Goal: Task Accomplishment & Management: Manage account settings

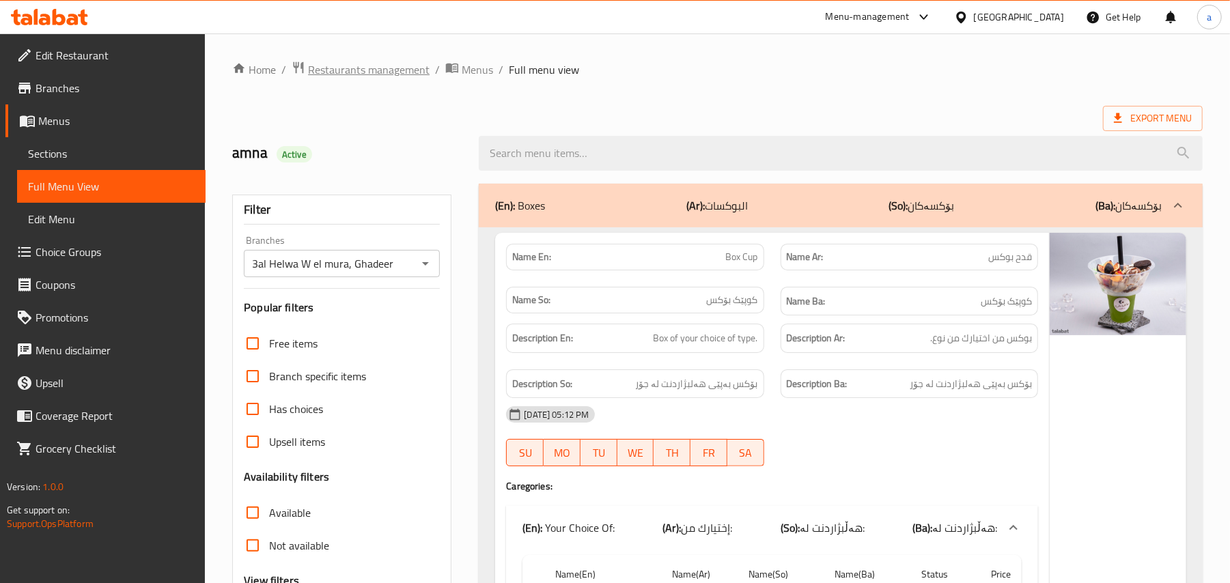
click at [395, 75] on span "Restaurants management" at bounding box center [369, 69] width 122 height 16
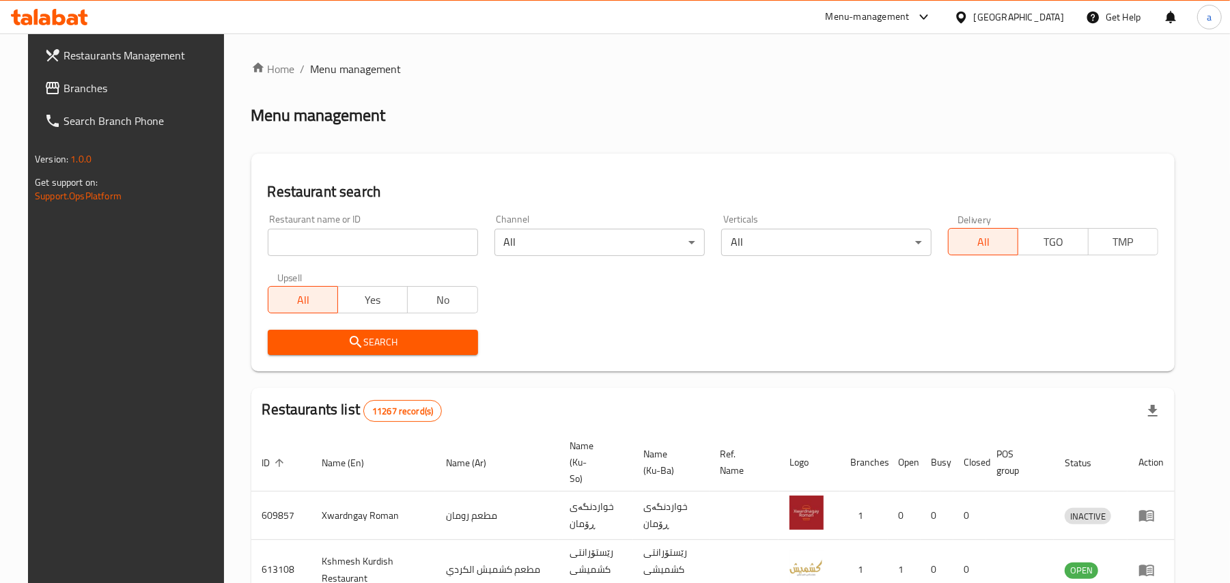
click at [340, 251] on input "search" at bounding box center [373, 242] width 210 height 27
paste input "Nasmah Cafe"
type input "Nasmah Cafe"
click button "Search" at bounding box center [373, 342] width 210 height 25
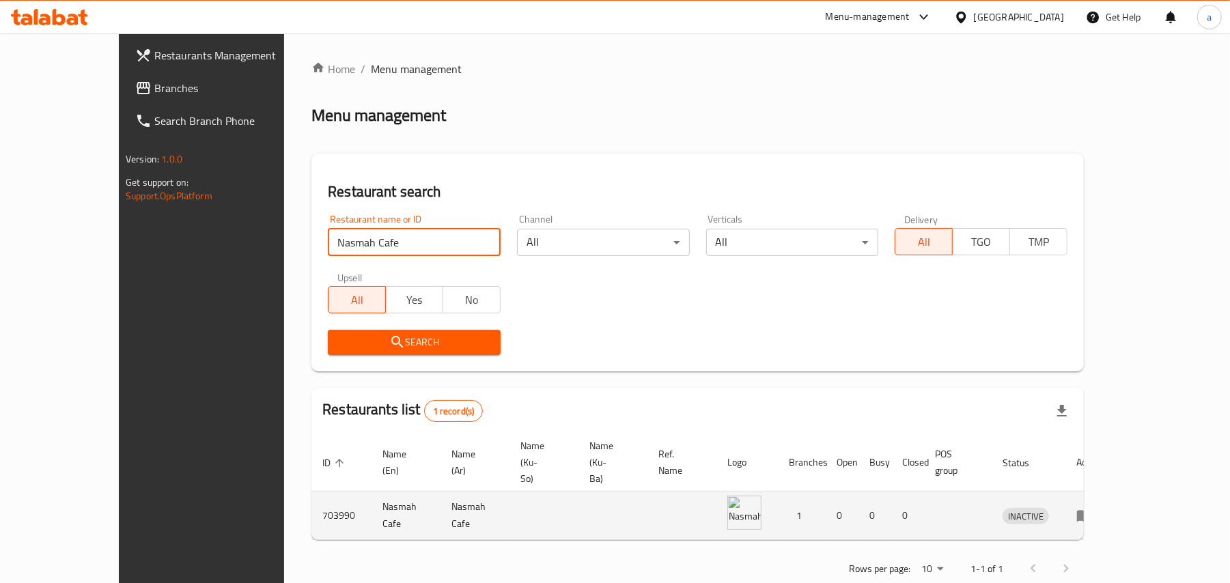
click at [1092, 511] on icon "enhanced table" at bounding box center [1084, 517] width 15 height 12
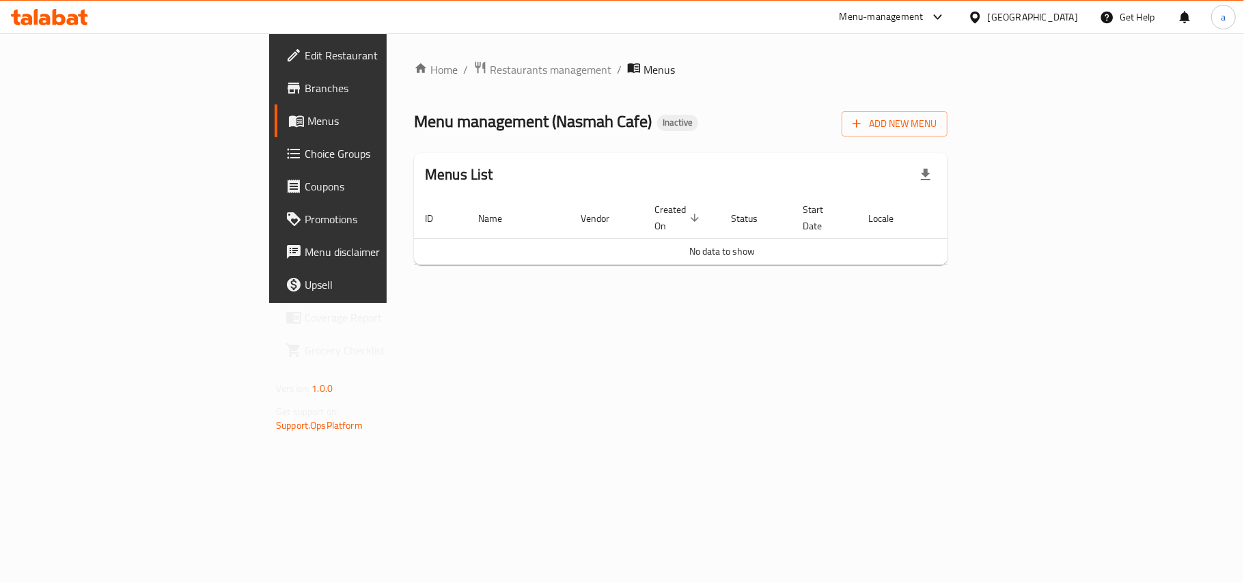
click at [305, 55] on span "Edit Restaurant" at bounding box center [385, 55] width 161 height 16
click at [947, 135] on button "Add New Menu" at bounding box center [895, 122] width 106 height 25
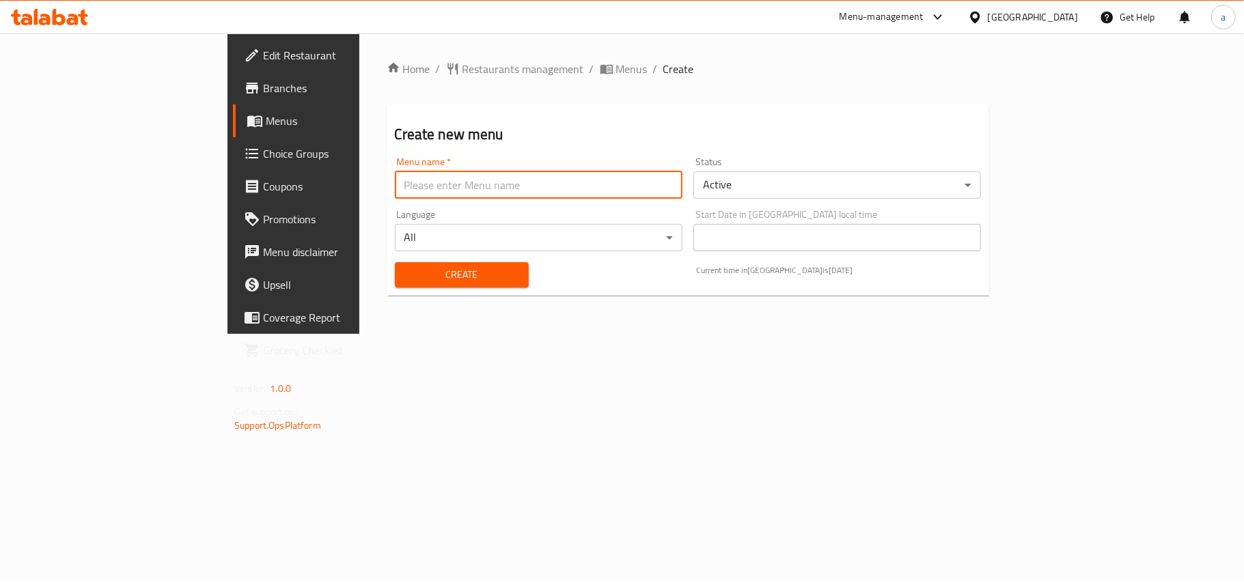
click at [511, 192] on input "text" at bounding box center [539, 184] width 288 height 27
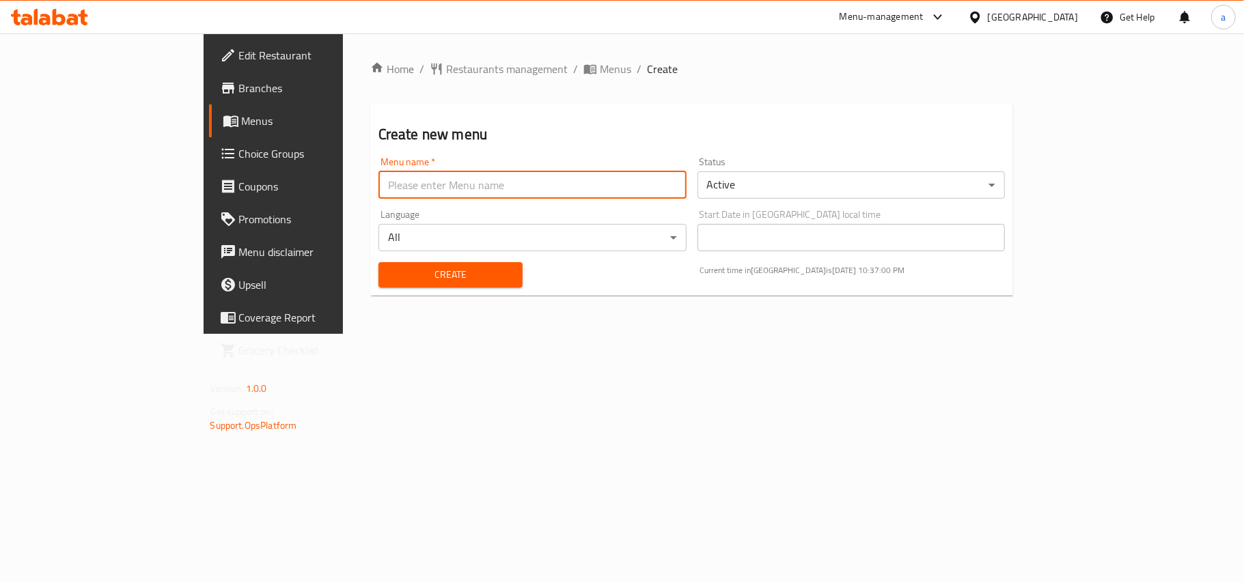
type input "AMAR"
click at [389, 283] on span "Create" at bounding box center [450, 274] width 122 height 17
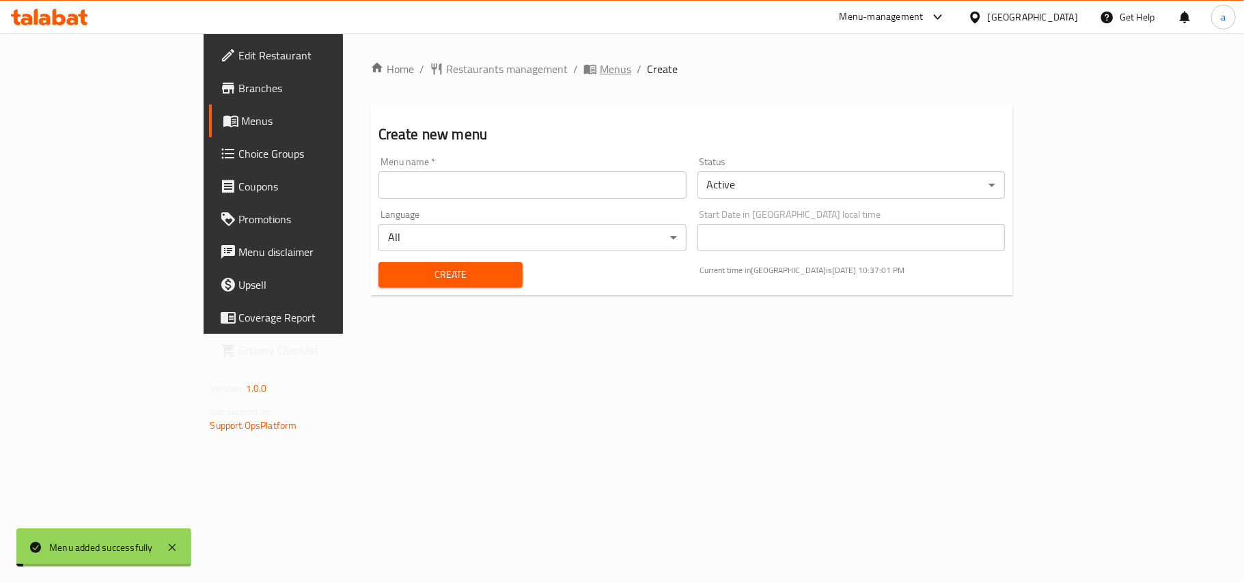
click at [600, 77] on span "Menus" at bounding box center [615, 69] width 31 height 16
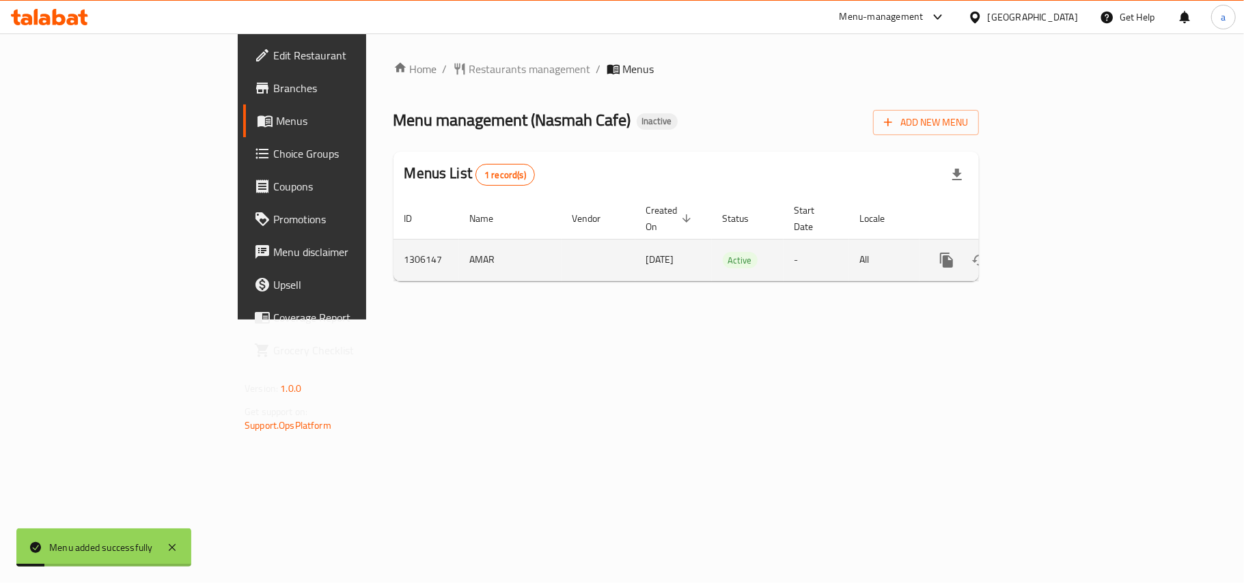
click at [1062, 258] on link "enhanced table" at bounding box center [1045, 260] width 33 height 33
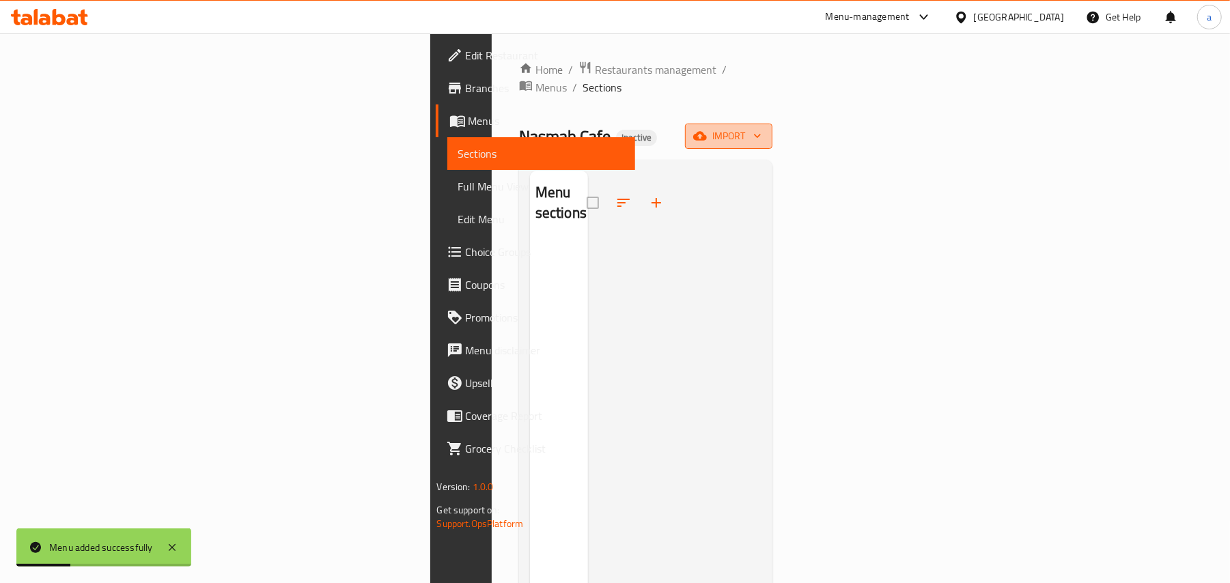
click at [762, 128] on span "import" at bounding box center [729, 136] width 66 height 17
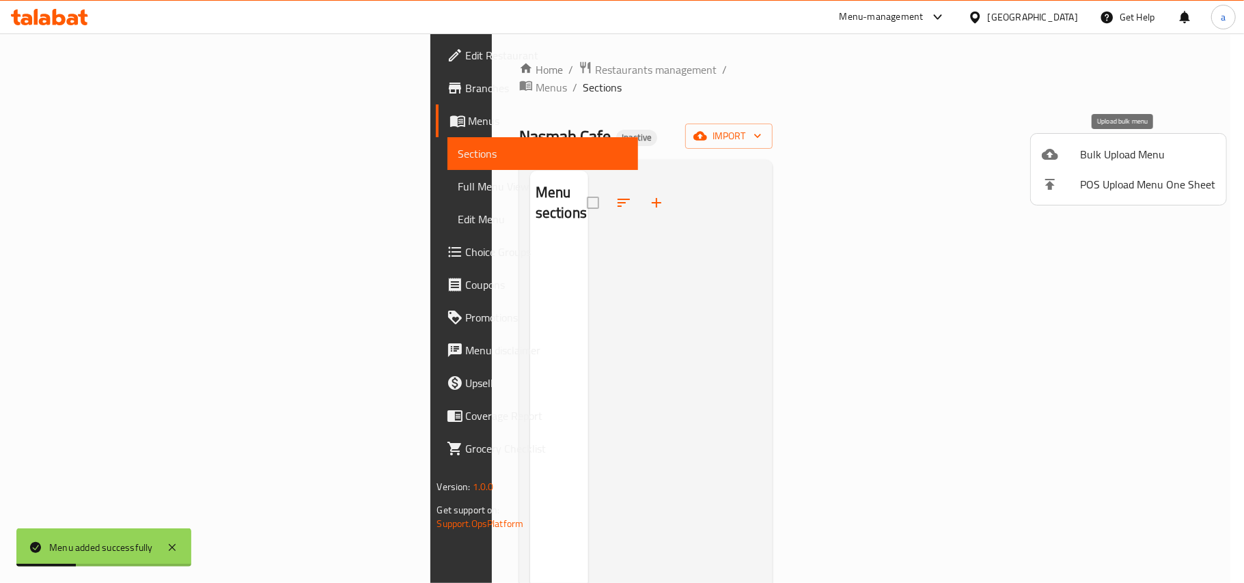
click at [1078, 154] on div at bounding box center [1061, 154] width 38 height 16
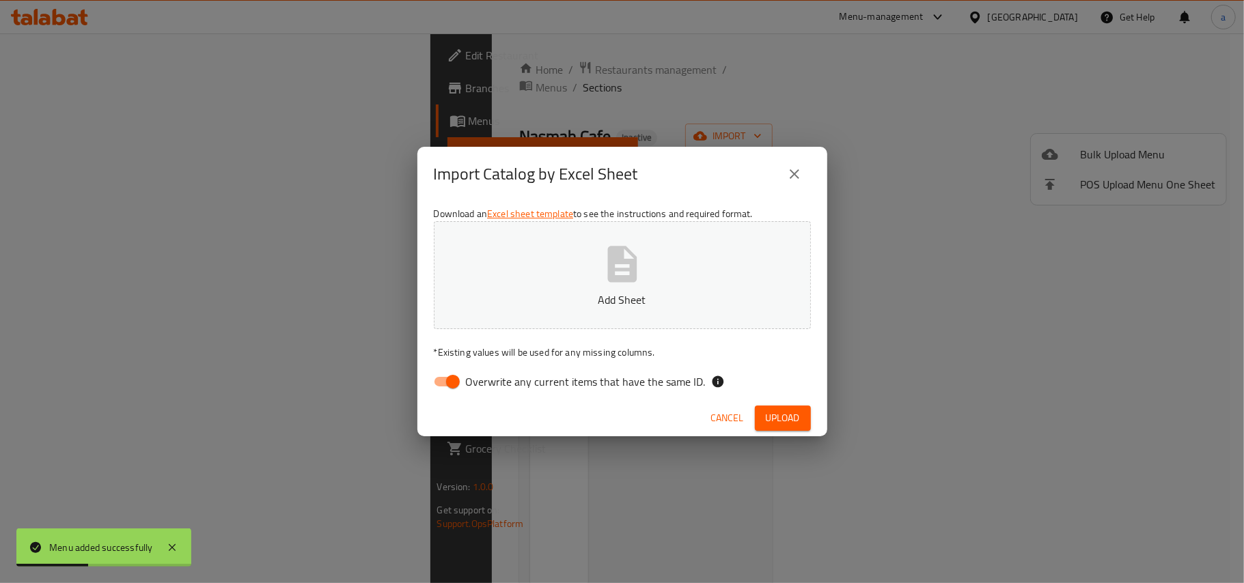
click at [473, 394] on label "Overwrite any current items that have the same ID." at bounding box center [565, 382] width 279 height 26
click at [473, 394] on input "Overwrite any current items that have the same ID." at bounding box center [453, 382] width 78 height 26
checkbox input "false"
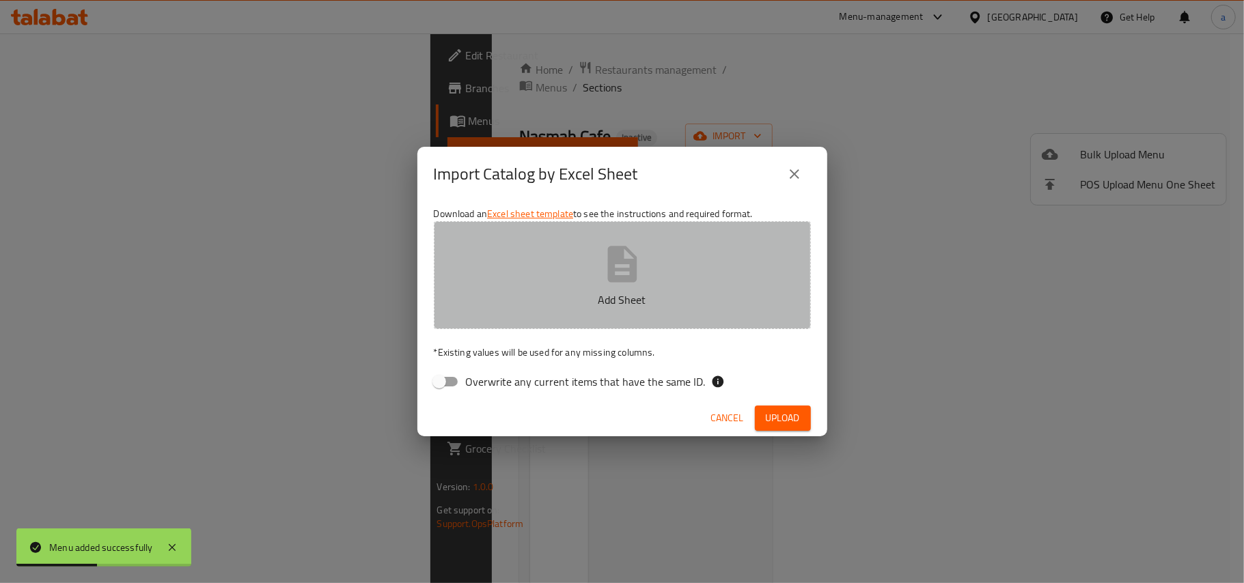
click at [539, 295] on p "Add Sheet" at bounding box center [622, 300] width 335 height 16
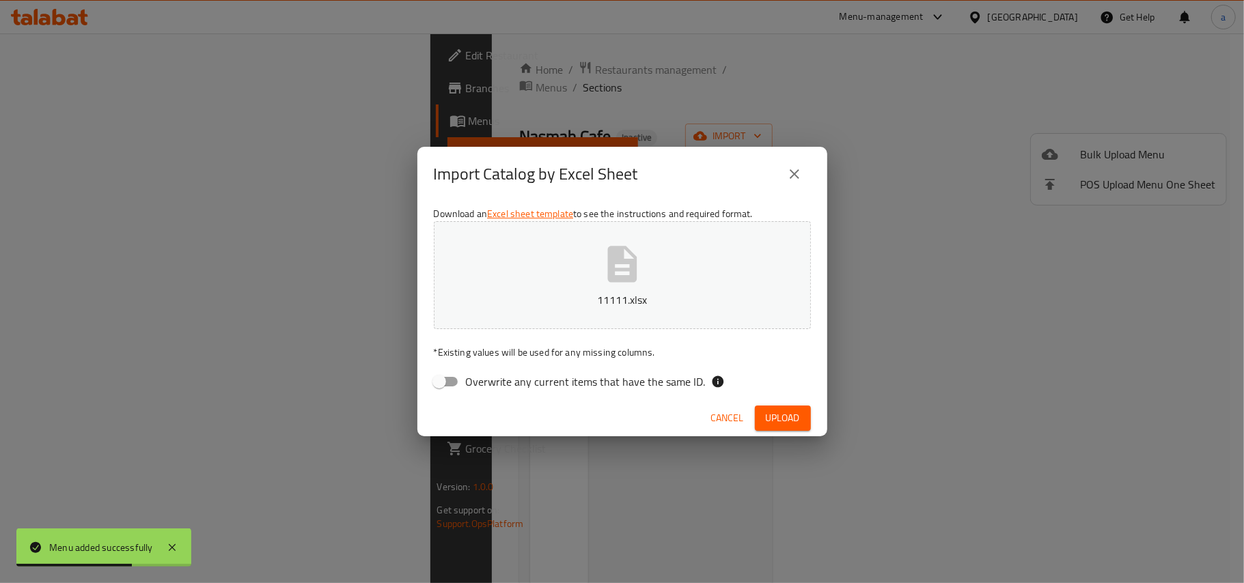
click at [775, 426] on span "Upload" at bounding box center [783, 418] width 34 height 17
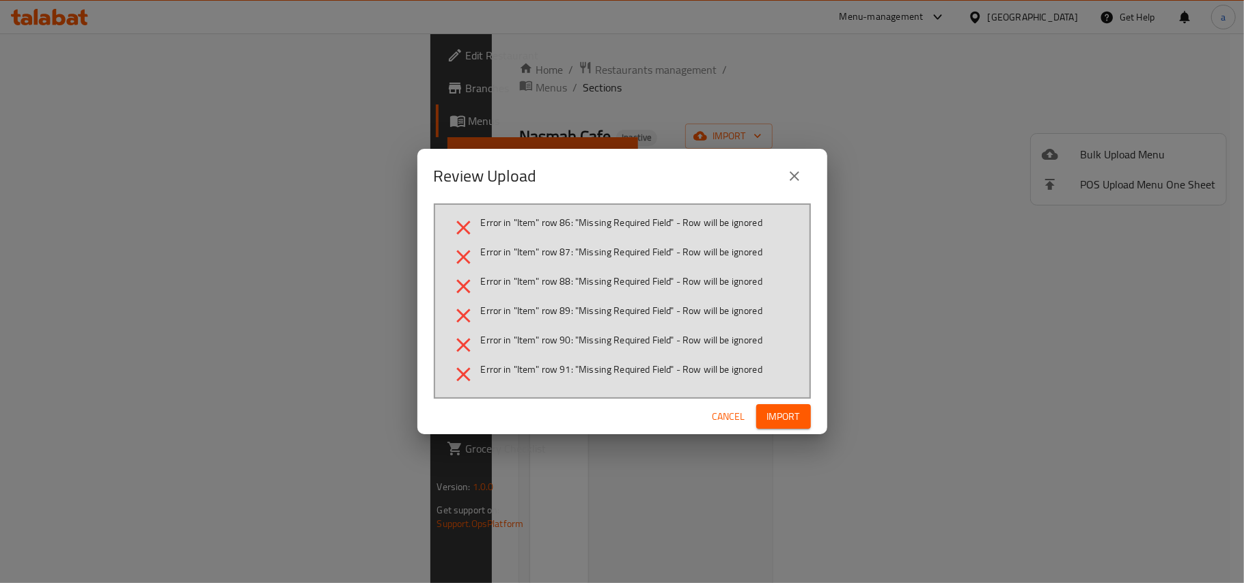
click at [799, 176] on icon "close" at bounding box center [794, 176] width 16 height 16
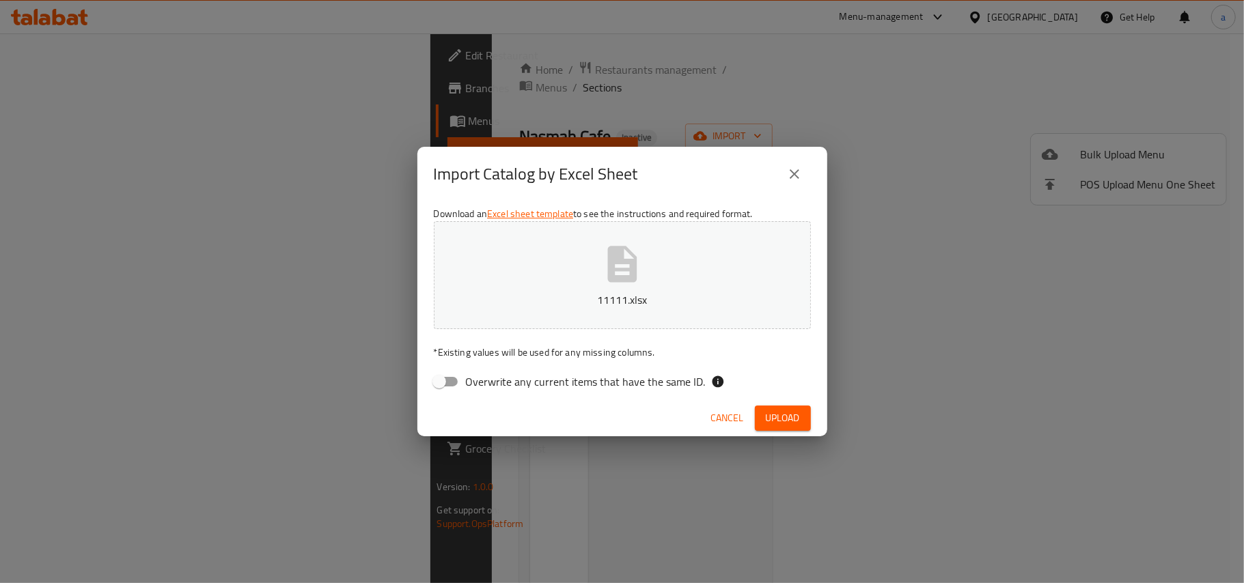
click at [805, 175] on button "close" at bounding box center [794, 174] width 33 height 33
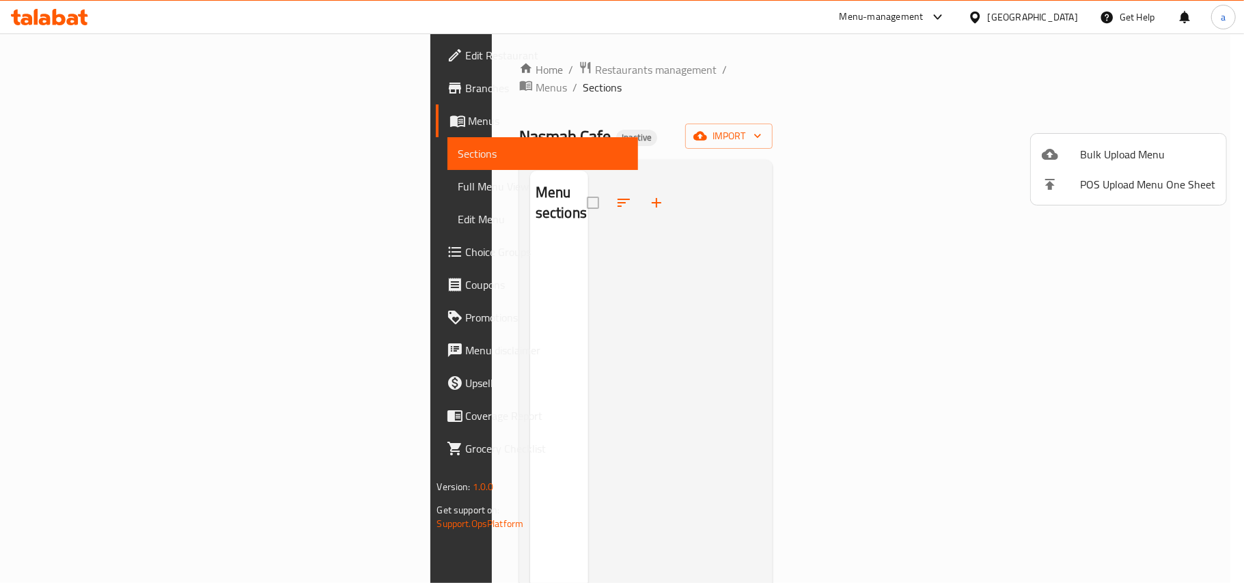
click at [1066, 160] on div at bounding box center [1061, 154] width 38 height 16
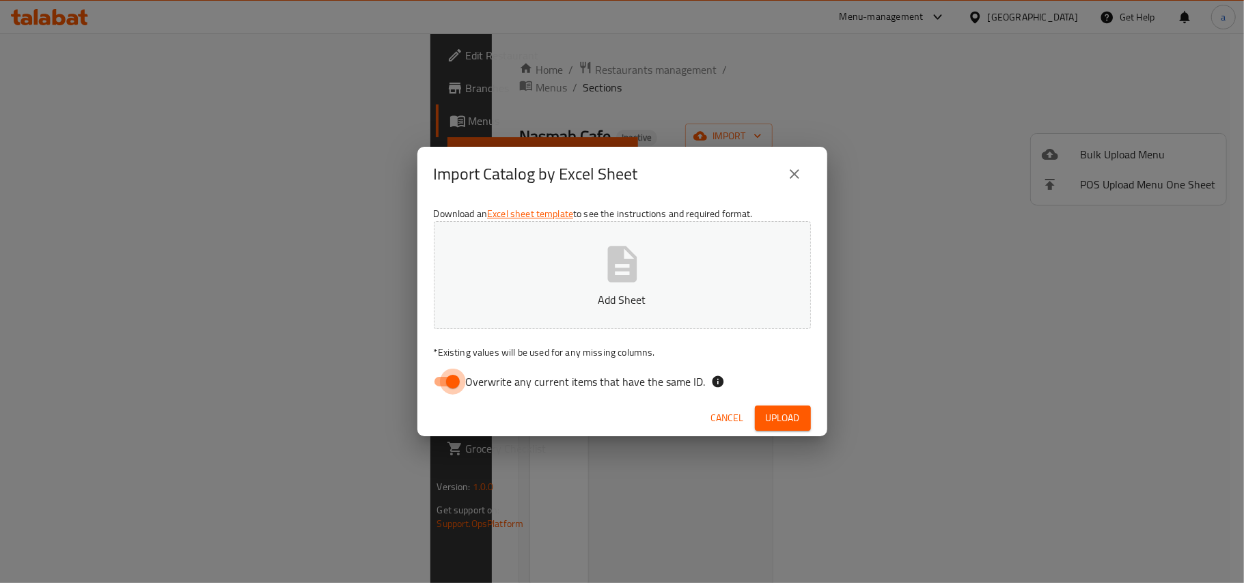
click at [451, 380] on input "Overwrite any current items that have the same ID." at bounding box center [453, 382] width 78 height 26
checkbox input "false"
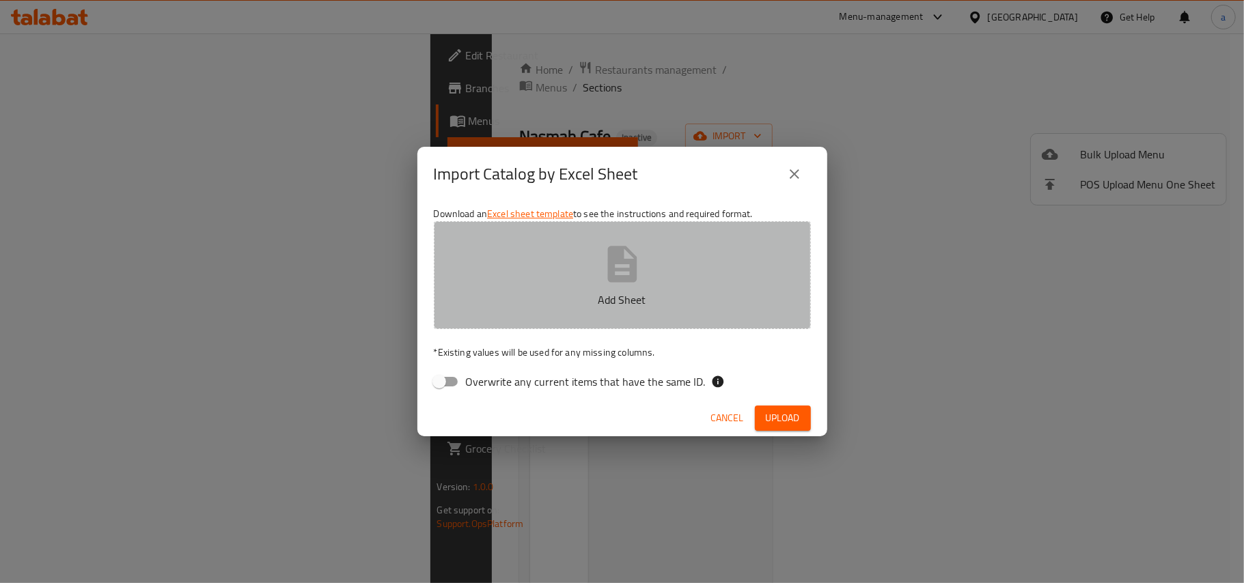
click at [581, 277] on button "Add Sheet" at bounding box center [622, 275] width 377 height 108
click at [686, 271] on button "Archive.zip" at bounding box center [622, 275] width 377 height 108
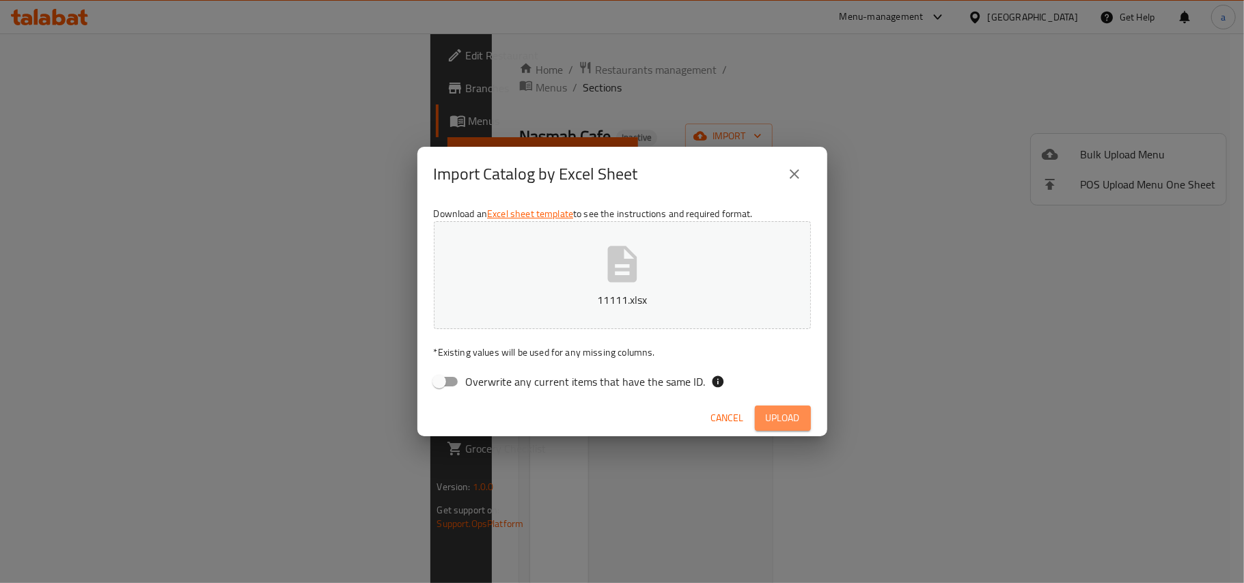
click at [788, 410] on button "Upload" at bounding box center [783, 418] width 56 height 25
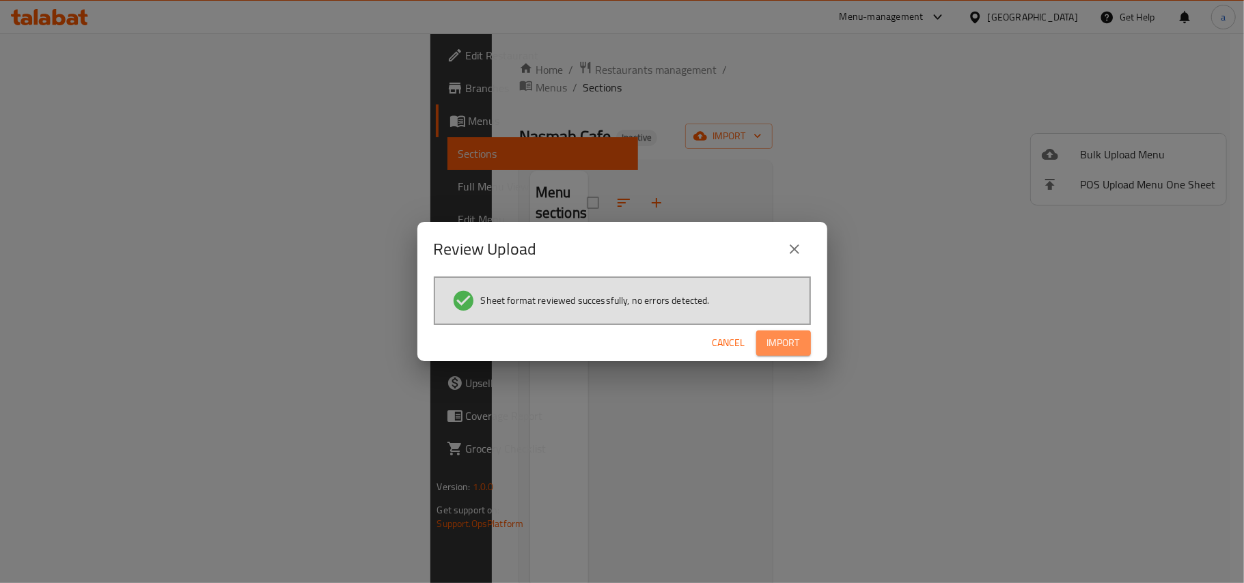
click at [771, 345] on span "Import" at bounding box center [783, 343] width 33 height 17
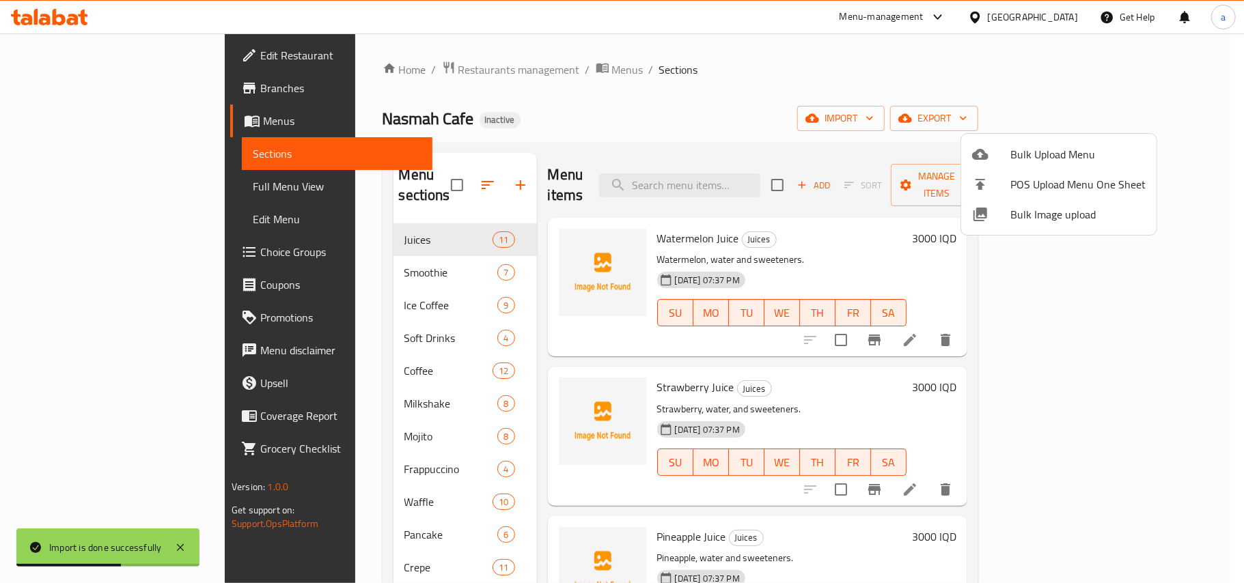
click at [837, 374] on div at bounding box center [622, 291] width 1244 height 583
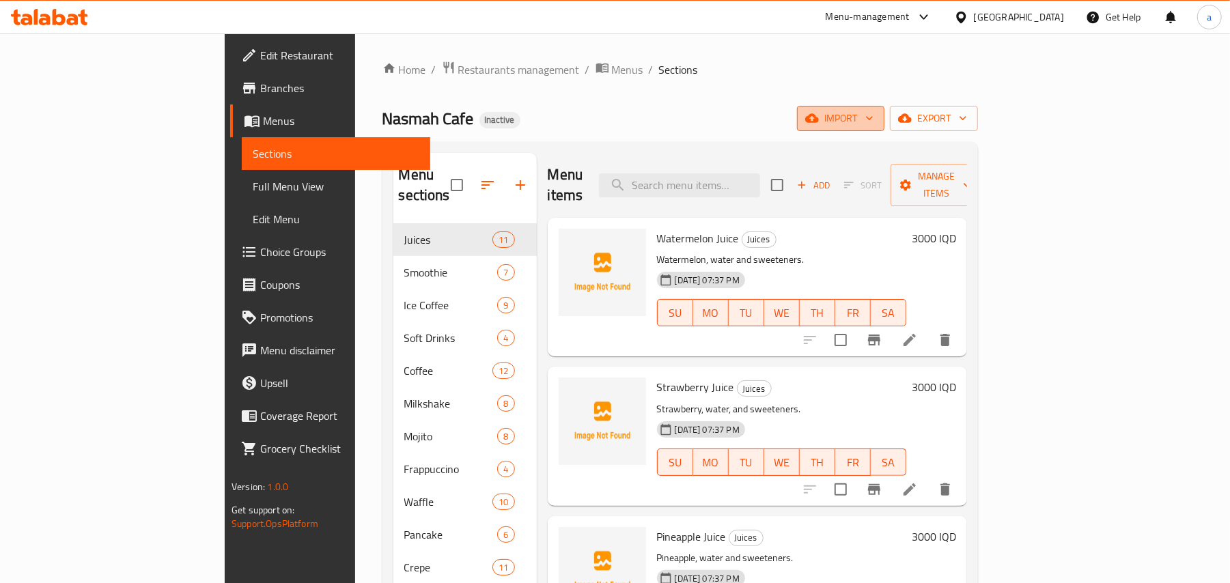
click at [874, 115] on span "import" at bounding box center [841, 118] width 66 height 17
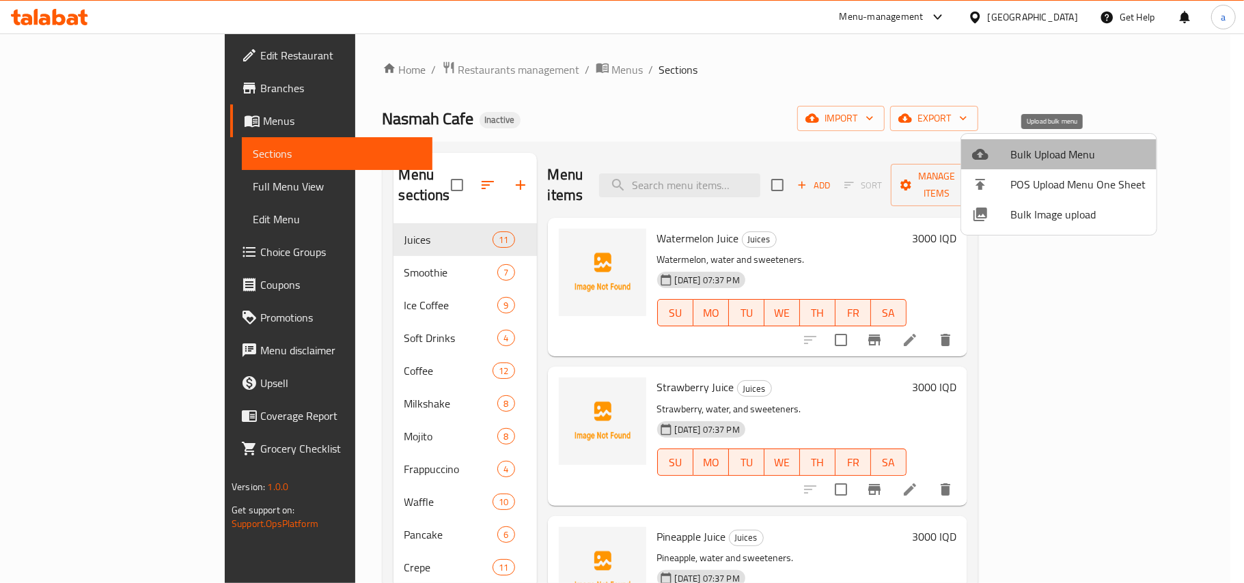
click at [1051, 149] on span "Bulk Upload Menu" at bounding box center [1077, 154] width 135 height 16
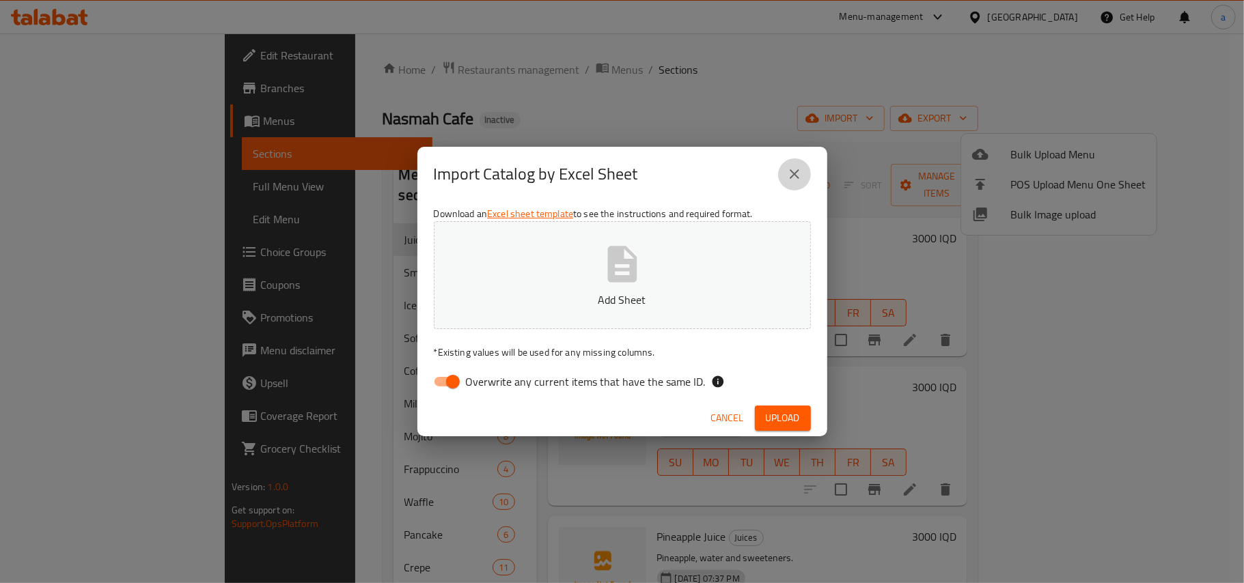
click at [803, 171] on button "close" at bounding box center [794, 174] width 33 height 33
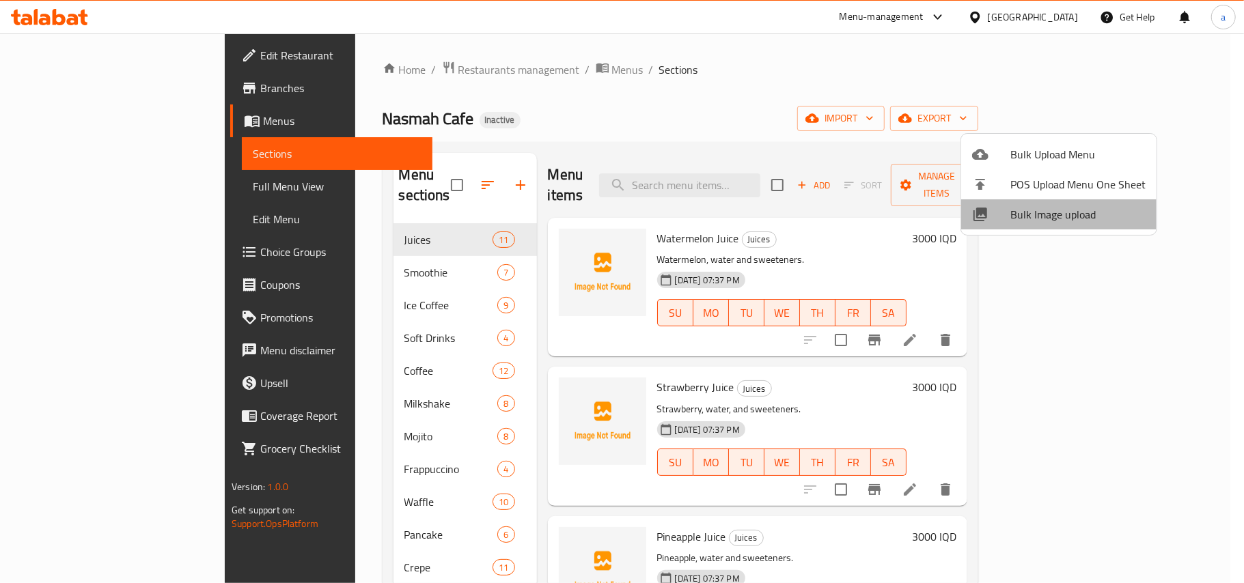
click at [1007, 209] on div at bounding box center [991, 214] width 38 height 16
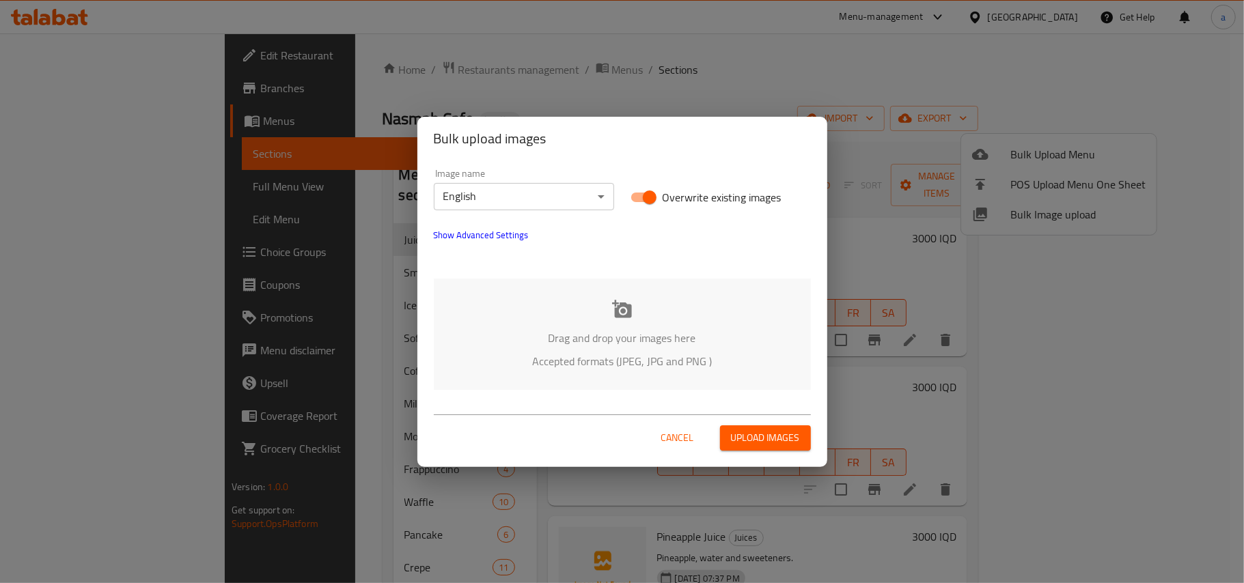
click at [591, 204] on body "​ Menu-management [GEOGRAPHIC_DATA] Get Help a Edit Restaurant Branches Menus S…" at bounding box center [622, 308] width 1244 height 550
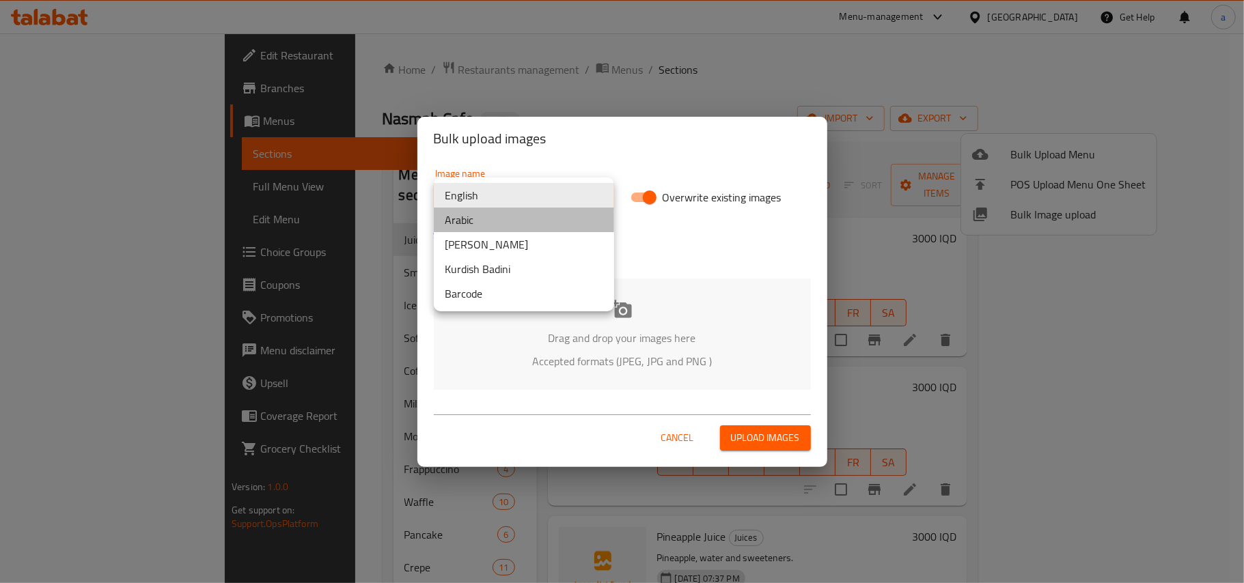
click at [493, 224] on li "Arabic" at bounding box center [524, 220] width 180 height 25
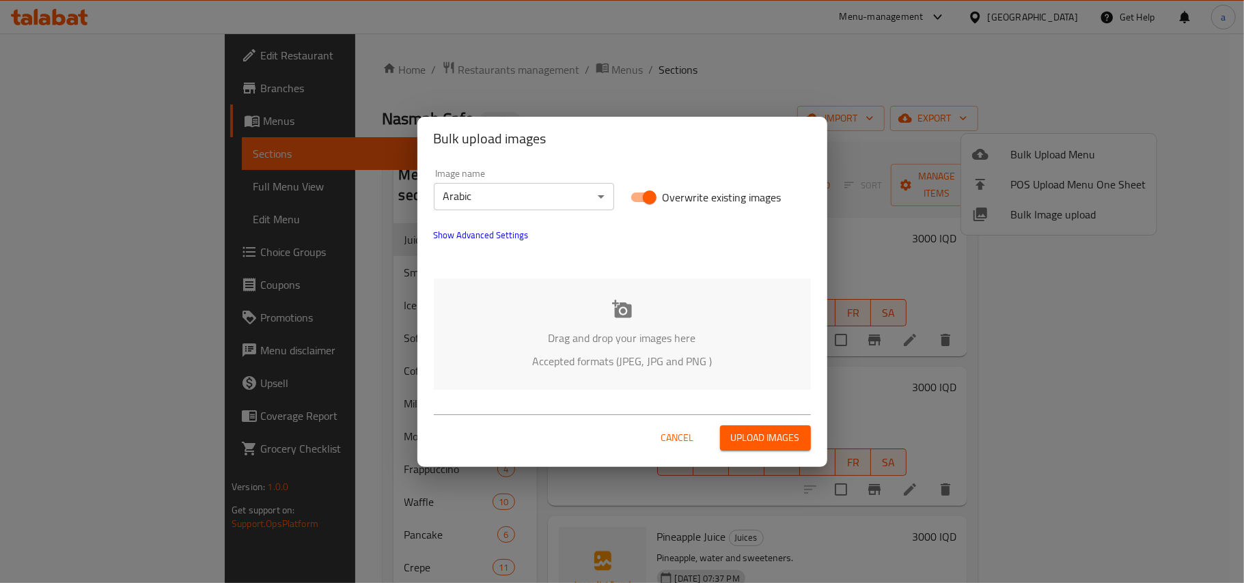
click at [605, 296] on div "Drag and drop your images here Accepted formats (JPEG, JPG and PNG )" at bounding box center [622, 334] width 377 height 111
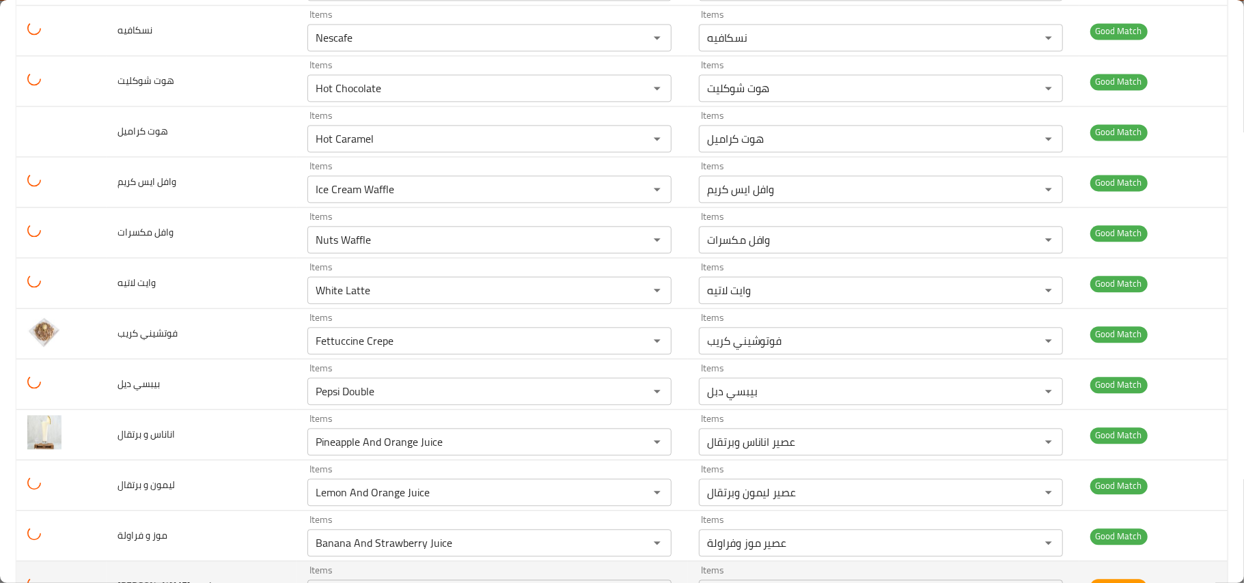
scroll to position [2550, 0]
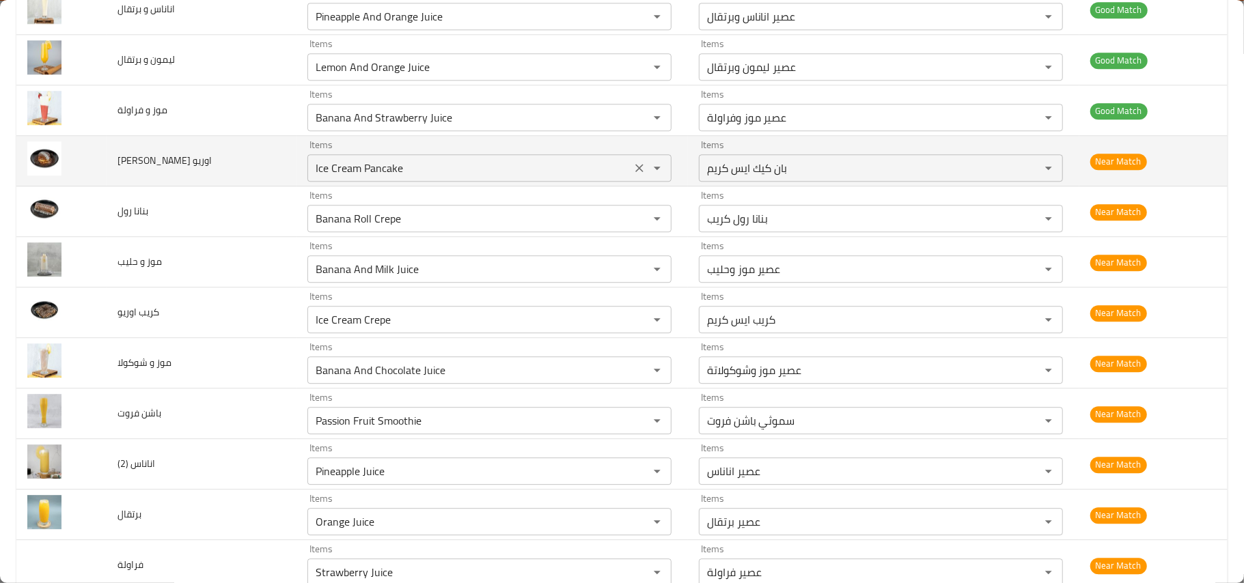
click at [635, 172] on icon "Clear" at bounding box center [639, 168] width 8 height 8
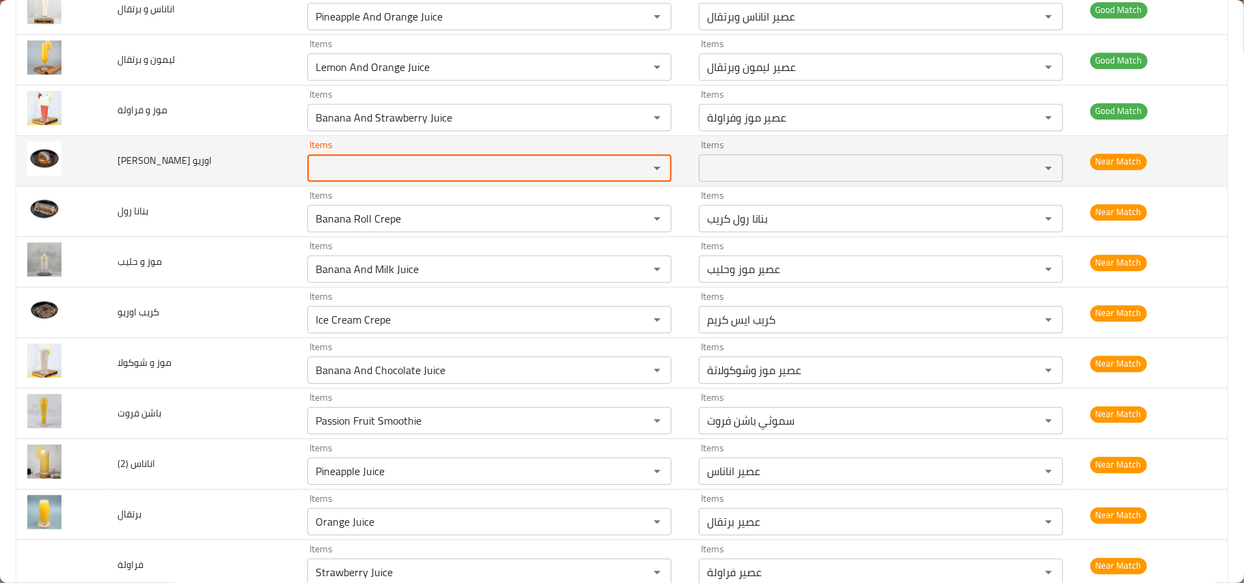
click at [488, 178] on اوريو "Items" at bounding box center [469, 167] width 316 height 19
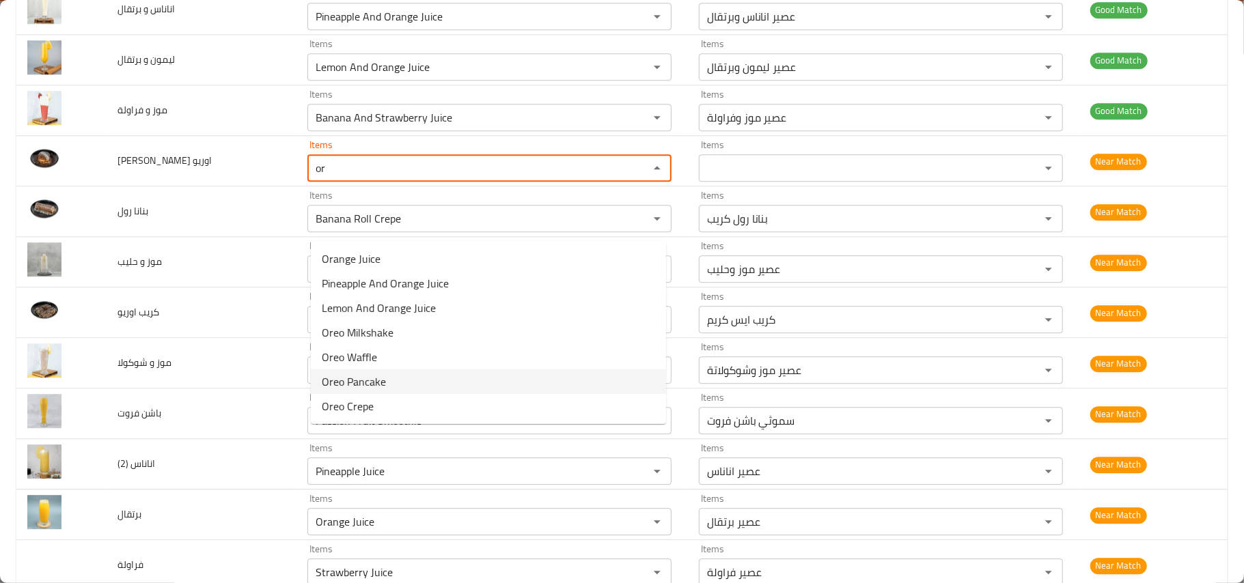
click at [378, 387] on span "Oreo Pancake" at bounding box center [354, 382] width 64 height 16
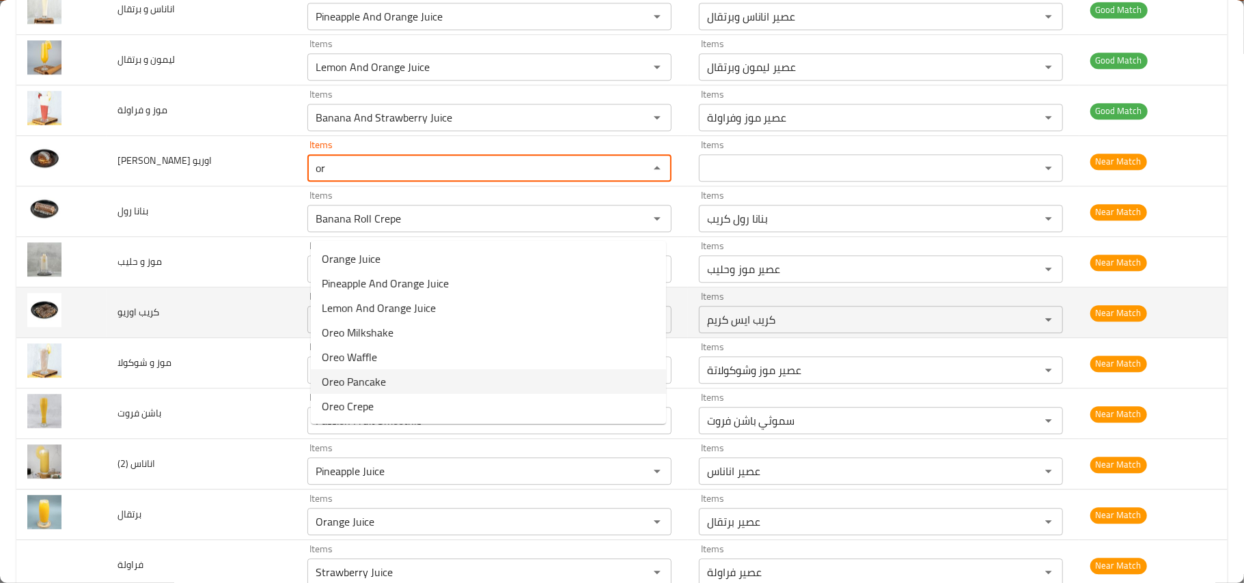
type اوريو "Oreo Pancake"
type اوريو-ar "[PERSON_NAME]"
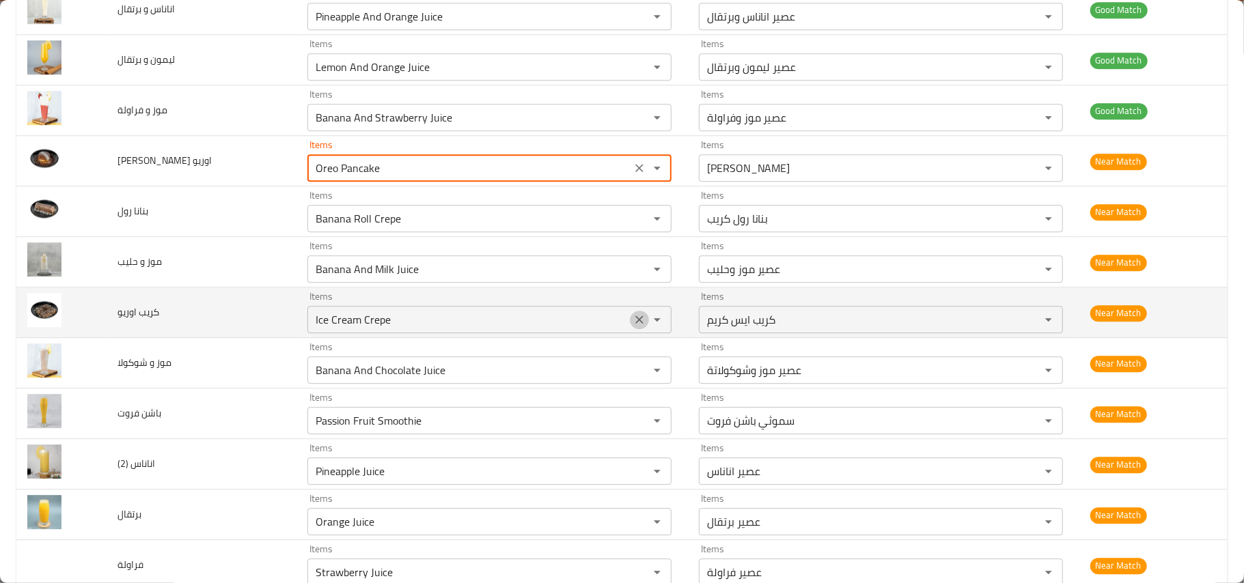
drag, startPoint x: 633, startPoint y: 378, endPoint x: 589, endPoint y: 378, distance: 43.7
click at [633, 327] on icon "Clear" at bounding box center [640, 320] width 14 height 14
type اوريو "Oreo Pancake"
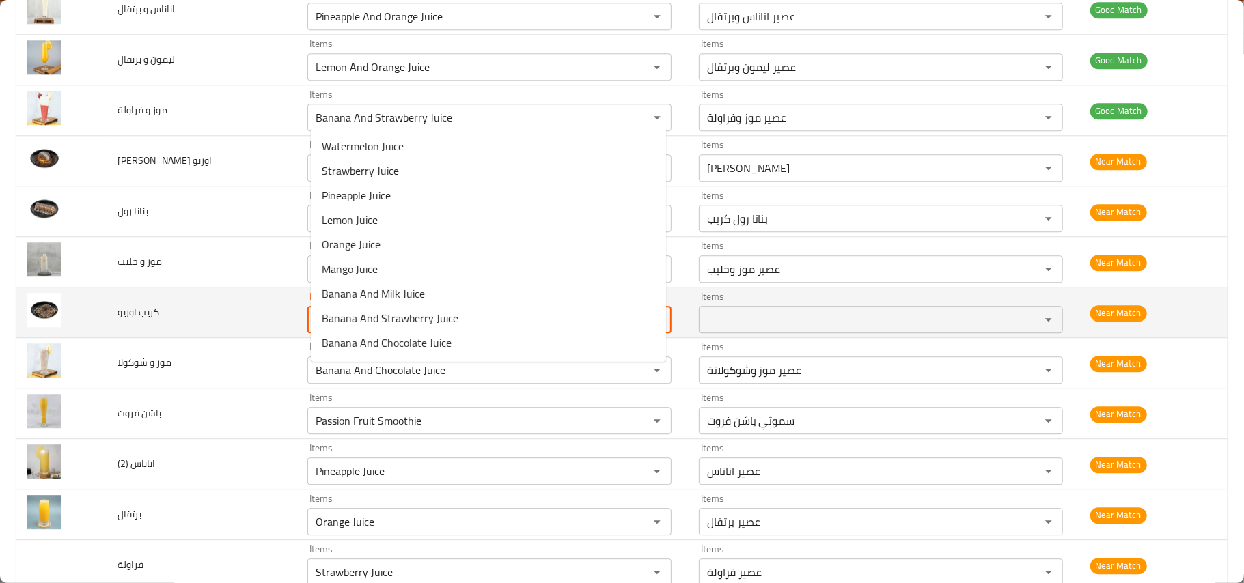
click at [512, 329] on اوريو "Items" at bounding box center [469, 319] width 316 height 19
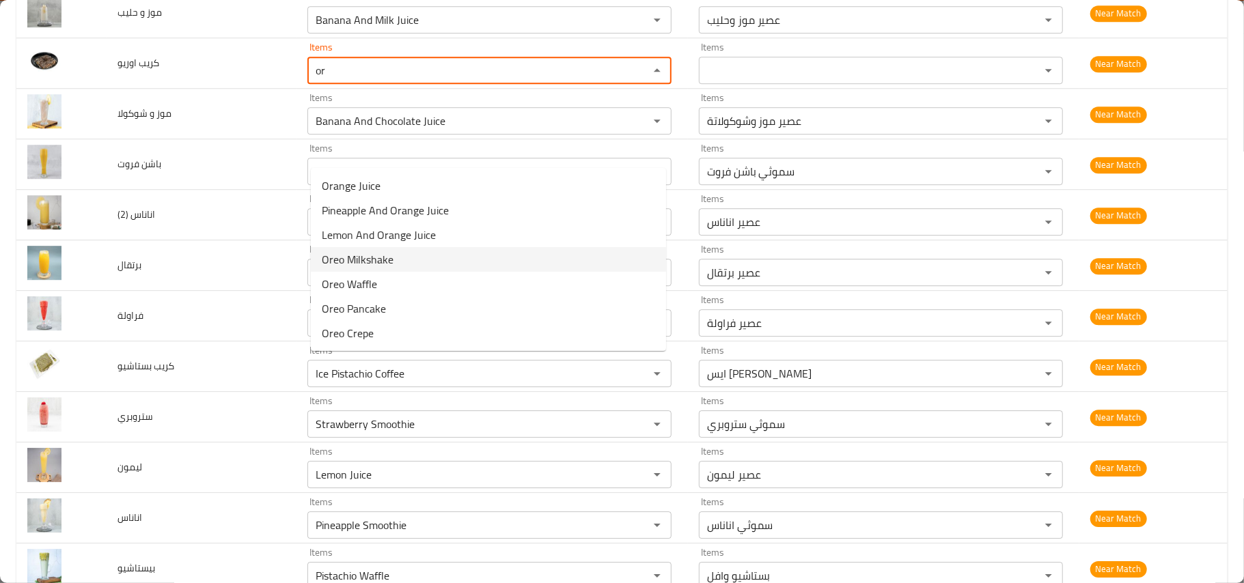
scroll to position [2762, 0]
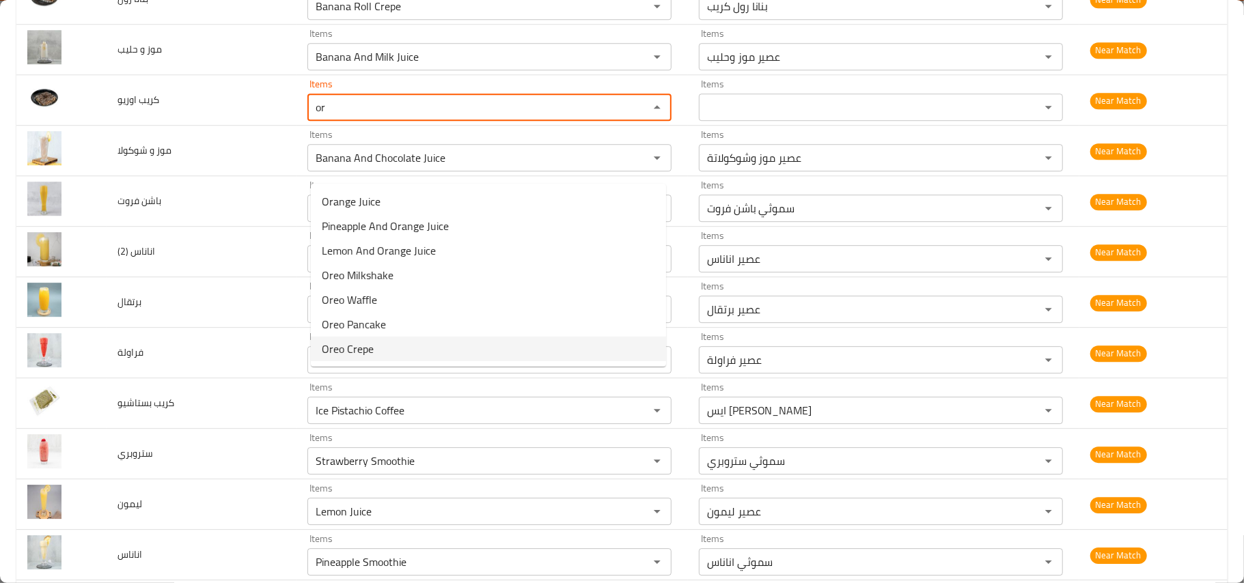
click at [388, 347] on اوريو-option-6 "Oreo Crepe" at bounding box center [488, 349] width 355 height 25
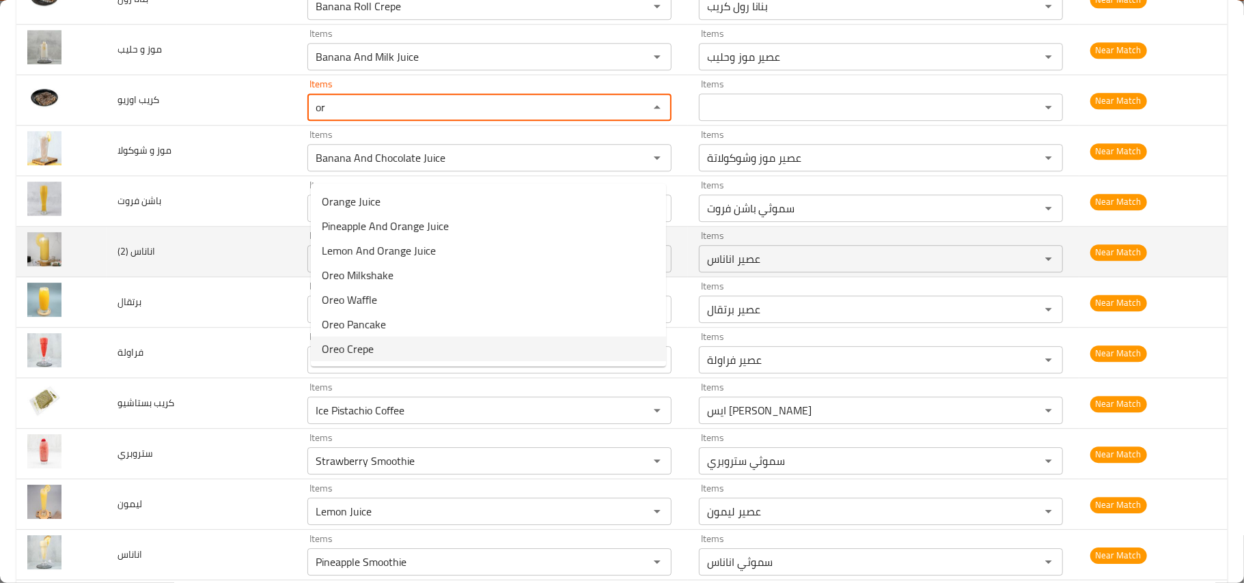
type اوريو "Oreo Crepe"
type اوريو-ar "[PERSON_NAME]"
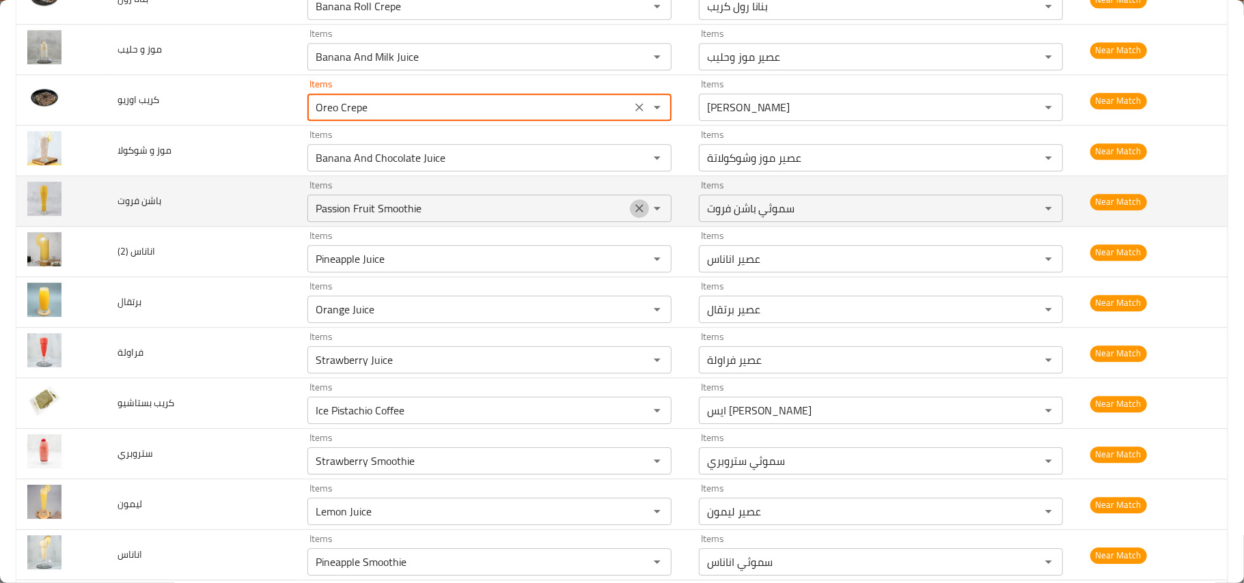
click at [633, 215] on icon "Clear" at bounding box center [640, 209] width 14 height 14
type اوريو "Oreo Crepe"
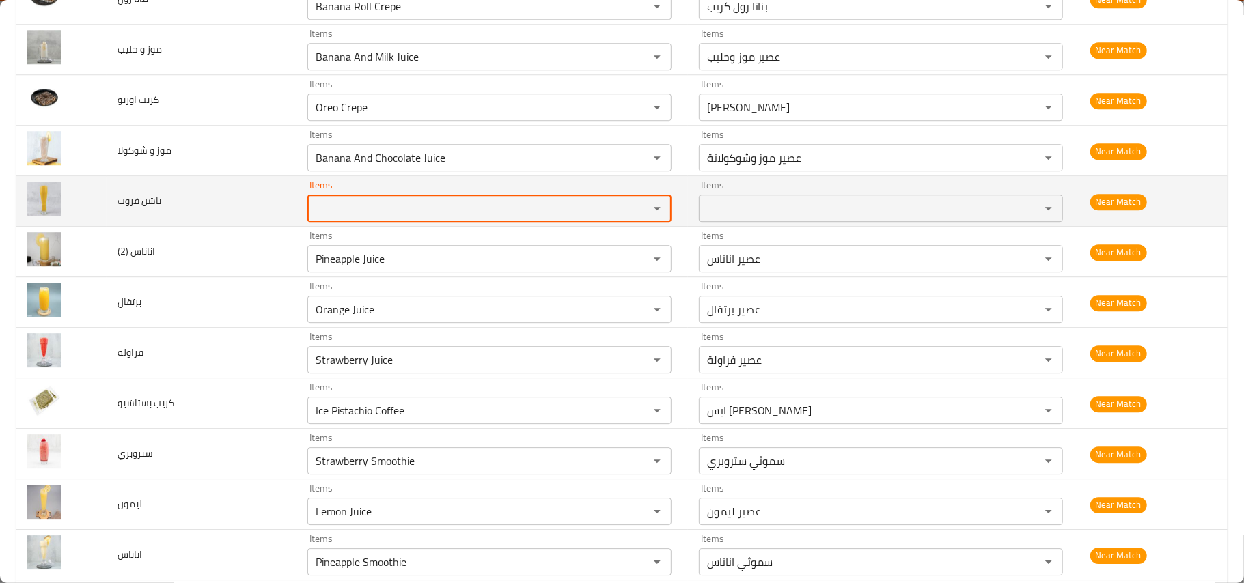
click at [527, 222] on div "Items" at bounding box center [489, 208] width 364 height 27
type فروت "pa"
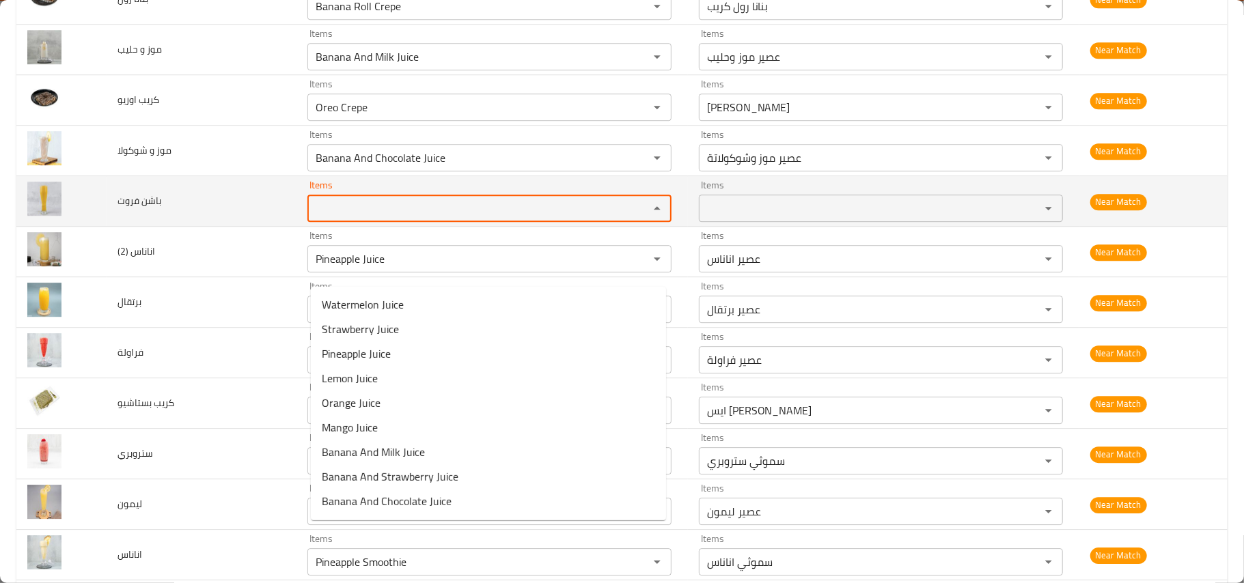
click at [592, 218] on فروت "Items" at bounding box center [469, 208] width 316 height 19
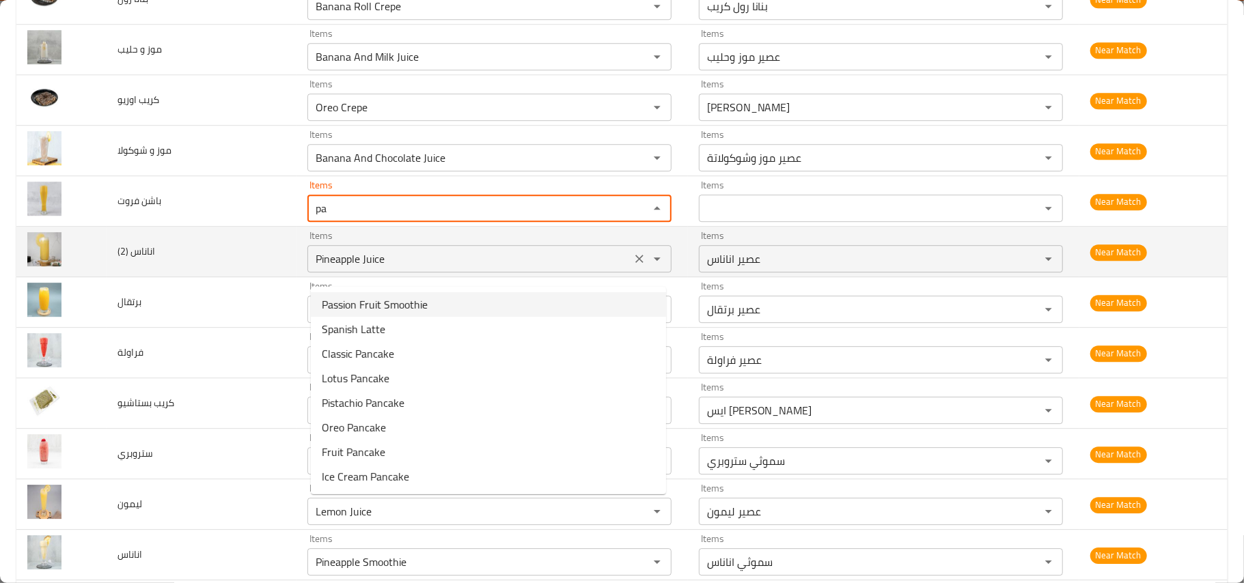
click at [407, 309] on span "Passion Fruit Smoothie" at bounding box center [375, 304] width 106 height 16
type فروت "Passion Fruit Smoothie"
type فروت-ar "سموثي باشن فروت"
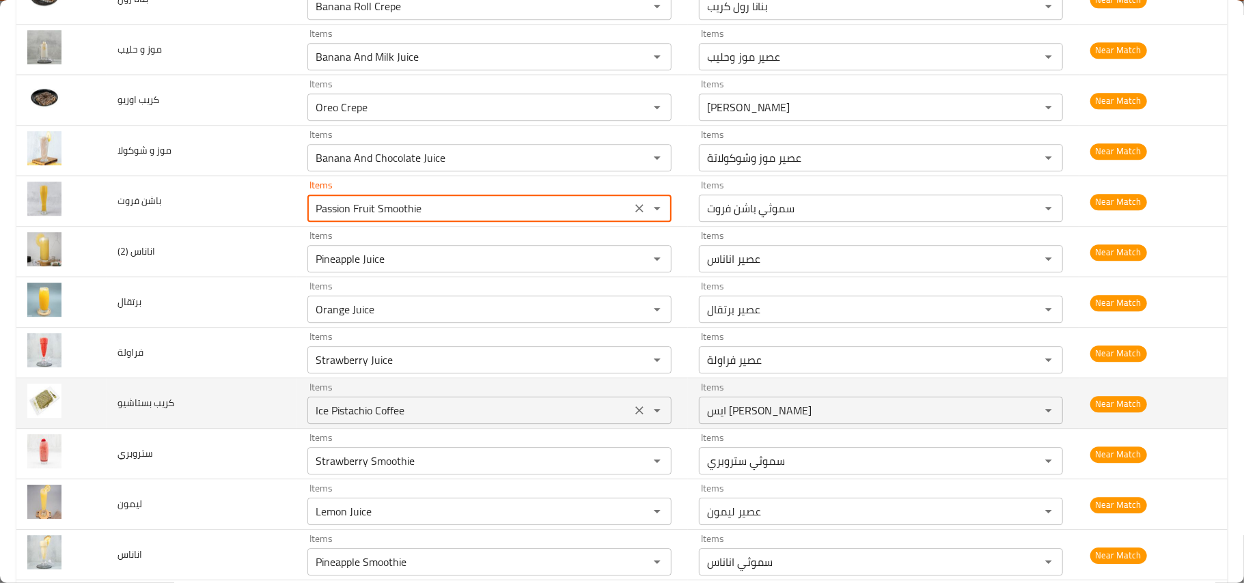
click at [633, 417] on icon "Clear" at bounding box center [640, 411] width 14 height 14
type فروت "Passion Fruit Smoothie"
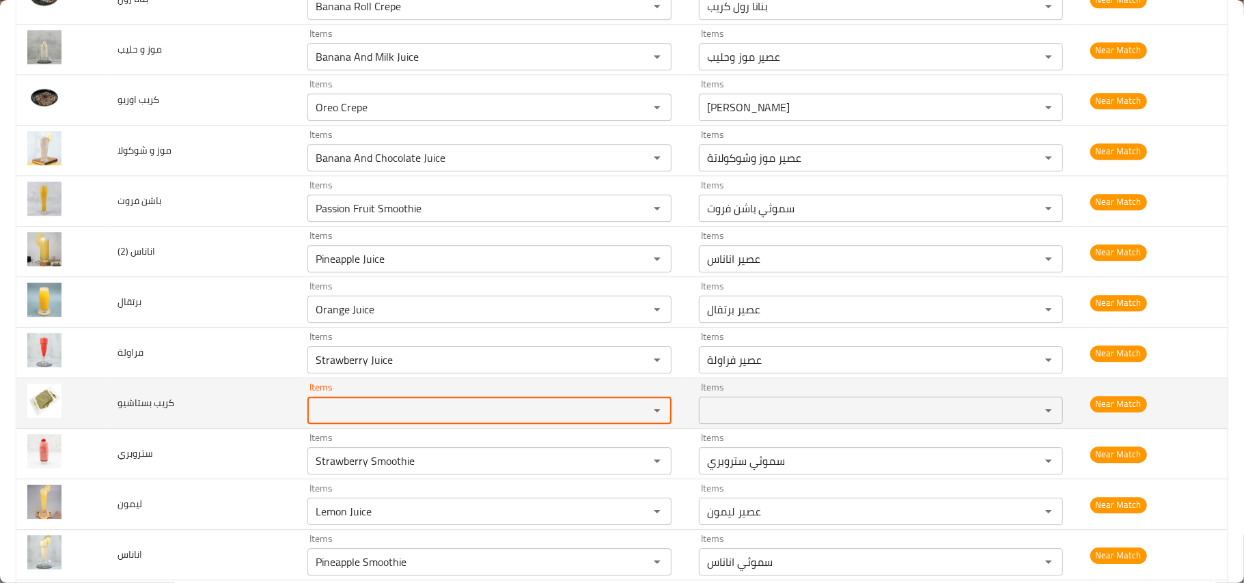
click at [529, 420] on بستاشيو "Items" at bounding box center [469, 410] width 316 height 19
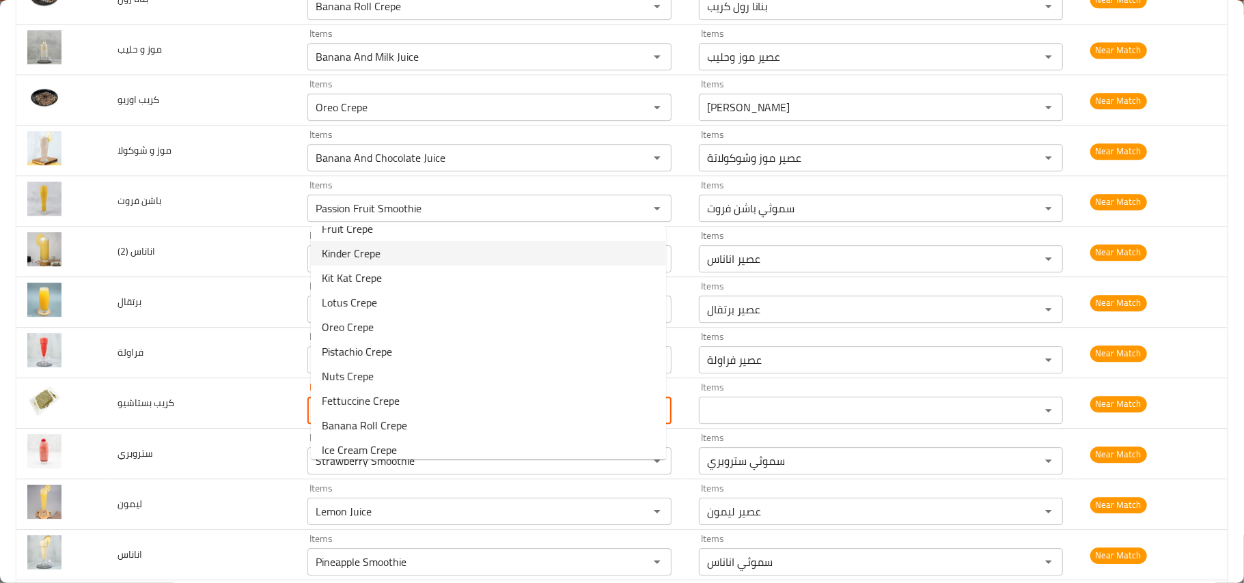
scroll to position [97, 0]
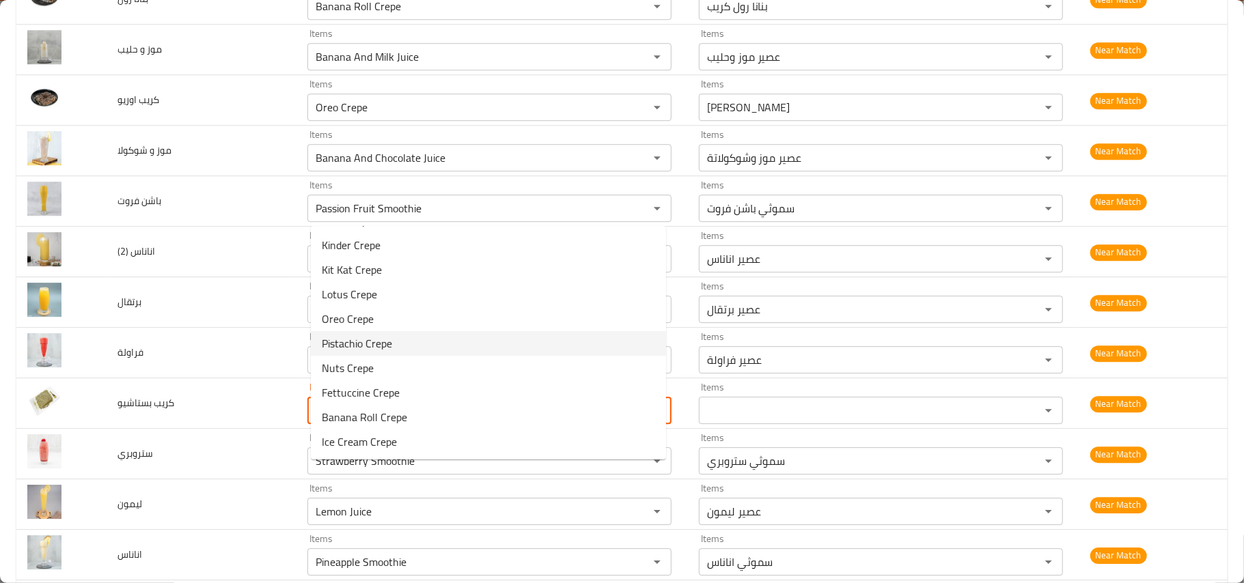
click at [441, 352] on بستاشيو-option-8 "Pistachio Crepe" at bounding box center [488, 343] width 355 height 25
type بستاشيو "Pistachio Crepe"
type بستاشيو-ar "بستاشيو كريب"
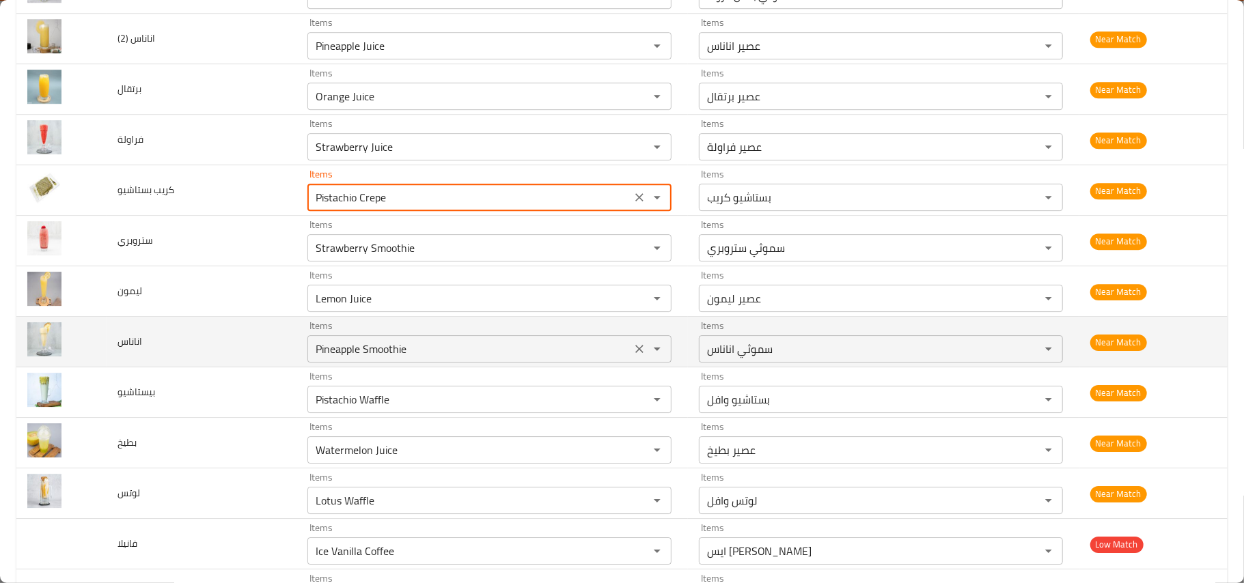
scroll to position [3187, 0]
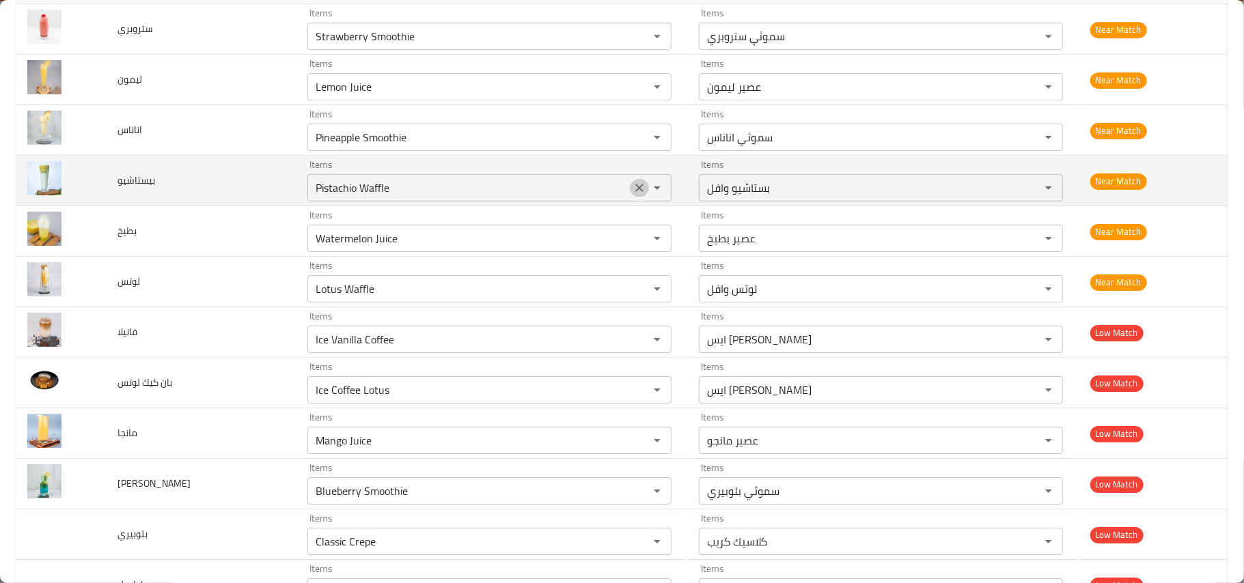
click at [633, 195] on icon "Clear" at bounding box center [640, 188] width 14 height 14
type بستاشيو "Pistachio Crepe"
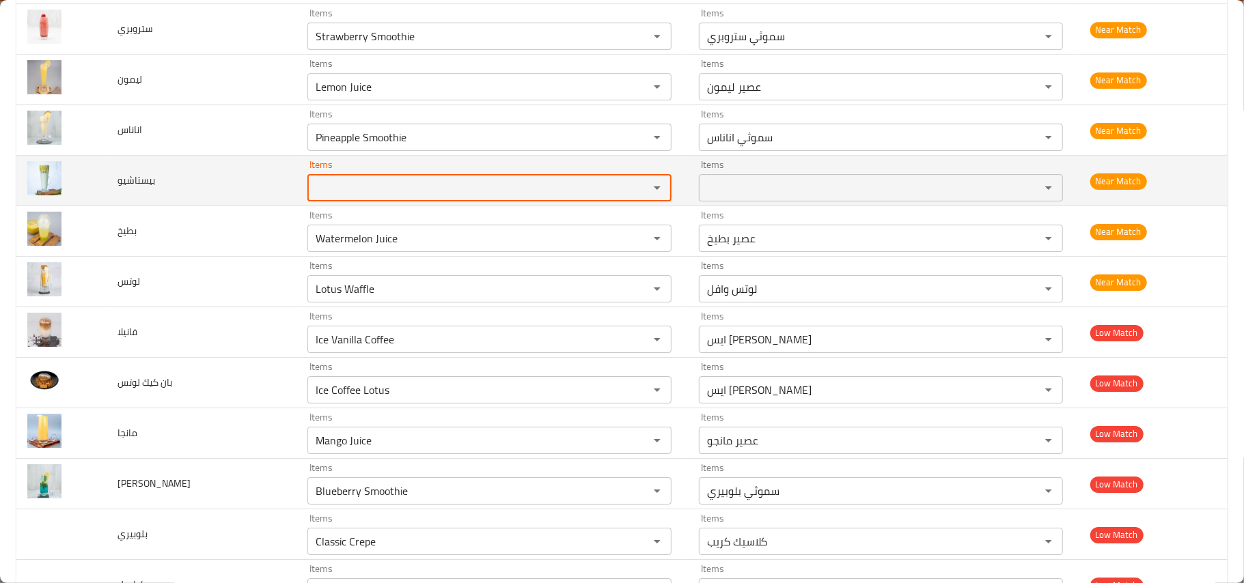
click at [501, 202] on div "Items" at bounding box center [489, 187] width 364 height 27
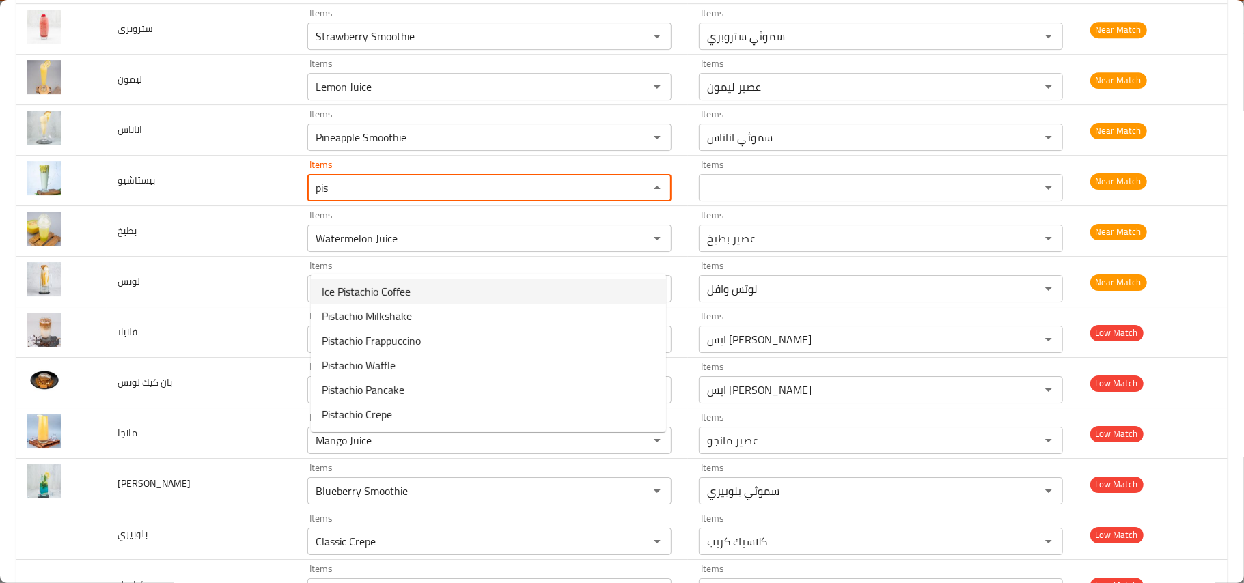
click at [350, 298] on span "Ice Pistachio Coffee" at bounding box center [366, 291] width 89 height 16
type input "Ice Pistachio Coffee"
type input "ايس [PERSON_NAME]"
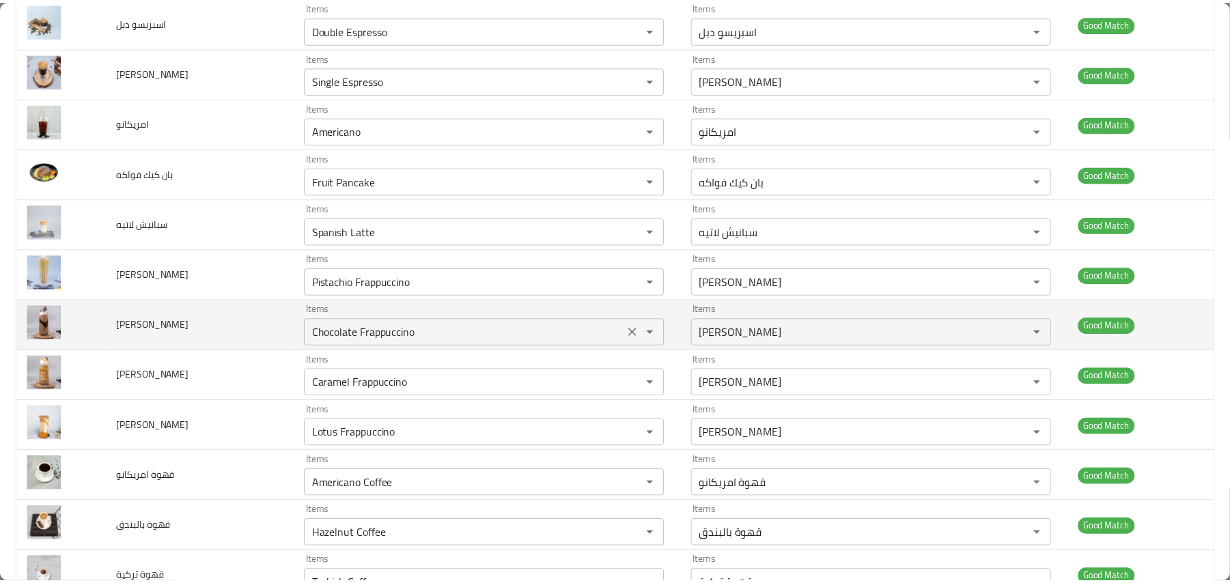
scroll to position [0, 0]
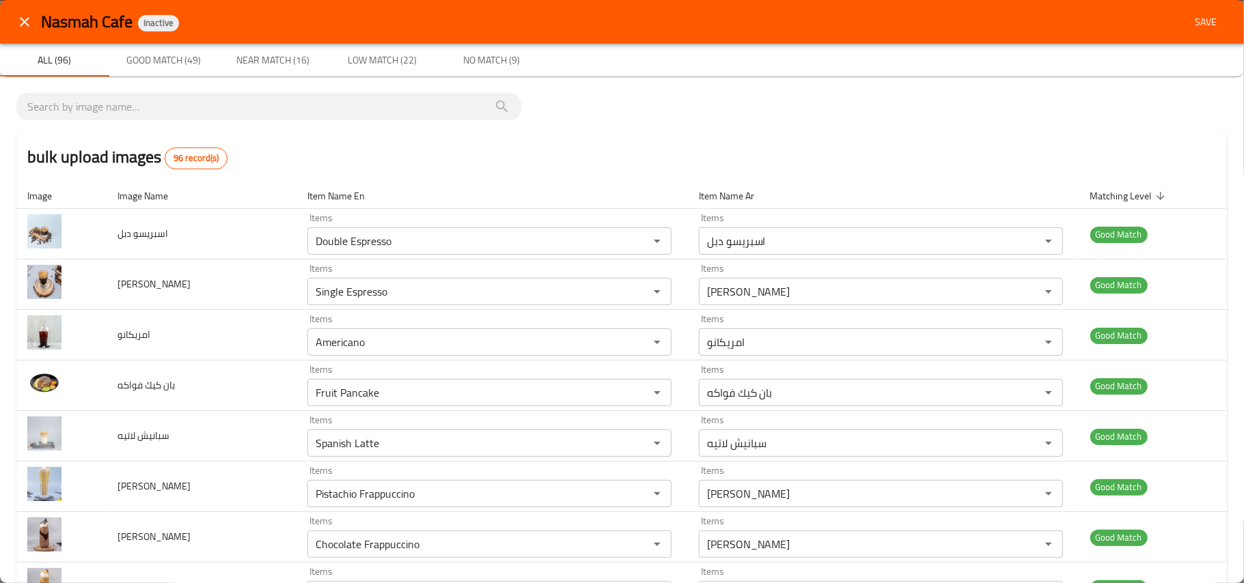
type input "Ice Pistachio Coffee"
click at [26, 18] on icon "close" at bounding box center [24, 22] width 16 height 16
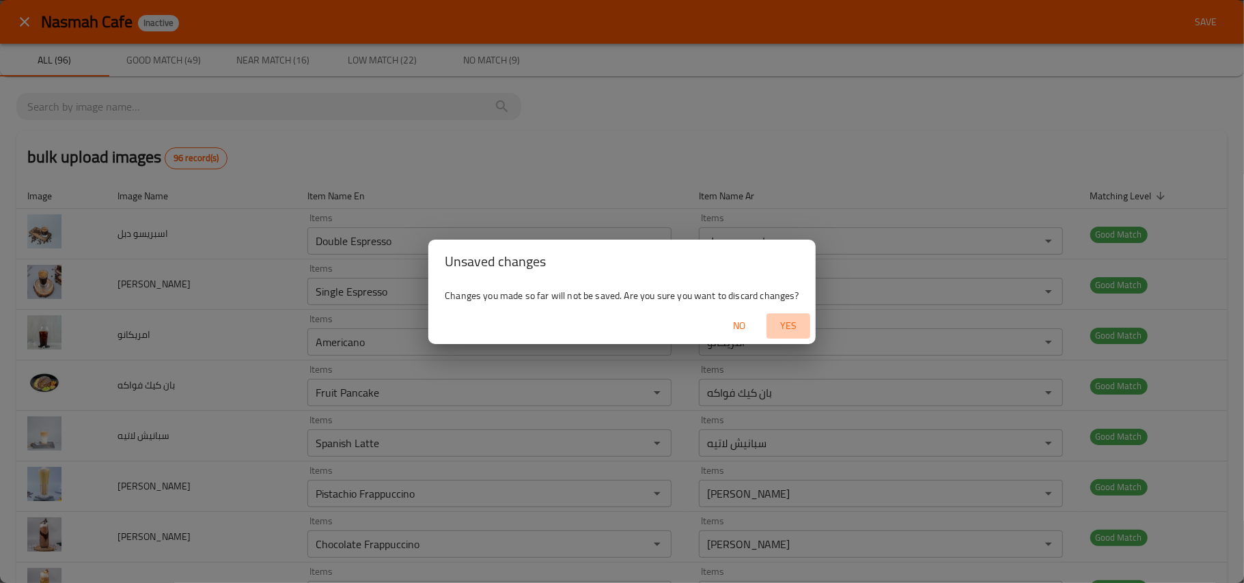
click at [788, 328] on span "Yes" at bounding box center [788, 326] width 33 height 17
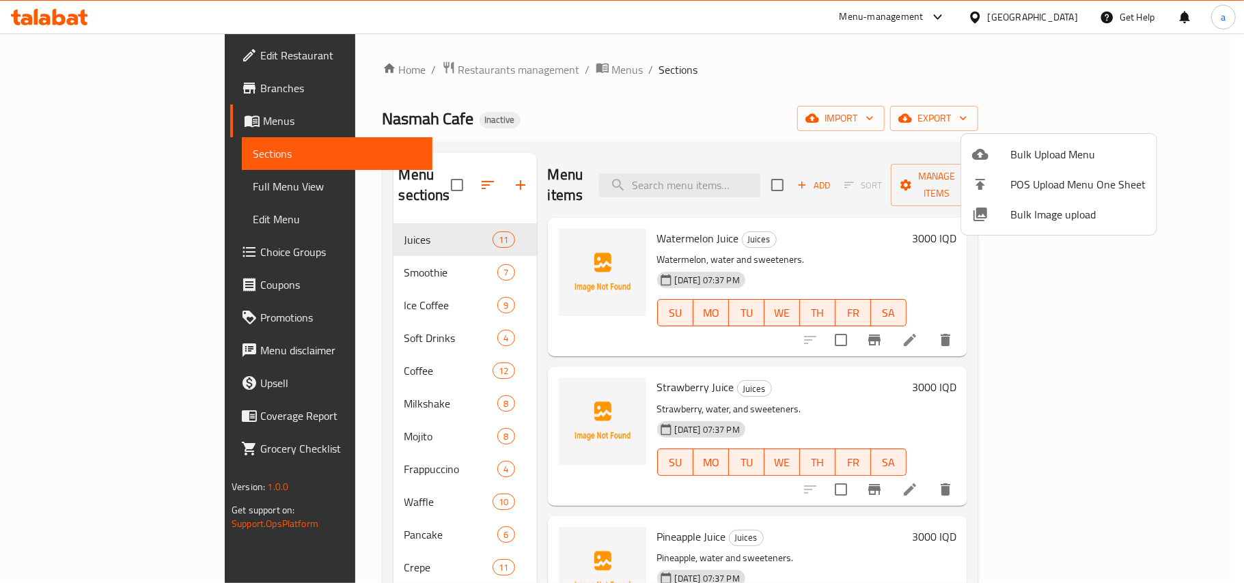
drag, startPoint x: 861, startPoint y: 262, endPoint x: 799, endPoint y: 279, distance: 64.3
click at [861, 262] on div at bounding box center [622, 291] width 1244 height 583
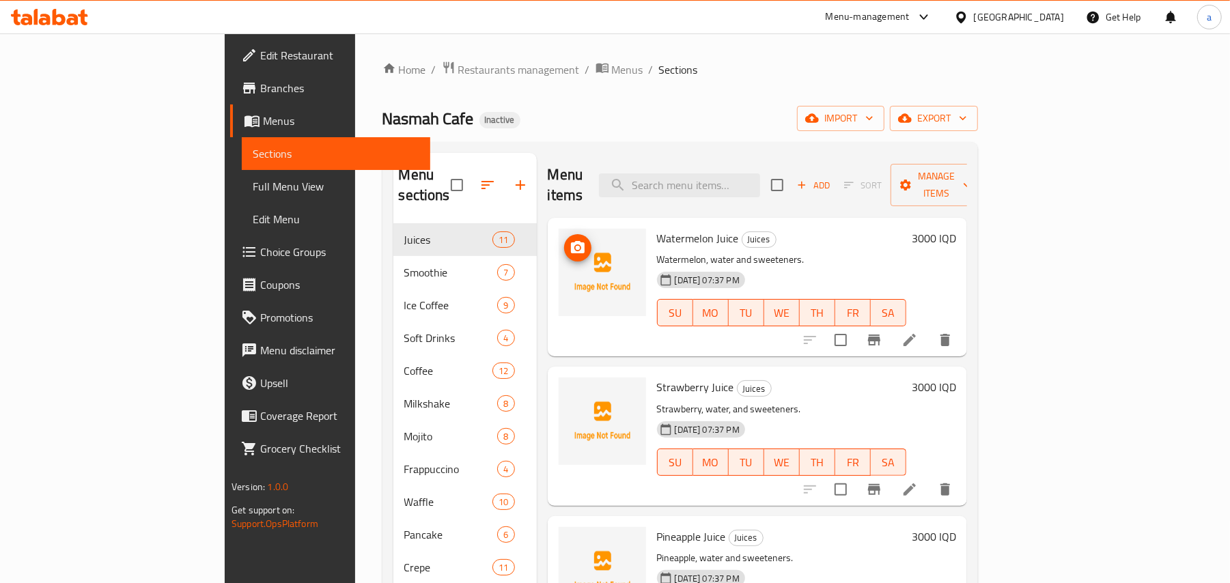
click at [571, 241] on icon "upload picture" at bounding box center [578, 247] width 14 height 12
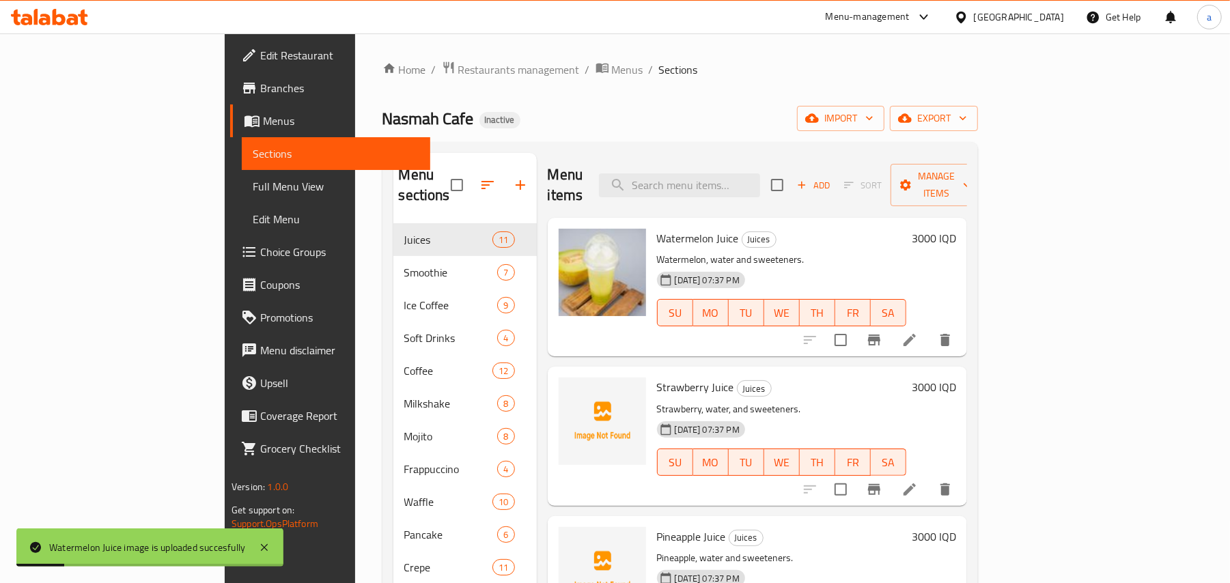
click at [916, 334] on icon at bounding box center [910, 340] width 12 height 12
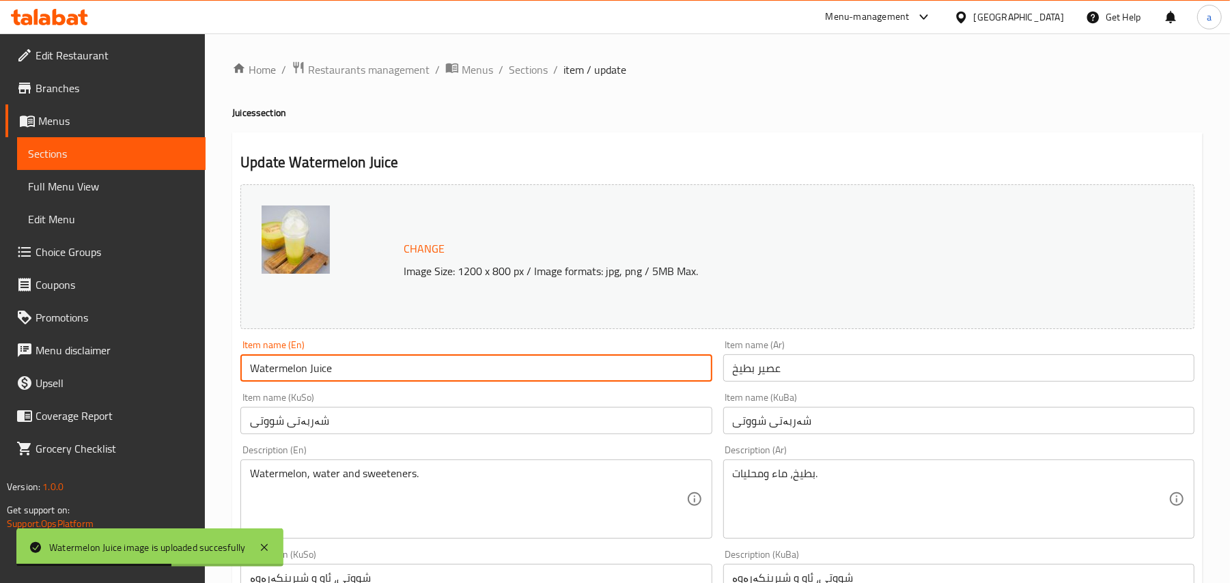
drag, startPoint x: 287, startPoint y: 380, endPoint x: 231, endPoint y: 378, distance: 56.0
click at [231, 378] on div "Home / Restaurants management / Menus / Sections / item / update Juices section…" at bounding box center [717, 587] width 1025 height 1109
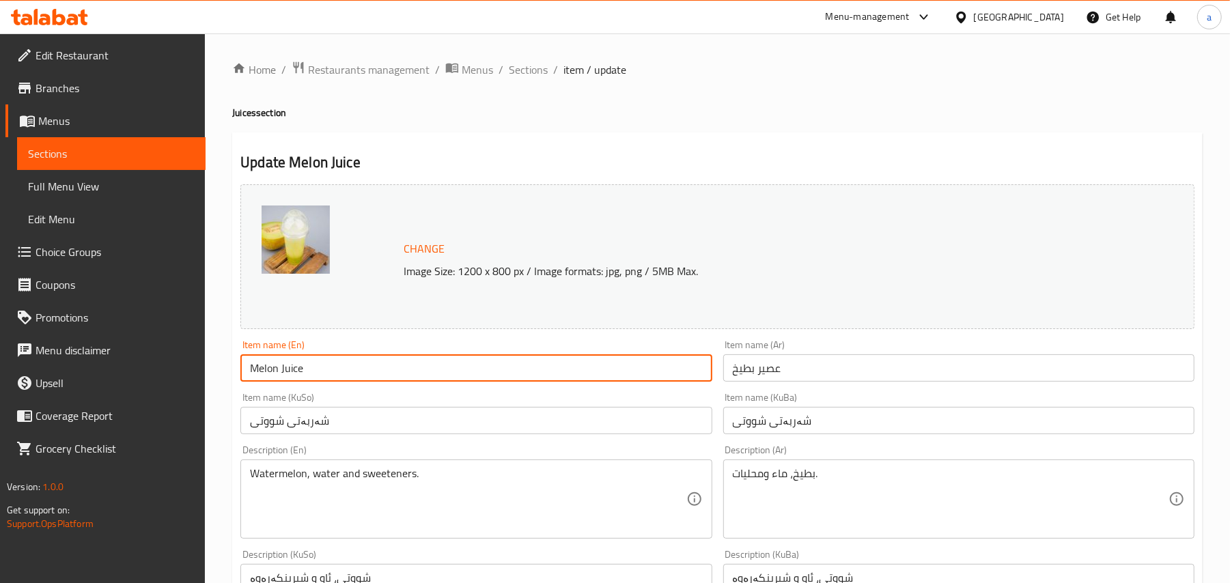
type input "Melon Juice"
click at [791, 378] on input "عصير بطيخ" at bounding box center [958, 368] width 471 height 27
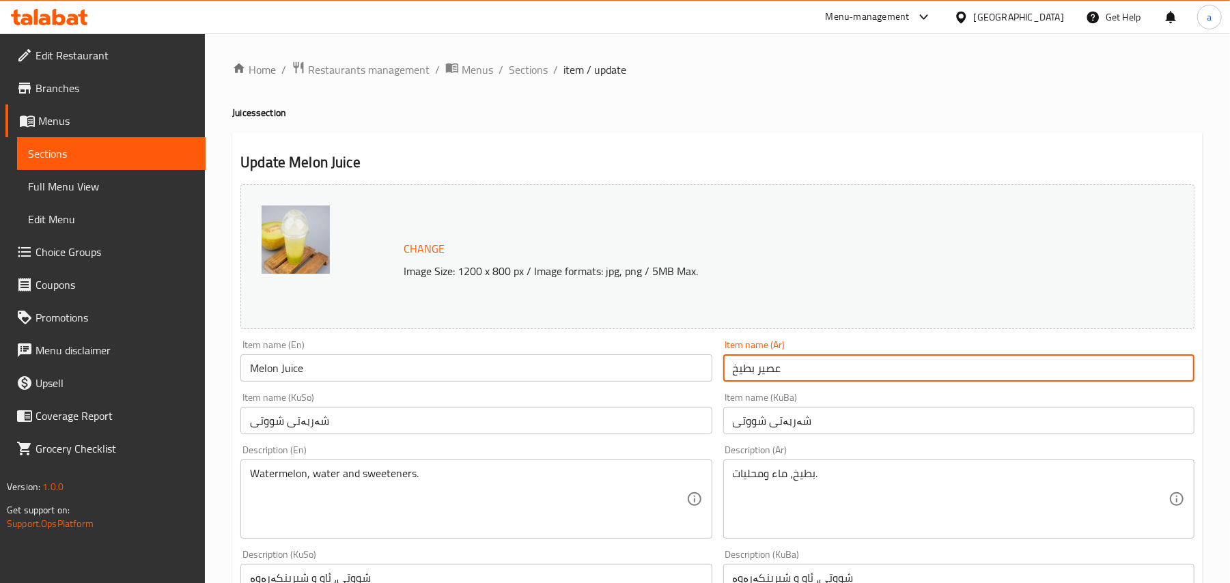
click at [581, 432] on input "شەربەتی شووتی" at bounding box center [475, 420] width 471 height 27
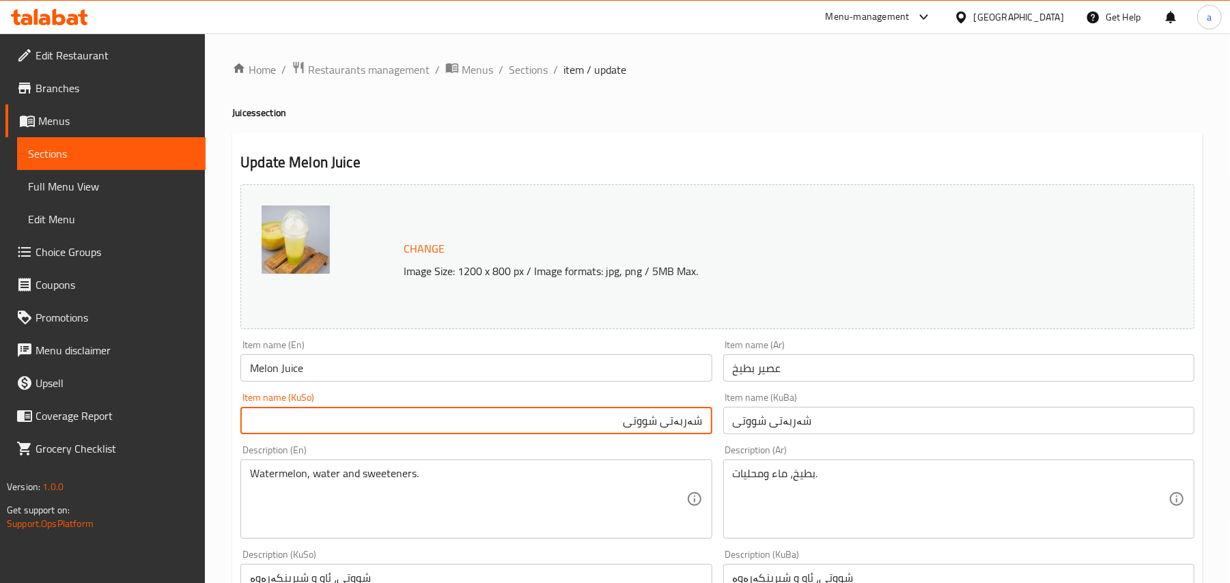
click at [646, 430] on input "شەربەتی شووتی" at bounding box center [475, 420] width 471 height 27
click at [646, 430] on input "شەربەتی کاڵەک" at bounding box center [475, 420] width 471 height 27
type input "شەربەتی کاڵەک"
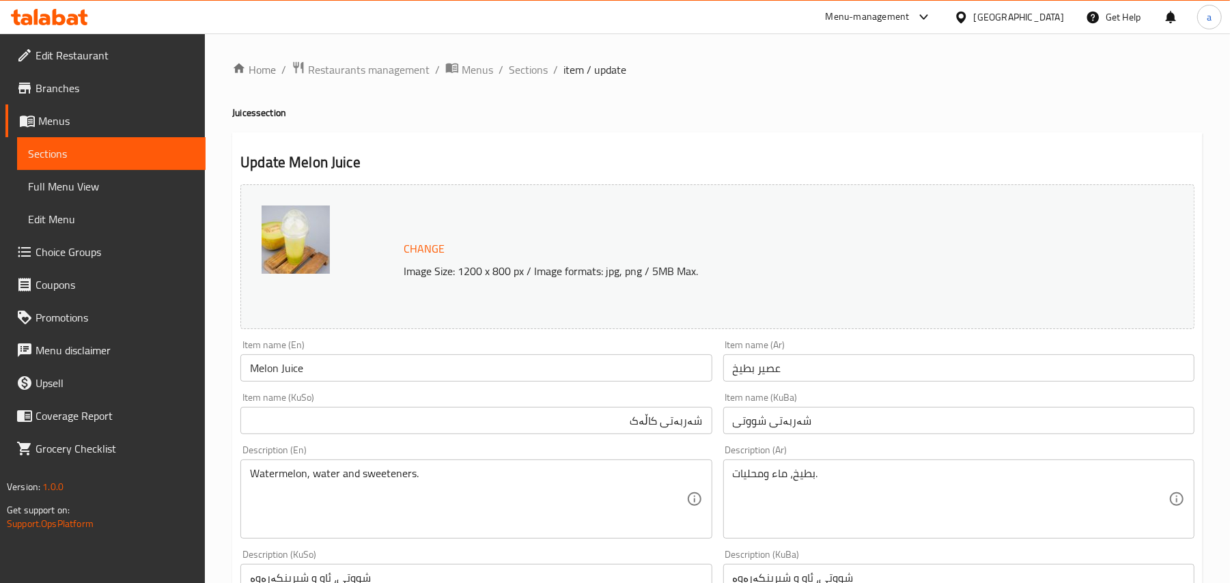
click at [720, 432] on div "Item name (KuBa) شەربەتی شووتی Item name (KuBa)" at bounding box center [959, 413] width 482 height 53
click at [745, 434] on input "شەربەتی شووتی" at bounding box center [958, 420] width 471 height 27
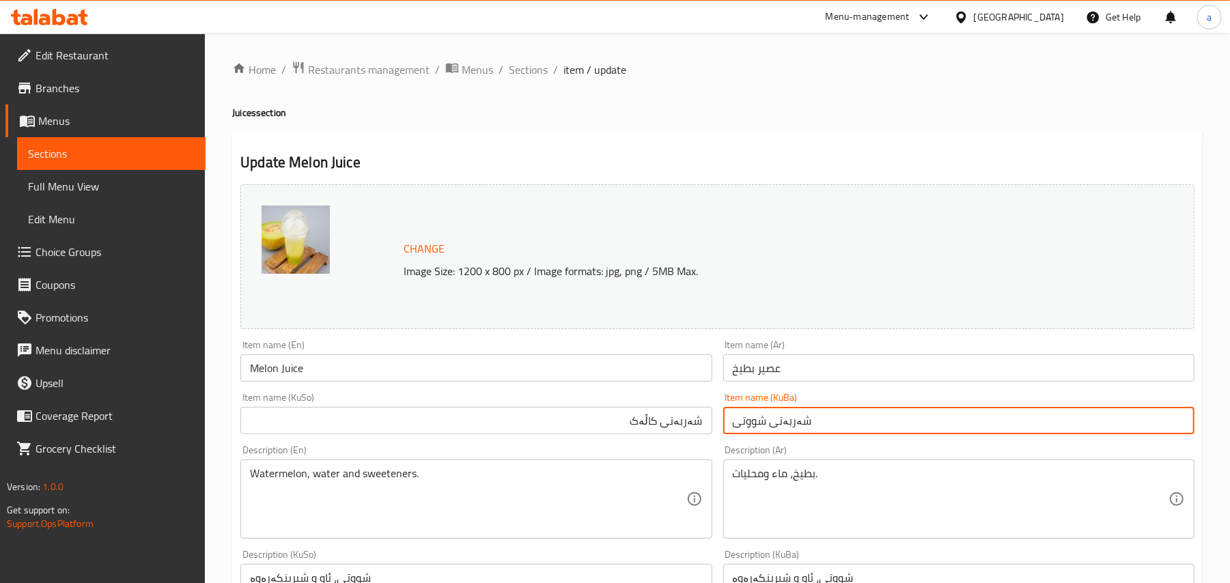
paste input "کاڵەک"
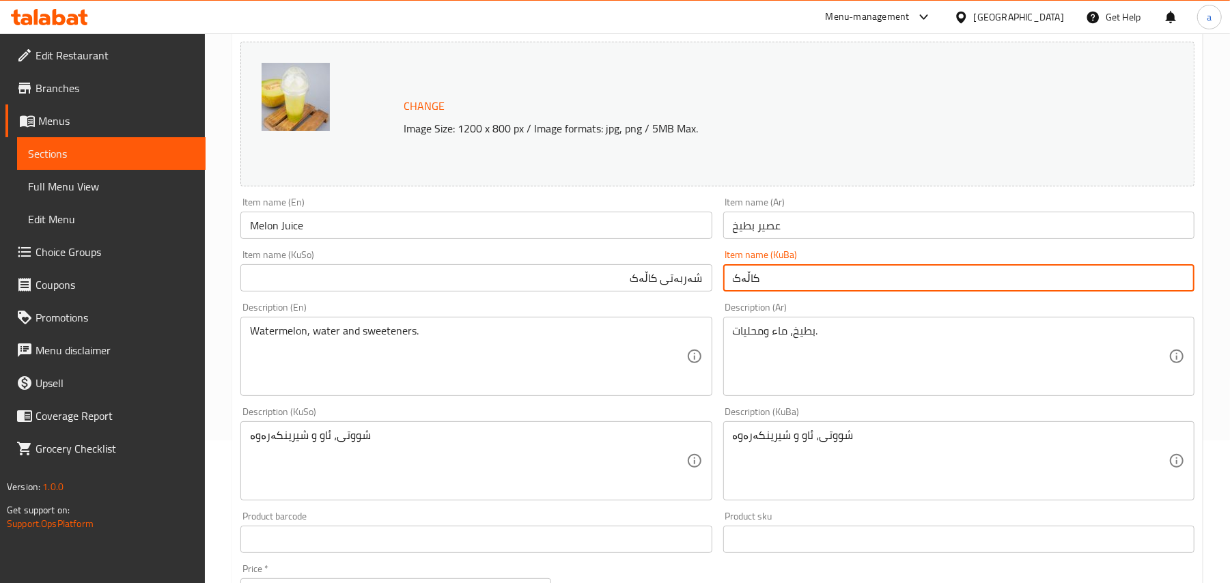
scroll to position [212, 0]
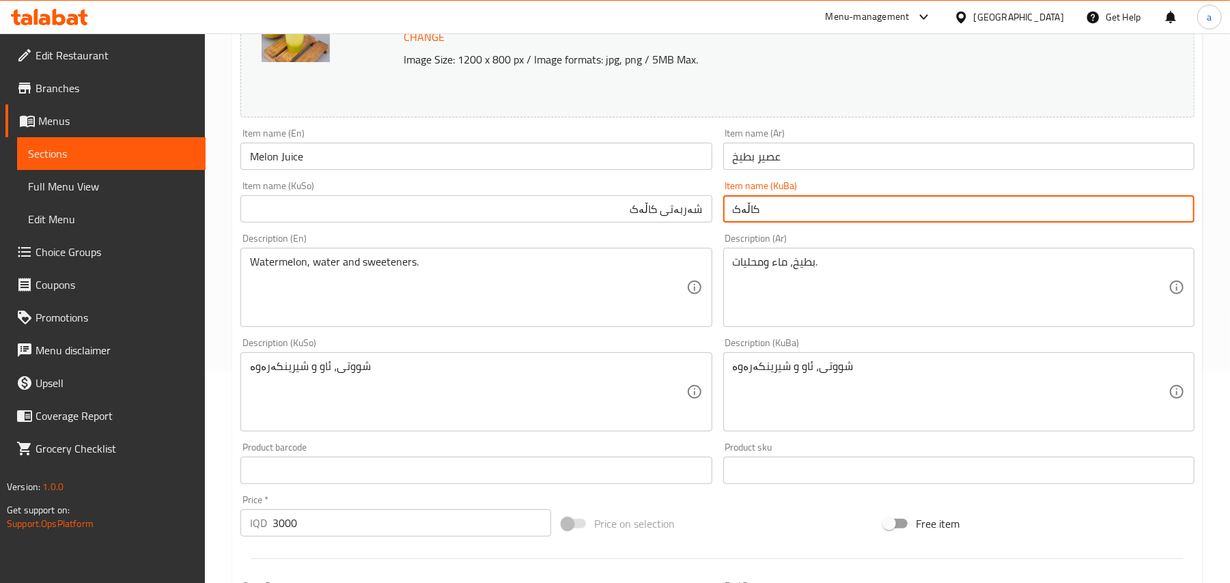
type input "کاڵەک"
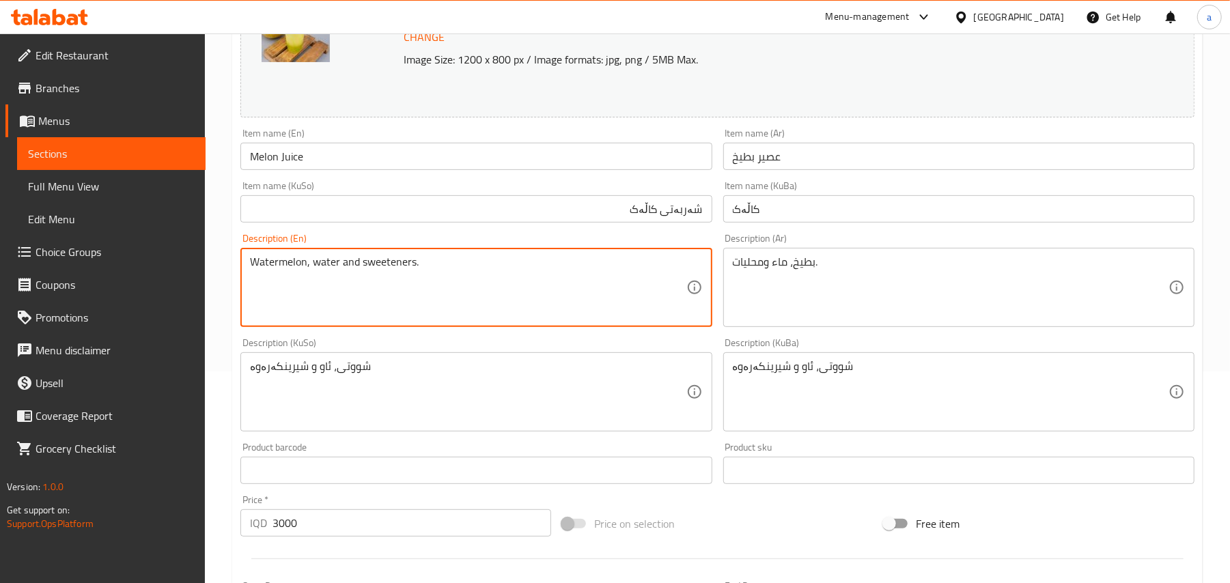
drag, startPoint x: 288, startPoint y: 279, endPoint x: 232, endPoint y: 275, distance: 56.2
click at [264, 162] on input "Melon Juice" at bounding box center [475, 156] width 471 height 27
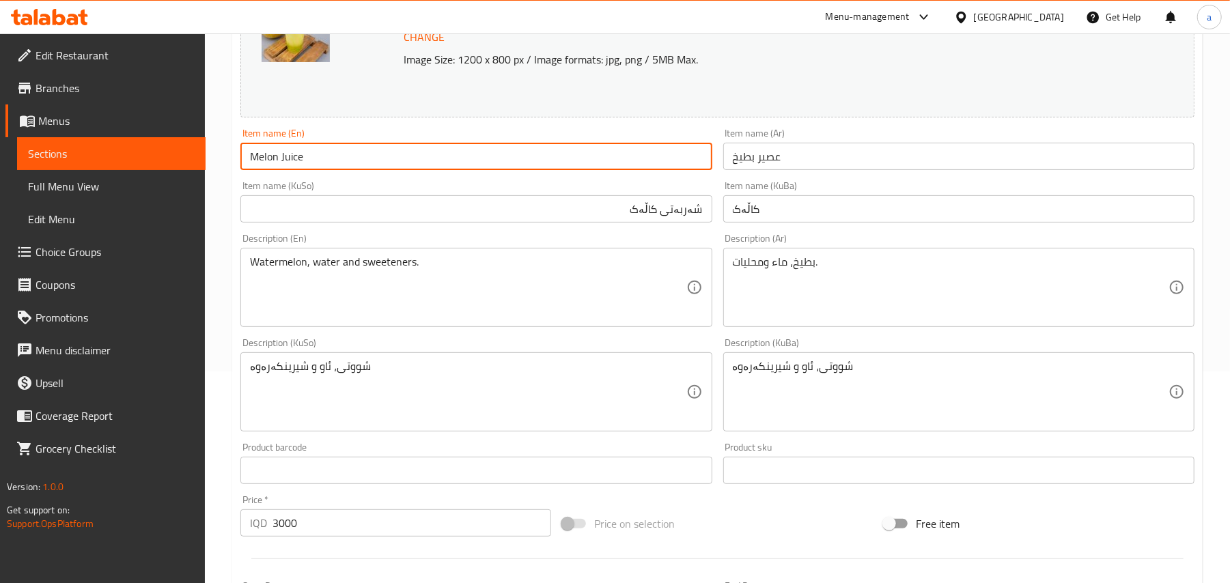
click at [264, 162] on input "Melon Juice" at bounding box center [475, 156] width 471 height 27
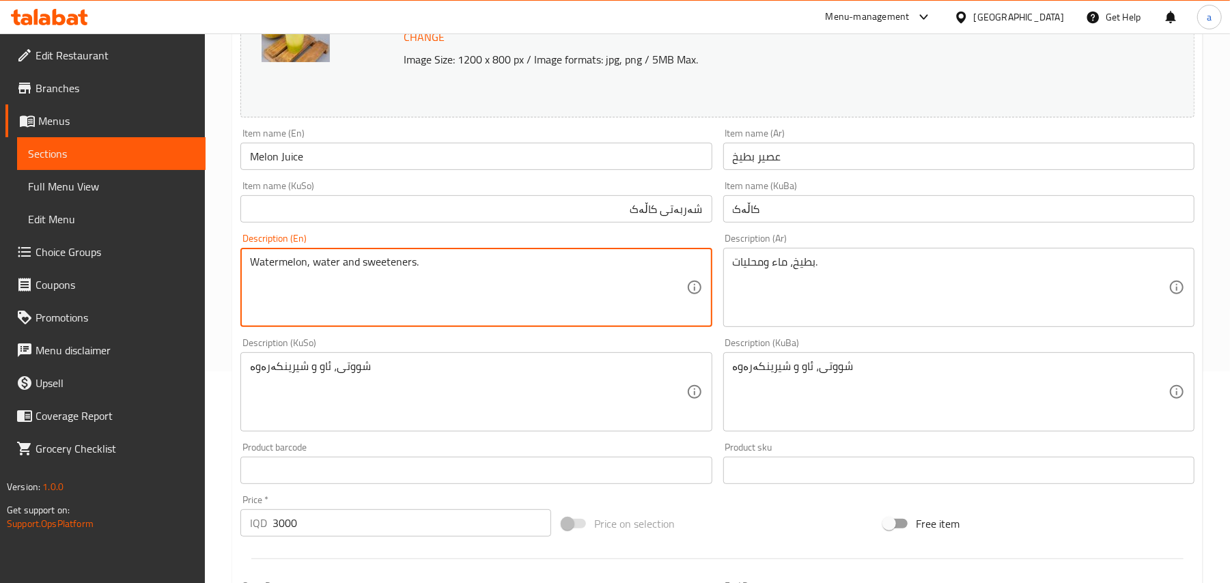
drag, startPoint x: 309, startPoint y: 273, endPoint x: 236, endPoint y: 279, distance: 72.6
paste textarea "Melon"
type textarea "Melon , water and sweeteners."
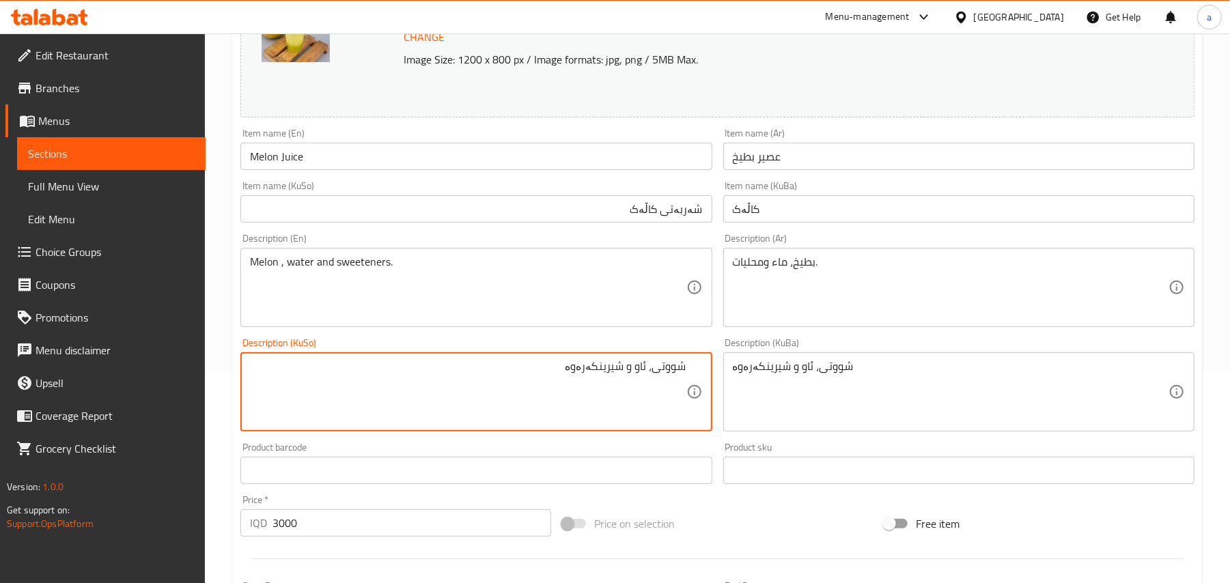
click at [640, 210] on input "شەربەتی کاڵەک" at bounding box center [475, 208] width 471 height 27
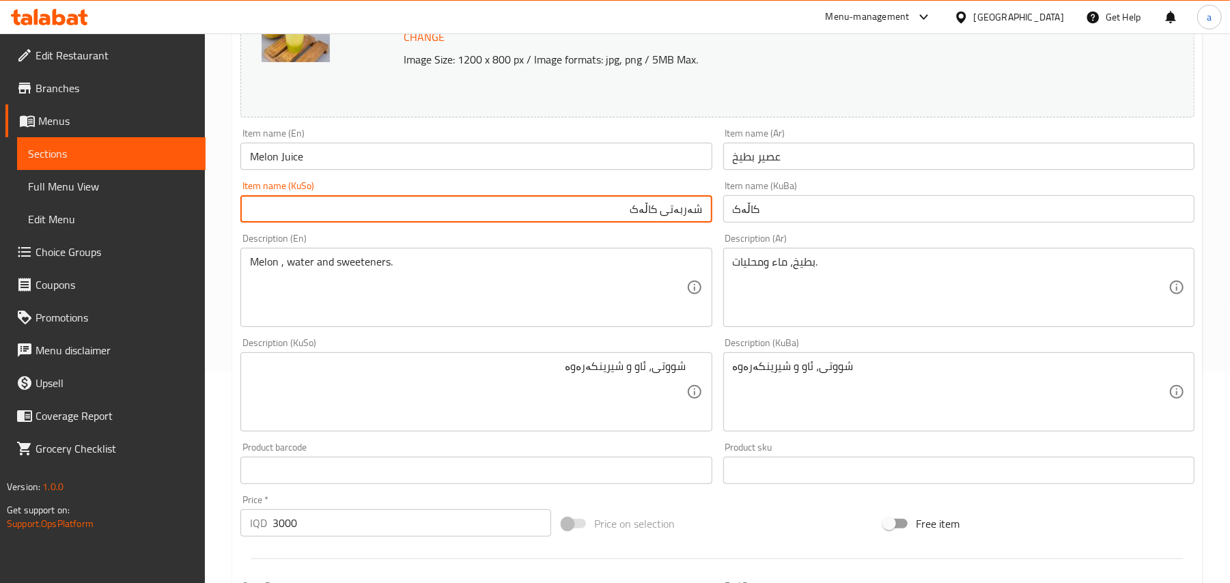
click at [640, 210] on input "شەربەتی کاڵەک" at bounding box center [475, 208] width 471 height 27
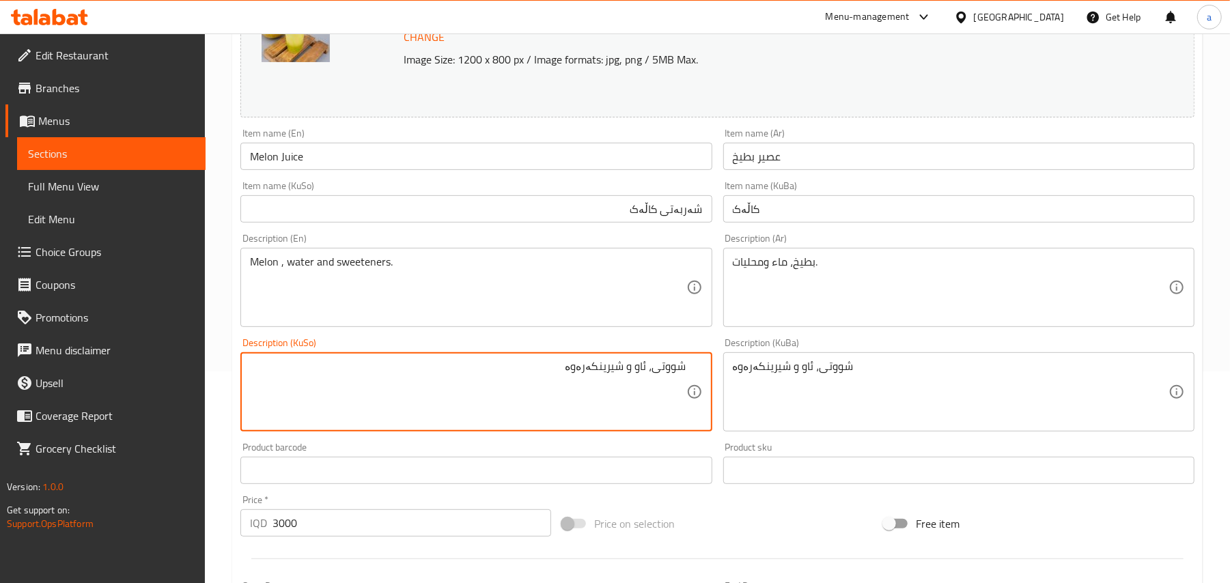
click at [672, 373] on textarea "شووتی، ئاو و شیرینکەرەوە" at bounding box center [468, 392] width 436 height 65
paste textarea "کاڵەک"
click at [654, 391] on textarea "کاڵەک، ئاو و شیرینکەرەوە" at bounding box center [468, 392] width 436 height 65
type textarea "کاڵەک، ئاو و شیرینکەرەوە"
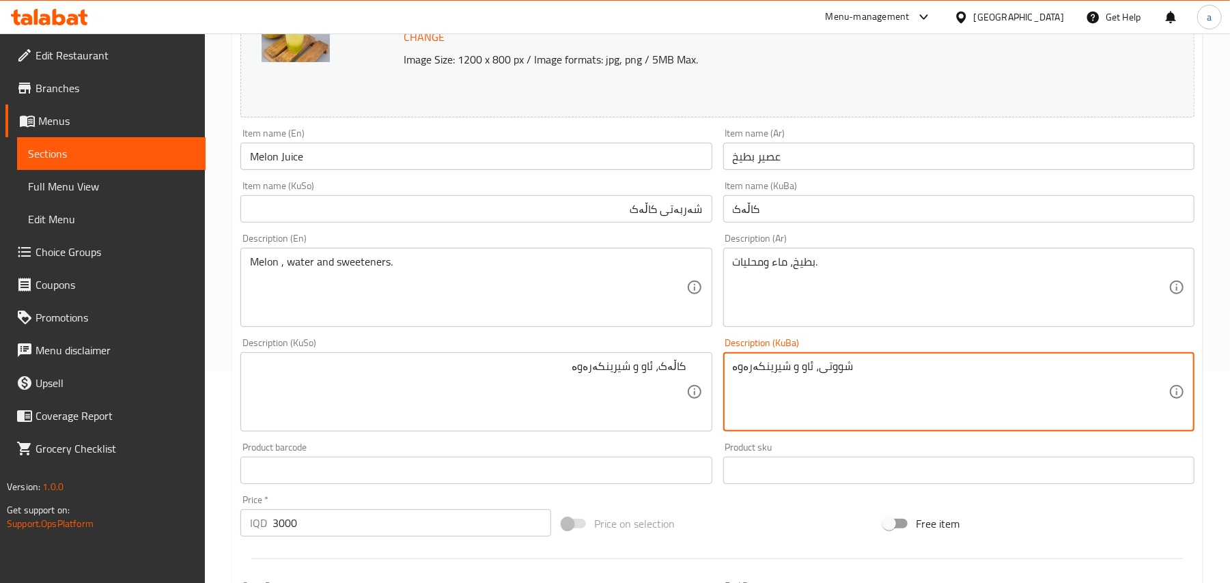
paste textarea "کاڵەک"
type textarea "کاڵەک، ئاو و شیرینکەرەوە"
click at [372, 170] on input "Melon Juice" at bounding box center [475, 156] width 471 height 27
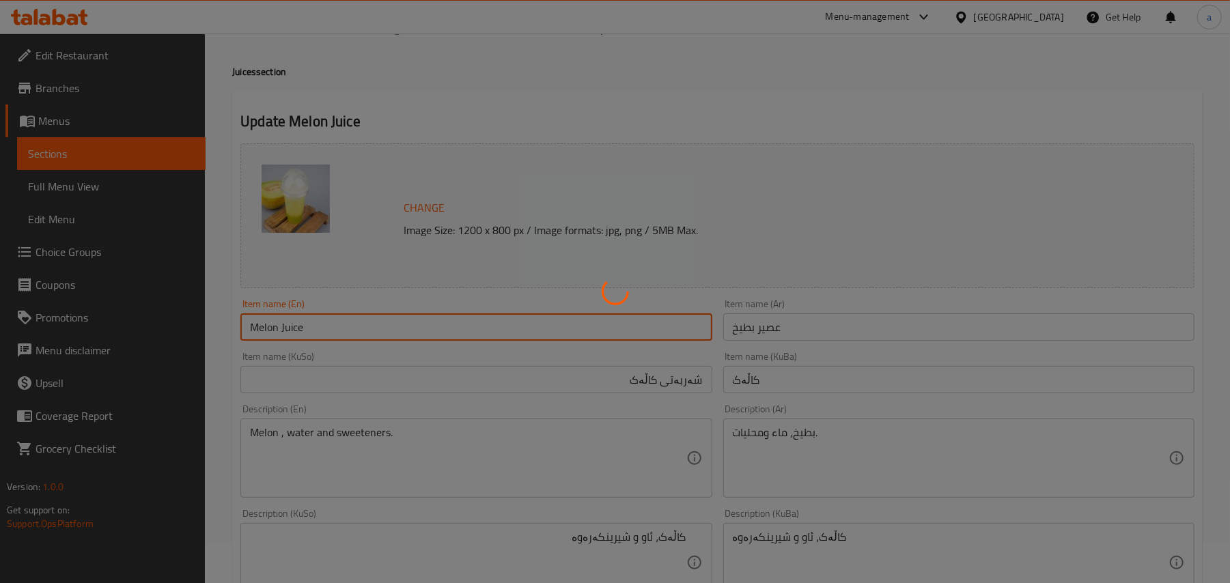
scroll to position [0, 0]
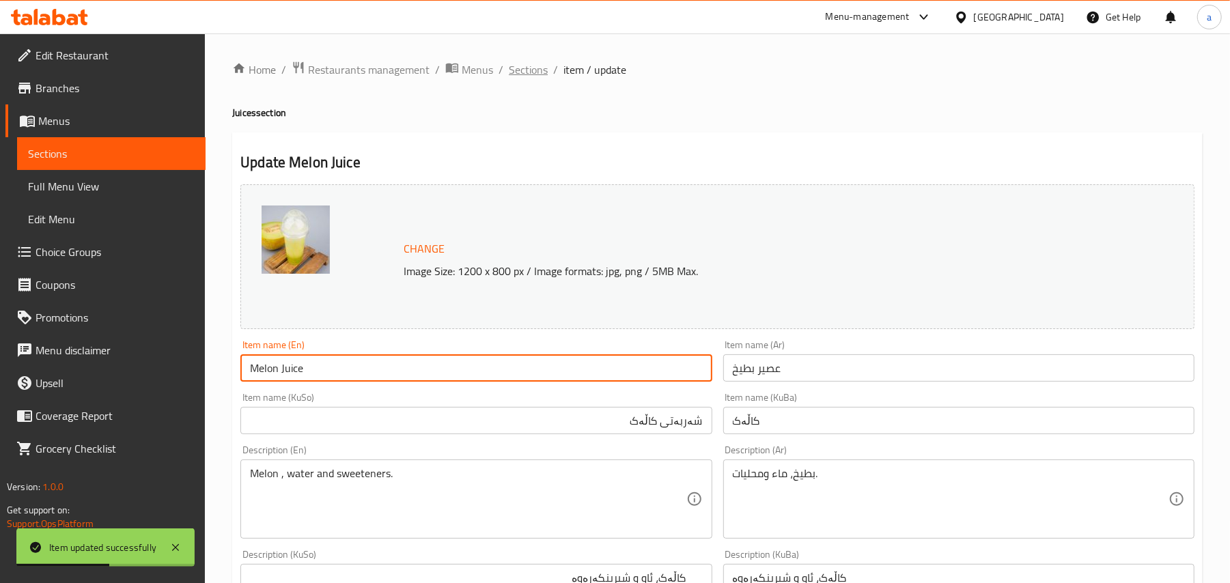
click at [537, 69] on span "Sections" at bounding box center [528, 69] width 39 height 16
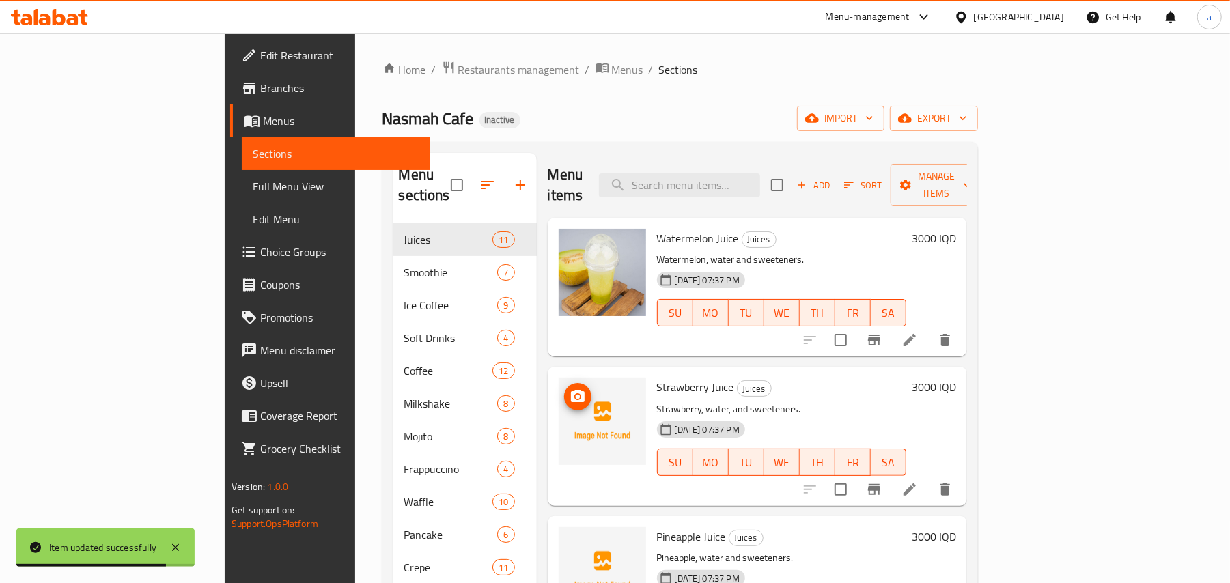
click at [571, 390] on icon "upload picture" at bounding box center [578, 396] width 14 height 12
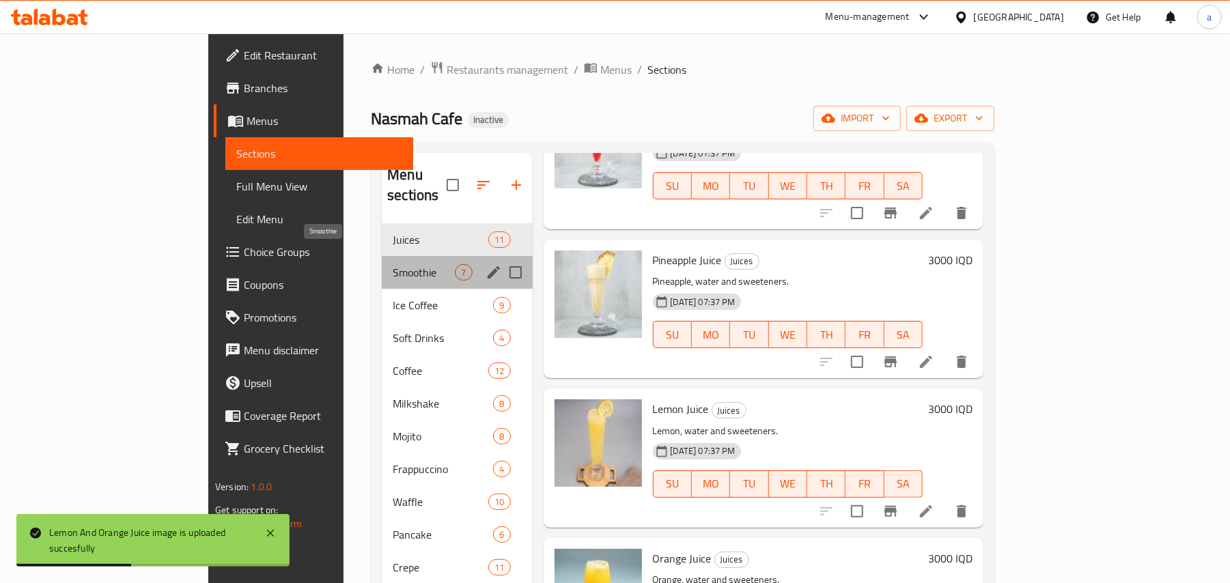
click at [393, 264] on span "Smoothie" at bounding box center [424, 272] width 62 height 16
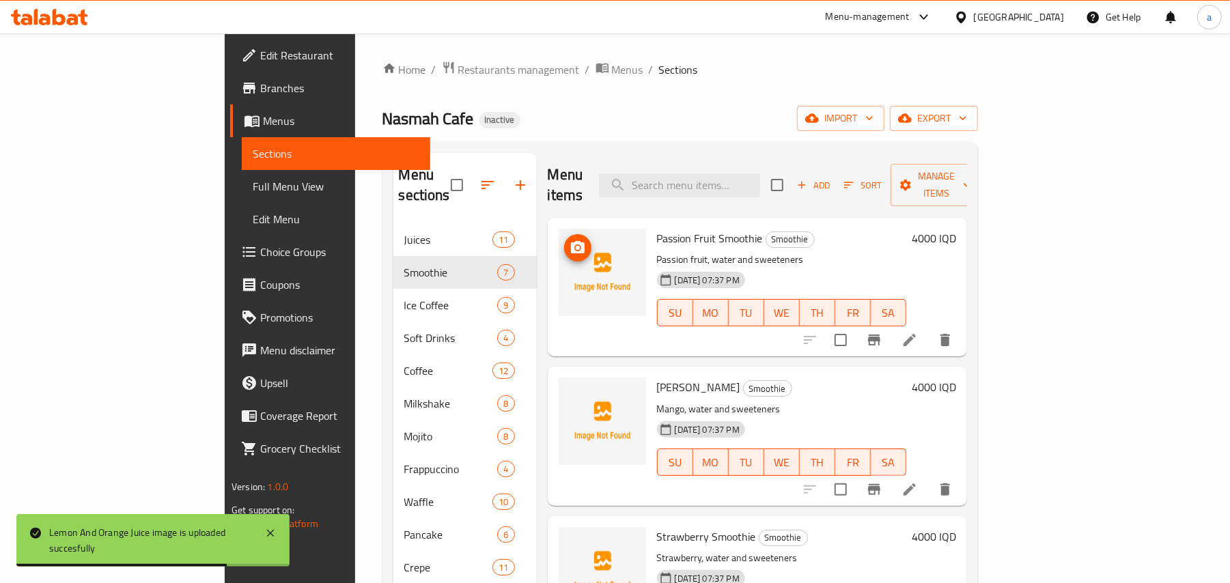
click at [571, 241] on icon "upload picture" at bounding box center [578, 247] width 14 height 12
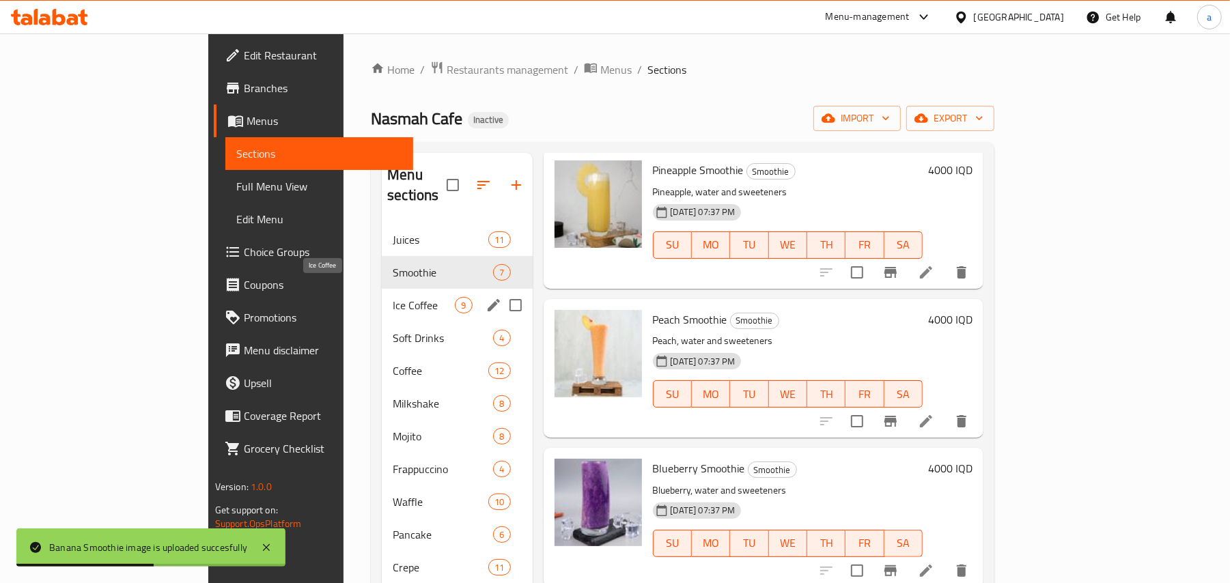
click at [393, 297] on span "Ice Coffee" at bounding box center [424, 305] width 62 height 16
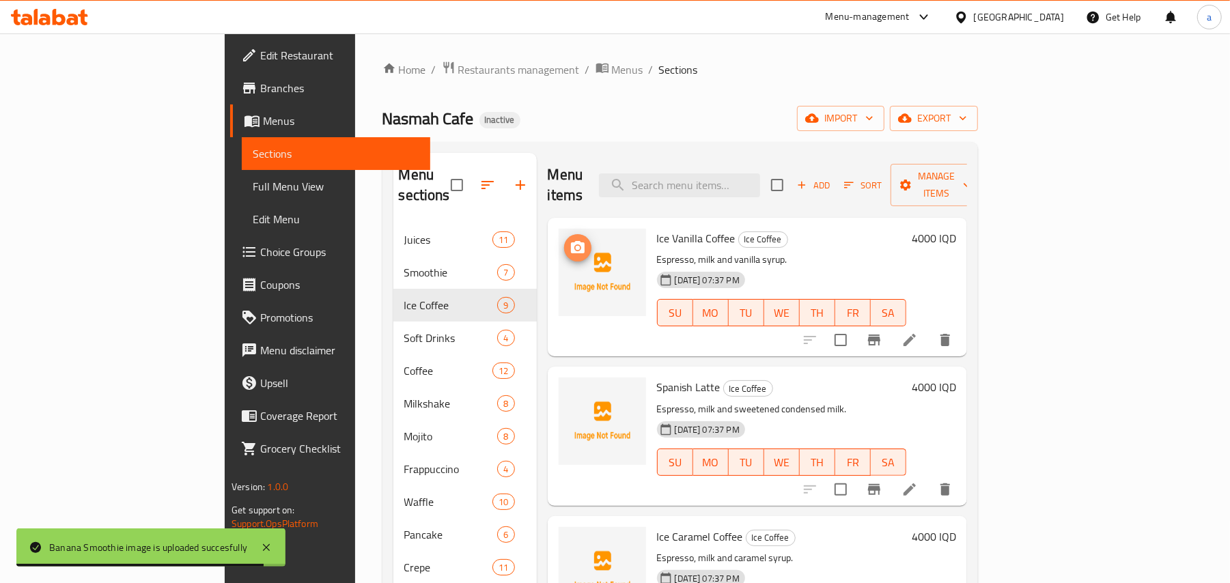
click at [570, 240] on icon "upload picture" at bounding box center [578, 248] width 16 height 16
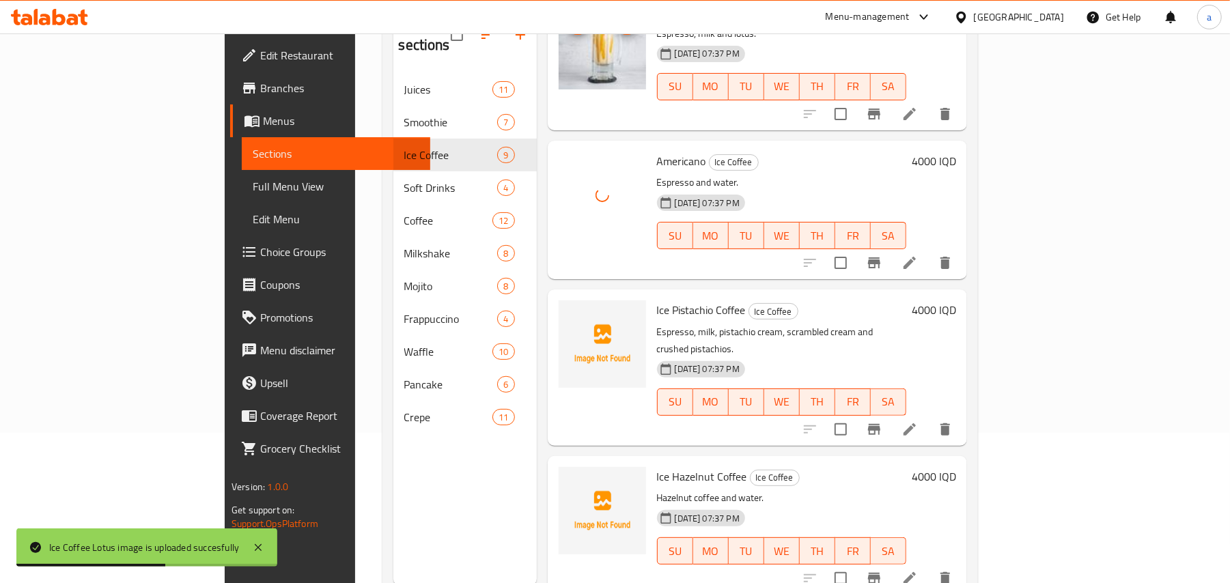
scroll to position [193, 0]
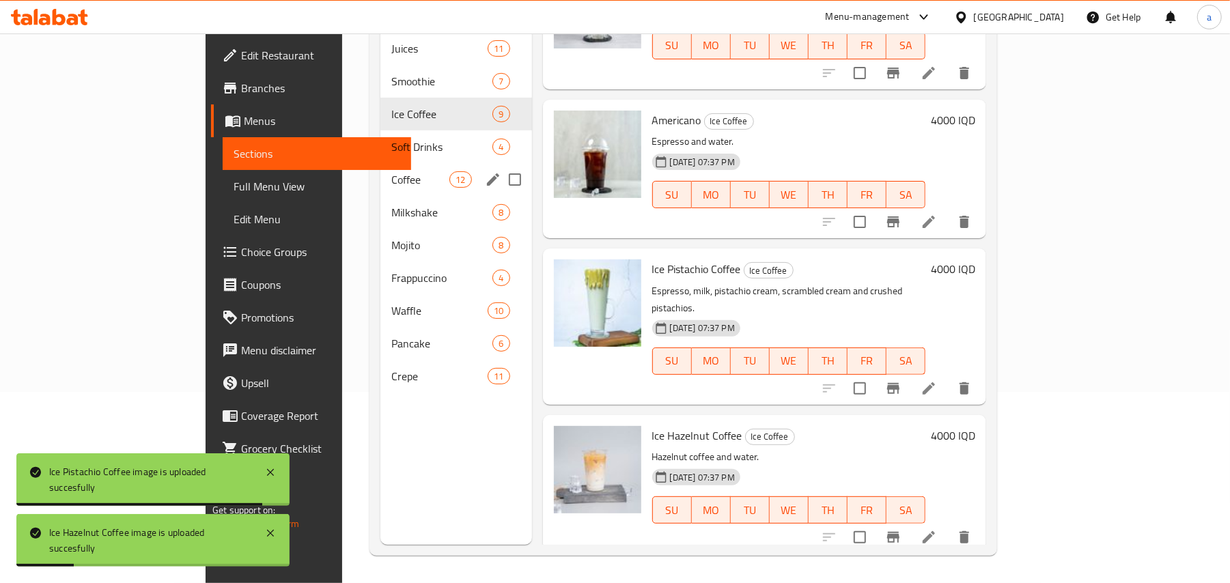
drag, startPoint x: 263, startPoint y: 133, endPoint x: 295, endPoint y: 139, distance: 32.8
click at [391, 139] on span "Soft Drinks" at bounding box center [442, 147] width 102 height 16
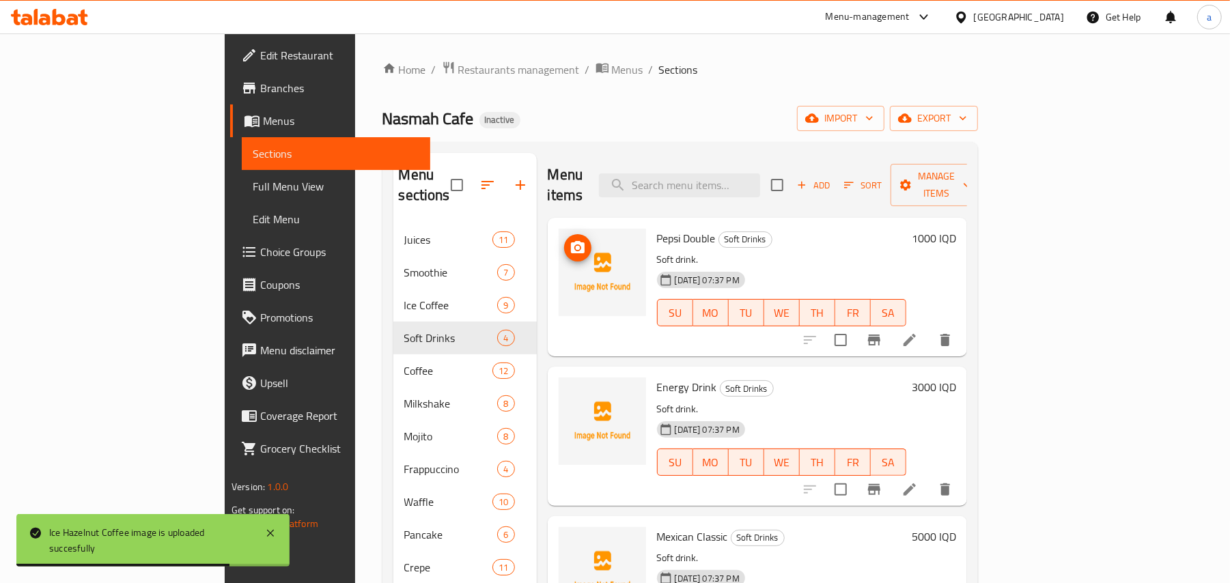
click at [571, 241] on icon "upload picture" at bounding box center [578, 247] width 14 height 12
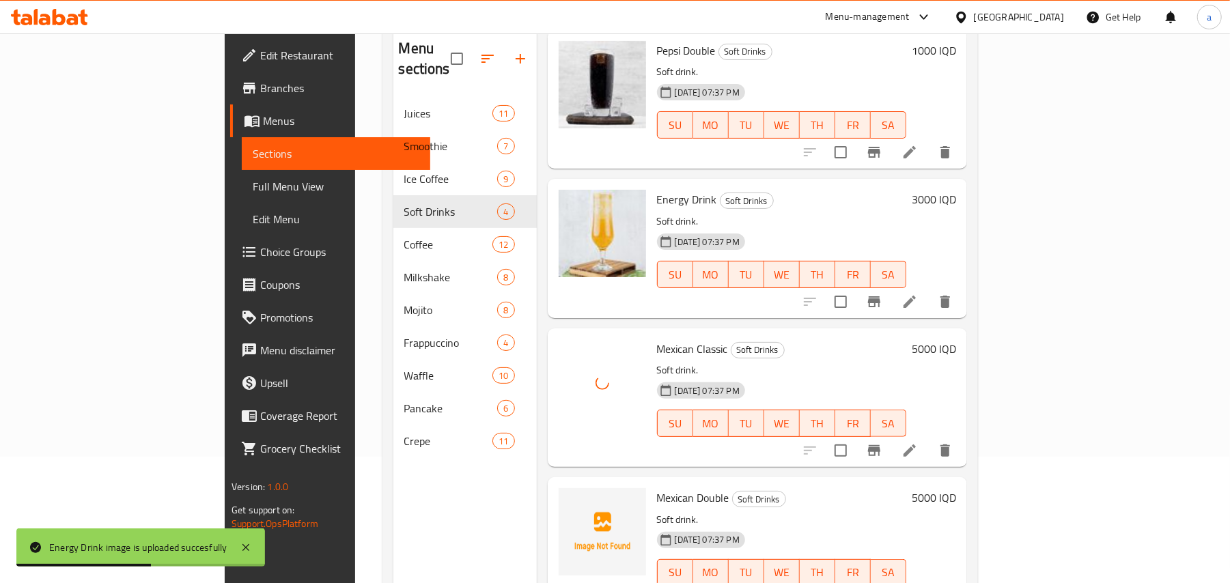
scroll to position [193, 0]
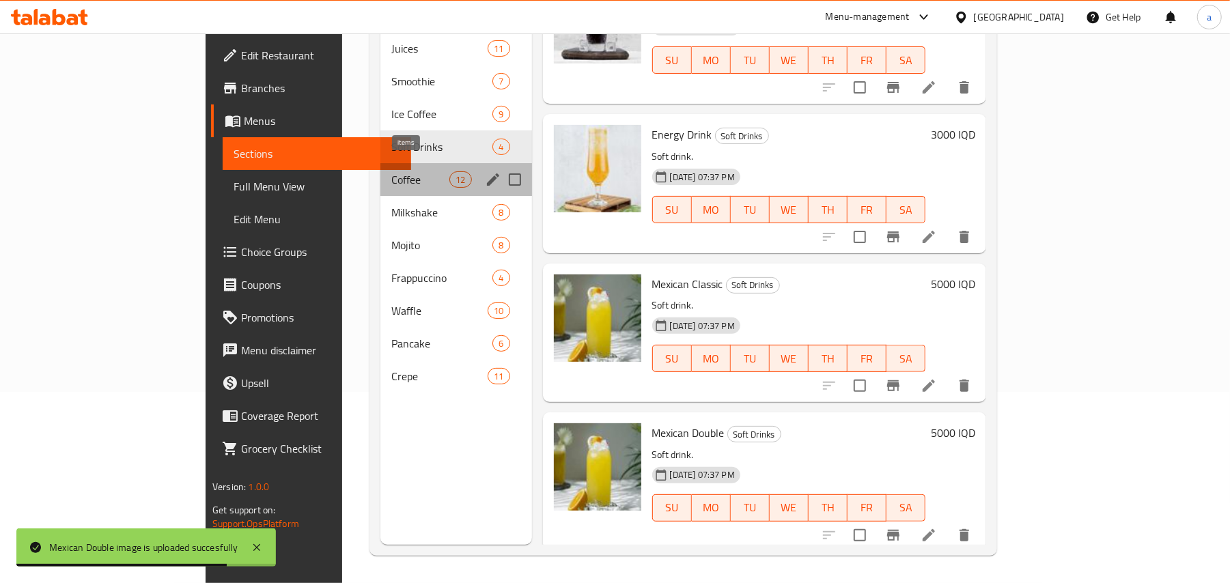
click at [450, 174] on span "12" at bounding box center [460, 180] width 20 height 13
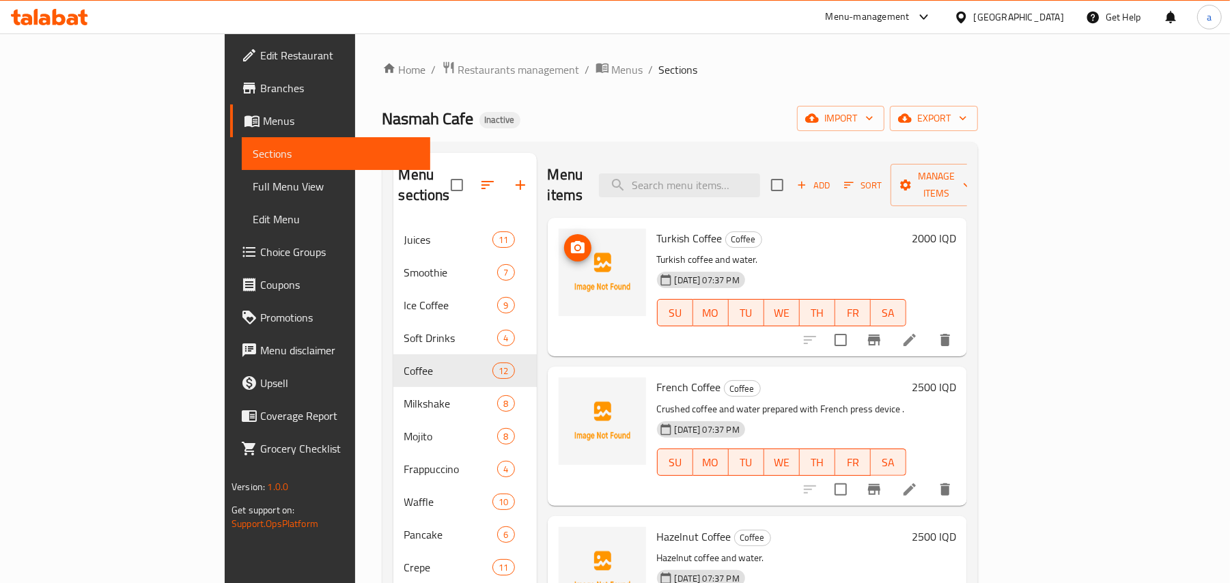
click at [571, 241] on icon "upload picture" at bounding box center [578, 247] width 14 height 12
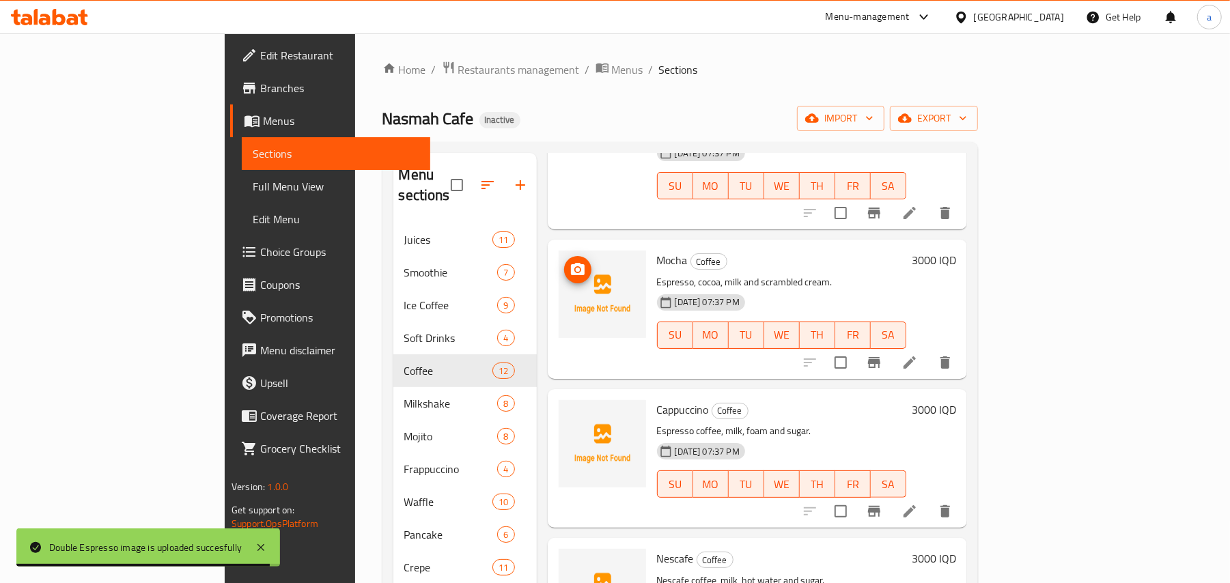
scroll to position [1063, 0]
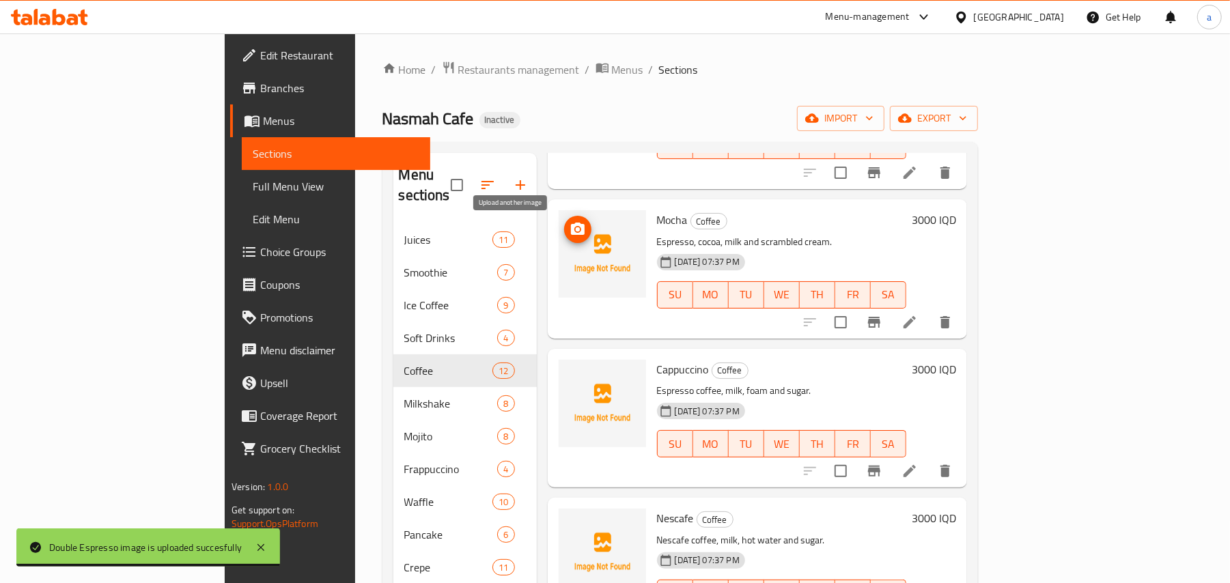
type button "0"
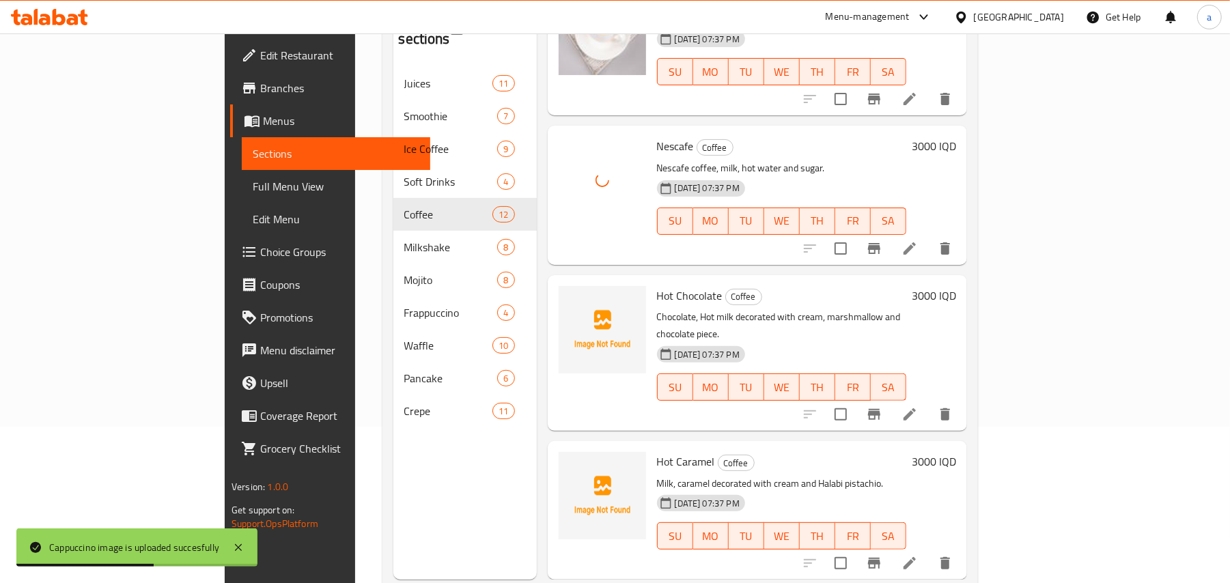
scroll to position [193, 0]
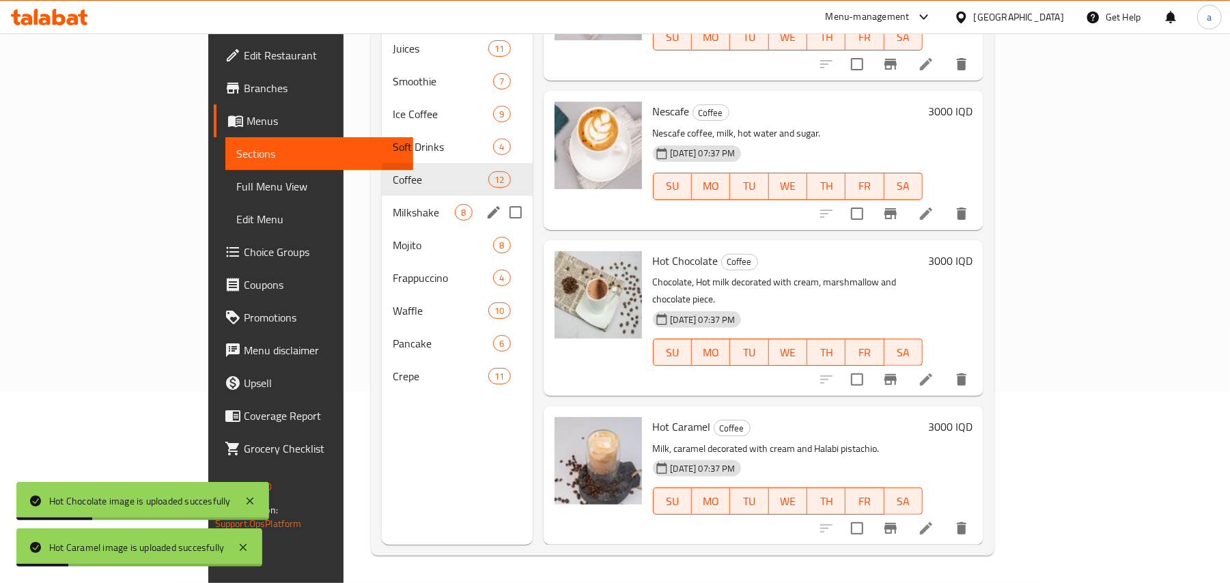
click at [393, 204] on span "Milkshake" at bounding box center [424, 212] width 62 height 16
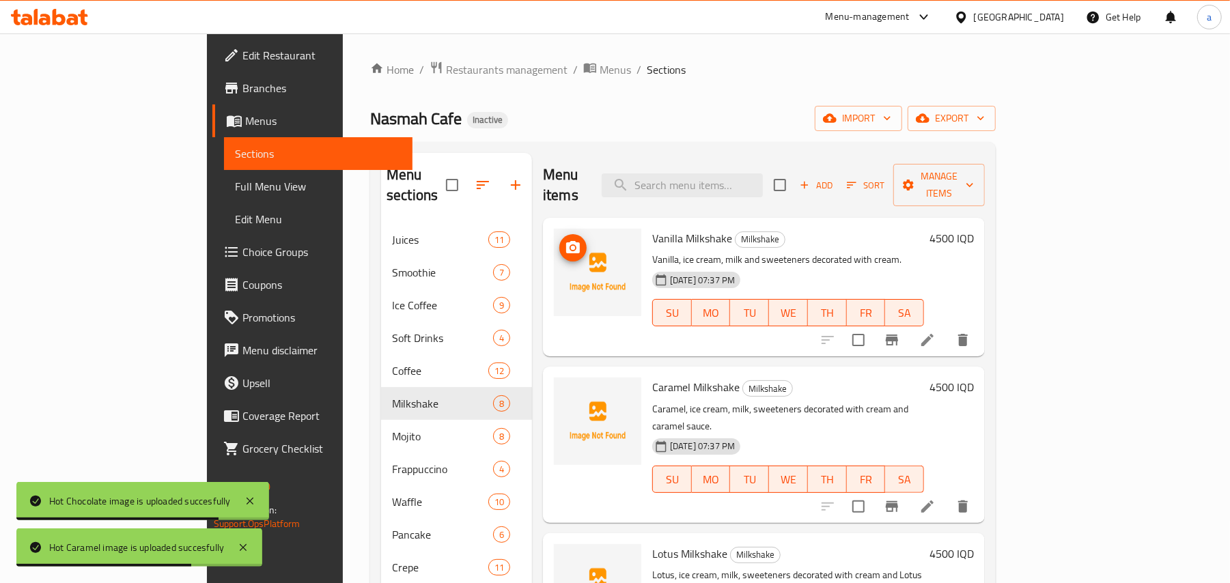
click at [566, 241] on icon "upload picture" at bounding box center [573, 247] width 14 height 12
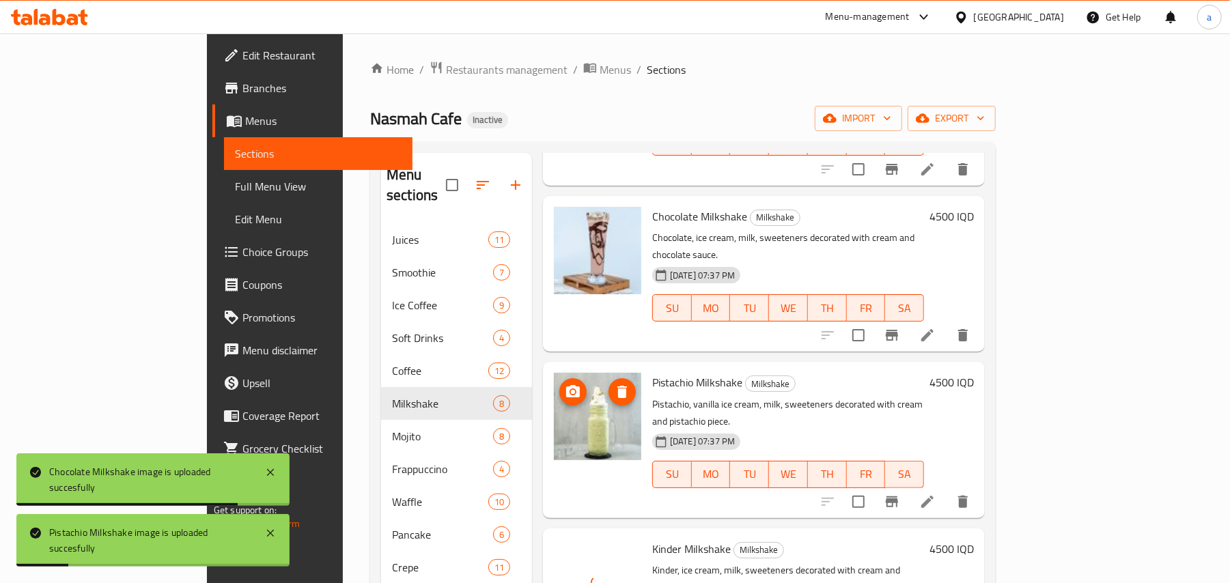
scroll to position [193, 0]
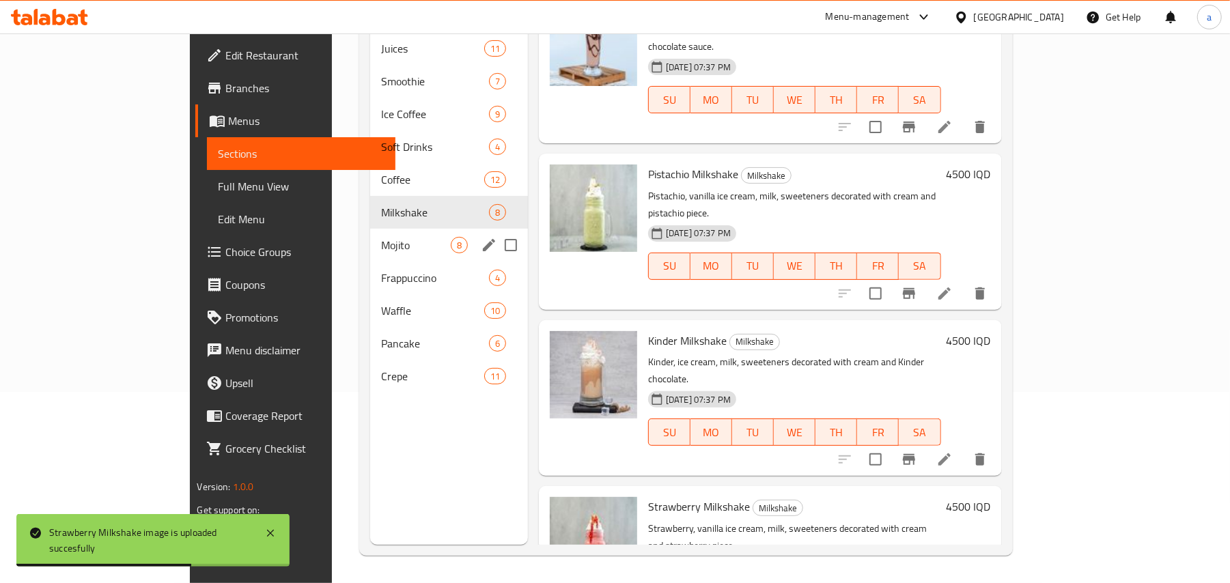
click at [370, 229] on div "Mojito 8" at bounding box center [449, 245] width 158 height 33
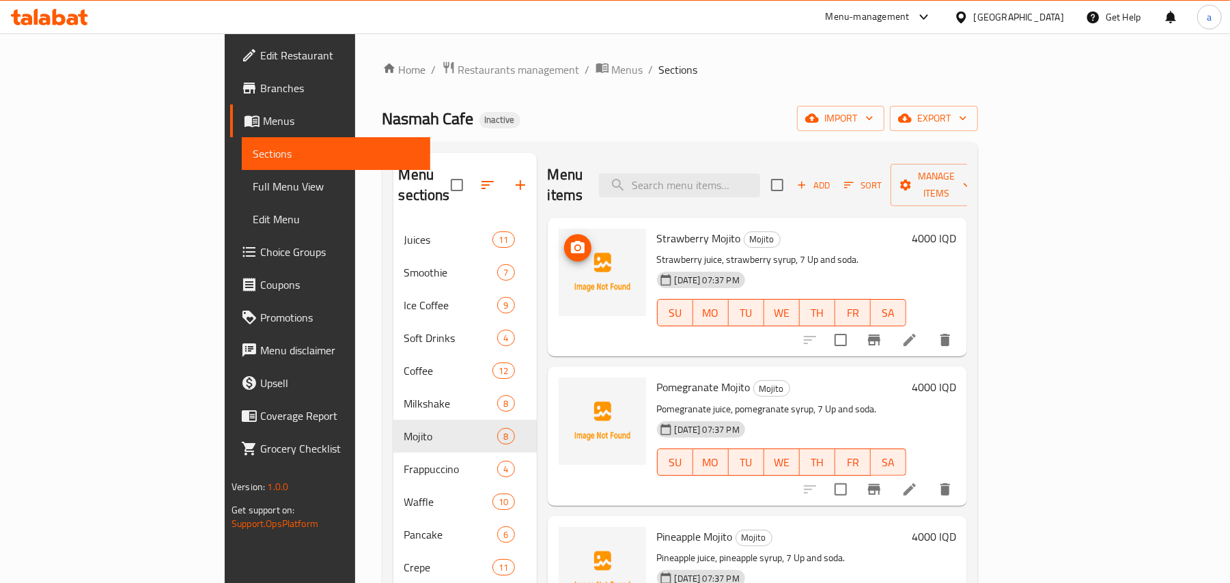
click at [559, 239] on img at bounding box center [602, 272] width 87 height 87
click at [570, 240] on icon "upload picture" at bounding box center [578, 248] width 16 height 16
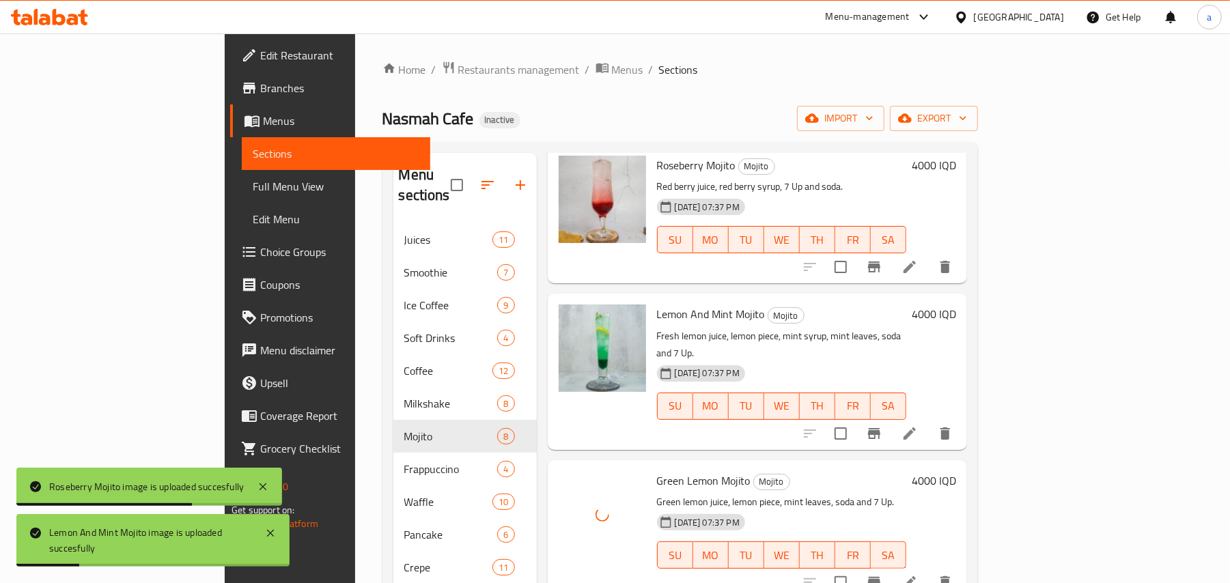
scroll to position [193, 0]
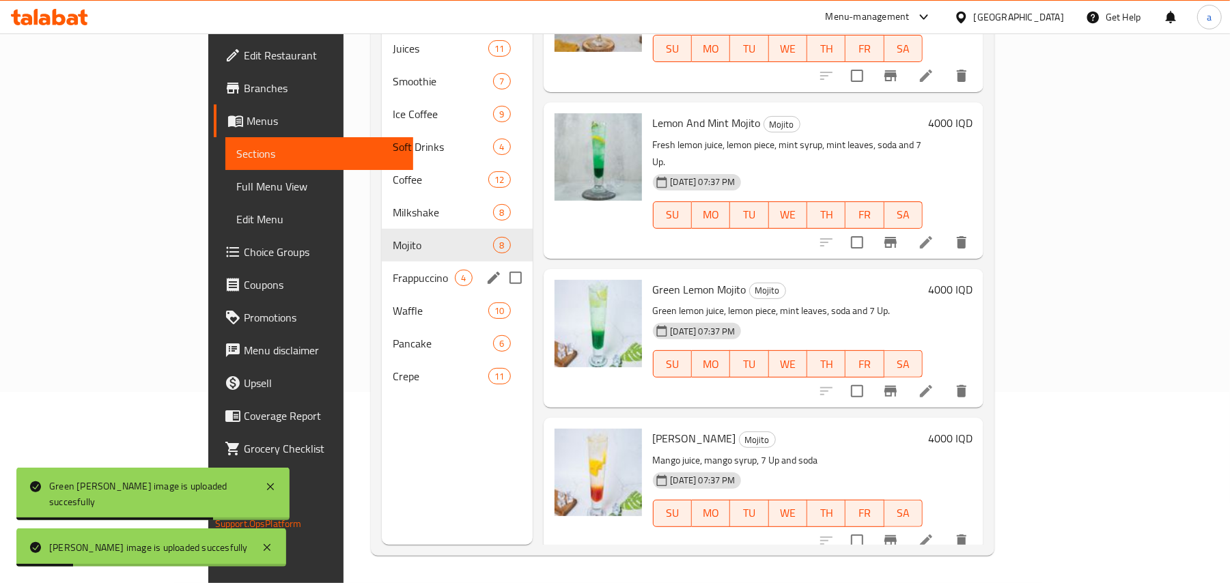
click at [393, 270] on span "Frappuccino" at bounding box center [424, 278] width 62 height 16
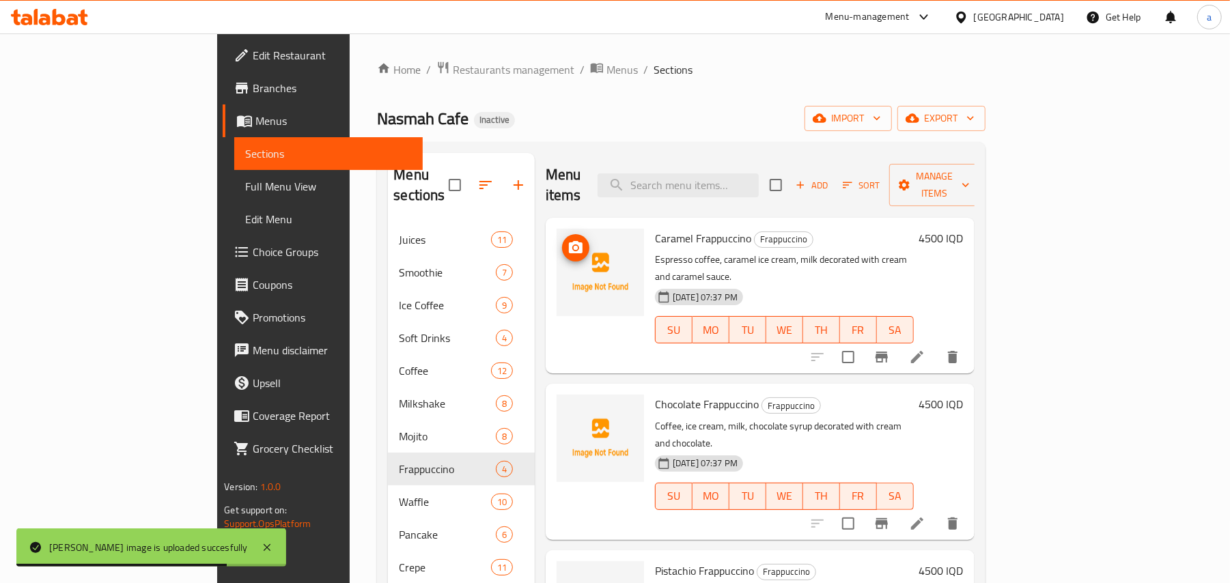
click at [557, 235] on div at bounding box center [600, 272] width 87 height 87
click at [562, 240] on span "upload picture" at bounding box center [575, 248] width 27 height 16
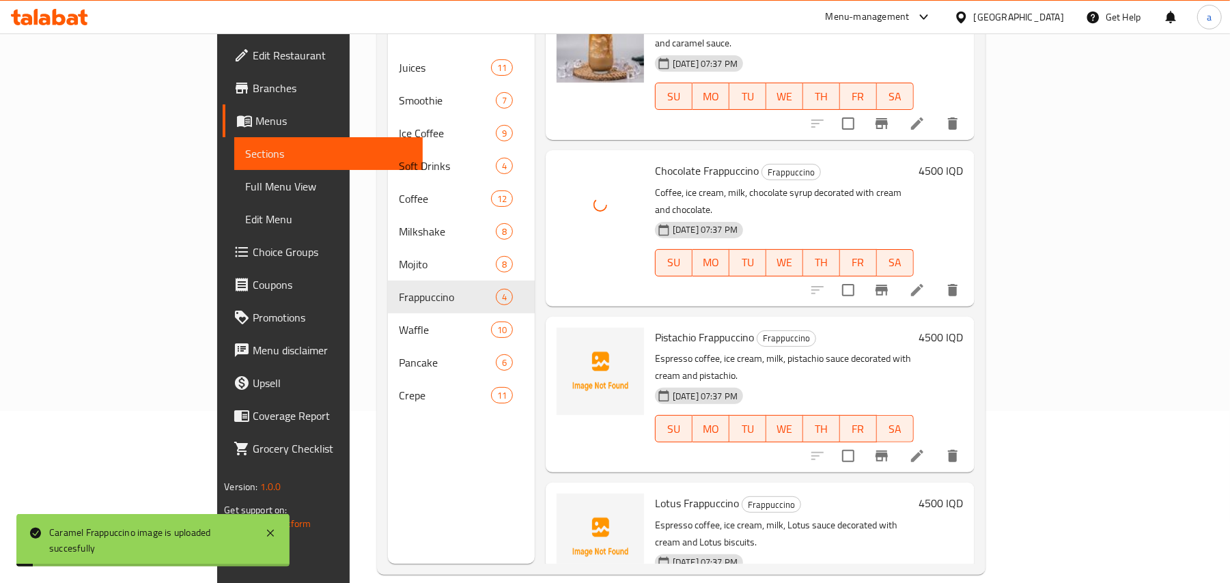
scroll to position [193, 0]
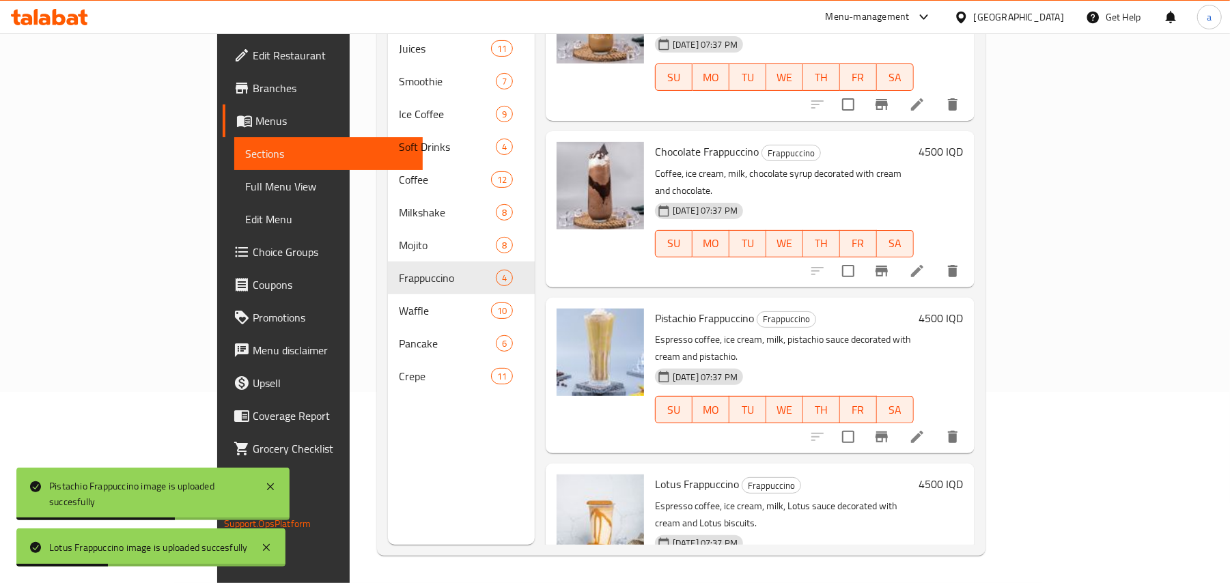
click at [924, 431] on icon at bounding box center [917, 437] width 12 height 12
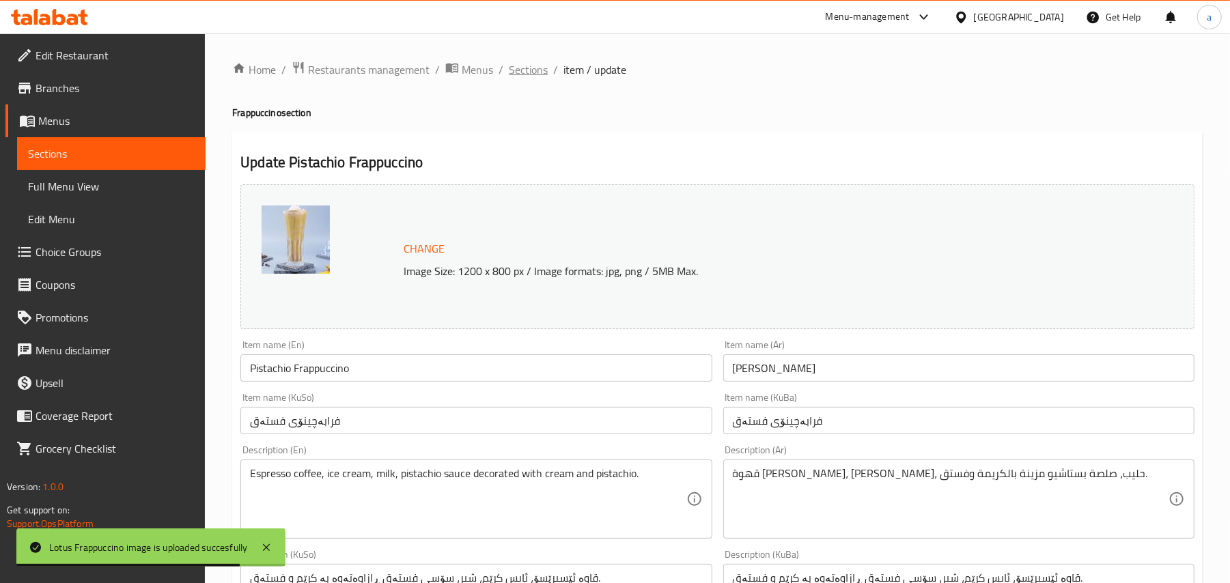
click at [548, 67] on span "Sections" at bounding box center [528, 69] width 39 height 16
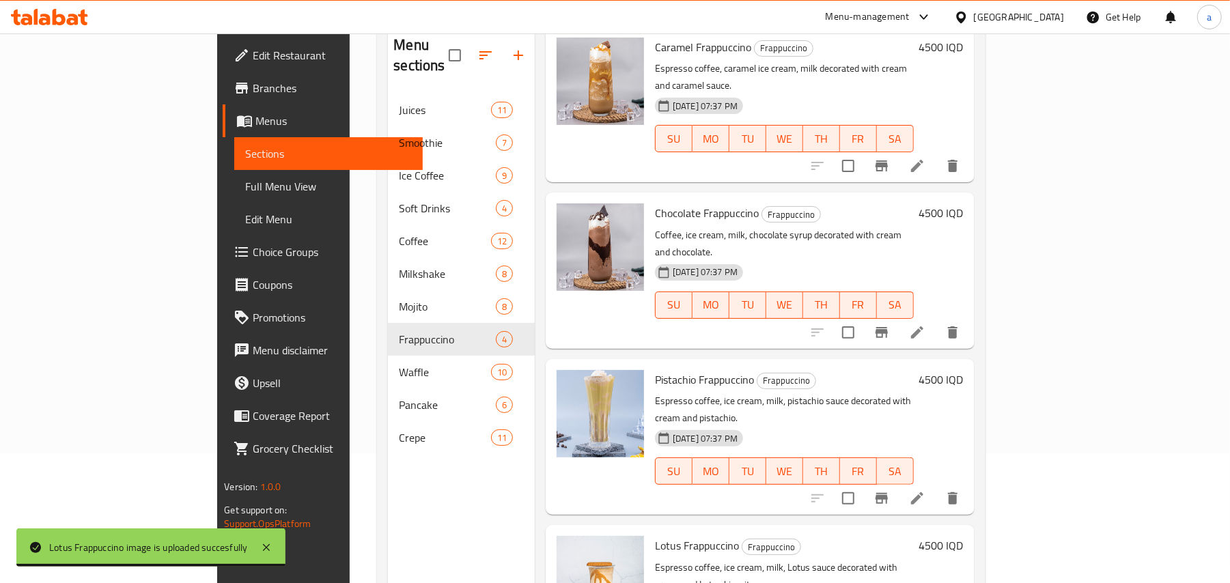
scroll to position [193, 0]
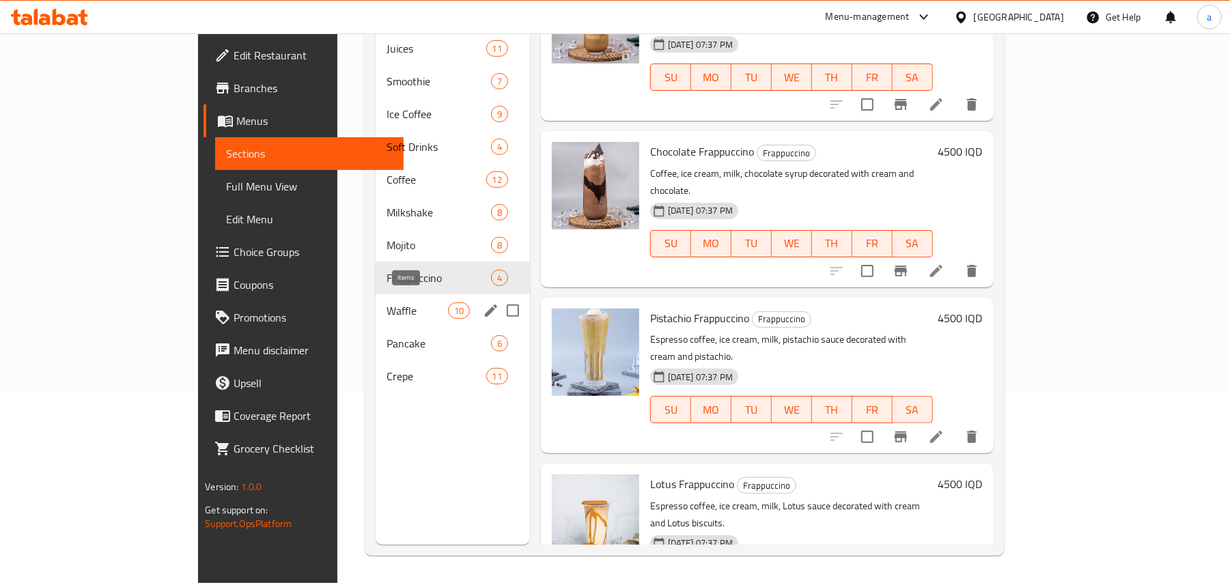
click at [449, 305] on span "10" at bounding box center [459, 311] width 20 height 13
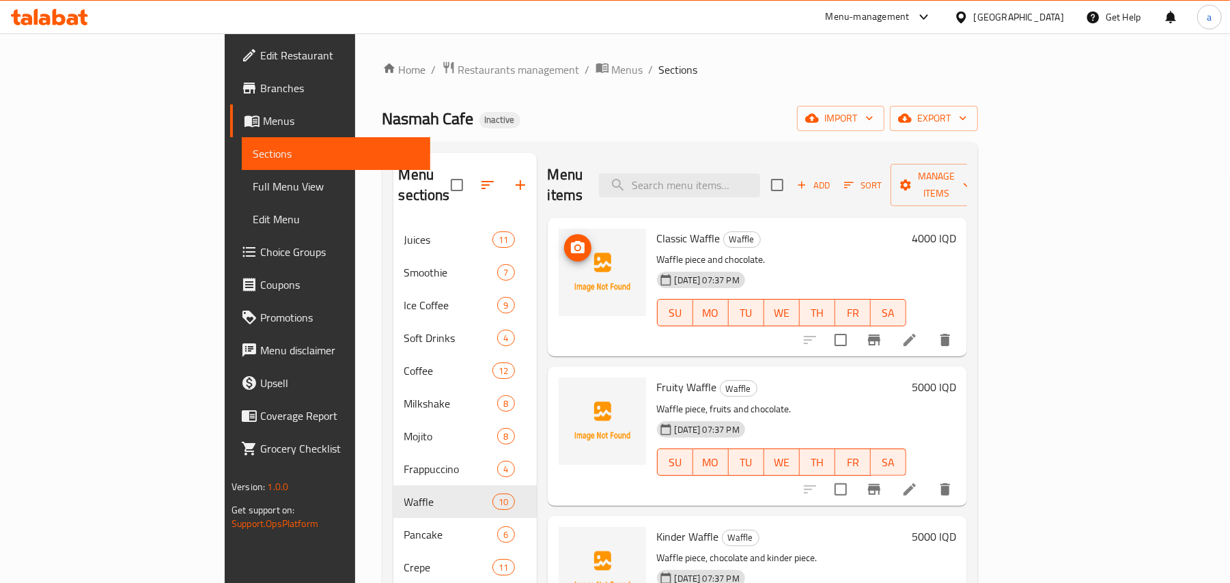
click at [564, 240] on span "upload picture" at bounding box center [577, 248] width 27 height 16
click at [657, 228] on span "Classic Waffle" at bounding box center [689, 238] width 64 height 20
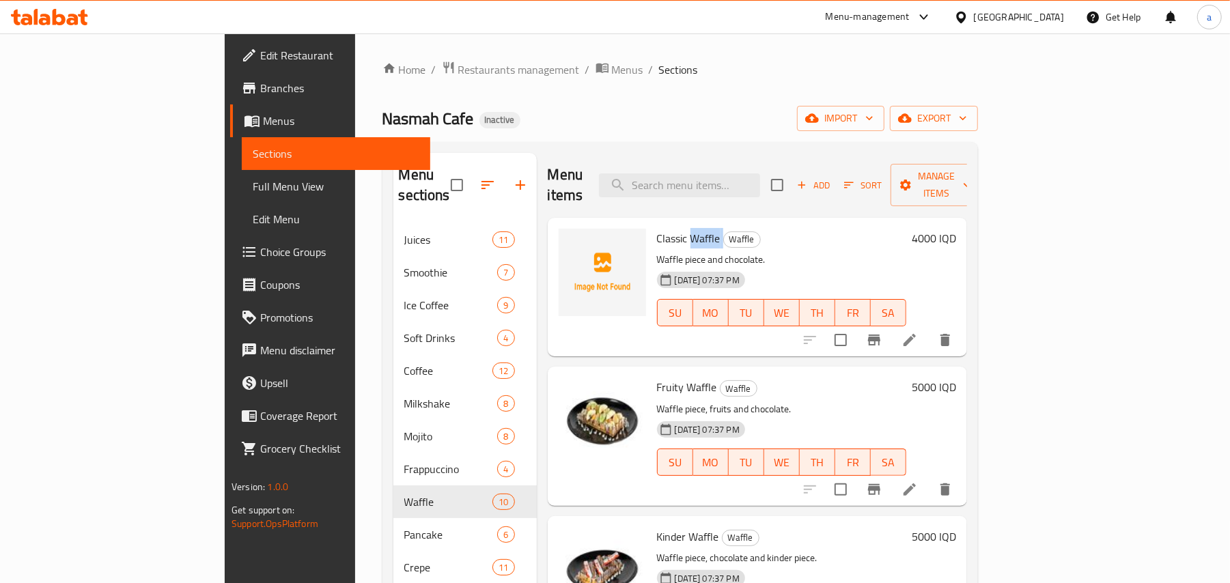
click at [657, 228] on span "Classic Waffle" at bounding box center [689, 238] width 64 height 20
copy h6 "Classic Waffle"
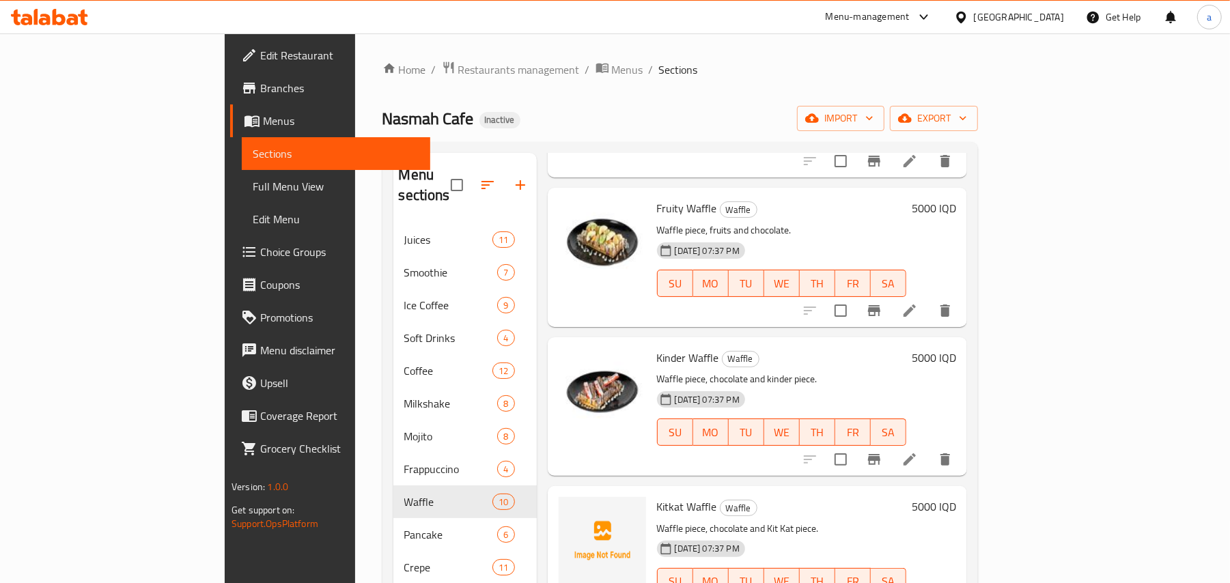
scroll to position [425, 0]
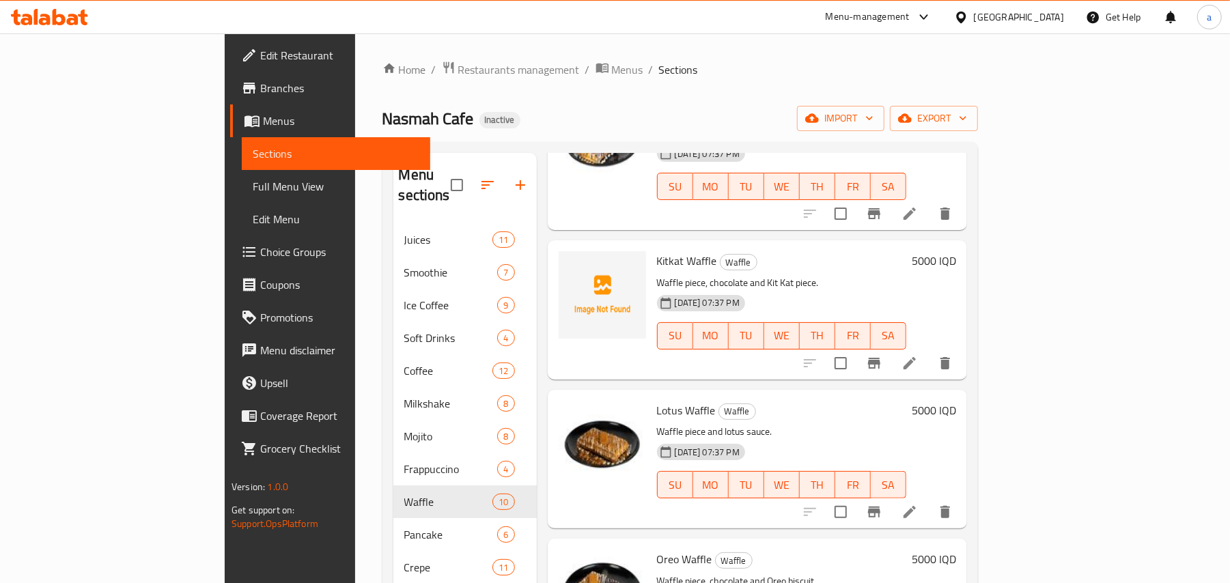
click at [657, 255] on span "Kitkat Waffle" at bounding box center [687, 261] width 60 height 20
copy h6 "Kitkat Waffle"
click at [847, 390] on div "Lotus Waffle Waffle Waffle piece and lotus sauce. [DATE] 07:37 PM SU MO TU WE T…" at bounding box center [757, 459] width 419 height 139
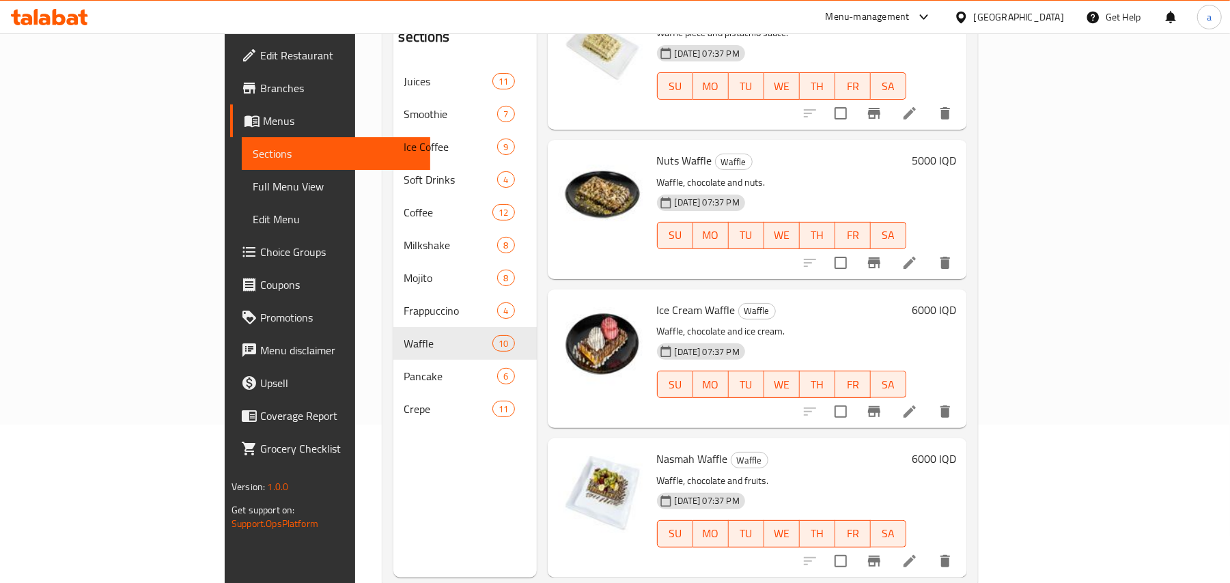
scroll to position [193, 0]
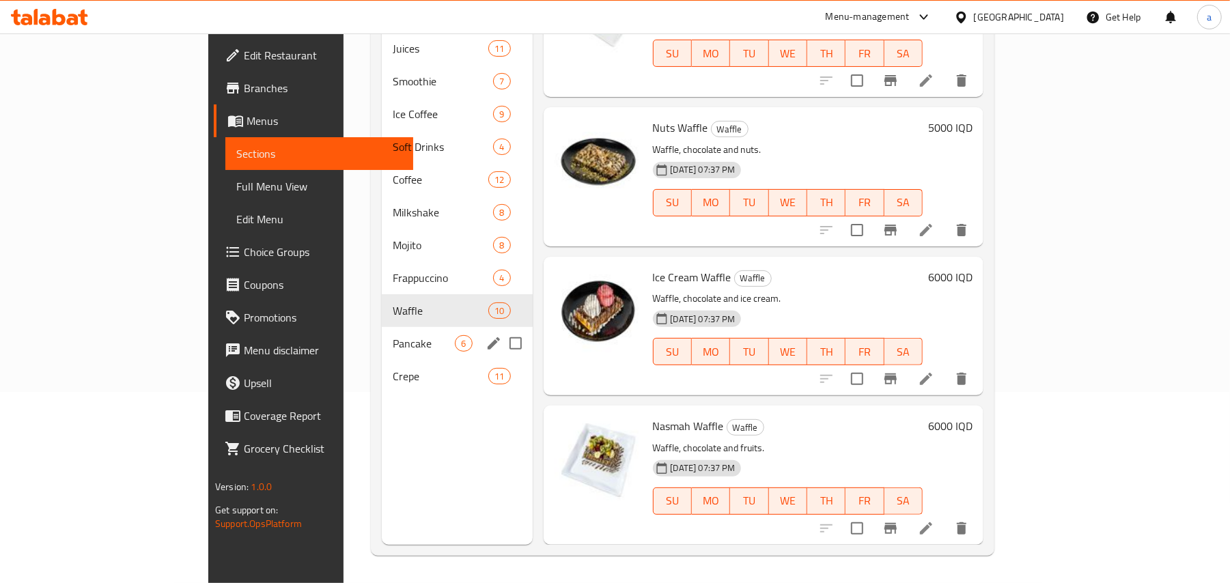
click at [393, 335] on span "Pancake" at bounding box center [424, 343] width 62 height 16
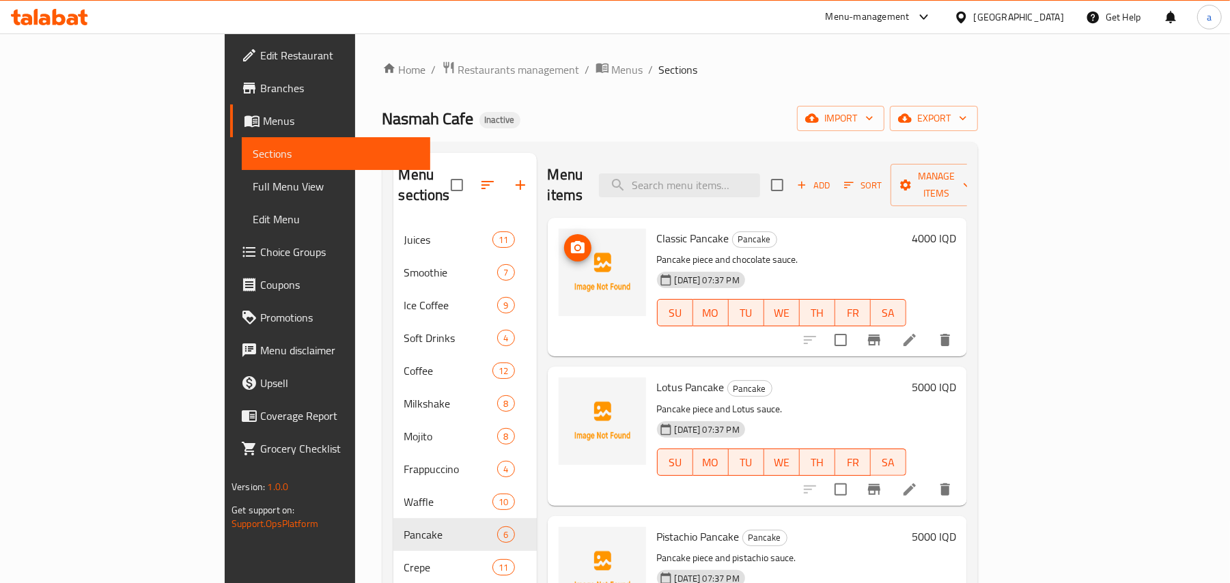
click at [559, 235] on img at bounding box center [602, 272] width 87 height 87
click at [570, 240] on icon "upload picture" at bounding box center [578, 248] width 16 height 16
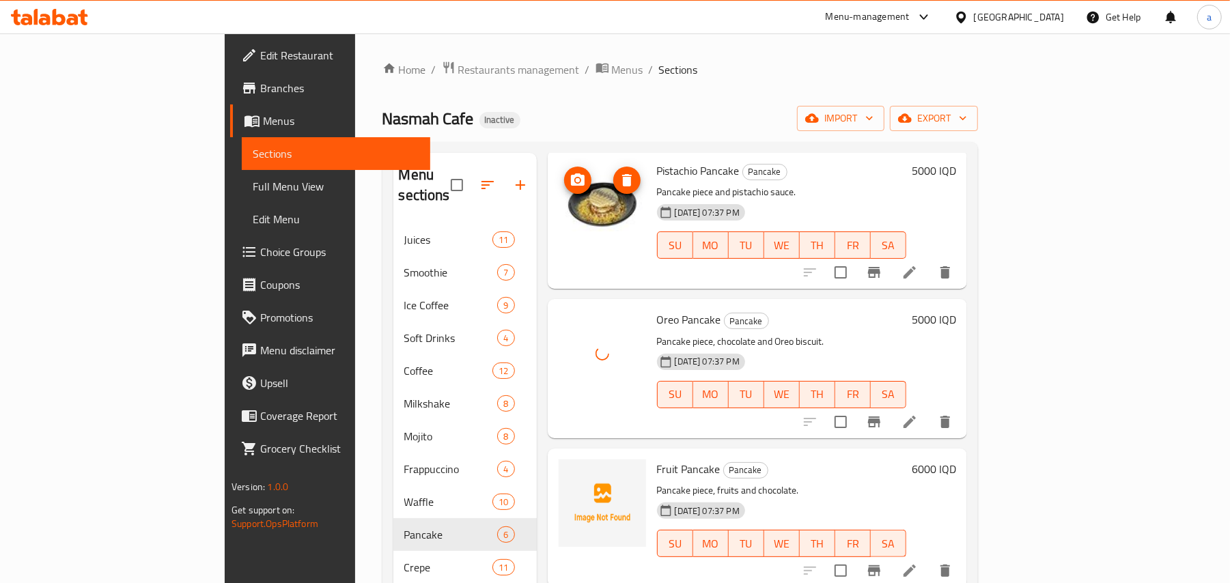
scroll to position [193, 0]
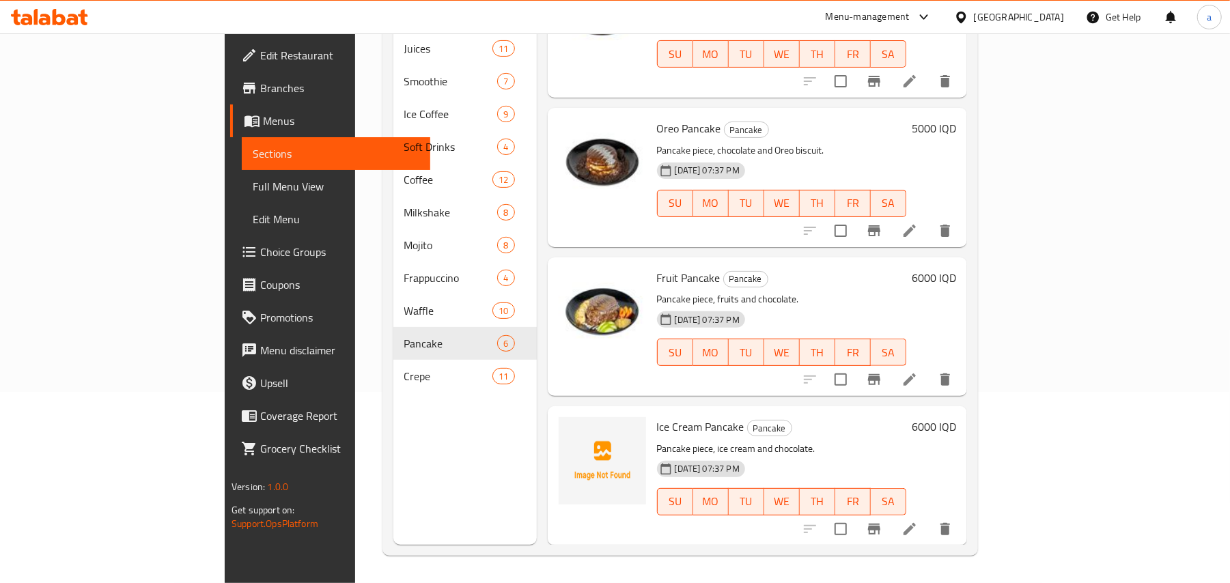
click at [657, 419] on span "Ice Cream Pancake" at bounding box center [700, 427] width 87 height 20
copy h6 "Ice Cream Pancake"
drag, startPoint x: 775, startPoint y: 398, endPoint x: 732, endPoint y: 398, distance: 42.4
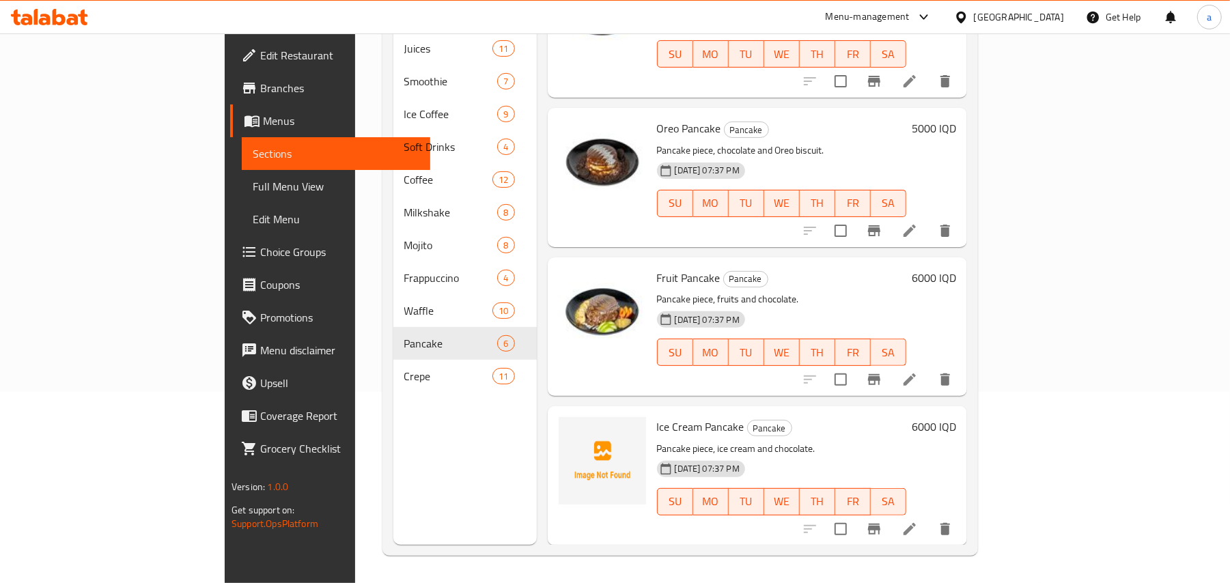
click at [776, 400] on div "Menu items Add Sort Manage items Classic Pancake Pancake Pancake piece and choc…" at bounding box center [752, 253] width 430 height 583
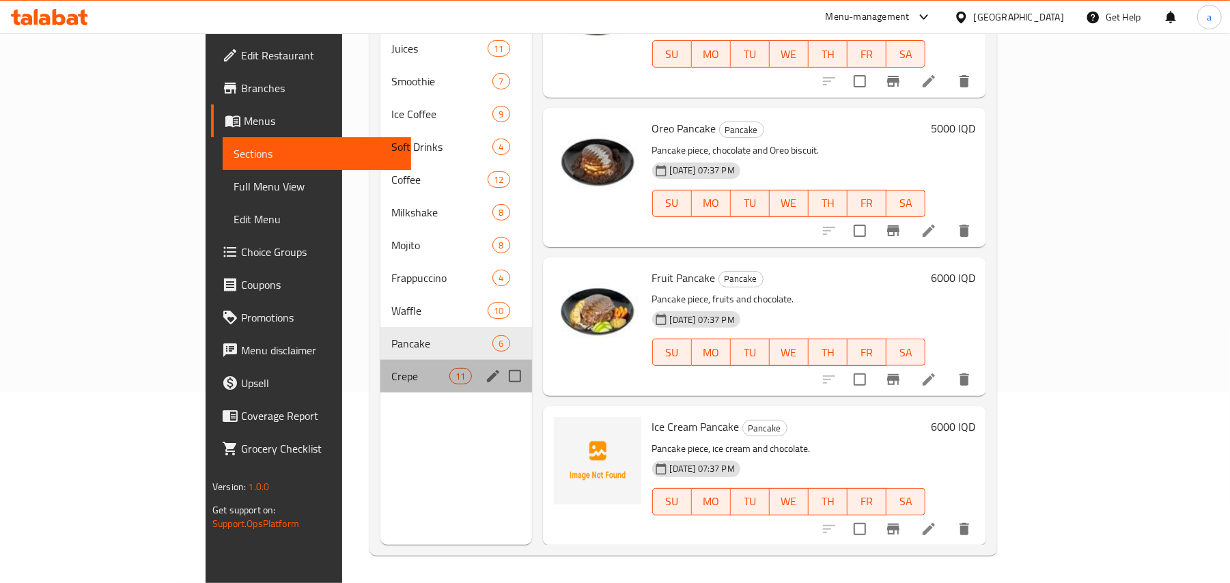
click at [380, 378] on div "Crepe 11" at bounding box center [456, 376] width 152 height 33
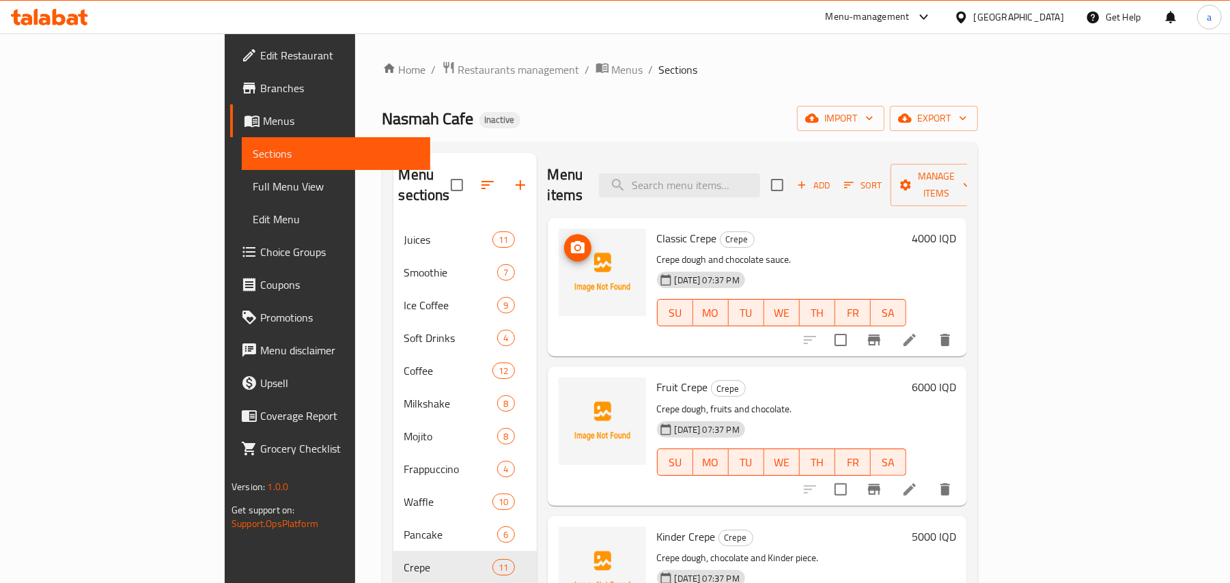
click at [564, 240] on span "upload picture" at bounding box center [577, 248] width 27 height 16
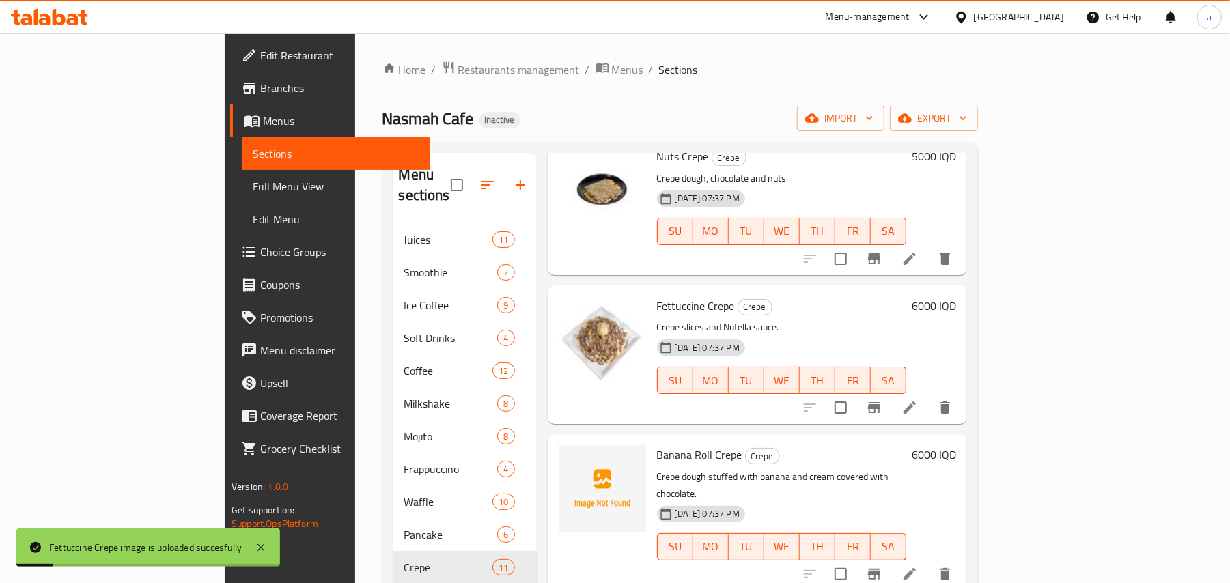
scroll to position [193, 0]
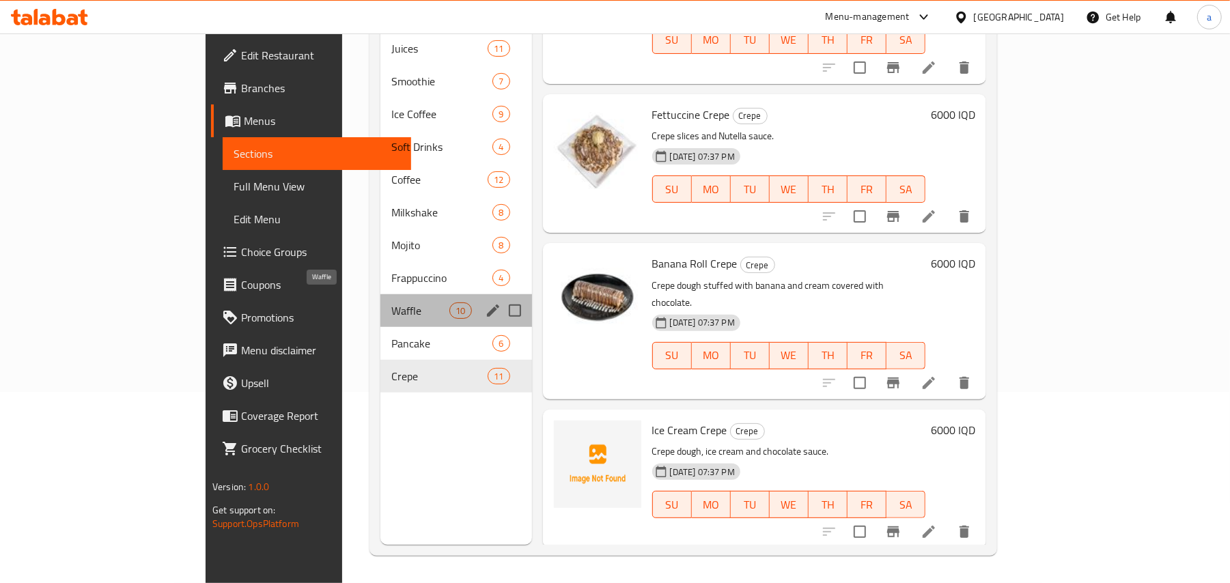
drag, startPoint x: 316, startPoint y: 309, endPoint x: 389, endPoint y: 309, distance: 73.8
click at [391, 307] on span "Waffle" at bounding box center [420, 311] width 58 height 16
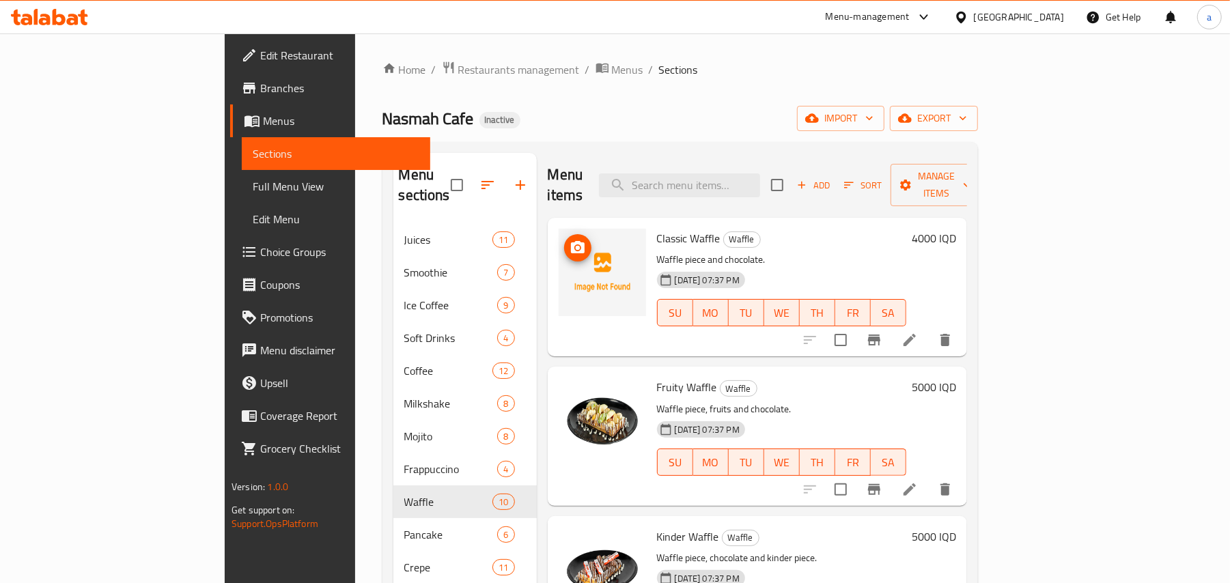
click at [564, 241] on button "upload picture" at bounding box center [577, 247] width 27 height 27
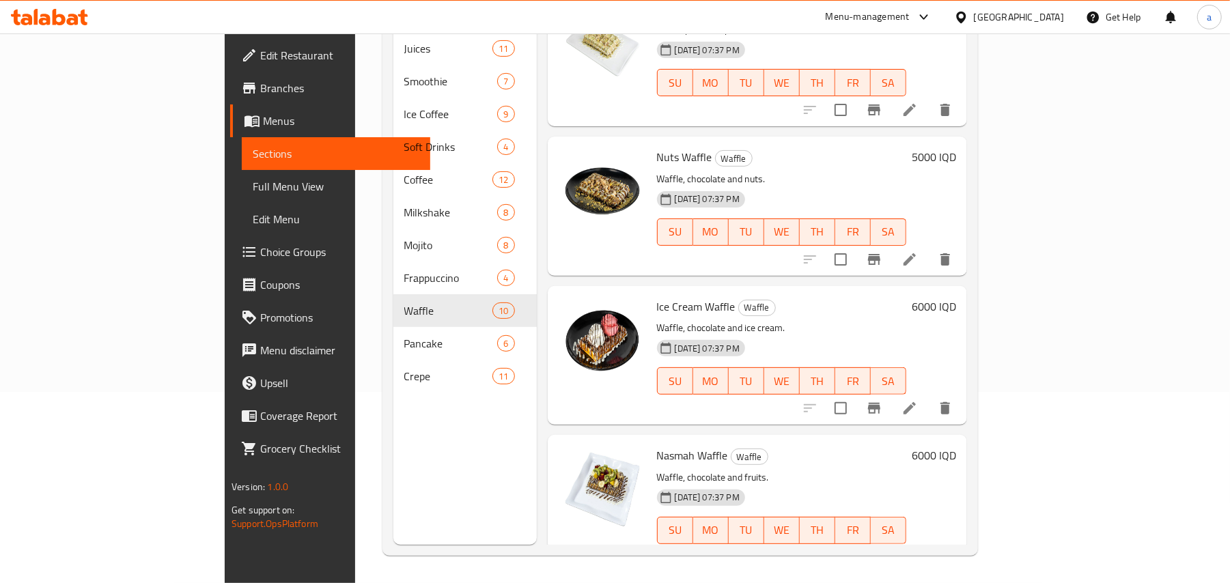
scroll to position [974, 0]
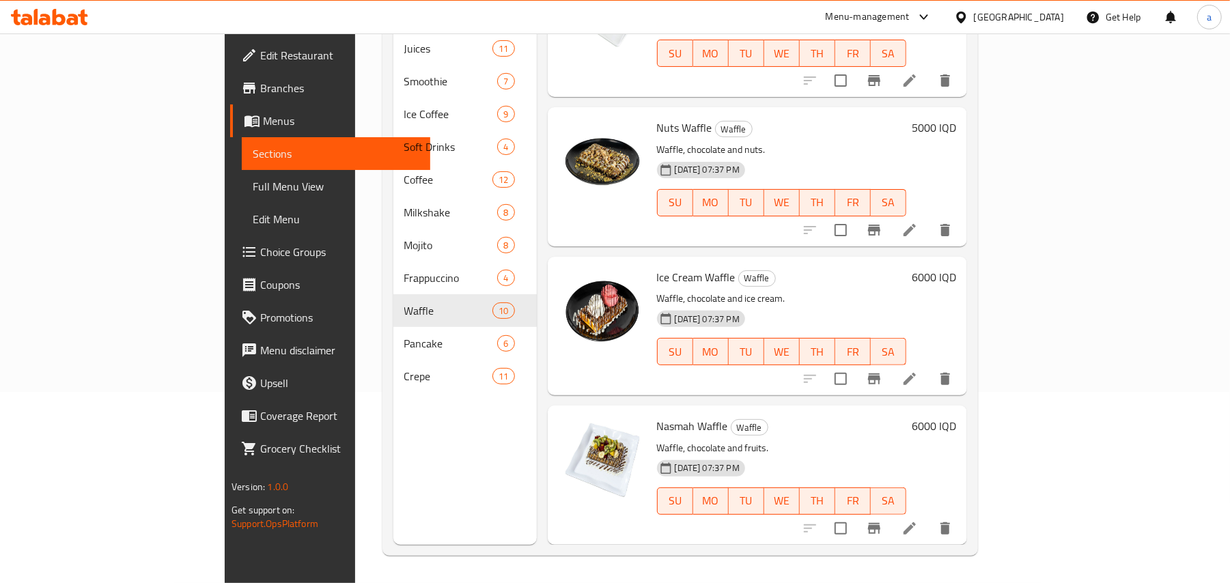
click at [741, 290] on p "Waffle, chocolate and ice cream." at bounding box center [781, 298] width 249 height 17
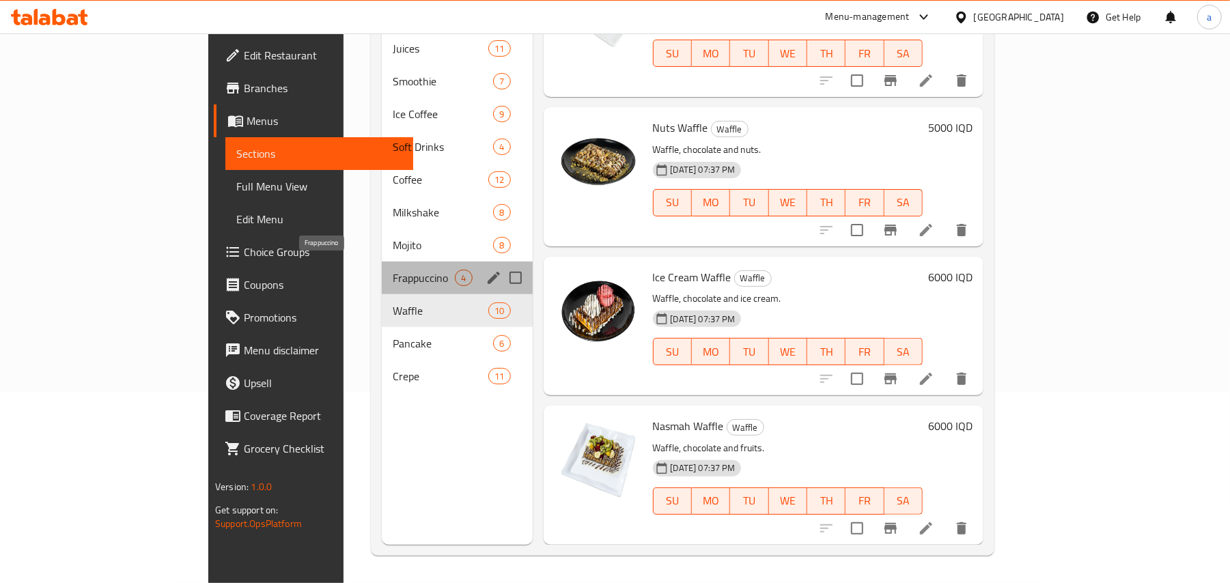
click at [393, 270] on span "Frappuccino" at bounding box center [424, 278] width 62 height 16
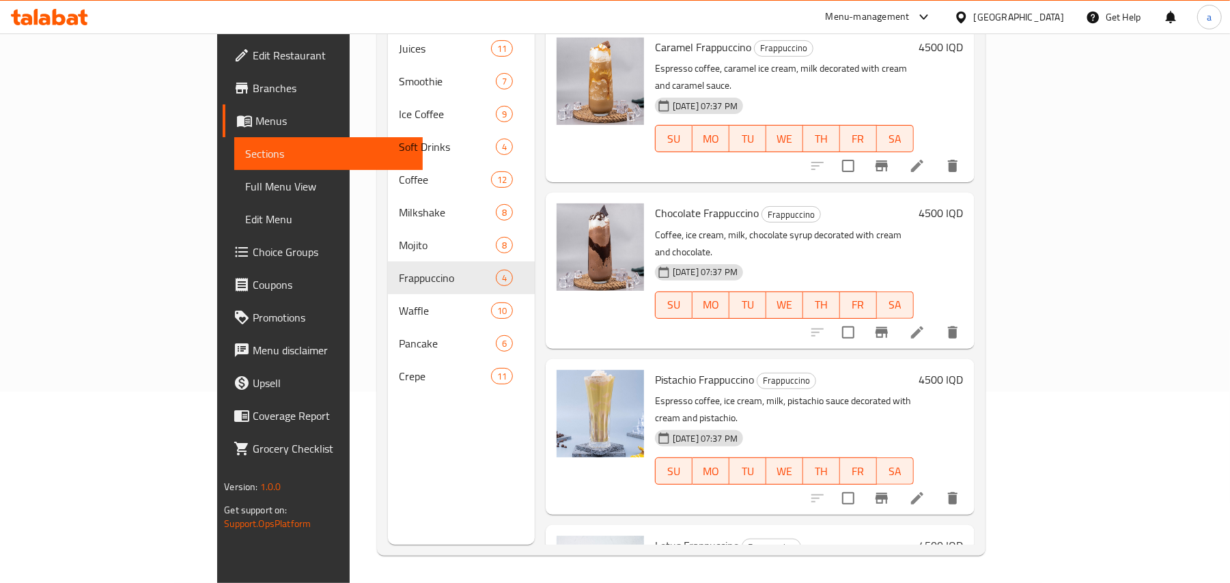
click at [777, 359] on div "Pistachio Frappuccino Frappuccino Espresso coffee, ice cream, milk, pistachio s…" at bounding box center [760, 437] width 429 height 156
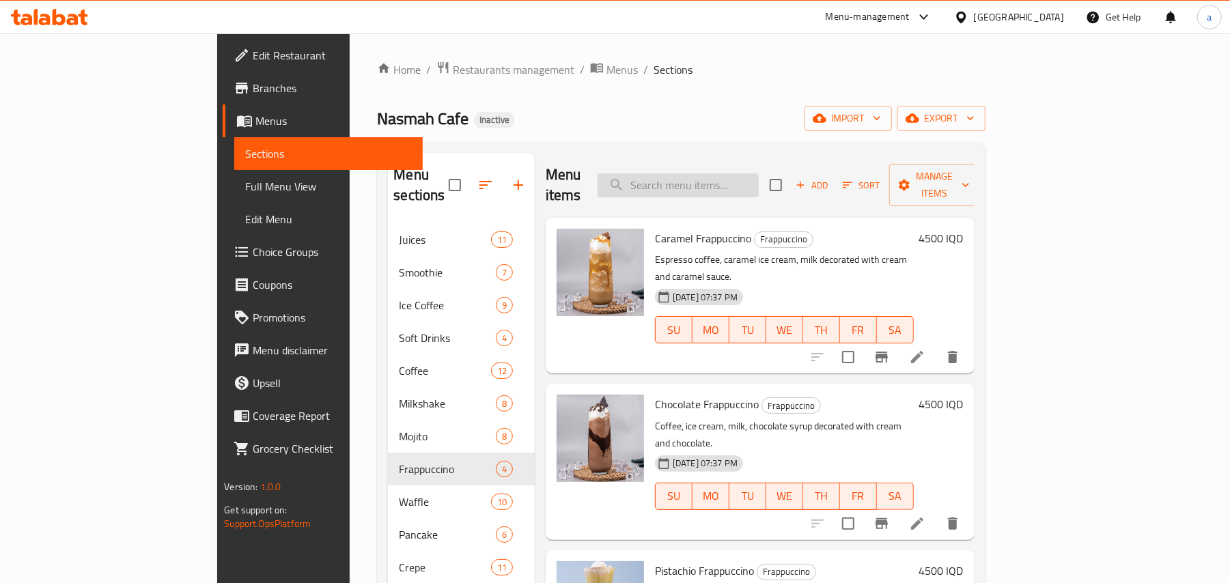
click at [759, 181] on input "search" at bounding box center [678, 186] width 161 height 24
paste input "Ice Cream Pancake"
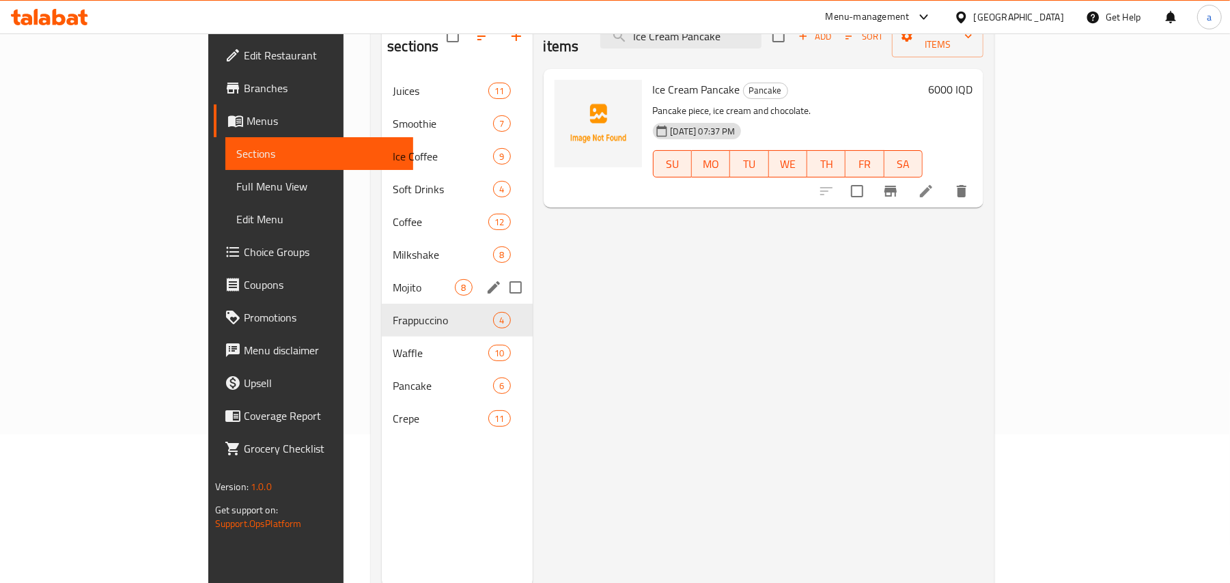
scroll to position [193, 0]
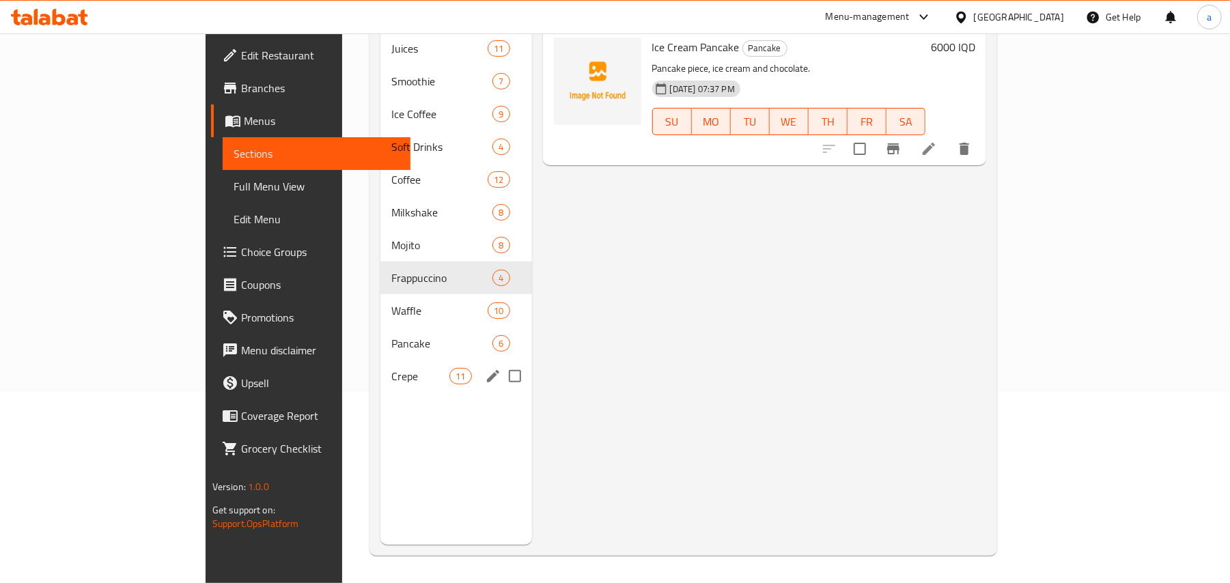
type input "Ice Cream Pancake"
click at [380, 380] on div "Crepe 11" at bounding box center [456, 376] width 152 height 33
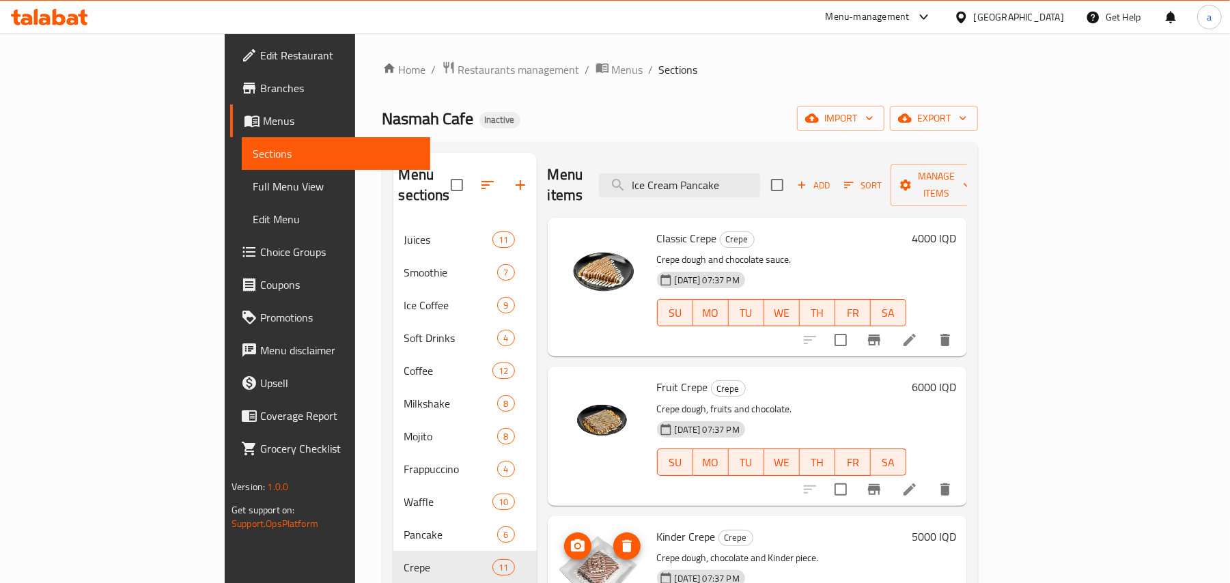
click at [253, 191] on span "Full Menu View" at bounding box center [336, 186] width 167 height 16
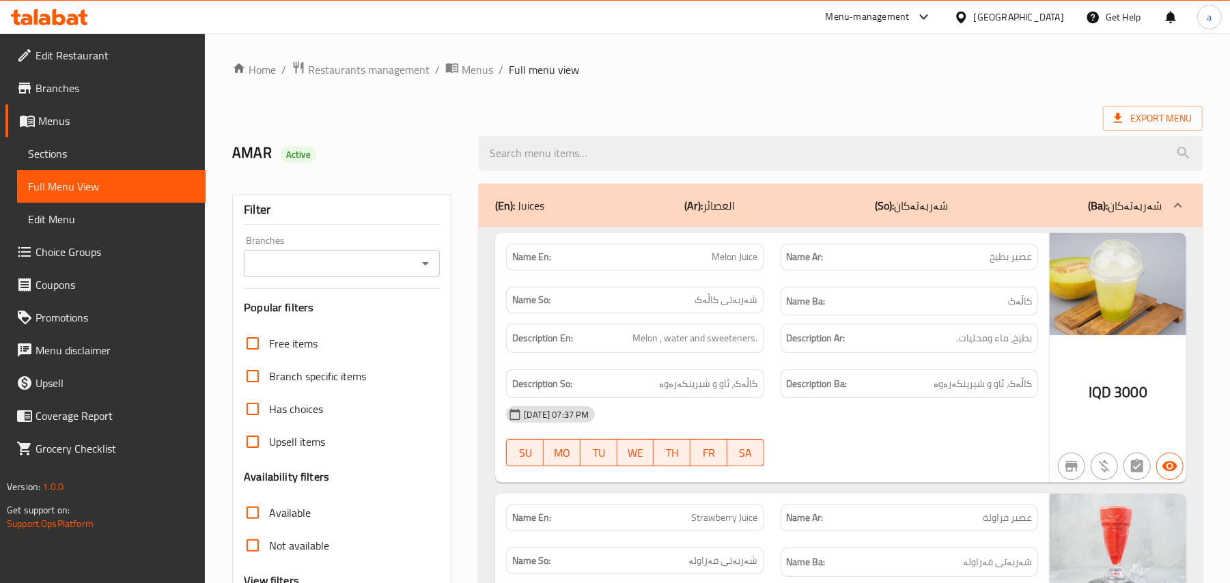
click at [428, 266] on icon "Open" at bounding box center [425, 263] width 7 height 3
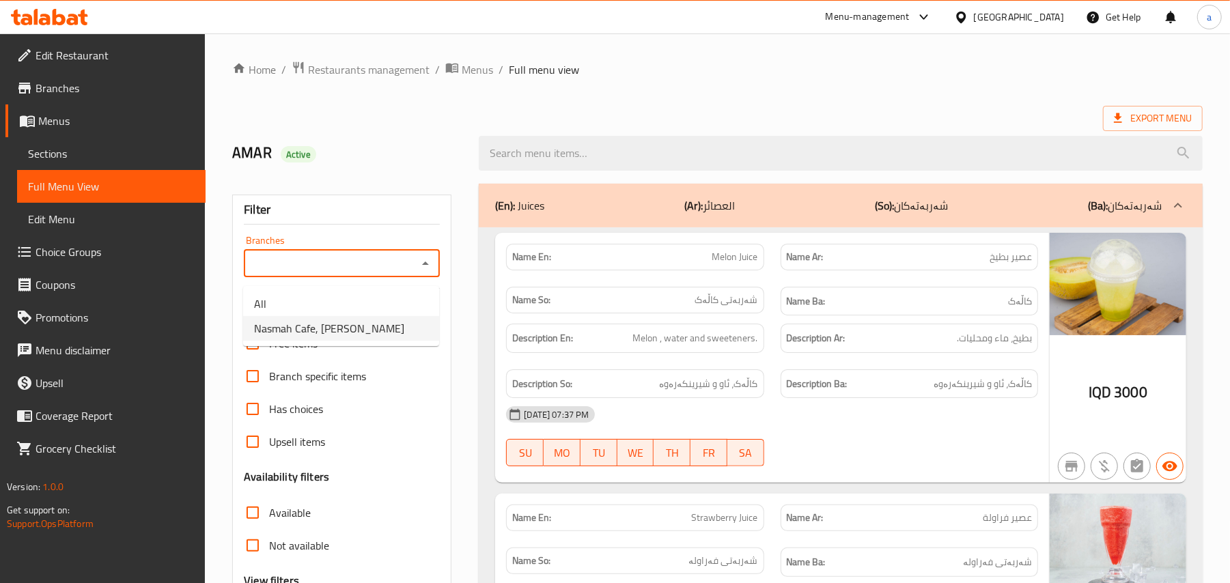
click at [357, 333] on span "Nasmah Cafe, [PERSON_NAME]" at bounding box center [329, 328] width 150 height 16
type input "Nasmah Cafe, [PERSON_NAME]"
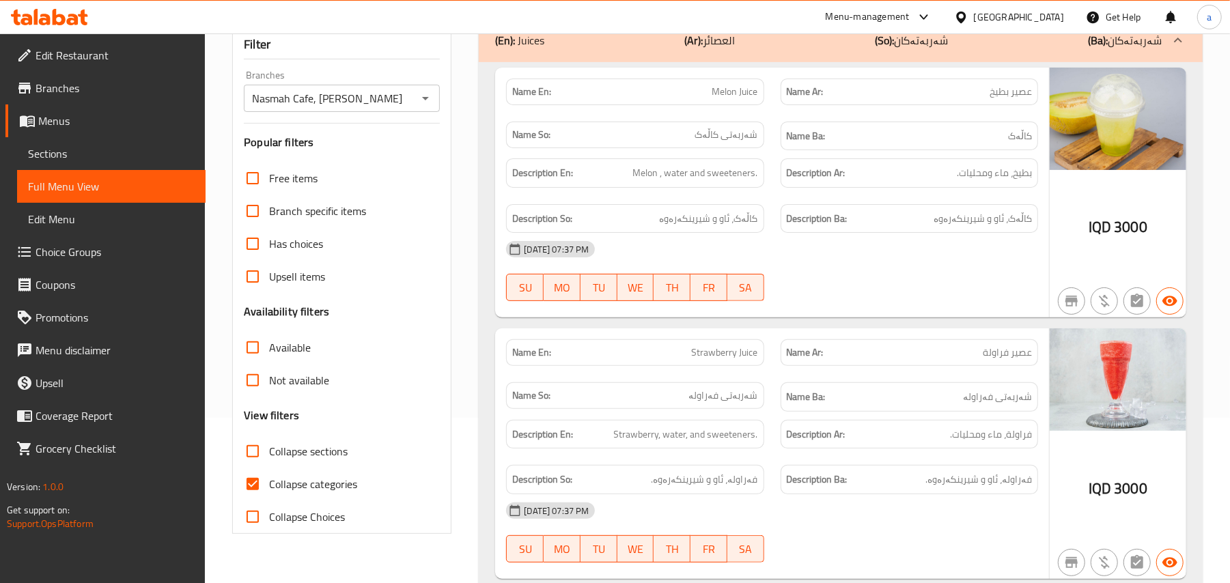
click at [271, 490] on label "Collapse categories" at bounding box center [296, 484] width 121 height 33
click at [269, 490] on input "Collapse categories" at bounding box center [252, 484] width 33 height 33
checkbox input "false"
click at [91, 157] on span "Sections" at bounding box center [111, 153] width 167 height 16
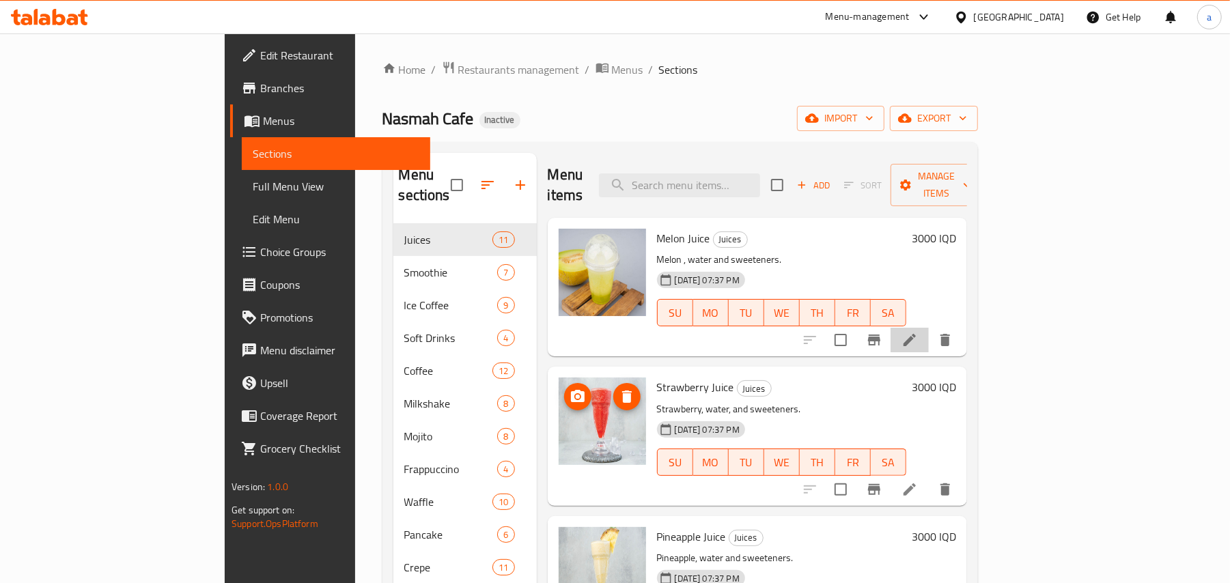
click at [929, 333] on li at bounding box center [910, 340] width 38 height 25
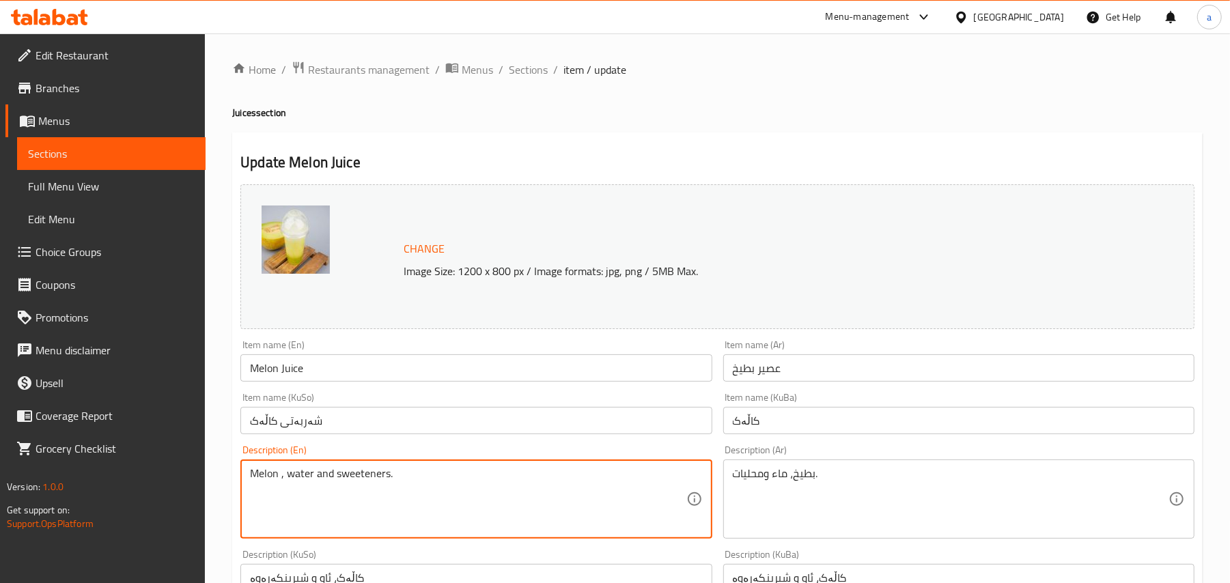
click at [282, 487] on textarea "Melon , water and sweeteners." at bounding box center [468, 499] width 436 height 65
type textarea "Melon, water and sweeteners."
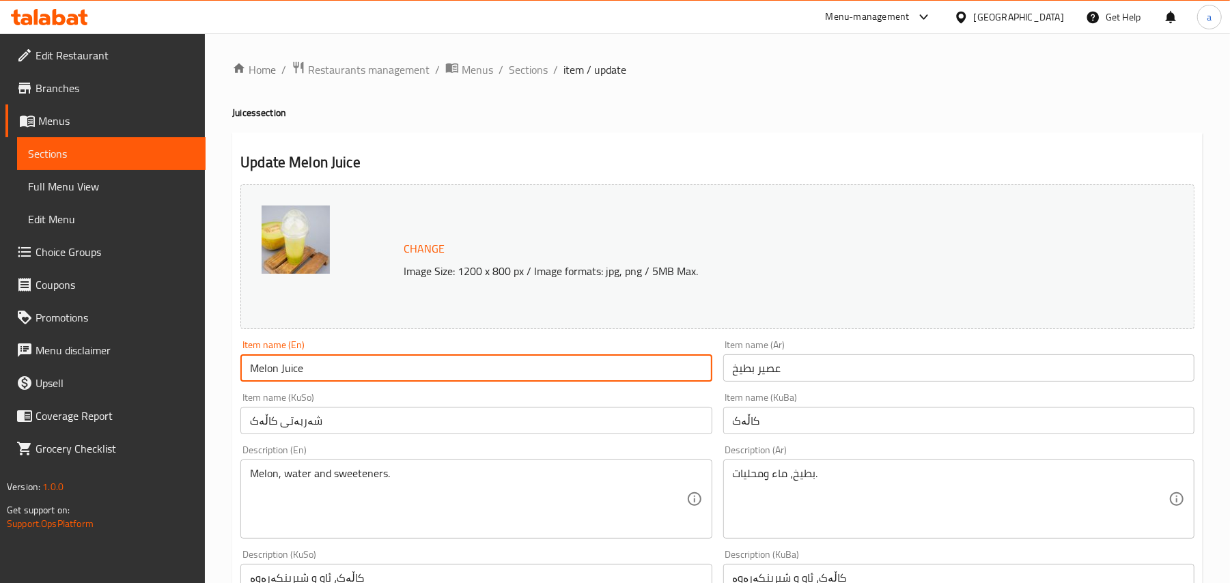
click at [389, 378] on input "Melon Juice" at bounding box center [475, 368] width 471 height 27
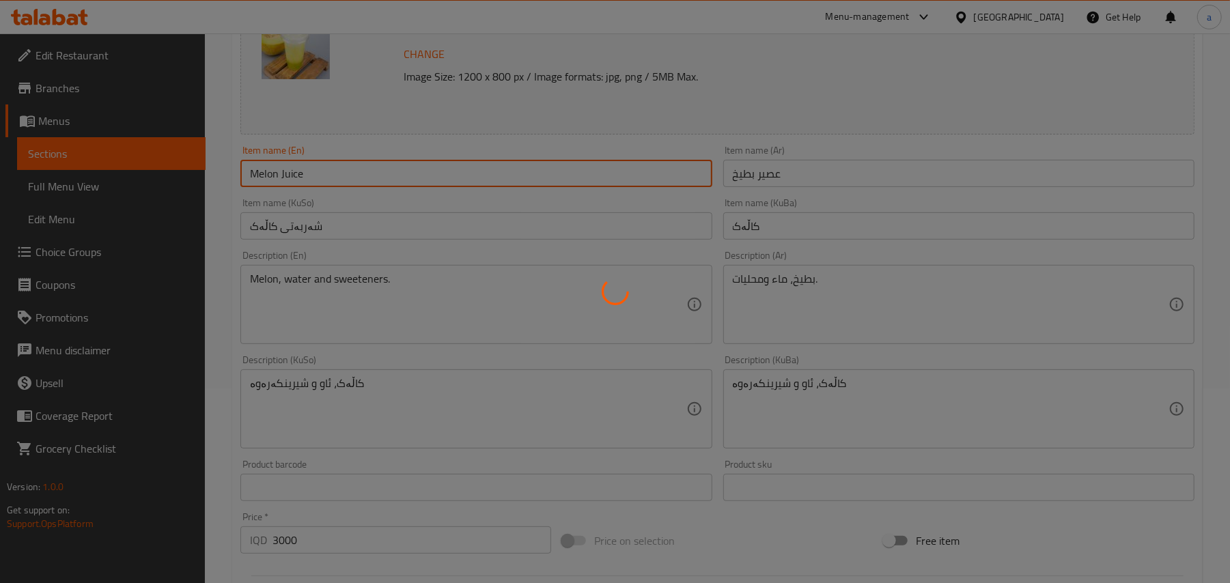
scroll to position [212, 0]
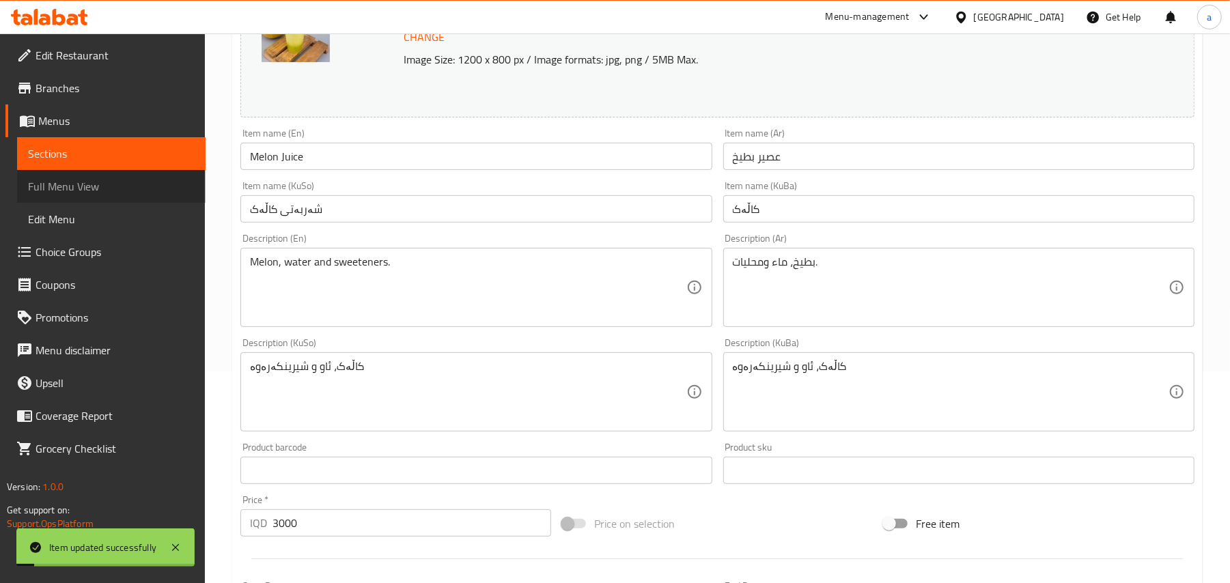
click at [100, 195] on span "Full Menu View" at bounding box center [111, 186] width 167 height 16
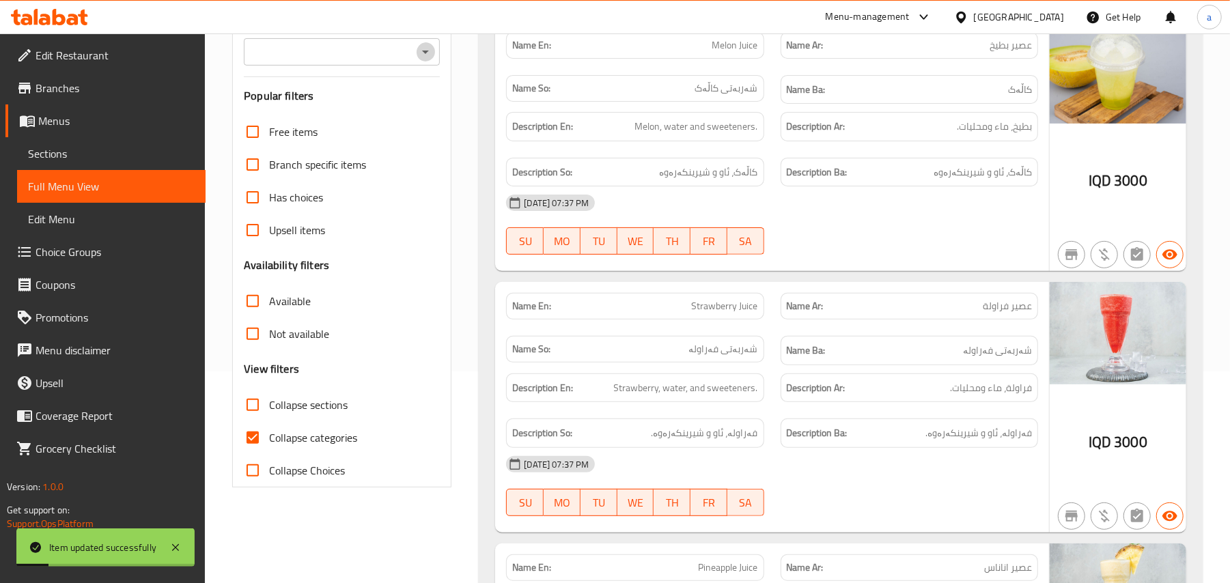
click at [427, 48] on icon "Open" at bounding box center [425, 52] width 16 height 16
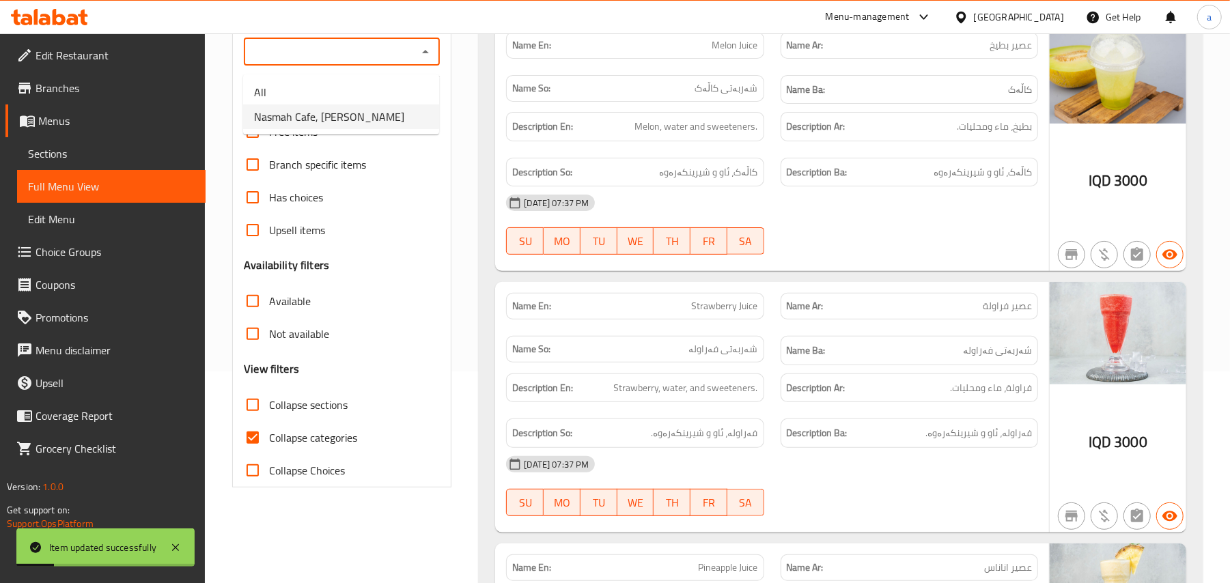
click at [373, 116] on span "Nasmah Cafe, [PERSON_NAME]" at bounding box center [329, 117] width 150 height 16
type input "Nasmah Cafe, [PERSON_NAME]"
drag, startPoint x: 249, startPoint y: 462, endPoint x: 391, endPoint y: 14, distance: 470.5
click at [249, 454] on input "Collapse categories" at bounding box center [252, 437] width 33 height 33
checkbox input "false"
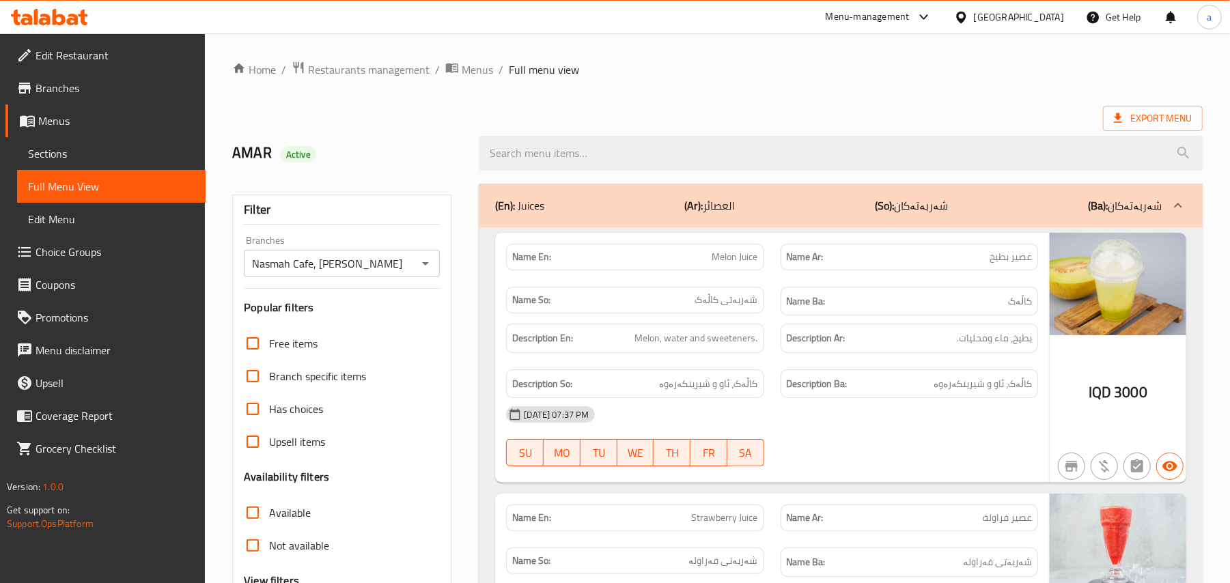
click at [113, 145] on link "Sections" at bounding box center [111, 153] width 189 height 33
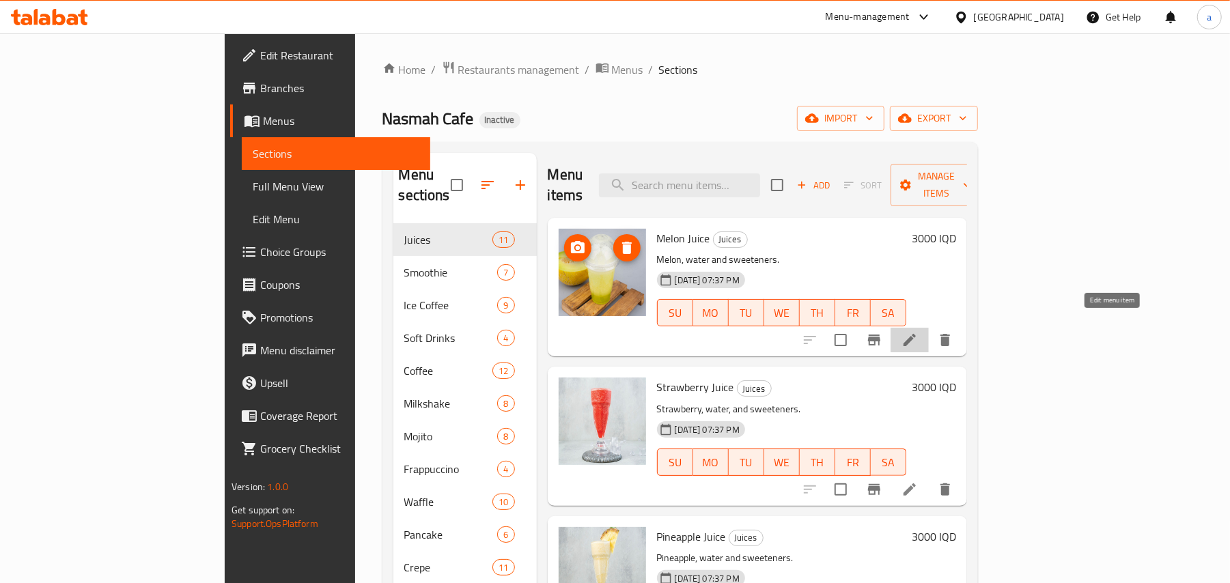
click at [918, 332] on icon at bounding box center [910, 340] width 16 height 16
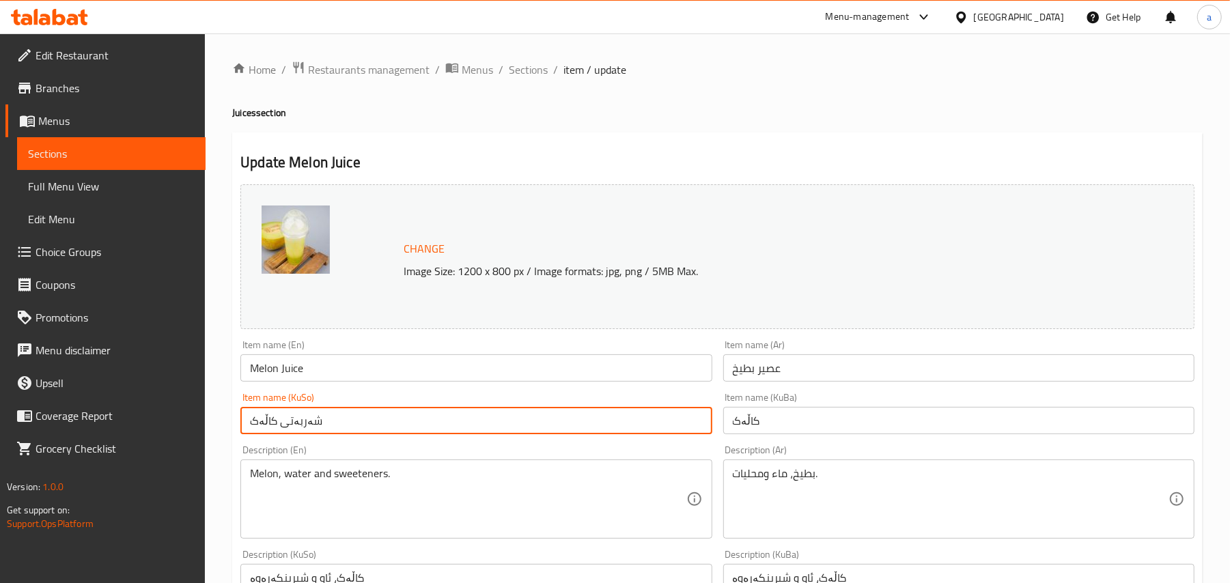
click at [482, 422] on input "شەربەتی کاڵەک" at bounding box center [475, 420] width 471 height 27
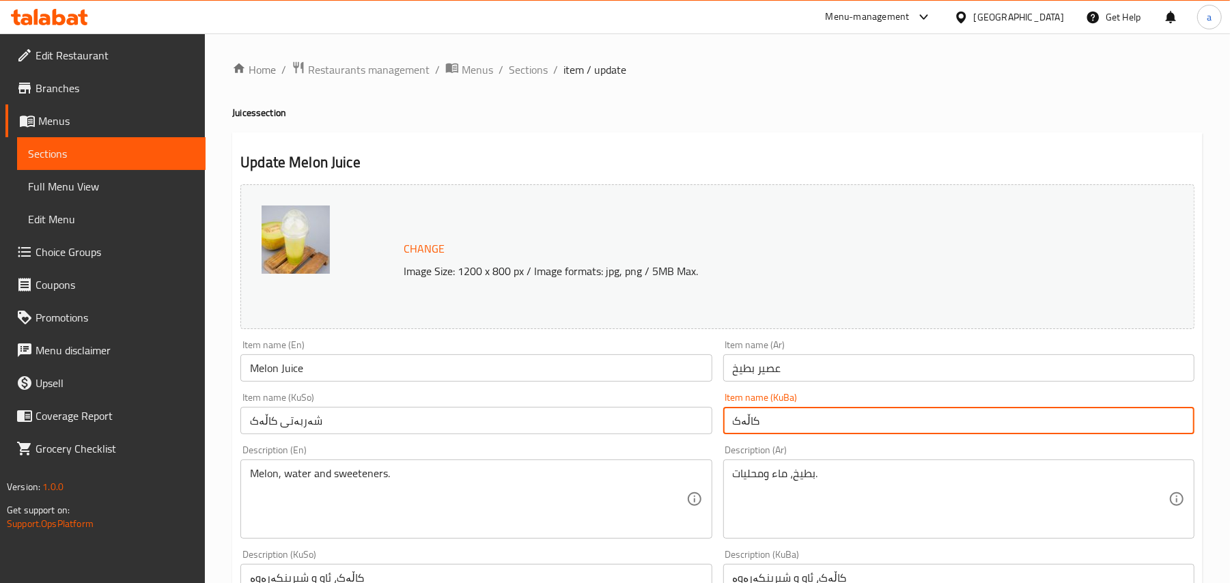
click at [842, 422] on input "کاڵەک" at bounding box center [958, 420] width 471 height 27
paste input "شەربەتی"
type input "شەربەتی کاڵەک"
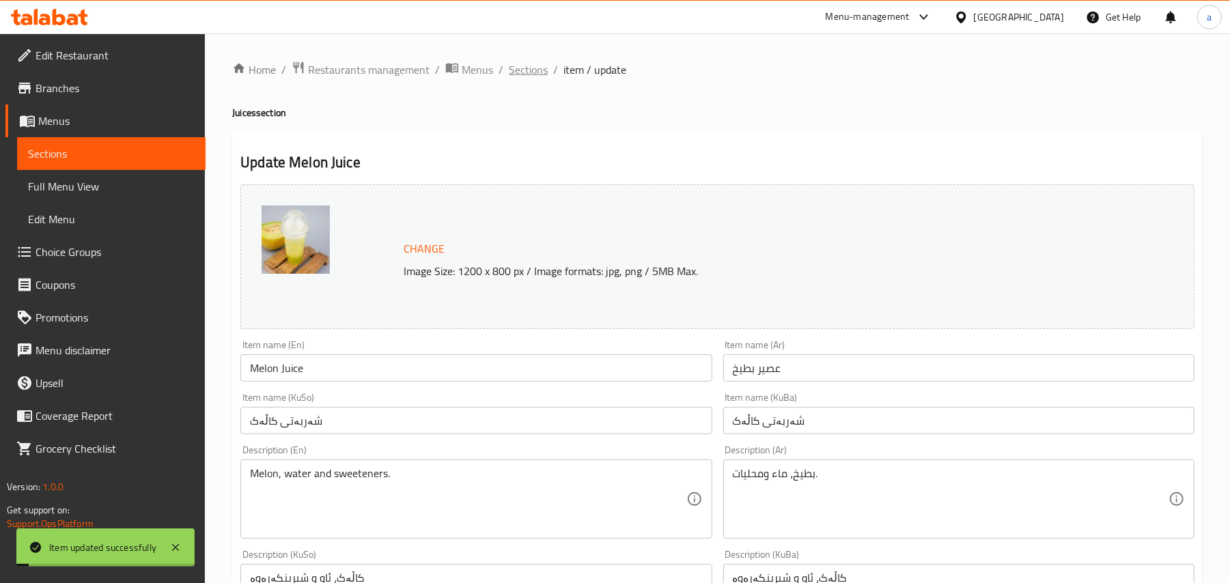
click at [548, 74] on span "Sections" at bounding box center [528, 69] width 39 height 16
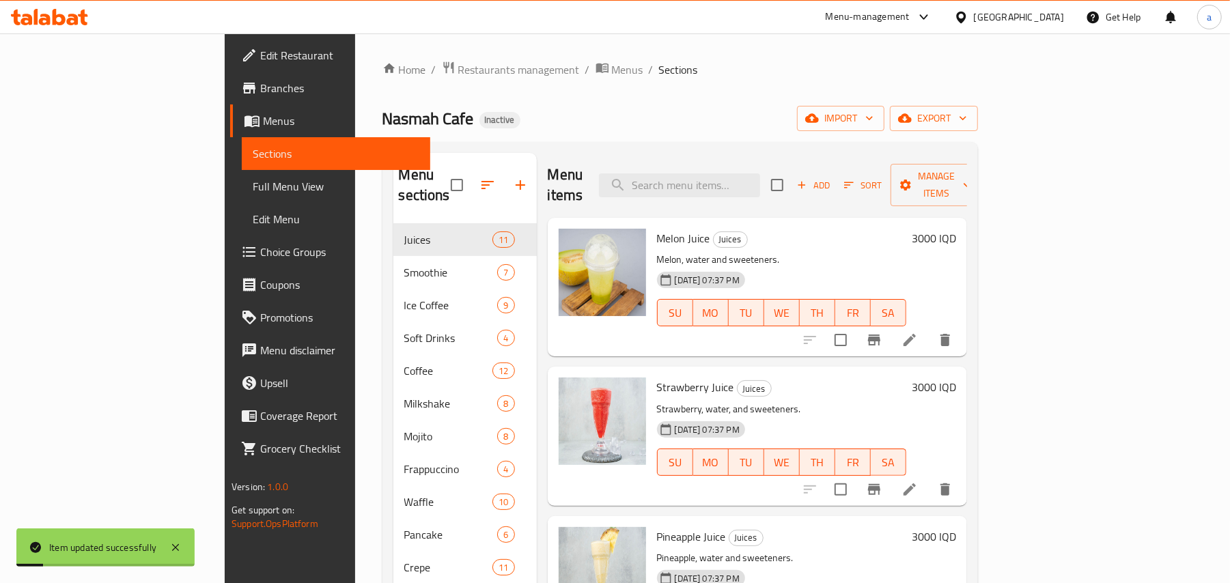
click at [242, 203] on link "Full Menu View" at bounding box center [336, 186] width 189 height 33
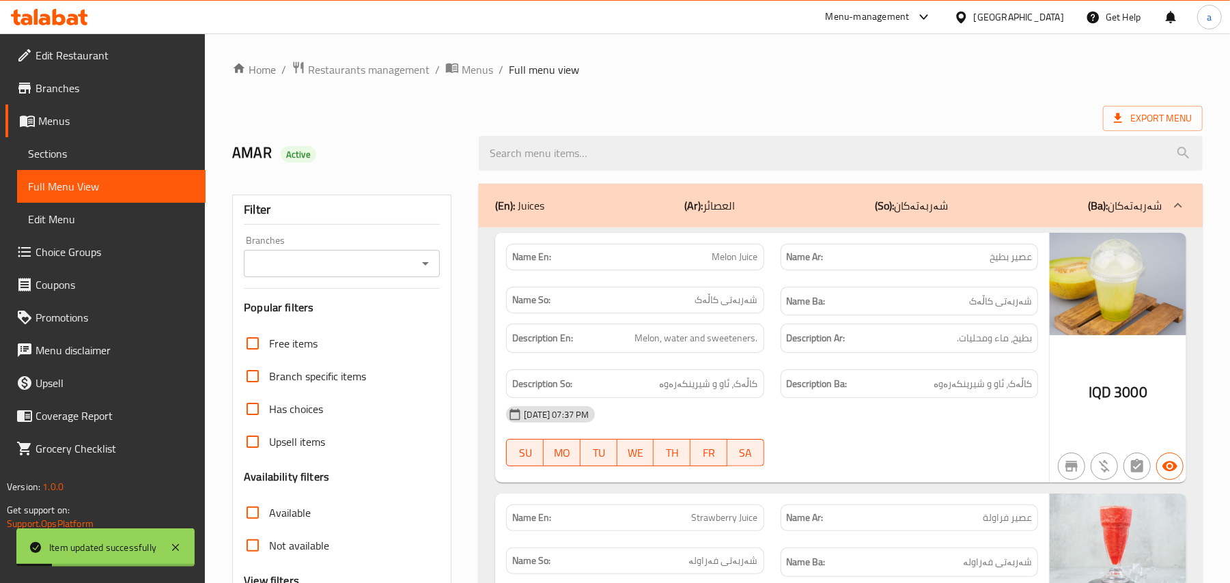
drag, startPoint x: 424, startPoint y: 255, endPoint x: 424, endPoint y: 266, distance: 10.2
click at [424, 255] on div "Branches" at bounding box center [342, 263] width 196 height 27
click at [424, 266] on icon "Open" at bounding box center [425, 263] width 16 height 16
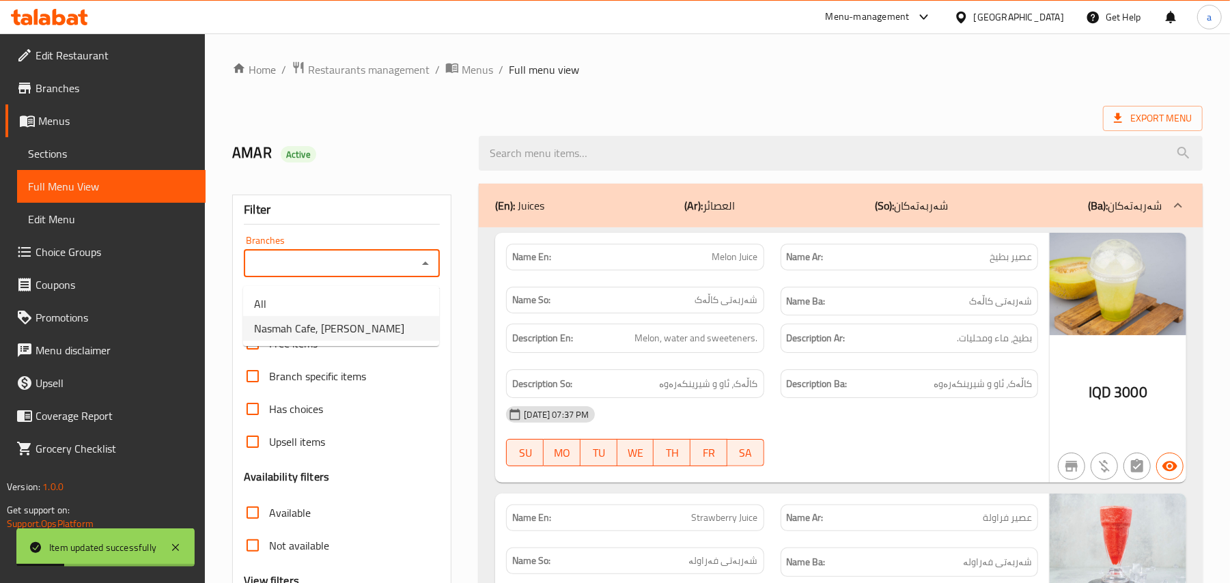
click at [346, 327] on span "Nasmah Cafe, [PERSON_NAME]" at bounding box center [329, 328] width 150 height 16
type input "Nasmah Cafe, [PERSON_NAME]"
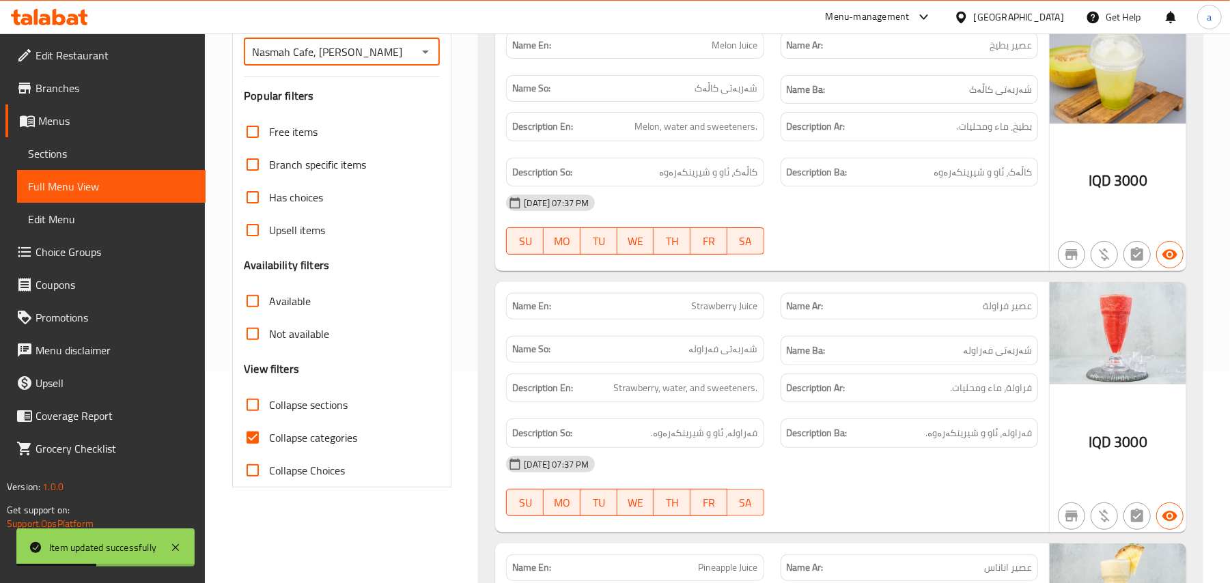
click at [258, 452] on input "Collapse categories" at bounding box center [252, 437] width 33 height 33
checkbox input "false"
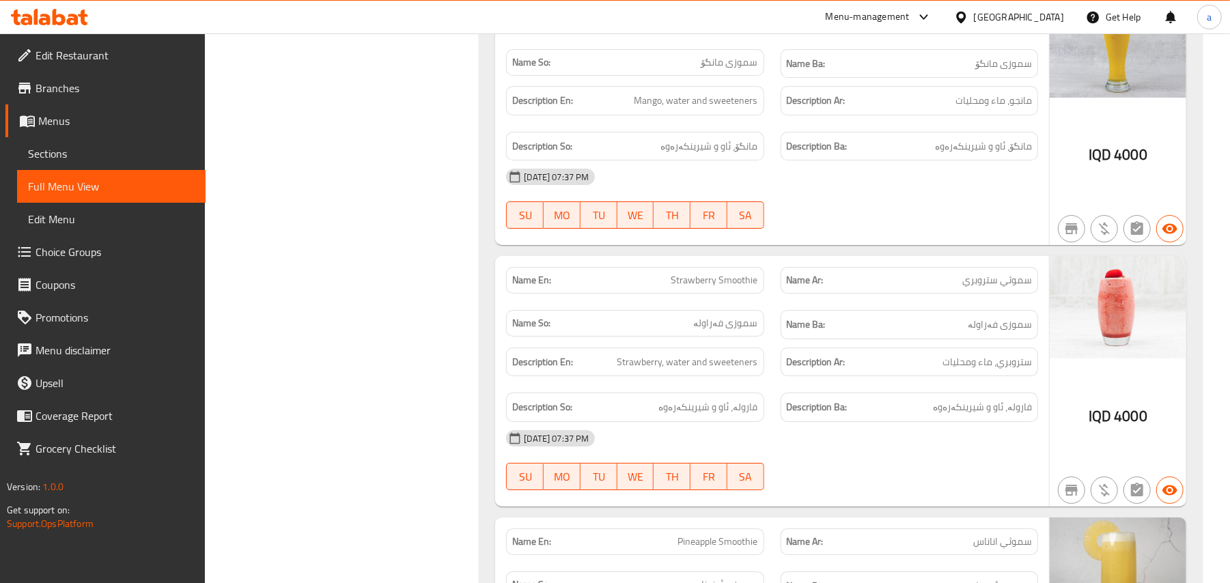
scroll to position [3637, 0]
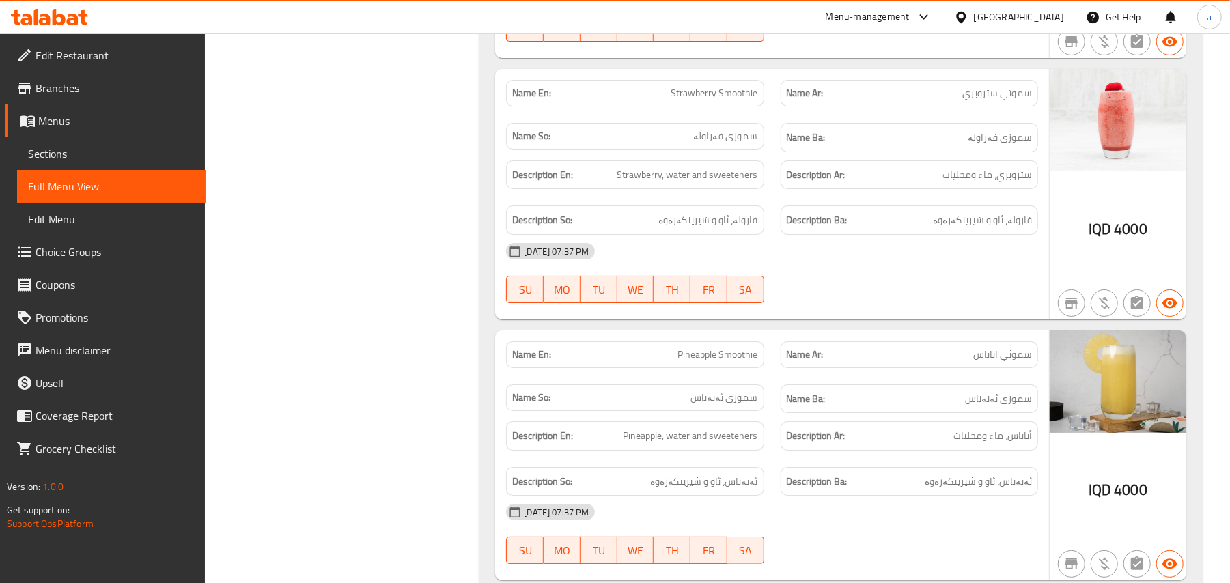
copy span "Strawberry Smoothie"
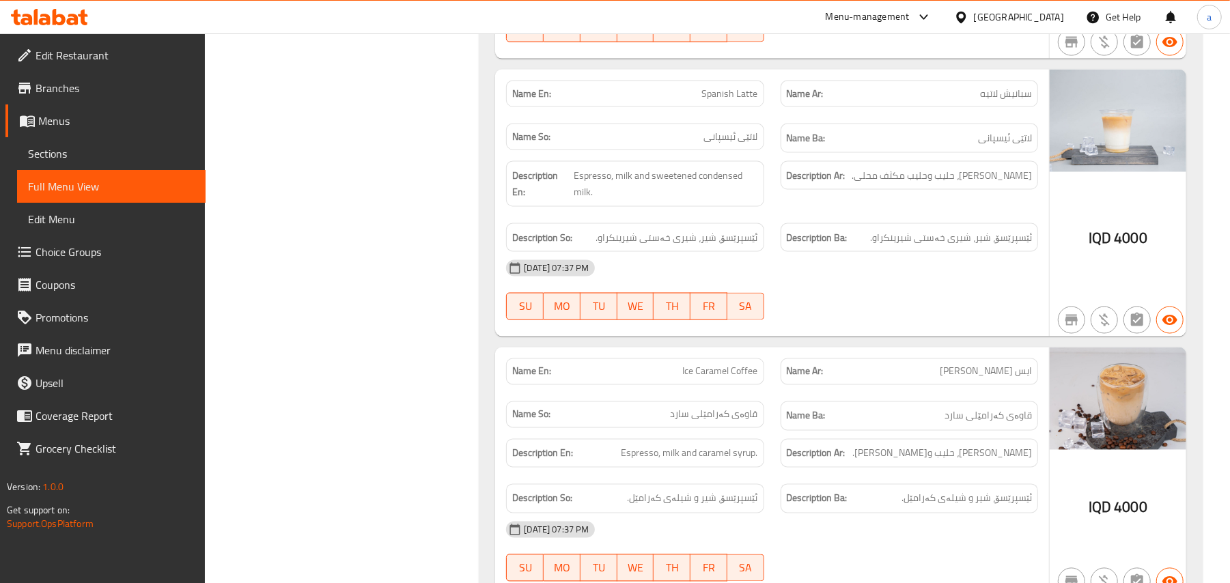
scroll to position [5276, 0]
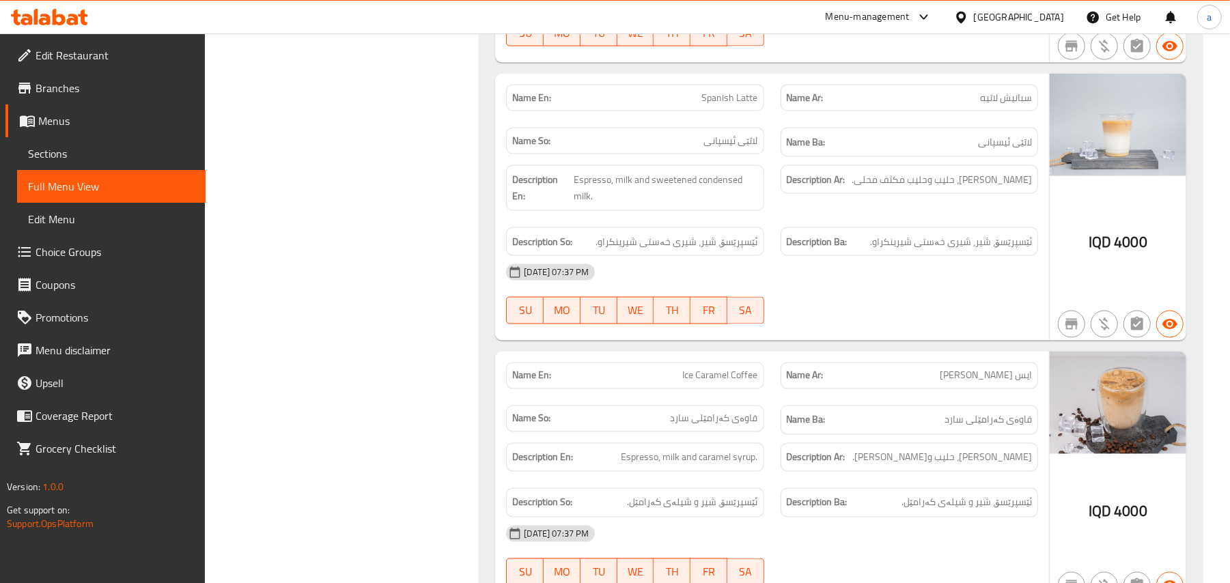
copy span "Spanish Latte"
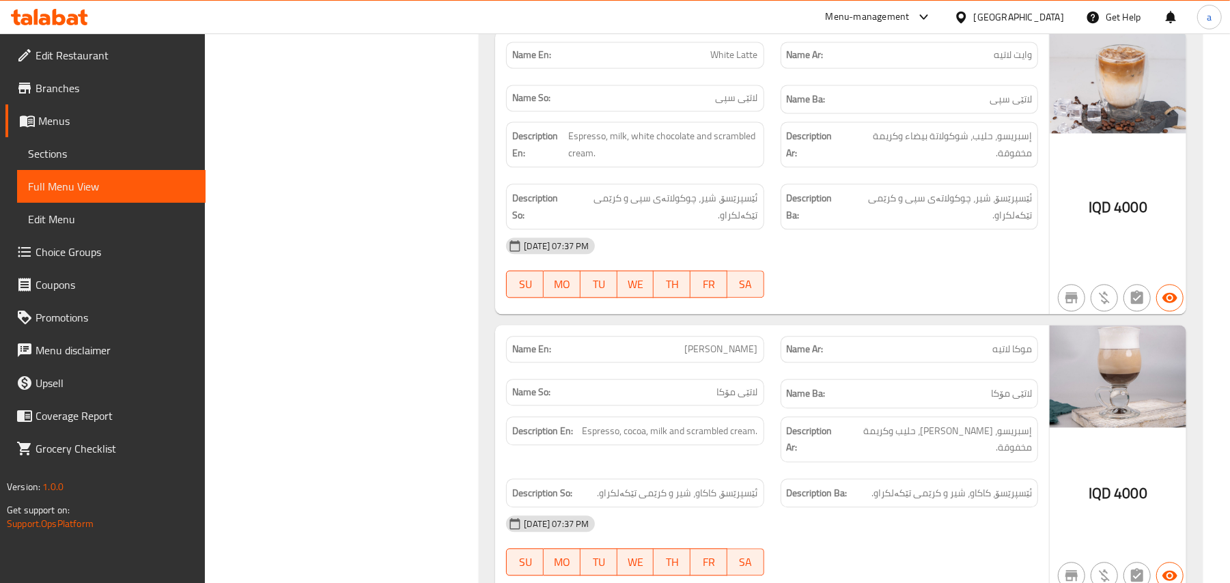
scroll to position [5895, 0]
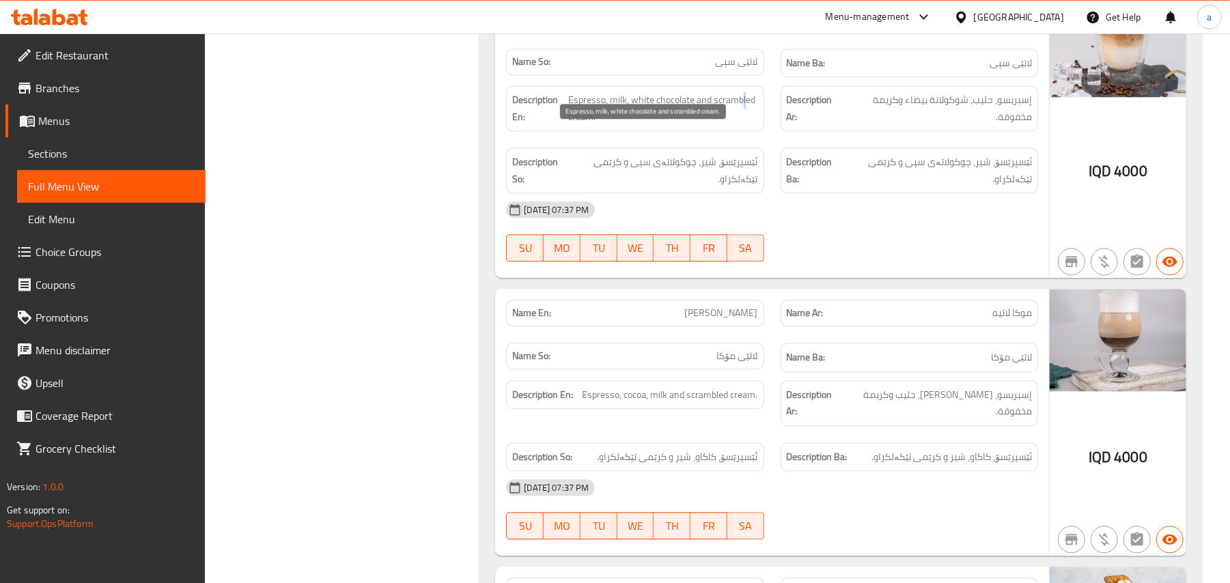
click at [743, 125] on span "Espresso, milk, white chocolate and scrambled cream." at bounding box center [662, 108] width 189 height 33
copy span "l"
click at [731, 125] on span "Espresso, milk, white chocolate and scrambled cream." at bounding box center [662, 108] width 189 height 33
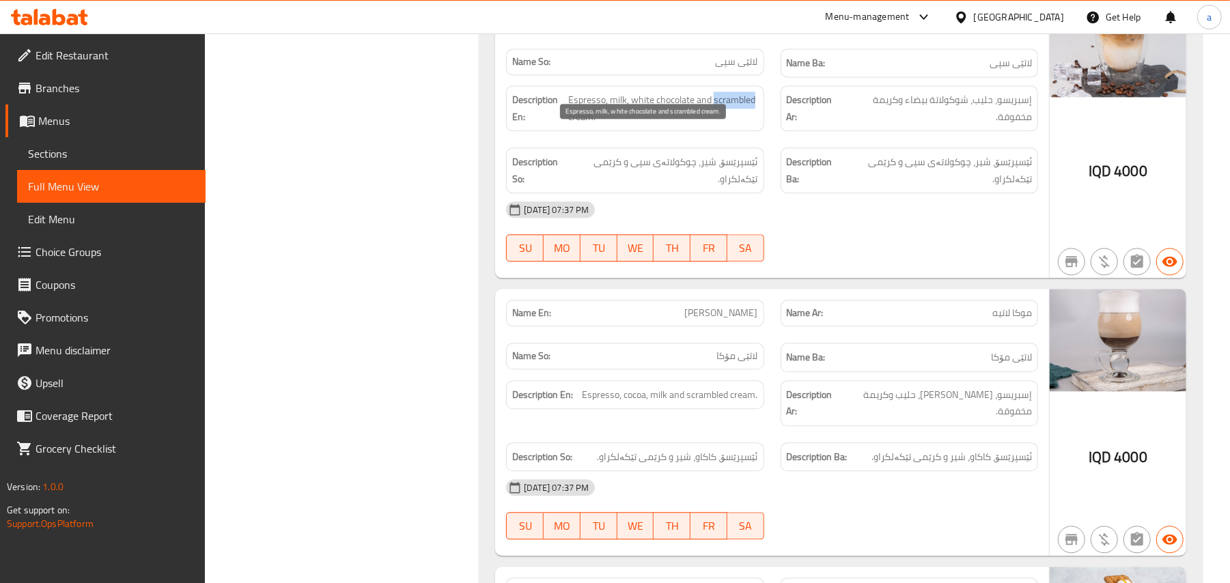
copy span "scrambled"
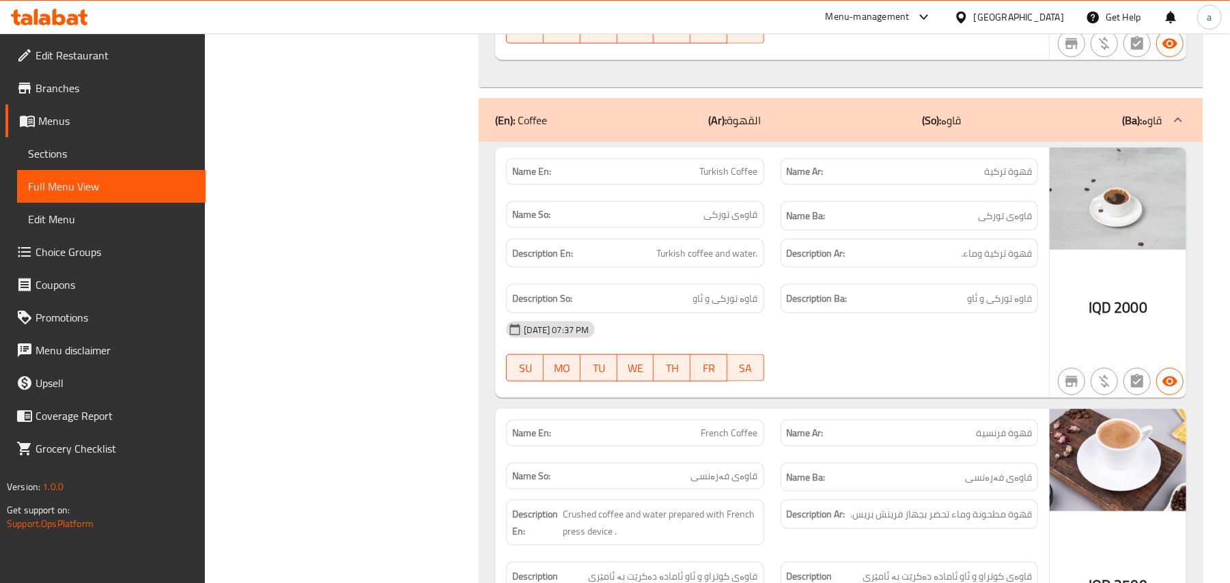
scroll to position [8627, 0]
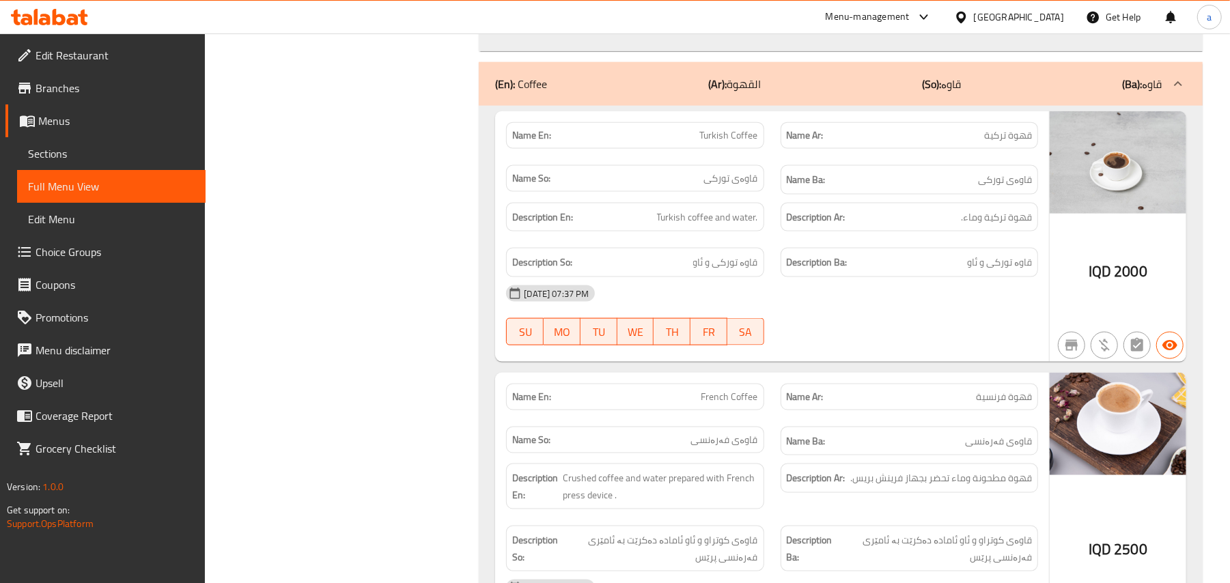
copy span "Turkish Coffee"
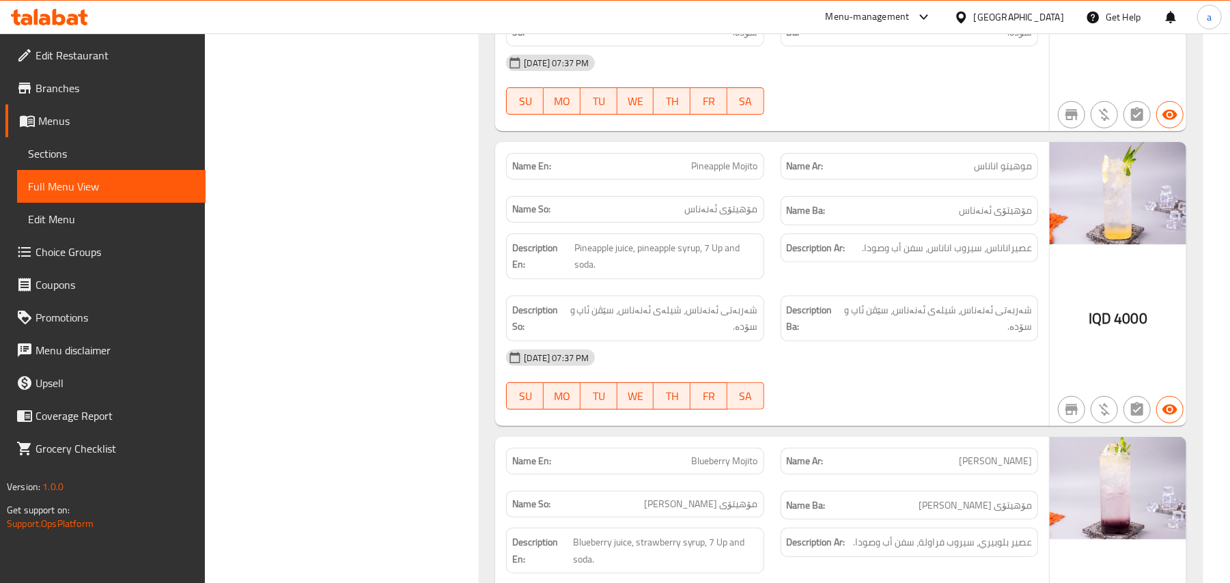
scroll to position [15003, 0]
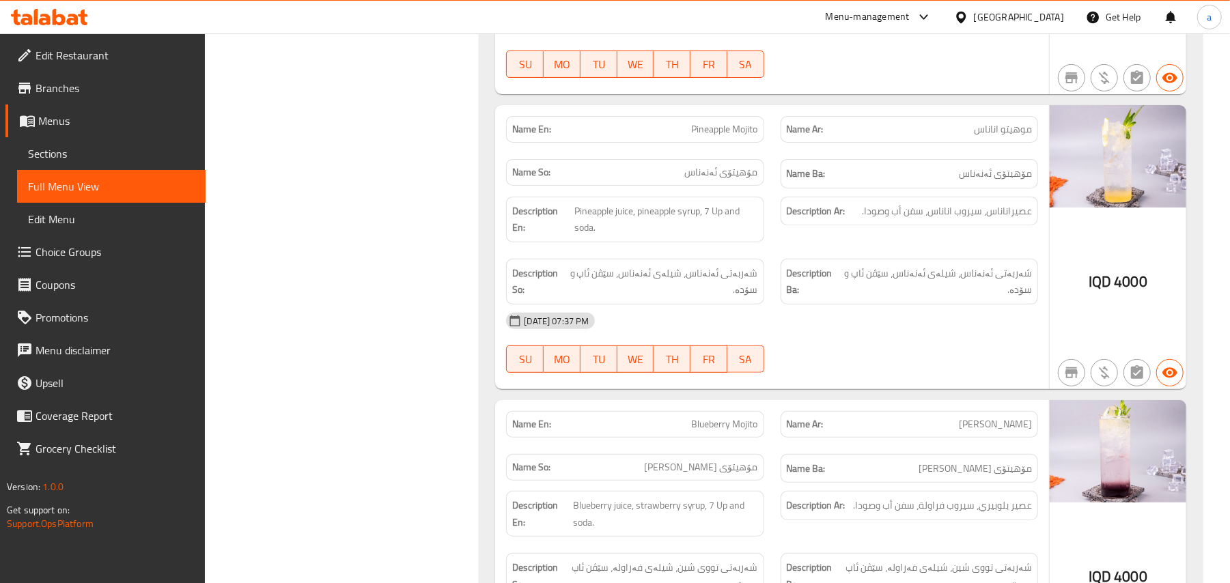
copy span "Pineapple Mojito"
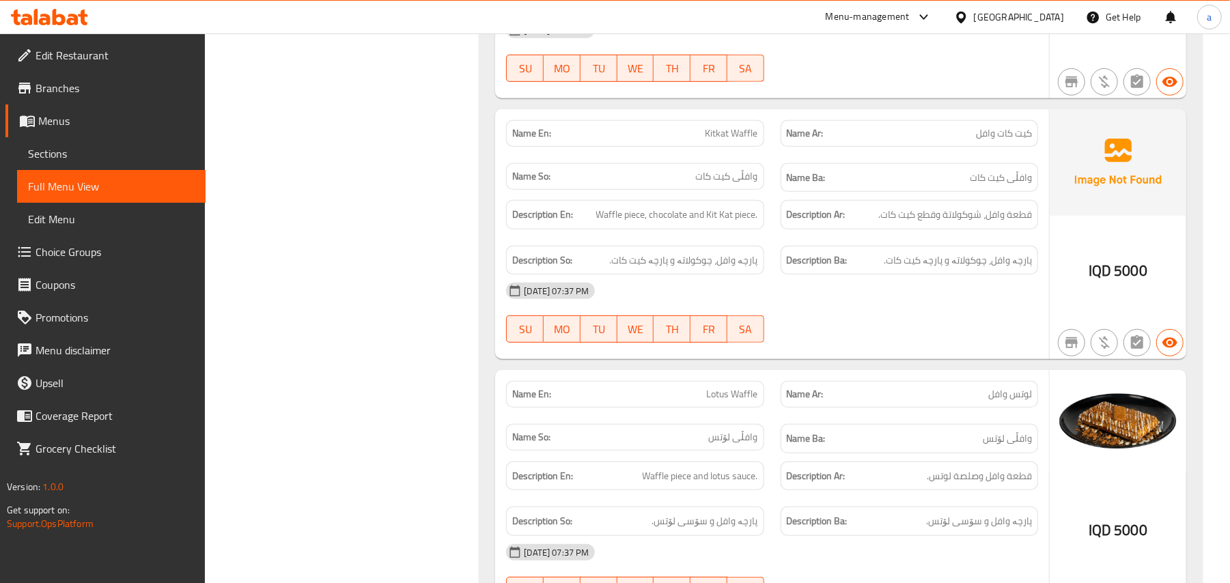
scroll to position [18901, 0]
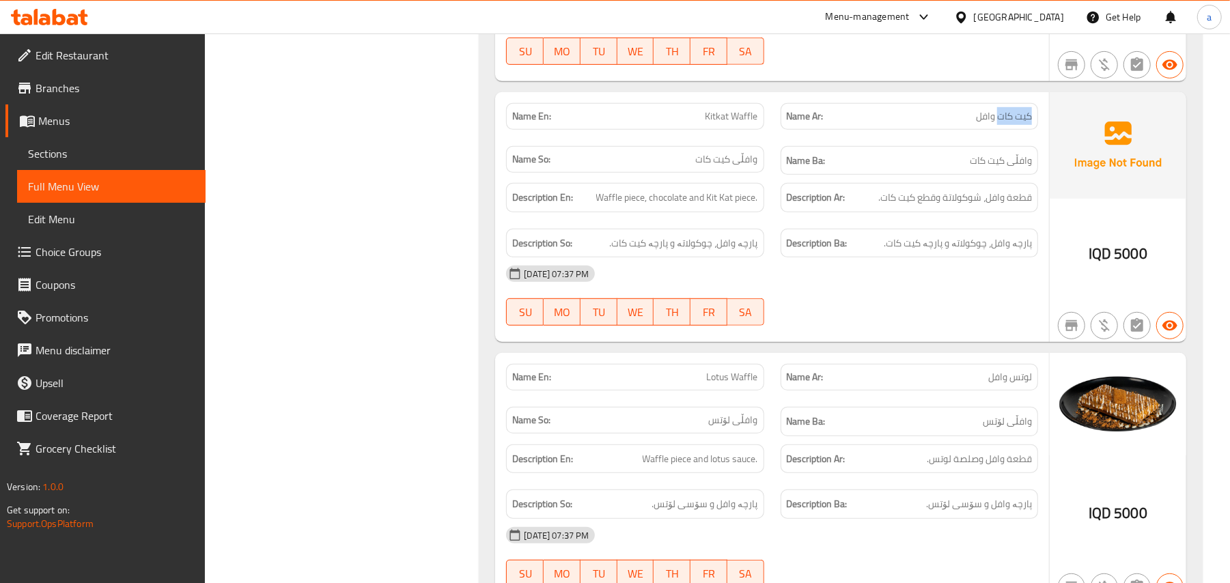
drag, startPoint x: 1000, startPoint y: 171, endPoint x: 1033, endPoint y: 171, distance: 32.8
copy span "كيت كات"
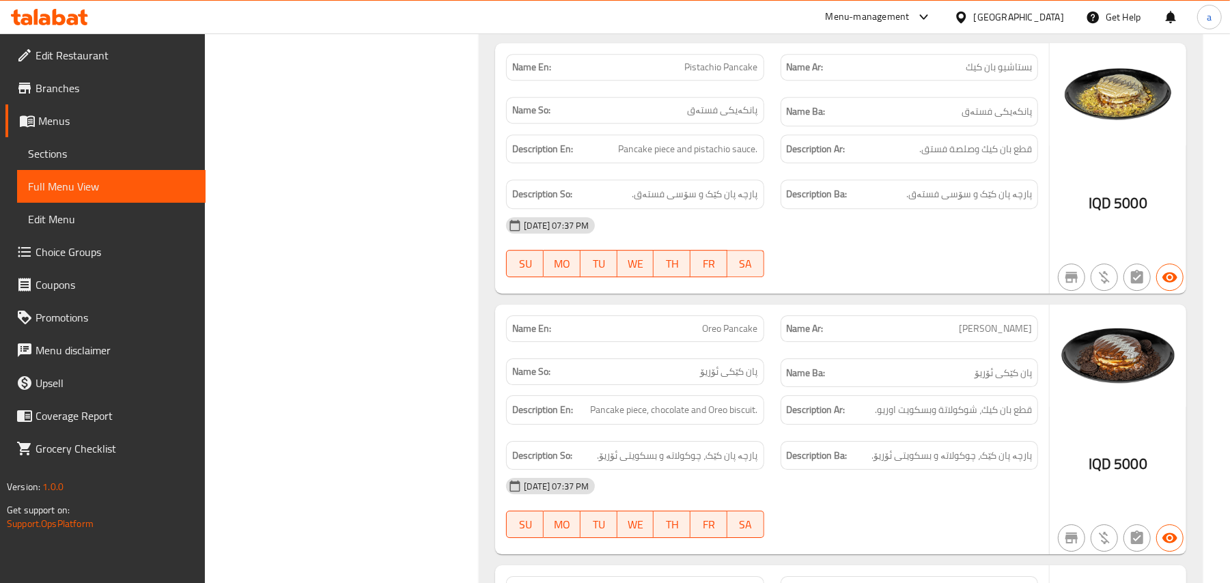
scroll to position [21379, 0]
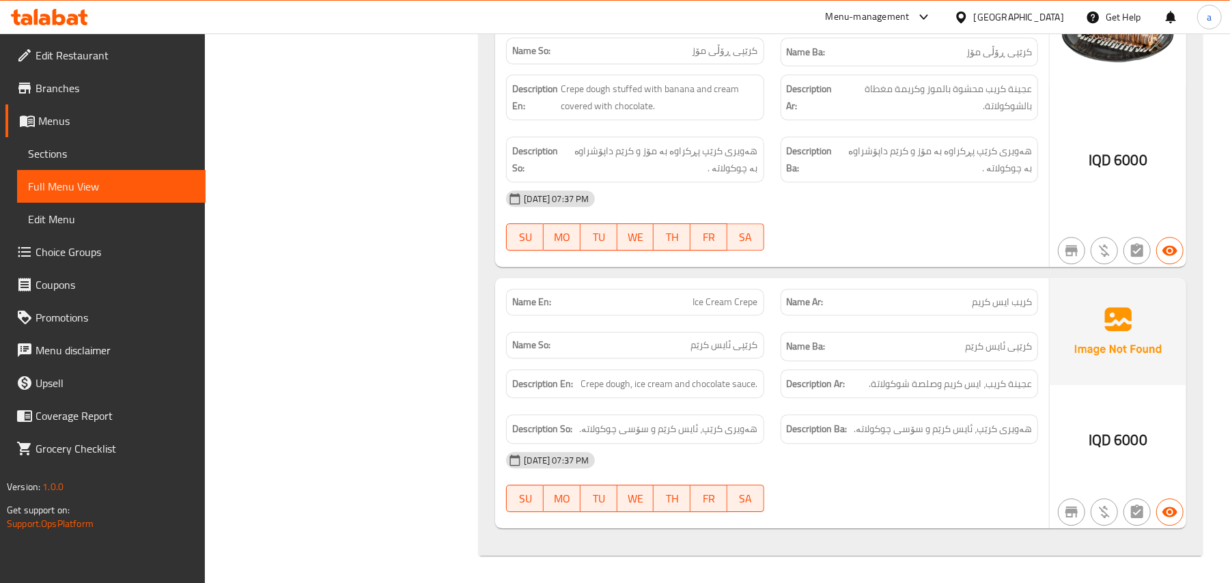
scroll to position [25006, 0]
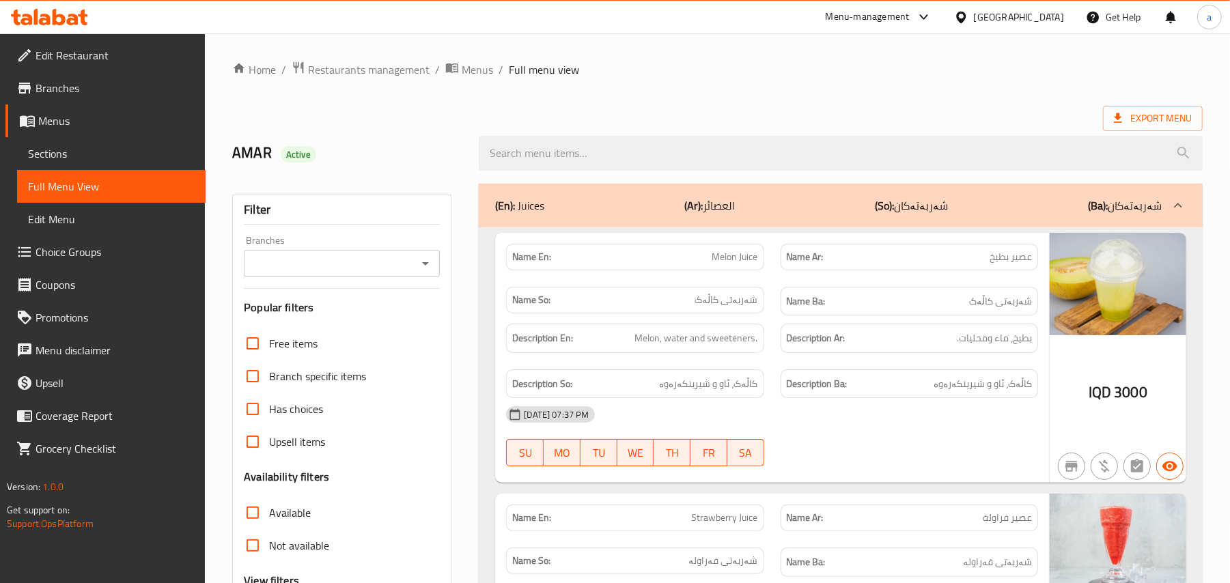
click at [83, 156] on span "Sections" at bounding box center [111, 153] width 167 height 16
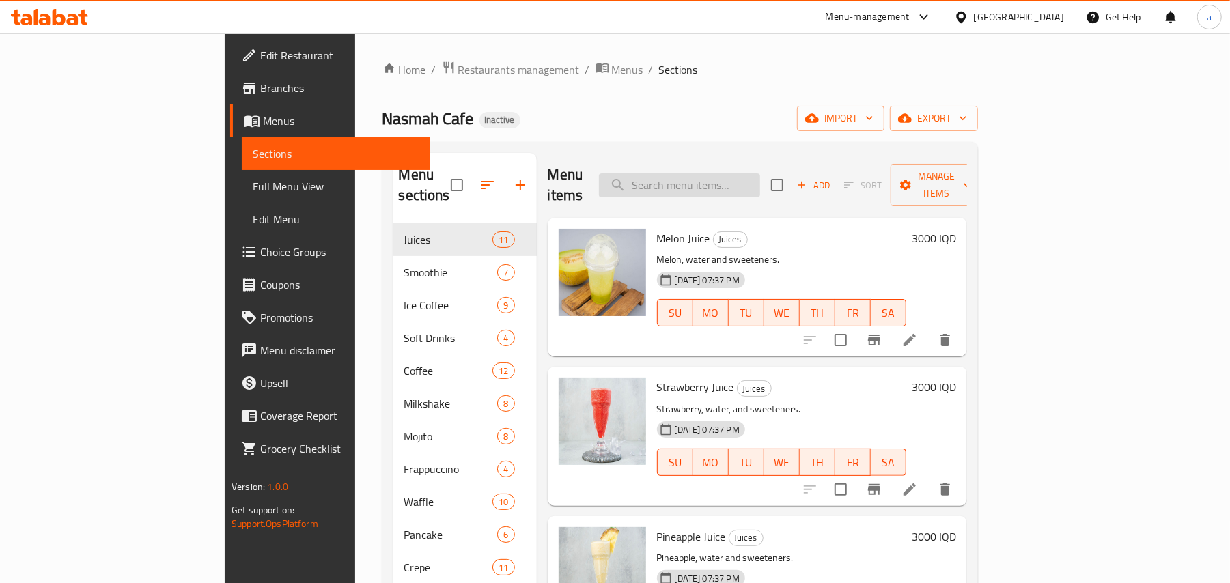
click at [749, 179] on input "search" at bounding box center [679, 186] width 161 height 24
paste input "Strawberry Smoothie"
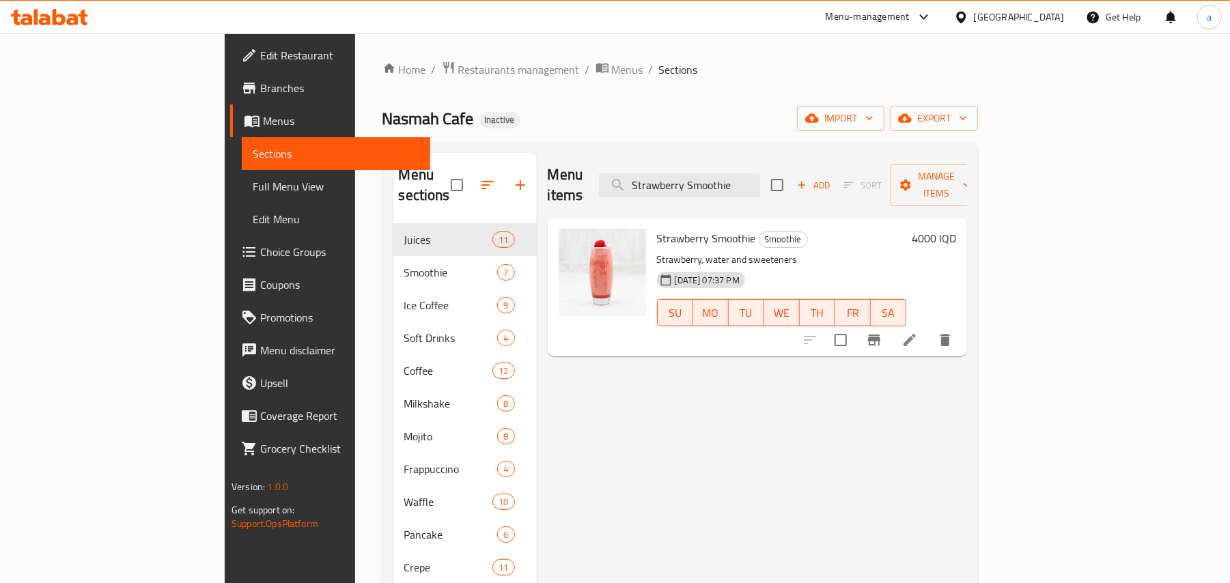
type input "Strawberry Smoothie"
click at [918, 332] on icon at bounding box center [910, 340] width 16 height 16
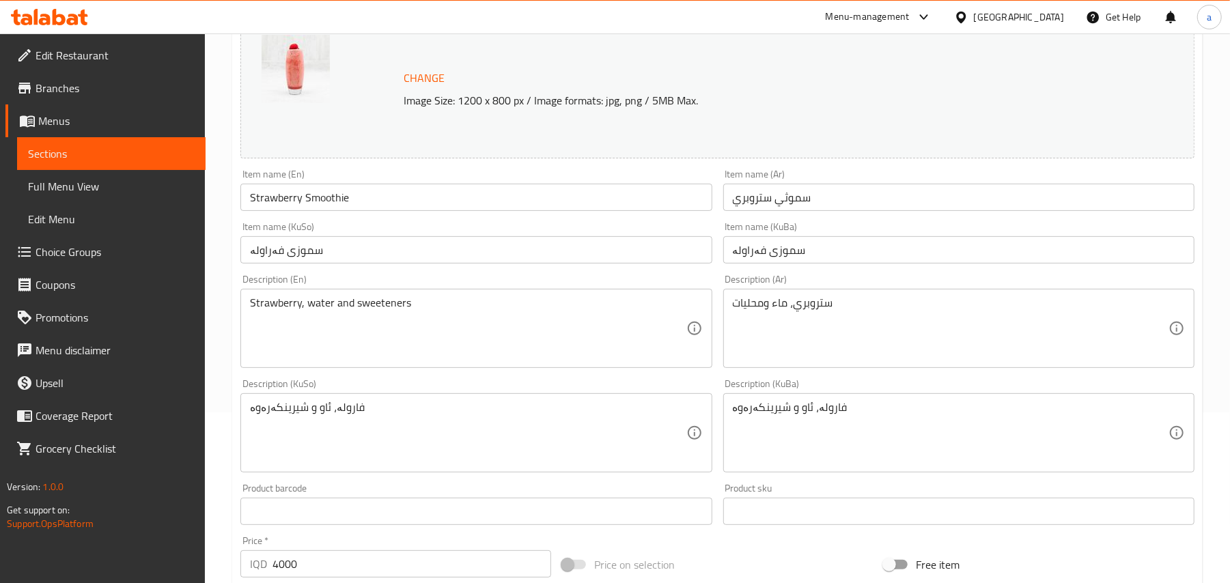
scroll to position [212, 0]
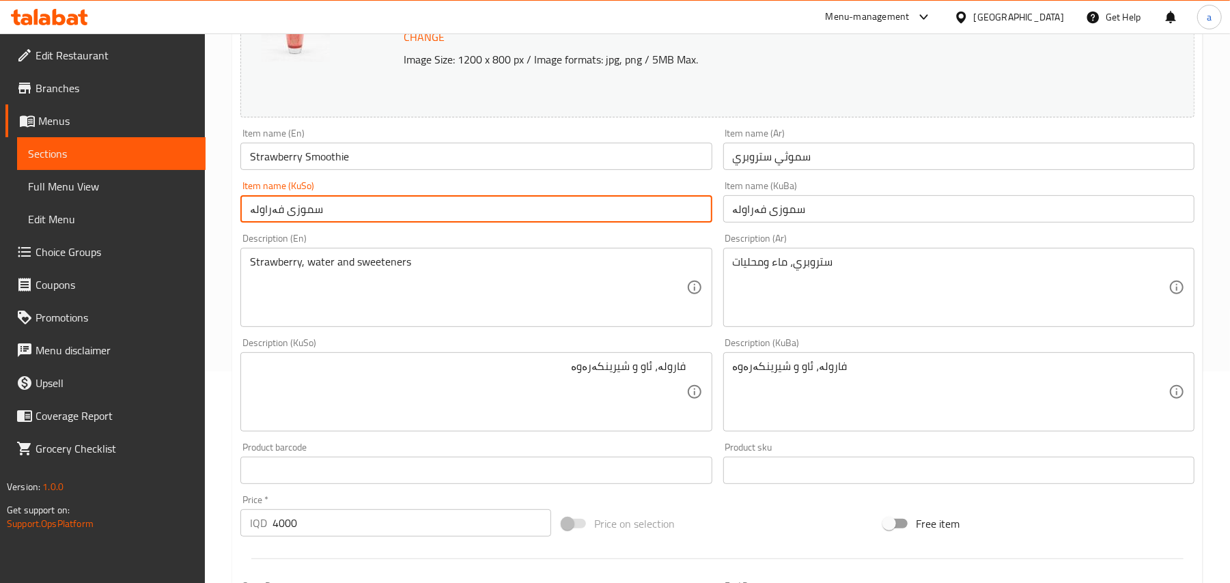
click at [275, 222] on input "سموزی فەراولە" at bounding box center [475, 208] width 471 height 27
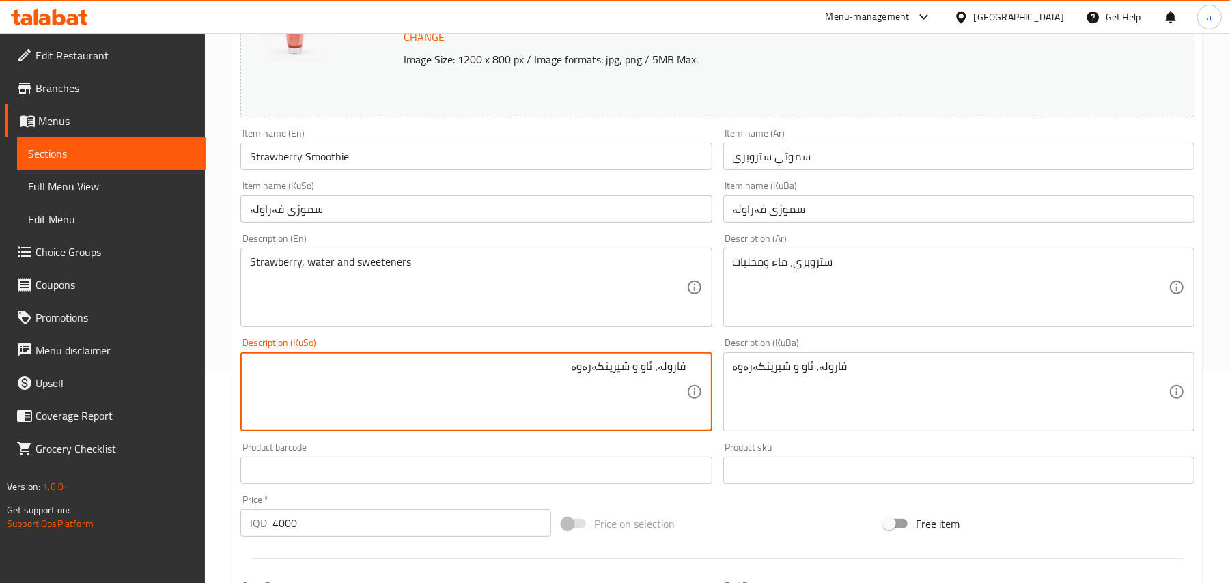
click at [673, 378] on textarea "فارولە، ئاو و شیرینکەرەوە" at bounding box center [468, 392] width 436 height 65
paste textarea "ەرا"
click at [639, 380] on textarea "فەراولە، ئاو و شیرینکەرەوە" at bounding box center [468, 392] width 436 height 65
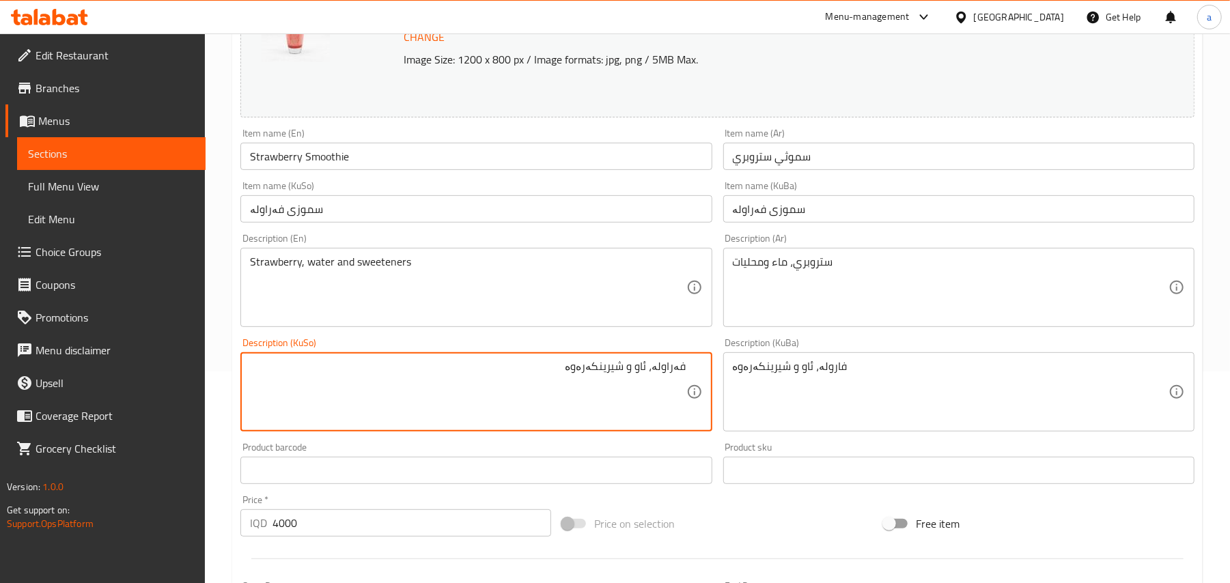
click at [639, 380] on textarea "فەراولە، ئاو و شیرینکەرەوە" at bounding box center [468, 392] width 436 height 65
type textarea "فەراولە، ئاو و شیرینکەرەوە"
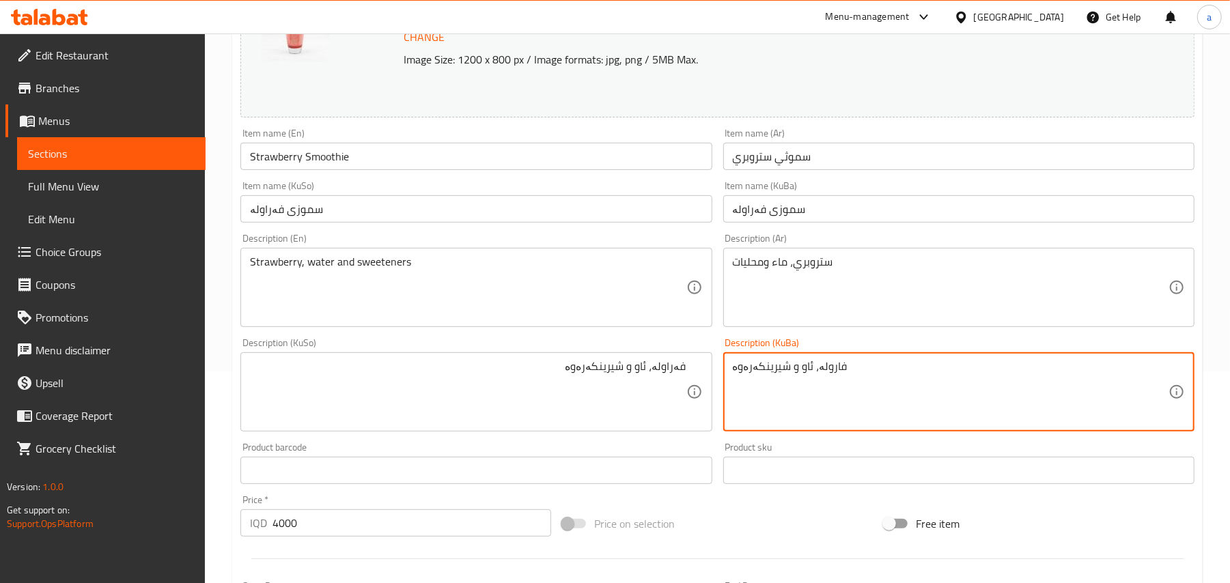
paste textarea "ەرا"
type textarea "فەراولە، ئاو و شیرینکەرەوە"
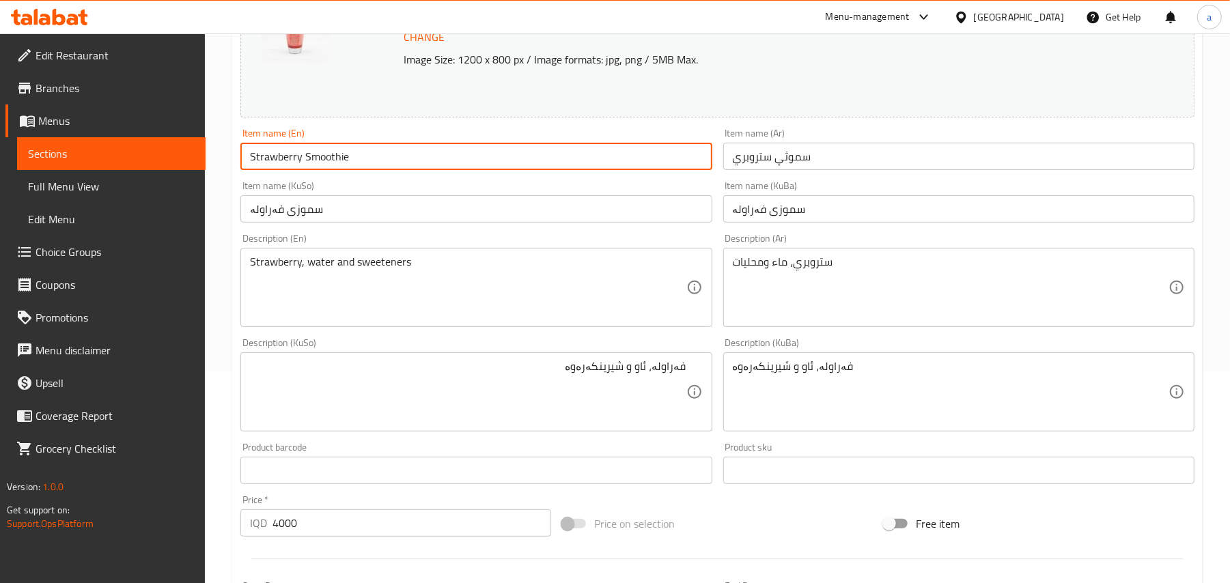
click at [515, 168] on input "Strawberry Smoothie" at bounding box center [475, 156] width 471 height 27
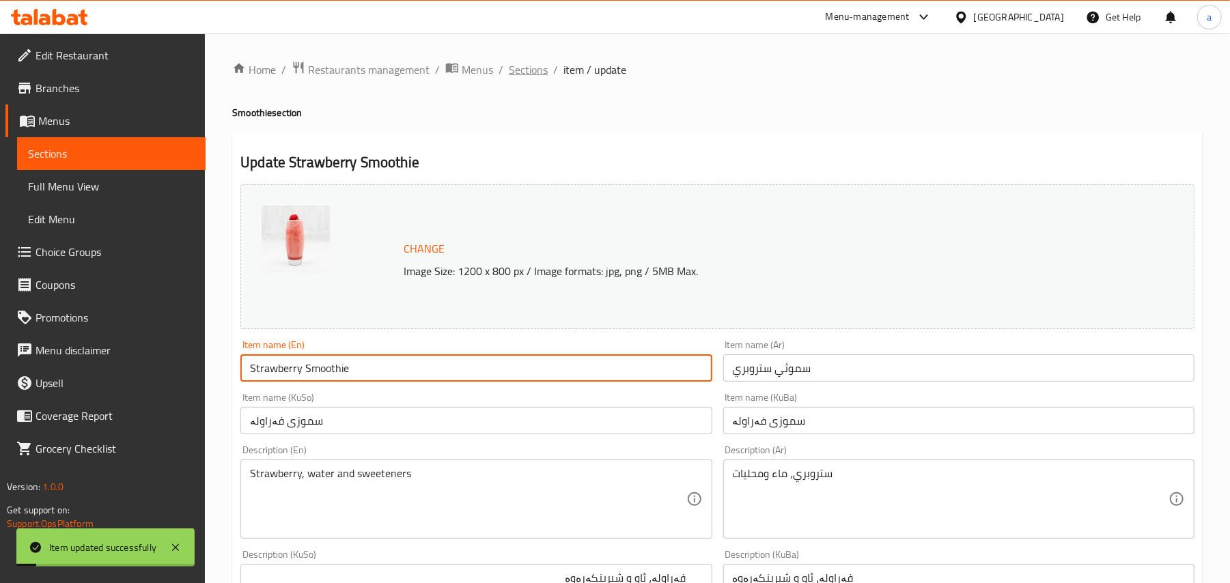
click at [546, 74] on span "Sections" at bounding box center [528, 69] width 39 height 16
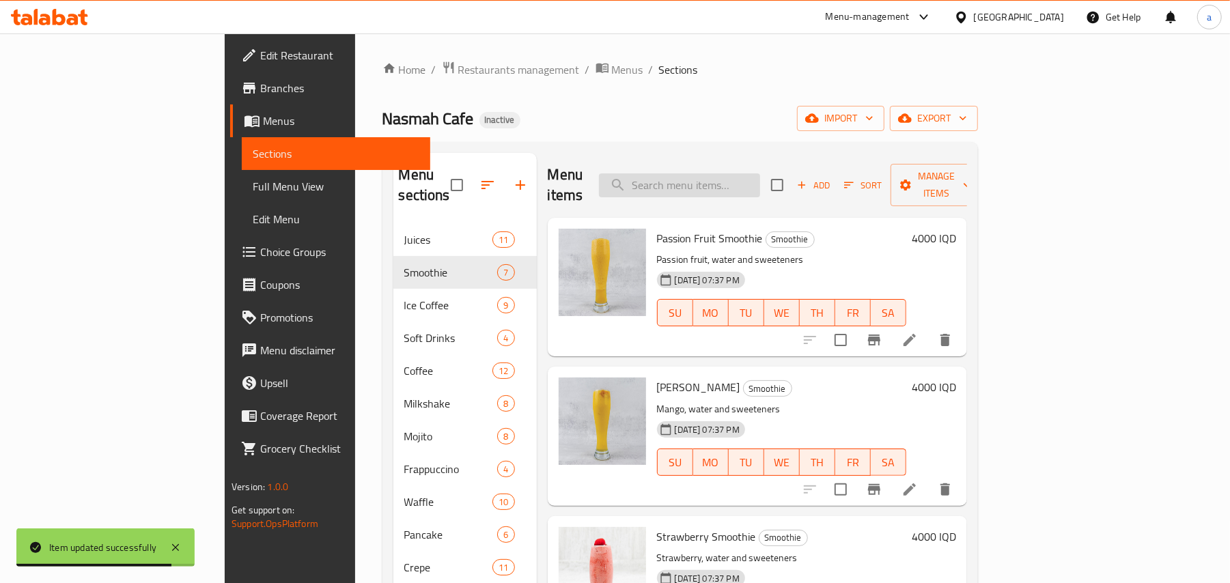
click at [760, 174] on input "search" at bounding box center [679, 186] width 161 height 24
paste input "Spanish Latte"
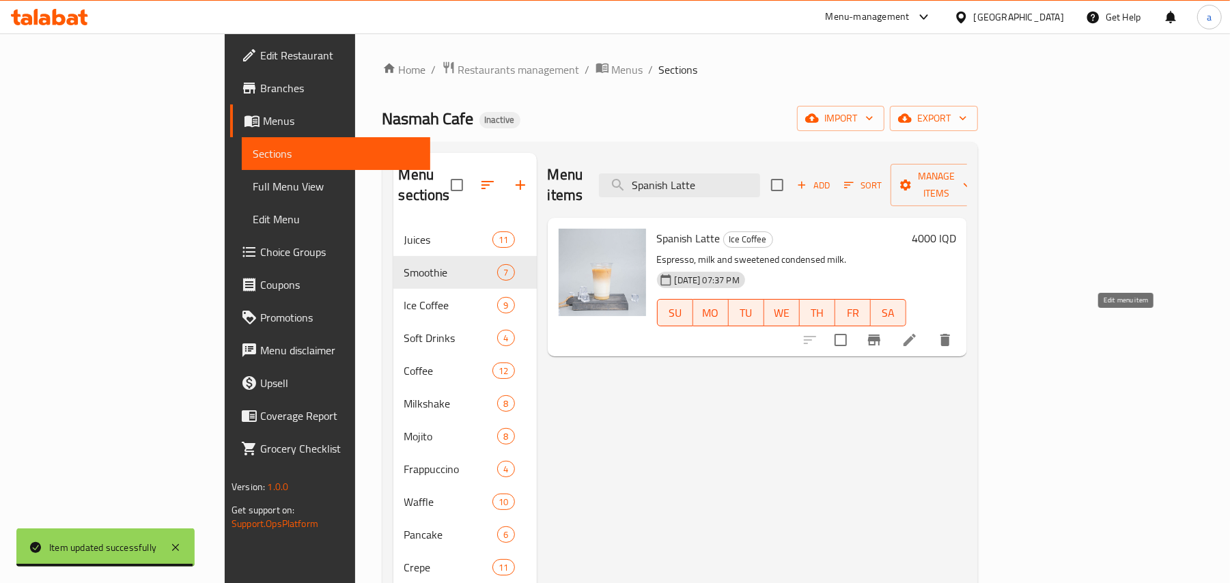
type input "Spanish Latte"
click at [918, 332] on icon at bounding box center [910, 340] width 16 height 16
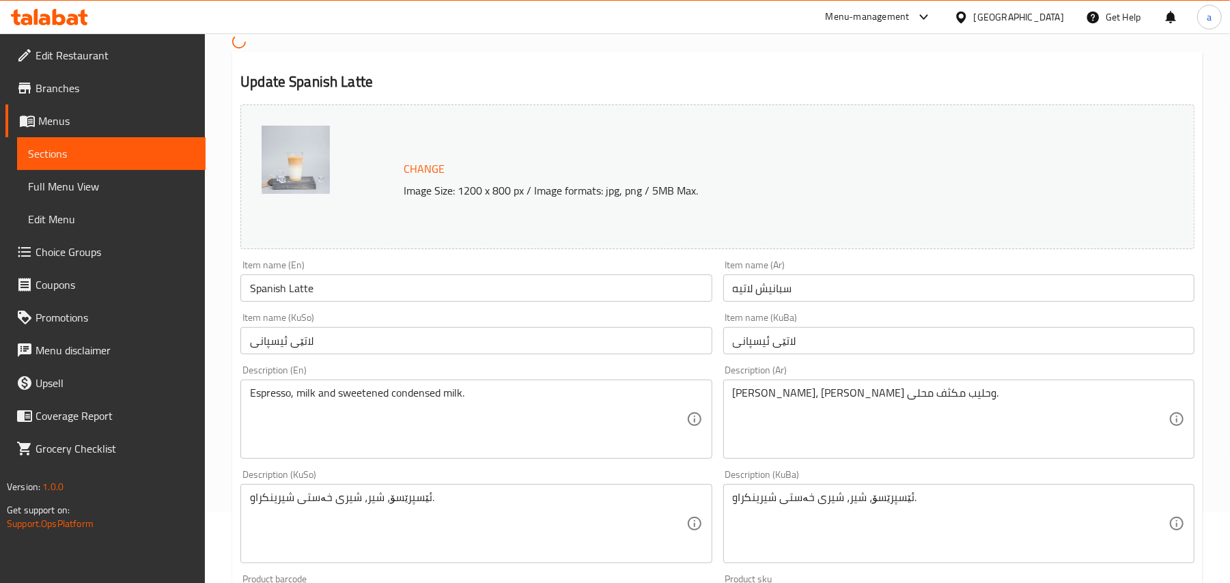
scroll to position [212, 0]
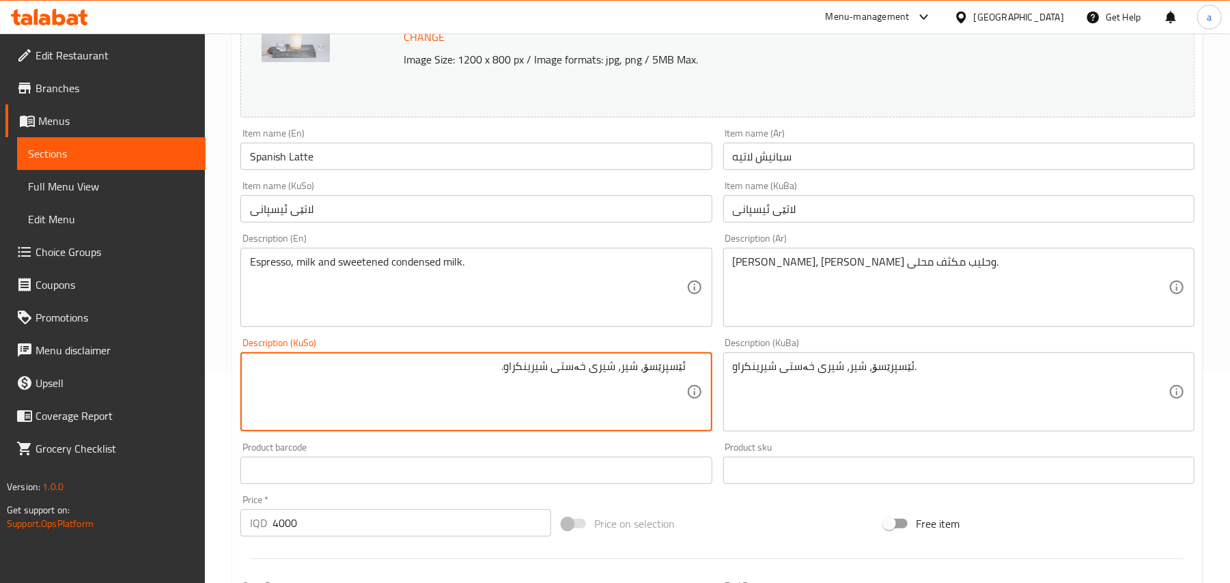
click at [618, 388] on textarea "ئێسپرێسۆ، شیر، شیری خەستی شیرینکراو." at bounding box center [468, 392] width 436 height 65
click at [596, 375] on textarea "ئێسپرێسۆ، شیر و شیری خەستی شیرینکراو." at bounding box center [468, 392] width 436 height 65
type textarea "ئێسپرێسۆ، شیر و شیری خەستی شیرینکراو."
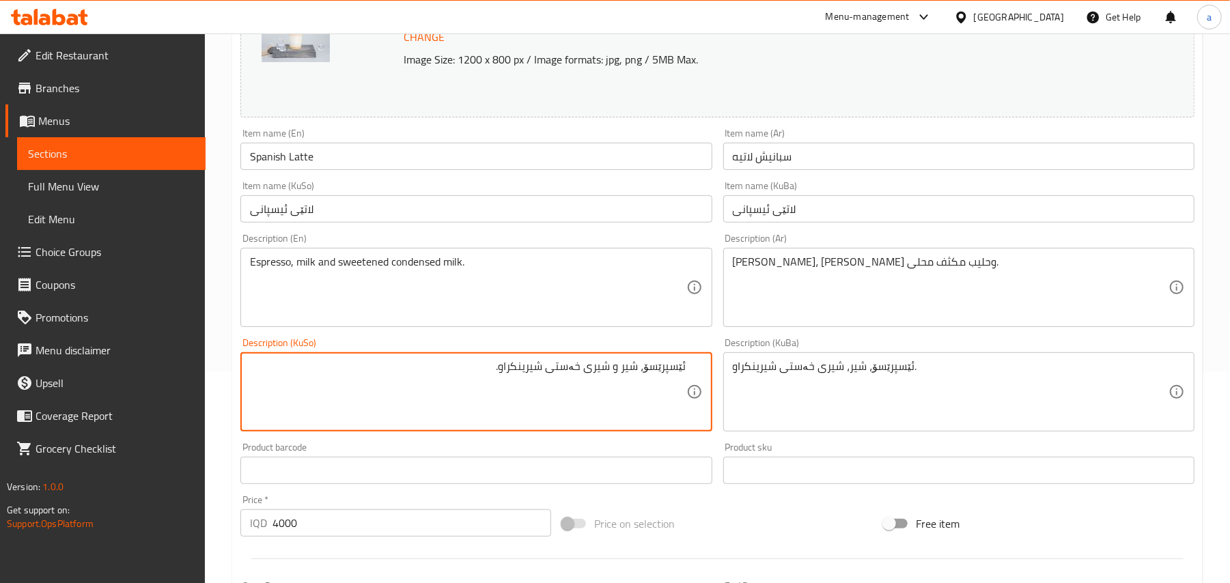
click at [749, 369] on div "ئێسپرێسۆ، شیر، شیری خەستی شیرینکراو. Description (KuBa)" at bounding box center [958, 391] width 471 height 79
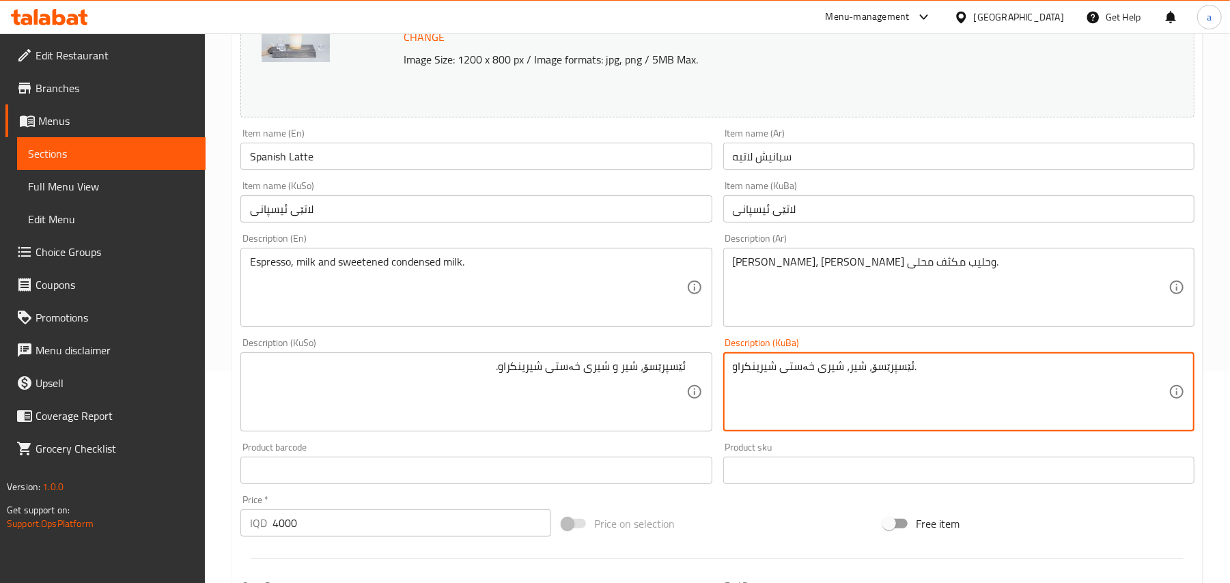
paste textarea "و"
type textarea "ئێسپرێسۆ، شیر و شیری خەستی شیرینکراو."
click at [395, 168] on input "Spanish Latte" at bounding box center [475, 156] width 471 height 27
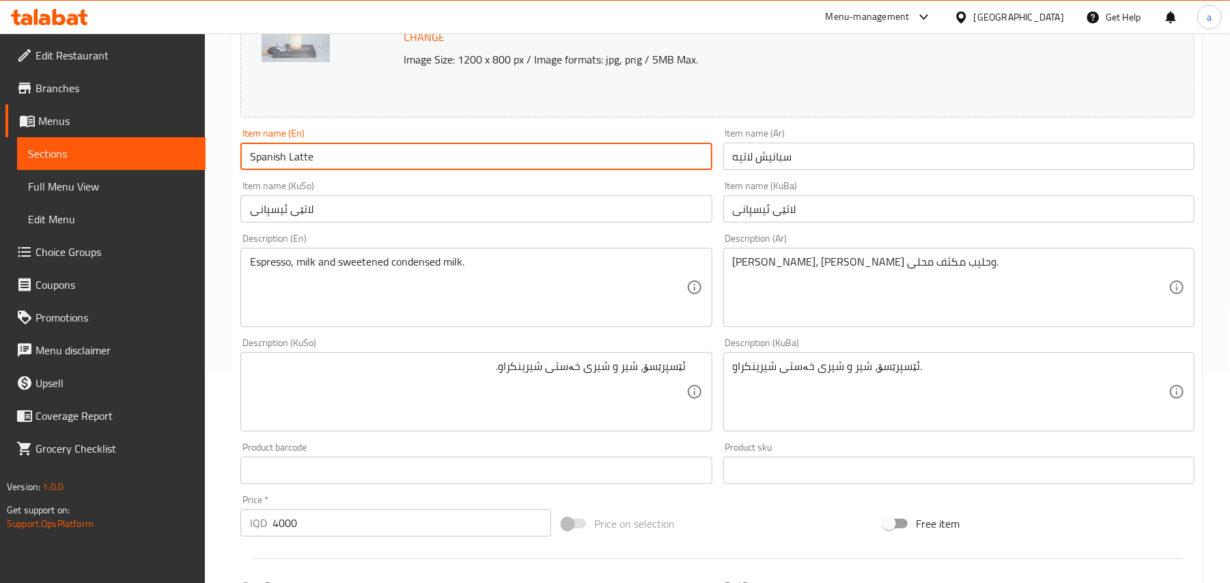
click at [380, 169] on input "Spanish Latte" at bounding box center [475, 156] width 471 height 27
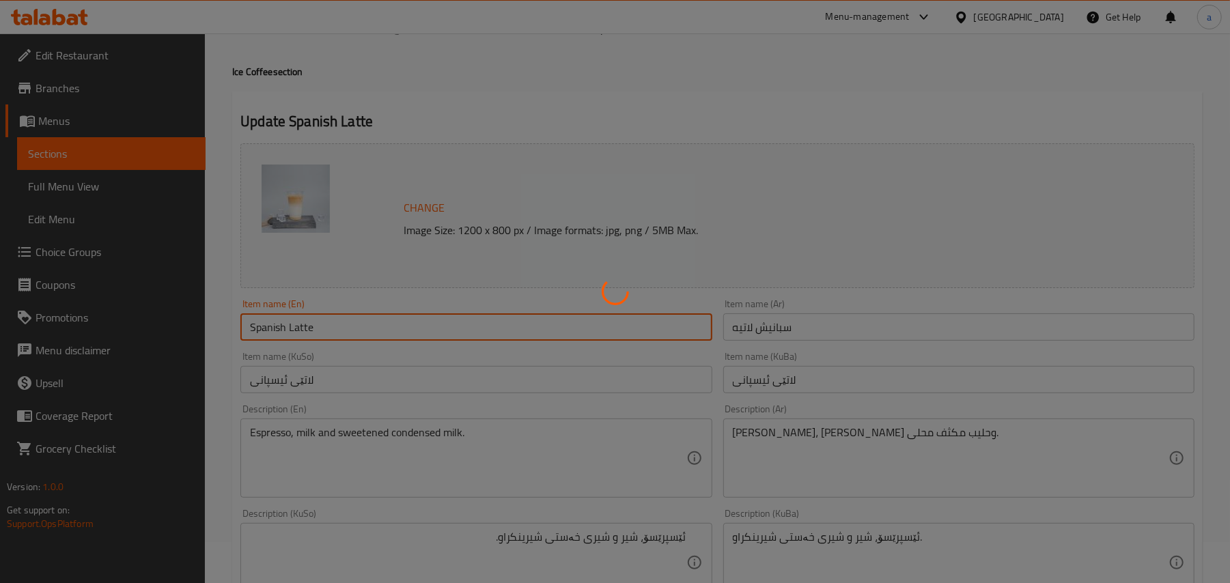
scroll to position [0, 0]
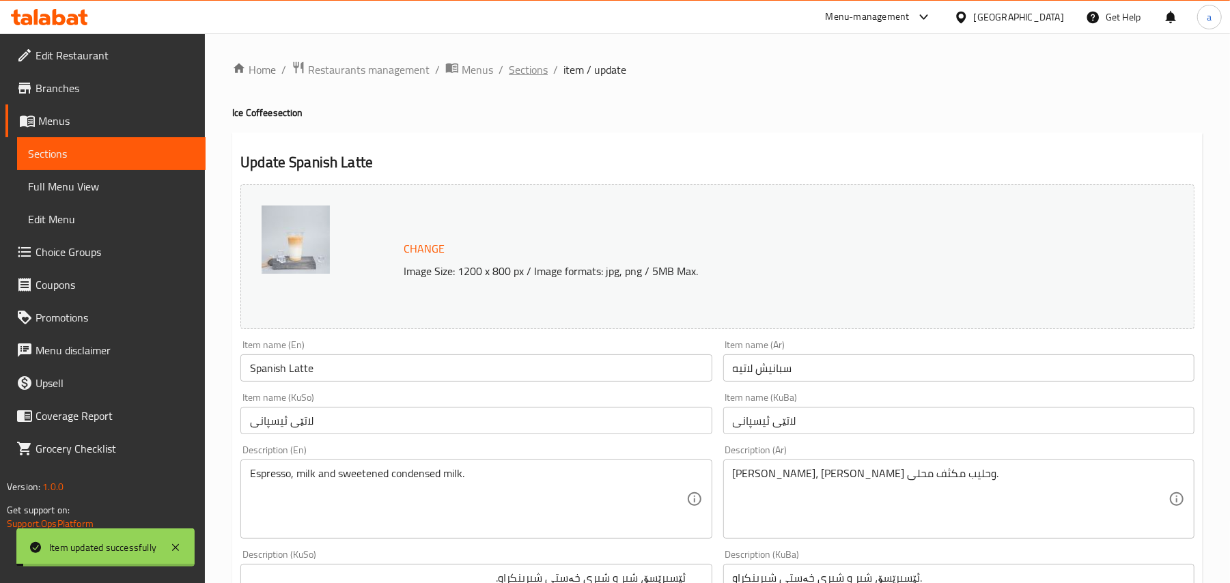
click at [545, 64] on span "Sections" at bounding box center [528, 69] width 39 height 16
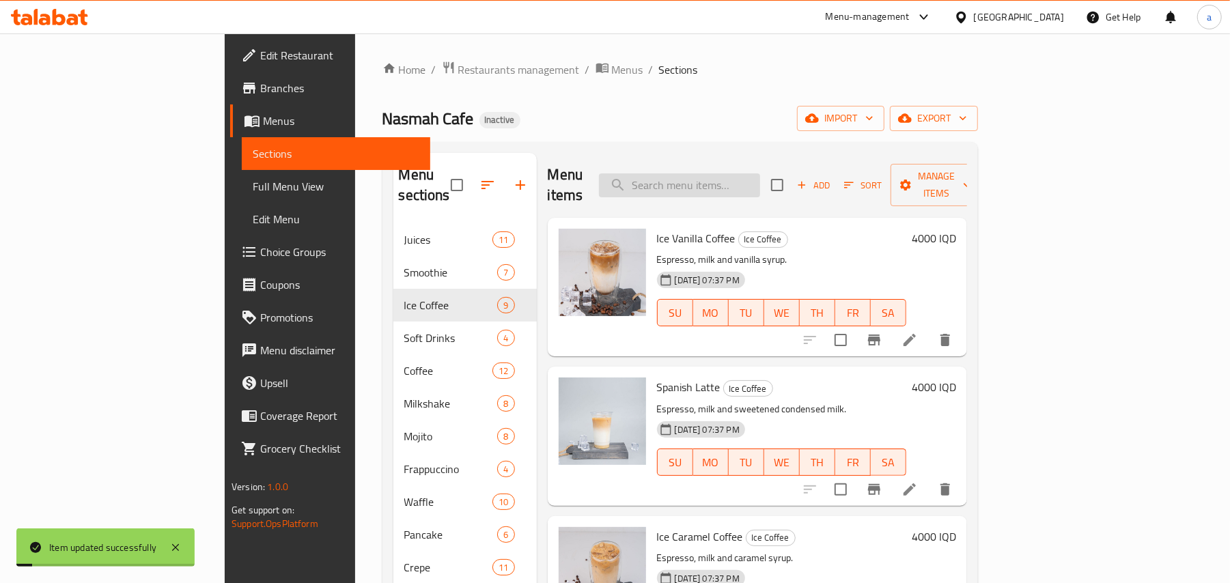
click at [760, 174] on input "search" at bounding box center [679, 186] width 161 height 24
paste input "Turkish Coffee"
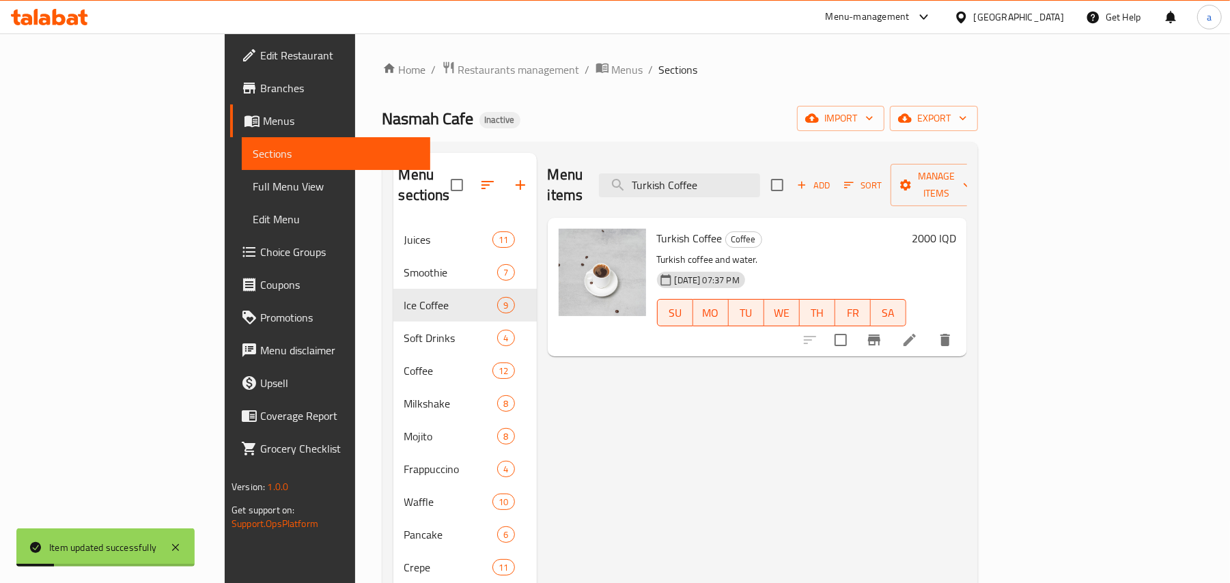
type input "Turkish Coffee"
click at [918, 335] on icon at bounding box center [910, 340] width 16 height 16
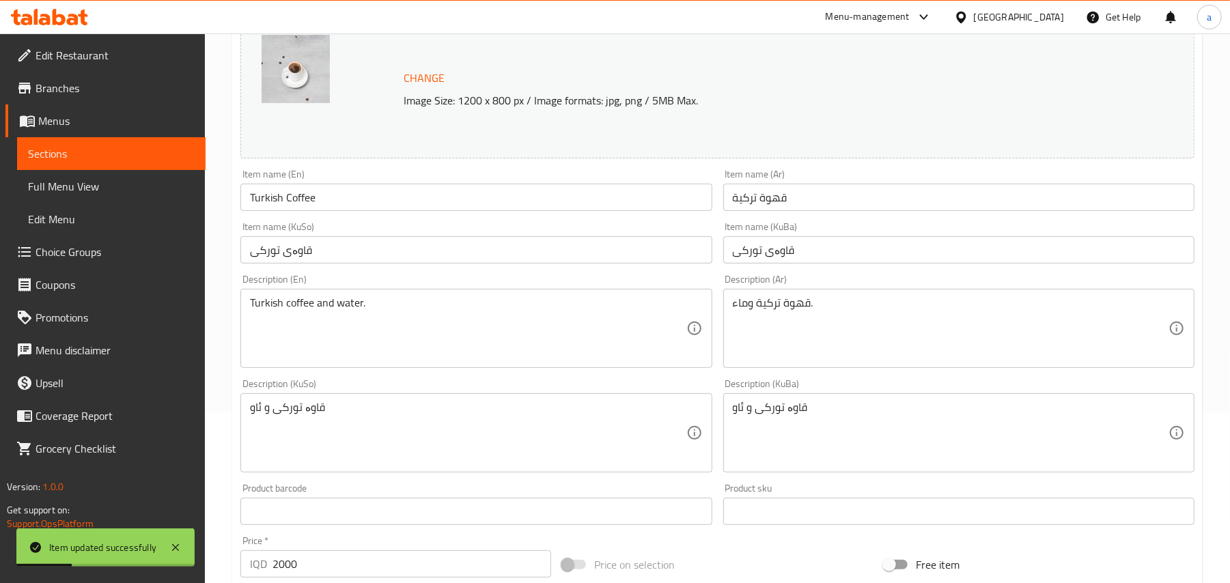
scroll to position [212, 0]
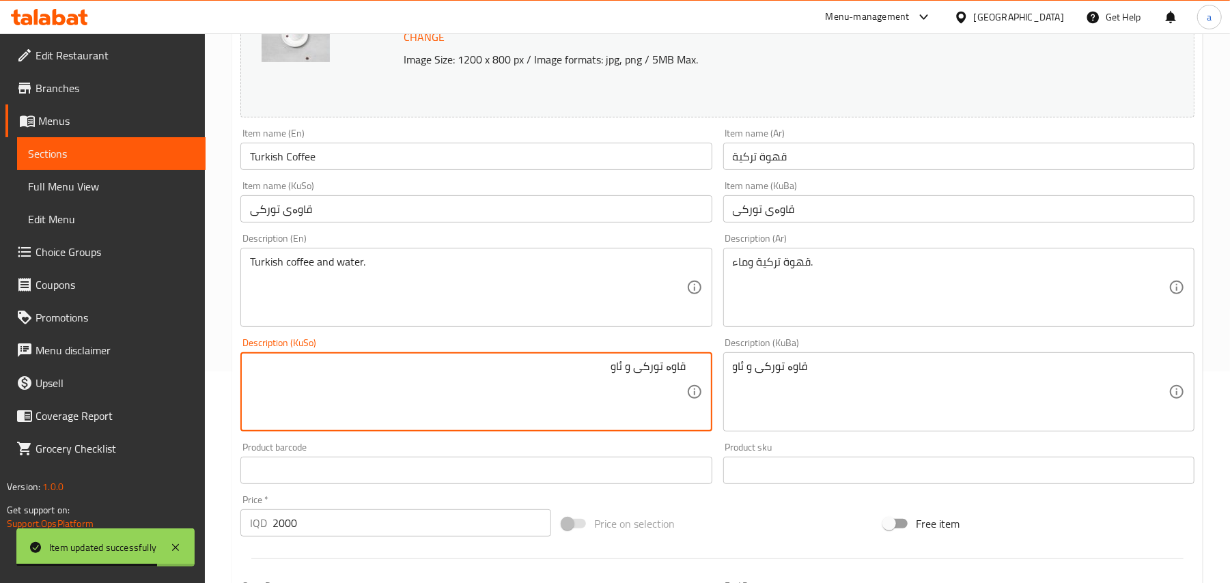
click at [668, 383] on textarea "قاوە تورکی و ئاو" at bounding box center [468, 392] width 436 height 65
click at [665, 385] on textarea "قاوە تورکی و ئاو" at bounding box center [468, 392] width 436 height 65
type textarea "قاوەی تورکی و ئاو"
click at [320, 167] on input "Turkish Coffee" at bounding box center [475, 156] width 471 height 27
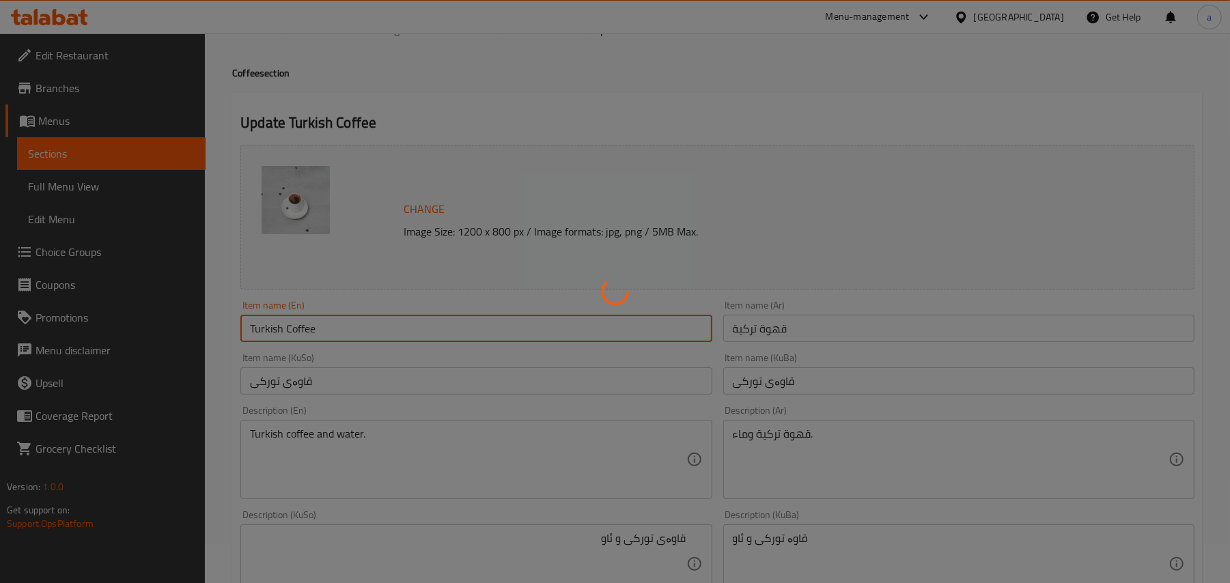
scroll to position [0, 0]
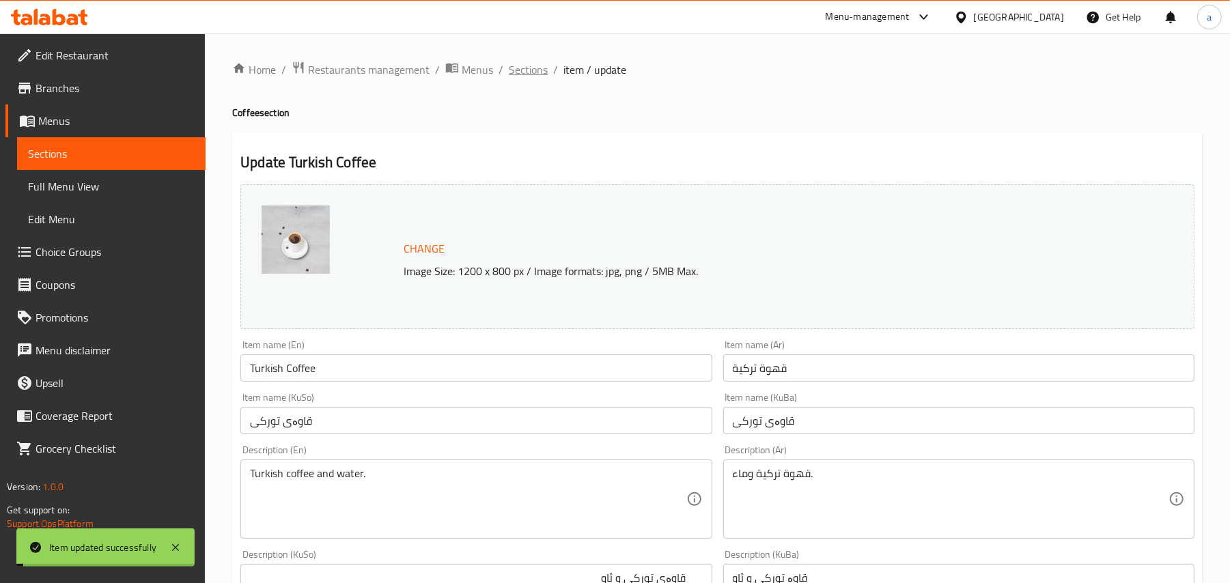
click at [544, 75] on span "Sections" at bounding box center [528, 69] width 39 height 16
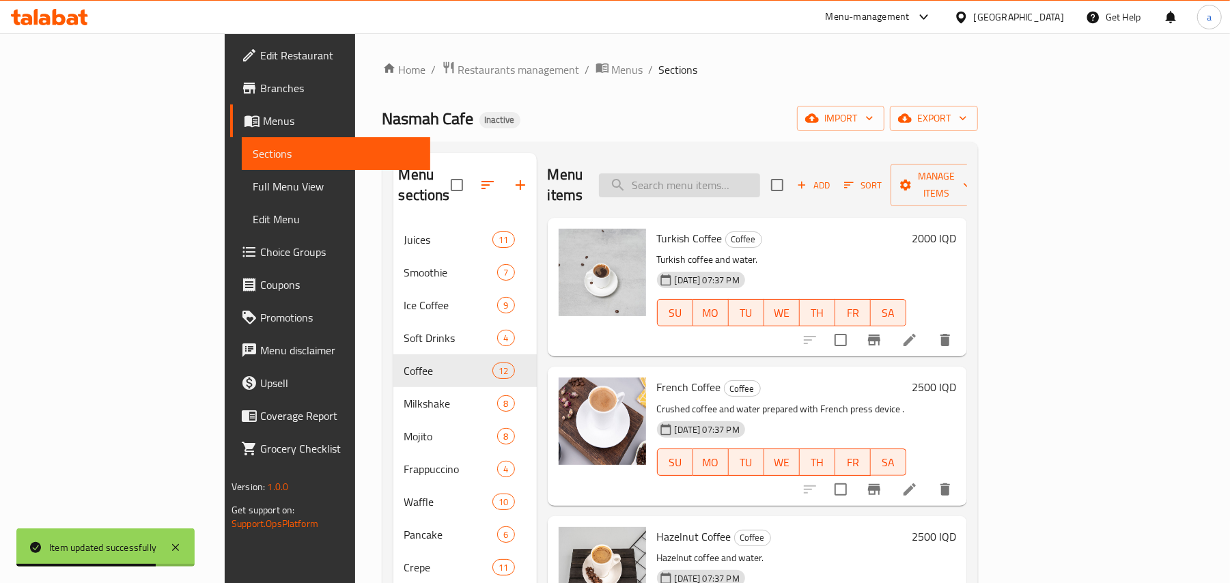
click at [736, 174] on input "search" at bounding box center [679, 186] width 161 height 24
paste input "Pineapple Mojito"
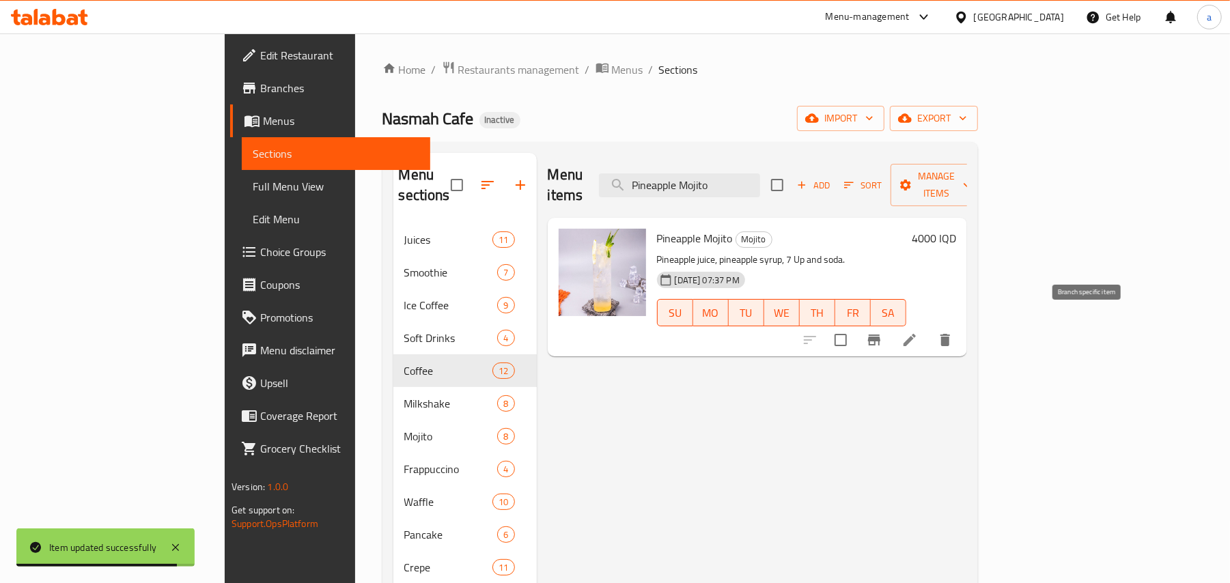
type input "Pineapple Mojito"
click at [918, 332] on icon at bounding box center [910, 340] width 16 height 16
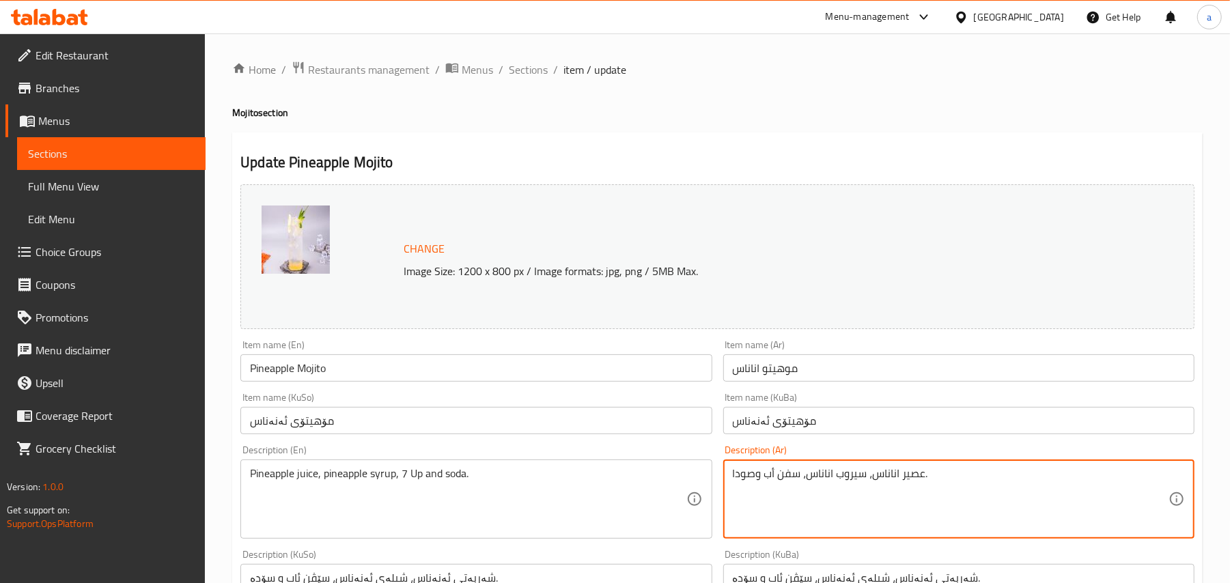
type textarea "عصير اناناس، سيروب اناناس، سفن أب وصودا."
click at [473, 364] on input "Pineapple Mojito" at bounding box center [475, 368] width 471 height 27
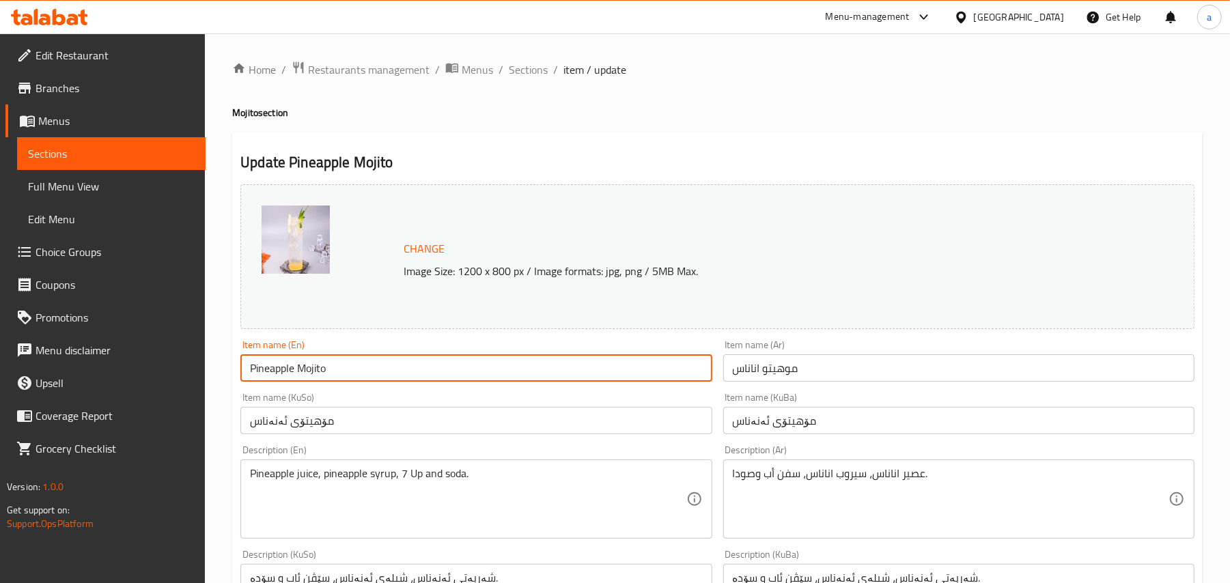
click at [547, 72] on span "Sections" at bounding box center [528, 69] width 39 height 16
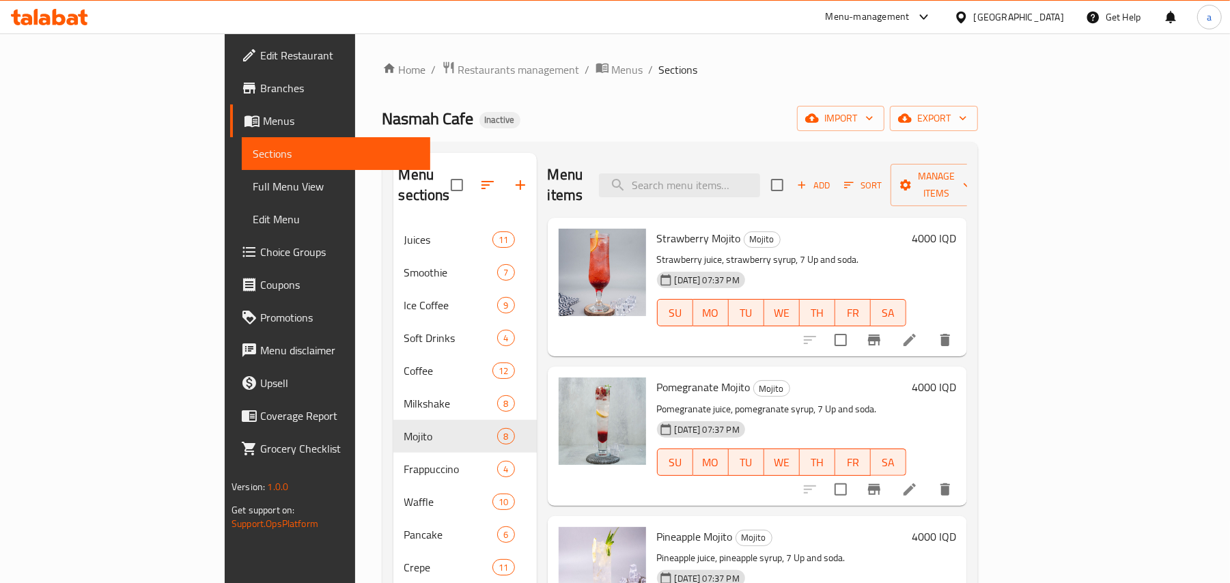
click at [751, 194] on div "Menu items Add Sort Manage items" at bounding box center [757, 185] width 419 height 65
click at [760, 180] on input "search" at bounding box center [679, 186] width 161 height 24
paste input "Pistachio Pancake"
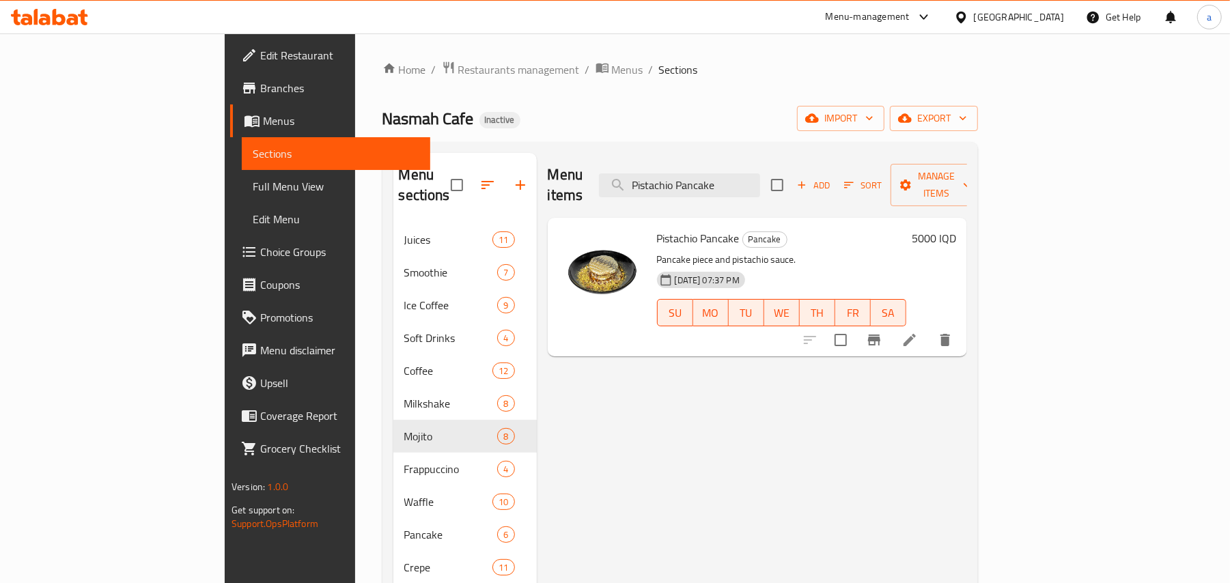
type input "Pistachio Pancake"
click at [918, 332] on icon at bounding box center [910, 340] width 16 height 16
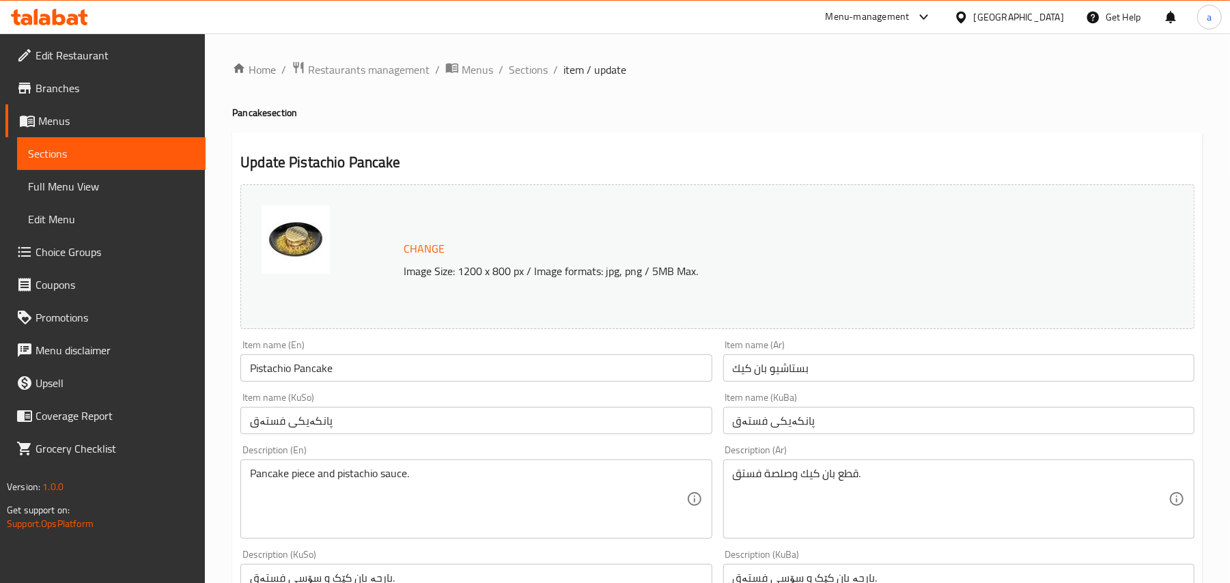
click at [793, 428] on input "پانکەیکی فستەق" at bounding box center [958, 420] width 471 height 27
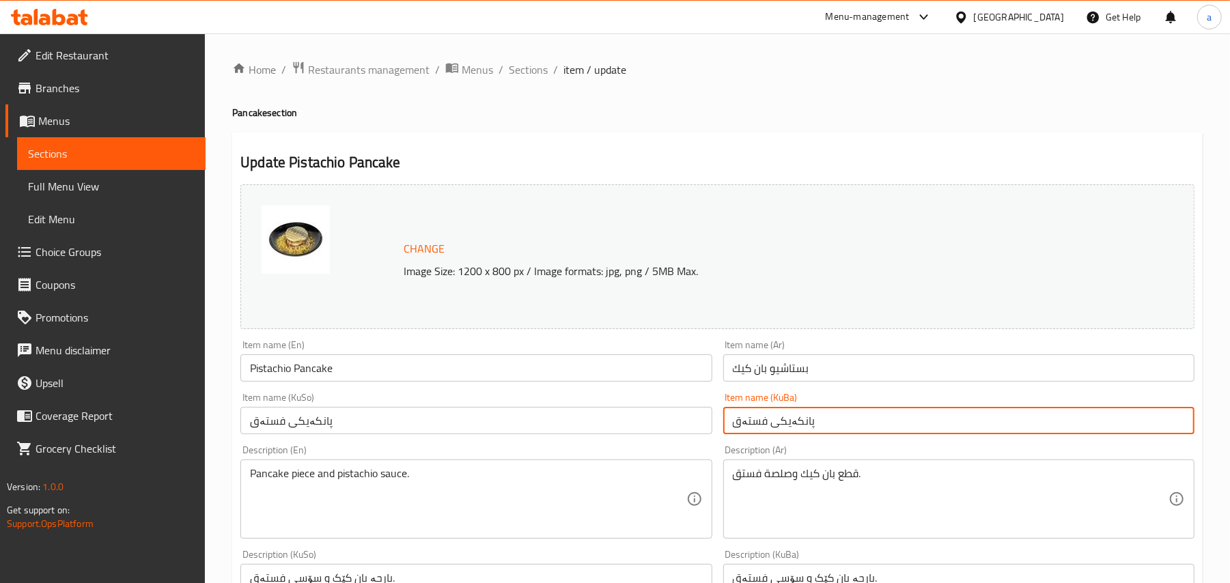
click at [793, 428] on input "پانکەیکی فستەق" at bounding box center [958, 420] width 471 height 27
paste input "text"
type input "پانکێکی فستەق"
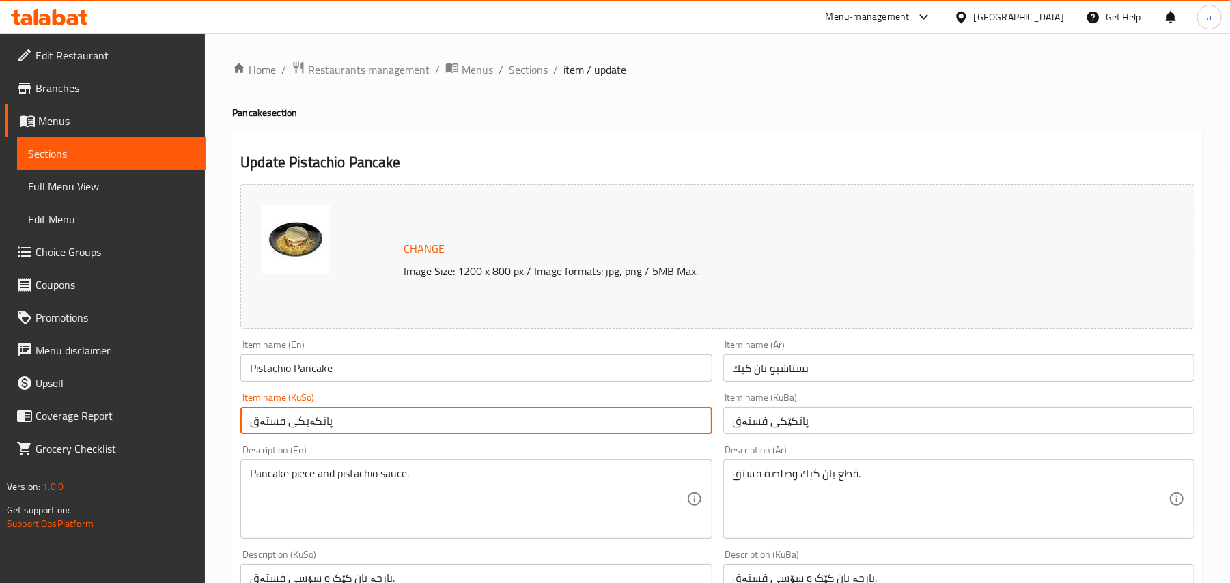
click at [312, 434] on input "پانکەیکی فستەق" at bounding box center [475, 420] width 471 height 27
paste input "text"
type input "پانکێکی فستەق"
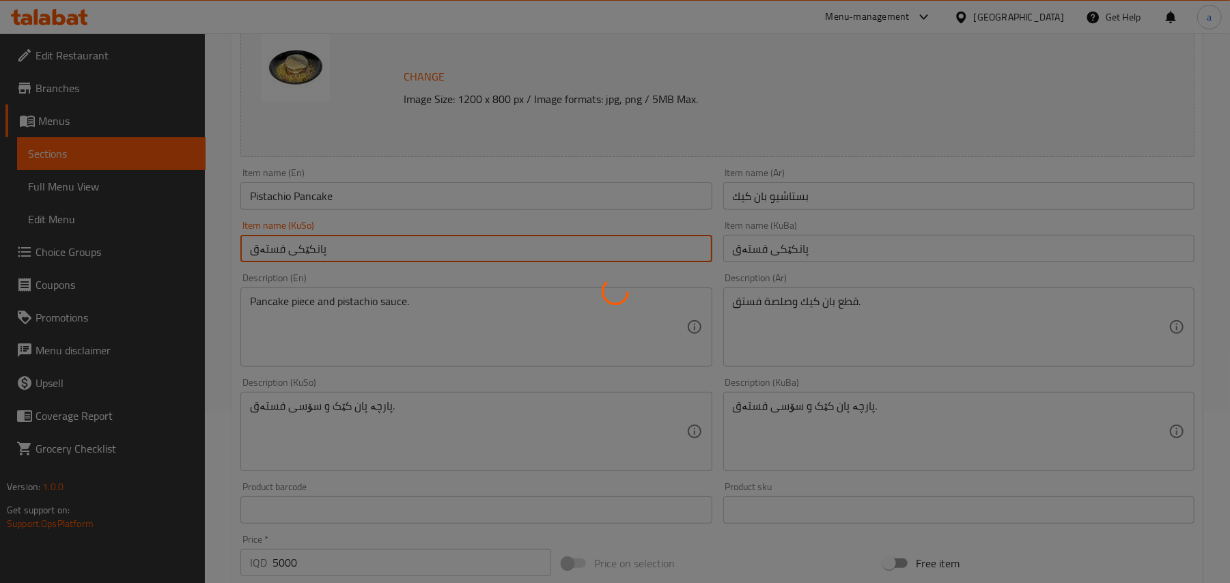
scroll to position [212, 0]
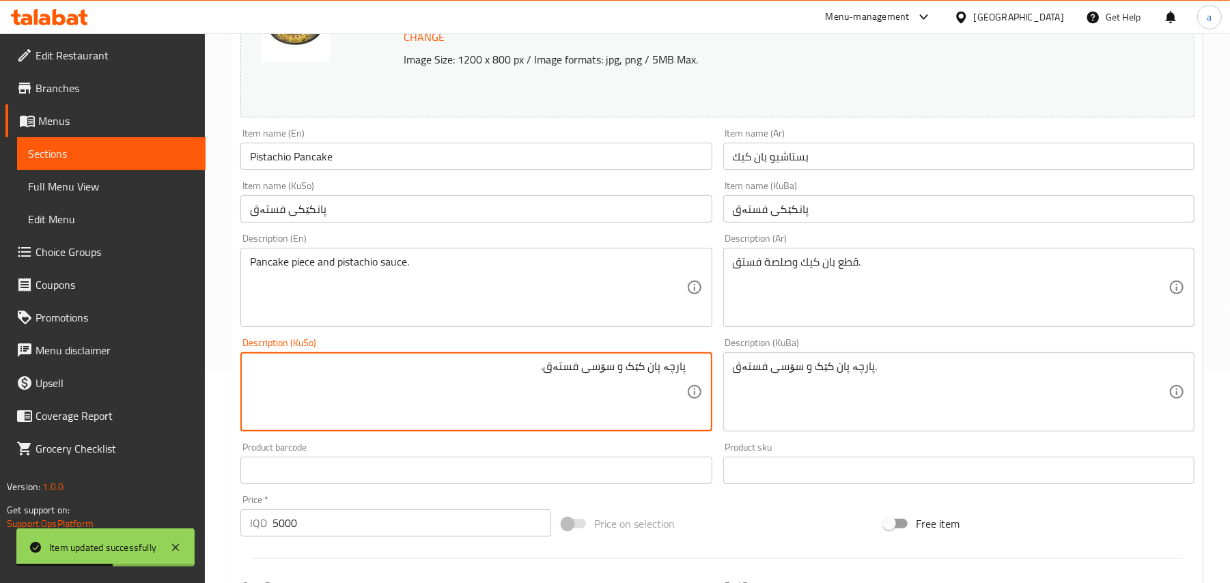
drag, startPoint x: 626, startPoint y: 381, endPoint x: 661, endPoint y: 384, distance: 35.6
click at [661, 384] on textarea "پارچە پان کێک و سۆسی فستەق." at bounding box center [468, 392] width 436 height 65
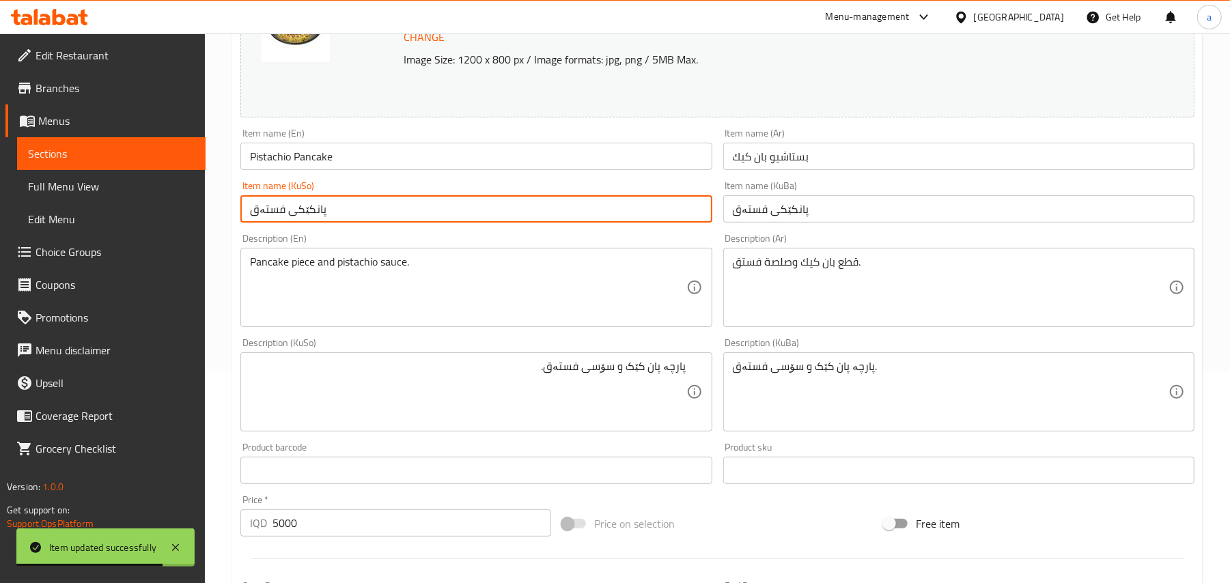
click at [542, 217] on input "پانکێکی فستەق" at bounding box center [475, 208] width 471 height 27
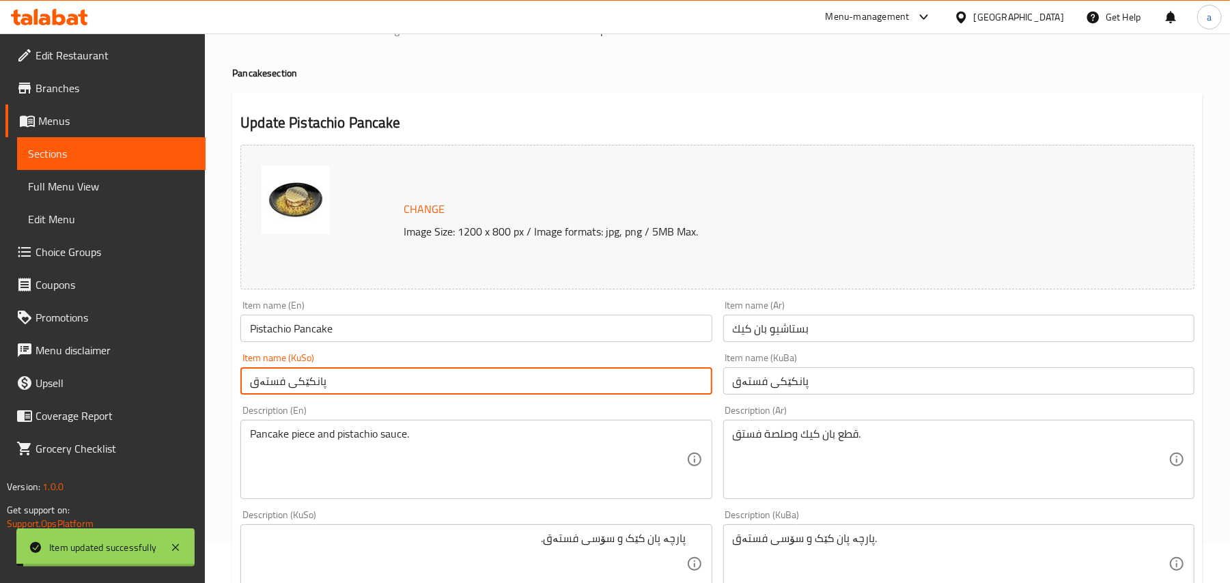
scroll to position [0, 0]
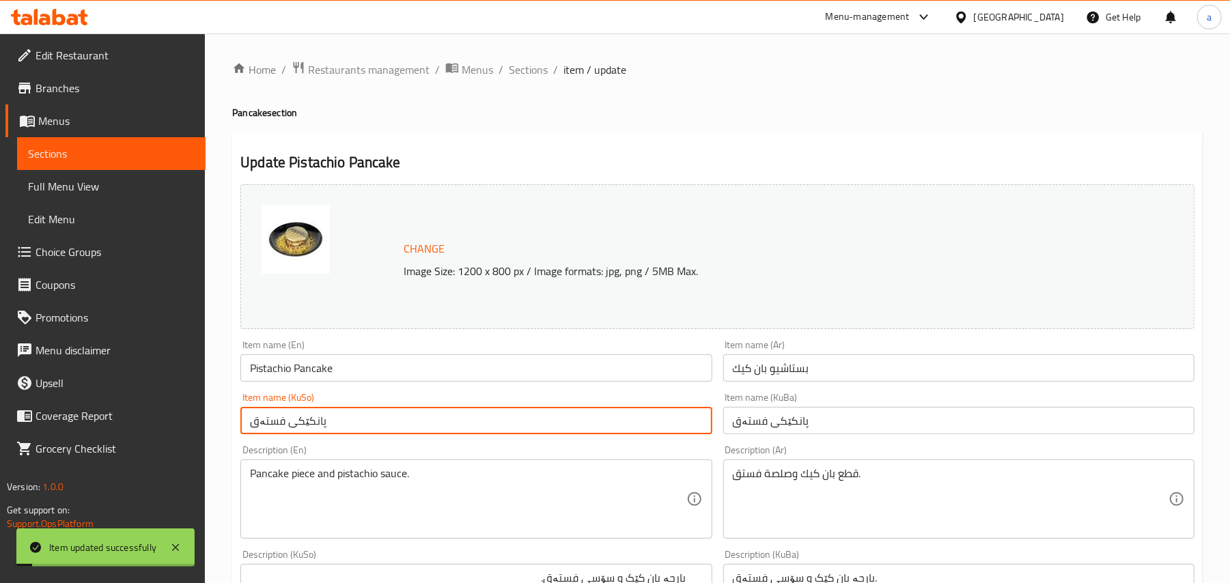
drag, startPoint x: 556, startPoint y: 68, endPoint x: 648, endPoint y: 4, distance: 112.4
click at [548, 67] on span "Sections" at bounding box center [528, 69] width 39 height 16
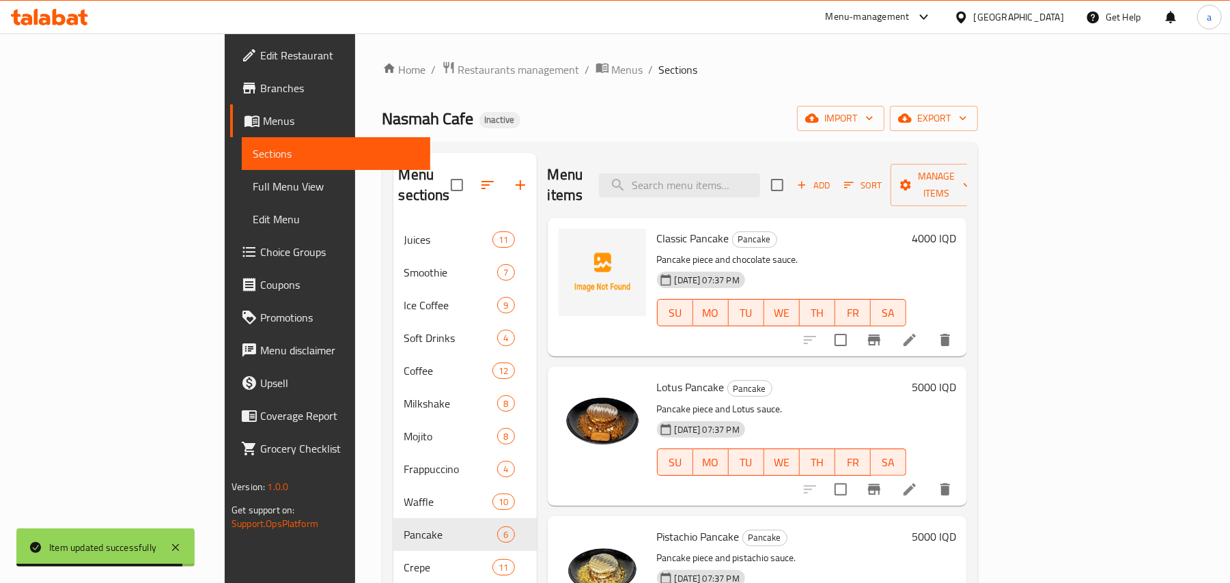
click at [253, 195] on span "Full Menu View" at bounding box center [336, 186] width 167 height 16
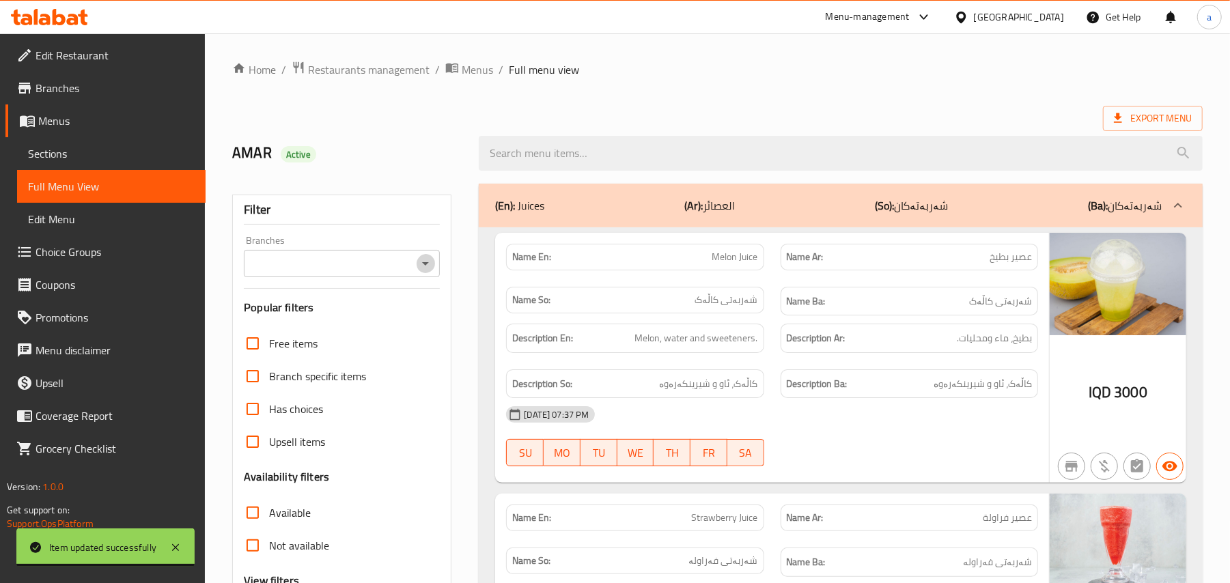
click at [424, 272] on icon "Open" at bounding box center [425, 263] width 16 height 16
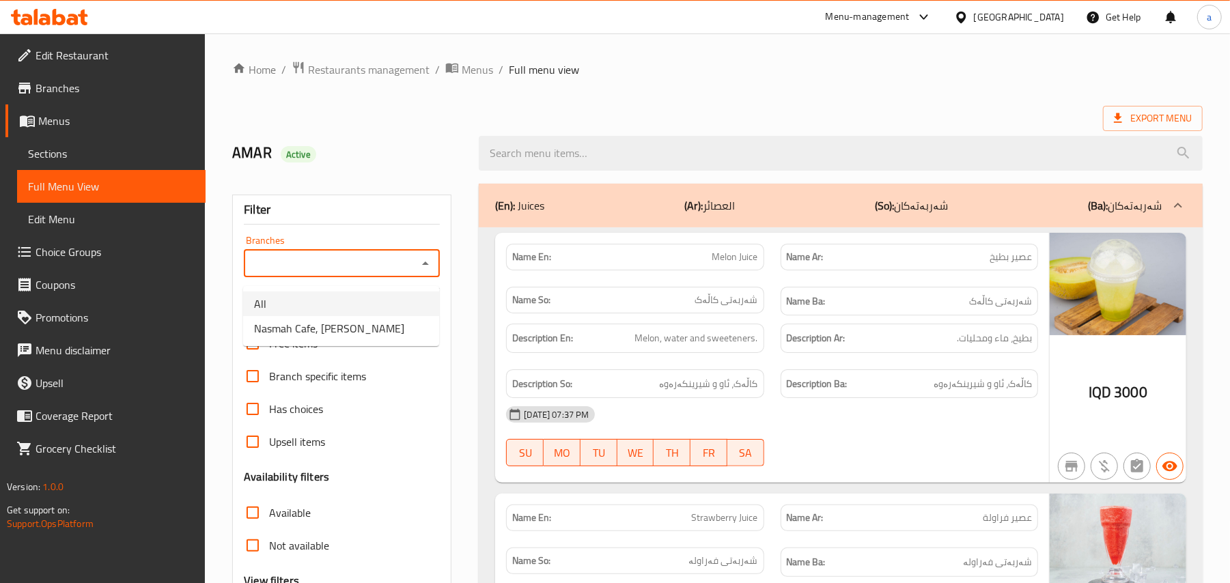
click at [357, 326] on span "Nasmah Cafe, [PERSON_NAME]" at bounding box center [329, 328] width 150 height 16
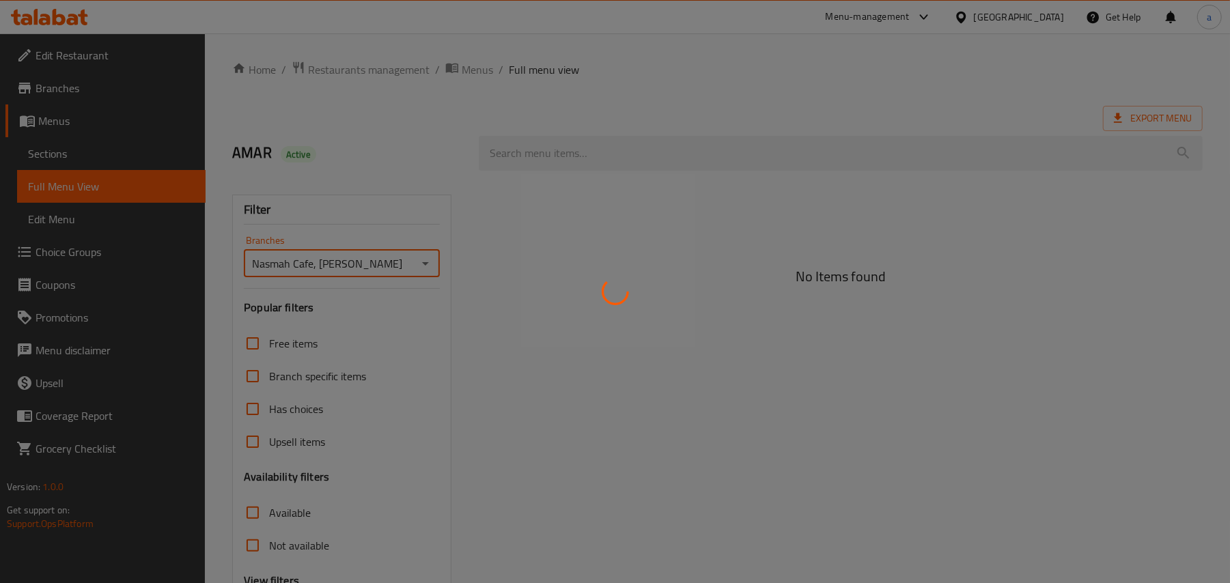
type input "Nasmah Cafe, [PERSON_NAME]"
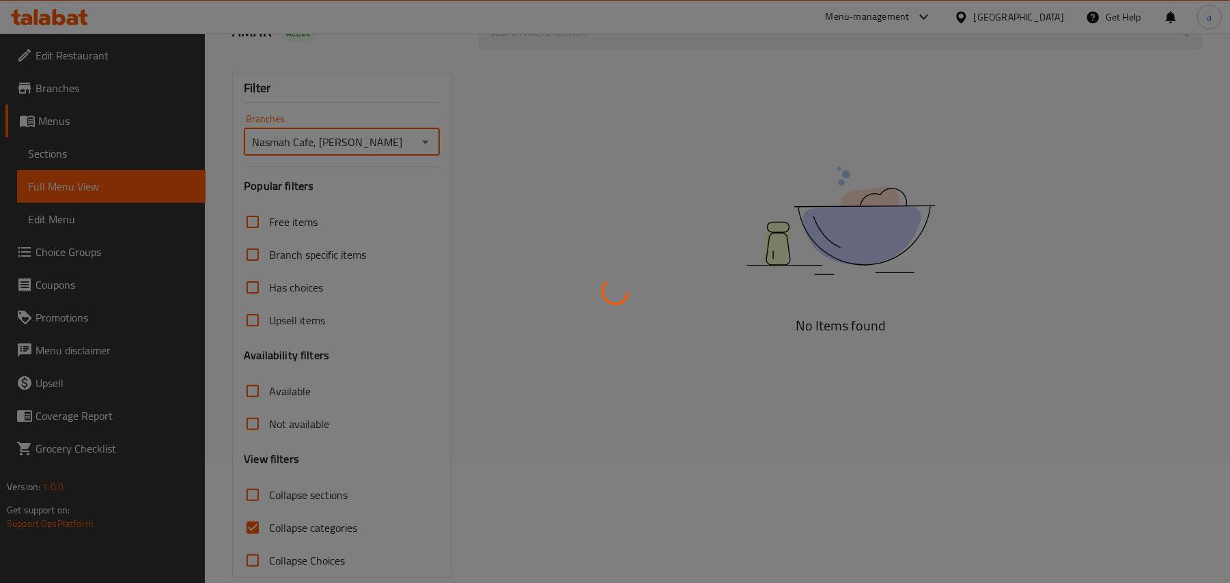
scroll to position [165, 0]
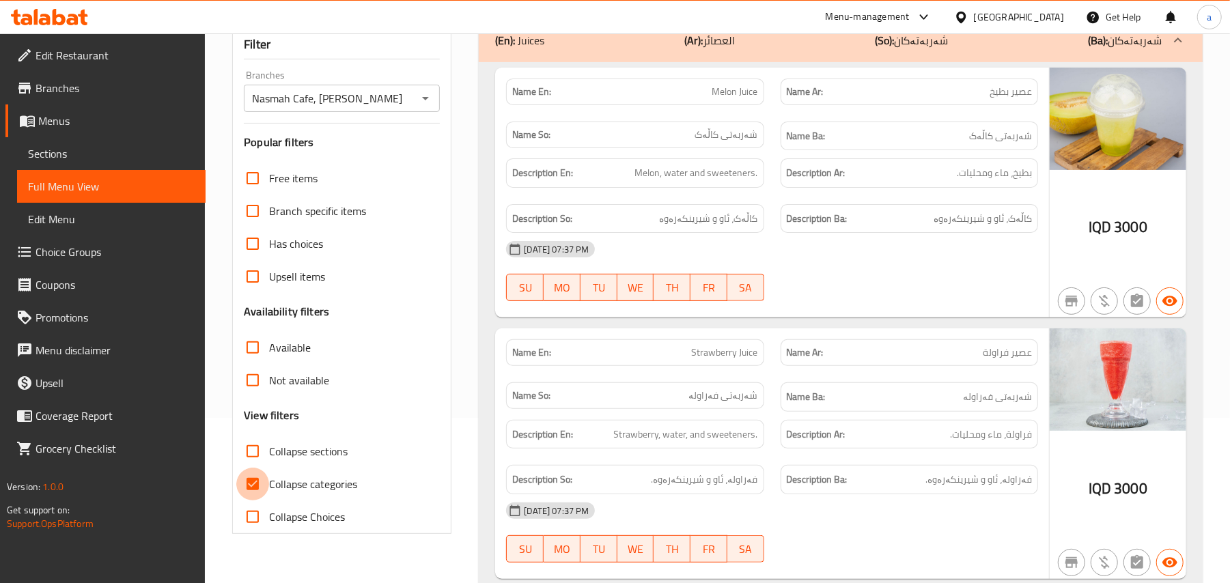
click at [255, 501] on input "Collapse categories" at bounding box center [252, 484] width 33 height 33
checkbox input "false"
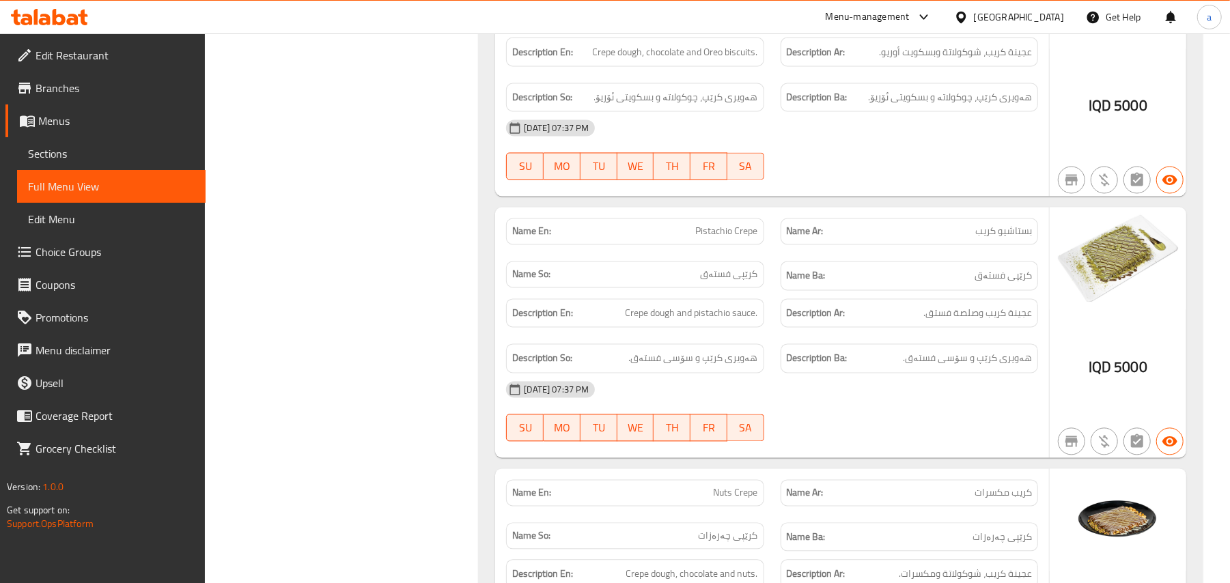
scroll to position [23927, 0]
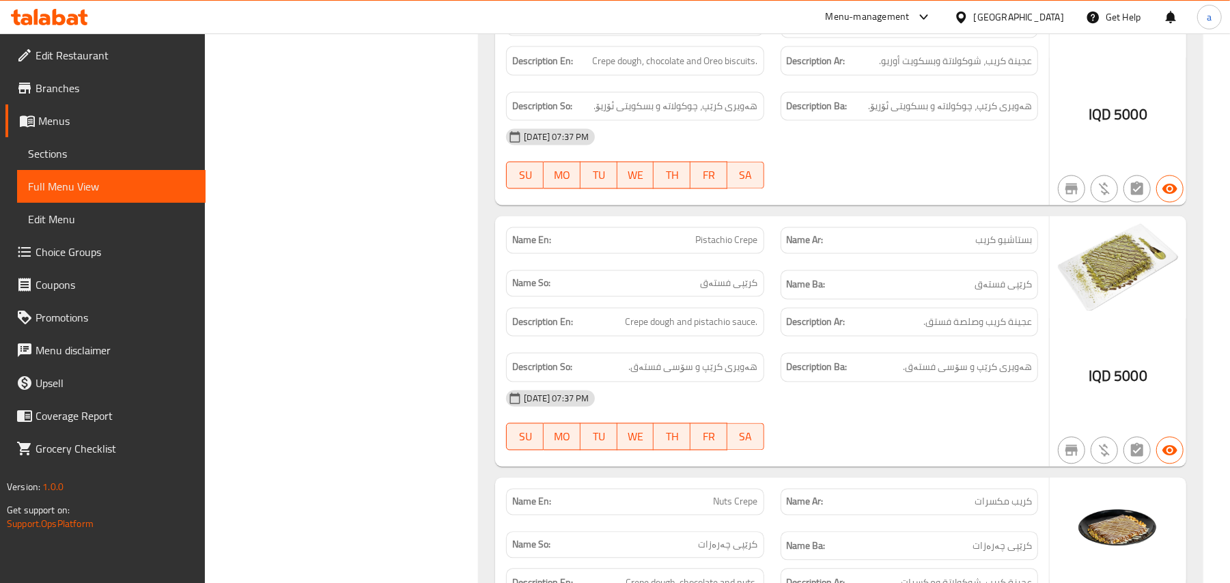
click at [61, 19] on icon at bounding box center [49, 17] width 77 height 16
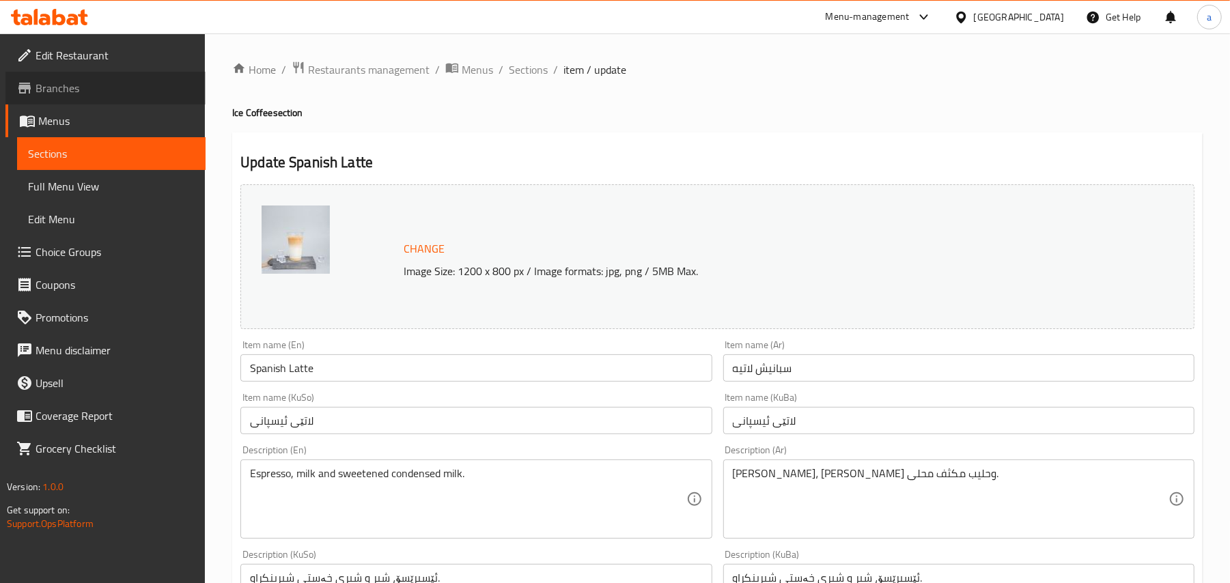
click at [72, 92] on span "Branches" at bounding box center [115, 88] width 159 height 16
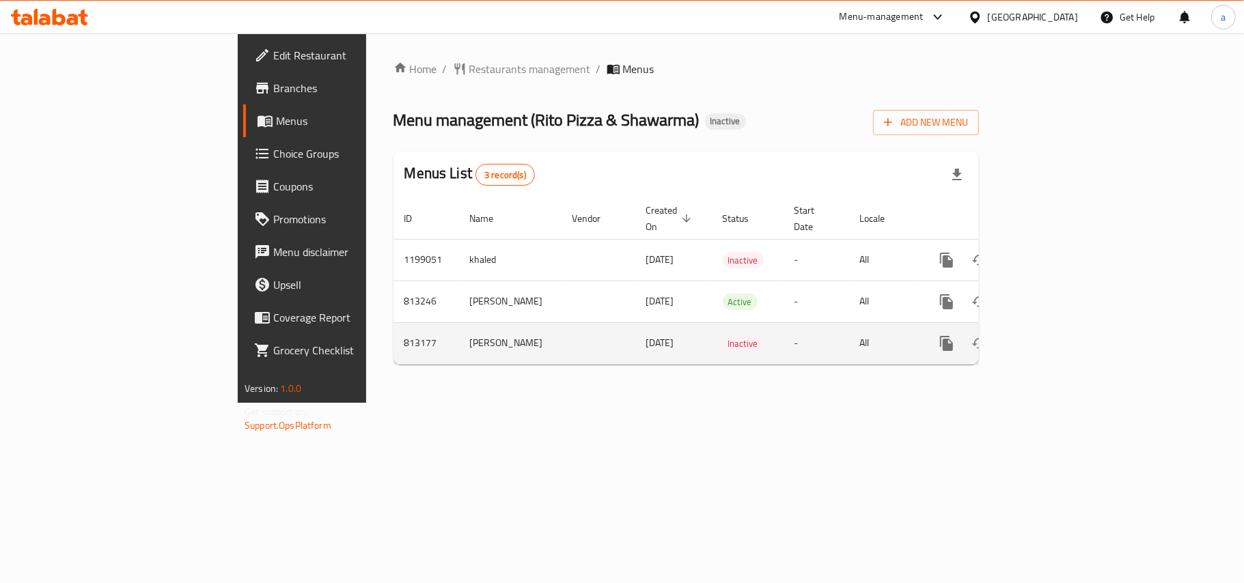
click at [1017, 337] on icon "enhanced table" at bounding box center [1013, 343] width 10 height 12
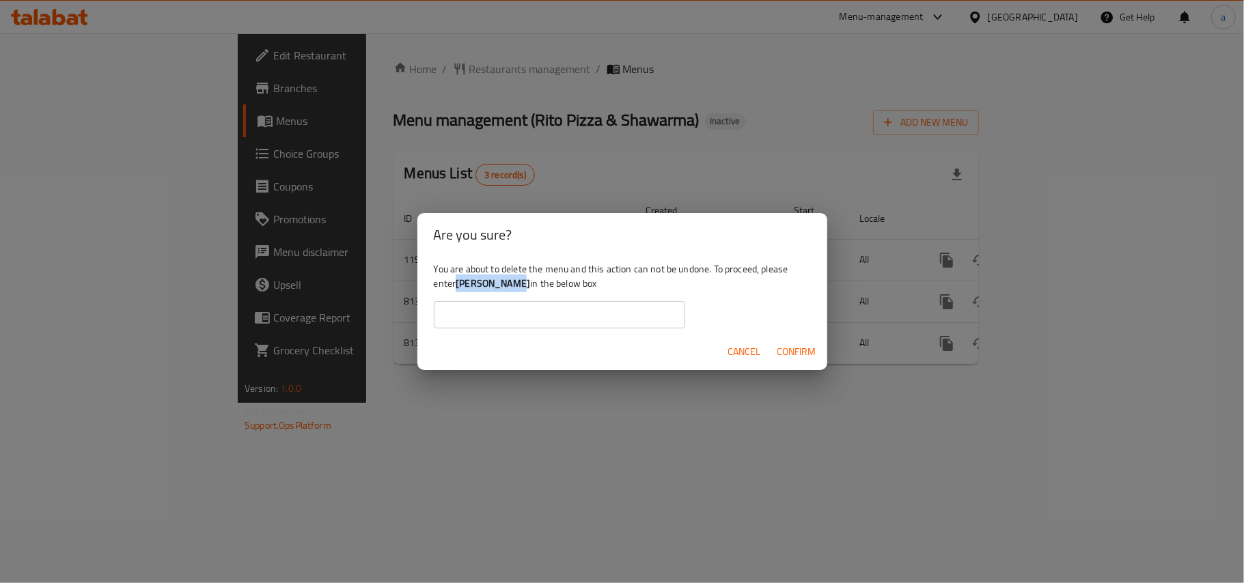
drag, startPoint x: 490, startPoint y: 285, endPoint x: 542, endPoint y: 290, distance: 52.1
click at [530, 290] on b "diyary jamal" at bounding box center [493, 284] width 74 height 18
copy b "diyary jamal"
click at [531, 313] on input "text" at bounding box center [559, 314] width 251 height 27
paste input "diyary jamal"
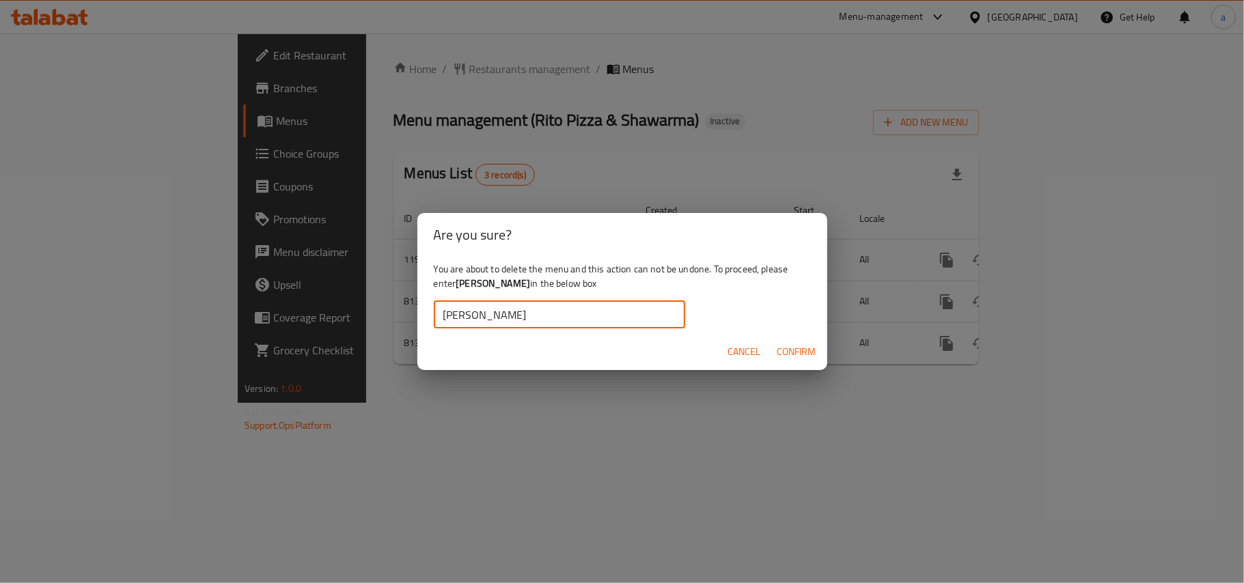
type input "diyary jamal"
drag, startPoint x: 783, startPoint y: 348, endPoint x: 764, endPoint y: 345, distance: 19.4
click at [784, 348] on span "Confirm" at bounding box center [796, 352] width 39 height 17
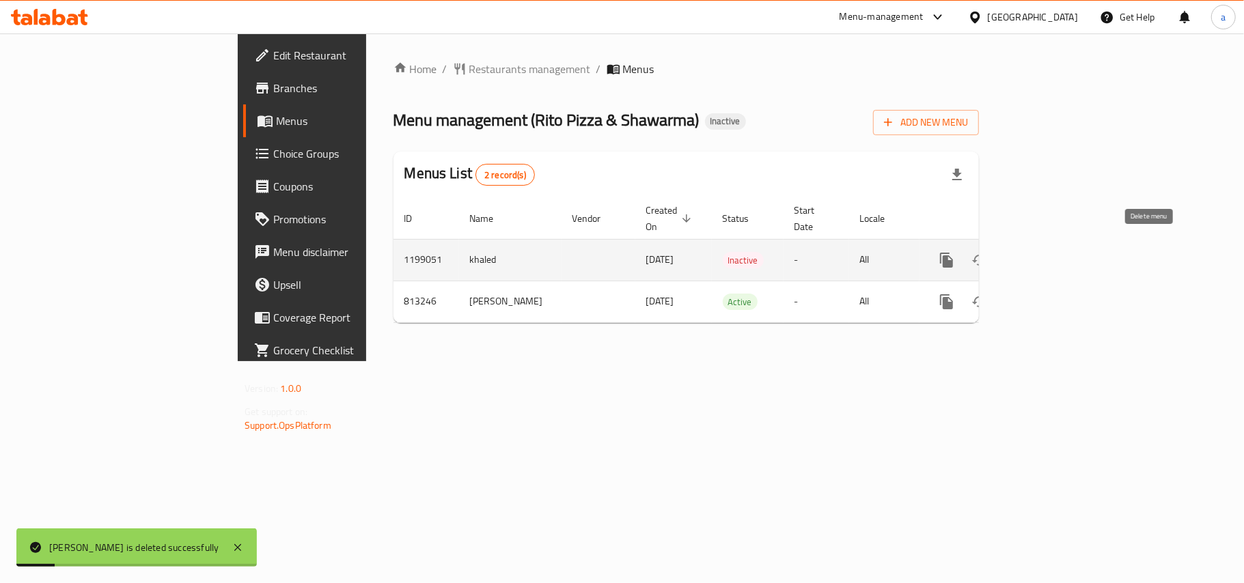
click at [1017, 254] on icon "enhanced table" at bounding box center [1013, 260] width 10 height 12
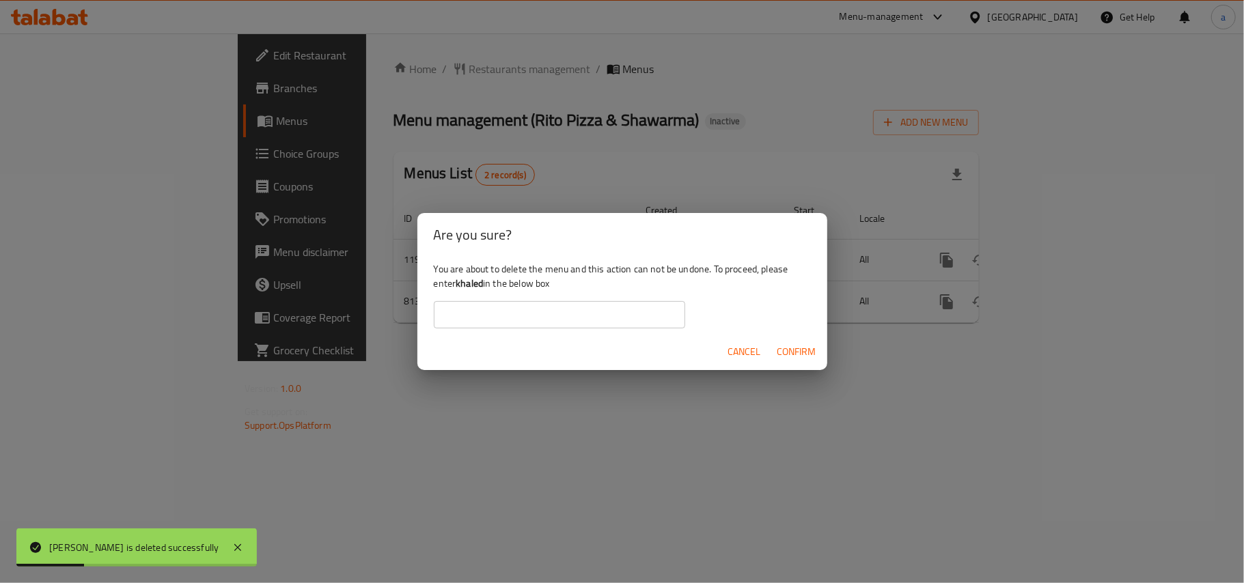
click at [483, 282] on b "khaled" at bounding box center [469, 284] width 27 height 18
copy div "khaled"
drag, startPoint x: 475, startPoint y: 309, endPoint x: 479, endPoint y: 316, distance: 7.0
click at [475, 309] on input "text" at bounding box center [559, 314] width 251 height 27
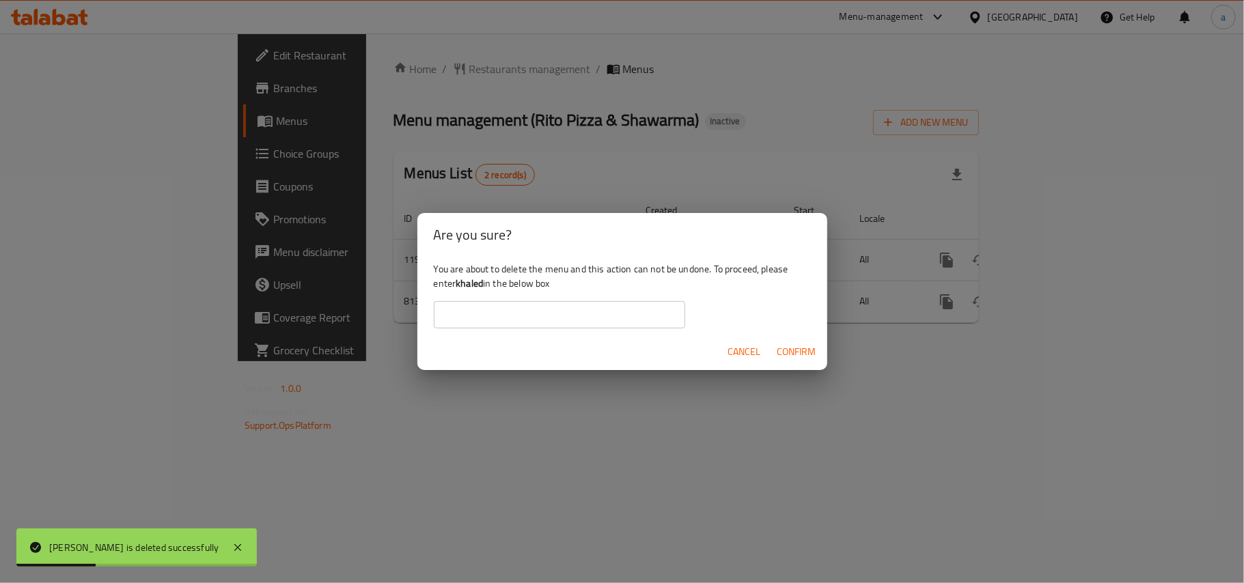
paste input "khaled"
click at [783, 348] on span "Confirm" at bounding box center [796, 352] width 39 height 17
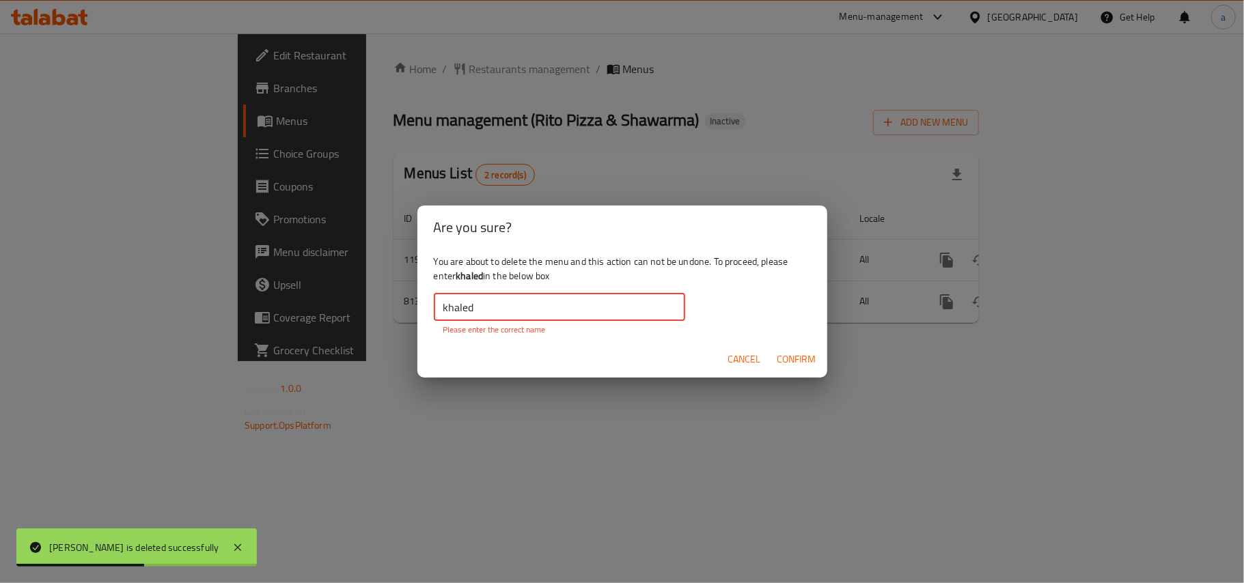
click at [447, 309] on input "khaled" at bounding box center [559, 307] width 251 height 27
click at [443, 314] on input "khaled" at bounding box center [559, 307] width 251 height 27
click at [503, 313] on input "khaled" at bounding box center [559, 307] width 251 height 27
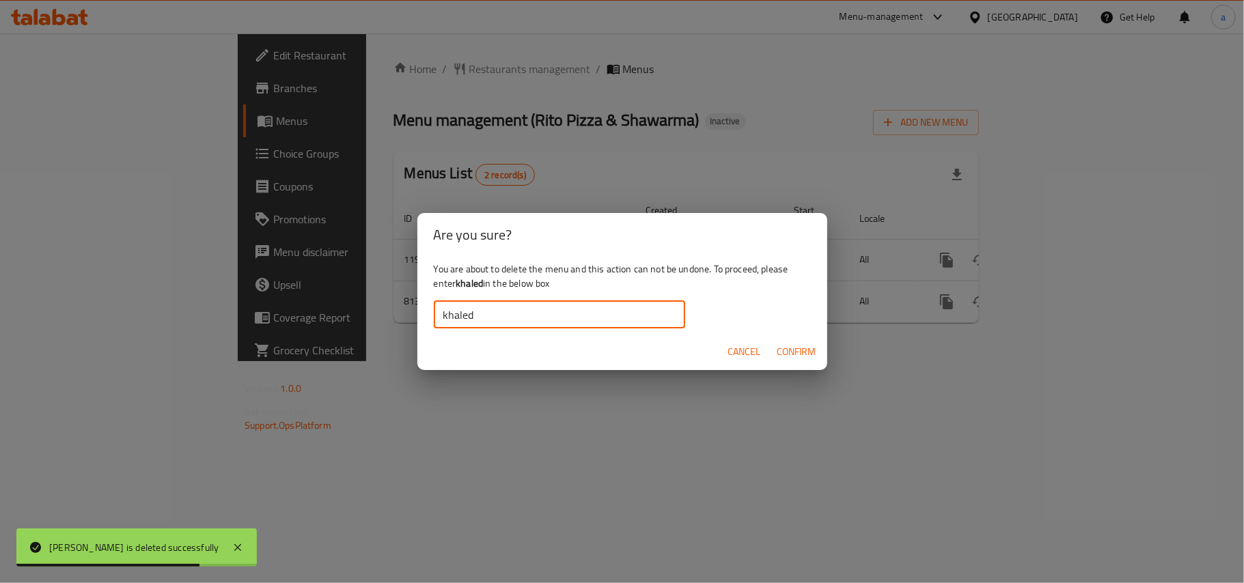
type input "khaled"
click at [792, 354] on span "Confirm" at bounding box center [796, 352] width 39 height 17
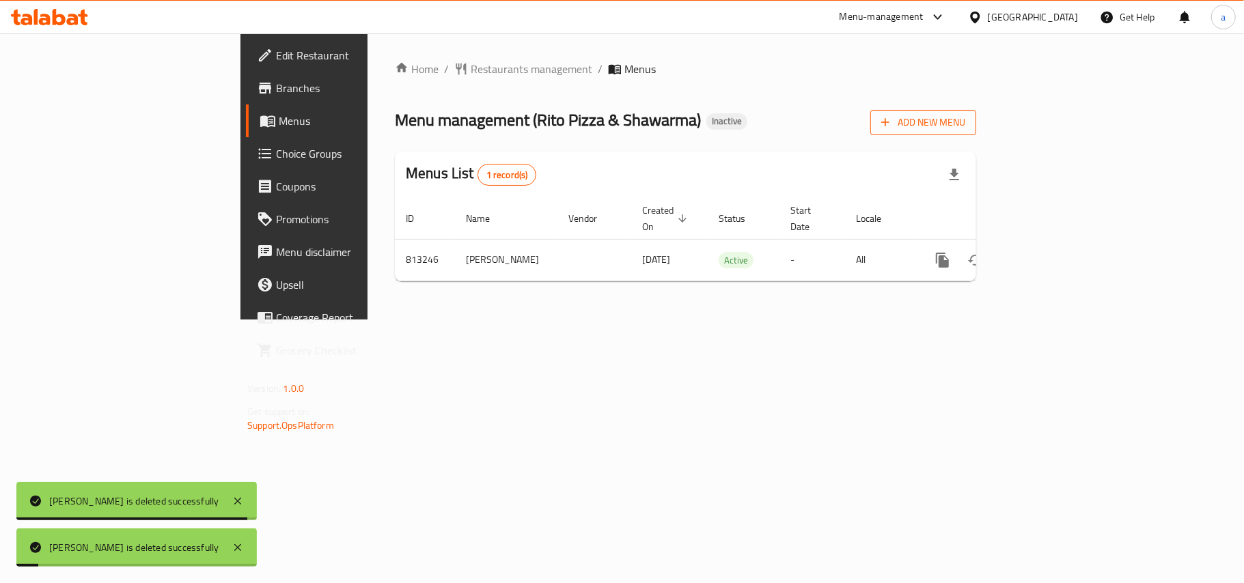
click at [965, 131] on span "Add New Menu" at bounding box center [923, 122] width 84 height 17
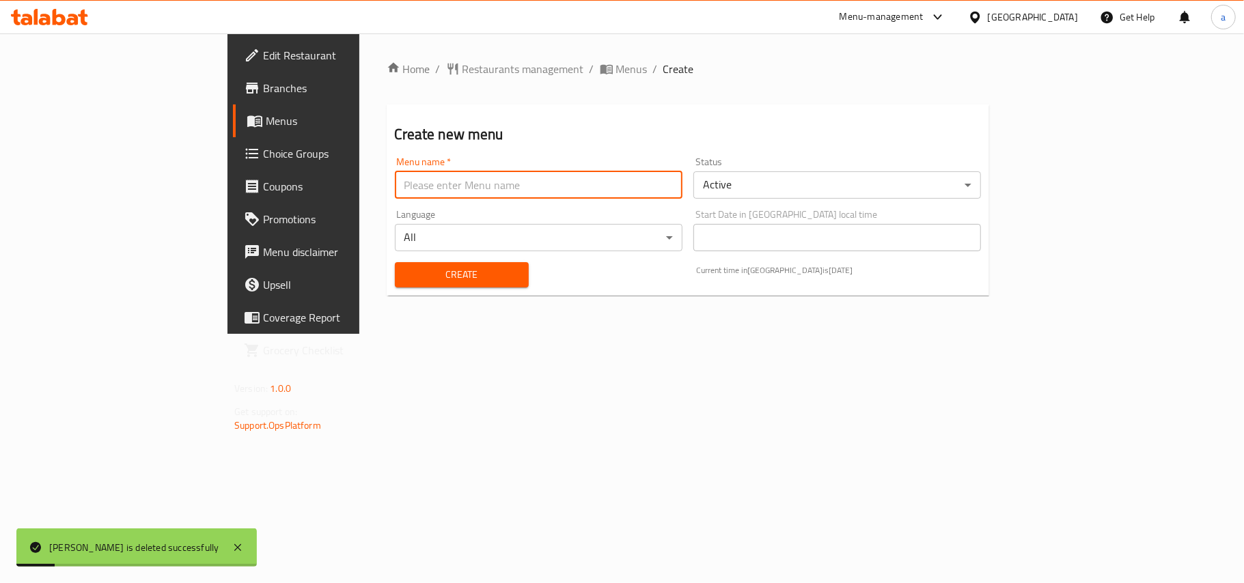
click at [512, 189] on input "text" at bounding box center [539, 184] width 288 height 27
type input "AMAR"
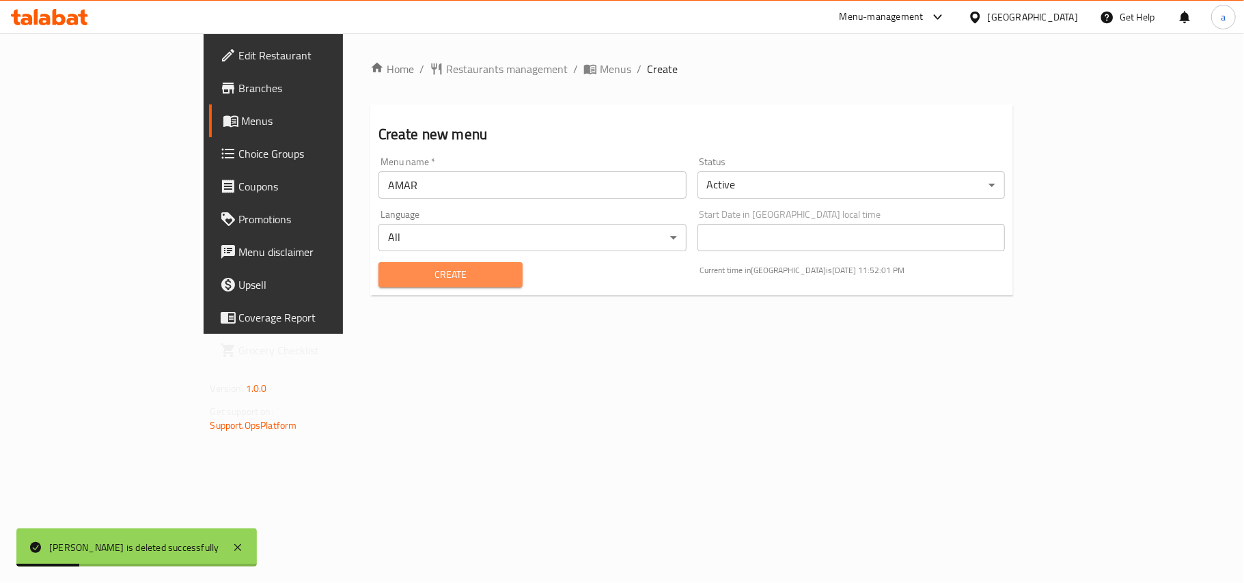
click at [389, 280] on span "Create" at bounding box center [450, 274] width 122 height 17
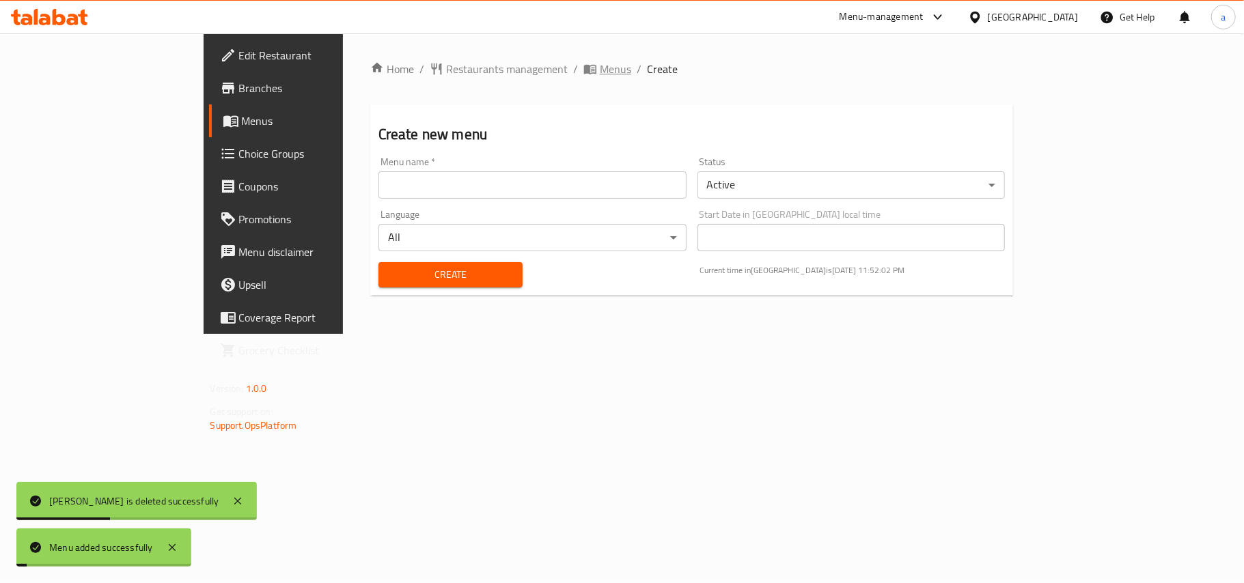
click at [600, 77] on span "Menus" at bounding box center [615, 69] width 31 height 16
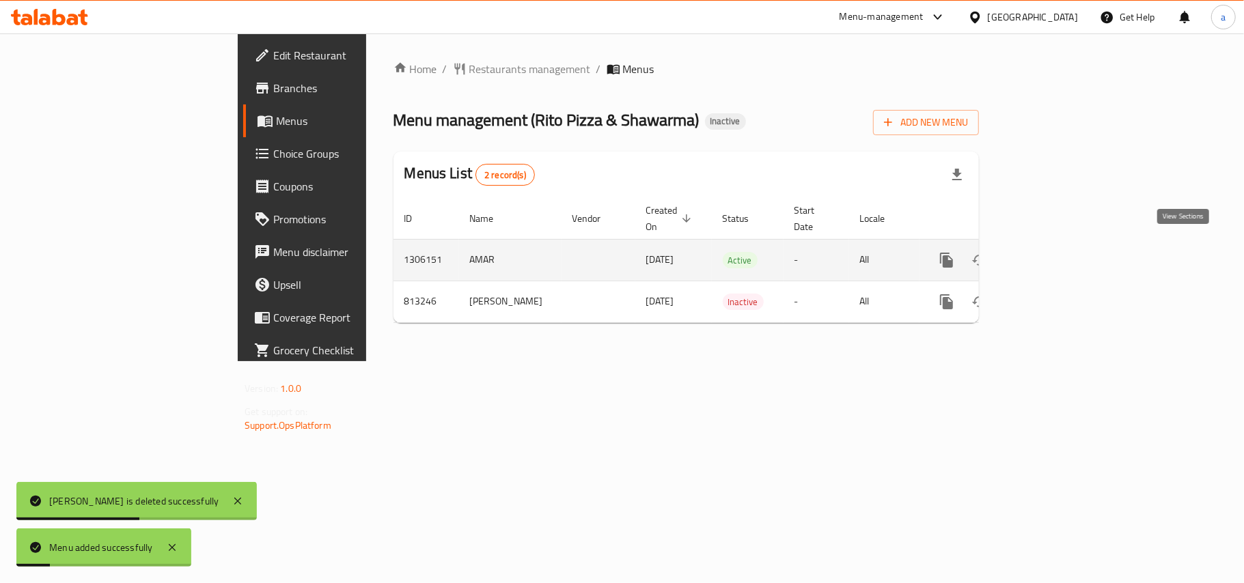
click at [1053, 252] on icon "enhanced table" at bounding box center [1045, 260] width 16 height 16
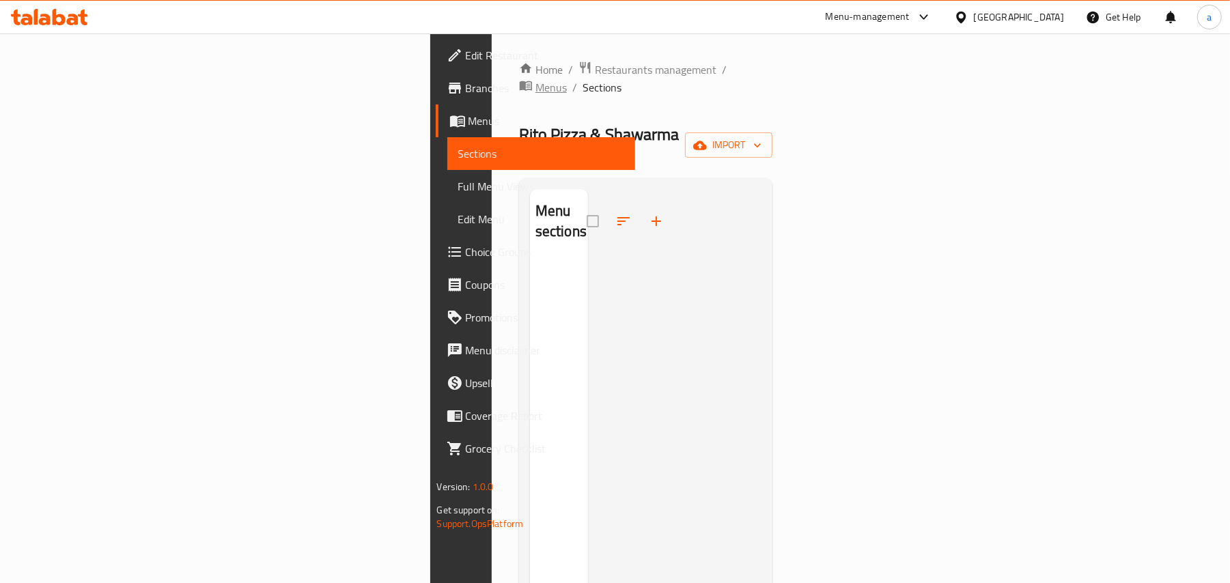
click at [536, 79] on span "Menus" at bounding box center [551, 87] width 31 height 16
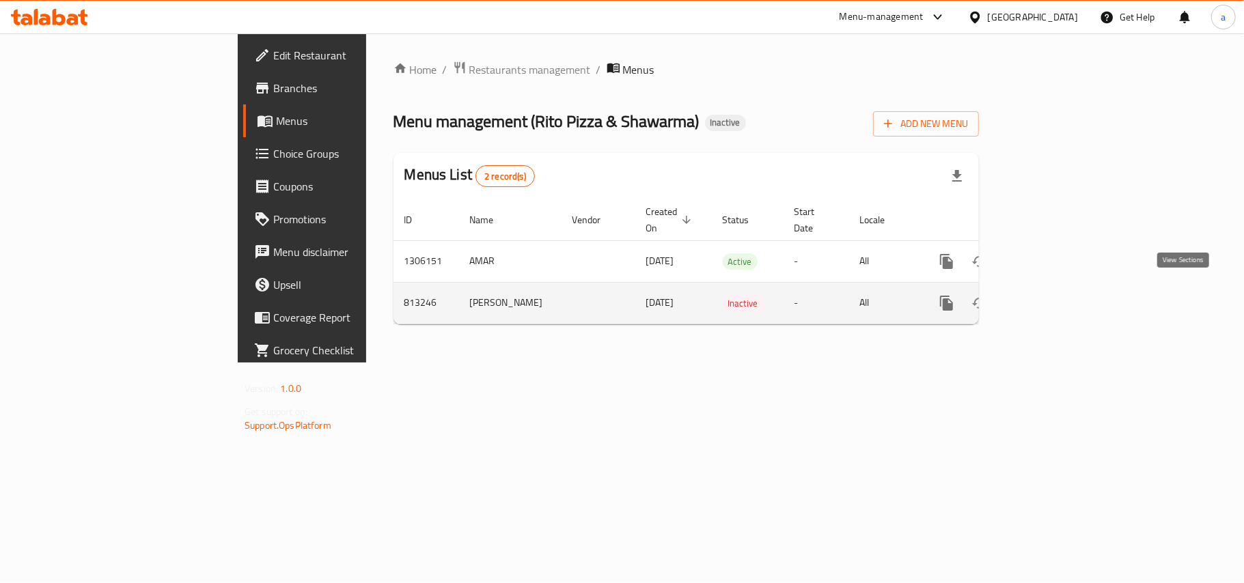
click at [1053, 295] on icon "enhanced table" at bounding box center [1045, 303] width 16 height 16
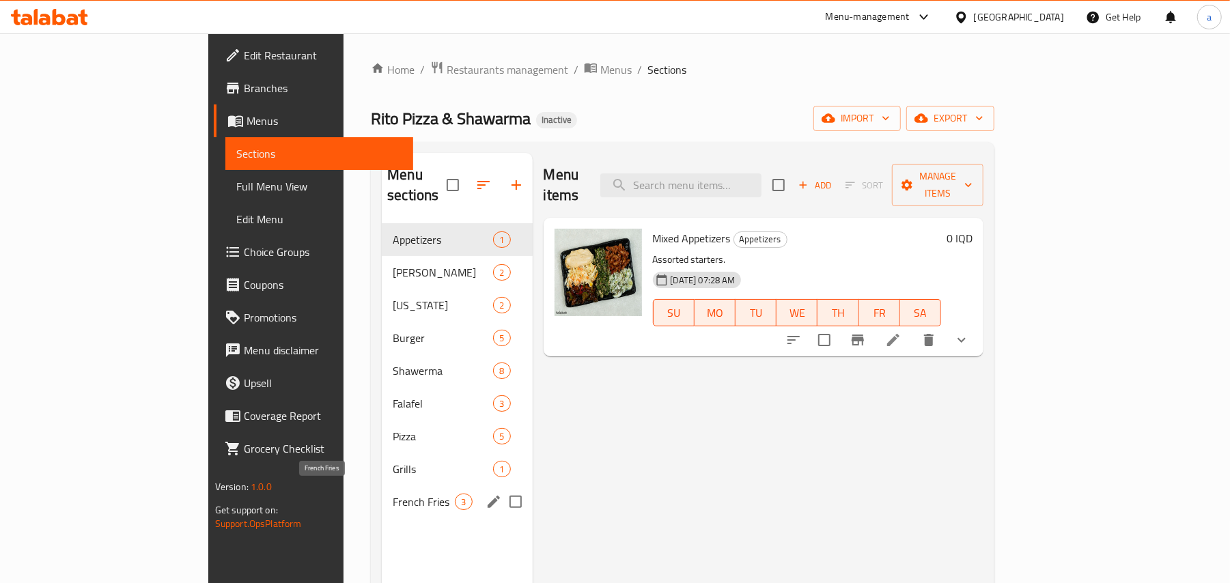
click at [393, 503] on span "French Fries" at bounding box center [424, 502] width 62 height 16
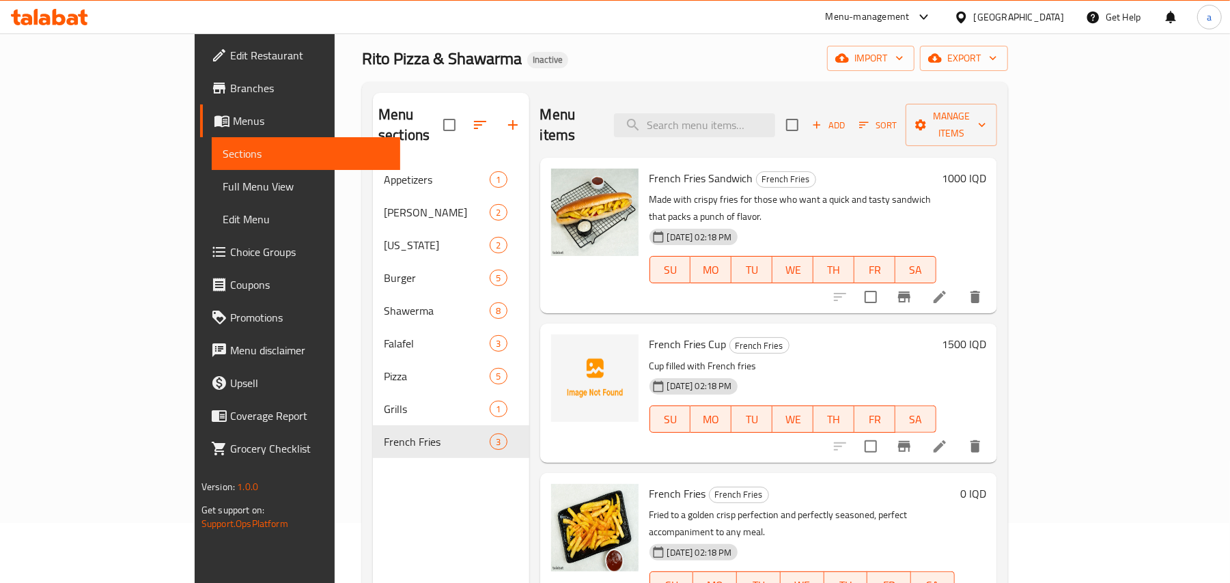
scroll to position [193, 0]
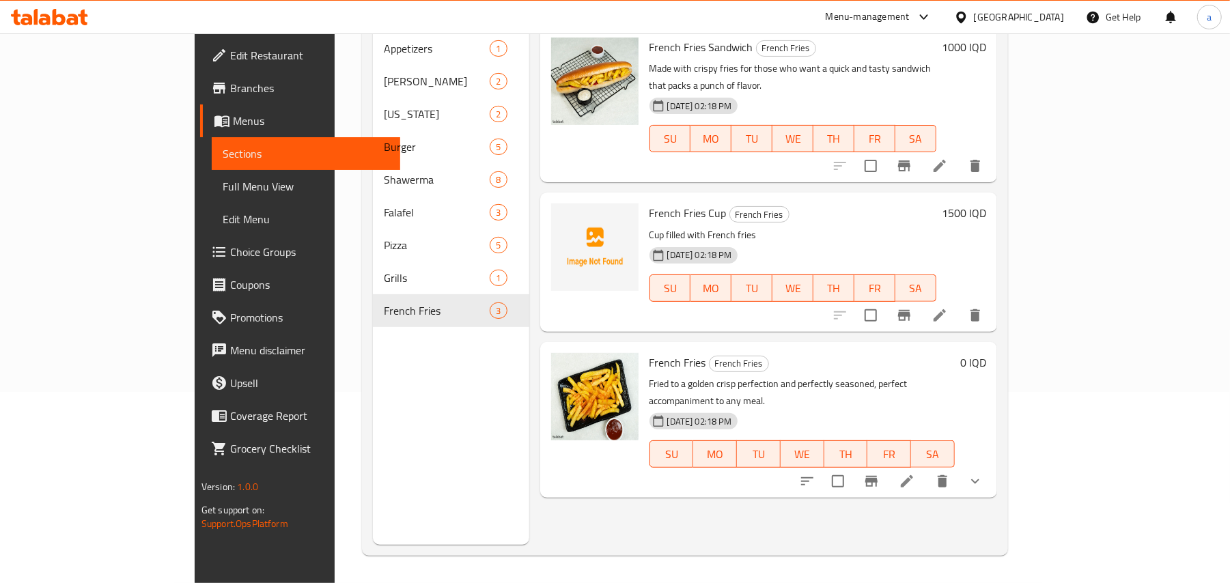
click at [992, 465] on button "show more" at bounding box center [975, 481] width 33 height 33
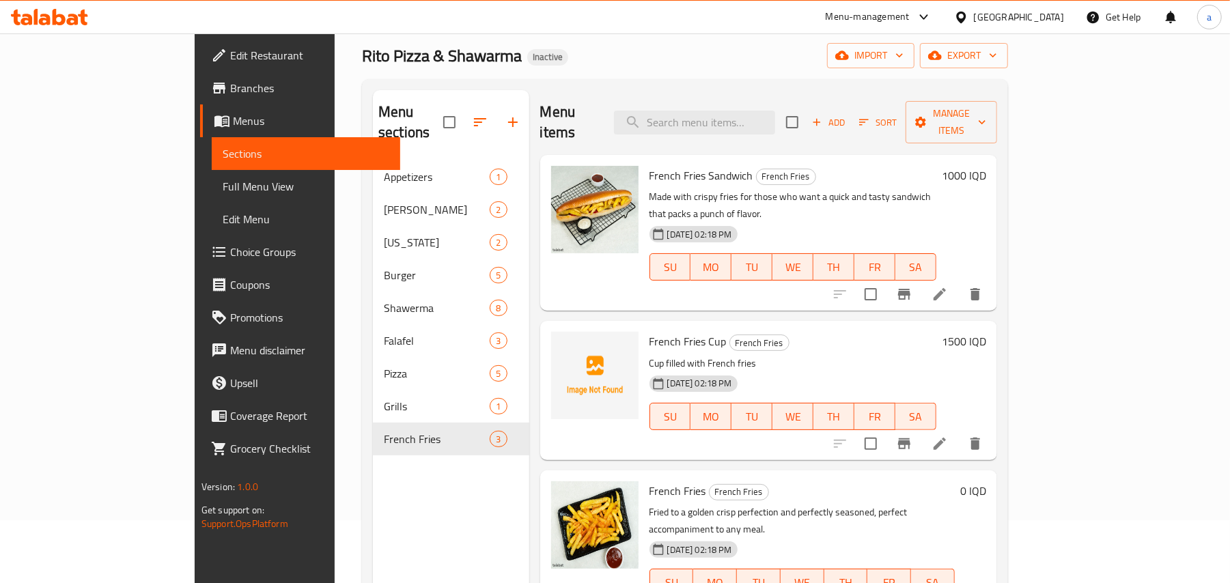
scroll to position [0, 0]
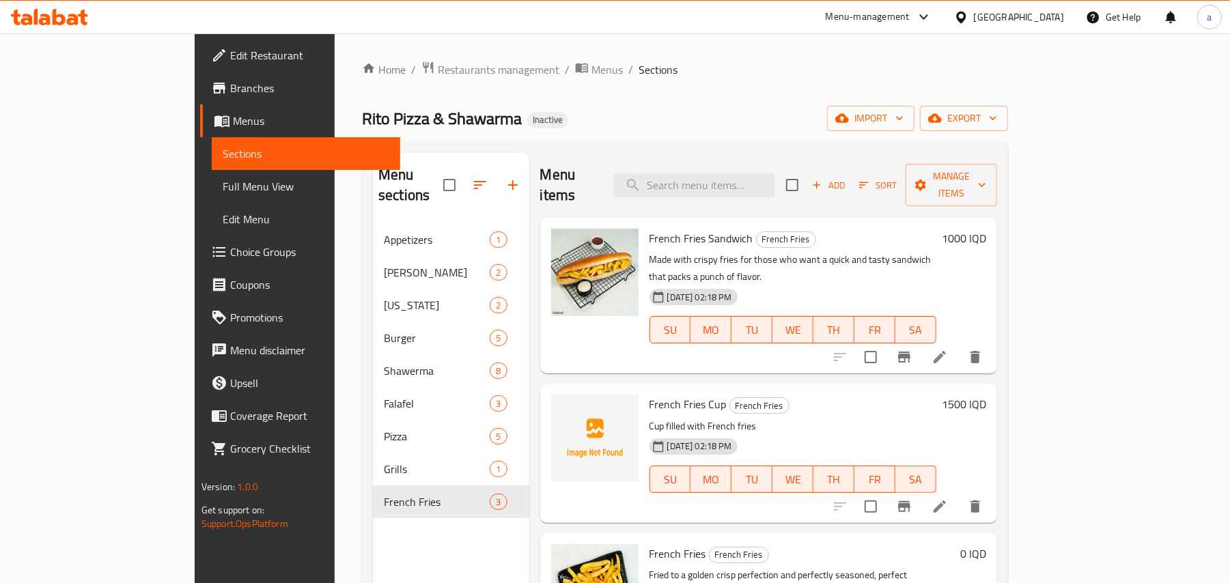
click at [493, 53] on div "Home / Restaurants management / Menus / Sections Rito Pizza & Shawarma Inactive…" at bounding box center [685, 403] width 701 height 741
click at [498, 83] on div "Home / Restaurants management / Menus / Sections Rito Pizza & Shawarma Inactive…" at bounding box center [685, 404] width 646 height 687
click at [592, 78] on span "Menus" at bounding box center [607, 69] width 31 height 16
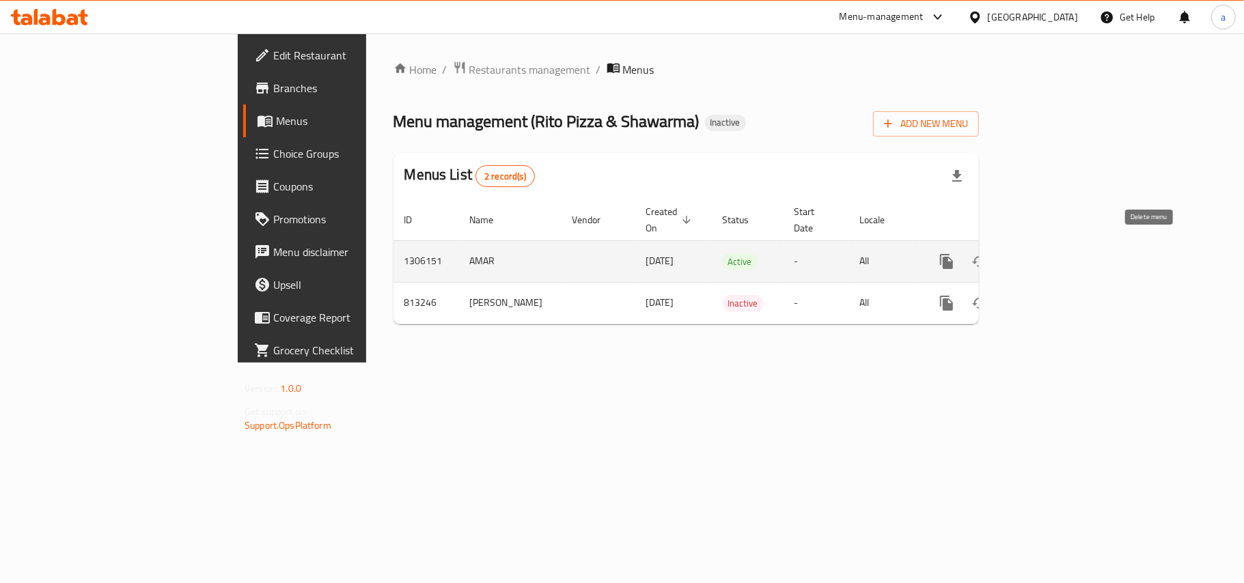
click at [1017, 255] on icon "enhanced table" at bounding box center [1013, 261] width 10 height 12
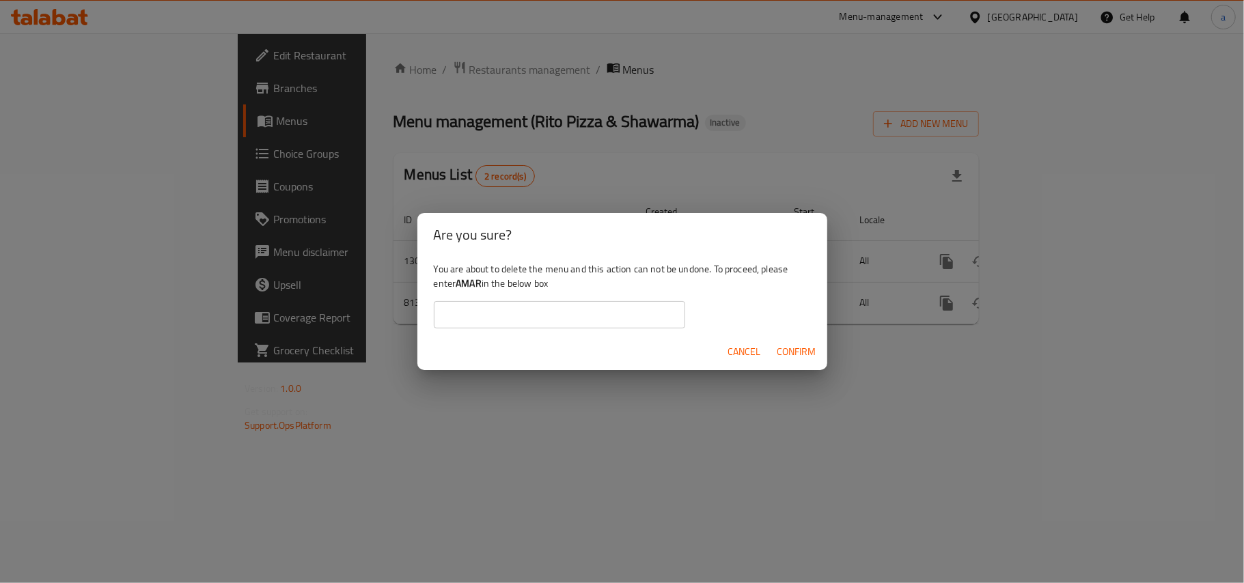
click at [482, 285] on b "AMAR" at bounding box center [469, 284] width 26 height 18
copy div "AMAR"
click at [495, 305] on input "text" at bounding box center [559, 314] width 251 height 27
paste input "AMAR"
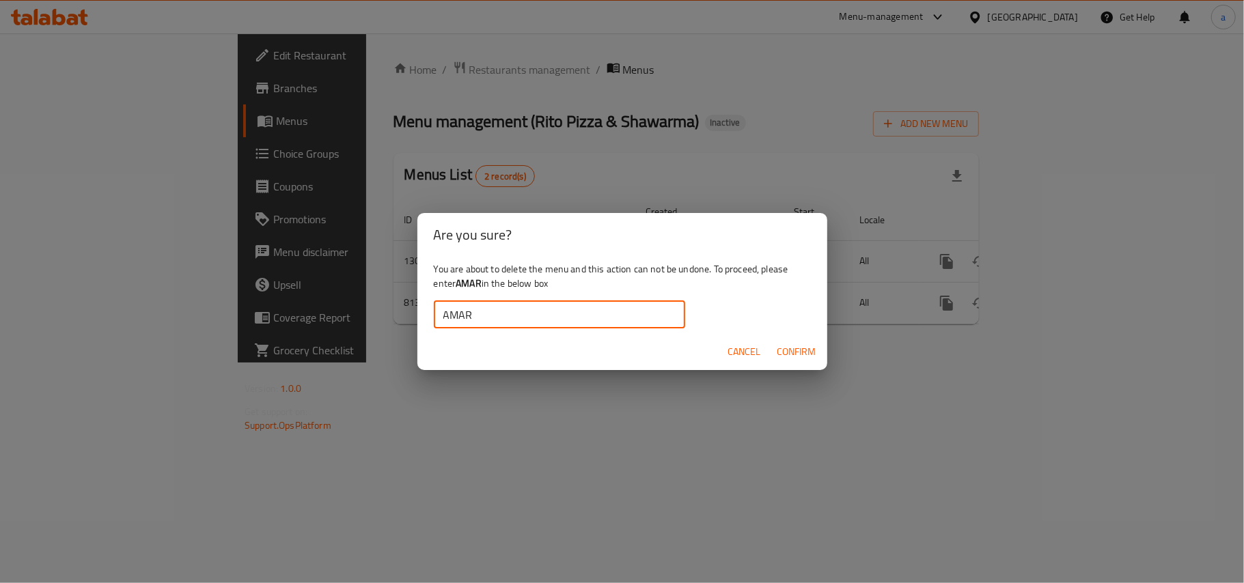
type input "AMAR"
click at [784, 339] on div "Cancel Confirm" at bounding box center [622, 352] width 410 height 36
click at [790, 346] on span "Confirm" at bounding box center [796, 352] width 39 height 17
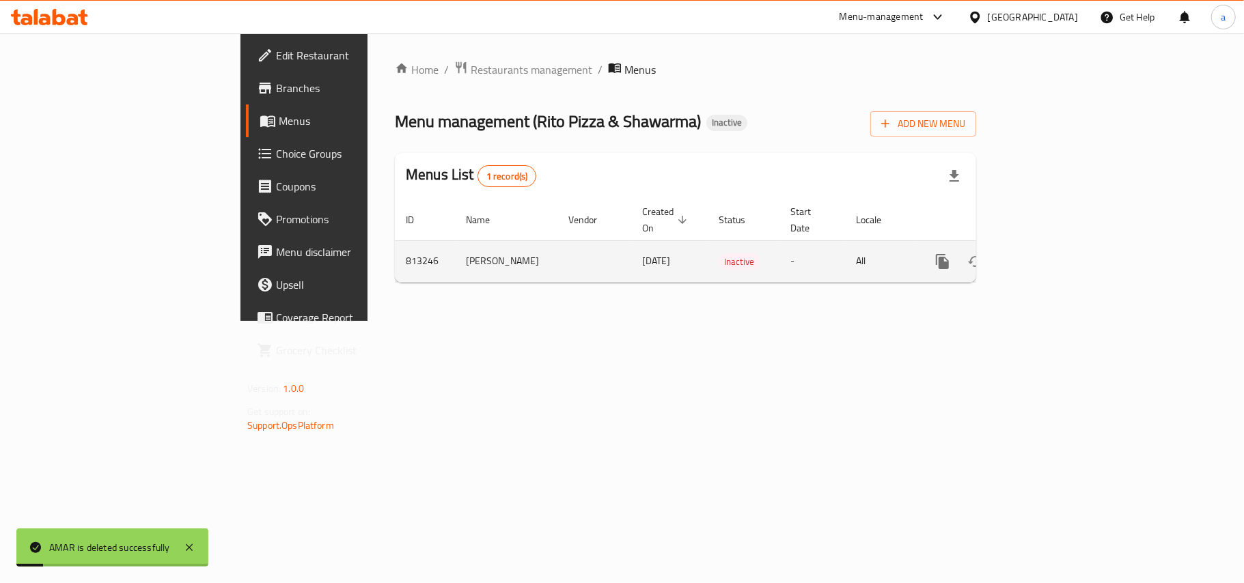
click at [984, 253] on icon "enhanced table" at bounding box center [975, 261] width 16 height 16
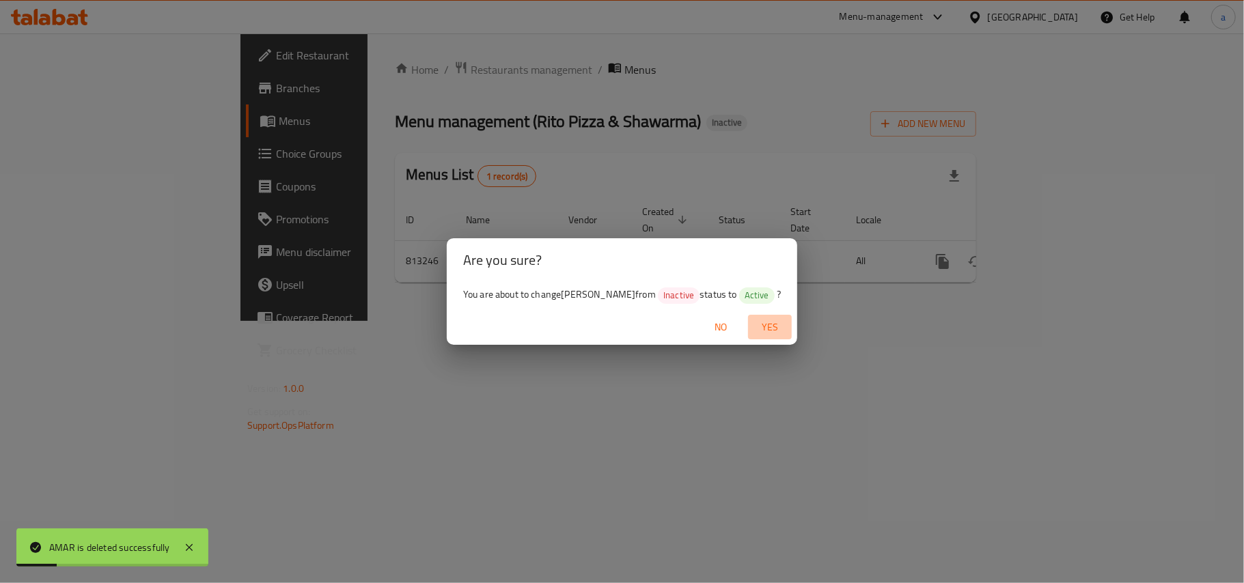
click at [788, 325] on button "Yes" at bounding box center [770, 327] width 44 height 25
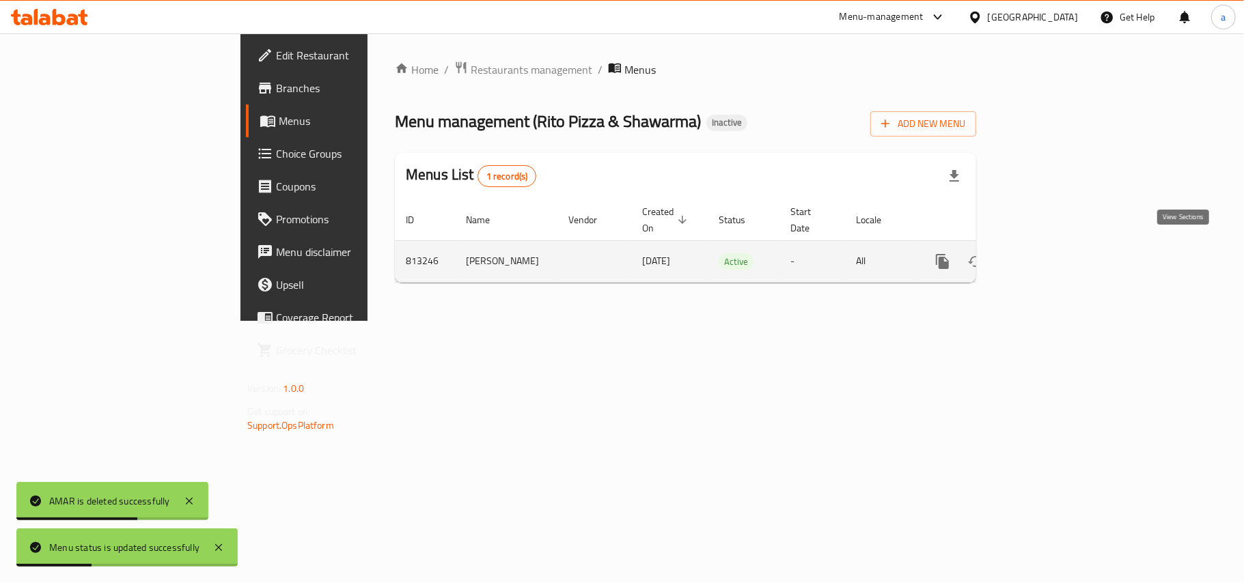
click at [1057, 257] on link "enhanced table" at bounding box center [1041, 261] width 33 height 33
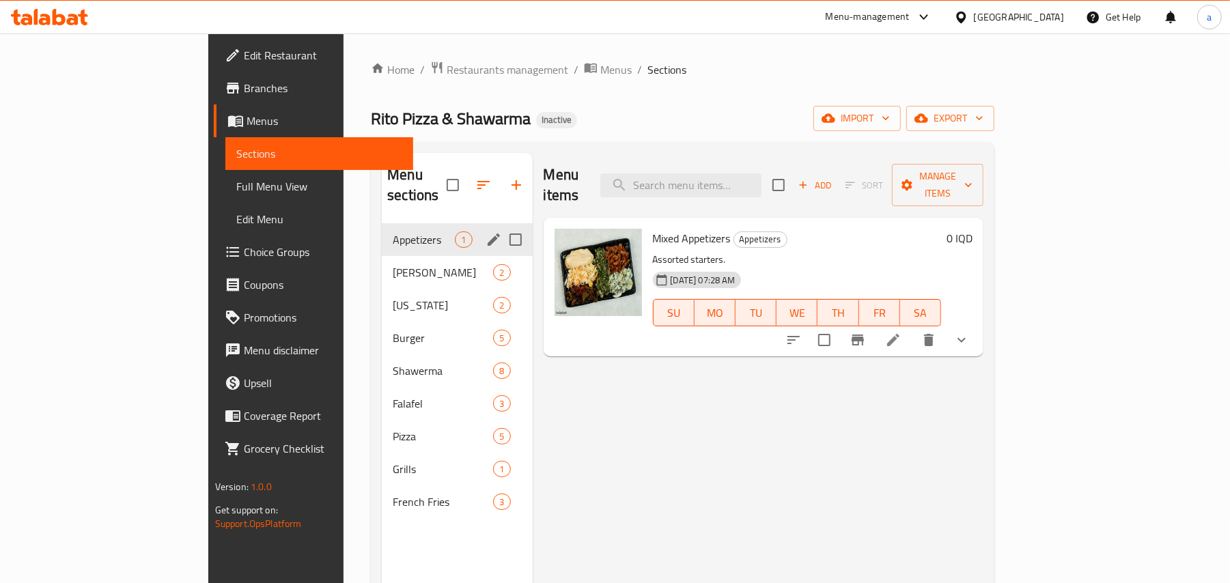
click at [501, 225] on input "Menu sections" at bounding box center [515, 239] width 29 height 29
checkbox input "true"
click at [467, 179] on icon "button" at bounding box center [475, 185] width 16 height 16
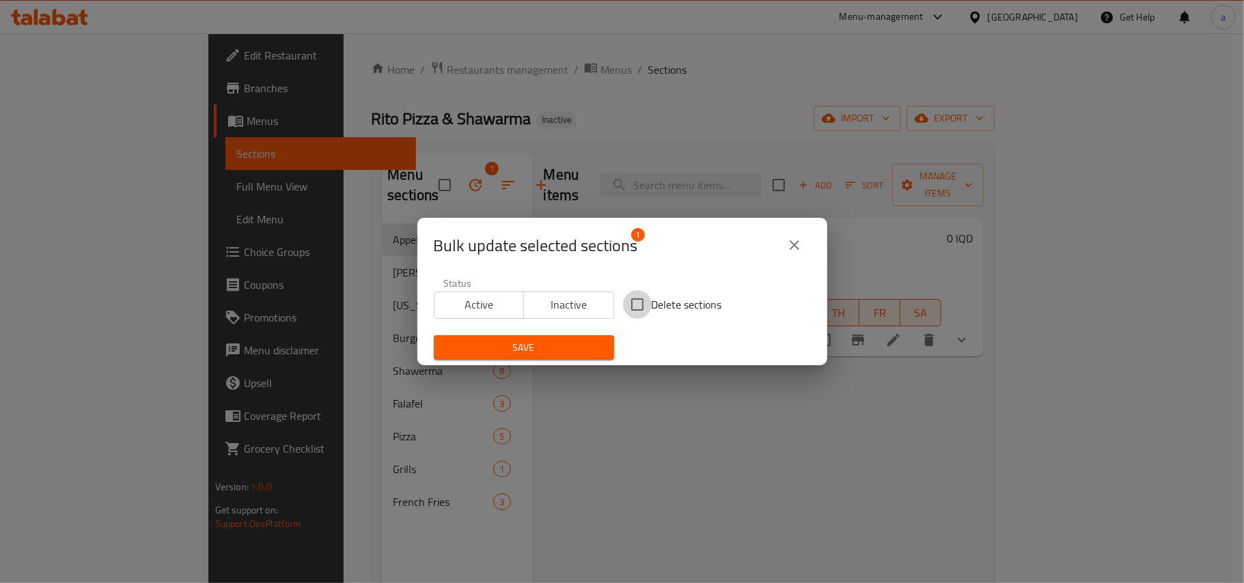
click at [627, 301] on input "Delete sections" at bounding box center [637, 304] width 29 height 29
checkbox input "true"
click at [792, 247] on icon "close" at bounding box center [794, 245] width 16 height 16
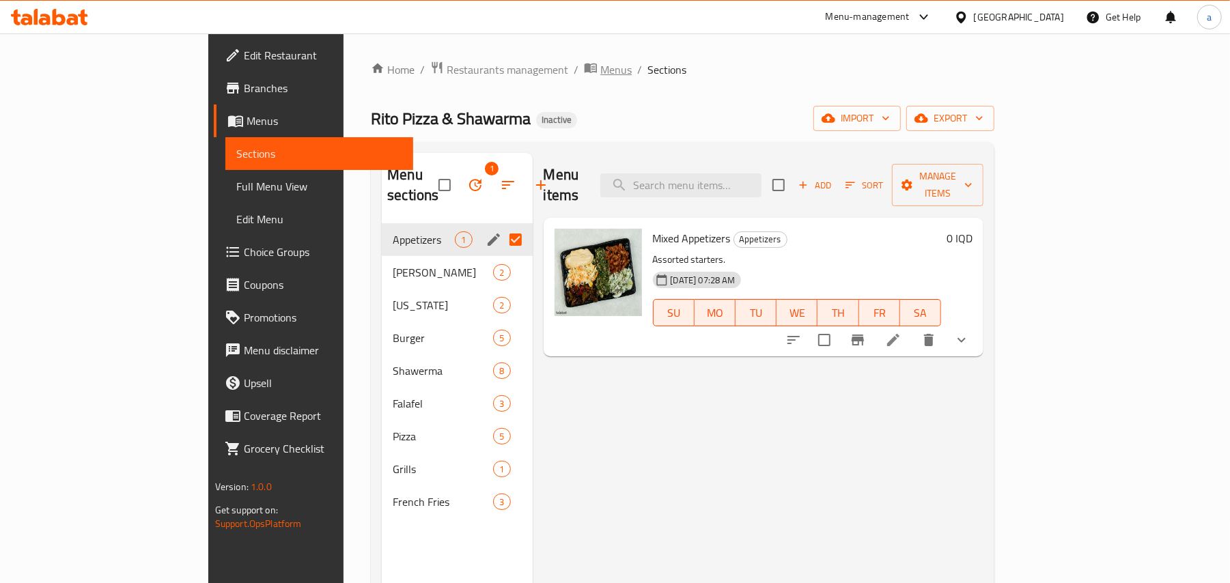
drag, startPoint x: 486, startPoint y: 61, endPoint x: 515, endPoint y: 85, distance: 37.3
click at [600, 63] on span "Menus" at bounding box center [615, 69] width 31 height 16
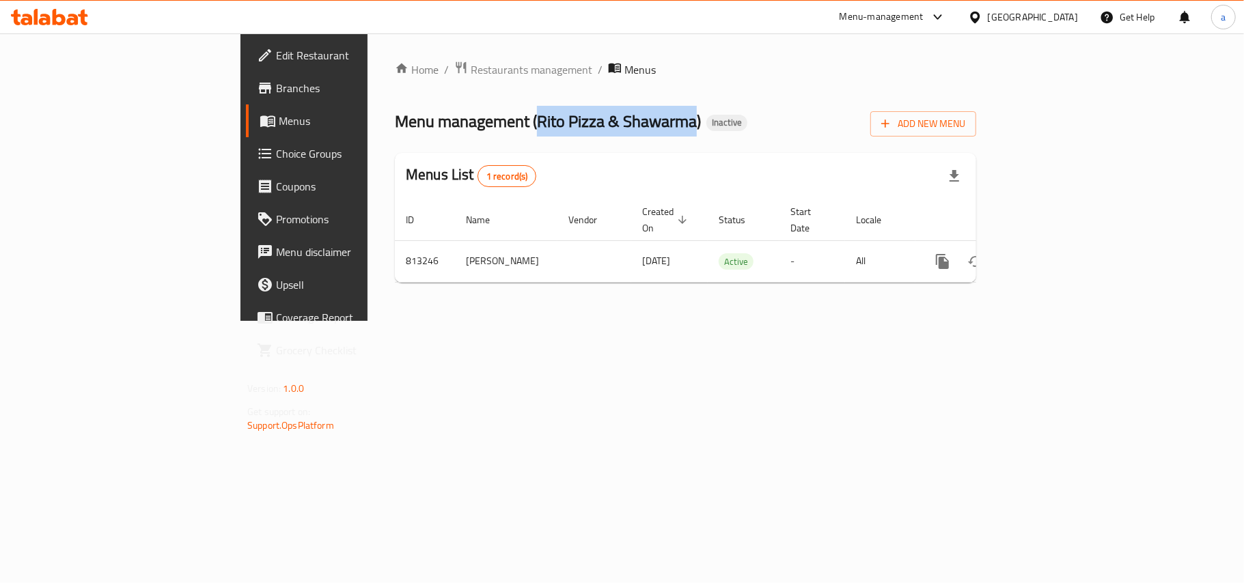
drag, startPoint x: 388, startPoint y: 123, endPoint x: 555, endPoint y: 132, distance: 167.6
click at [555, 132] on span "Menu management ( Rito Pizza & Shawarma )" at bounding box center [548, 121] width 306 height 31
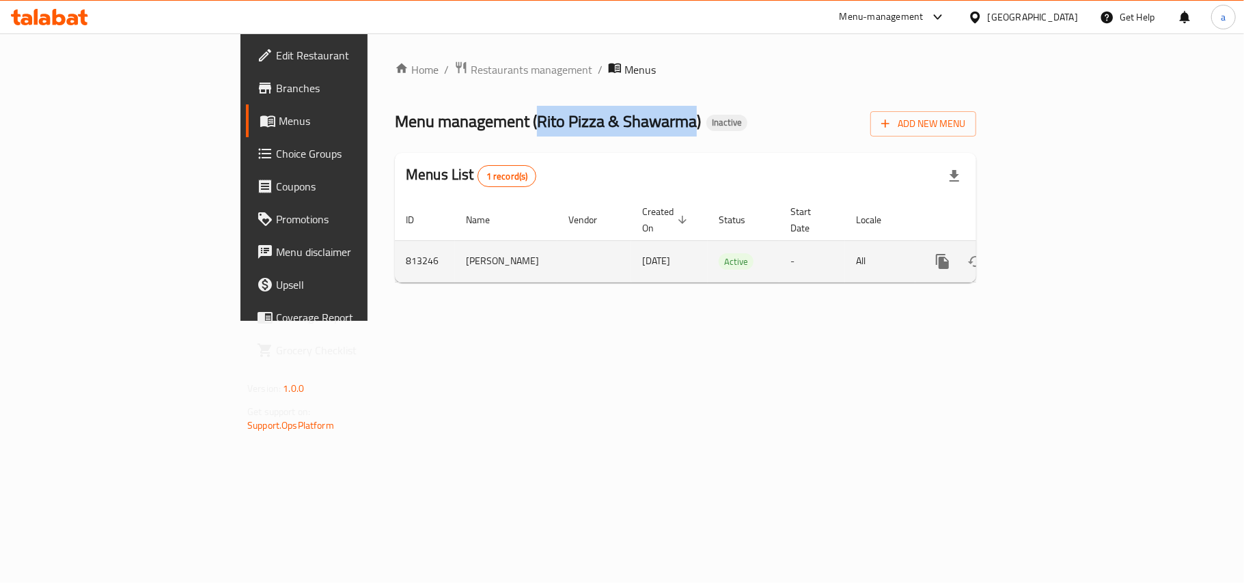
copy span "Rito Pizza & Shawarma"
click at [949, 255] on icon "more" at bounding box center [942, 261] width 13 height 15
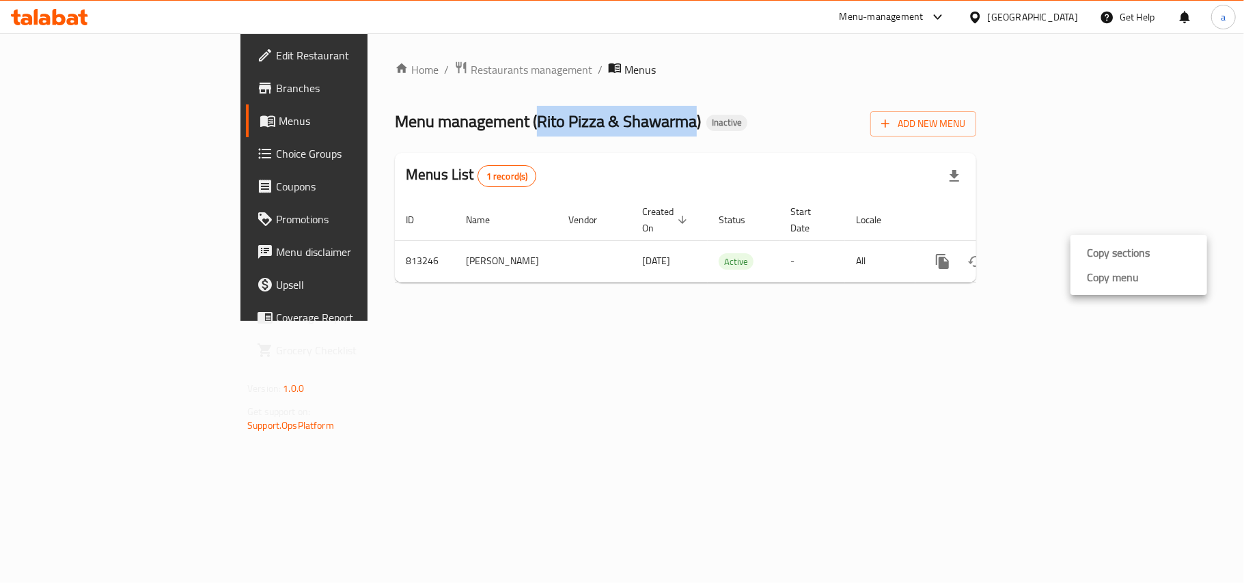
click at [1100, 285] on strong "Copy menu" at bounding box center [1113, 277] width 52 height 16
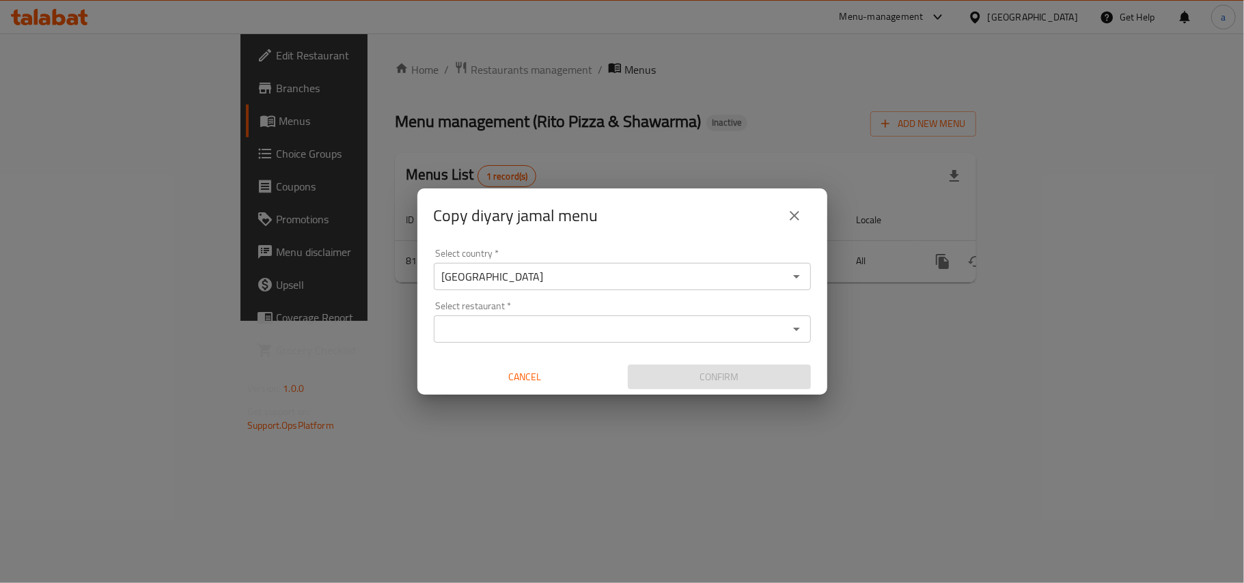
click at [497, 268] on input "[GEOGRAPHIC_DATA]" at bounding box center [611, 276] width 346 height 19
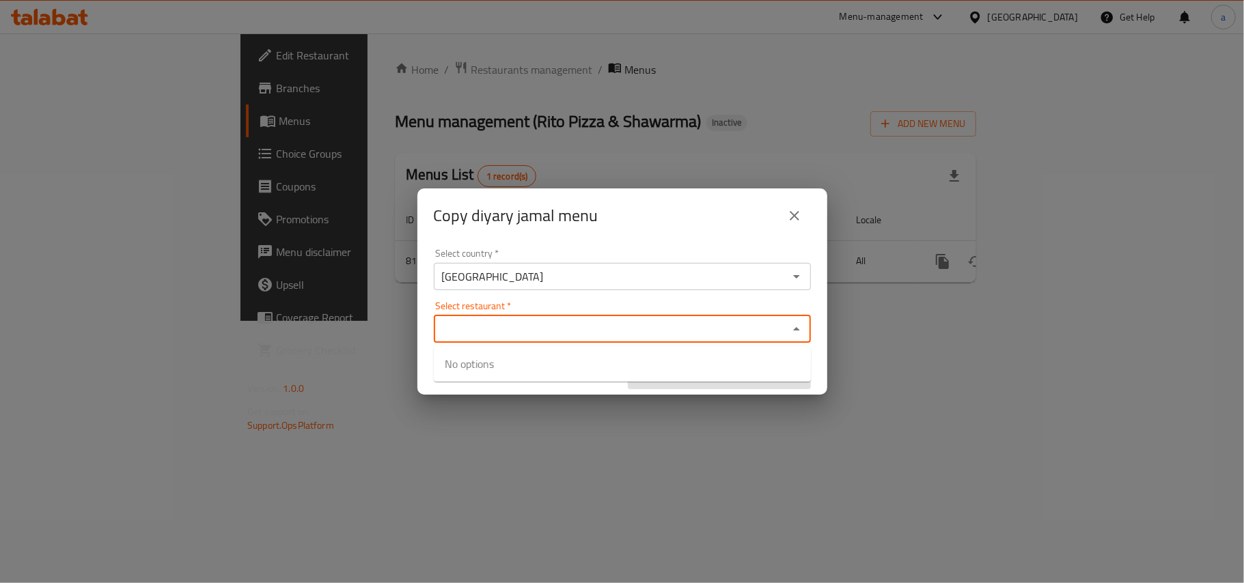
click at [493, 327] on input "Select restaurant   *" at bounding box center [611, 329] width 346 height 19
paste input "Rito Pizza & Shawarma"
type input "Rito Pizza & Shawarma"
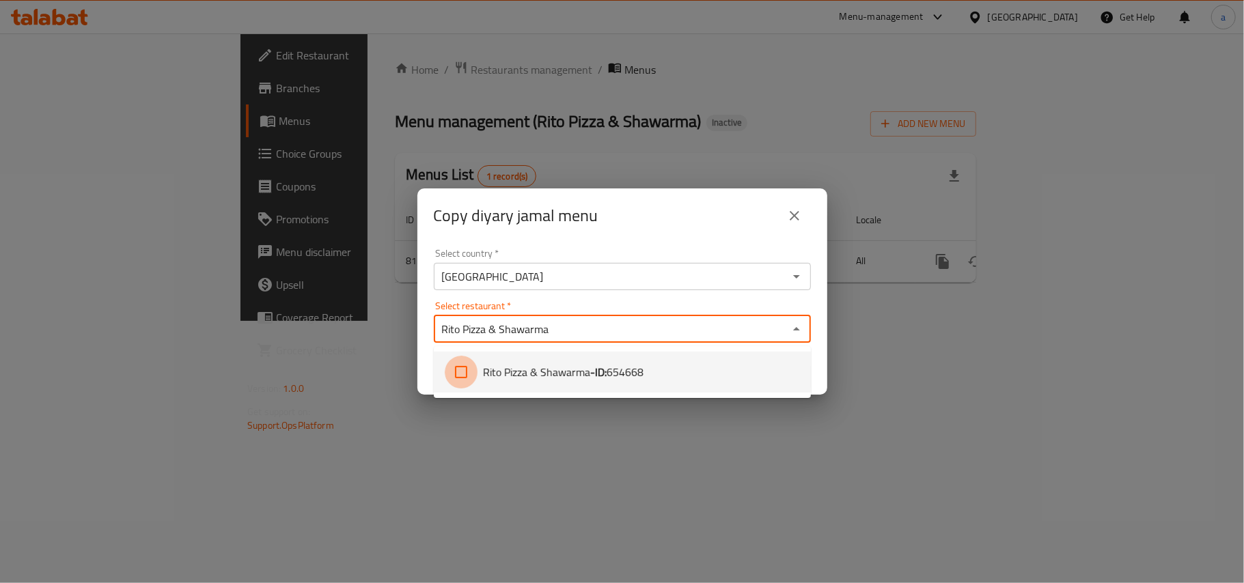
click at [464, 372] on input "checkbox" at bounding box center [461, 372] width 33 height 33
checkbox input "true"
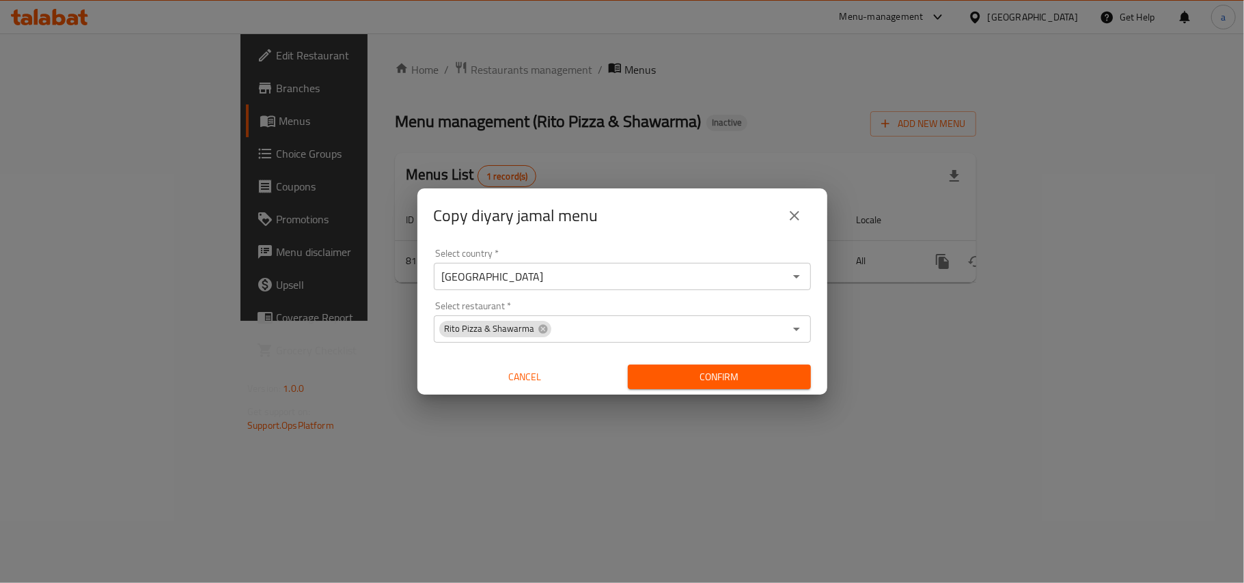
click at [814, 367] on div "Confirm" at bounding box center [719, 377] width 194 height 36
click at [750, 381] on span "Confirm" at bounding box center [719, 377] width 161 height 17
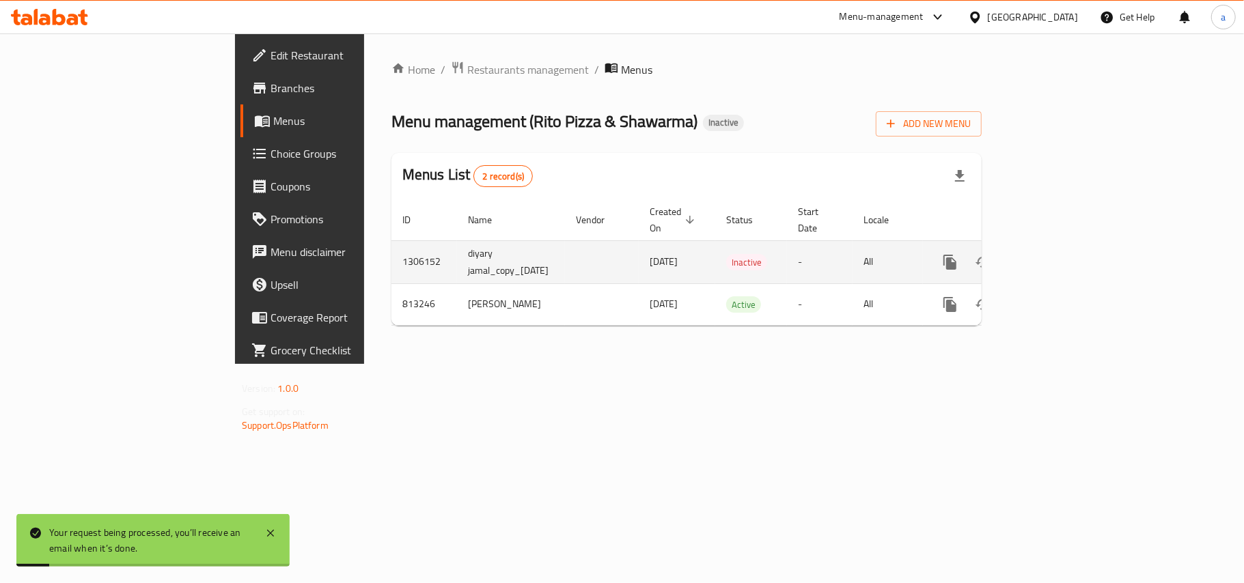
click at [1057, 255] on icon "enhanced table" at bounding box center [1048, 262] width 16 height 16
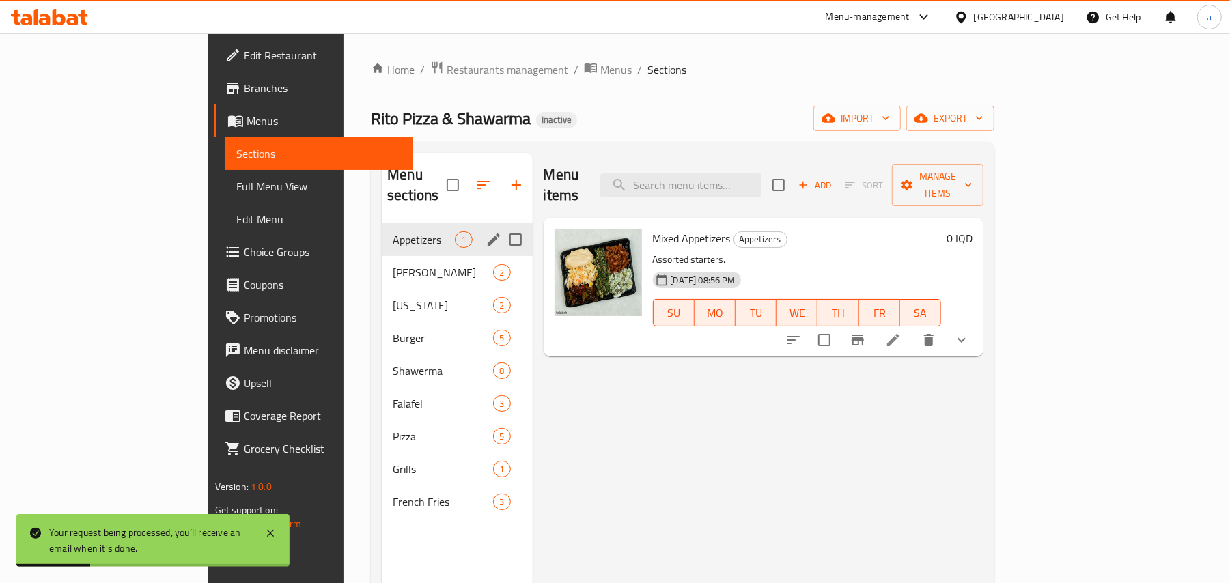
click at [501, 225] on input "Menu sections" at bounding box center [515, 239] width 29 height 29
checkbox input "true"
click at [467, 178] on icon "button" at bounding box center [475, 185] width 16 height 16
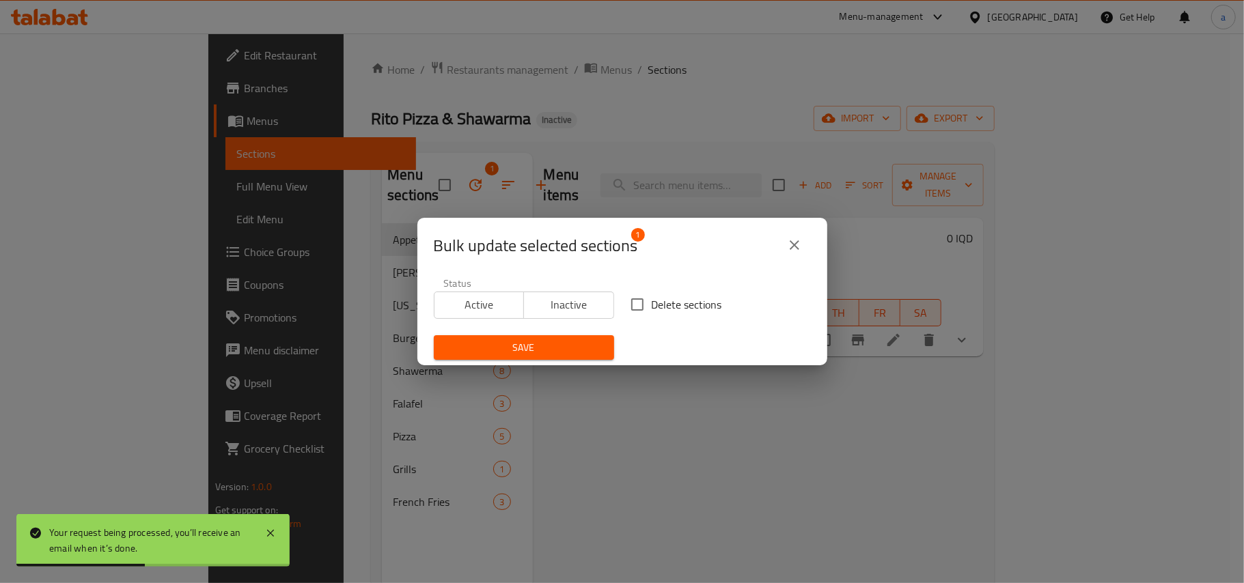
click at [624, 306] on input "Delete sections" at bounding box center [637, 304] width 29 height 29
checkbox input "true"
click at [547, 344] on span "Save" at bounding box center [524, 347] width 158 height 17
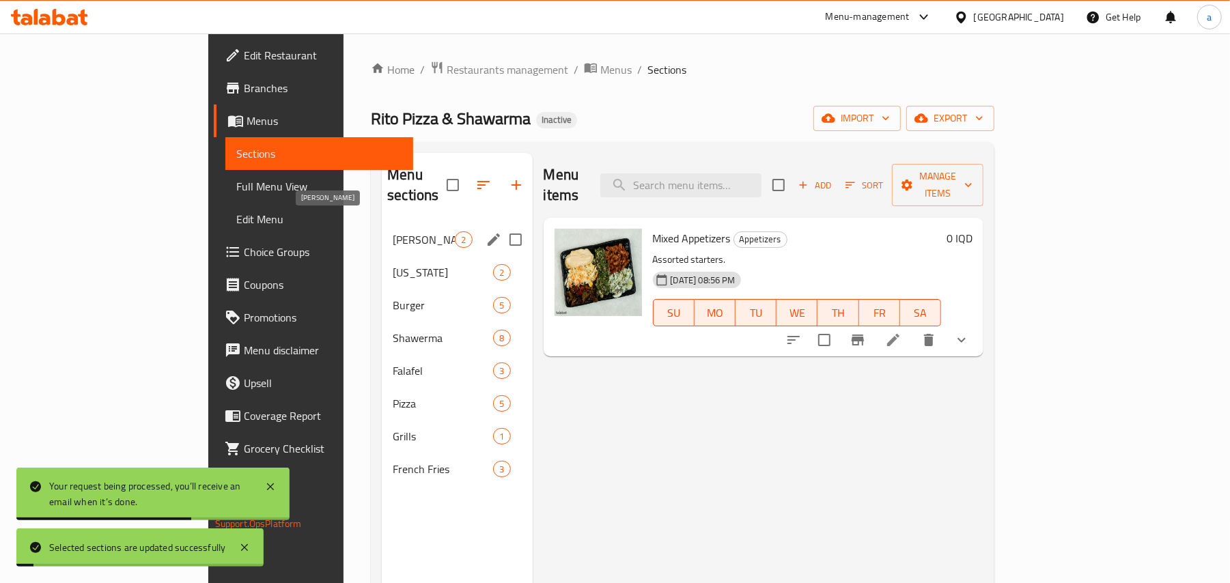
click at [393, 232] on span "Shish Tawook" at bounding box center [424, 240] width 62 height 16
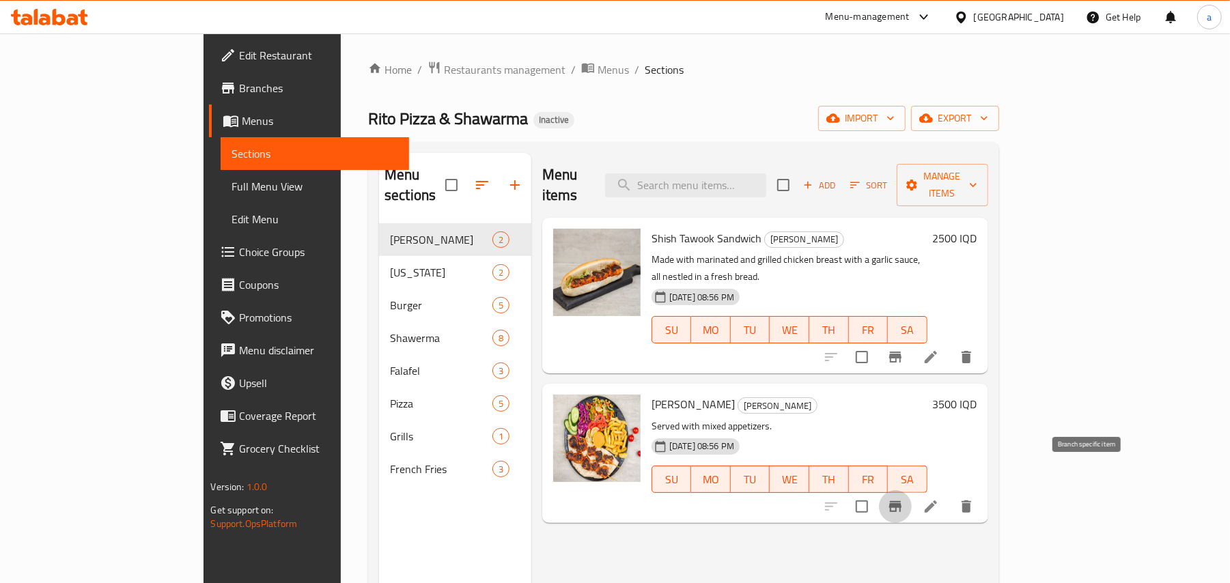
click at [904, 499] on icon "Branch-specific-item" at bounding box center [895, 507] width 16 height 16
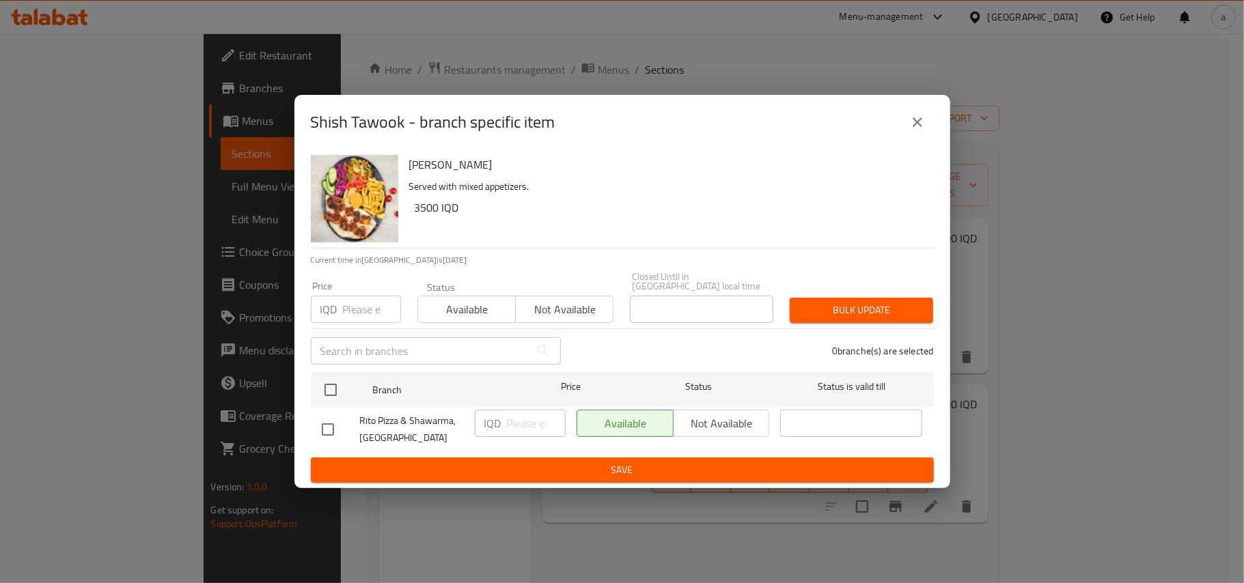
click at [893, 127] on div "Shish Tawook - branch specific item" at bounding box center [622, 122] width 623 height 33
click at [918, 124] on icon "close" at bounding box center [918, 122] width 10 height 10
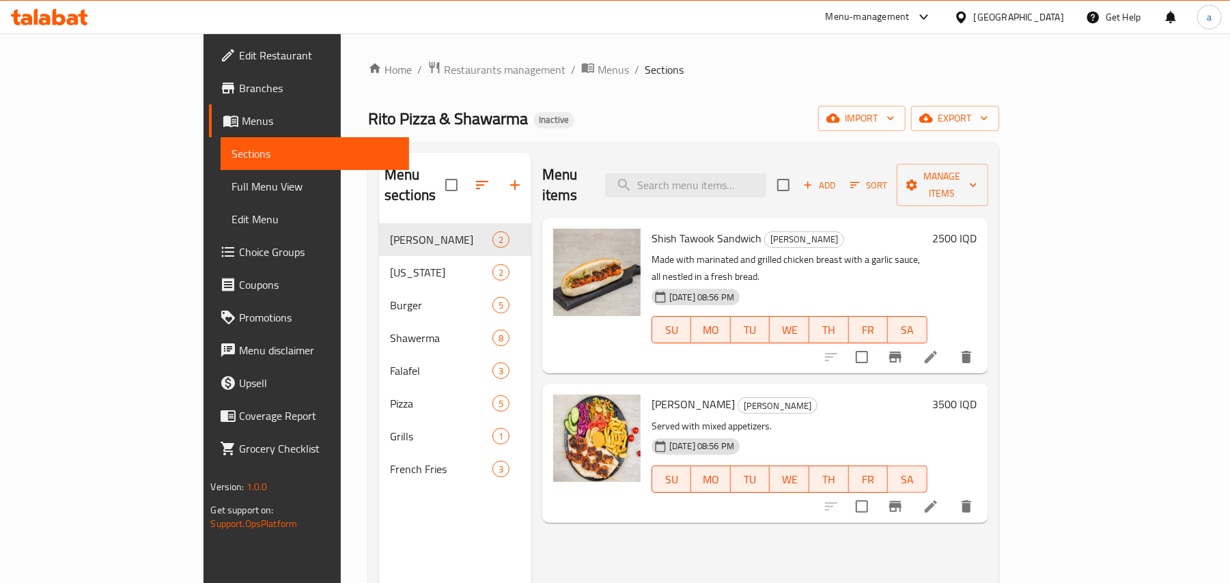
click at [950, 345] on li at bounding box center [931, 357] width 38 height 25
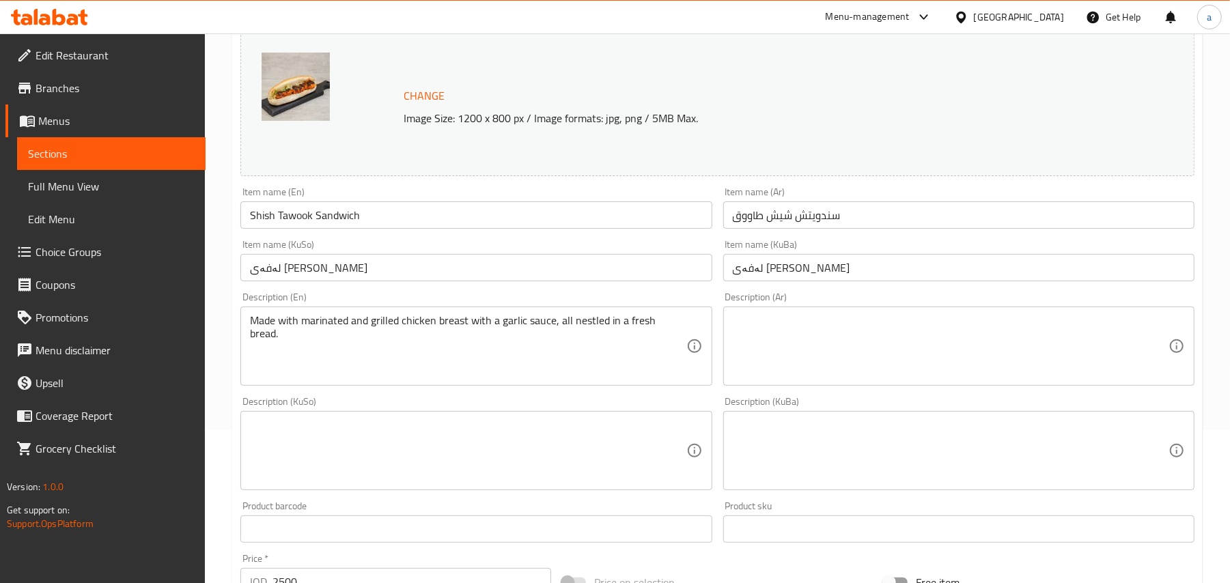
scroll to position [212, 0]
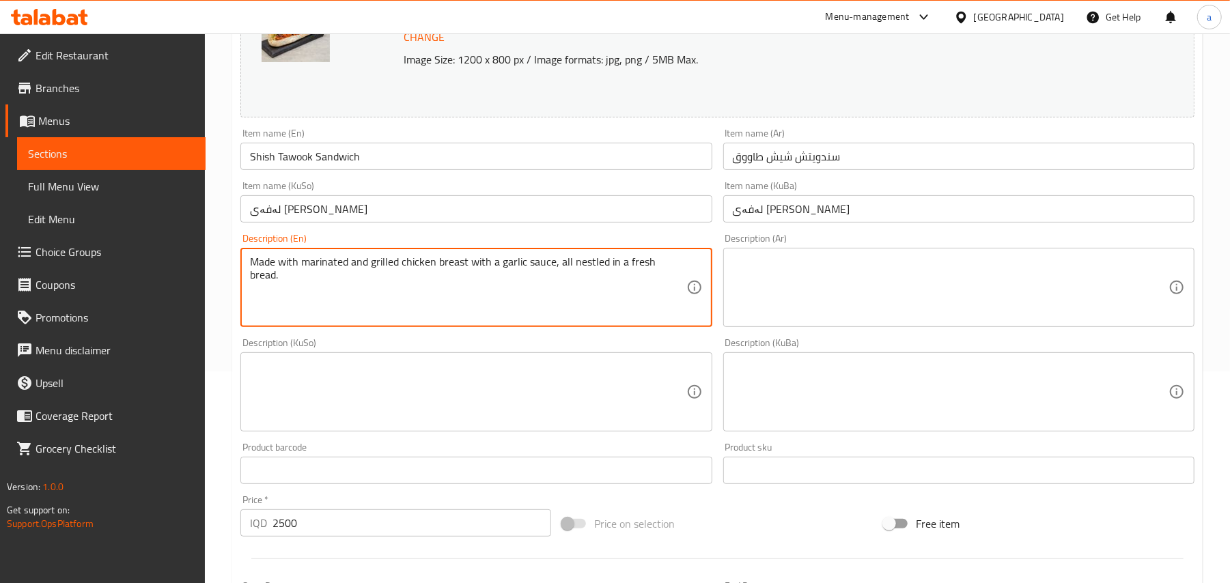
drag, startPoint x: 266, startPoint y: 279, endPoint x: 195, endPoint y: 266, distance: 72.8
type textarea "d chicken breast with a garlic sauce, all nestled in a fresh bread."
drag, startPoint x: 336, startPoint y: 277, endPoint x: 252, endPoint y: 279, distance: 84.0
click at [253, 279] on textarea "d chicken breast with a garlic sauce, all nestled in a fresh bread." at bounding box center [468, 287] width 436 height 65
click at [397, 167] on input "Shish Tawook Sandwich" at bounding box center [475, 156] width 471 height 27
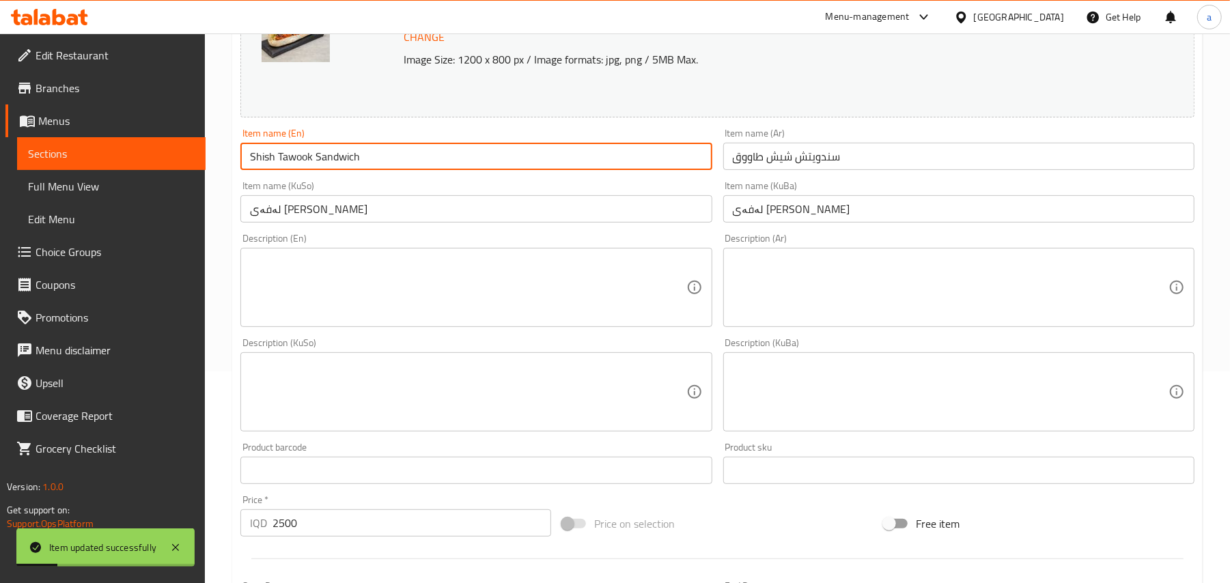
scroll to position [0, 0]
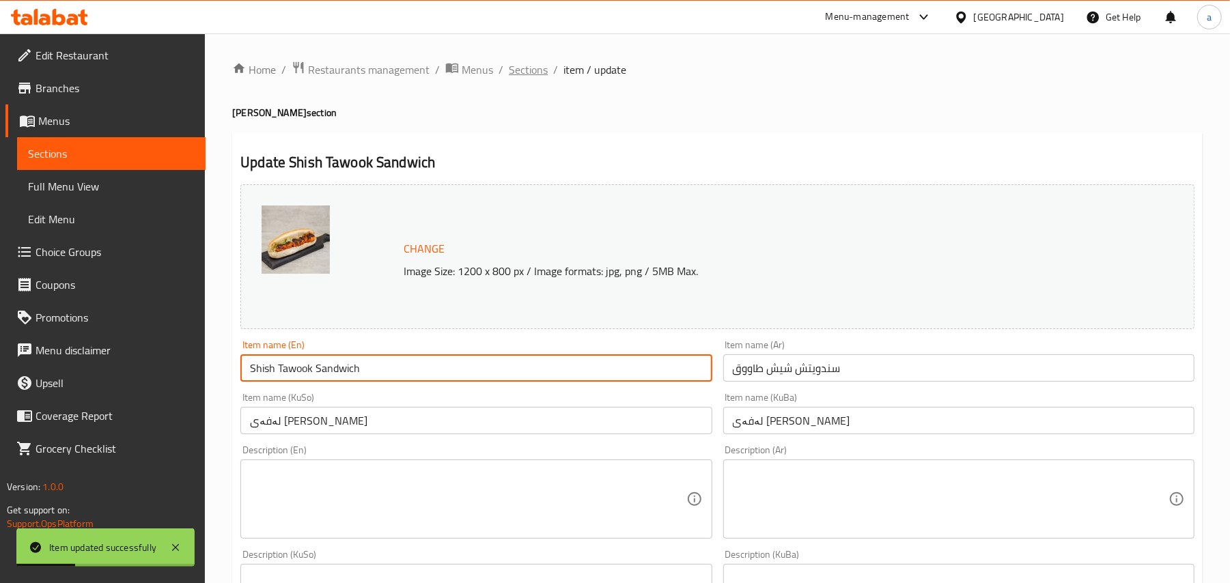
click at [548, 64] on span "Sections" at bounding box center [528, 69] width 39 height 16
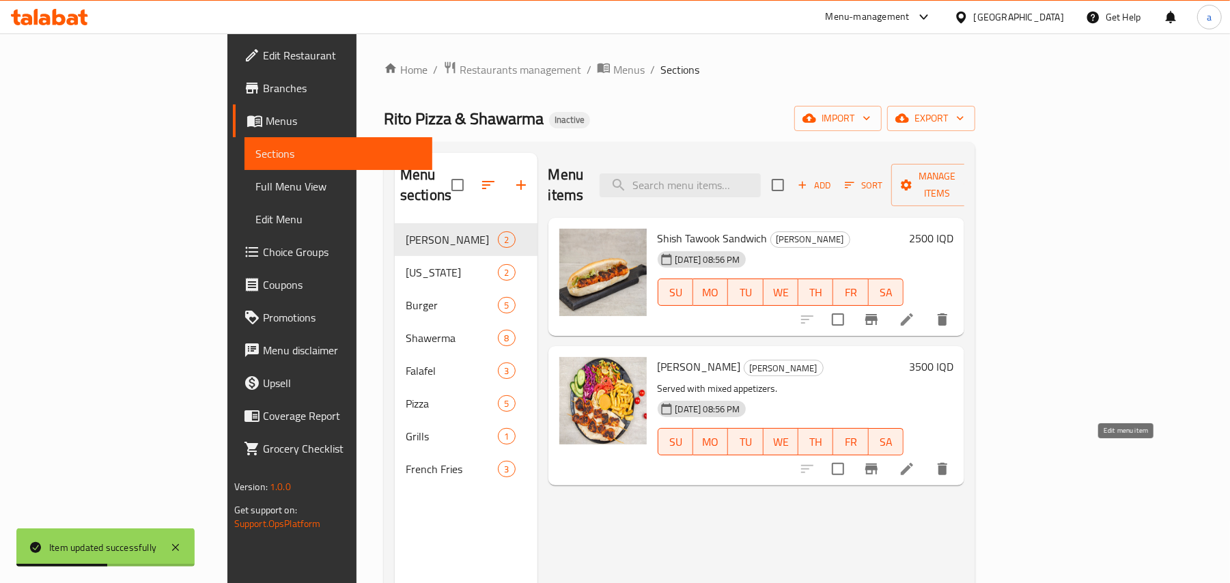
click at [913, 463] on icon at bounding box center [907, 469] width 12 height 12
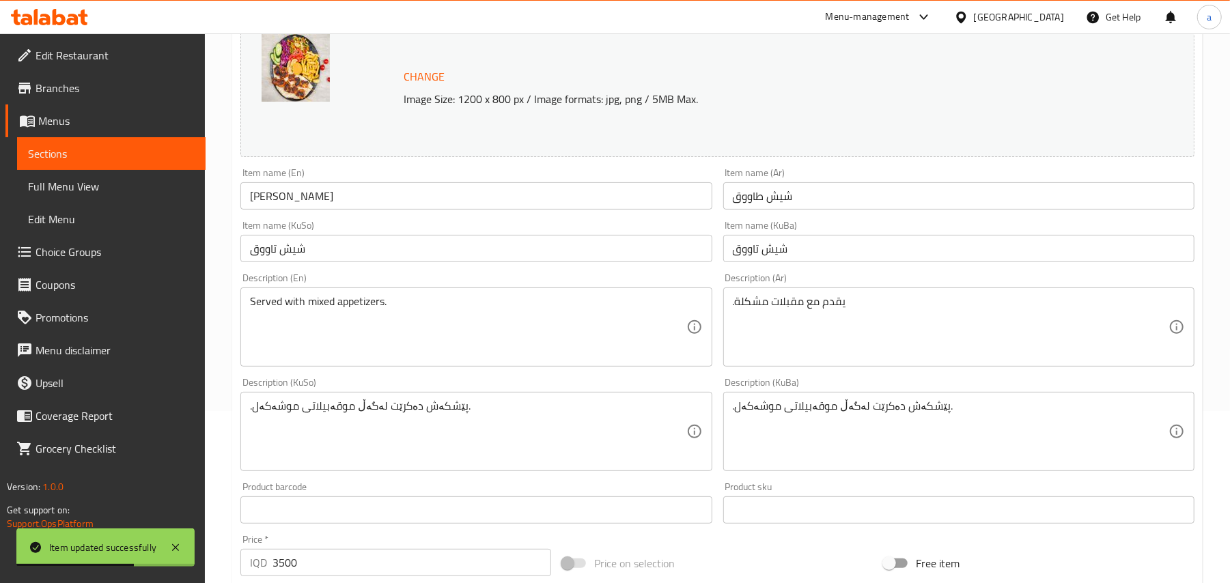
scroll to position [212, 0]
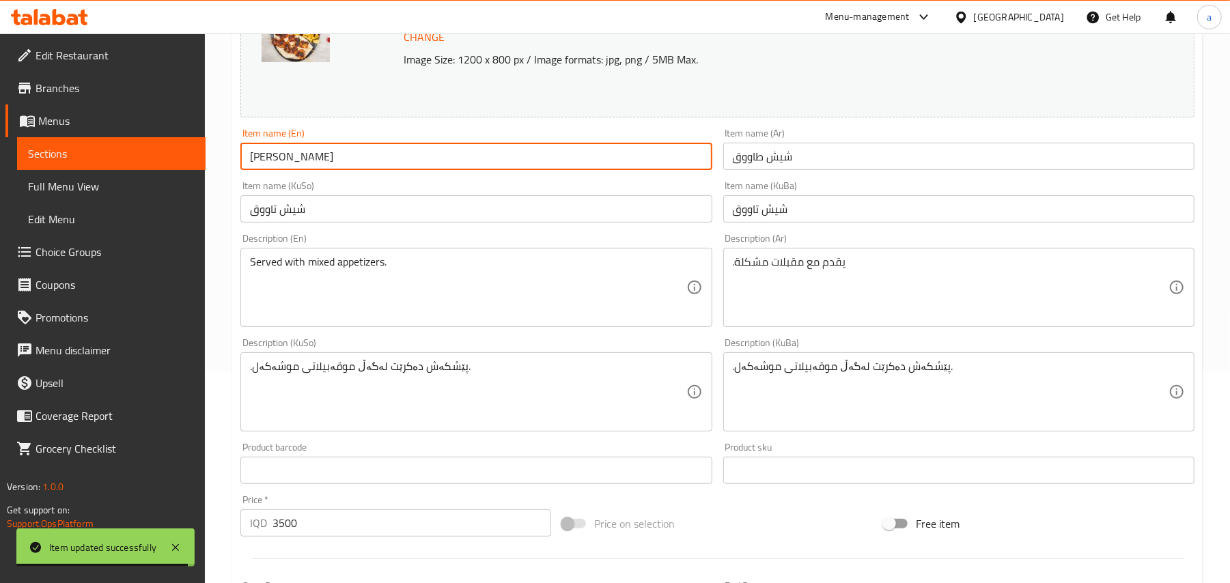
click at [351, 165] on input "Shish Tawook" at bounding box center [475, 156] width 471 height 27
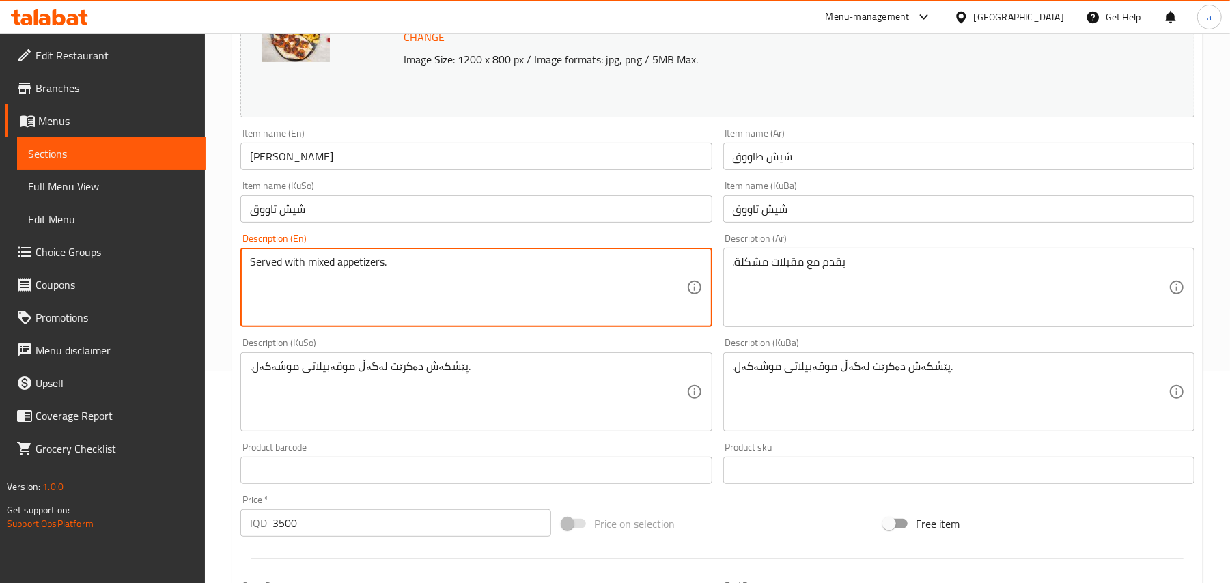
drag, startPoint x: 287, startPoint y: 273, endPoint x: 394, endPoint y: 276, distance: 107.3
click at [394, 276] on textarea "Served with mixed appetizers." at bounding box center [468, 287] width 436 height 65
click at [348, 165] on input "Shish Tawook" at bounding box center [475, 156] width 471 height 27
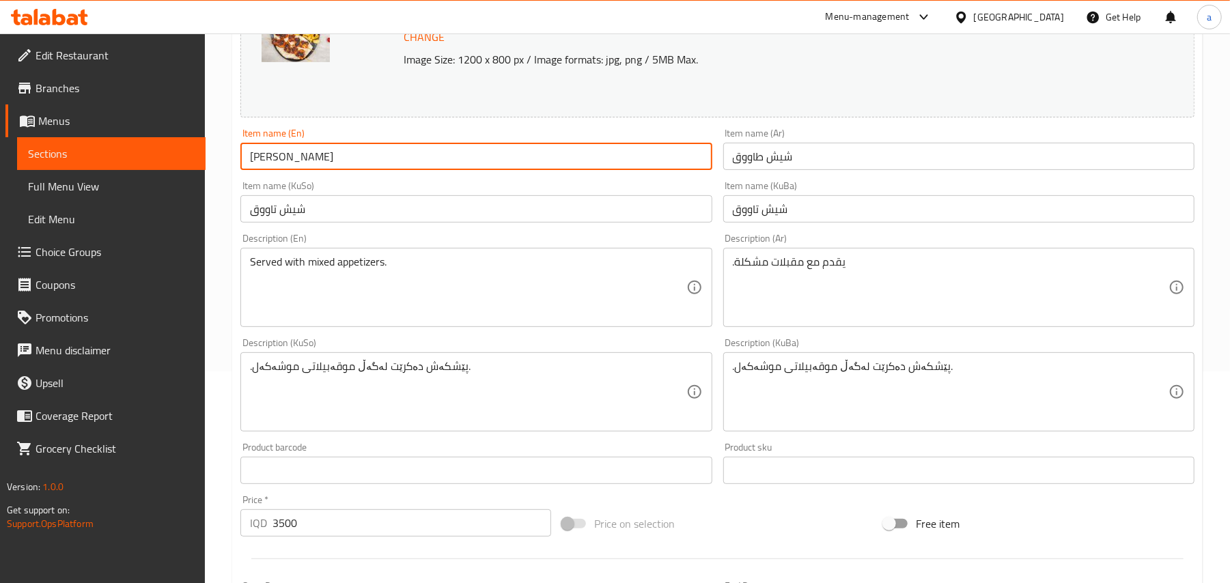
paste input "with mixed appetizers"
drag, startPoint x: 321, startPoint y: 168, endPoint x: 413, endPoint y: 145, distance: 95.1
click at [432, 170] on input "Shish Tawook with mixed appetizers" at bounding box center [475, 156] width 471 height 27
paste input "With Mixed A"
type input "Shish Tawook With Mixed Appetizers"
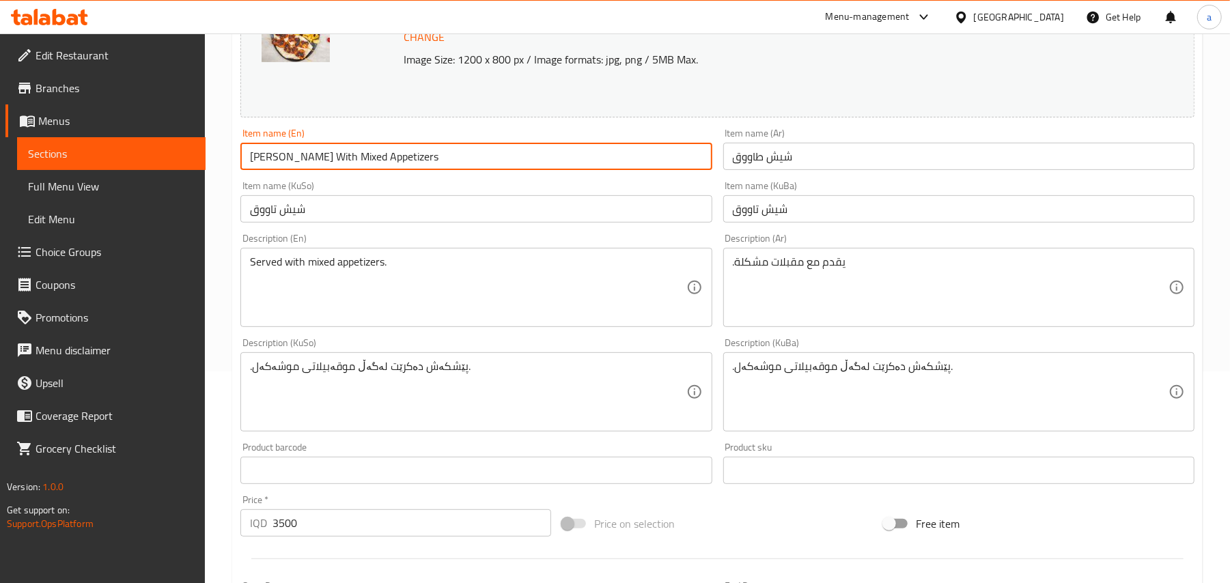
click at [834, 161] on input "شيش طاووق" at bounding box center [958, 156] width 471 height 27
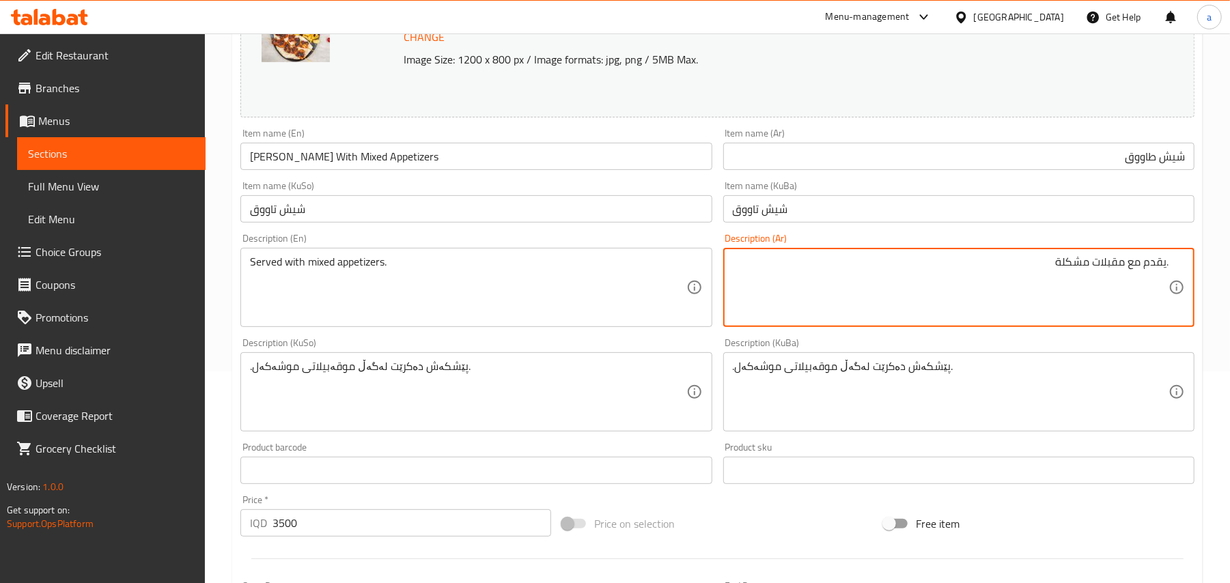
drag, startPoint x: 1088, startPoint y: 277, endPoint x: 1132, endPoint y: 263, distance: 45.8
click at [1137, 277] on textarea ".يقدم مع مقبلات مشكلة" at bounding box center [951, 287] width 436 height 65
click at [1107, 167] on input "شيش طاووق" at bounding box center [958, 156] width 471 height 27
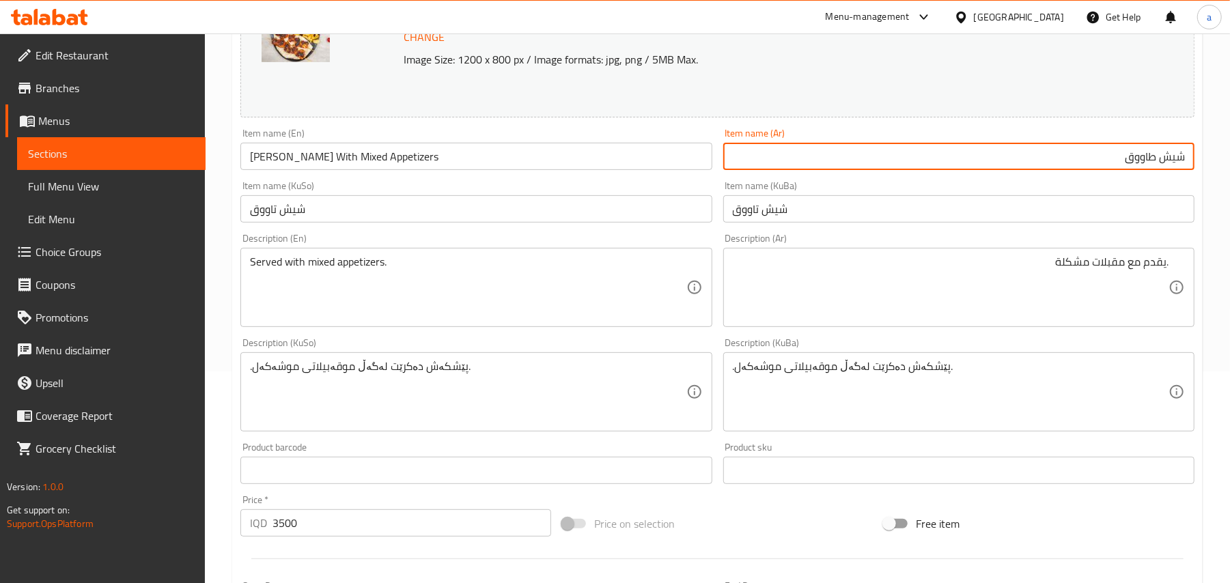
paste input "مع مقبلات مشكلة"
type input "شيش طاووق مع مقبلات مشكلة"
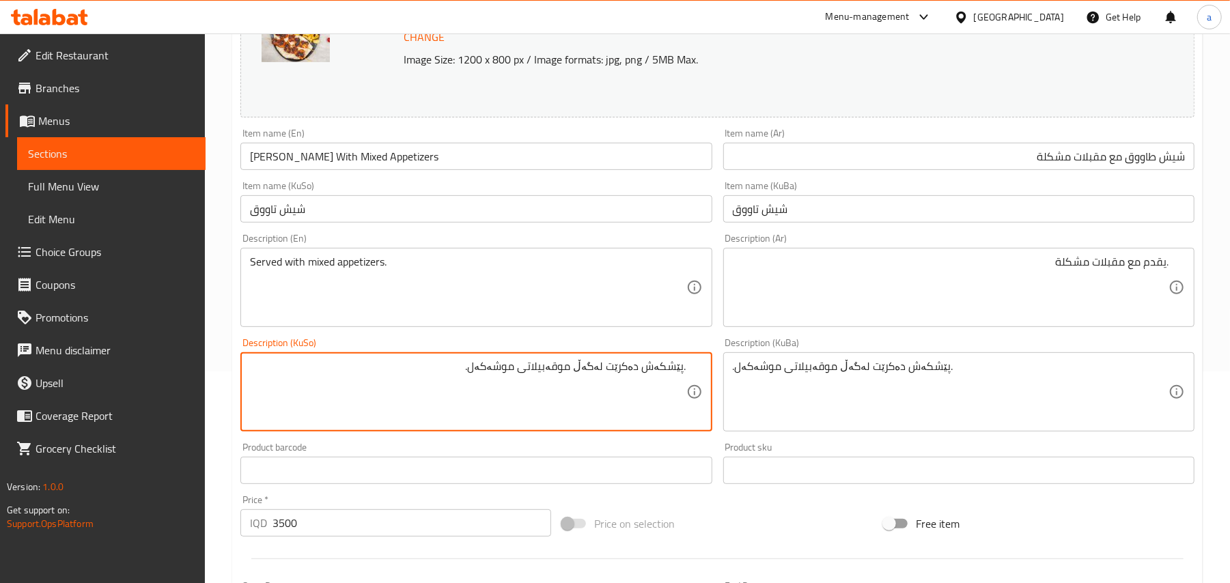
drag, startPoint x: 474, startPoint y: 386, endPoint x: 594, endPoint y: 367, distance: 121.0
click at [602, 384] on textarea ".پێشکەش دەکرێت لەگەڵ موقەبیلاتی موشەکەل." at bounding box center [468, 392] width 436 height 65
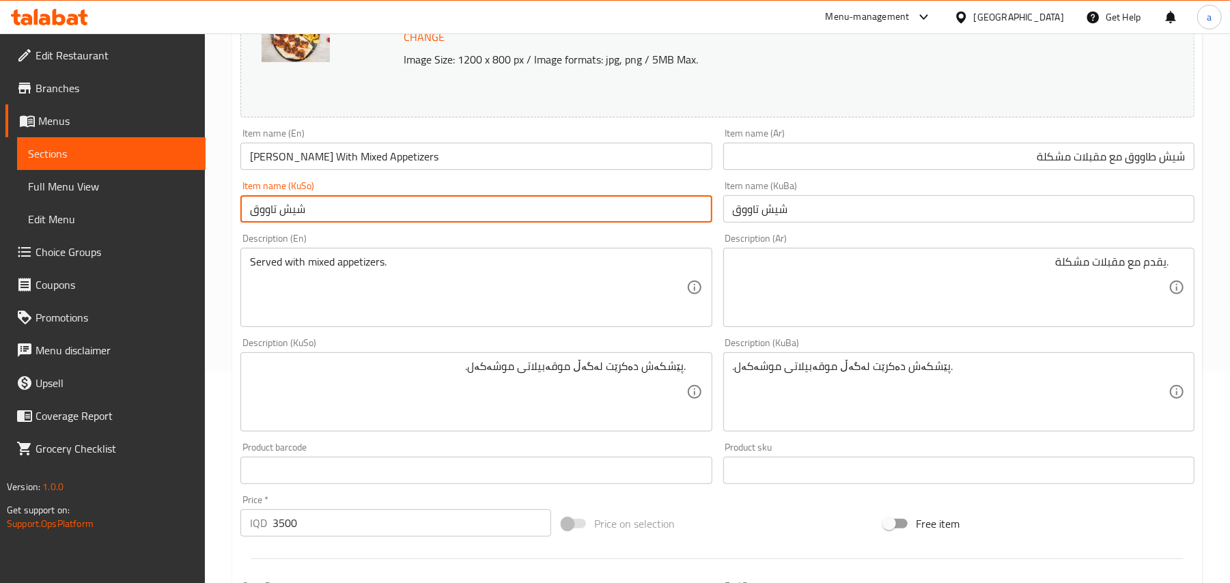
click at [345, 214] on input "شيش تاووق" at bounding box center [475, 208] width 471 height 27
paste input "لەگەڵ موقەبیلاتی موشەکەل"
click at [638, 216] on input "شيش تاووق لەگەڵ موقەبیلاتی موشەکەل" at bounding box center [475, 208] width 471 height 27
type input "شيش تاووق لەگەڵ موقەبیلاتی موشەکەل"
click at [730, 223] on input "شيش تاووق" at bounding box center [958, 208] width 471 height 27
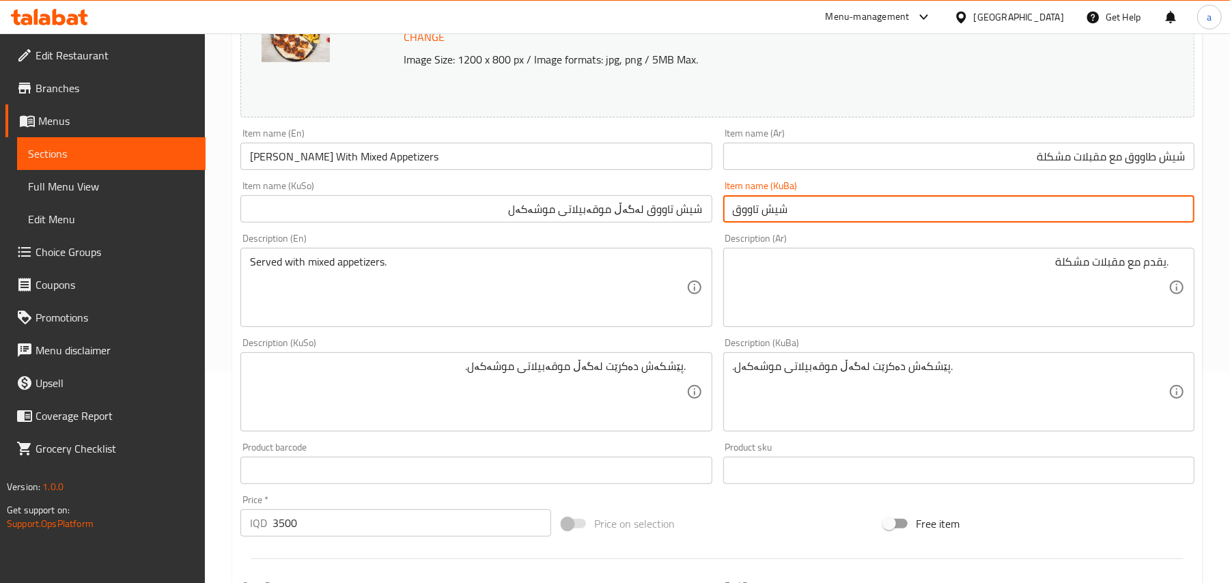
paste input "لەگەڵ موقەبیلاتی موشەکەل"
type input "شيش تاووق لەگەڵ موقەبیلاتی موشەکەل"
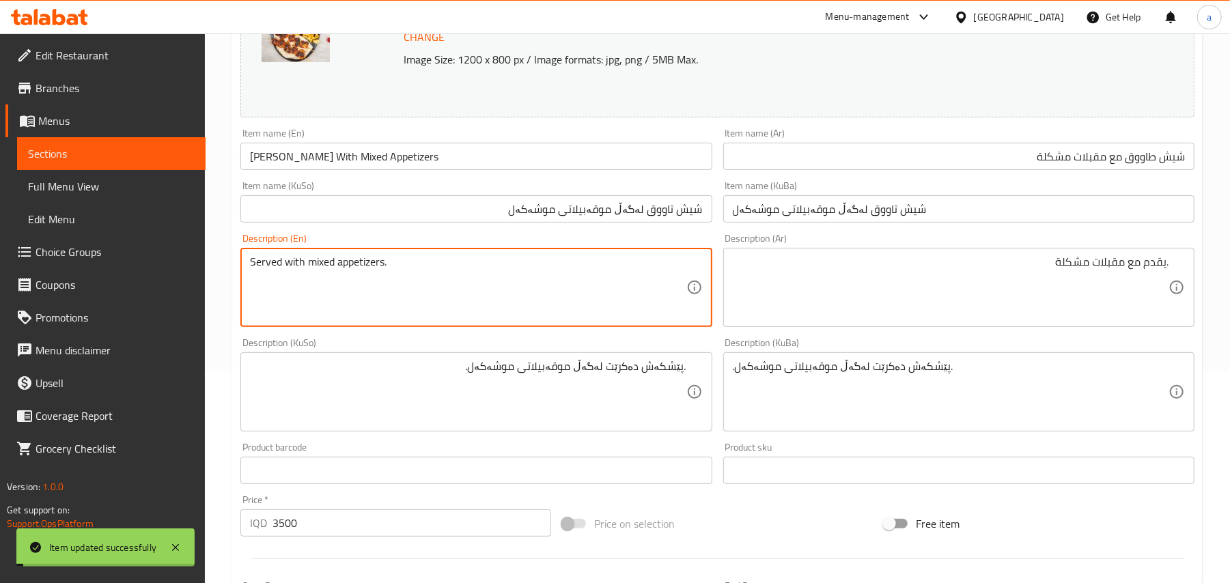
drag, startPoint x: 404, startPoint y: 272, endPoint x: 14, endPoint y: 311, distance: 392.0
type textarea "Served with mixed appetizers"
drag, startPoint x: 402, startPoint y: 279, endPoint x: 271, endPoint y: 296, distance: 132.2
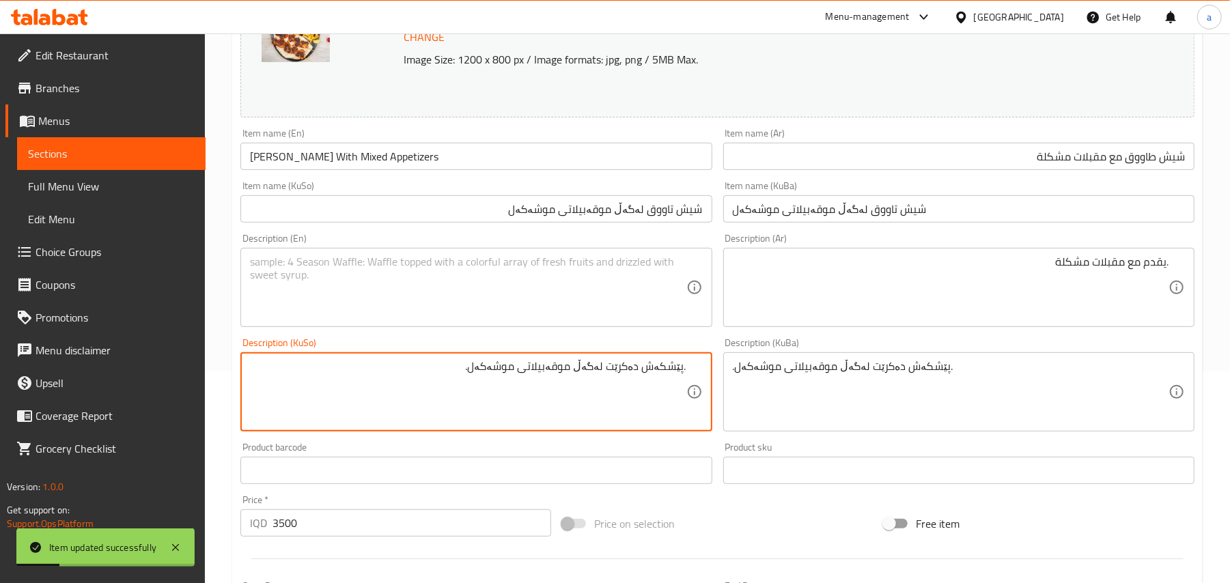
drag, startPoint x: 452, startPoint y: 381, endPoint x: 780, endPoint y: 389, distance: 328.6
type textarea ".پێشکەش دەکرێت لەگەڵ موقەبیلاتی موشەکەل."
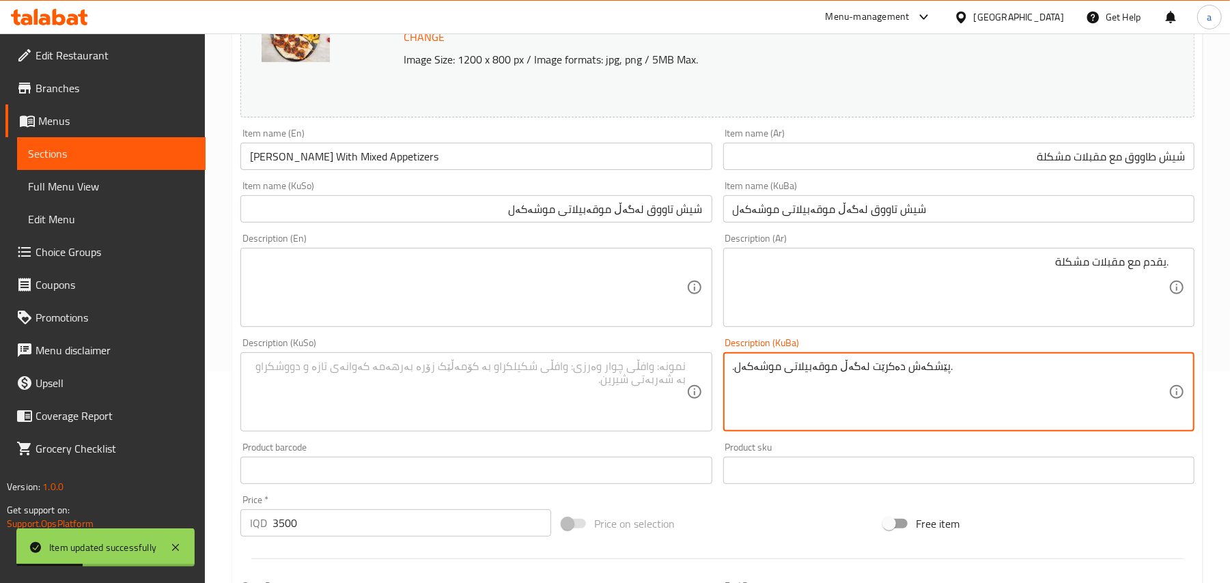
drag, startPoint x: 951, startPoint y: 380, endPoint x: 596, endPoint y: 392, distance: 355.4
type textarea ".پێشکەش دەکرێت لەگەڵ موقەبیلاتی موشەکە"
click at [766, 377] on textarea ".پێشکەش دەکرێت لەگەڵ موقەبیلاتی موشەکە" at bounding box center [951, 392] width 436 height 65
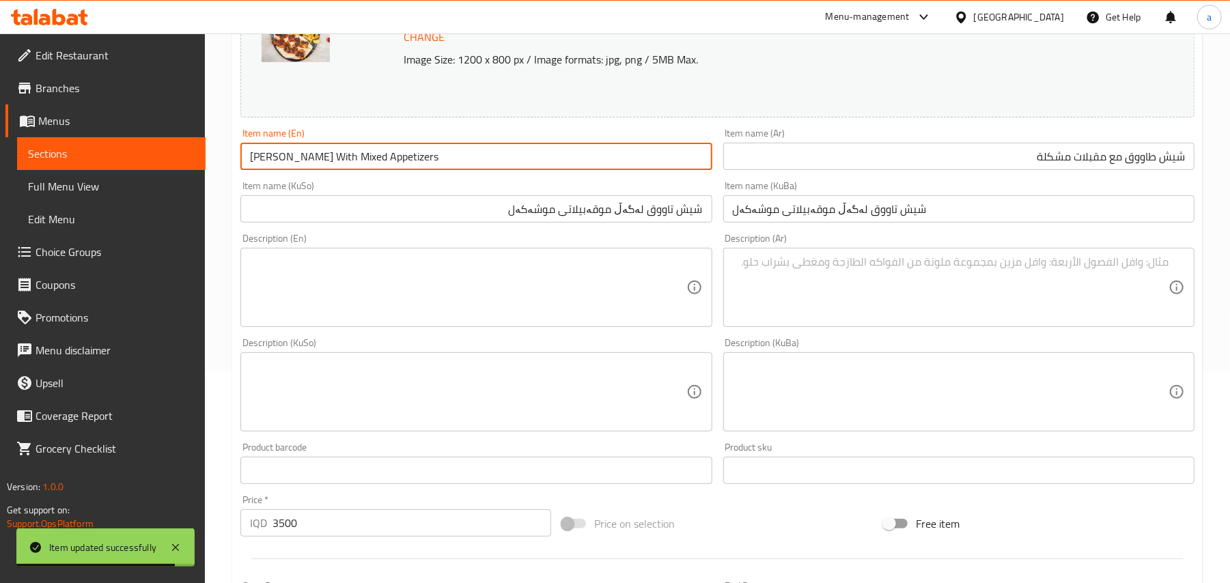
click at [481, 170] on input "Shish Tawook With Mixed Appetizers" at bounding box center [475, 156] width 471 height 27
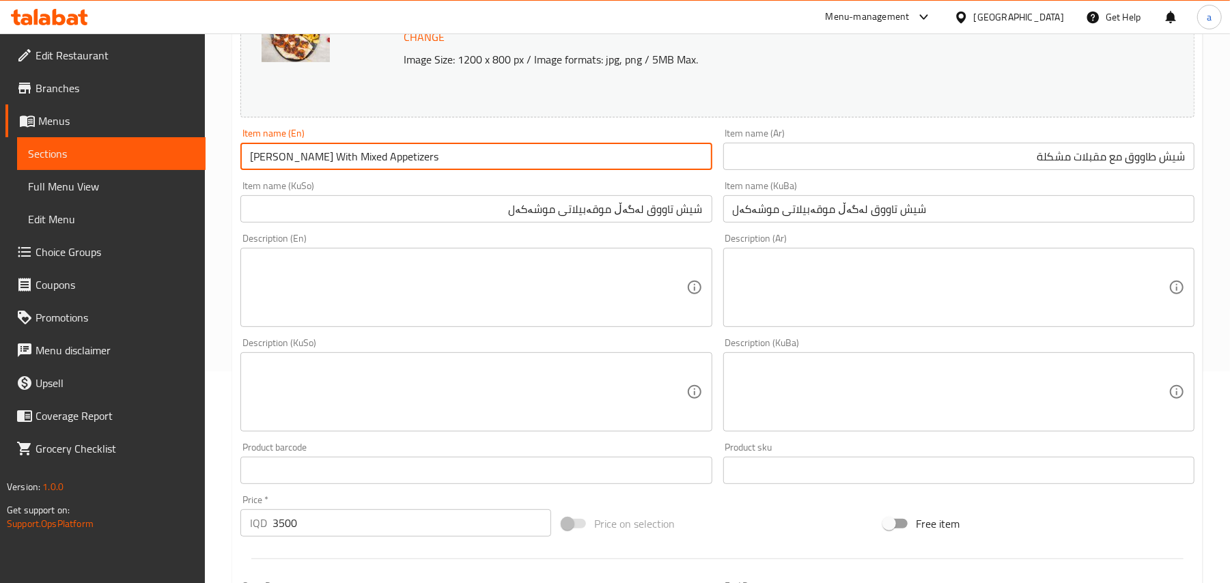
scroll to position [0, 0]
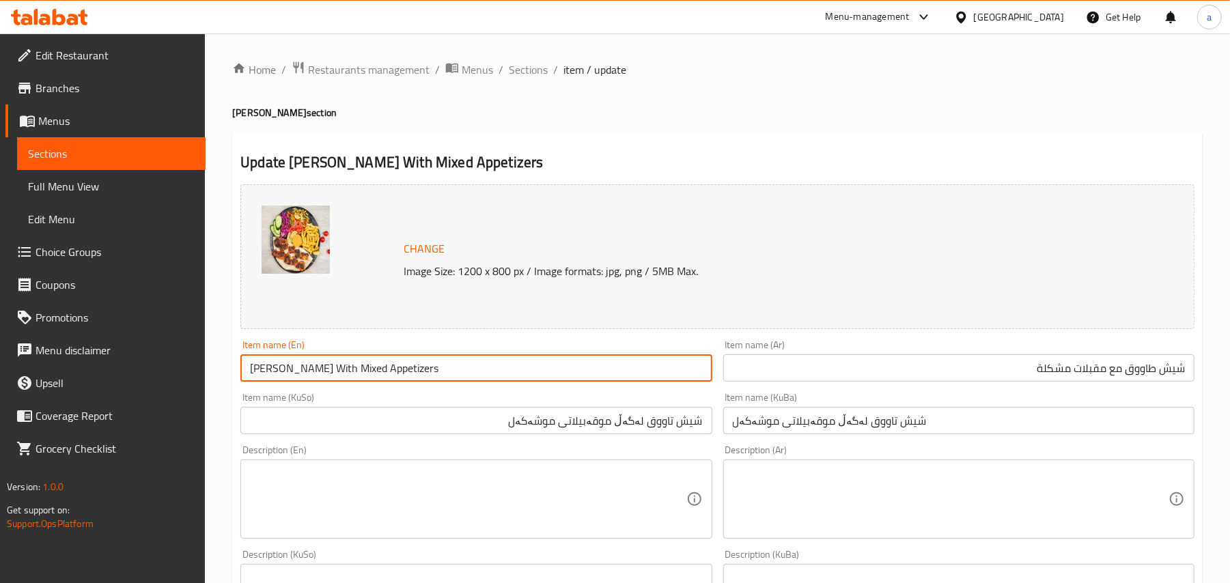
click at [548, 64] on span "Sections" at bounding box center [528, 69] width 39 height 16
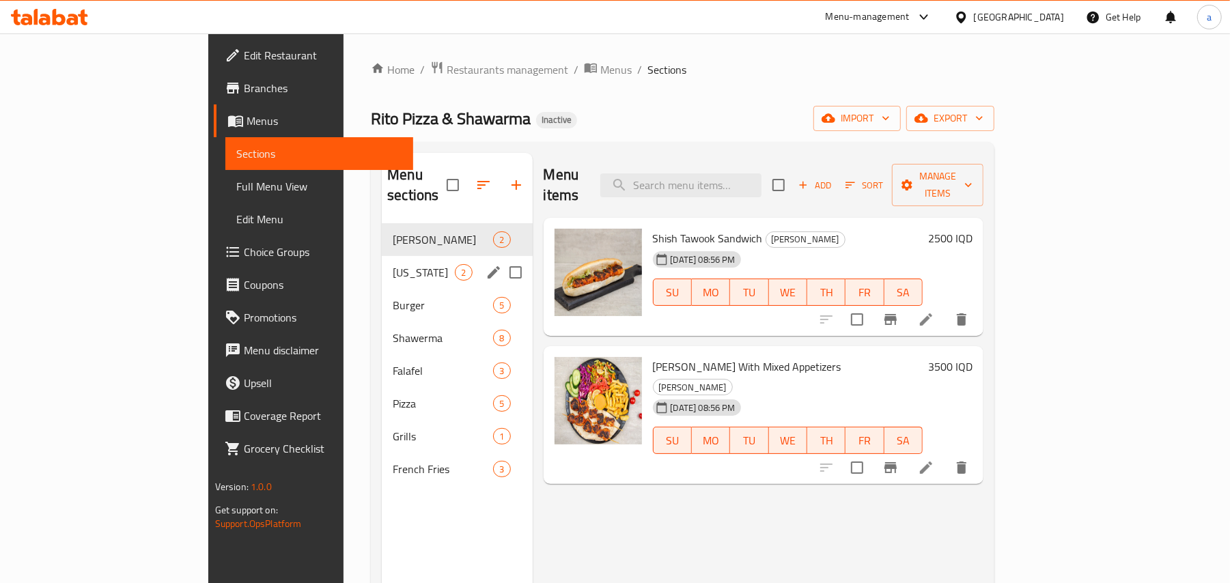
click at [393, 264] on span "Kentucky" at bounding box center [424, 272] width 62 height 16
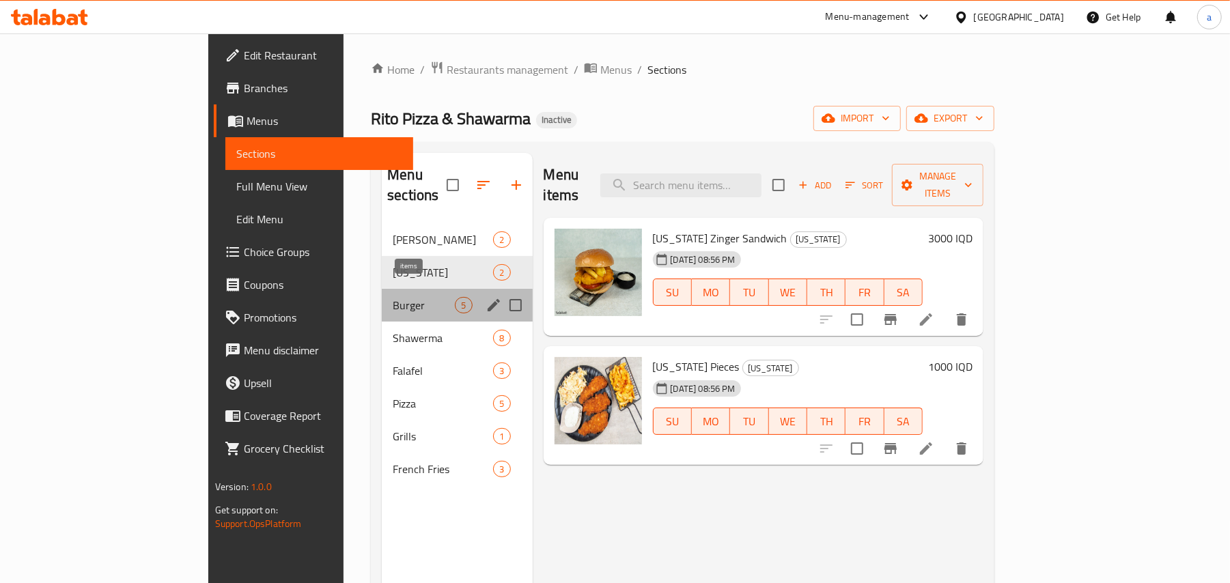
click at [456, 299] on span "5" at bounding box center [464, 305] width 16 height 13
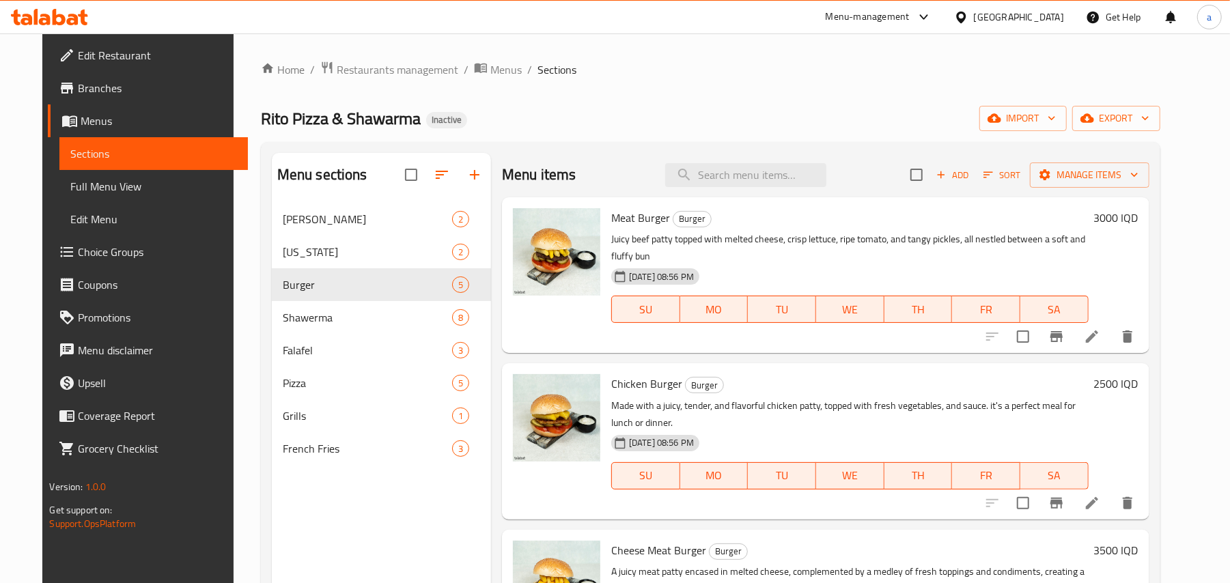
click at [1111, 349] on li at bounding box center [1092, 336] width 38 height 25
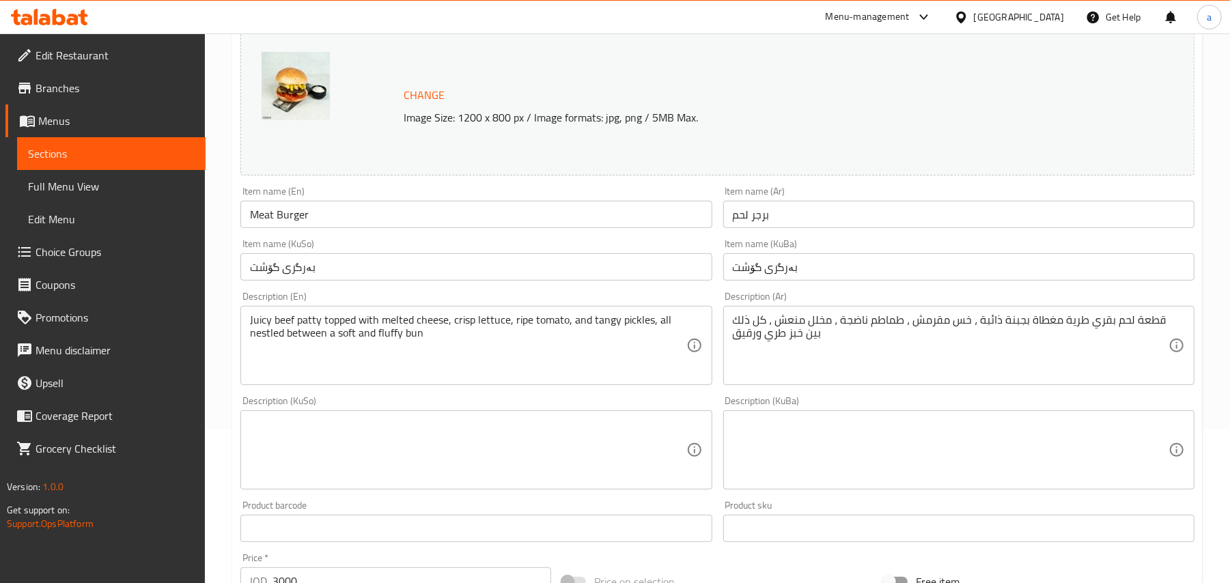
scroll to position [212, 0]
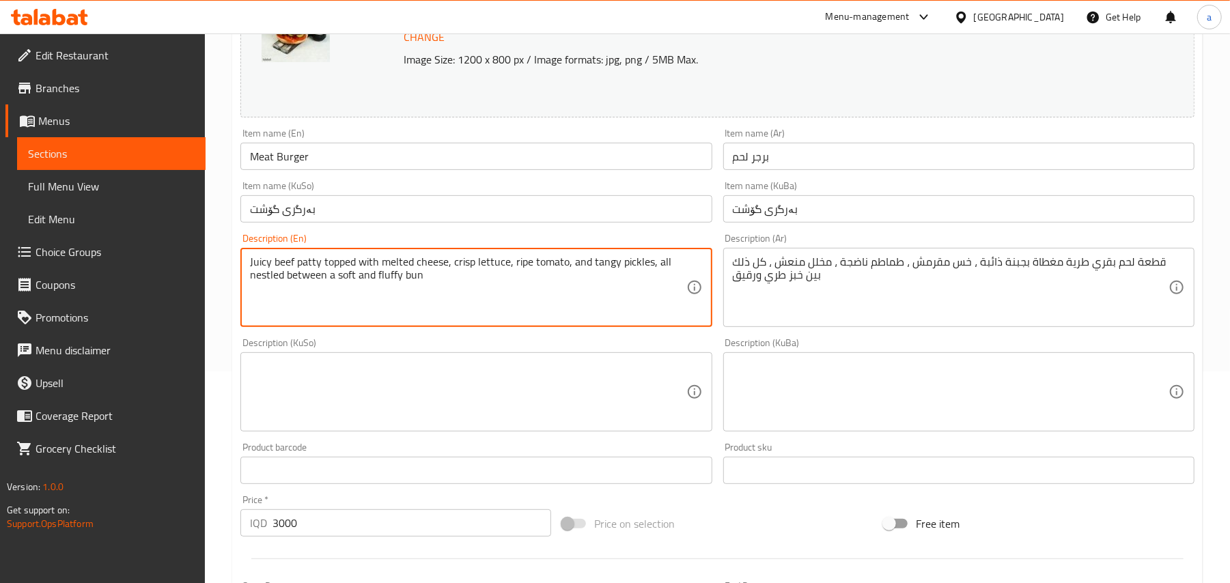
drag, startPoint x: 469, startPoint y: 295, endPoint x: 178, endPoint y: 227, distance: 298.2
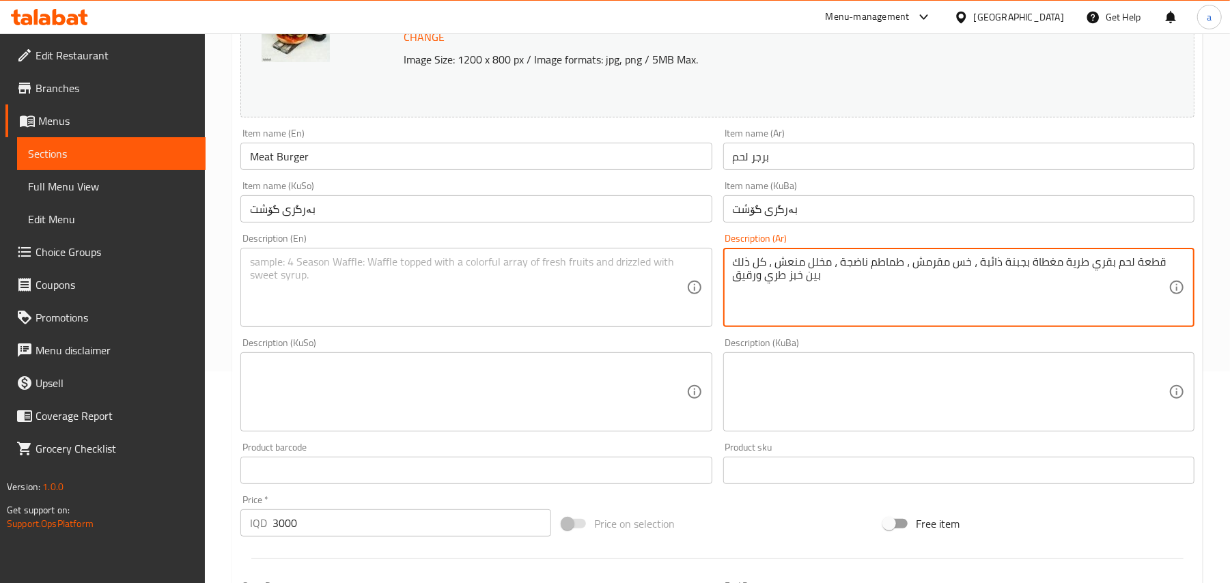
drag, startPoint x: 861, startPoint y: 286, endPoint x: 750, endPoint y: 290, distance: 110.7
click at [861, 320] on textarea "قطعة لحم بقري طرية مغطاة بجبنة ذائبة ، خس مقرمش ، طماطم ناضجة ، مخلل منعش ، كل …" at bounding box center [951, 287] width 436 height 65
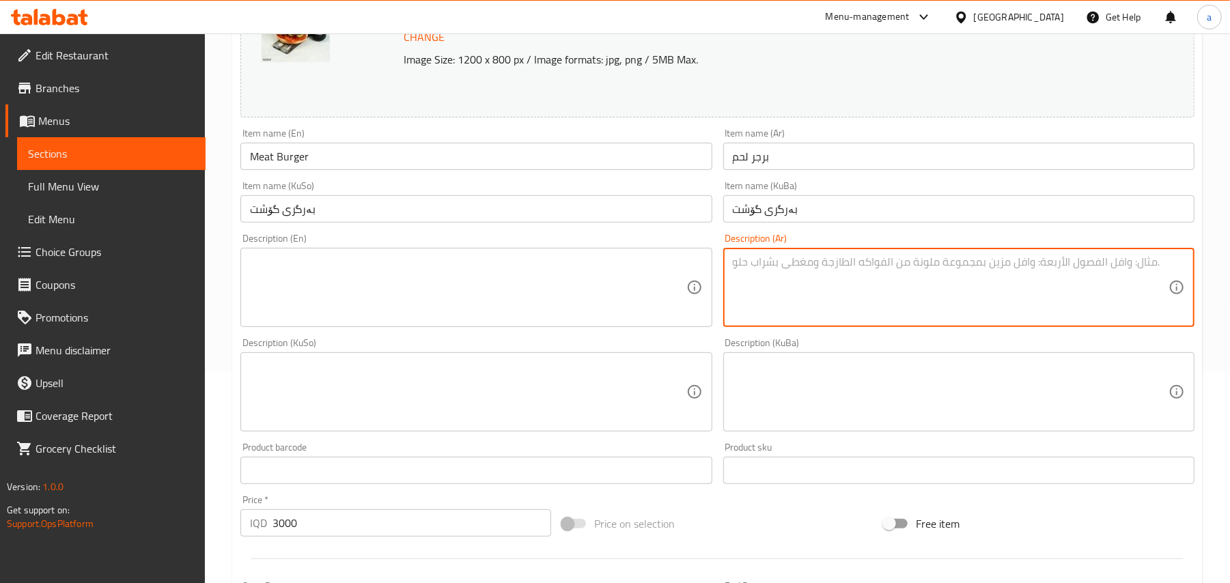
click at [367, 161] on input "Meat Burger" at bounding box center [475, 156] width 471 height 27
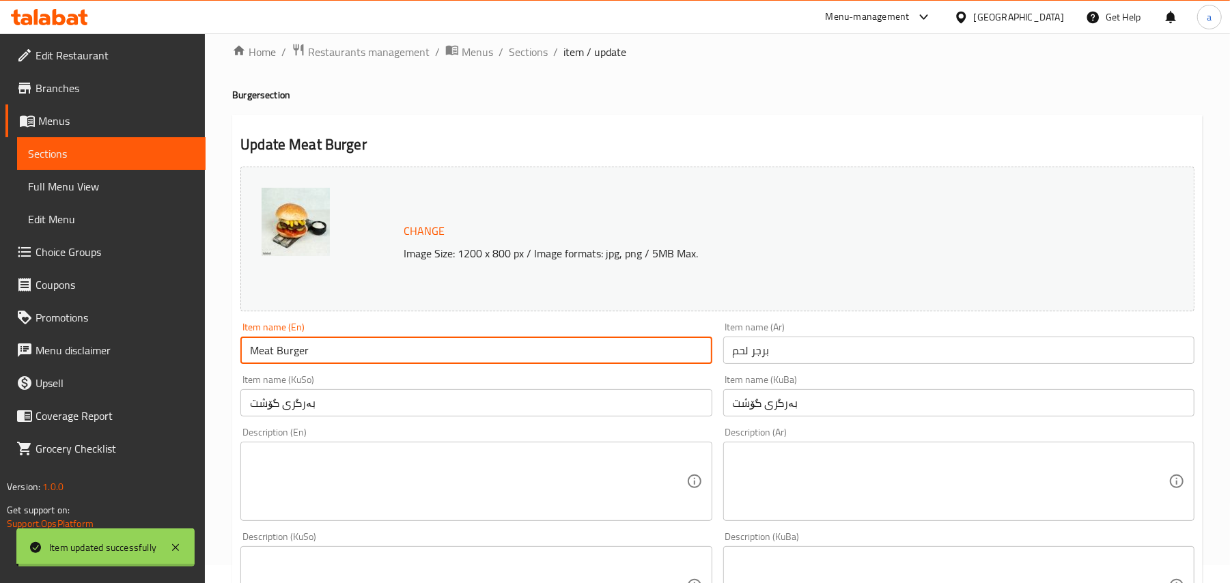
scroll to position [0, 0]
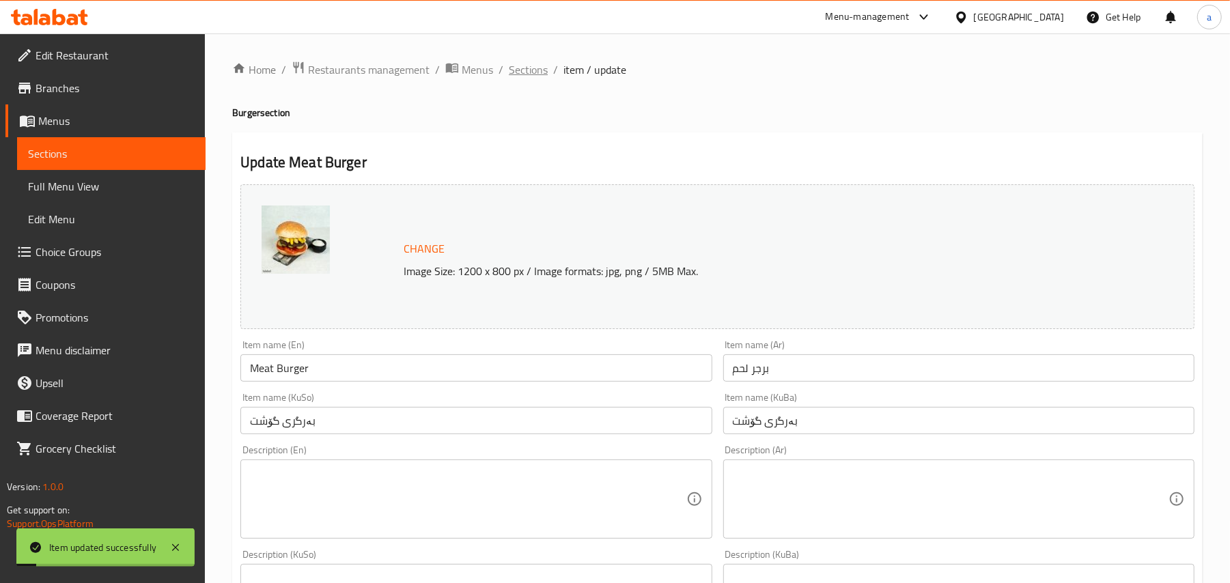
click at [534, 69] on span "Sections" at bounding box center [528, 69] width 39 height 16
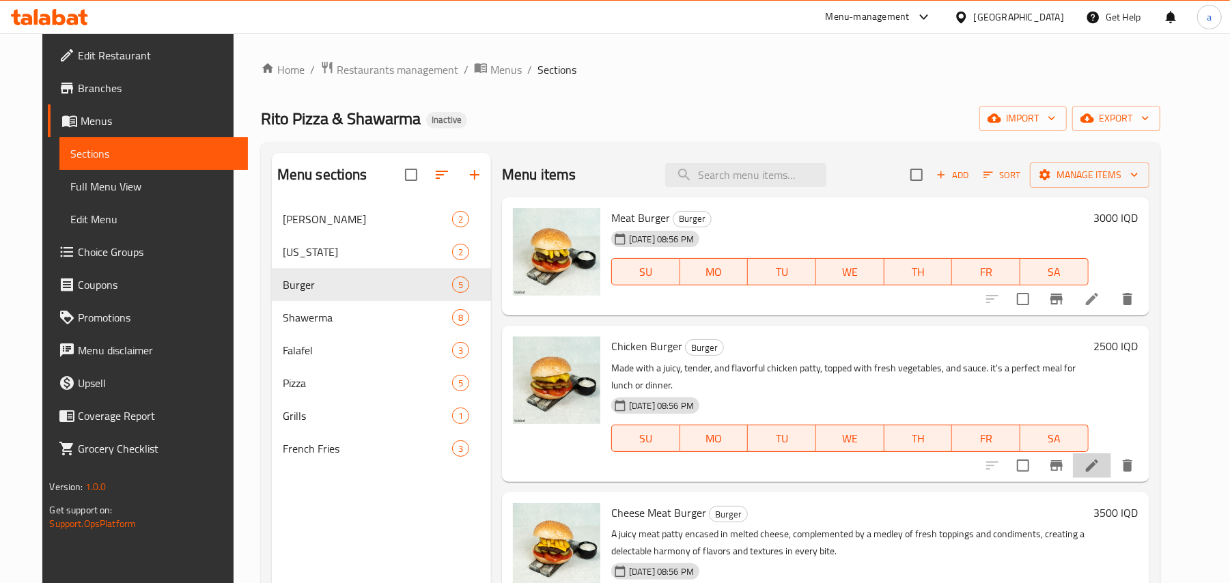
click at [1098, 472] on icon at bounding box center [1092, 466] width 12 height 12
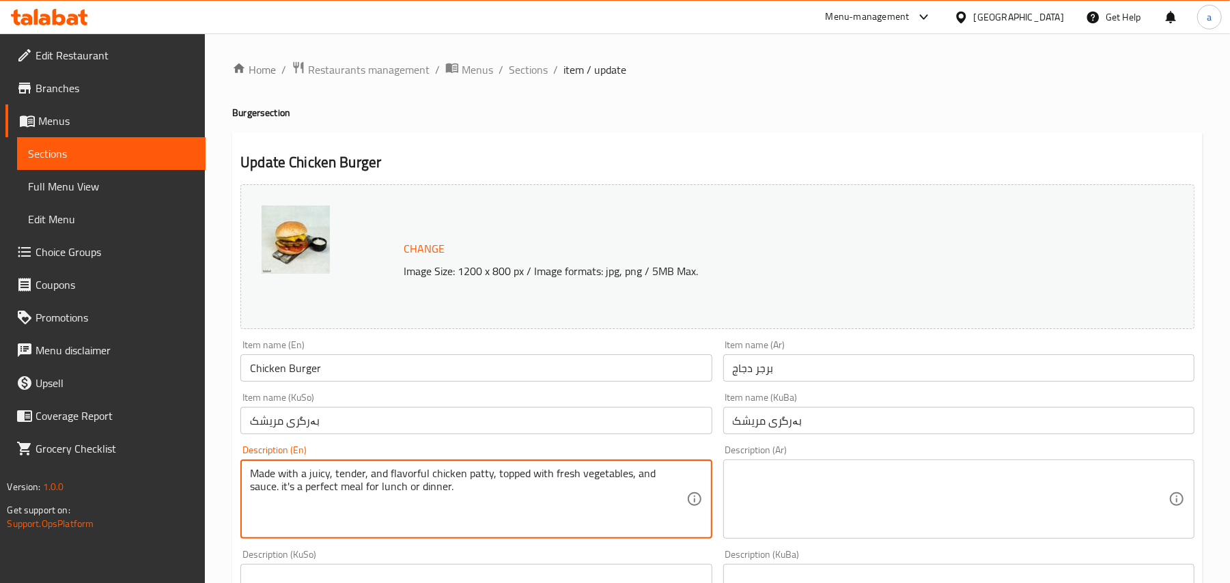
drag, startPoint x: 473, startPoint y: 496, endPoint x: 247, endPoint y: 471, distance: 227.5
drag, startPoint x: 350, startPoint y: 381, endPoint x: 340, endPoint y: 378, distance: 9.9
click at [350, 380] on input "Chicken Burger" at bounding box center [475, 368] width 471 height 27
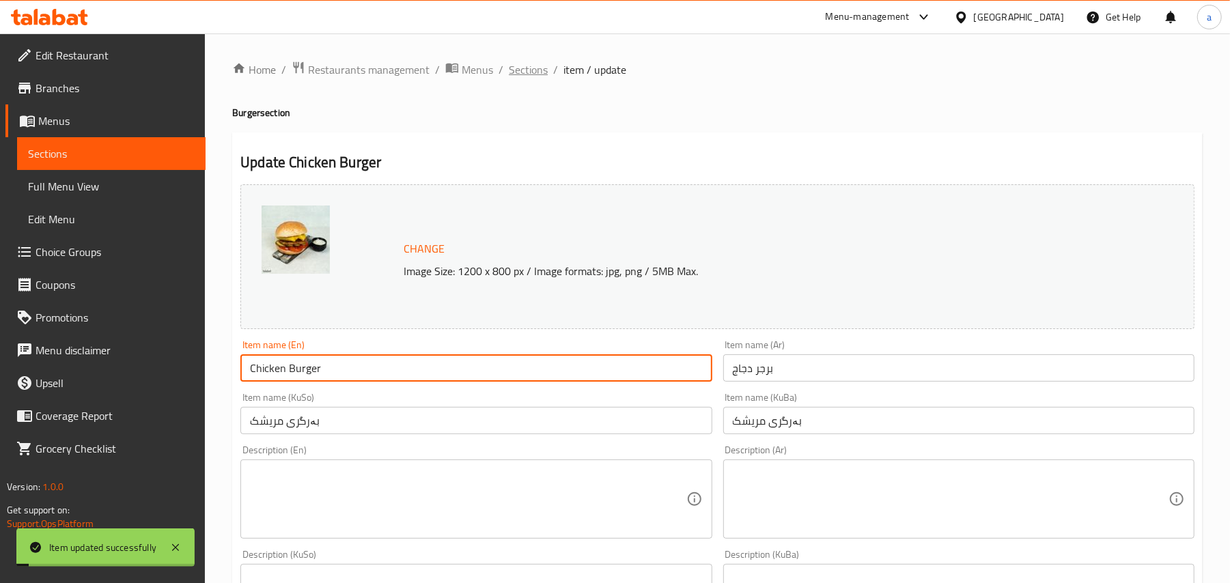
click at [540, 75] on span "Sections" at bounding box center [528, 69] width 39 height 16
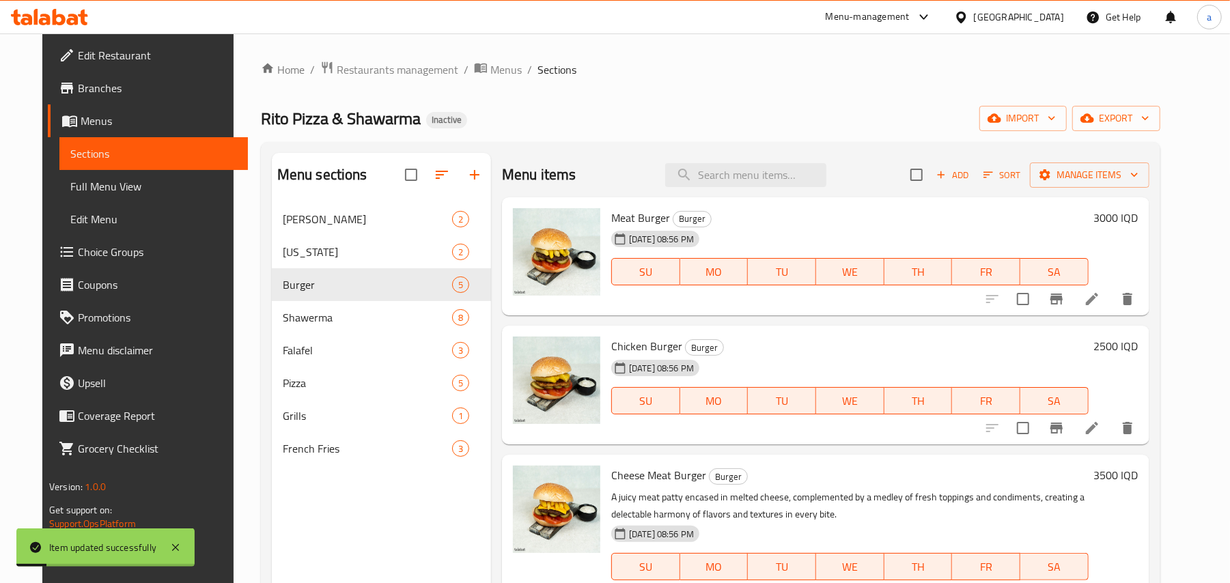
scroll to position [189, 0]
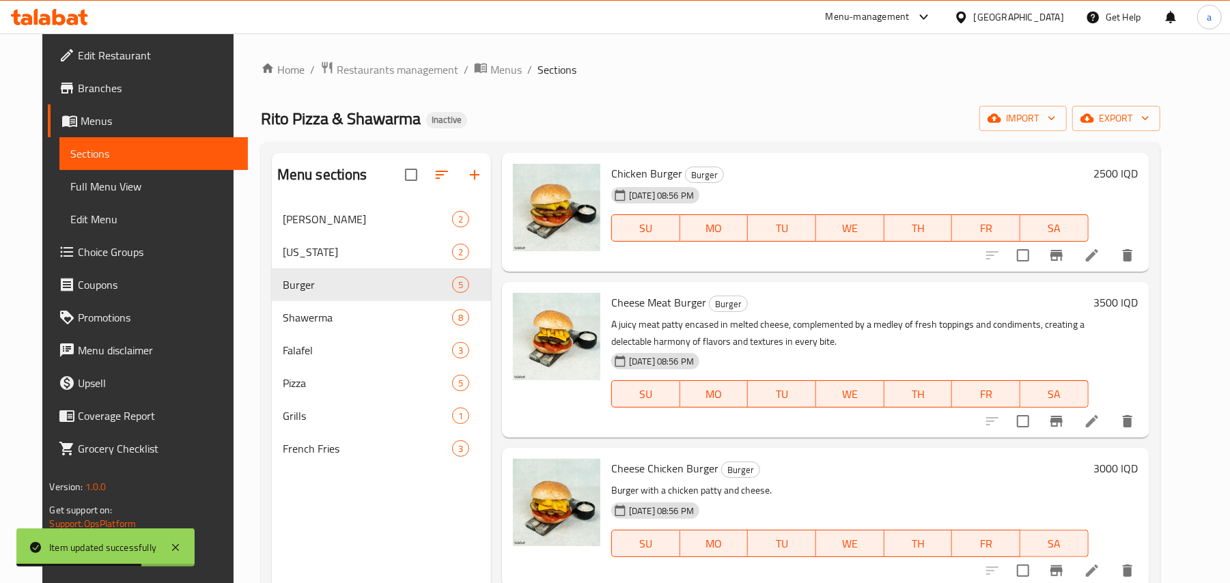
click at [1100, 414] on icon at bounding box center [1092, 421] width 16 height 16
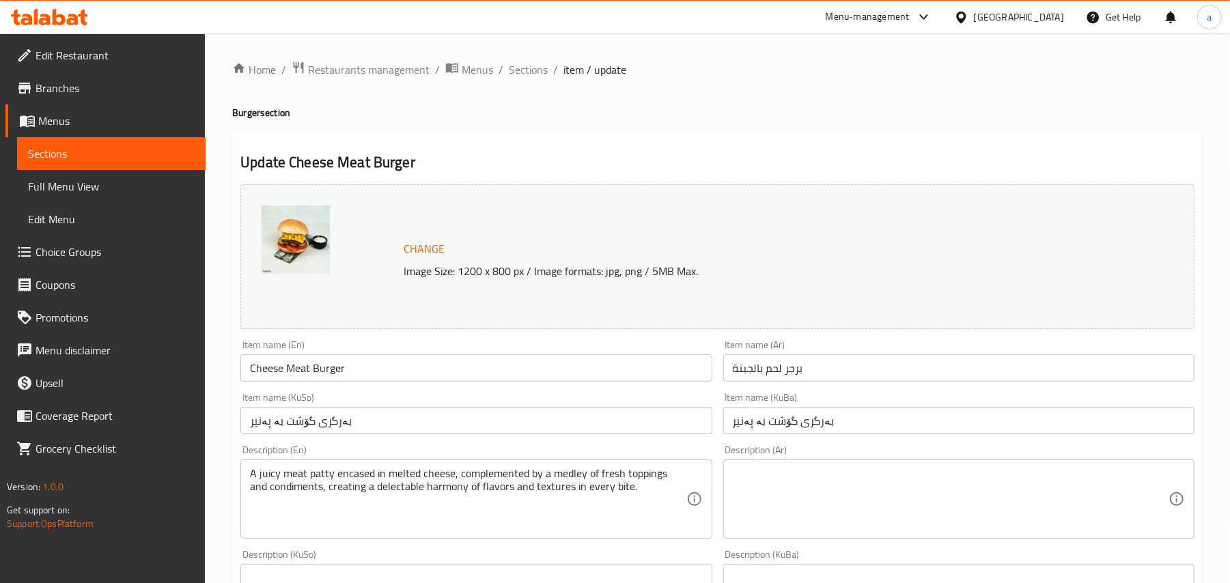
scroll to position [212, 0]
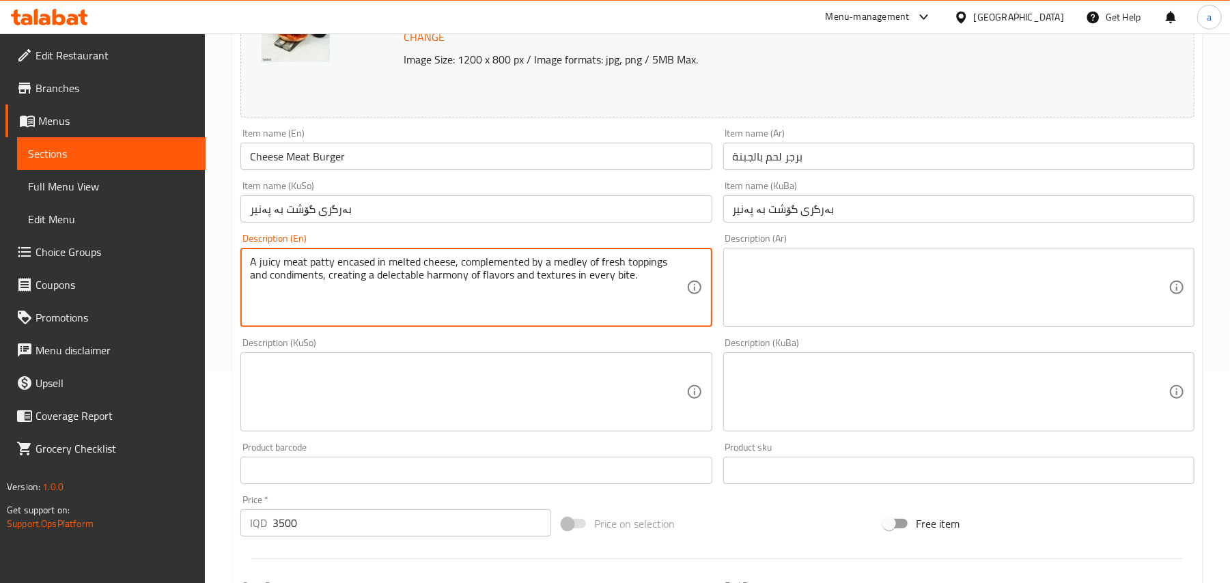
drag, startPoint x: 273, startPoint y: 301, endPoint x: 146, endPoint y: 238, distance: 142.1
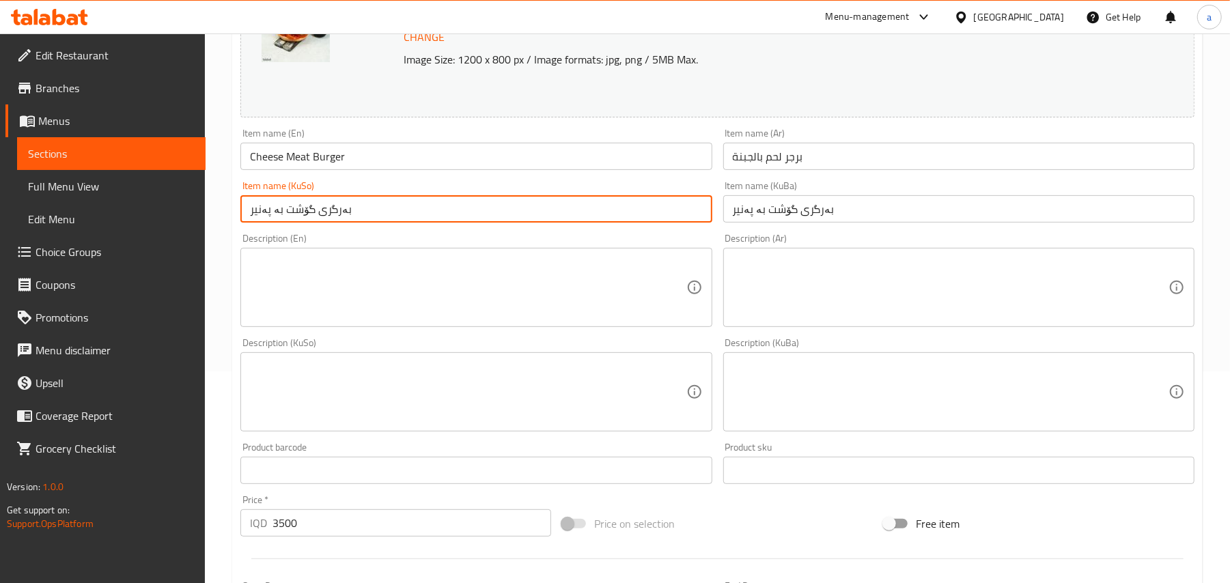
click at [459, 223] on input "بەرگری گۆشت بە پەنیر" at bounding box center [475, 208] width 471 height 27
click at [701, 219] on input "بەرگری گۆشت بە پەنیر" at bounding box center [475, 208] width 471 height 27
drag, startPoint x: 610, startPoint y: 217, endPoint x: 560, endPoint y: 219, distance: 49.9
click at [555, 219] on input "چیز بەرگری گۆشت بە پەنیر" at bounding box center [475, 208] width 471 height 27
click at [651, 222] on input "چیز بەرگری گۆشت" at bounding box center [475, 208] width 471 height 27
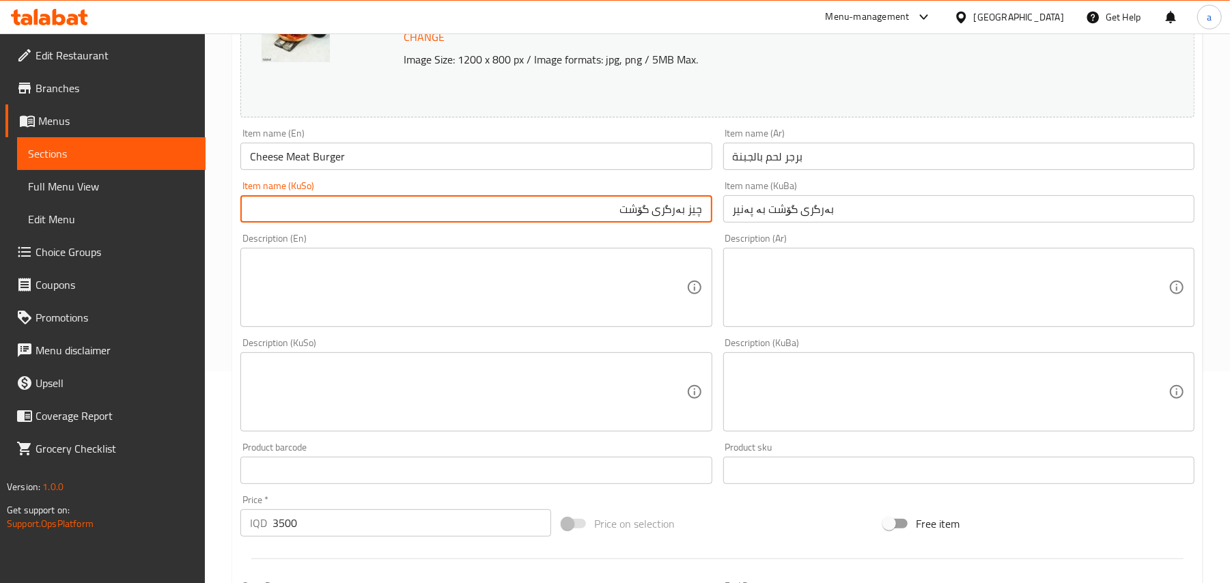
click at [651, 222] on input "چیز بەرگری گۆشت" at bounding box center [475, 208] width 471 height 27
type input "چیز بەرگری گۆشت"
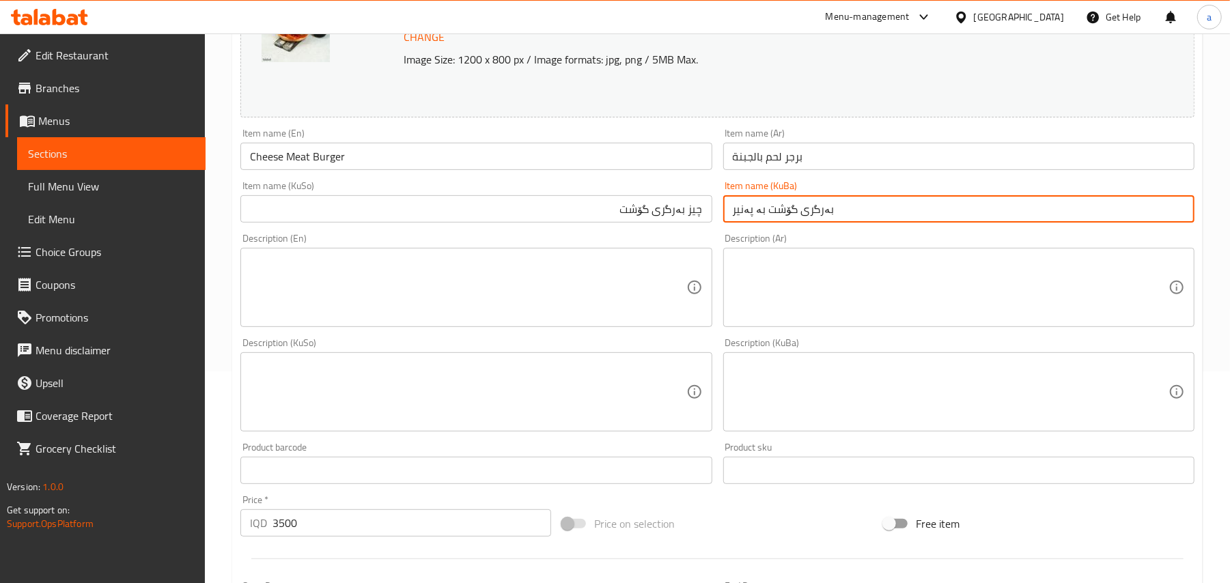
click at [788, 217] on input "بەرگری گۆشت بە پەنیر" at bounding box center [958, 208] width 471 height 27
paste input "چیز بەرگری گۆشت"
type input "چیز بەرگری گۆشت"
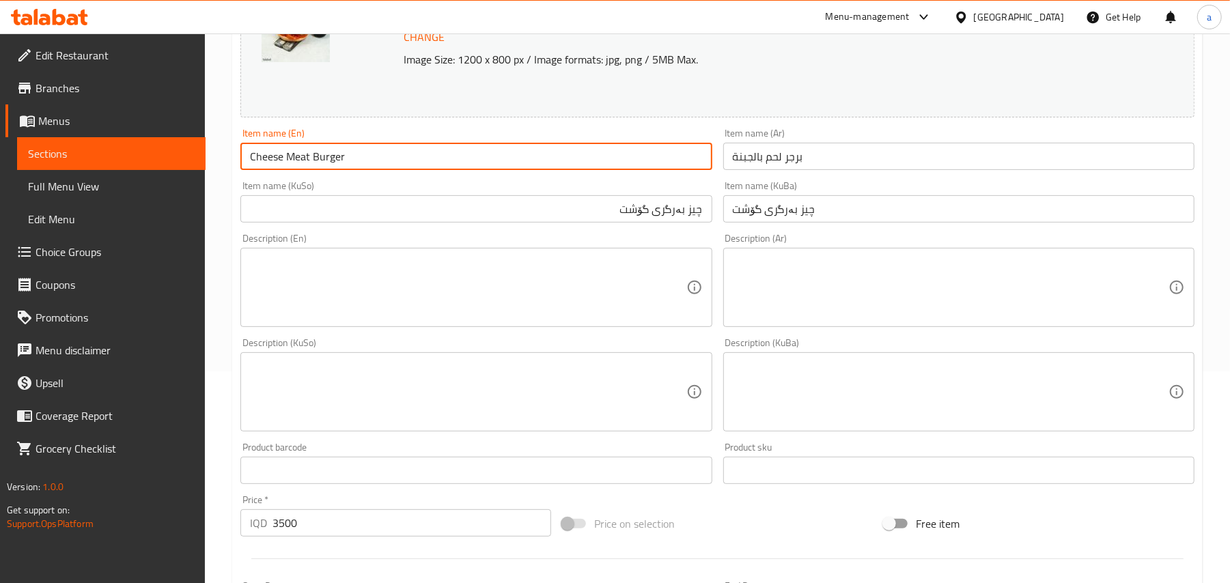
click at [425, 164] on input "Cheese Meat Burger" at bounding box center [475, 156] width 471 height 27
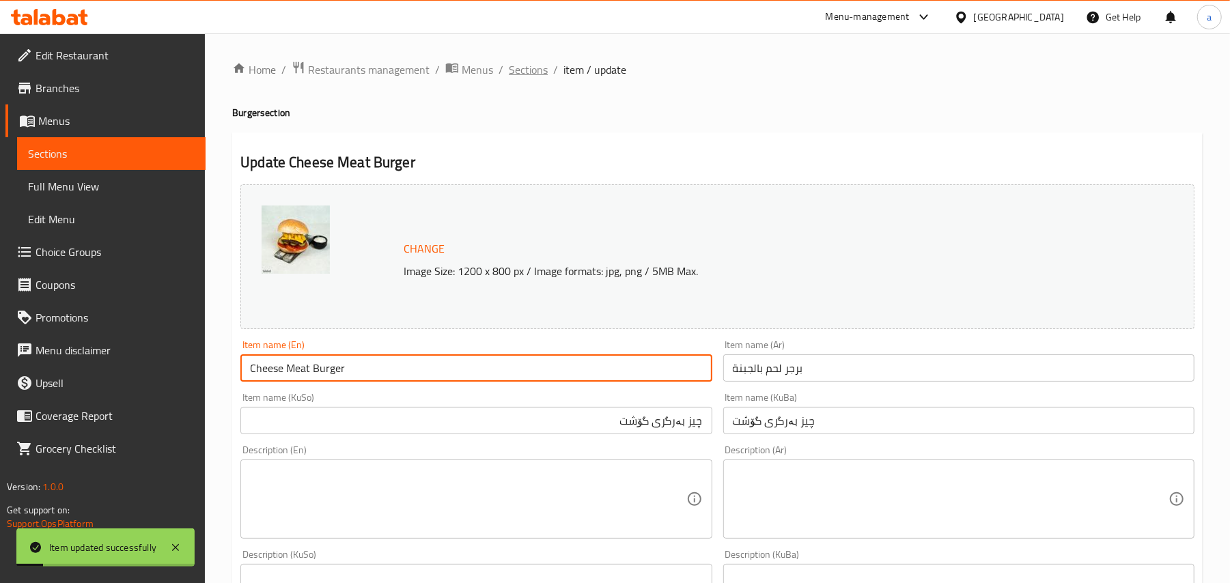
click at [542, 71] on span "Sections" at bounding box center [528, 69] width 39 height 16
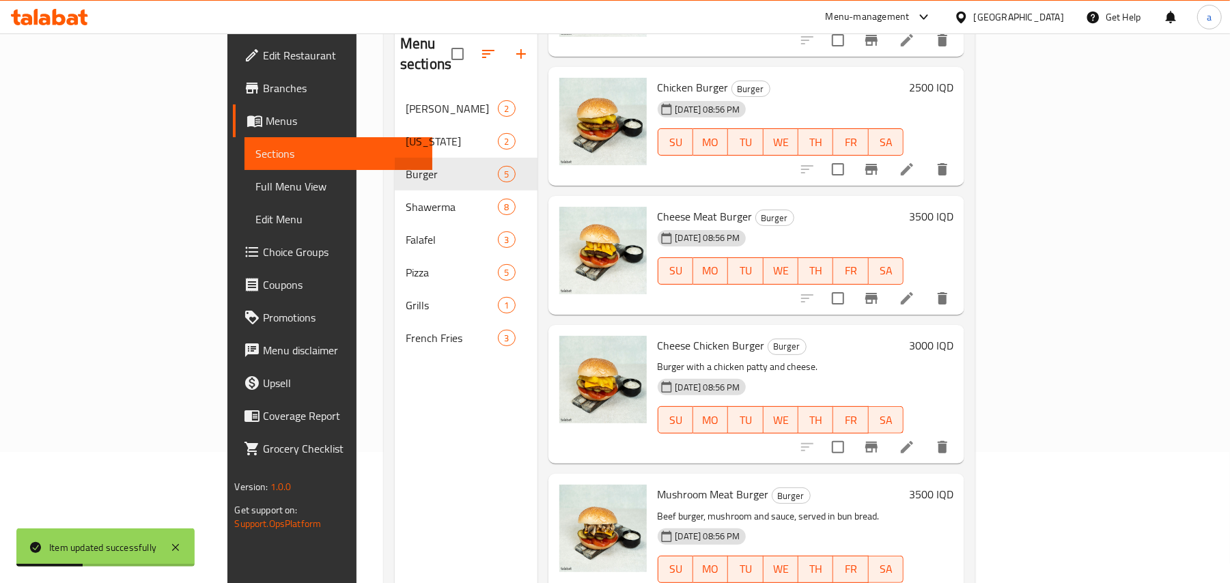
scroll to position [193, 0]
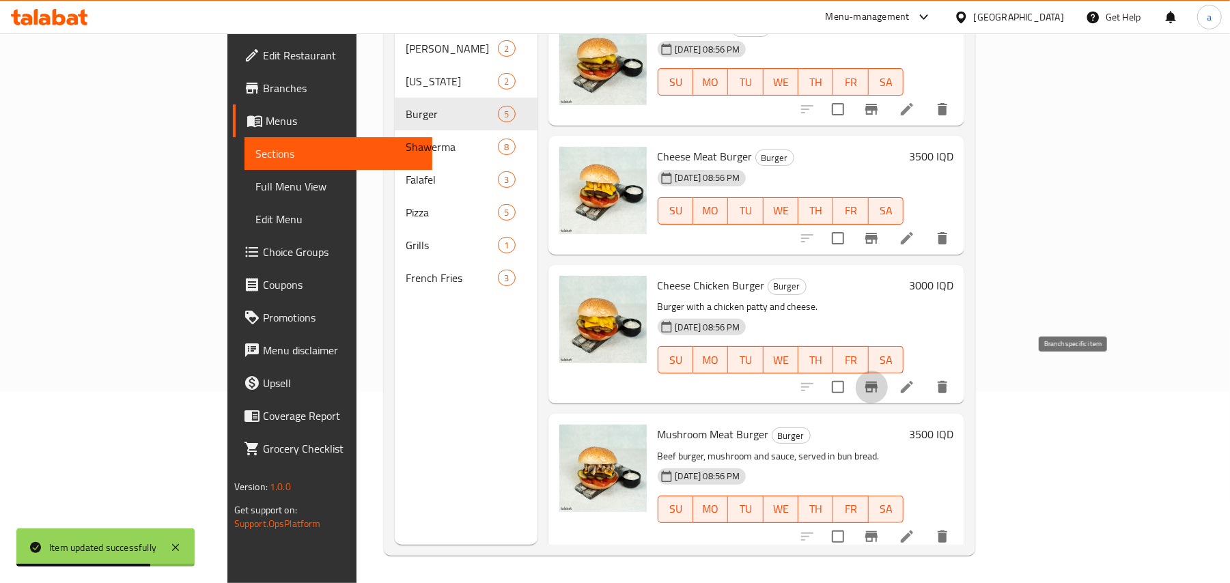
click at [880, 379] on icon "Branch-specific-item" at bounding box center [871, 387] width 16 height 16
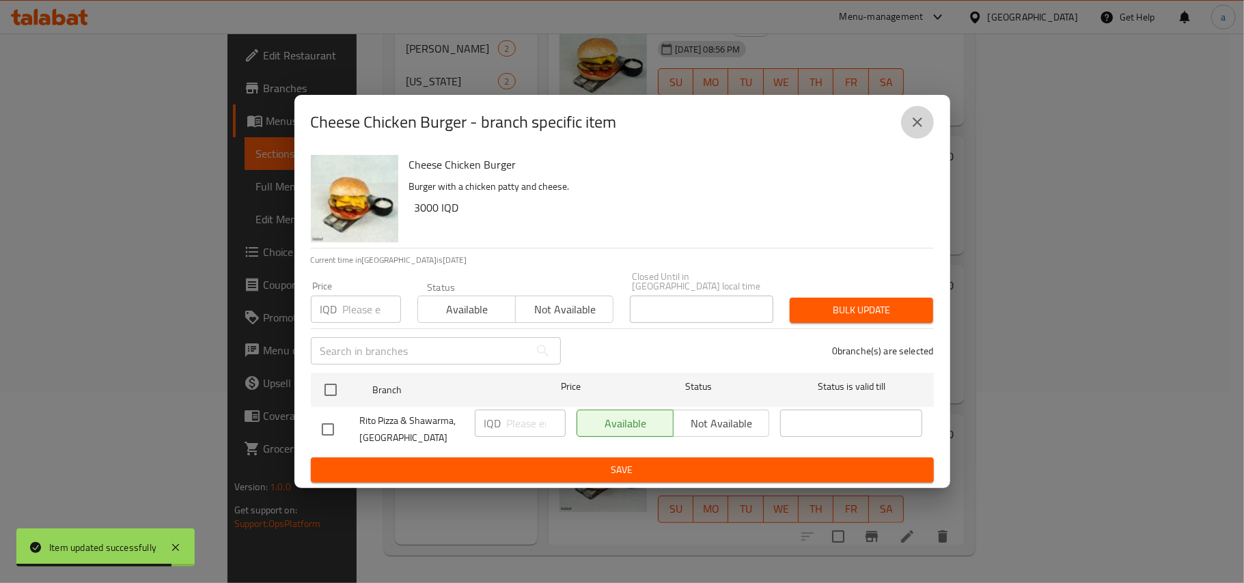
click at [924, 108] on button "close" at bounding box center [917, 122] width 33 height 33
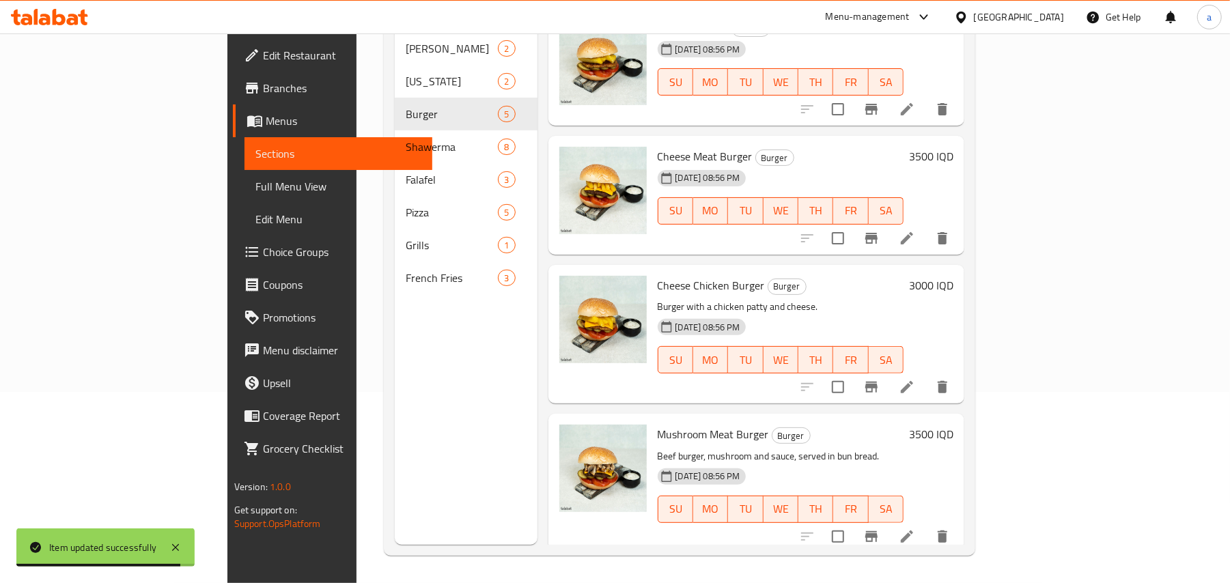
click at [915, 379] on icon at bounding box center [907, 387] width 16 height 16
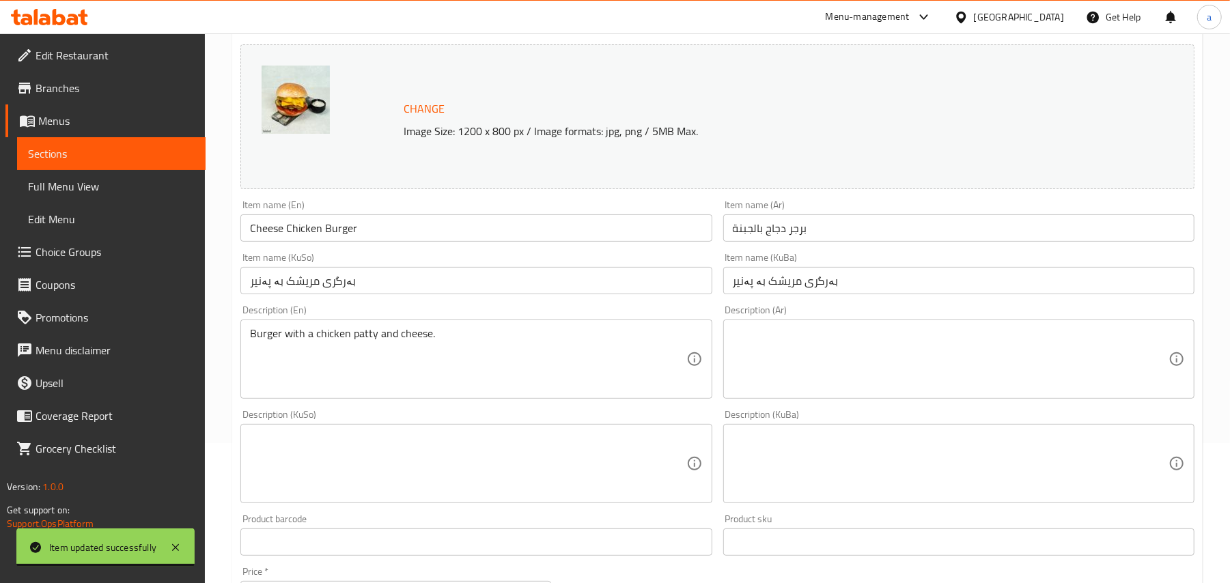
scroll to position [212, 0]
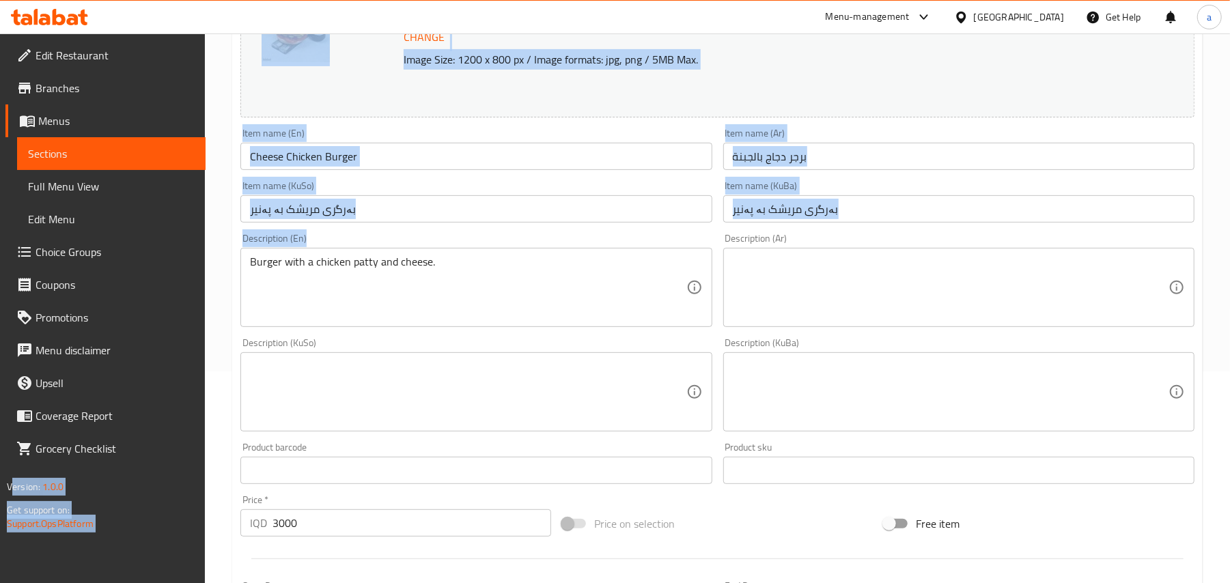
drag, startPoint x: 454, startPoint y: 258, endPoint x: 171, endPoint y: 277, distance: 283.5
click at [172, 277] on div "Edit Restaurant Branches Menus Sections Full Menu View Edit Menu Choice Groups …" at bounding box center [615, 371] width 1230 height 1098
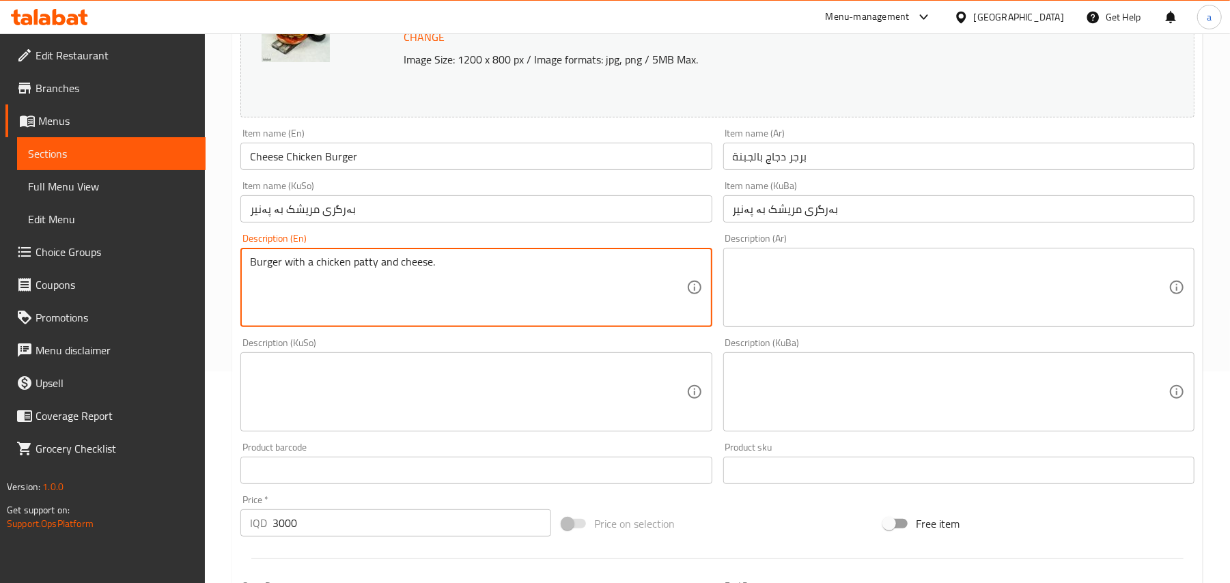
drag, startPoint x: 479, startPoint y: 272, endPoint x: 178, endPoint y: 280, distance: 301.4
click at [178, 282] on div "Edit Restaurant Branches Menus Sections Full Menu View Edit Menu Choice Groups …" at bounding box center [615, 371] width 1230 height 1098
click at [397, 223] on input "بەرگری مریشک بە پەنیر" at bounding box center [475, 208] width 471 height 27
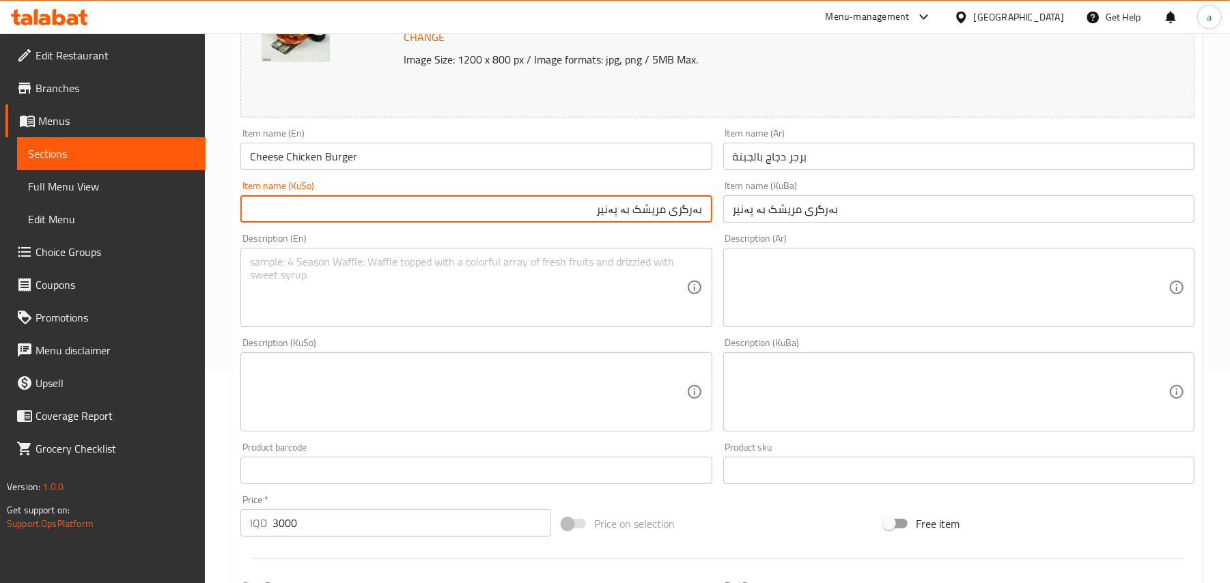
click at [703, 223] on input "بەرگری مریشک بە پەنیر" at bounding box center [475, 208] width 471 height 27
drag, startPoint x: 615, startPoint y: 220, endPoint x: 605, endPoint y: 225, distance: 10.7
click at [521, 217] on input "چیز بەرگری مریشک" at bounding box center [475, 208] width 471 height 27
click at [648, 223] on input "چیز بەرگری مریشک" at bounding box center [475, 208] width 471 height 27
type input "چیز بەرگری مریشک"
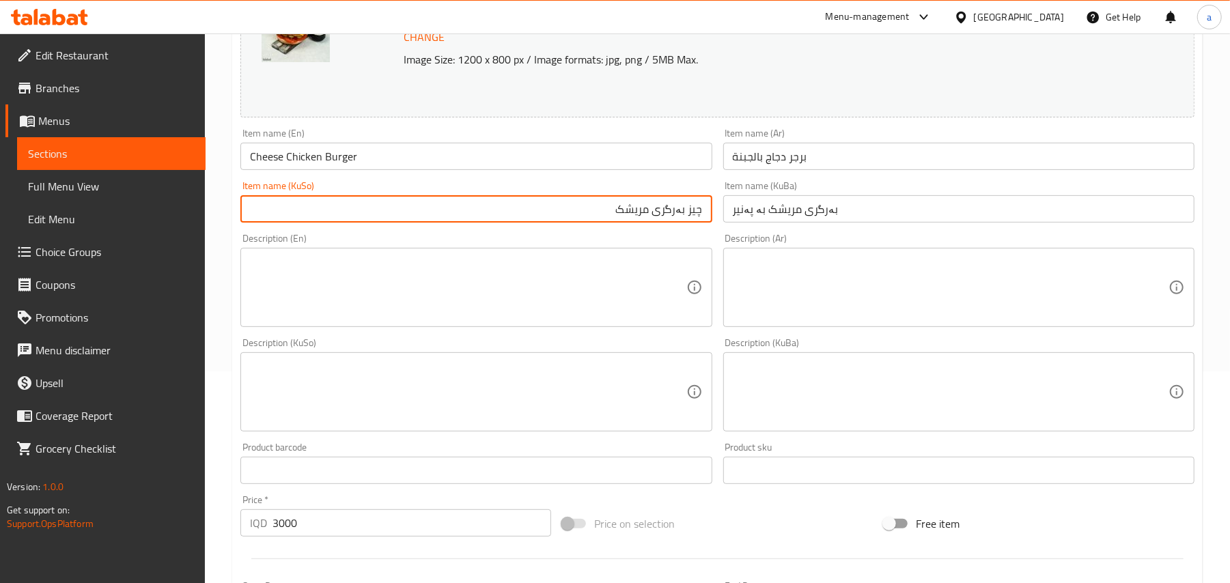
click at [738, 219] on input "بەرگری مریشک بە پەنیر" at bounding box center [958, 208] width 471 height 27
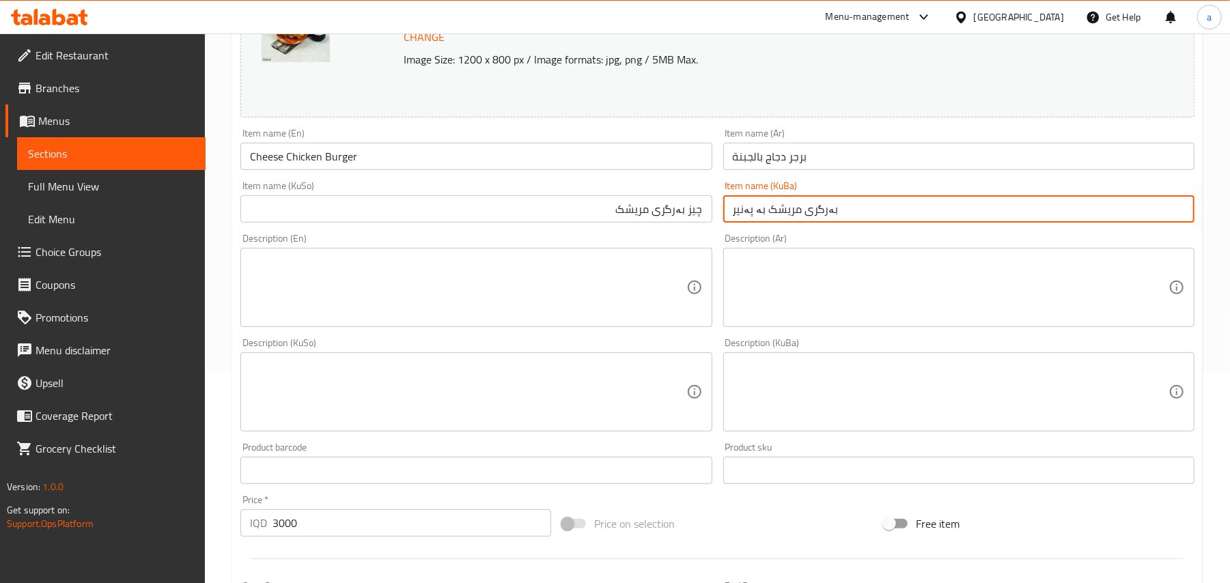
paste input "چیز بەرگری مریشک"
type input "چیز بەرگری مریشک"
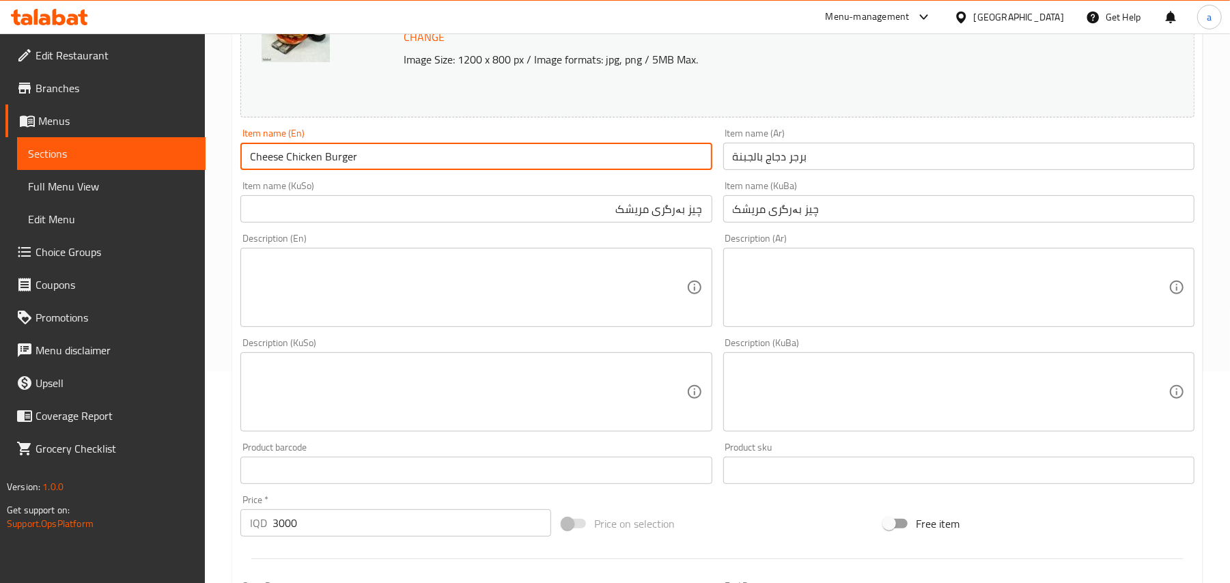
click at [444, 165] on input "Cheese Chicken Burger" at bounding box center [475, 156] width 471 height 27
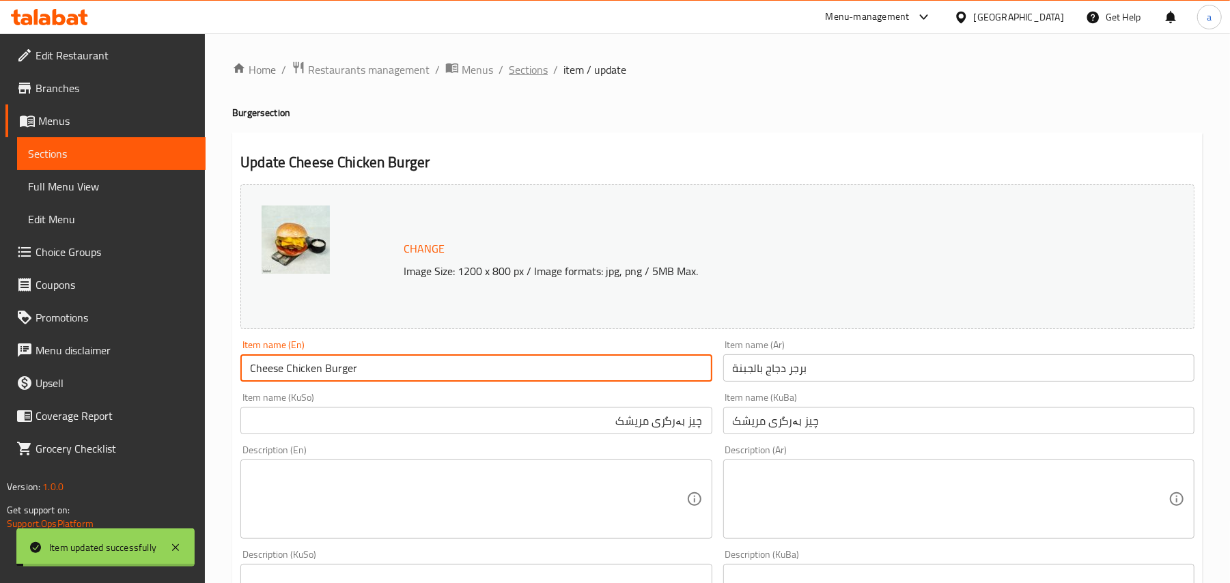
click at [525, 69] on span "Sections" at bounding box center [528, 69] width 39 height 16
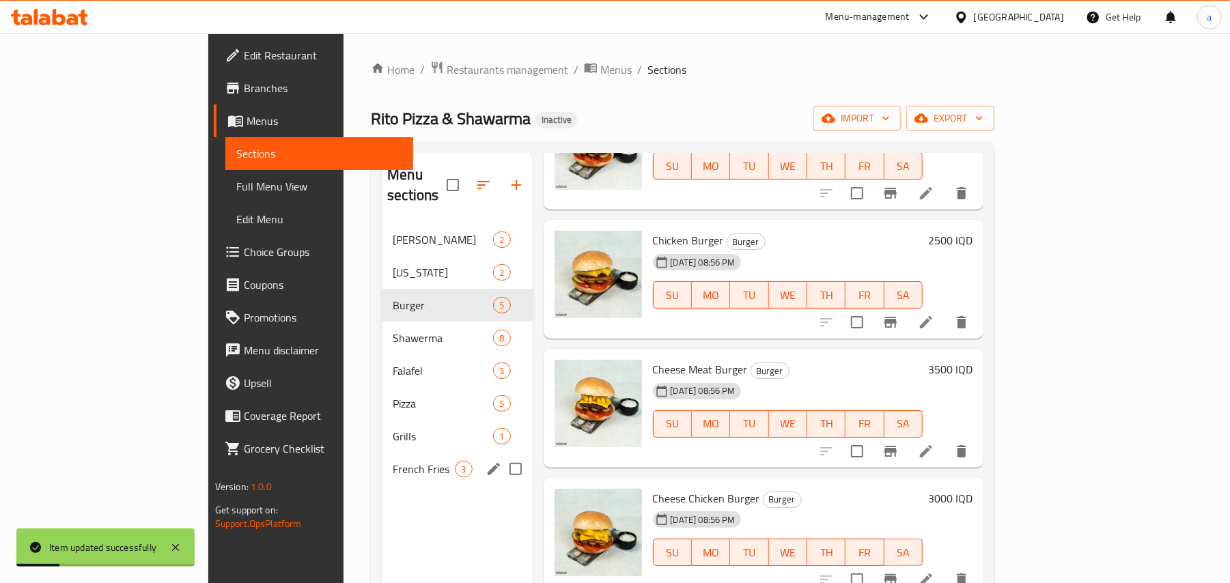
scroll to position [193, 0]
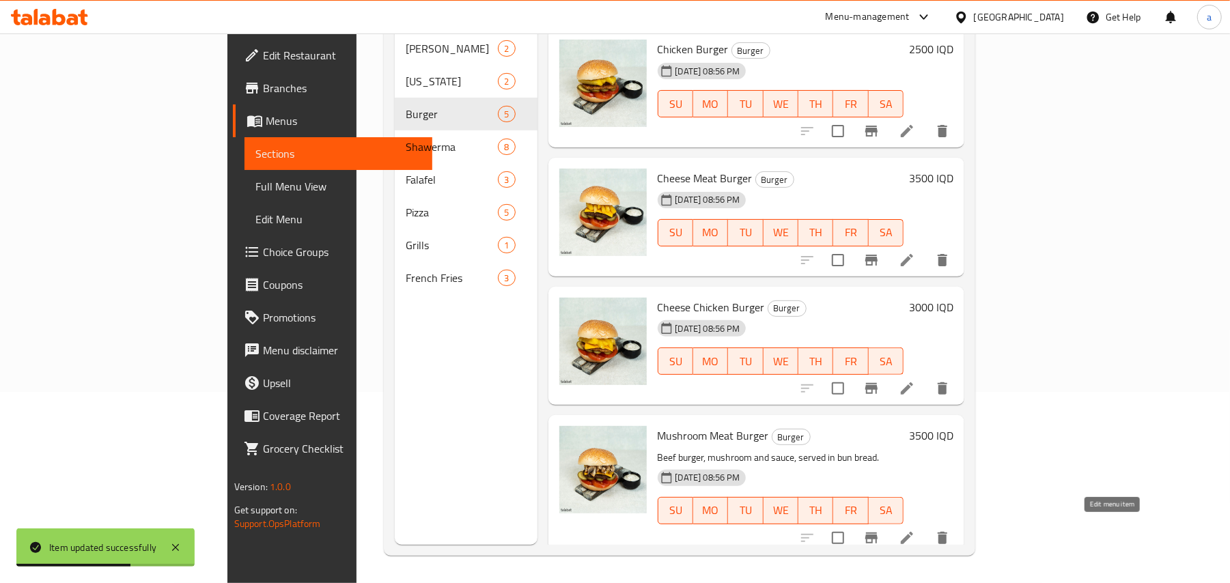
click at [915, 530] on icon at bounding box center [907, 538] width 16 height 16
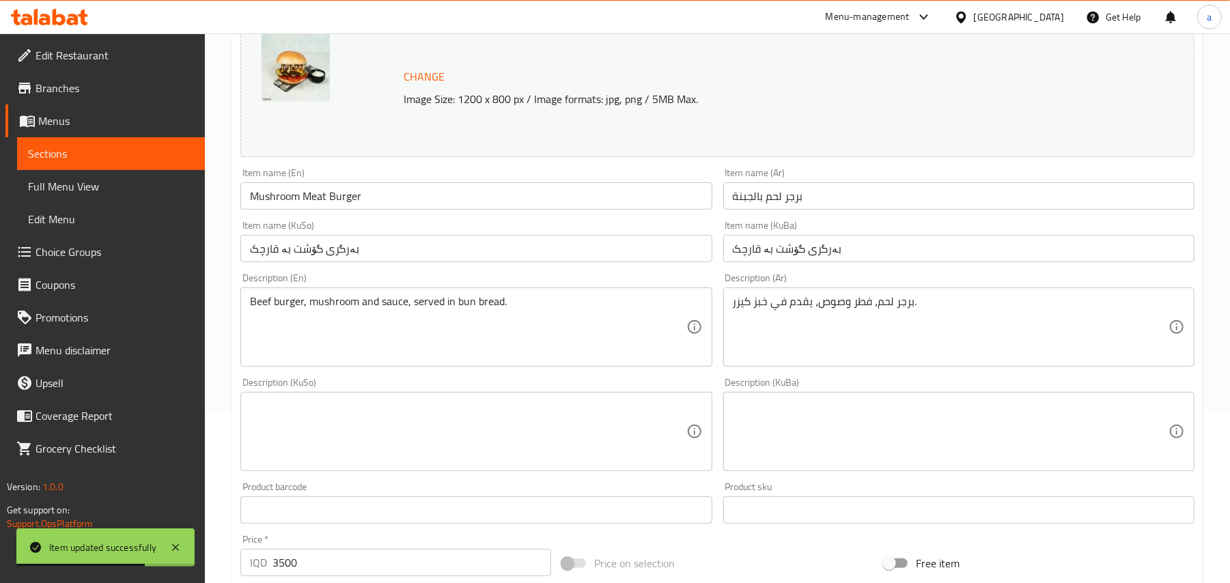
scroll to position [212, 0]
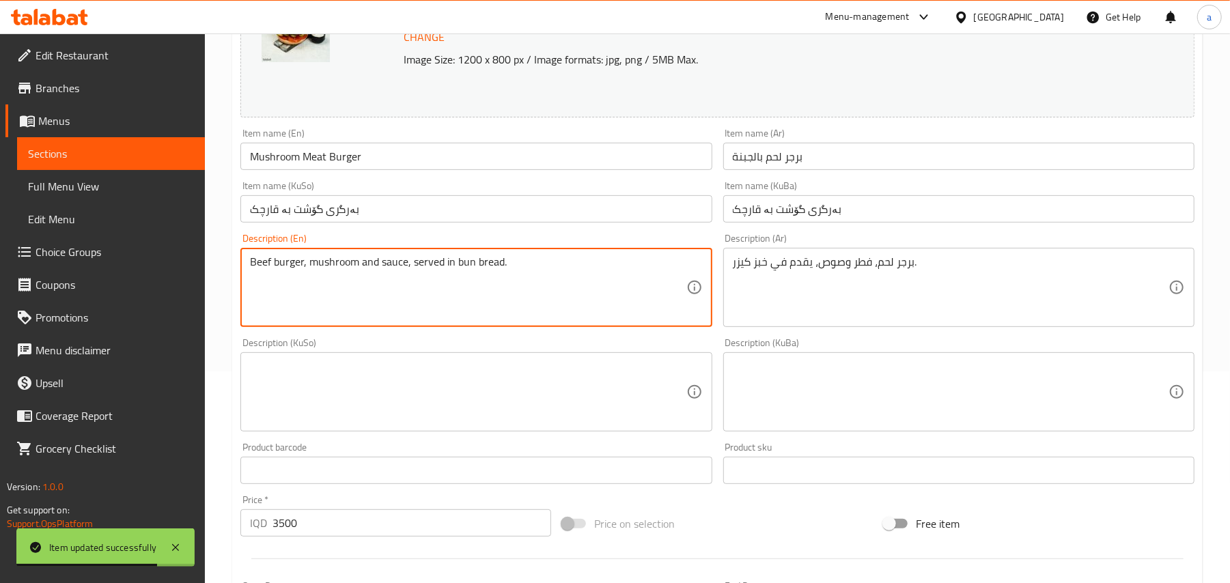
drag, startPoint x: 305, startPoint y: 280, endPoint x: 255, endPoint y: 281, distance: 49.2
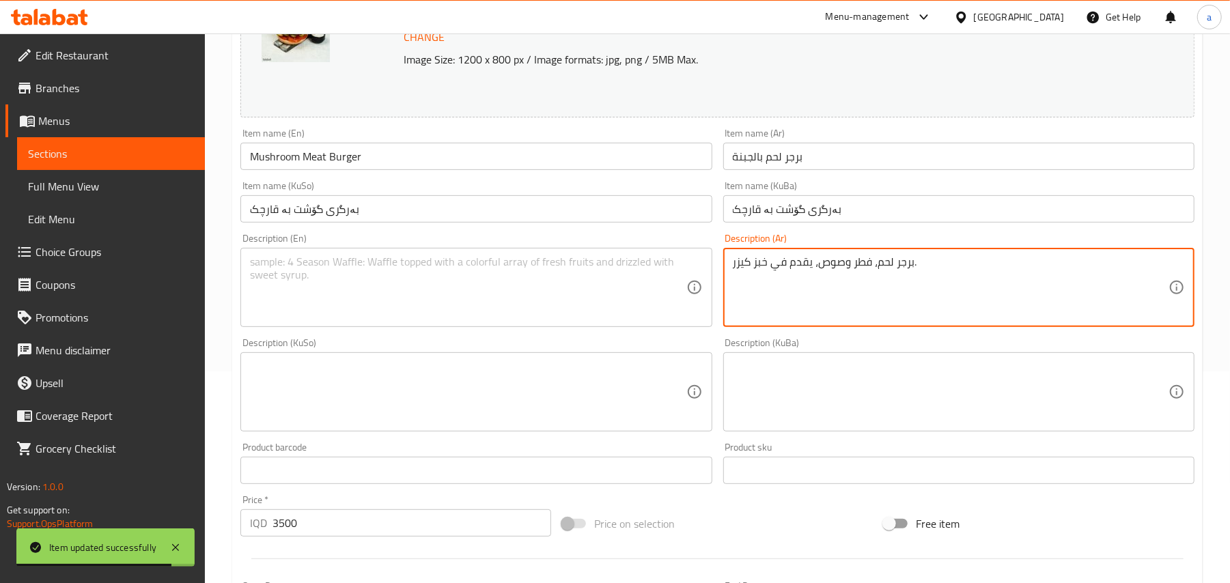
drag, startPoint x: 952, startPoint y: 272, endPoint x: 616, endPoint y: 304, distance: 336.9
click at [385, 223] on input "بەرگری گۆشت بە قارچک" at bounding box center [475, 208] width 471 height 27
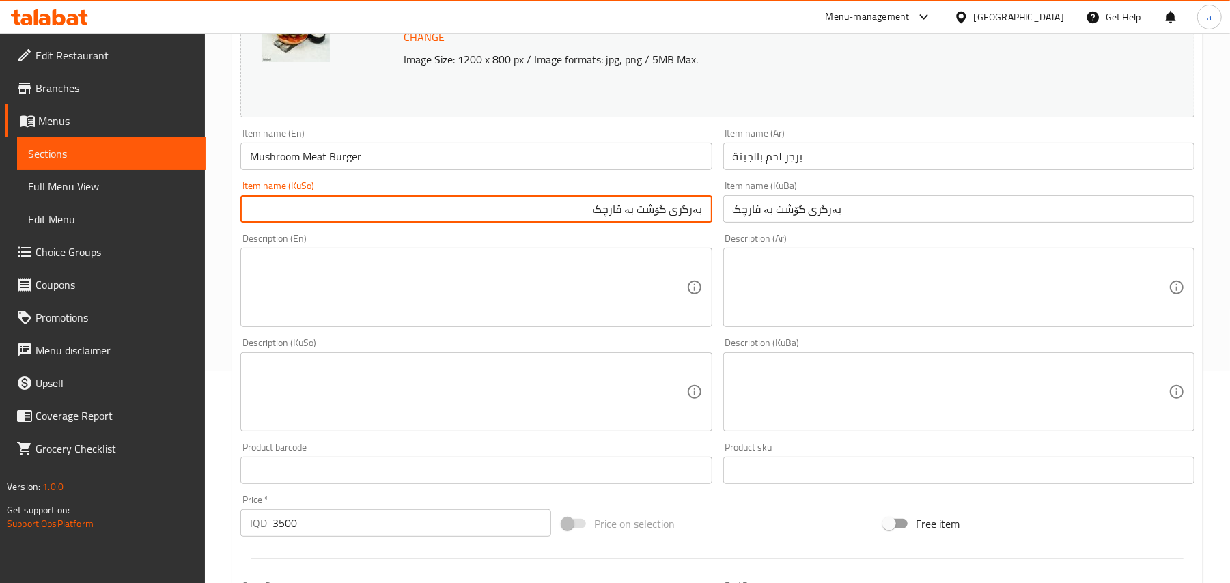
click at [657, 223] on input "بەرگری گۆشت بە قارچک" at bounding box center [475, 208] width 471 height 27
click at [654, 223] on input "بەرگر بە قارچک" at bounding box center [475, 208] width 471 height 27
type input "بەرگر بە قارچک"
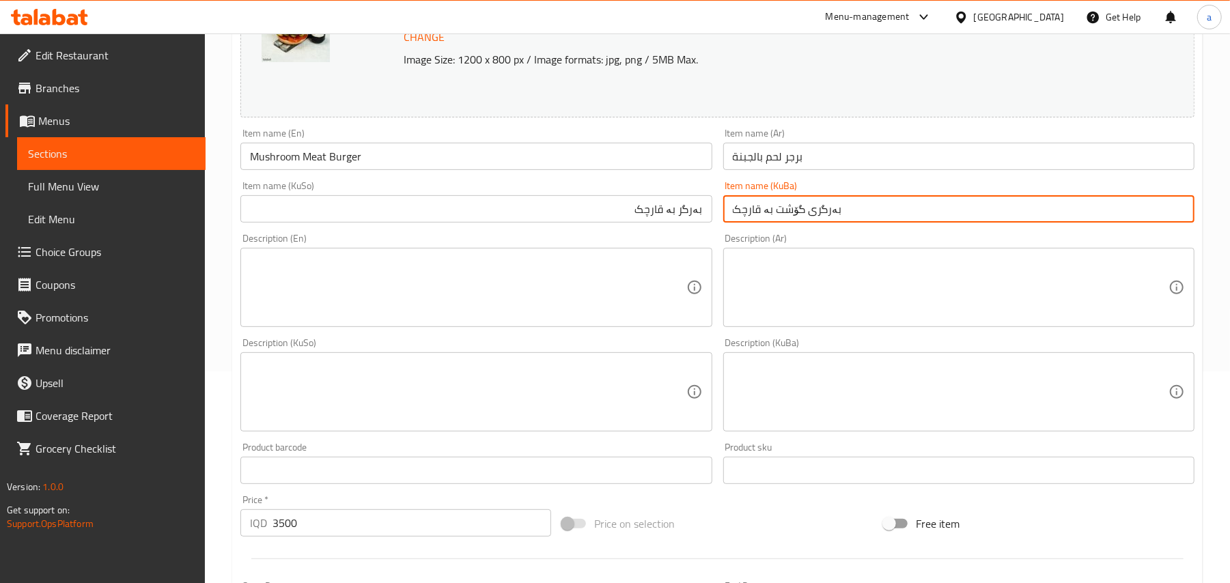
click at [761, 223] on input "بەرگری گۆشت بە قارچک" at bounding box center [958, 208] width 471 height 27
paste input "text"
type input "بەرگر بە قارچک"
click at [322, 164] on input "Mushroom Meat Burger" at bounding box center [475, 156] width 471 height 27
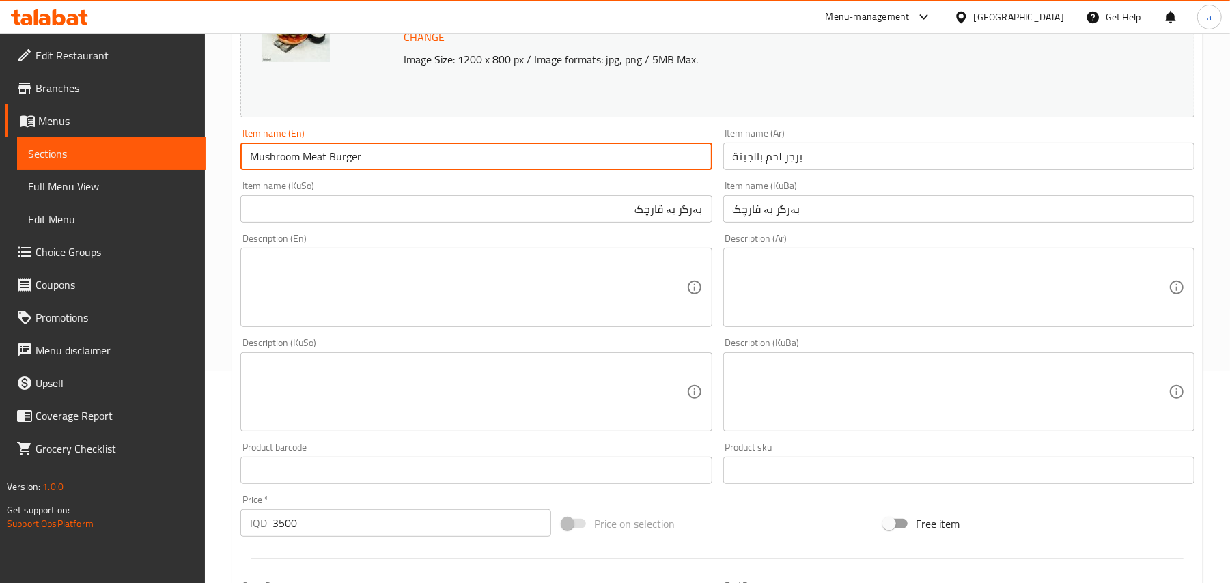
click at [322, 164] on input "Mushroom Meat Burger" at bounding box center [475, 156] width 471 height 27
type input "Mushroom Burger"
click at [776, 167] on input "برجر لحم بالجبنة" at bounding box center [958, 156] width 471 height 27
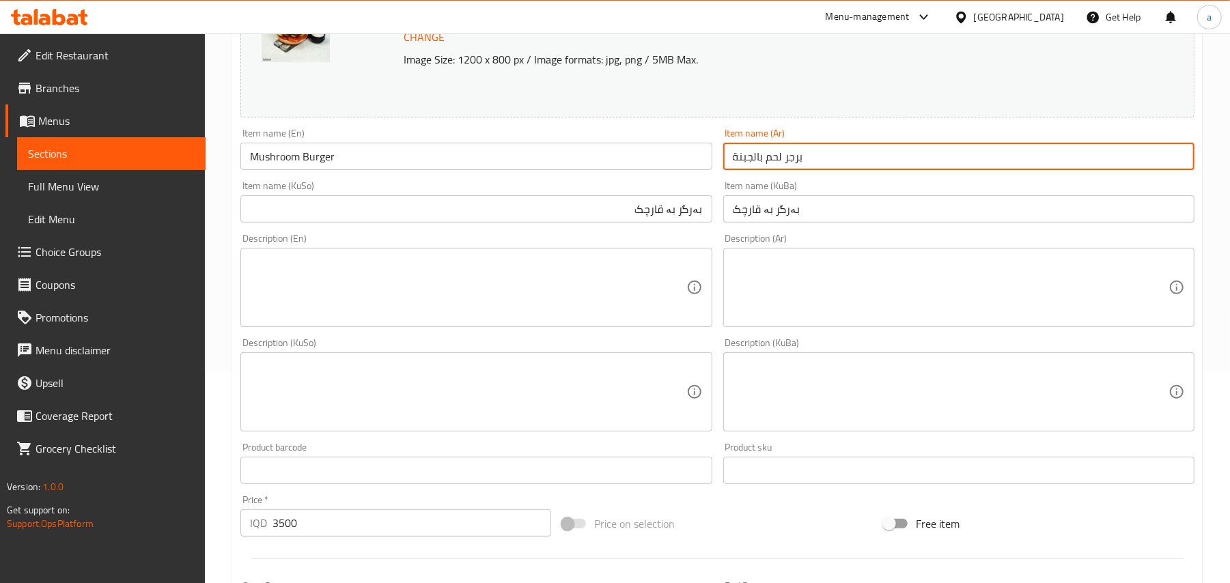
click at [776, 167] on input "برجر لحم بالجبنة" at bounding box center [958, 156] width 471 height 27
type input "برجر بالجبنة"
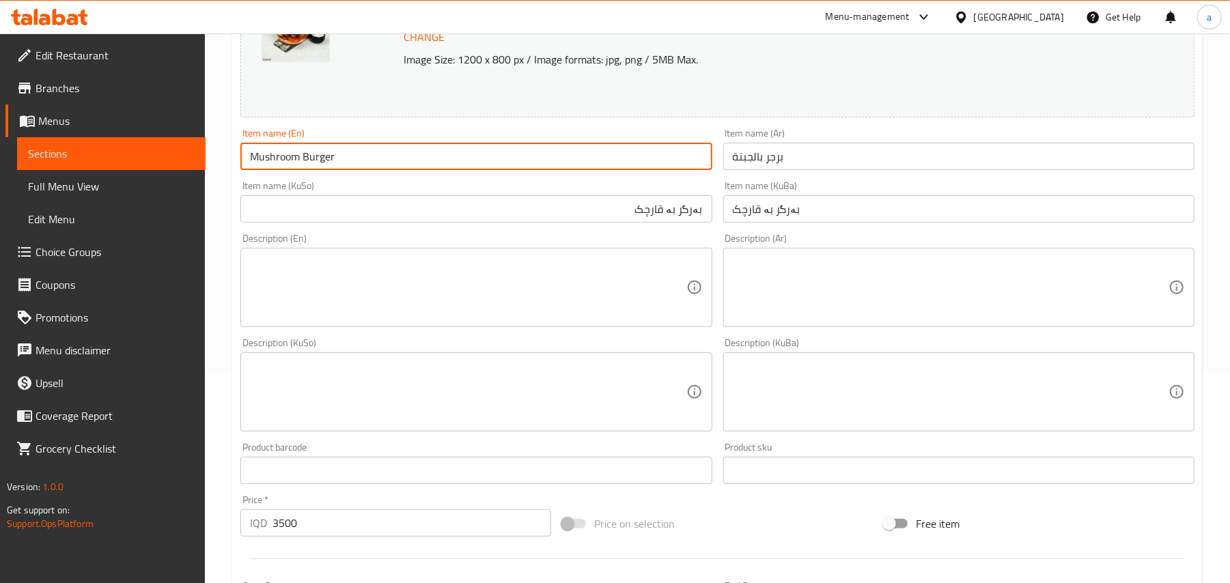
click at [413, 165] on input "Mushroom Burger" at bounding box center [475, 156] width 471 height 27
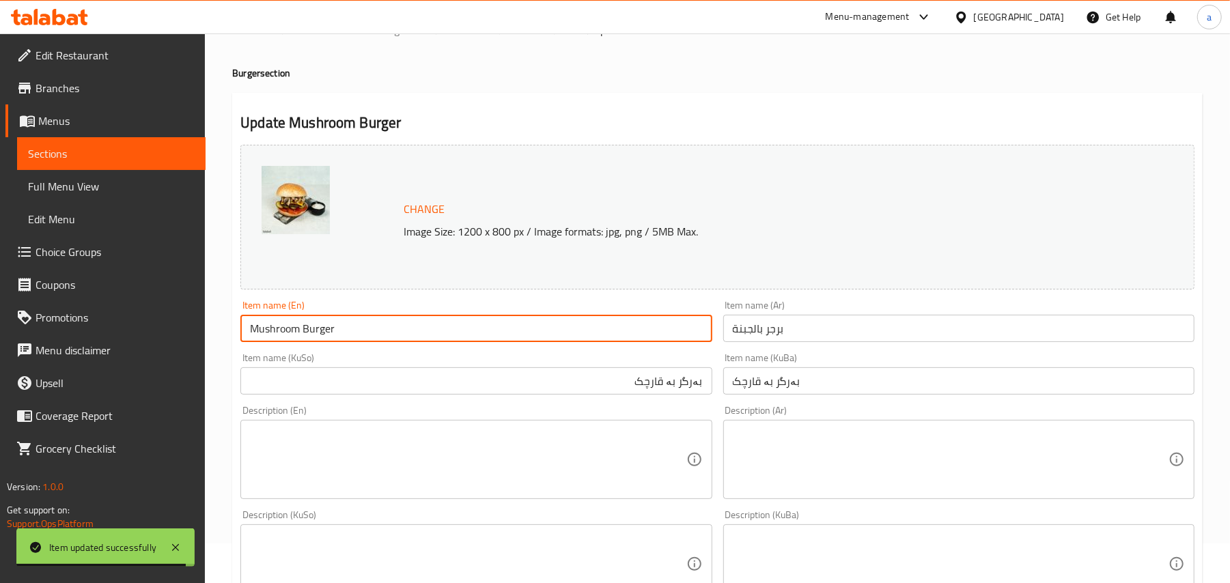
scroll to position [0, 0]
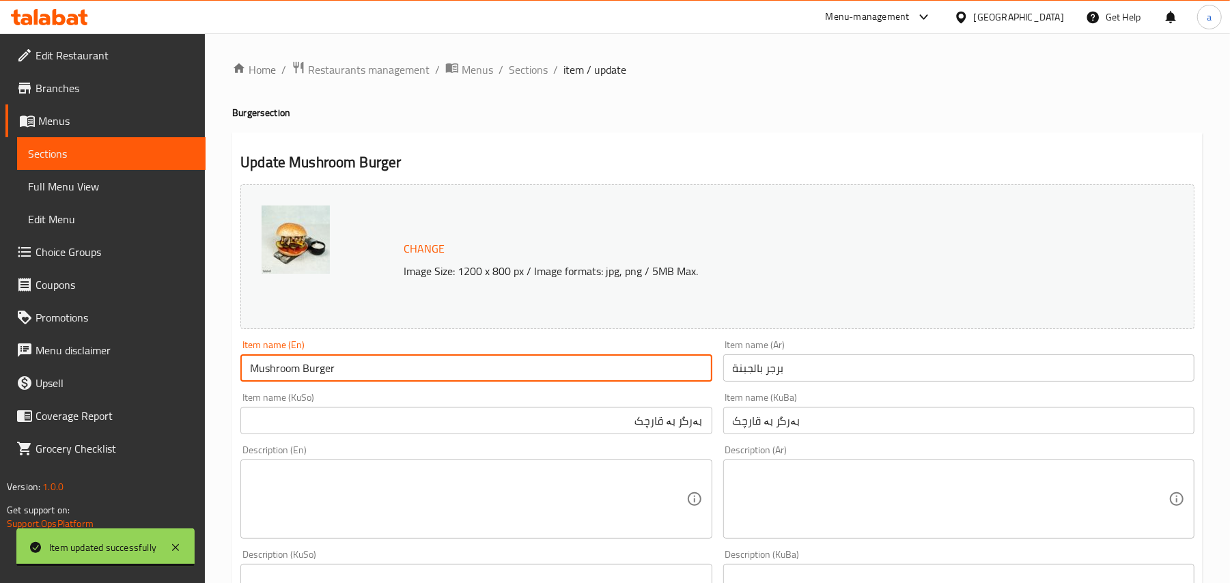
click at [544, 81] on div "Home / Restaurants management / Menus / Sections / item / update Burger section…" at bounding box center [717, 582] width 971 height 1043
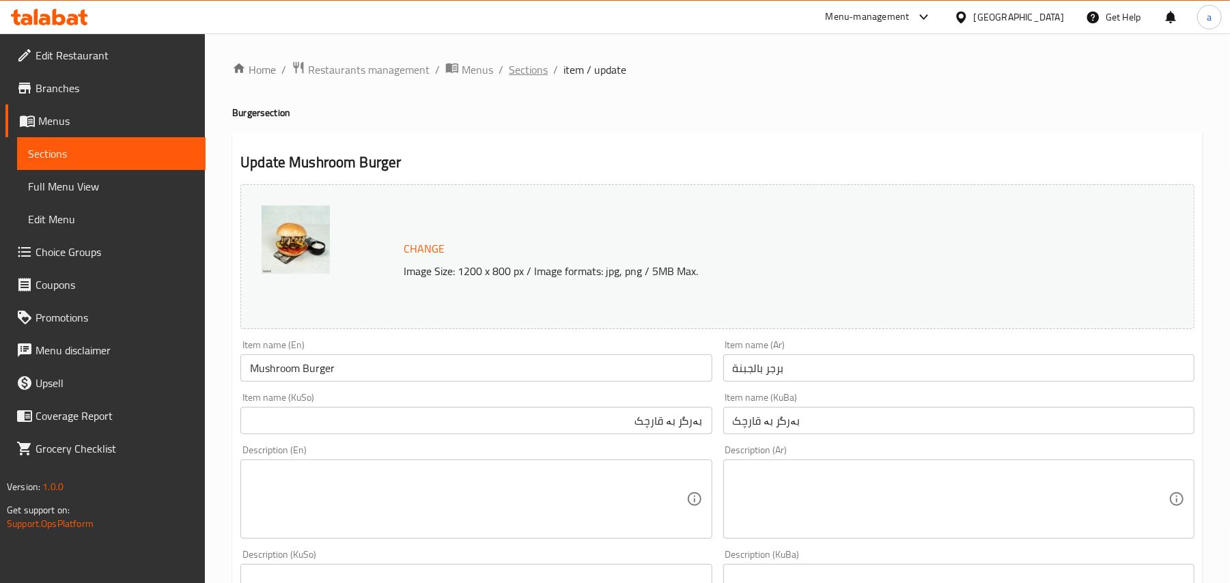
click at [548, 66] on span "Sections" at bounding box center [528, 69] width 39 height 16
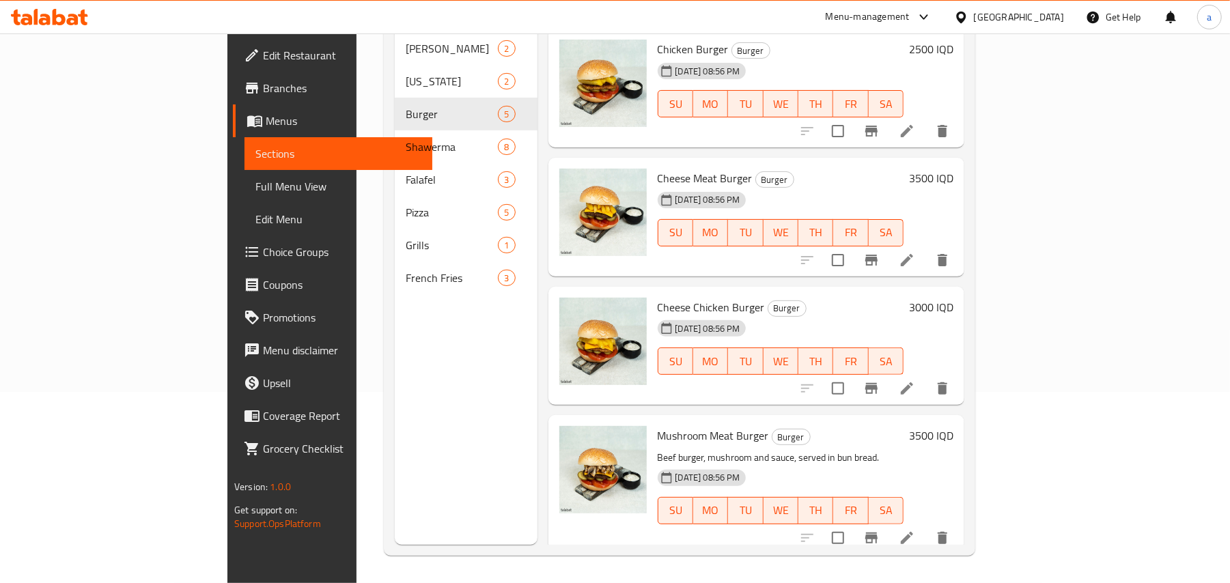
scroll to position [105, 0]
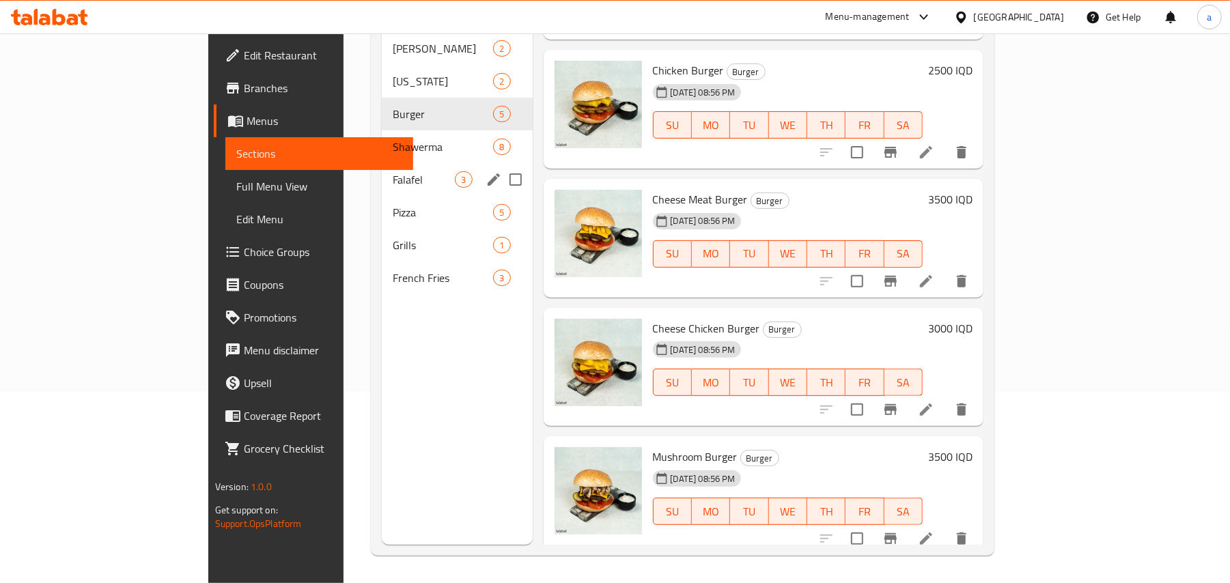
click at [393, 139] on span "Shawerma" at bounding box center [443, 147] width 100 height 16
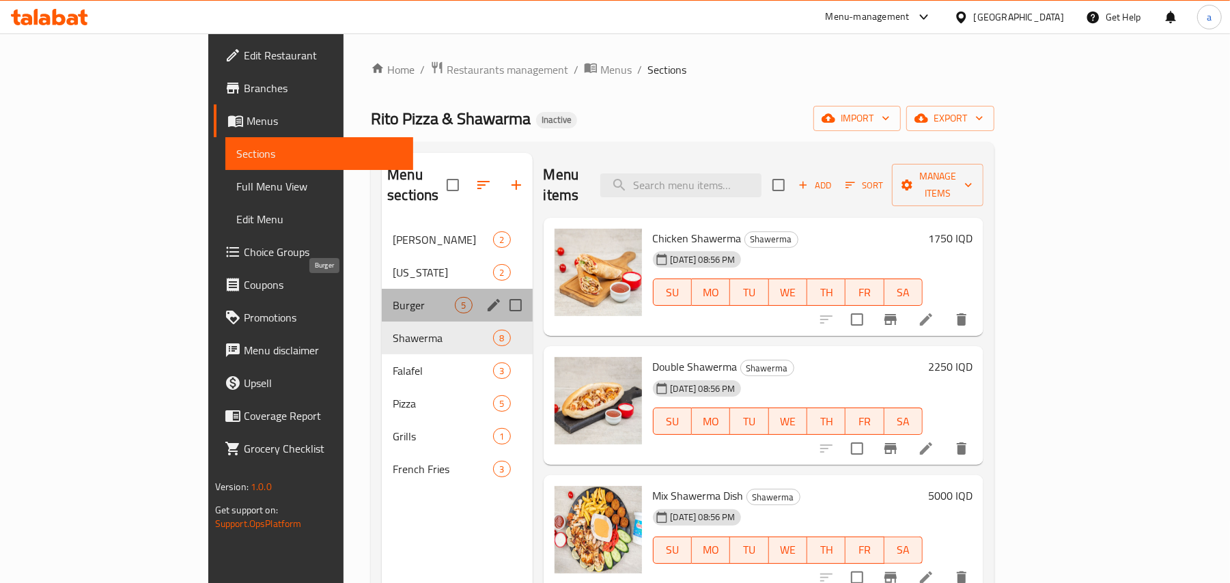
click at [393, 297] on span "Burger" at bounding box center [424, 305] width 62 height 16
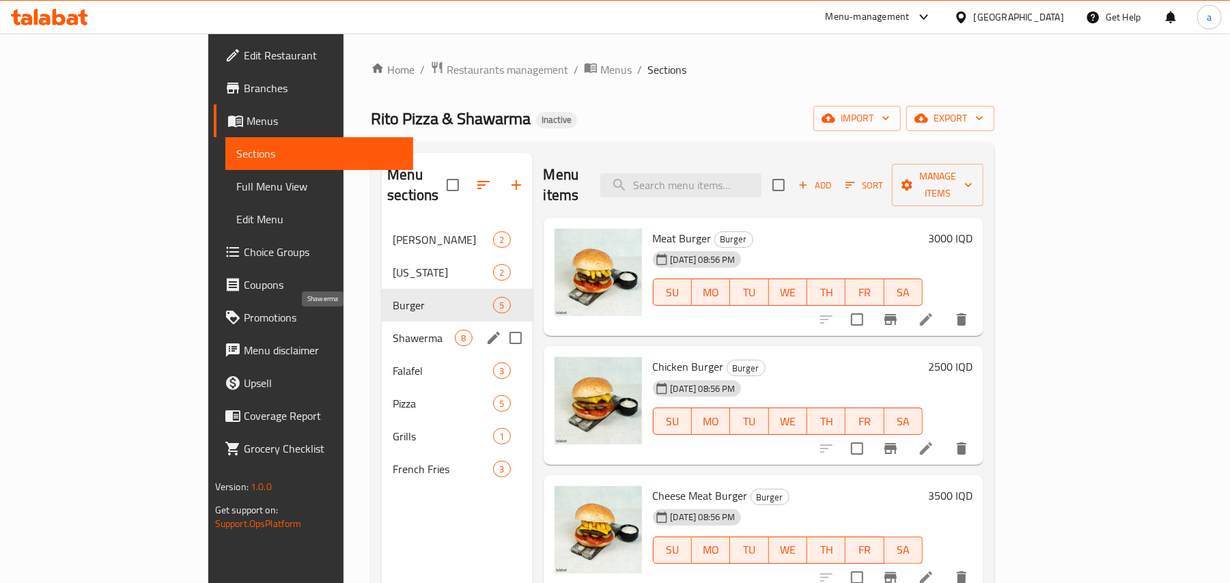
click at [393, 331] on span "Shawerma" at bounding box center [424, 338] width 62 height 16
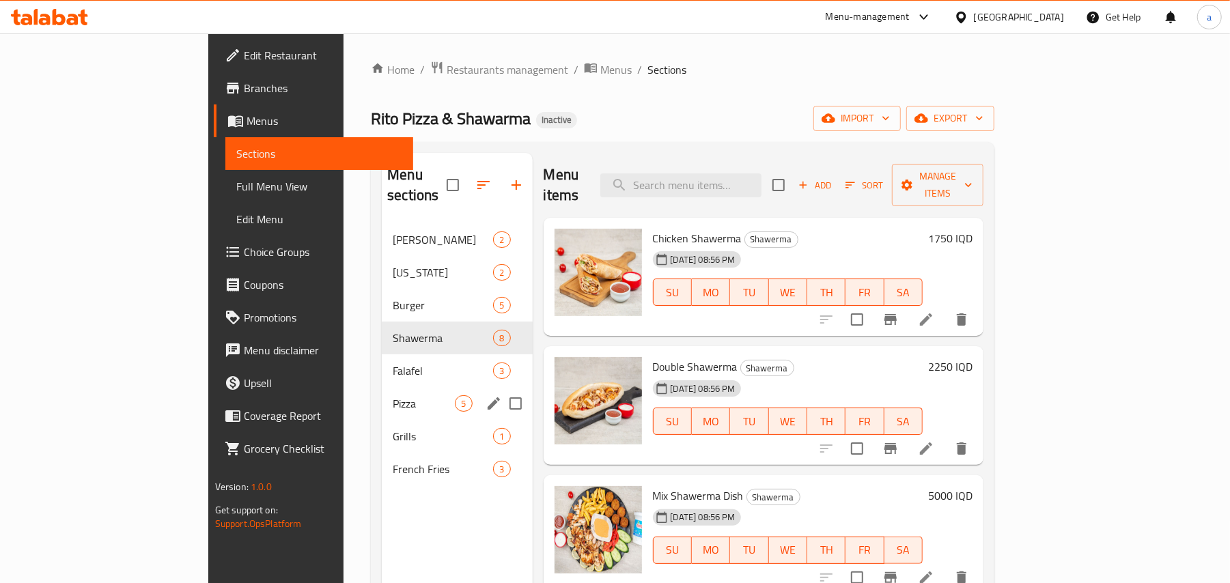
click at [382, 372] on div "Falafel 3" at bounding box center [457, 371] width 150 height 33
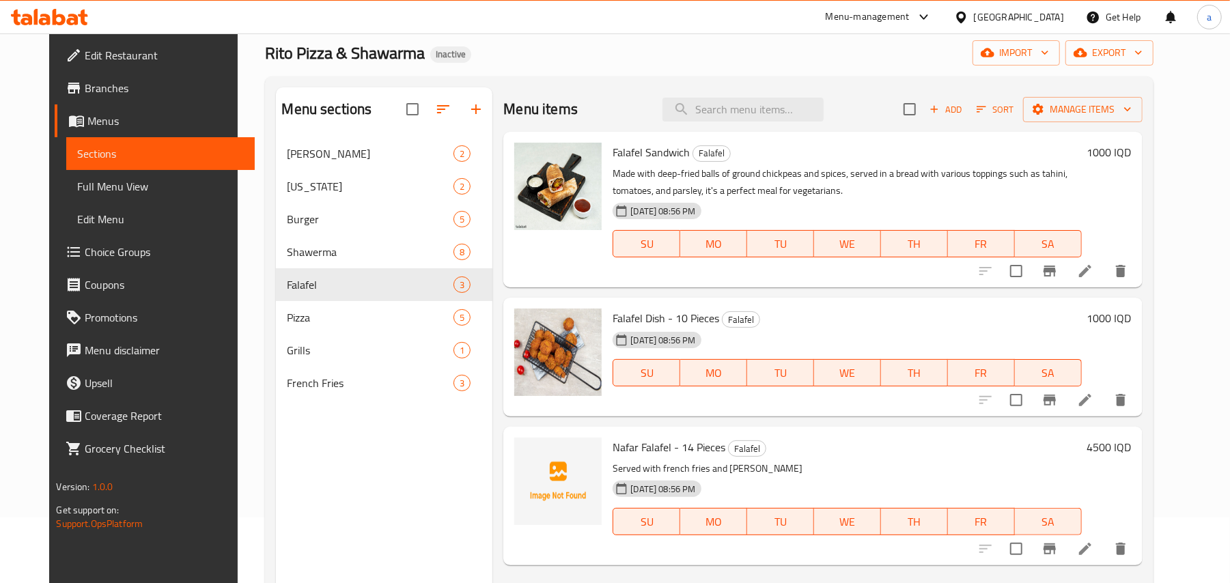
scroll to position [74, 0]
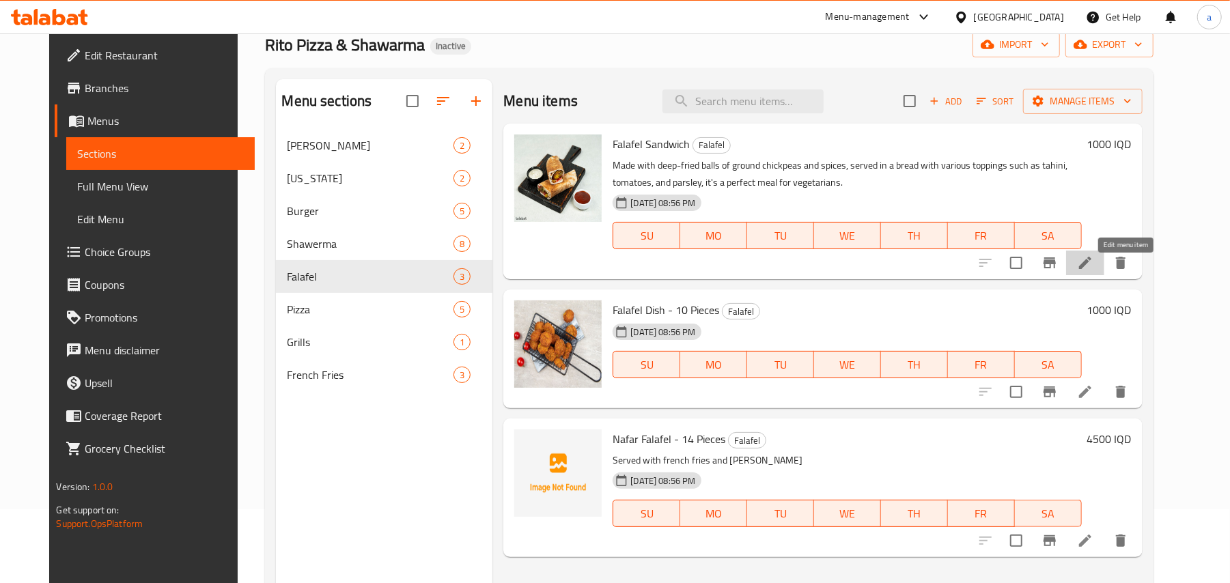
click at [1092, 269] on icon at bounding box center [1085, 263] width 12 height 12
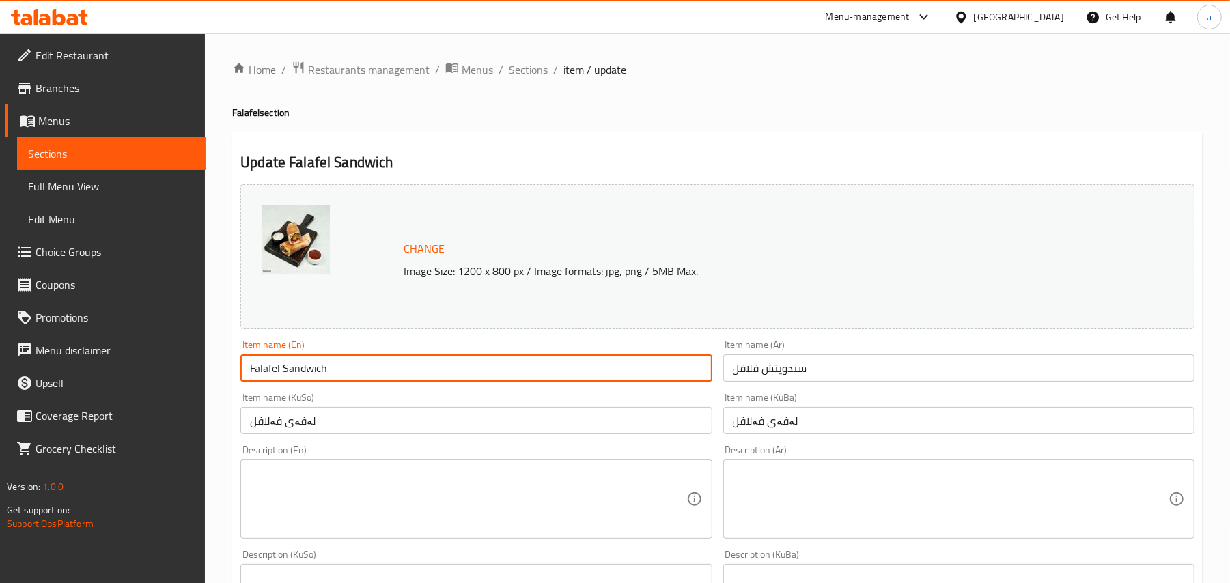
click at [387, 381] on input "Falafel Sandwich" at bounding box center [475, 368] width 471 height 27
click at [542, 66] on span "Sections" at bounding box center [528, 69] width 39 height 16
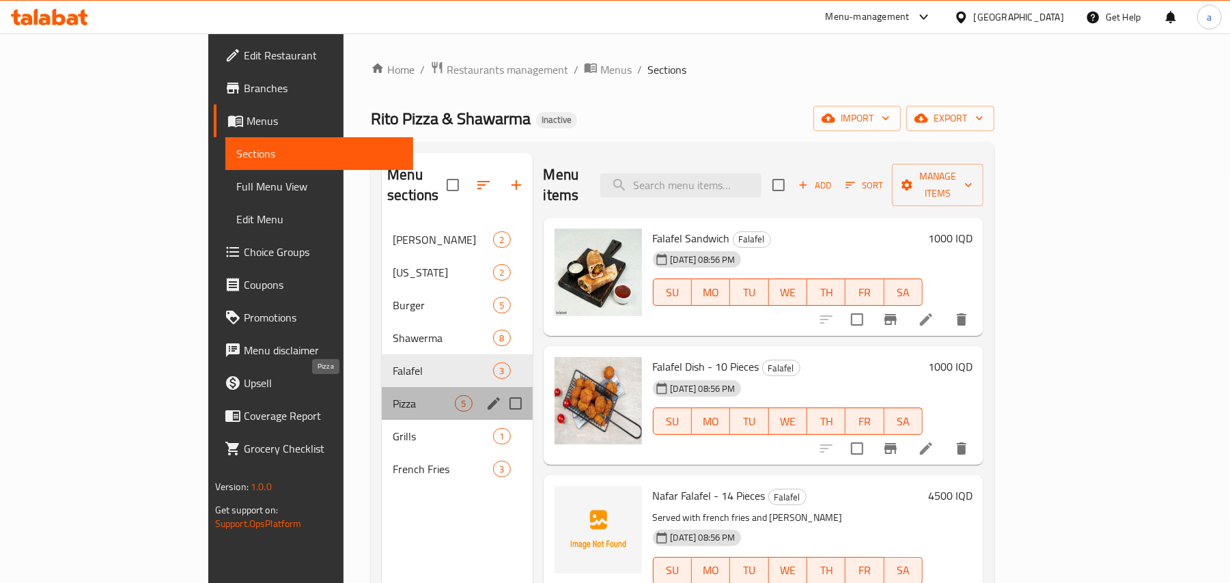
click at [393, 396] on span "Pizza" at bounding box center [424, 404] width 62 height 16
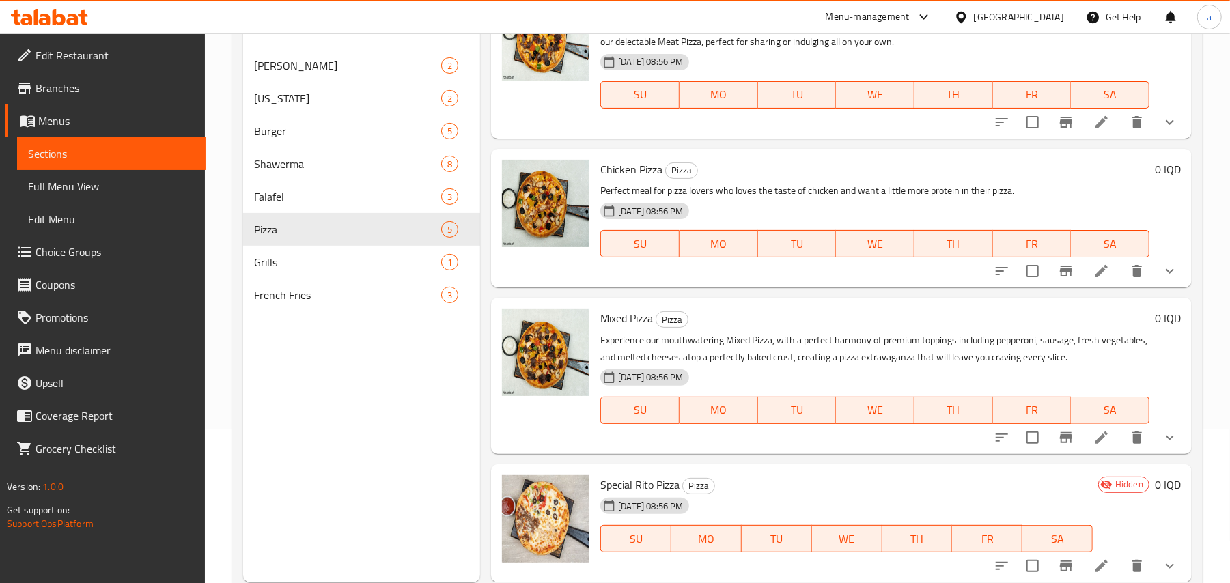
scroll to position [193, 0]
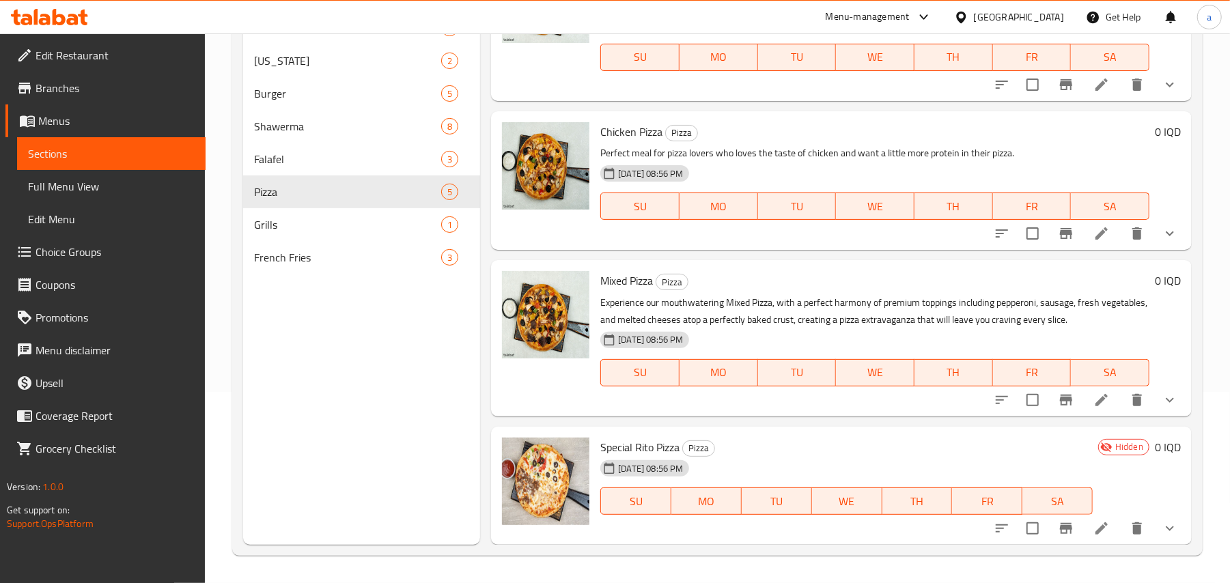
click at [1162, 225] on icon "show more" at bounding box center [1170, 233] width 16 height 16
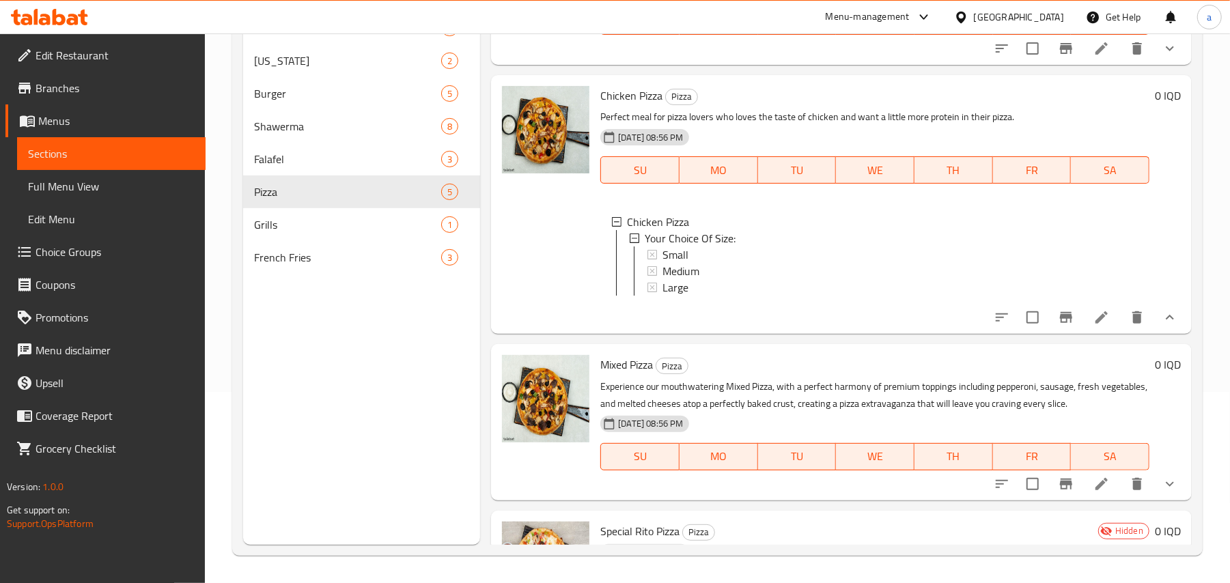
click at [1166, 320] on icon "show more" at bounding box center [1170, 317] width 8 height 5
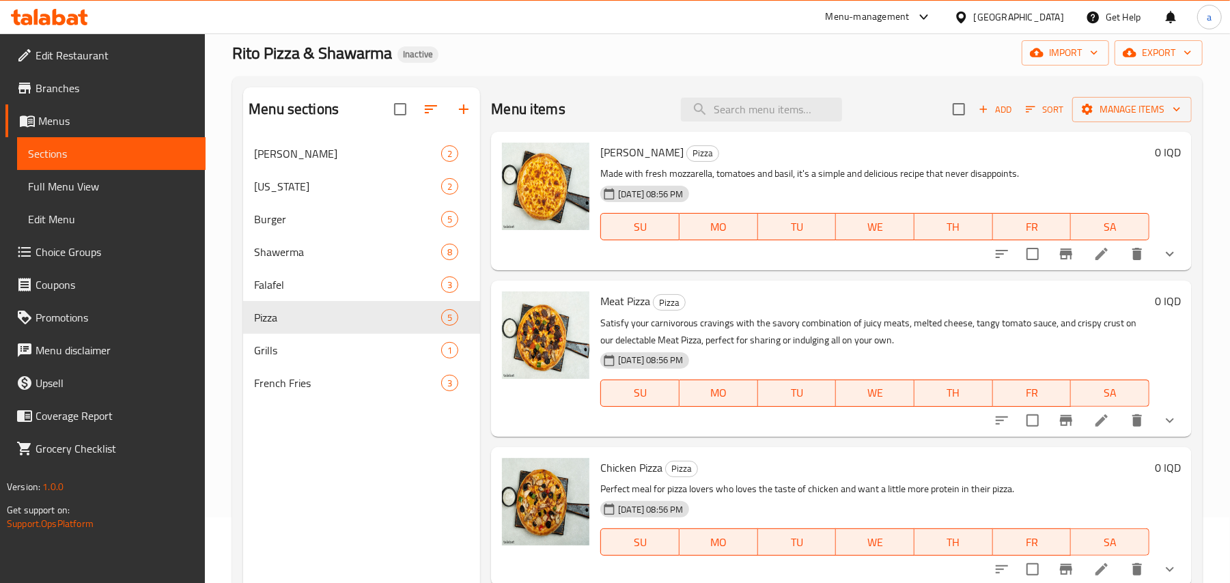
scroll to position [0, 0]
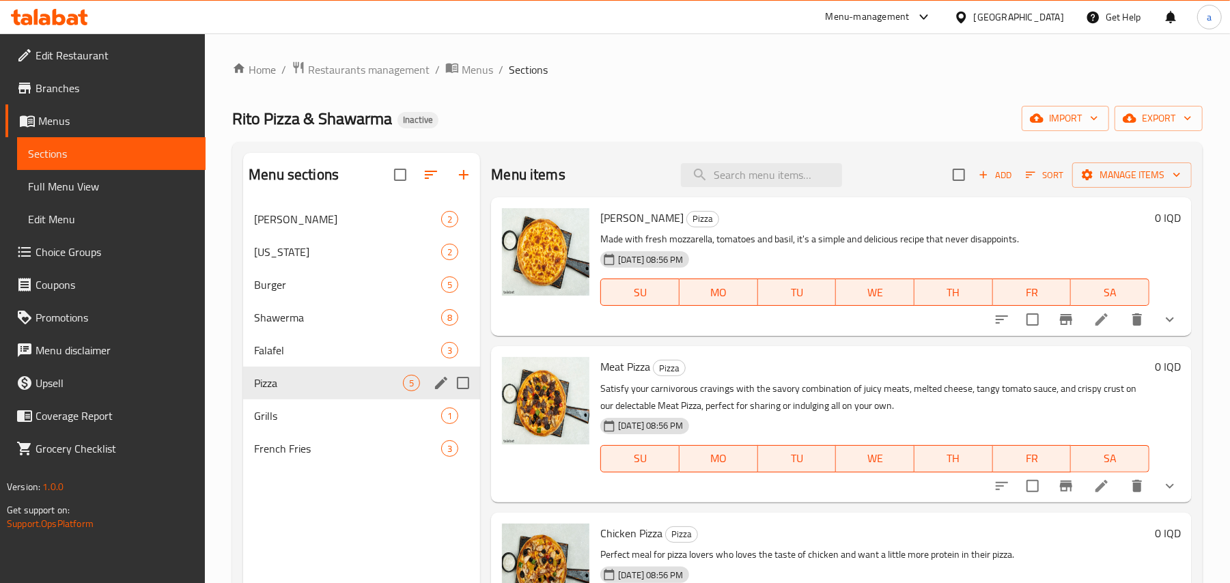
click at [459, 391] on input "Menu sections" at bounding box center [463, 383] width 29 height 29
checkbox input "true"
click at [393, 175] on icon "button" at bounding box center [398, 175] width 16 height 16
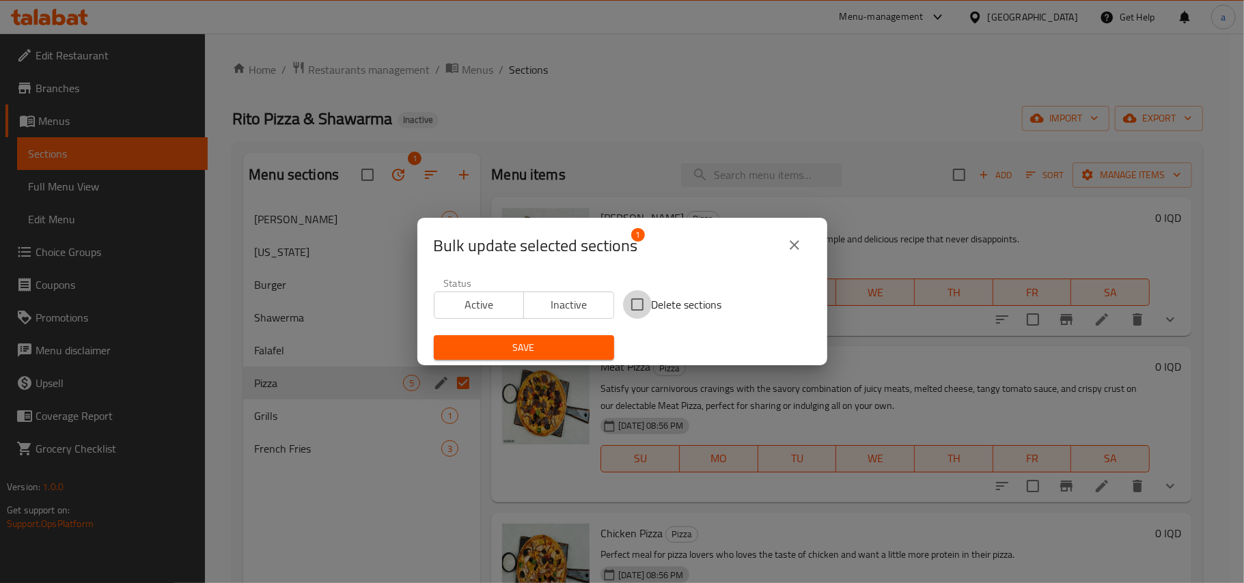
click at [630, 307] on input "Delete sections" at bounding box center [637, 304] width 29 height 29
checkbox input "true"
click at [583, 339] on span "Save" at bounding box center [524, 347] width 158 height 17
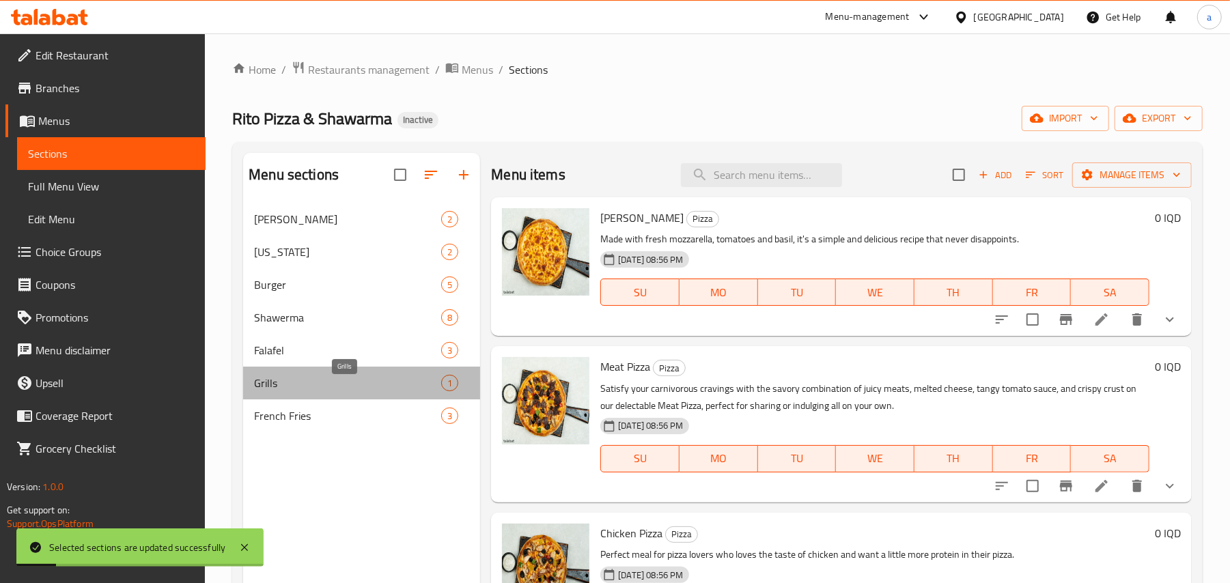
click at [378, 391] on span "Grills" at bounding box center [347, 383] width 187 height 16
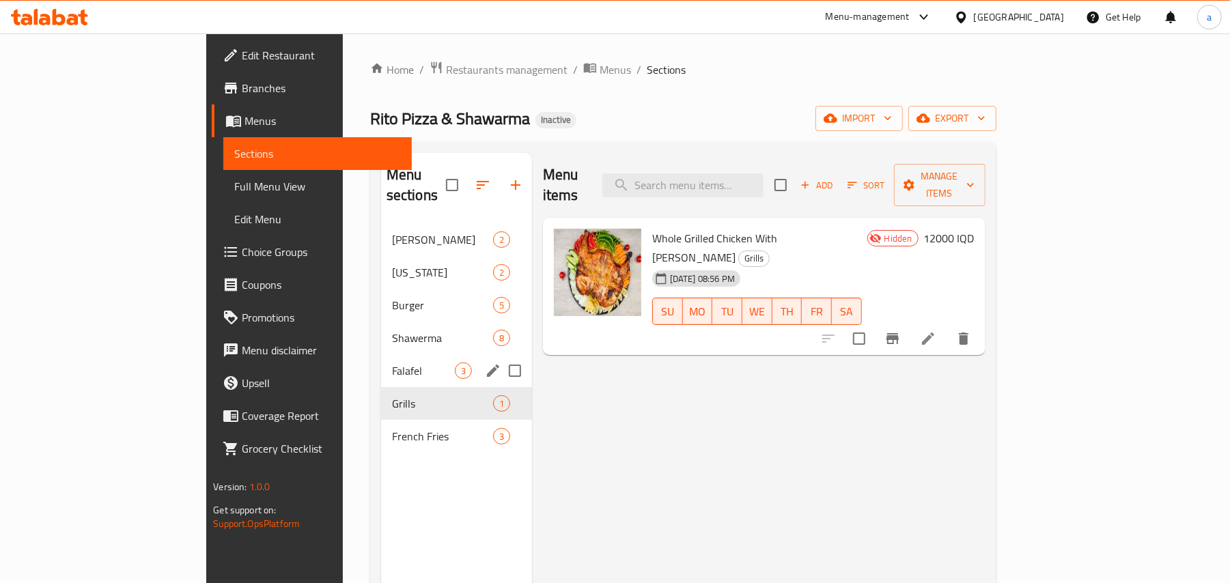
click at [392, 363] on span "Falafel" at bounding box center [423, 371] width 63 height 16
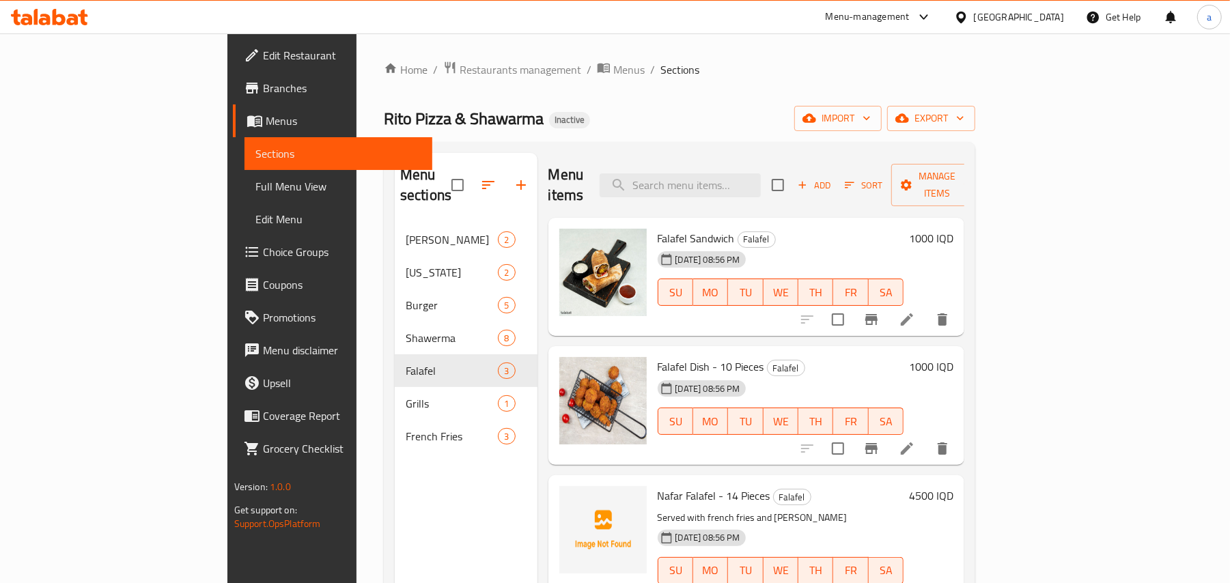
scroll to position [193, 0]
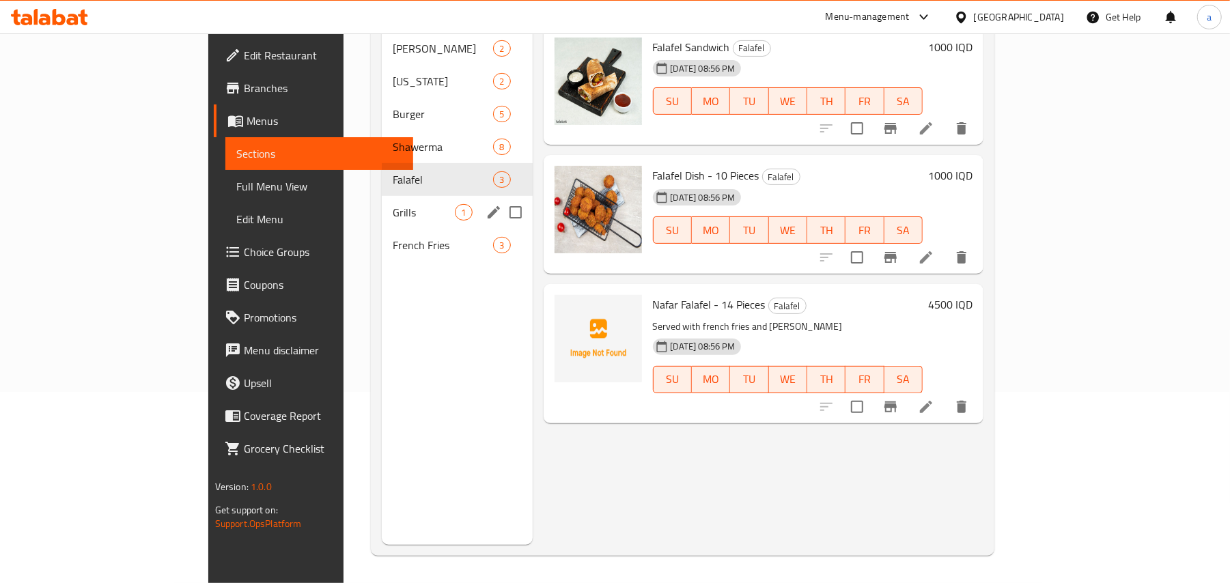
click at [382, 213] on div "Grills 1" at bounding box center [457, 212] width 150 height 33
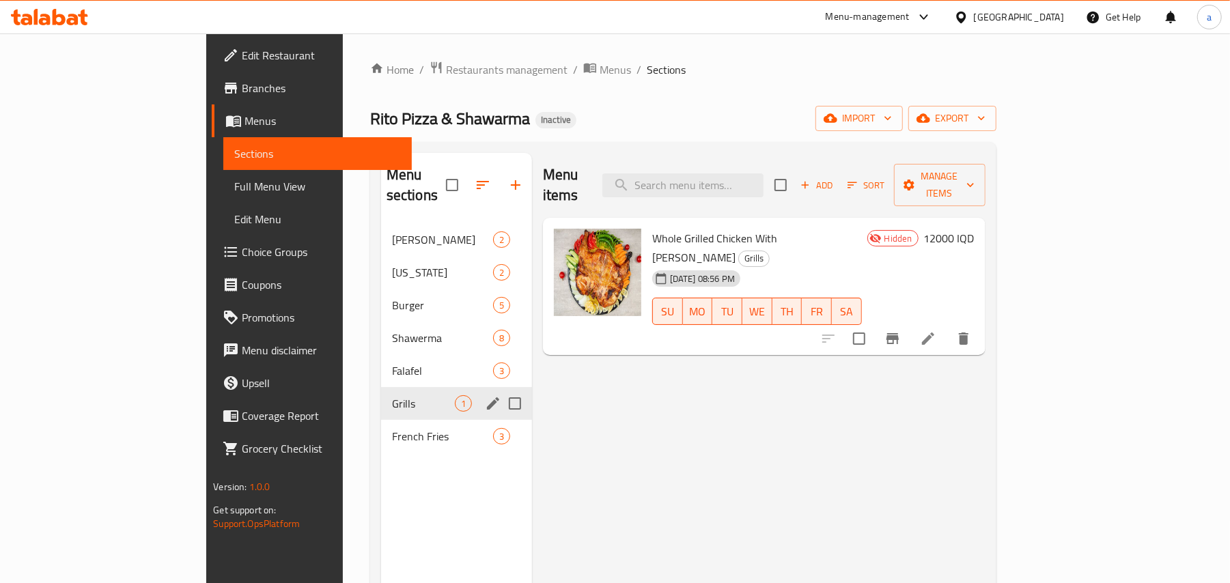
click at [501, 389] on input "Menu sections" at bounding box center [515, 403] width 29 height 29
checkbox input "true"
click at [467, 178] on icon "button" at bounding box center [475, 185] width 16 height 16
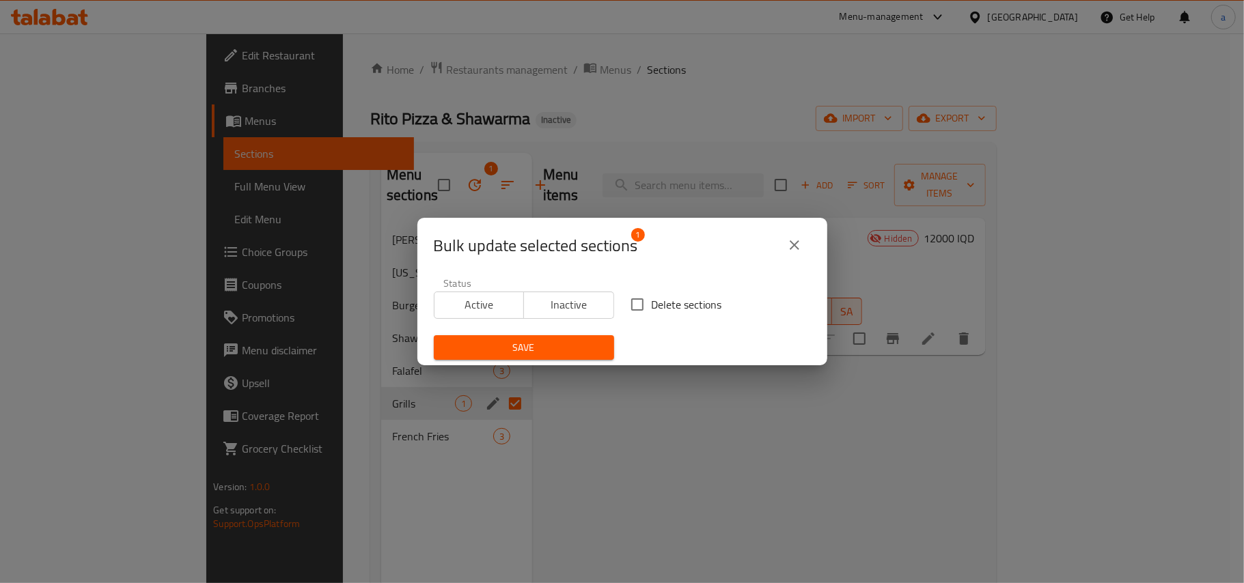
click at [632, 306] on input "Delete sections" at bounding box center [637, 304] width 29 height 29
checkbox input "true"
click at [547, 353] on span "Save" at bounding box center [524, 347] width 158 height 17
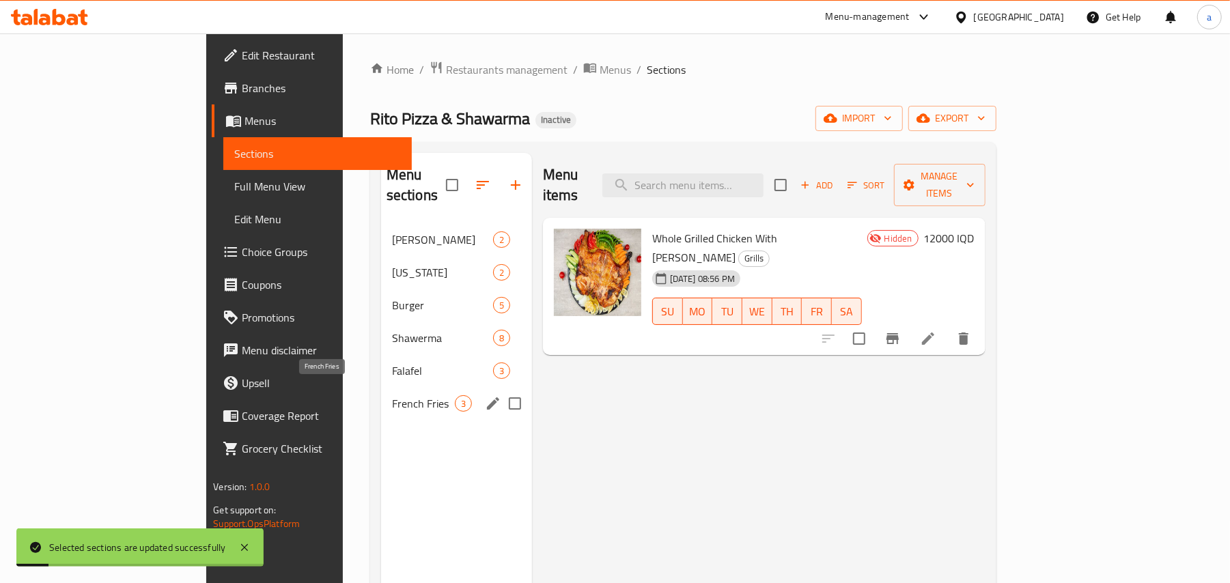
click at [392, 397] on span "French Fries" at bounding box center [423, 404] width 63 height 16
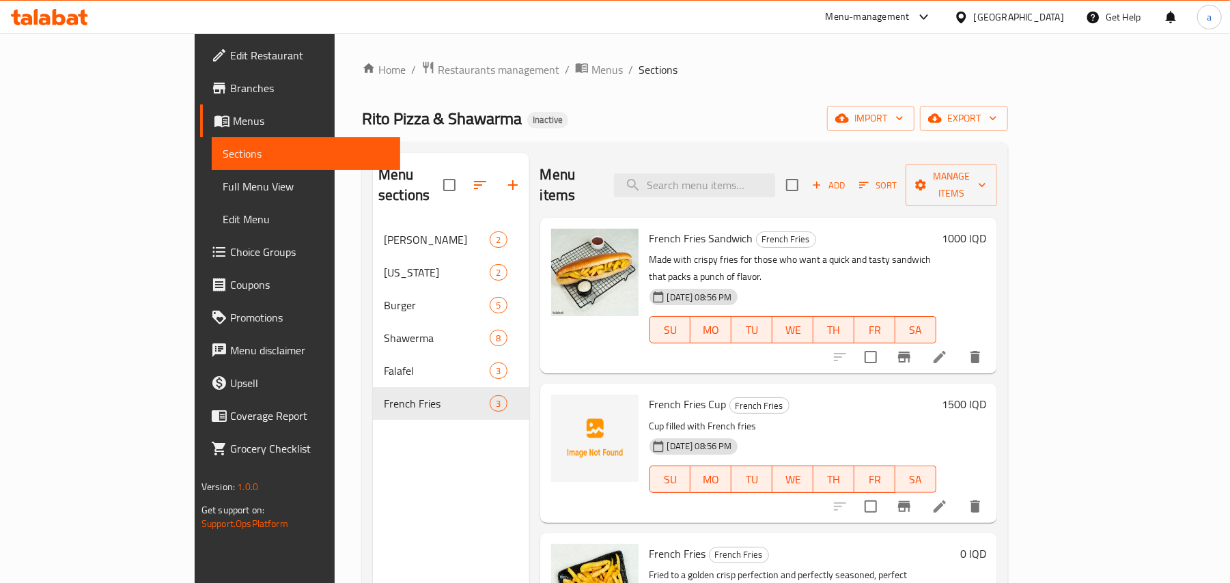
click at [959, 345] on li at bounding box center [940, 357] width 38 height 25
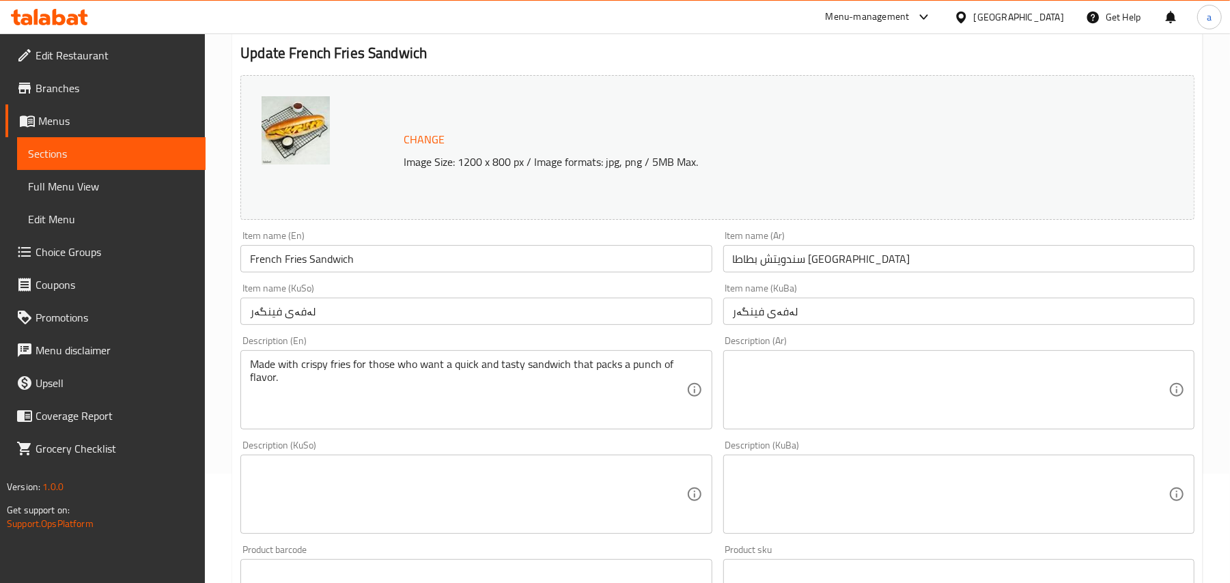
scroll to position [212, 0]
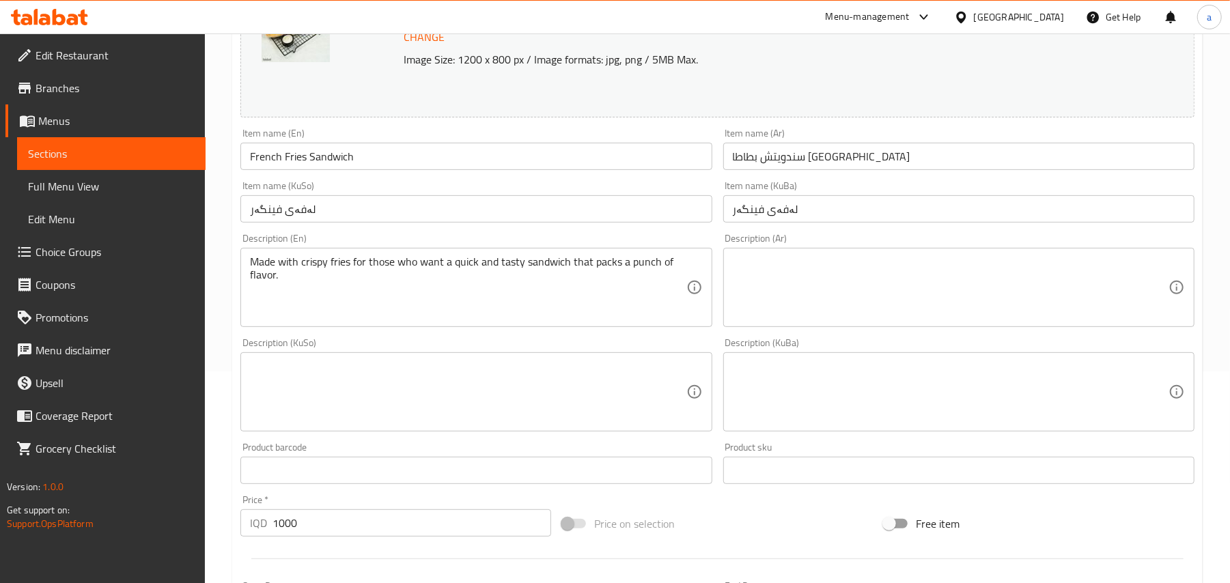
click at [413, 279] on textarea "Made with crispy fries for those who want a quick and tasty sandwich that packs…" at bounding box center [468, 287] width 436 height 65
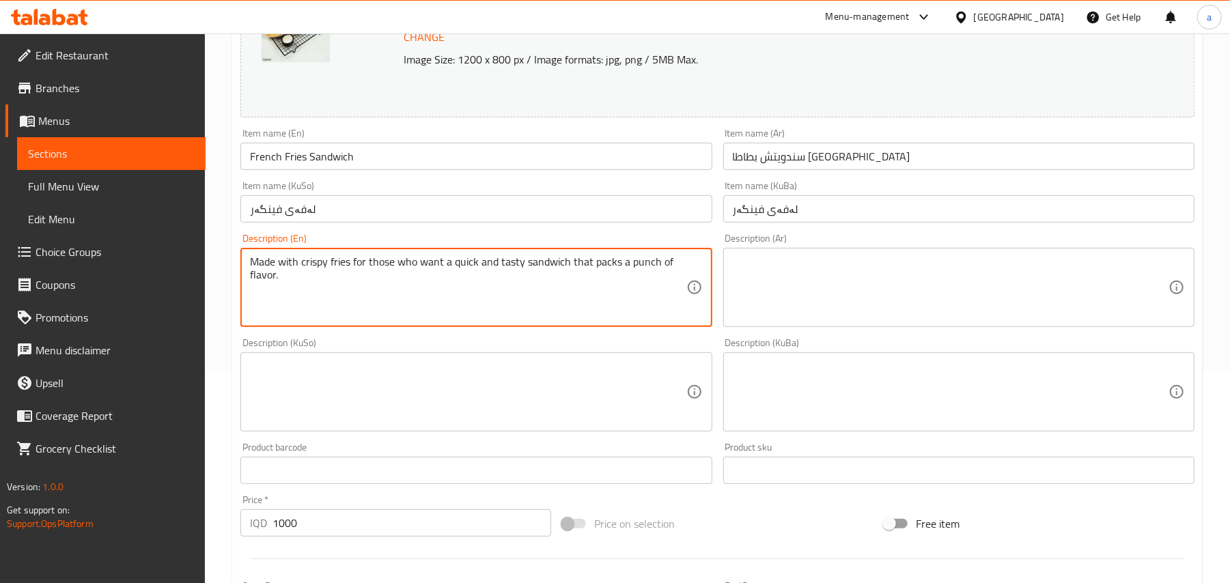
click at [413, 279] on textarea "Made with crispy fries for those who want a quick and tasty sandwich that packs…" at bounding box center [468, 287] width 436 height 65
click at [396, 165] on input "French Fries Sandwich" at bounding box center [475, 156] width 471 height 27
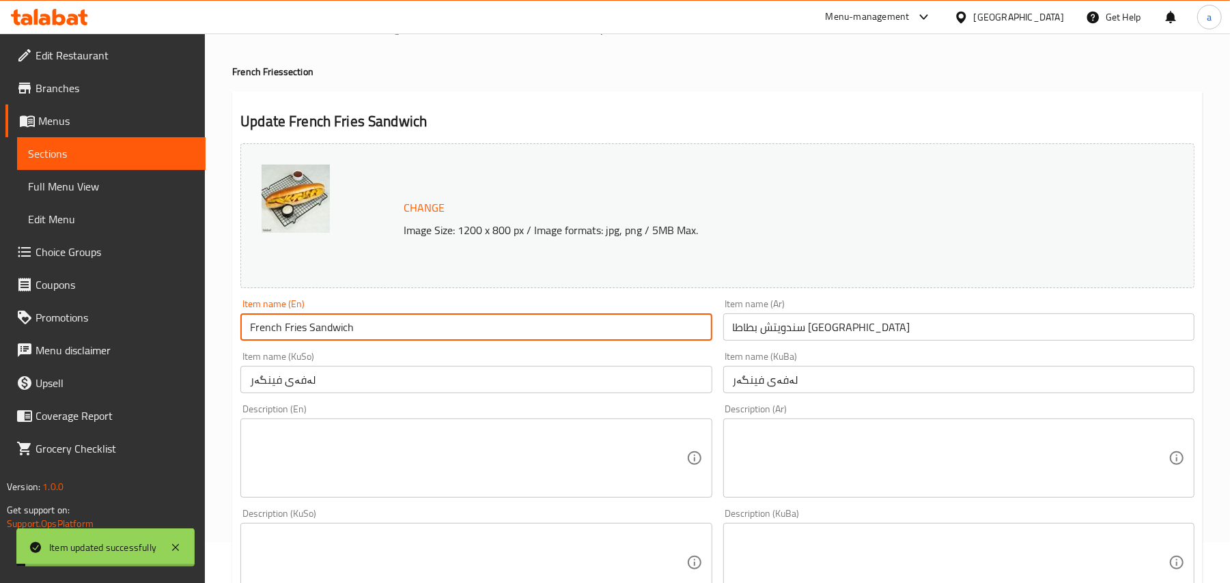
scroll to position [0, 0]
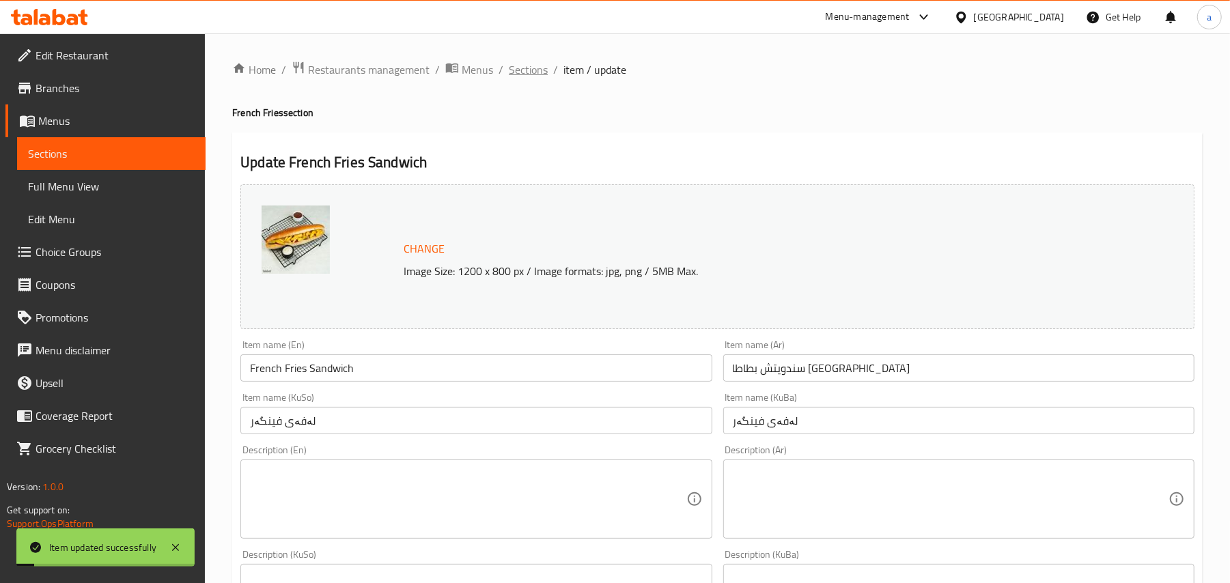
click at [546, 70] on span "Sections" at bounding box center [528, 69] width 39 height 16
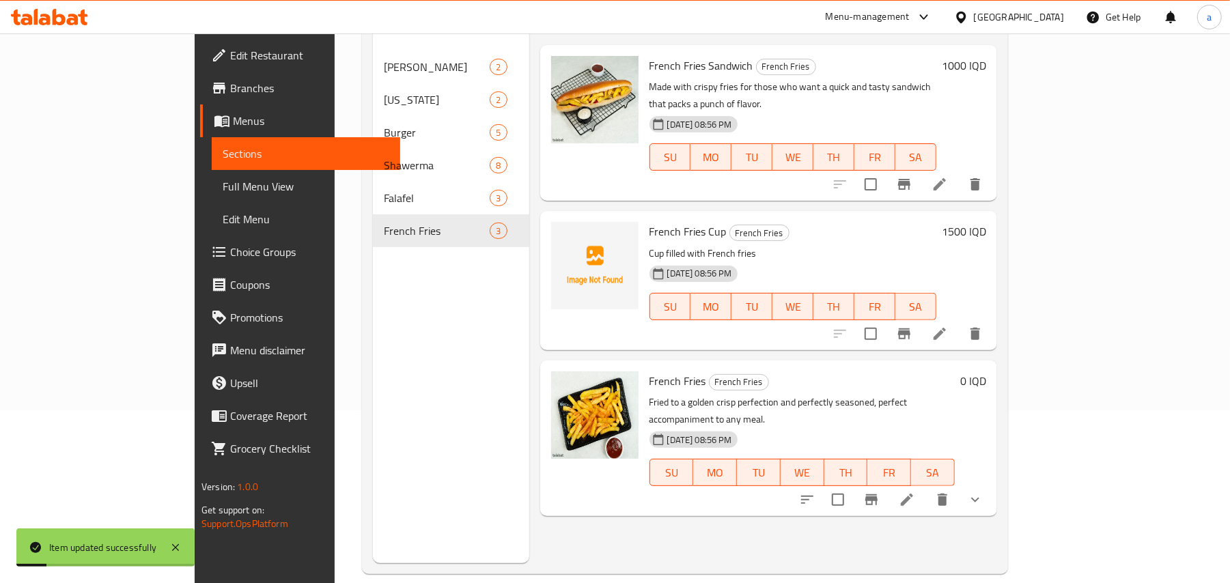
scroll to position [193, 0]
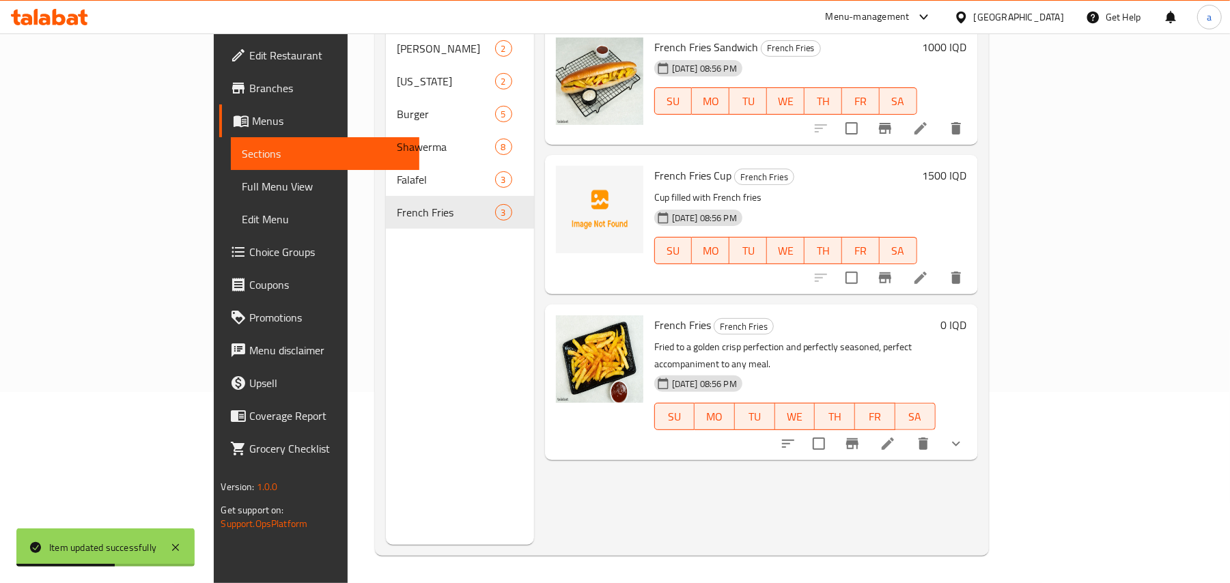
click at [929, 270] on icon at bounding box center [921, 278] width 16 height 16
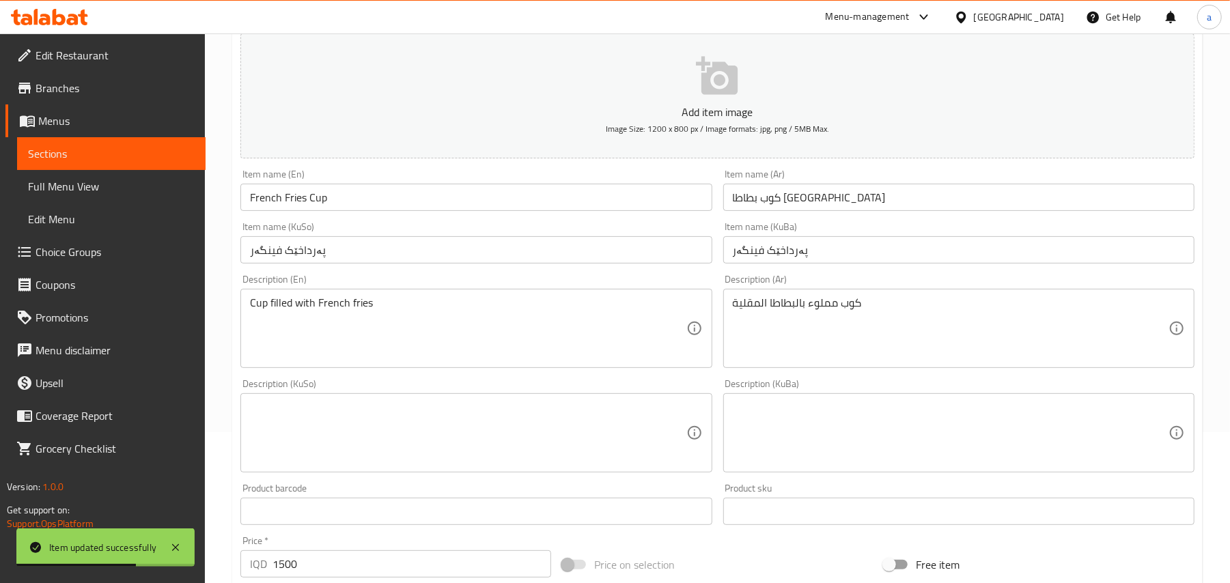
scroll to position [212, 0]
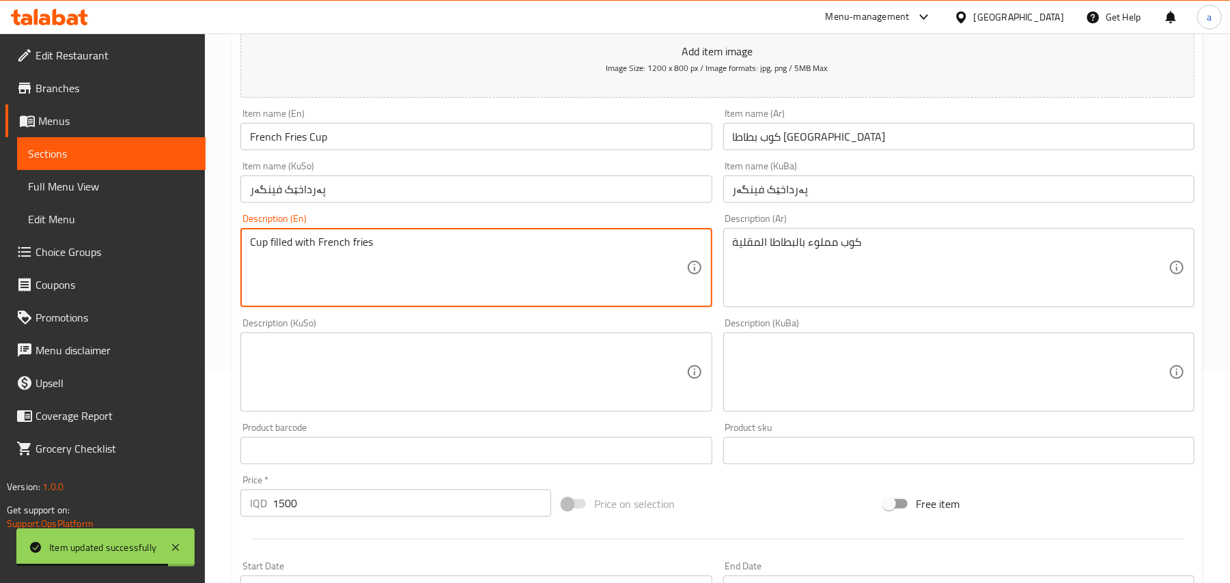
drag, startPoint x: 402, startPoint y: 249, endPoint x: 221, endPoint y: 249, distance: 181.0
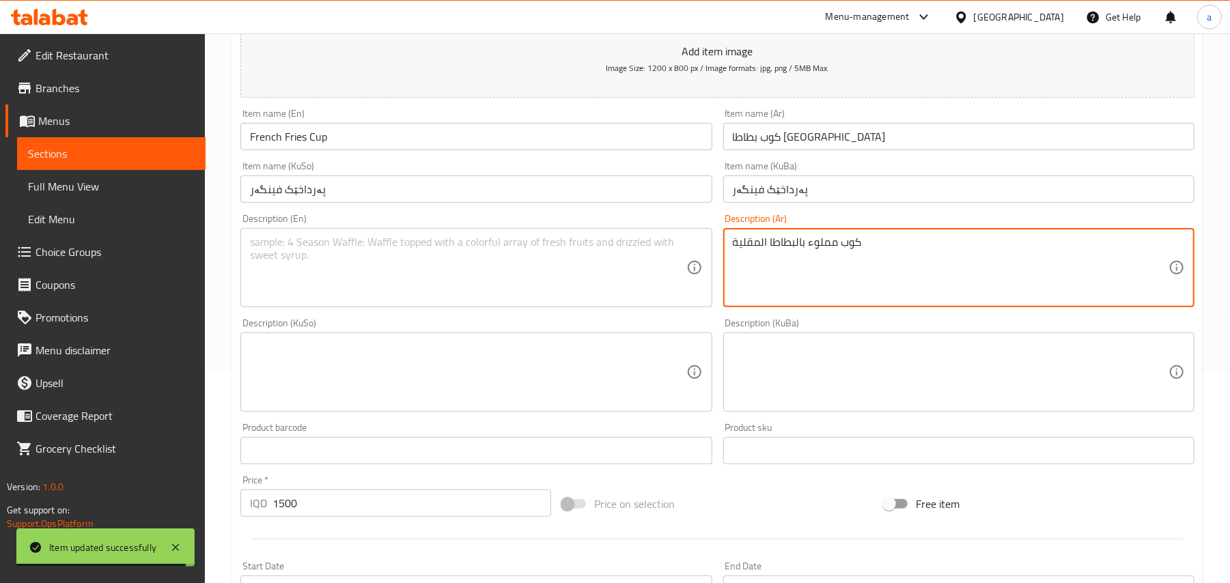
drag, startPoint x: 822, startPoint y: 261, endPoint x: 588, endPoint y: 276, distance: 234.8
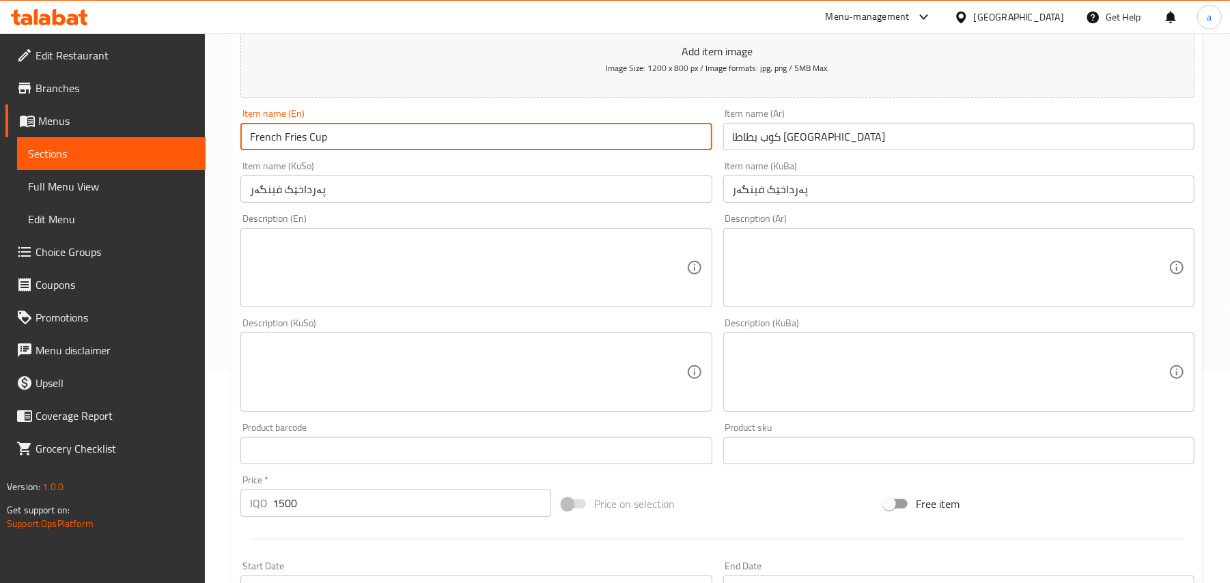
click at [405, 148] on input "French Fries Cup" at bounding box center [475, 136] width 471 height 27
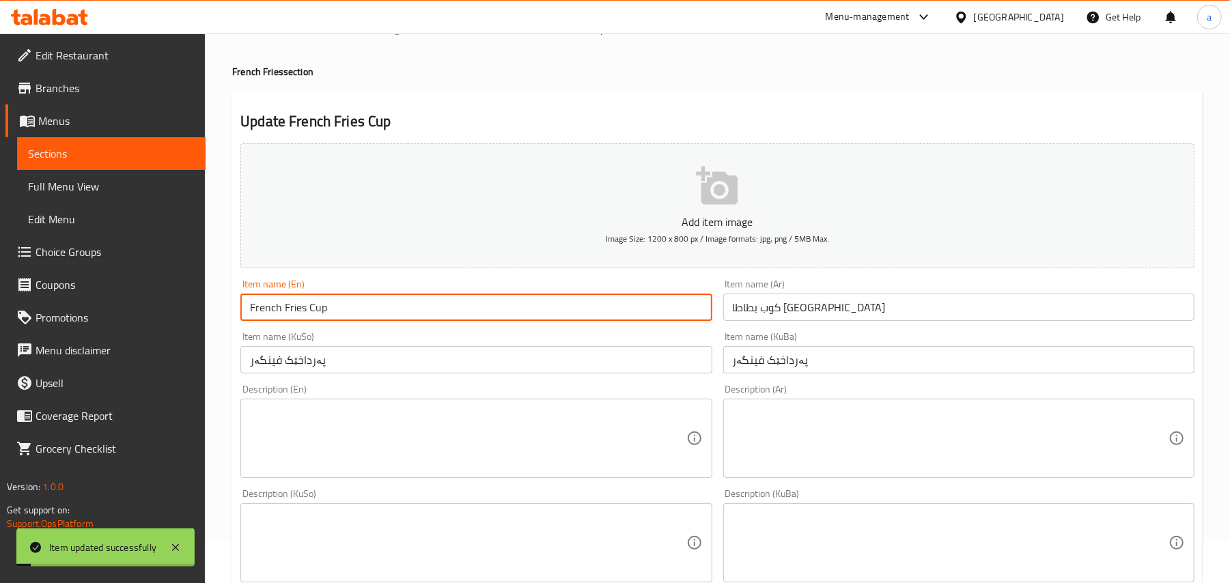
scroll to position [0, 0]
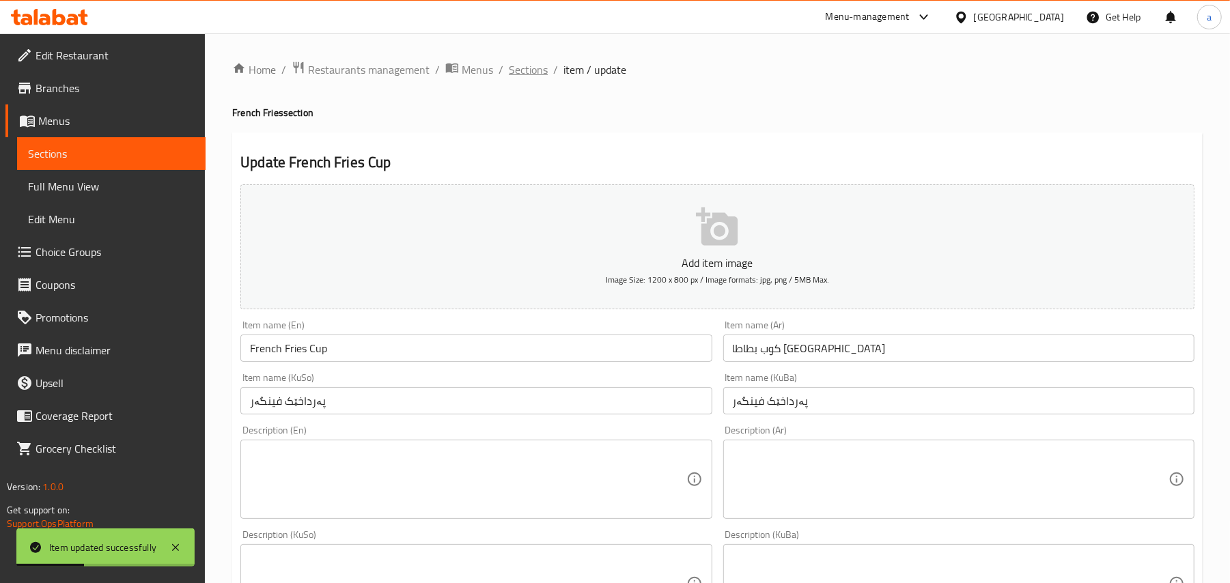
click at [548, 70] on span "Sections" at bounding box center [528, 69] width 39 height 16
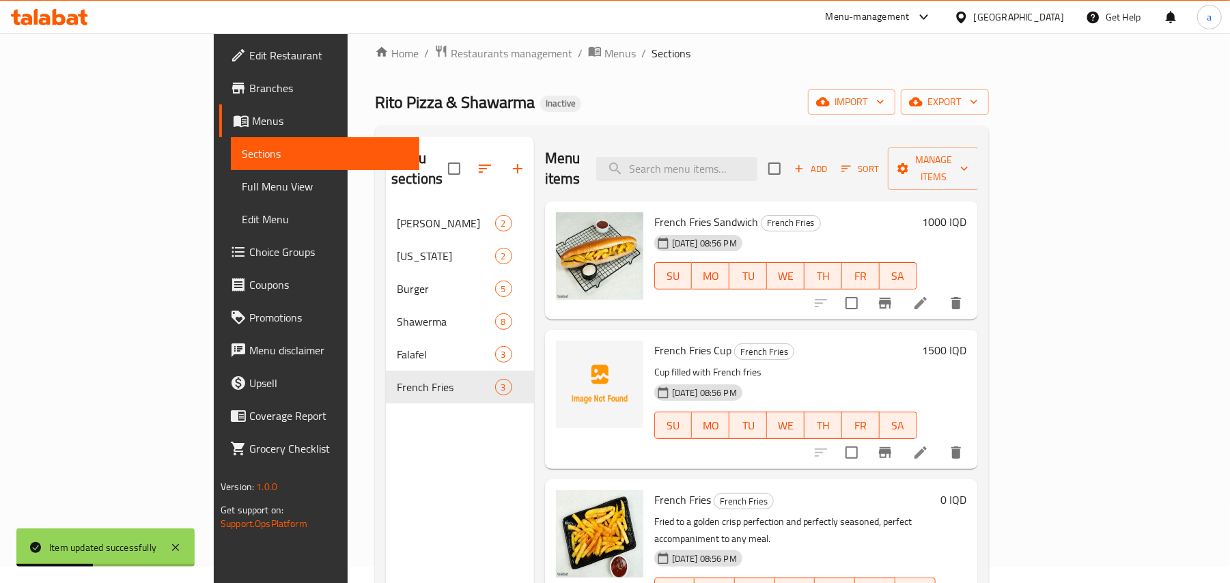
scroll to position [193, 0]
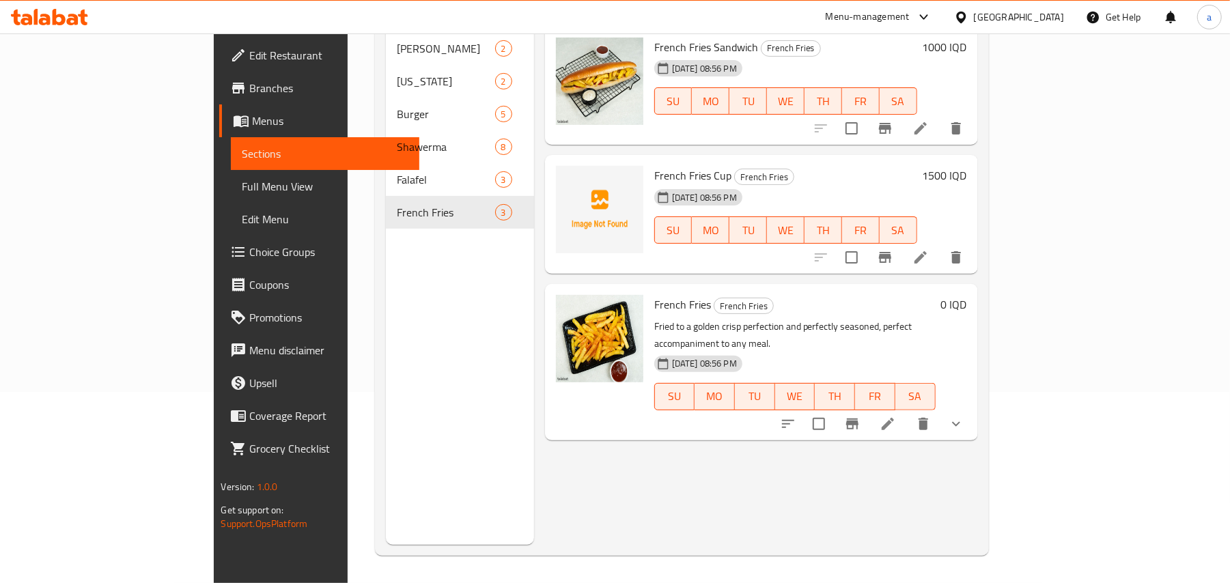
click at [896, 416] on icon at bounding box center [888, 424] width 16 height 16
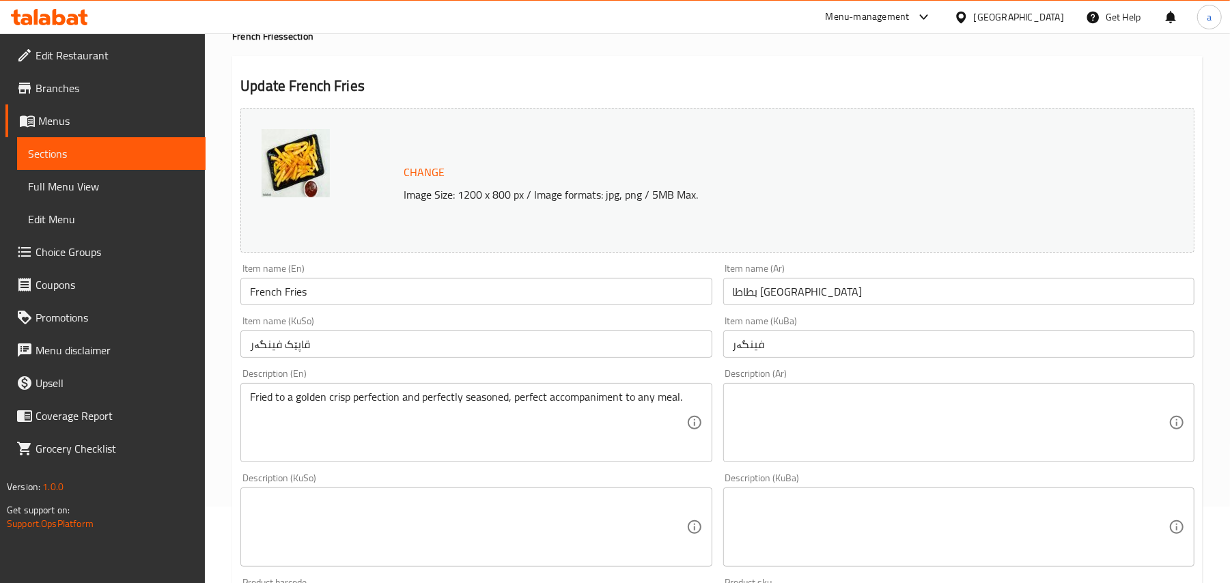
scroll to position [212, 0]
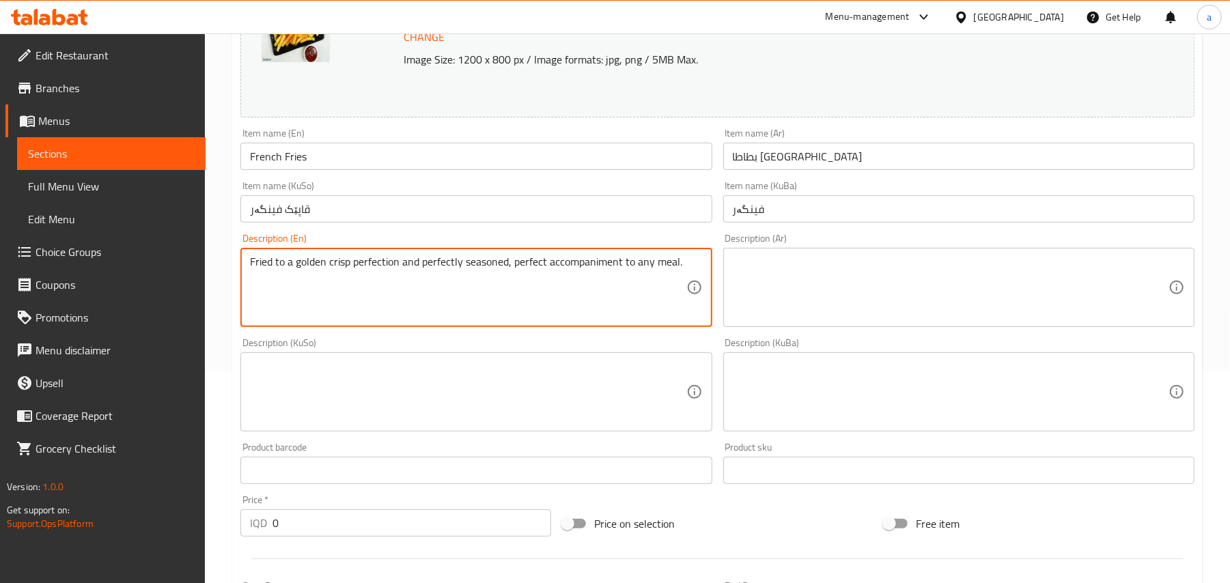
drag, startPoint x: 359, startPoint y: 288, endPoint x: 198, endPoint y: 254, distance: 164.8
click at [402, 165] on input "French Fries" at bounding box center [475, 156] width 471 height 27
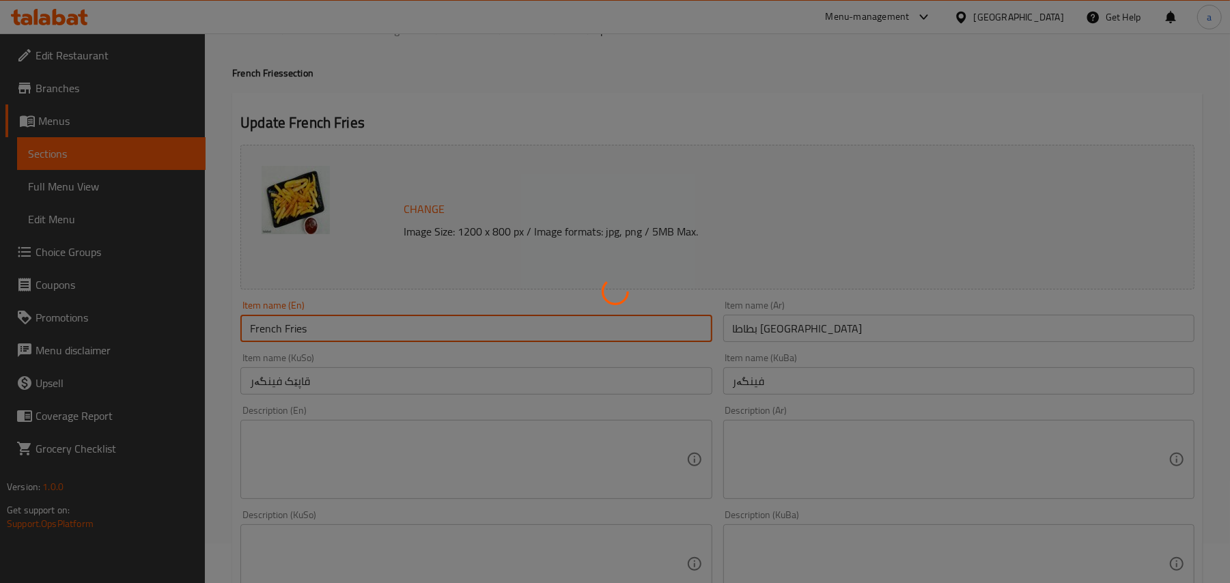
scroll to position [0, 0]
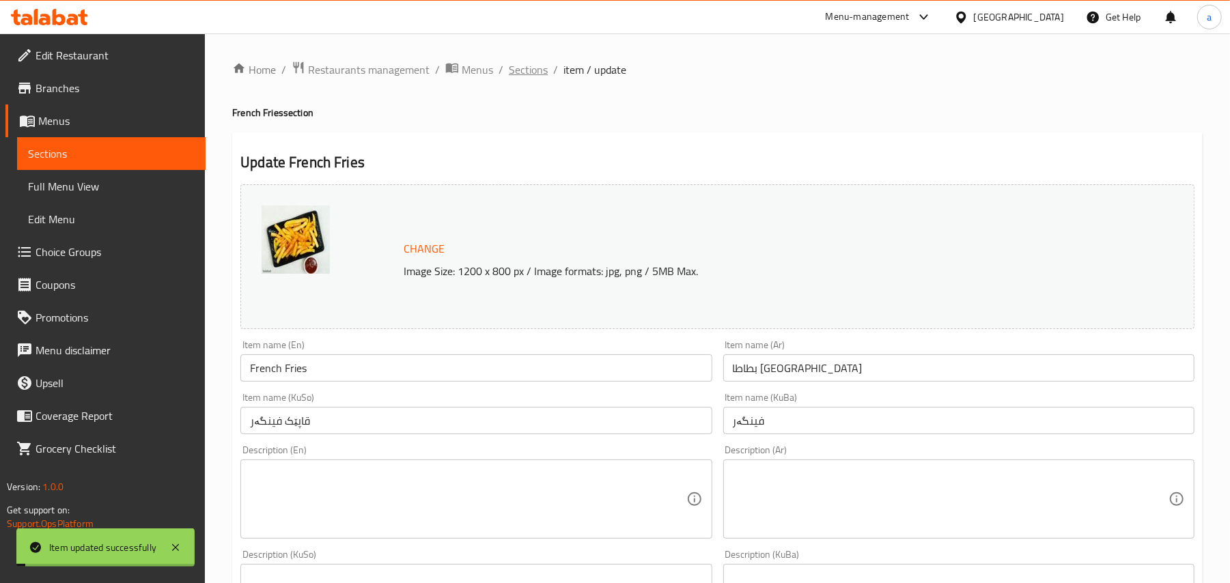
click at [548, 72] on span "Sections" at bounding box center [528, 69] width 39 height 16
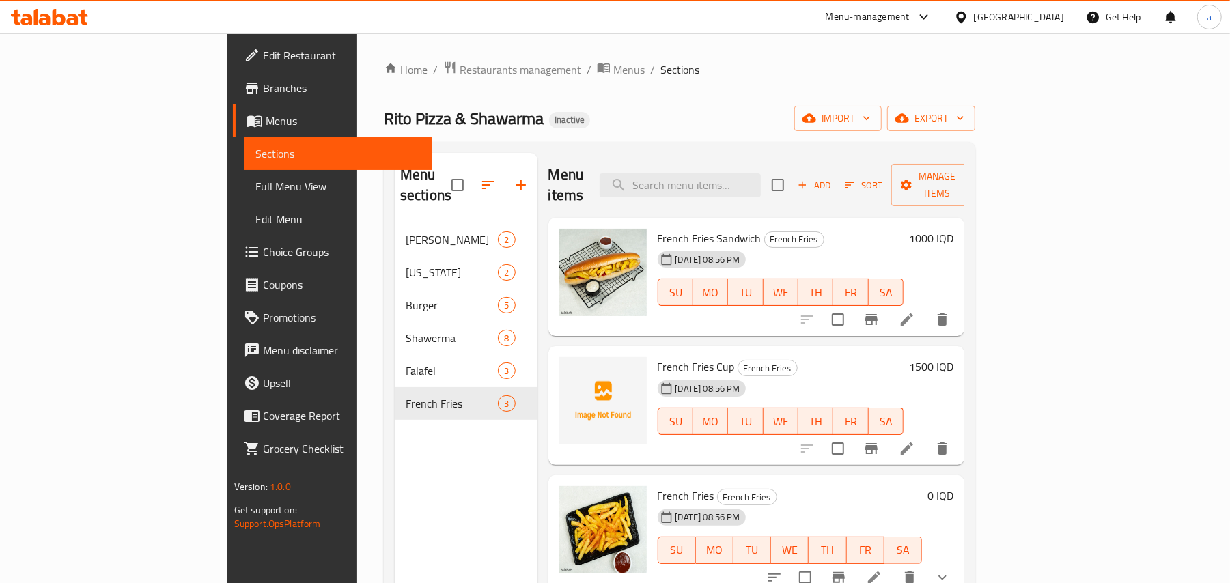
scroll to position [193, 0]
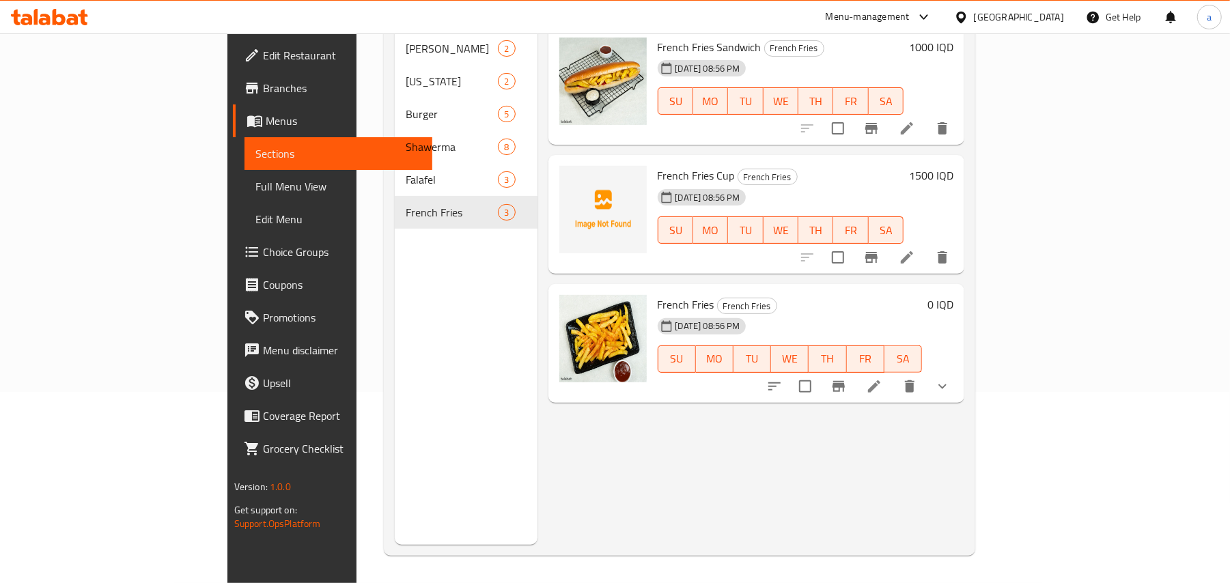
click at [807, 470] on div "Menu items Add Sort Manage items French Fries Sandwich French Fries 17-08-2025 …" at bounding box center [752, 253] width 428 height 583
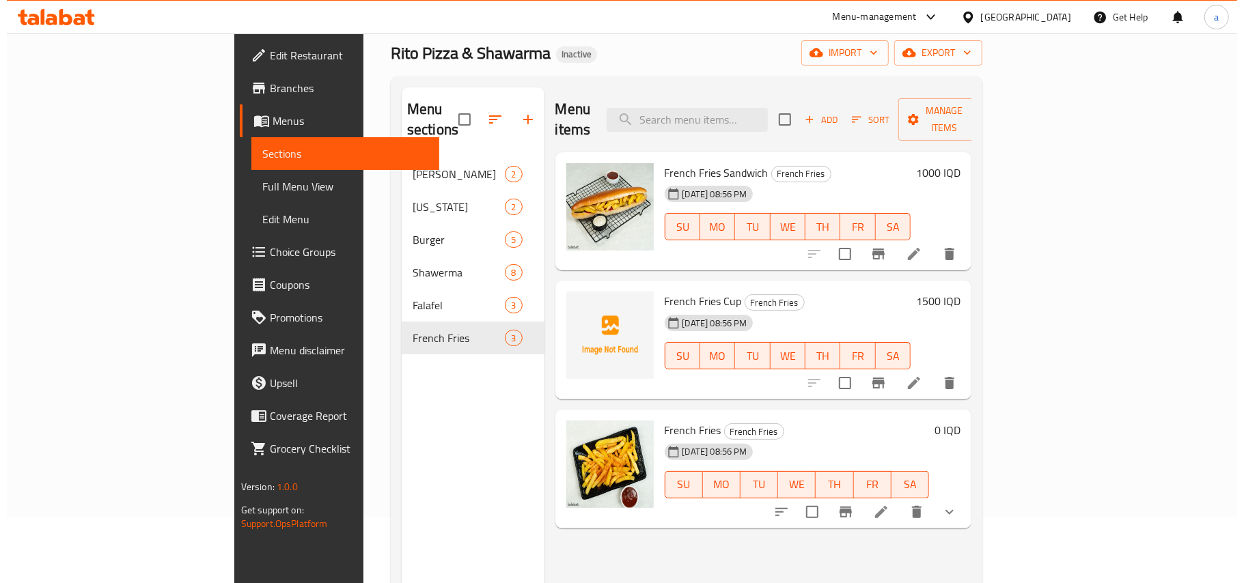
scroll to position [0, 0]
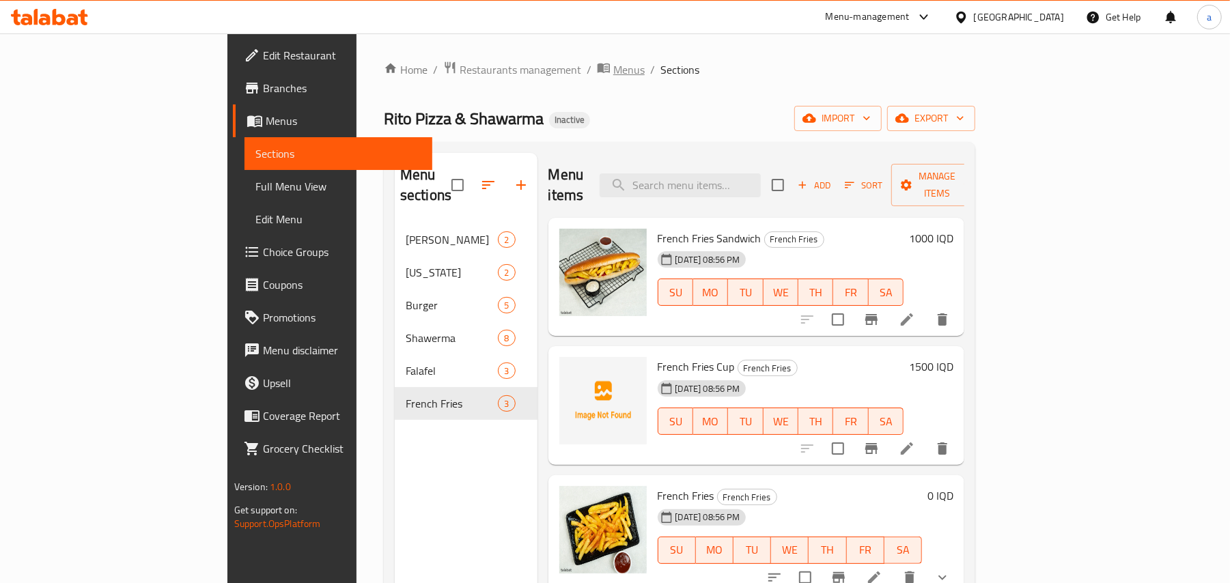
click at [613, 68] on span "Menus" at bounding box center [628, 69] width 31 height 16
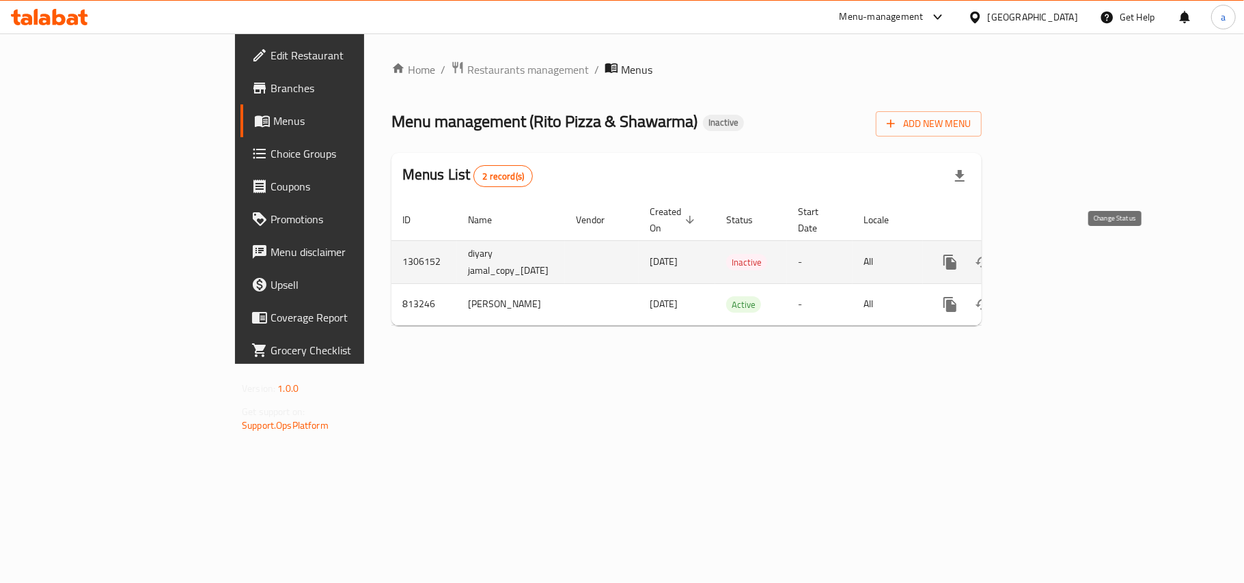
click at [991, 254] on icon "enhanced table" at bounding box center [983, 262] width 16 height 16
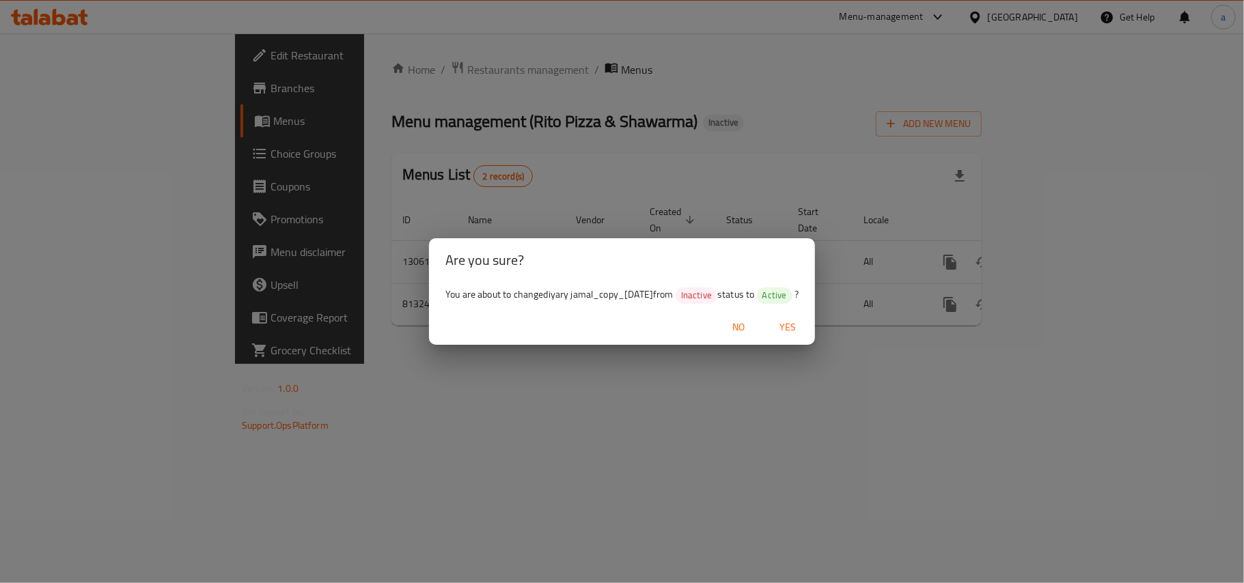
click at [801, 333] on span "Yes" at bounding box center [787, 327] width 33 height 17
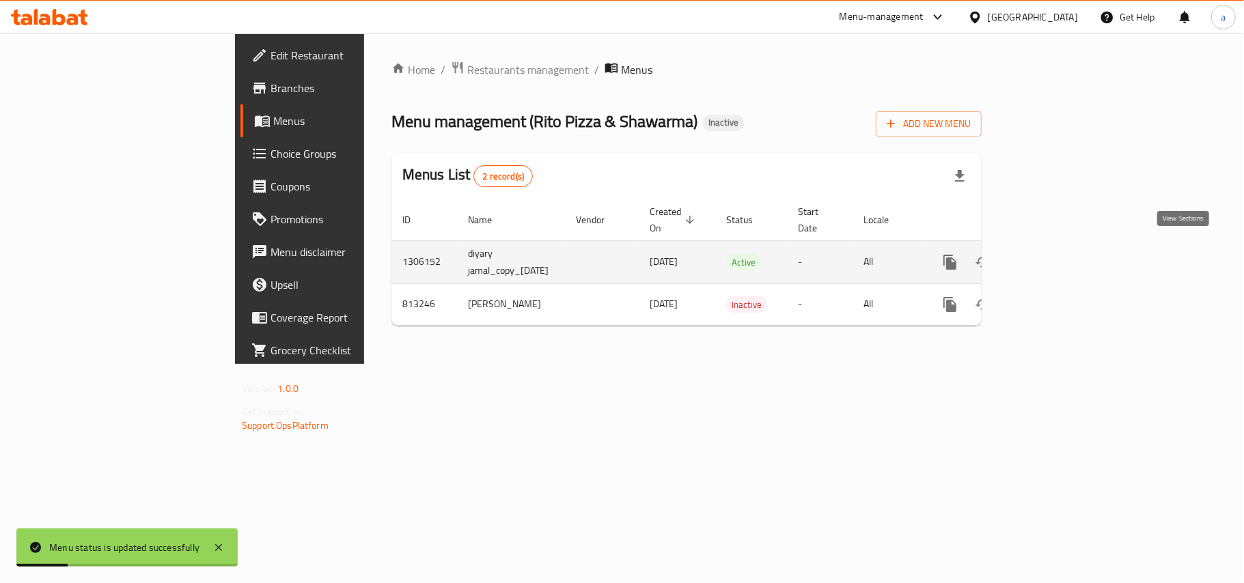
click at [1057, 254] on icon "enhanced table" at bounding box center [1048, 262] width 16 height 16
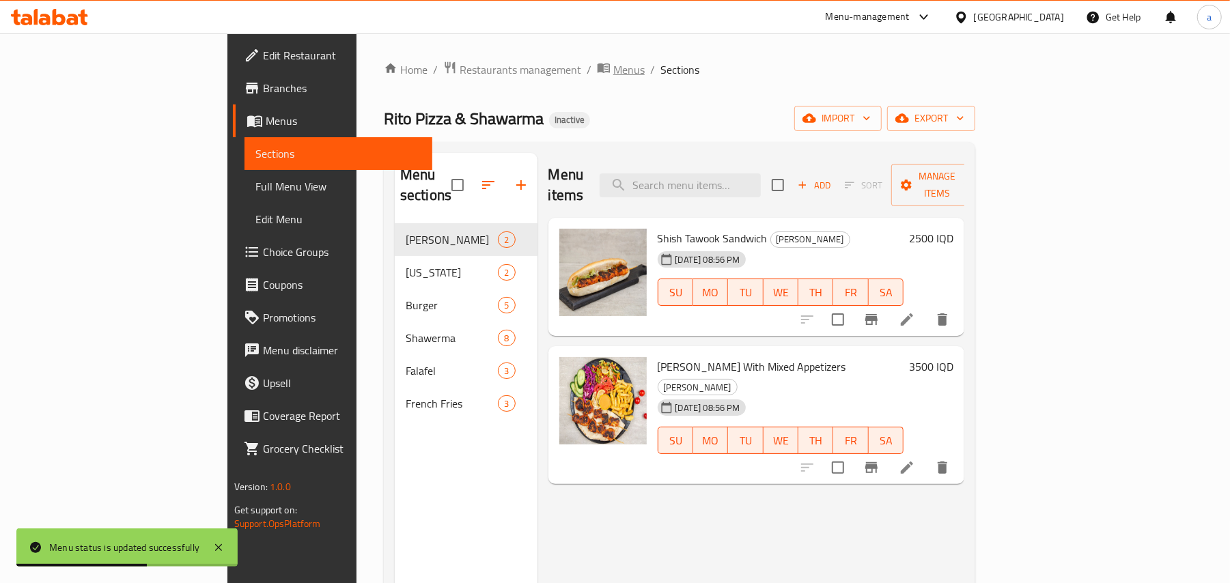
click at [613, 72] on span "Menus" at bounding box center [628, 69] width 31 height 16
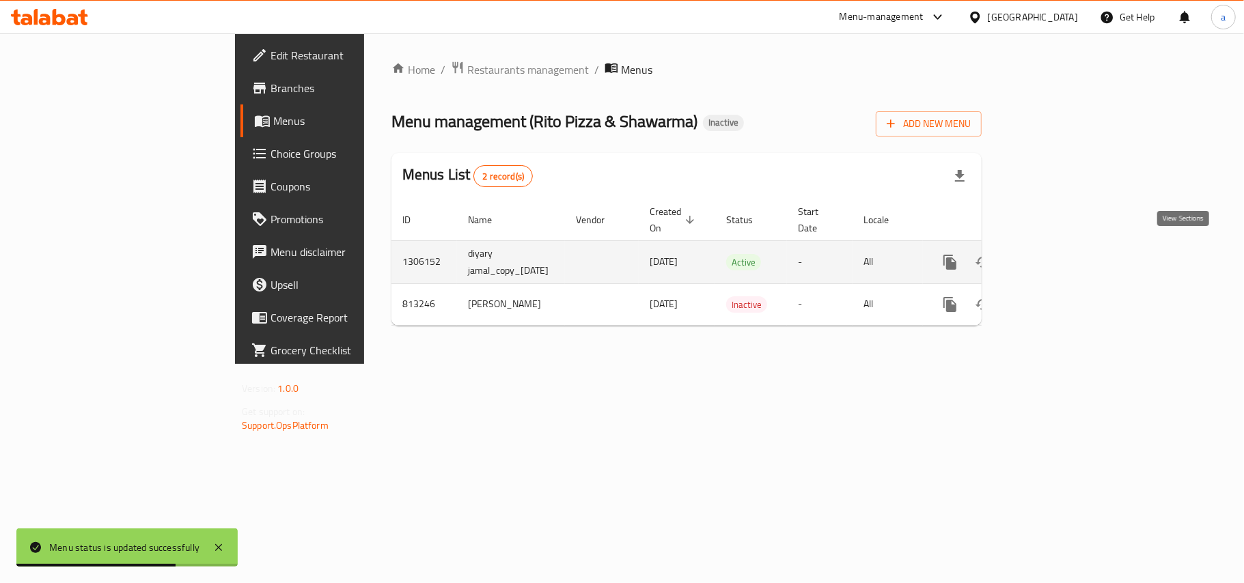
click at [1055, 256] on icon "enhanced table" at bounding box center [1048, 262] width 12 height 12
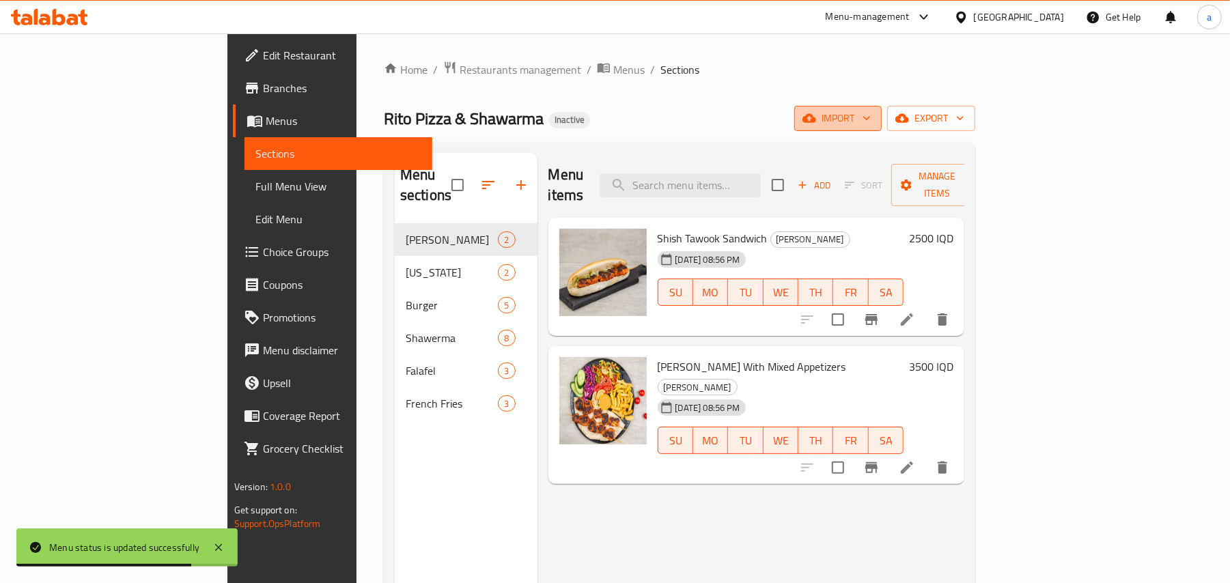
click at [874, 121] on icon "button" at bounding box center [867, 118] width 14 height 14
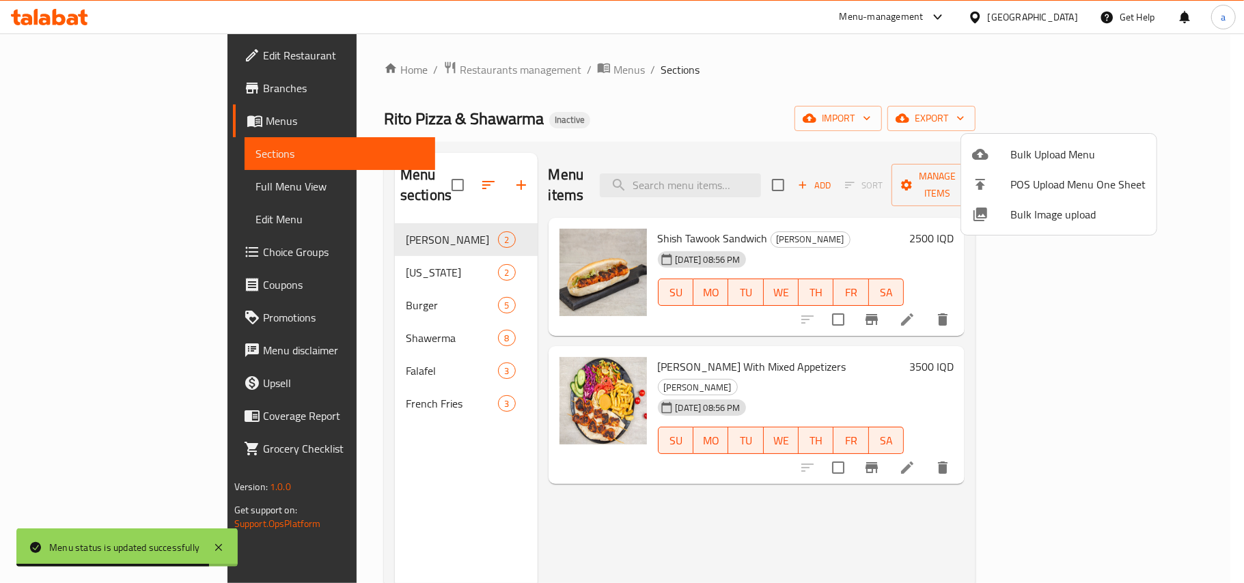
click at [1150, 124] on div at bounding box center [622, 291] width 1244 height 583
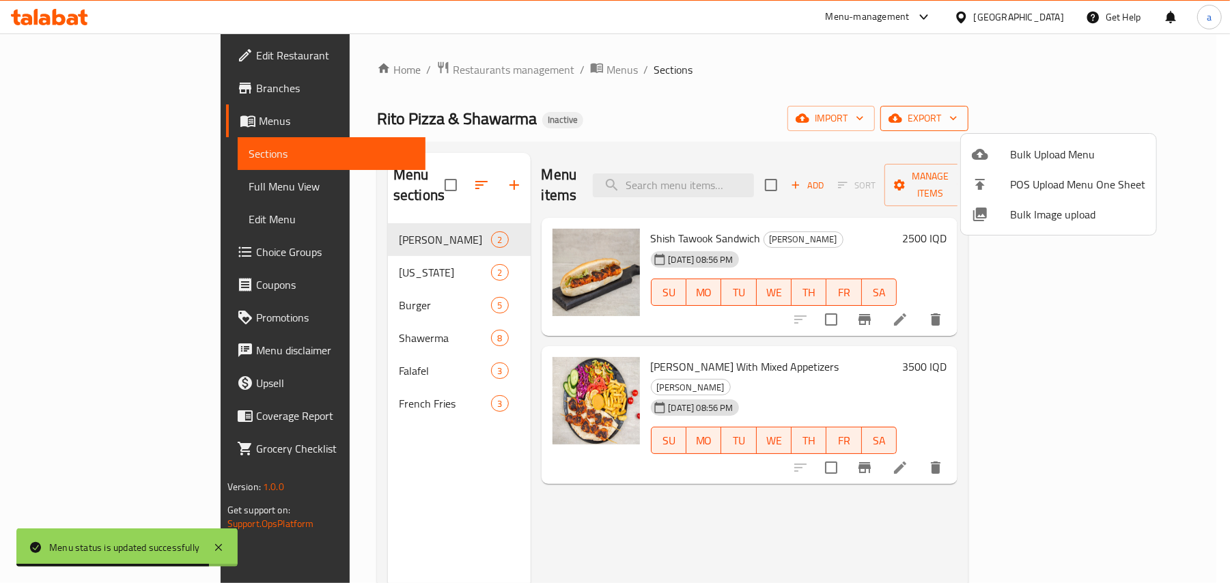
click at [958, 121] on span "export" at bounding box center [924, 118] width 66 height 17
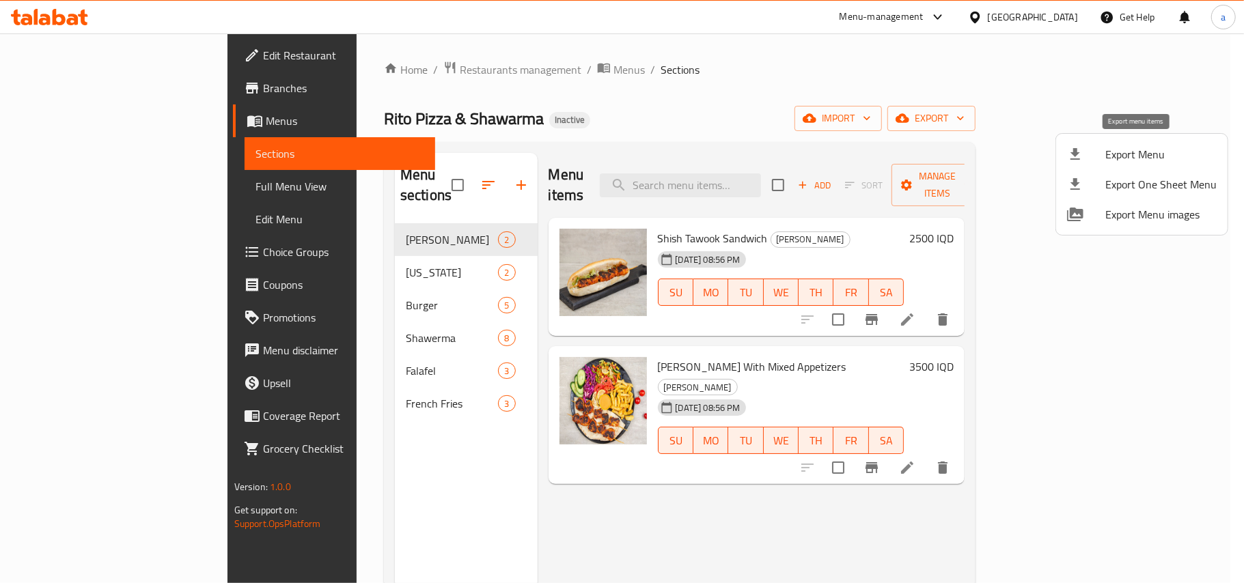
click at [1116, 150] on span "Export Menu" at bounding box center [1160, 154] width 111 height 16
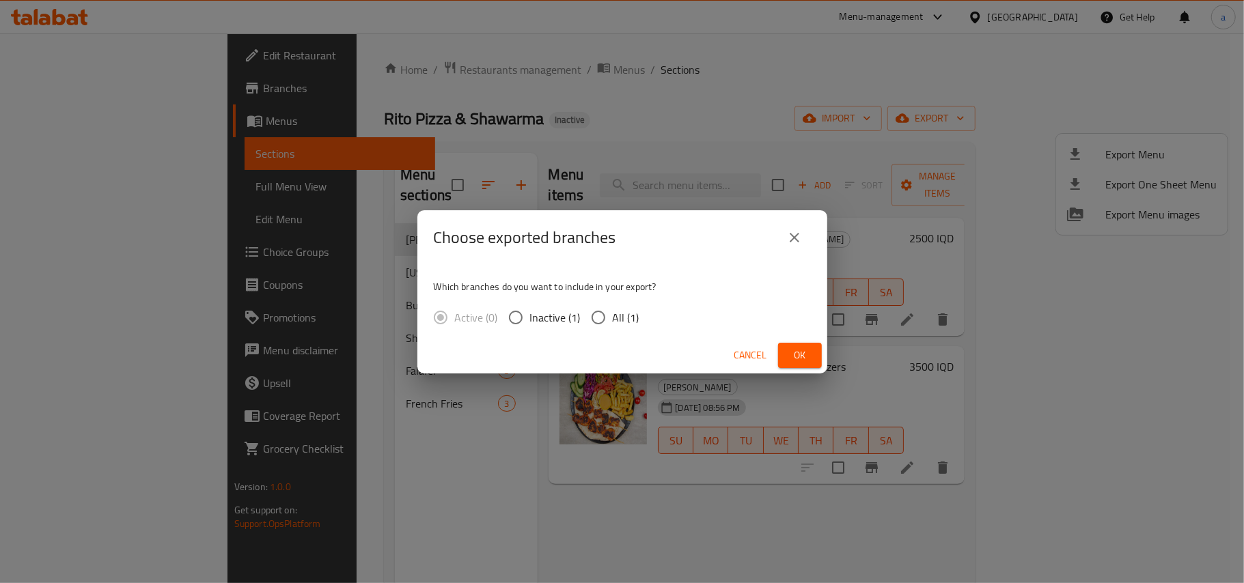
click at [796, 357] on span "Ok" at bounding box center [800, 355] width 22 height 17
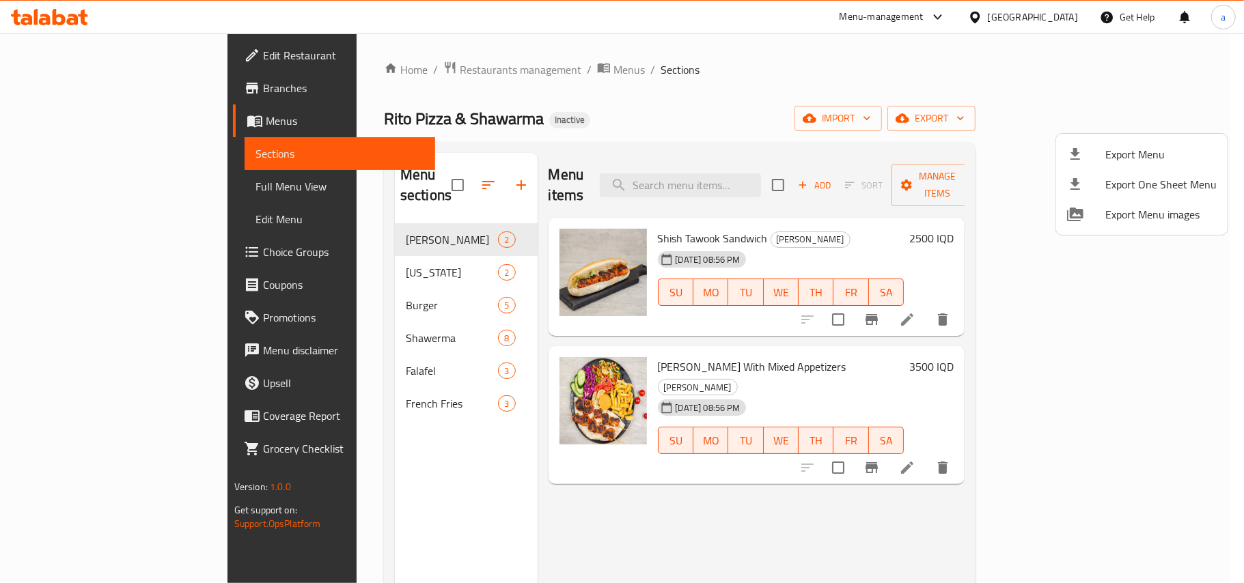
click at [478, 64] on div at bounding box center [622, 291] width 1244 height 583
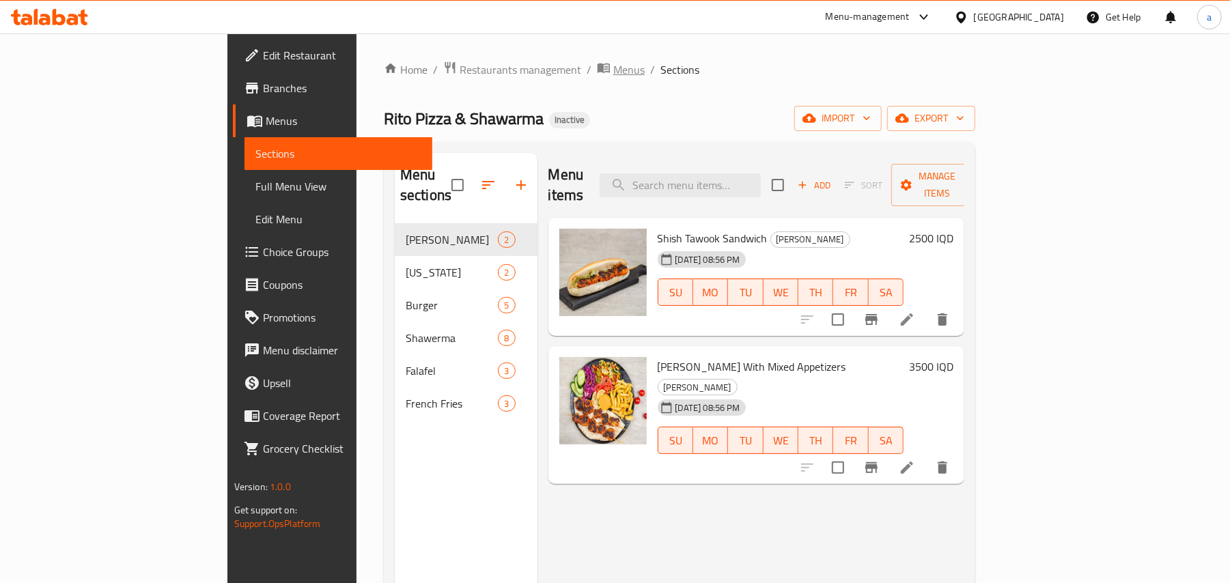
click at [613, 71] on span "Menus" at bounding box center [628, 69] width 31 height 16
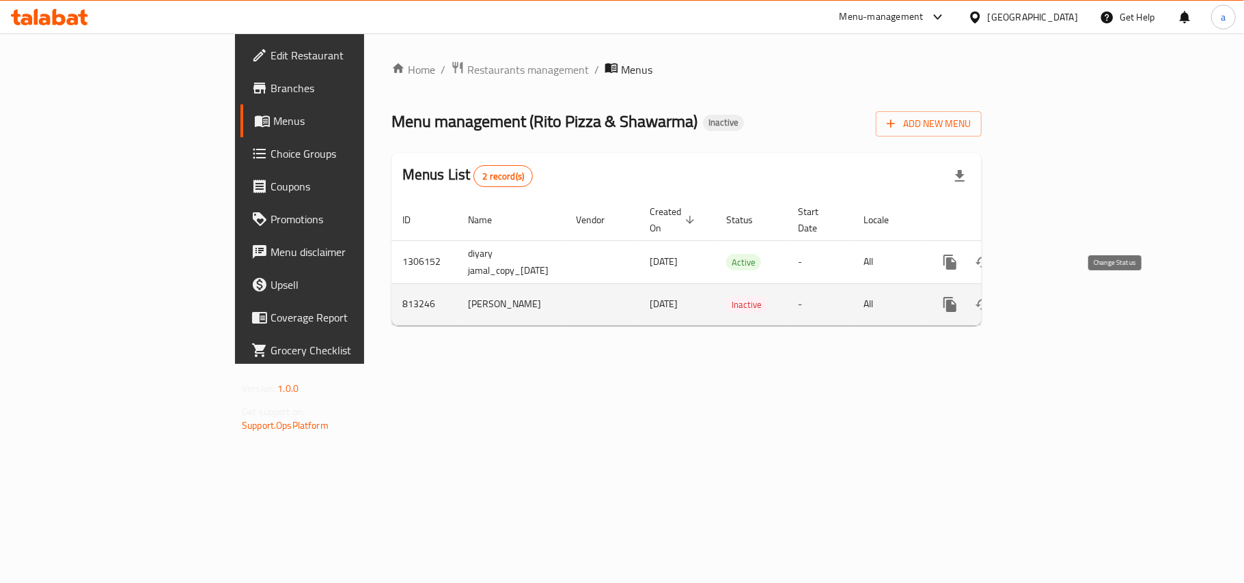
click at [991, 296] on icon "enhanced table" at bounding box center [983, 304] width 16 height 16
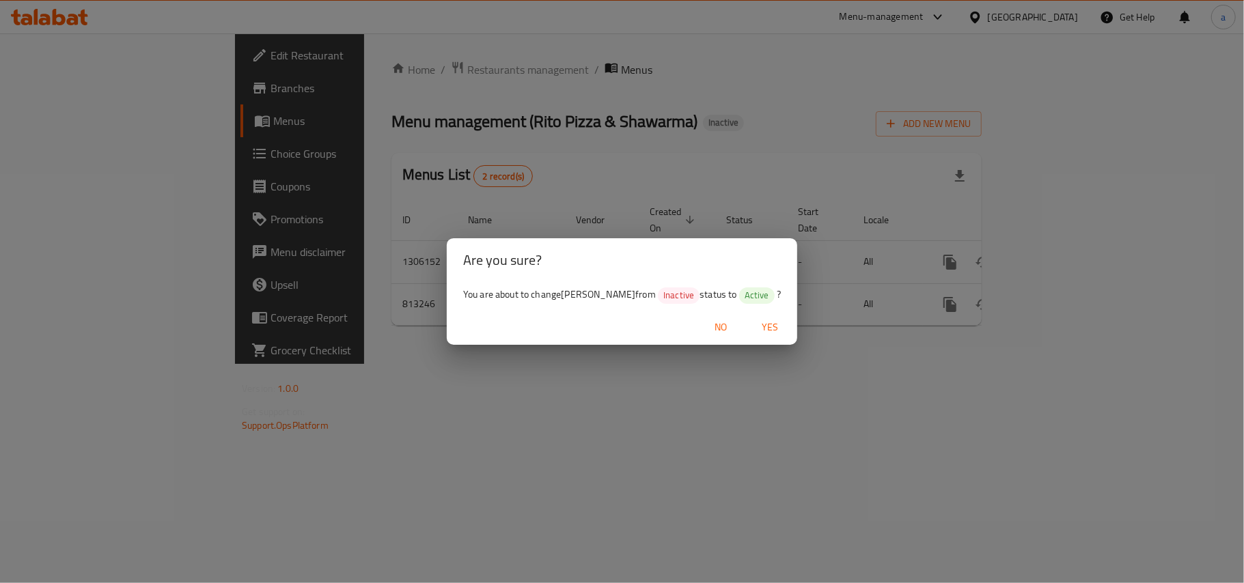
click at [754, 334] on button "Yes" at bounding box center [770, 327] width 44 height 25
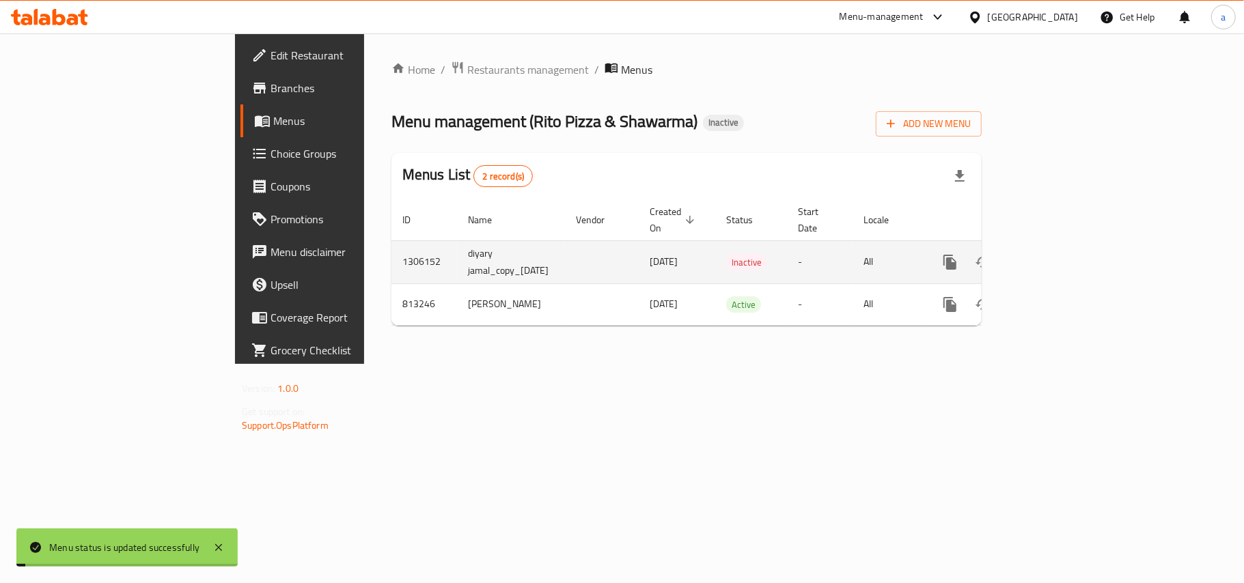
click at [1065, 249] on link "enhanced table" at bounding box center [1048, 262] width 33 height 33
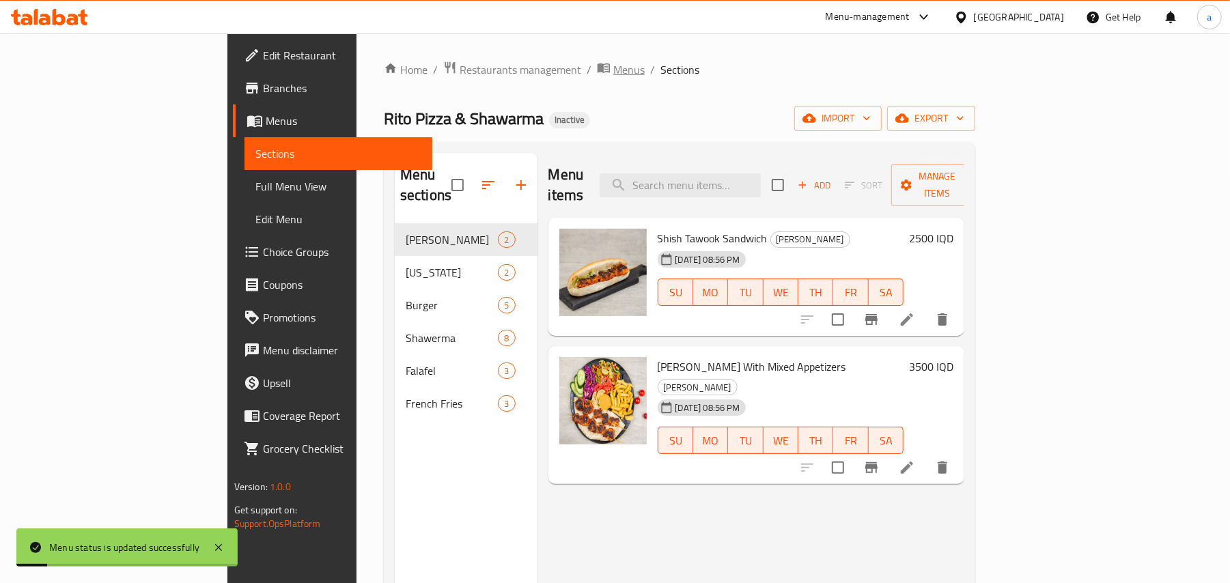
click at [613, 61] on span "Menus" at bounding box center [628, 69] width 31 height 16
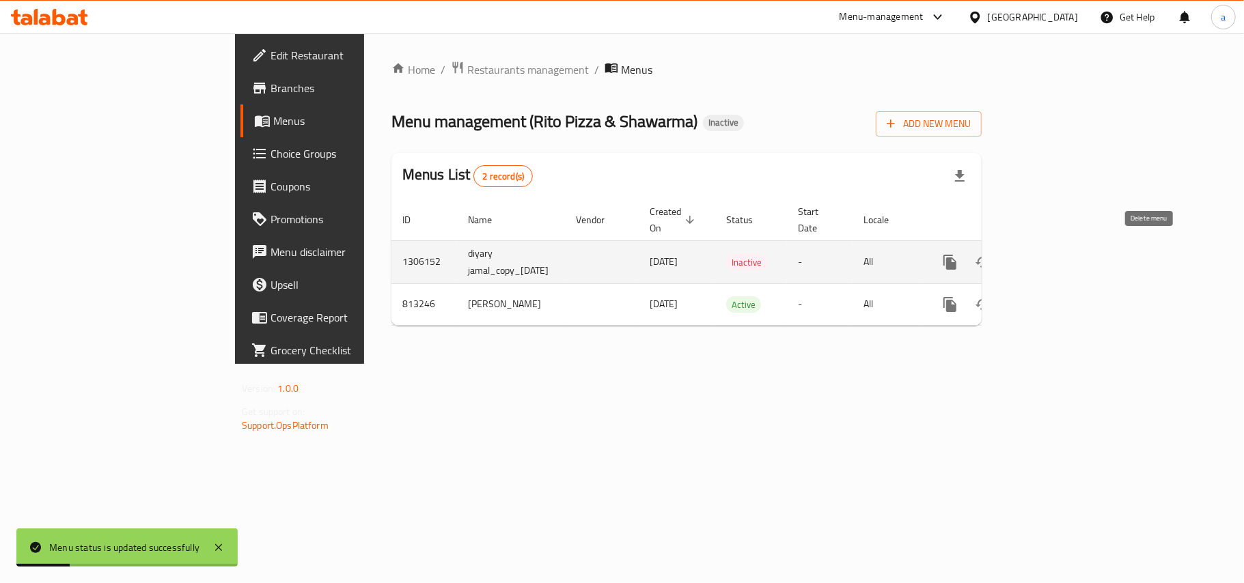
click at [1021, 256] on icon "enhanced table" at bounding box center [1016, 262] width 10 height 12
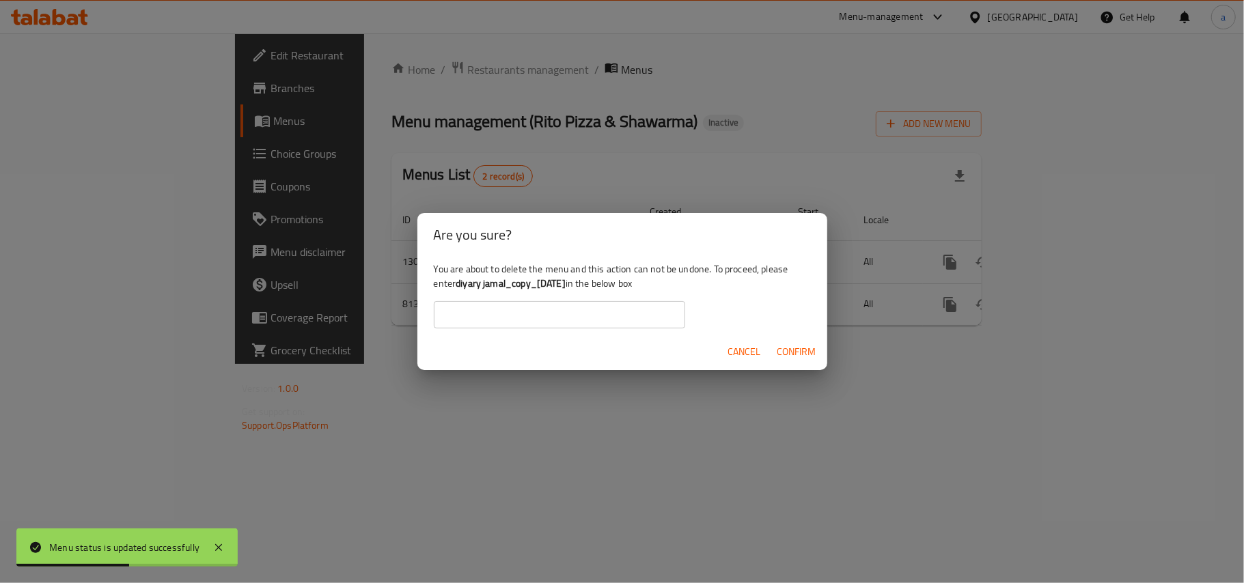
drag, startPoint x: 489, startPoint y: 283, endPoint x: 628, endPoint y: 287, distance: 139.4
click at [566, 287] on b "diyary jamal_copy_17/08/2025" at bounding box center [511, 284] width 110 height 18
copy b "diyary jamal_copy_17/08/2025"
click at [563, 307] on input "text" at bounding box center [559, 314] width 251 height 27
paste input "diyary jamal_copy_17/08/2025"
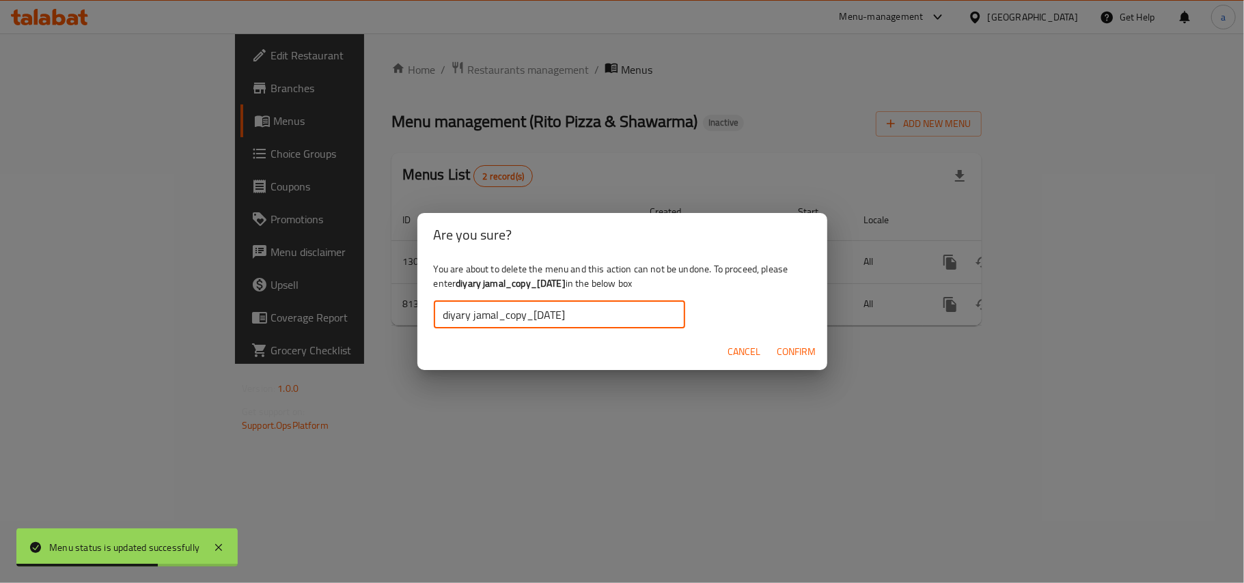
type input "diyary jamal_copy_17/08/2025"
drag, startPoint x: 796, startPoint y: 355, endPoint x: 795, endPoint y: 336, distance: 19.1
click at [796, 355] on span "Confirm" at bounding box center [796, 352] width 39 height 17
